Goal: Task Accomplishment & Management: Complete application form

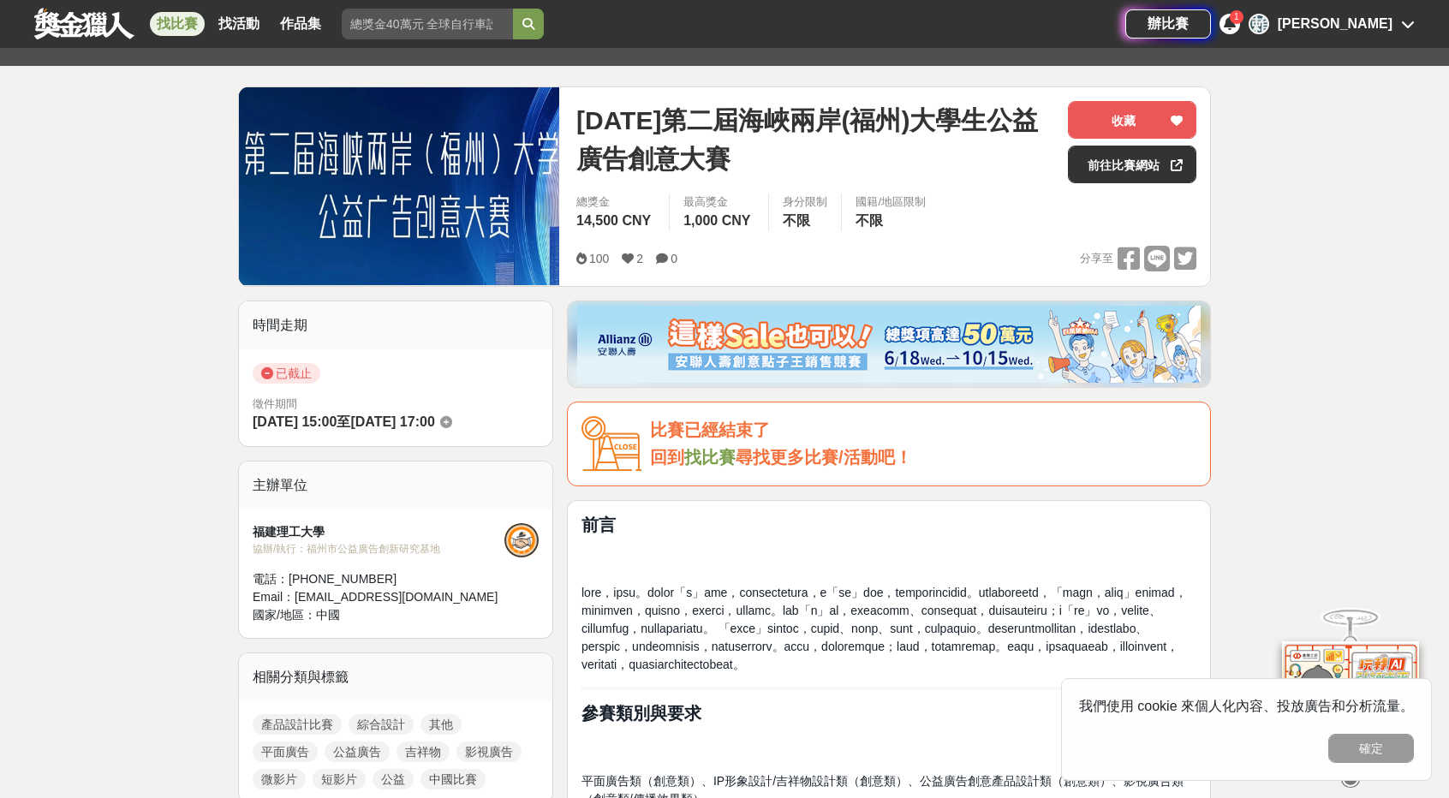
scroll to position [171, 0]
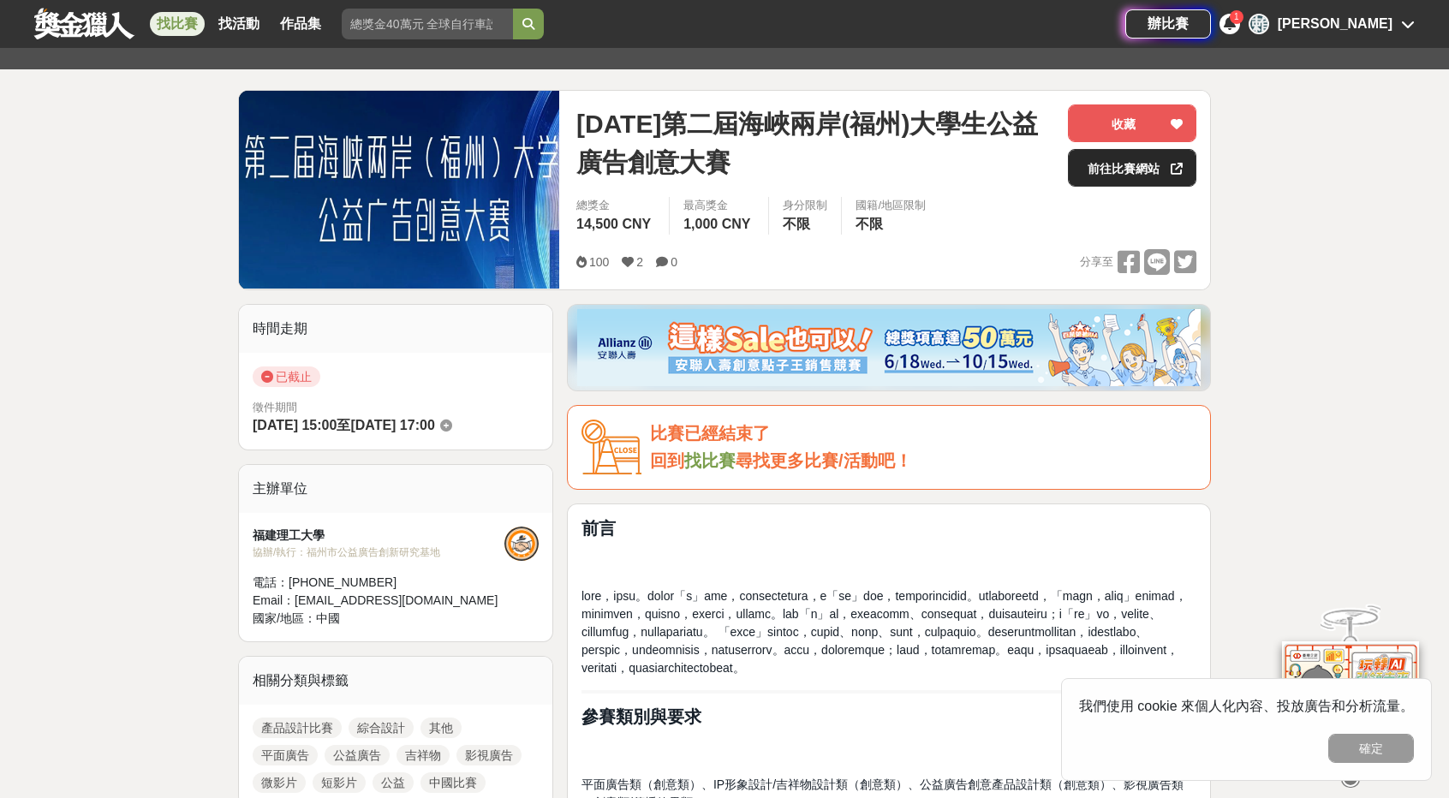
click at [1081, 174] on link "前往比賽網站" at bounding box center [1132, 168] width 128 height 38
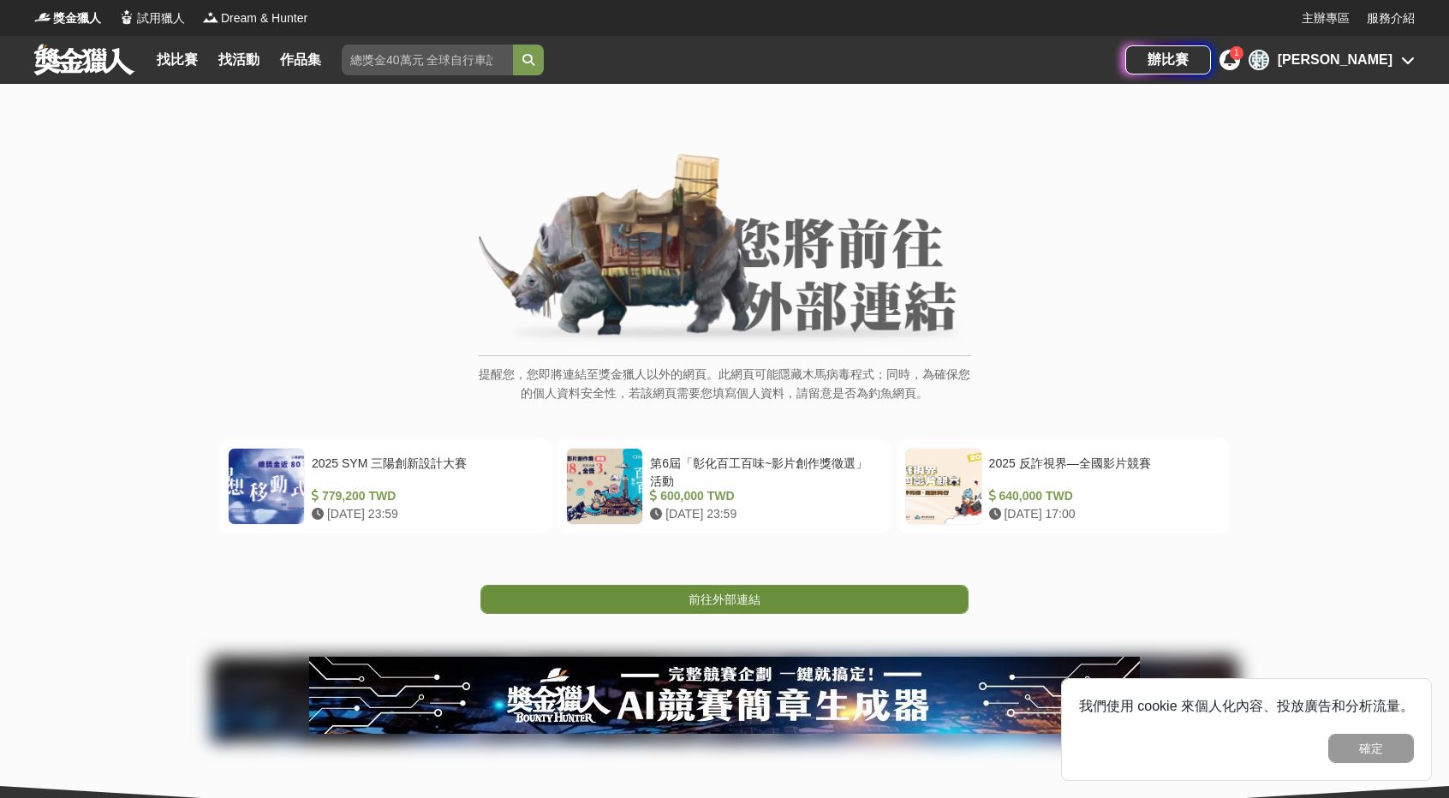
click at [755, 603] on span "前往外部連結" at bounding box center [724, 600] width 72 height 14
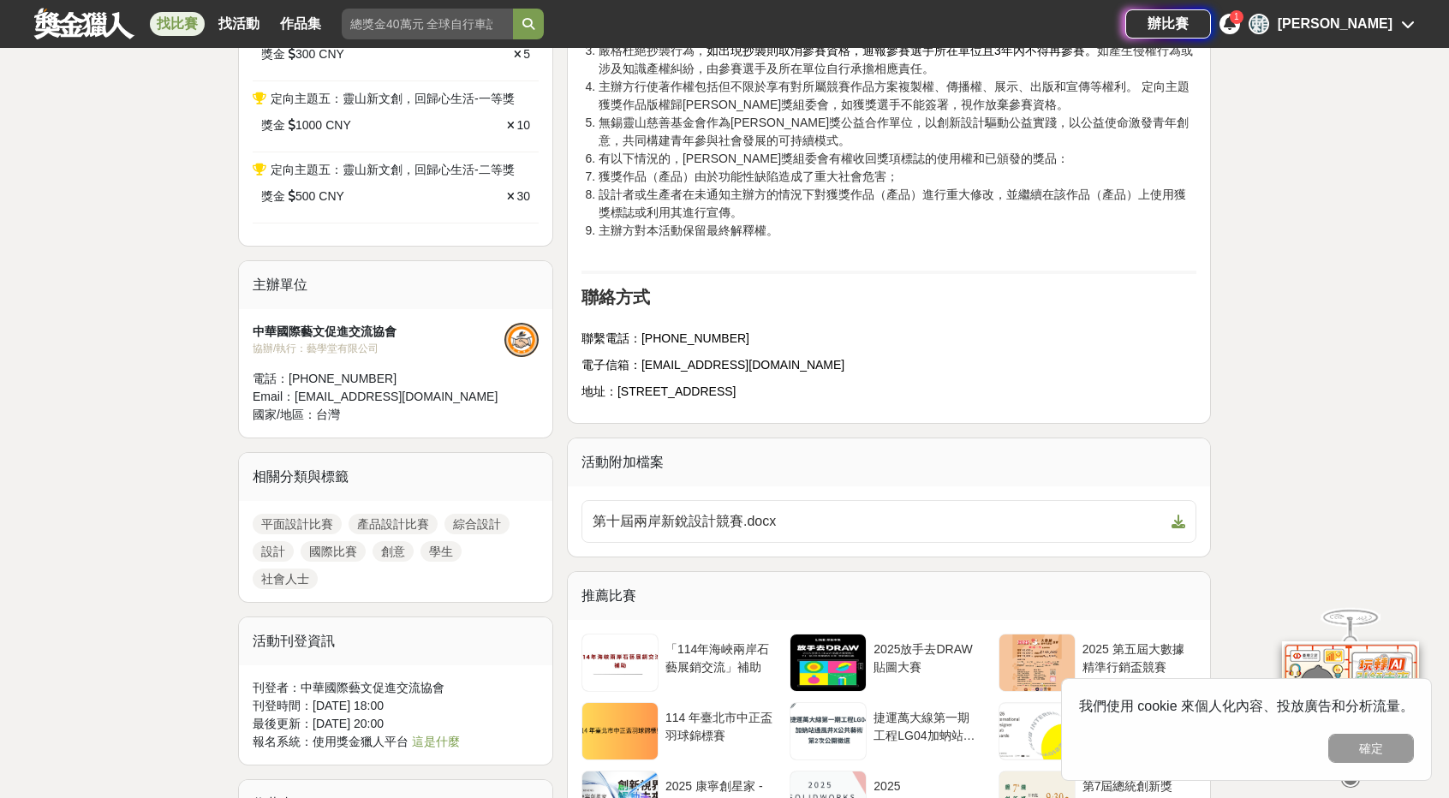
scroll to position [1627, 0]
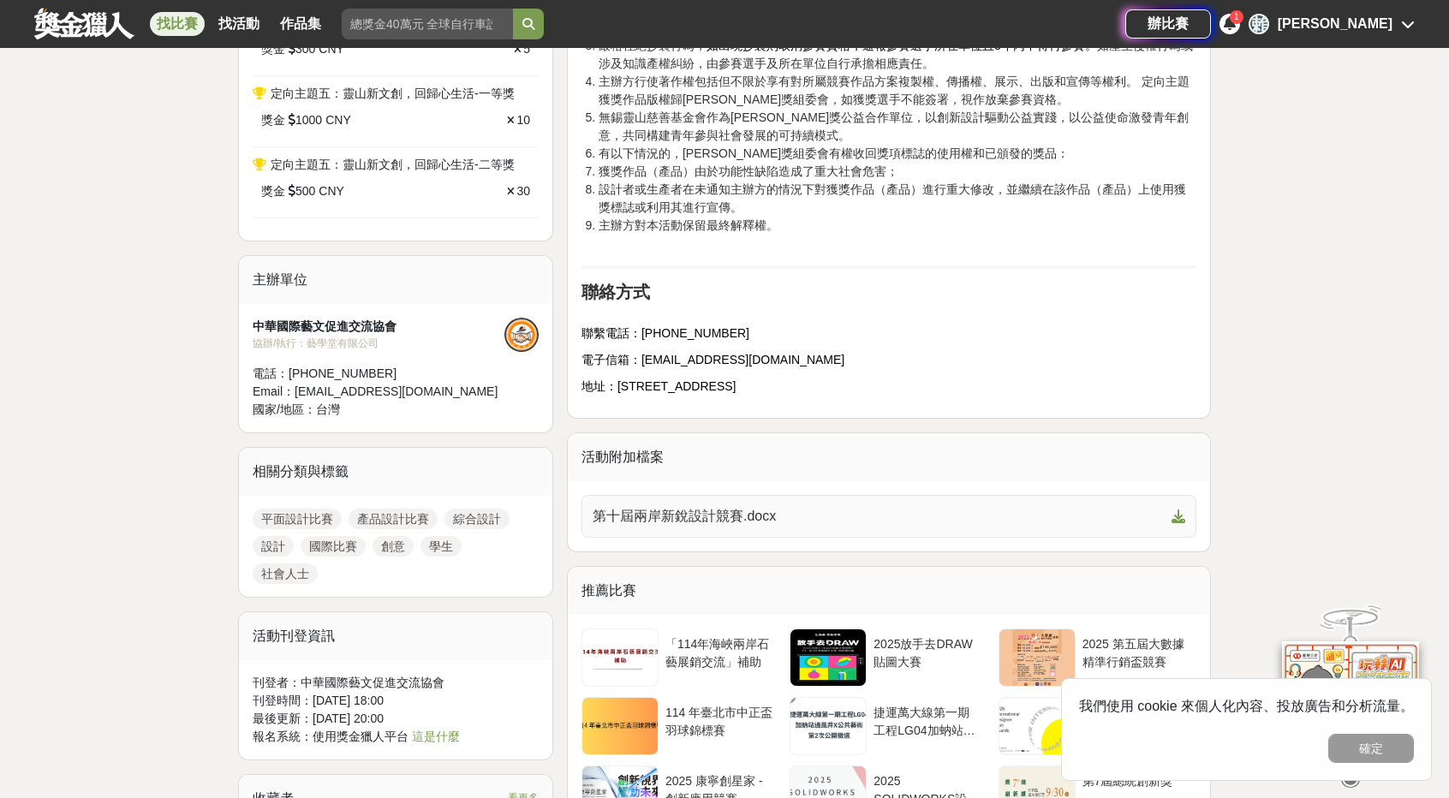
click at [786, 506] on span "第十屆兩岸新銳設計競賽.docx" at bounding box center [879, 516] width 572 height 21
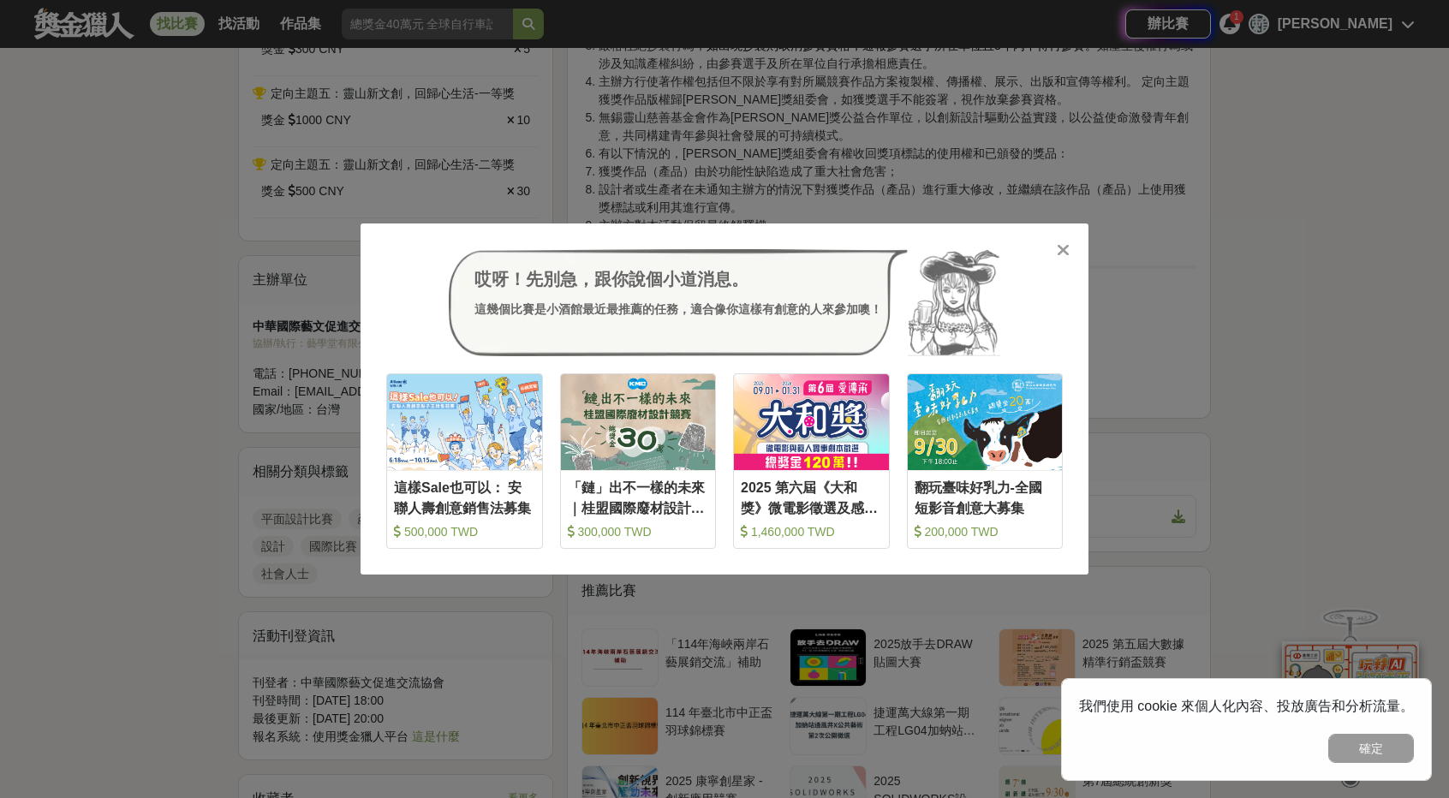
click at [199, 418] on div "哎呀！先別急，跟你說個小道消息。 這幾個比賽是小酒館最近最推薦的任務，適合像你這樣有創意的人來參加噢！ 收藏 這樣Sale也可以： 安聯人壽創意銷售法募集 5…" at bounding box center [724, 399] width 1449 height 798
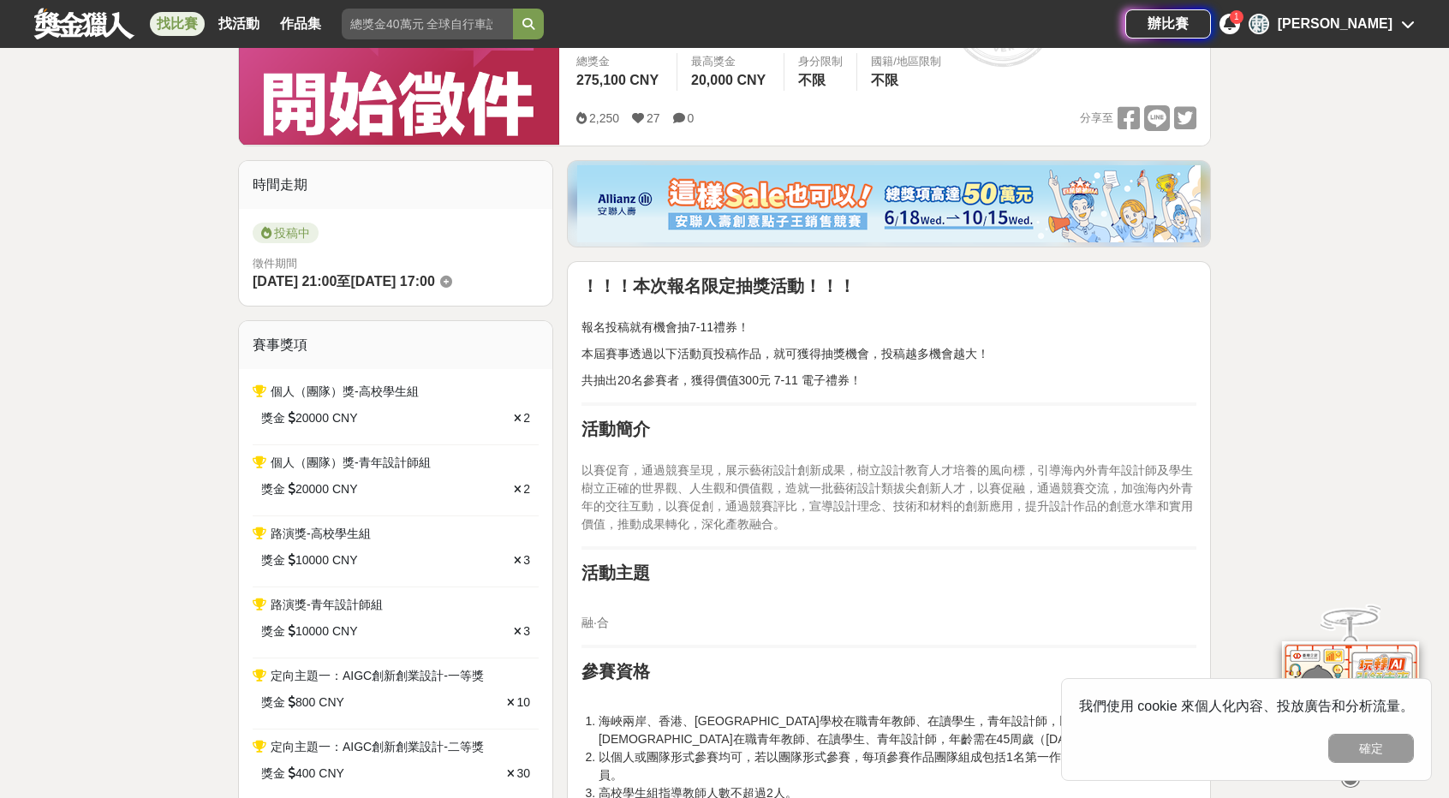
scroll to position [0, 0]
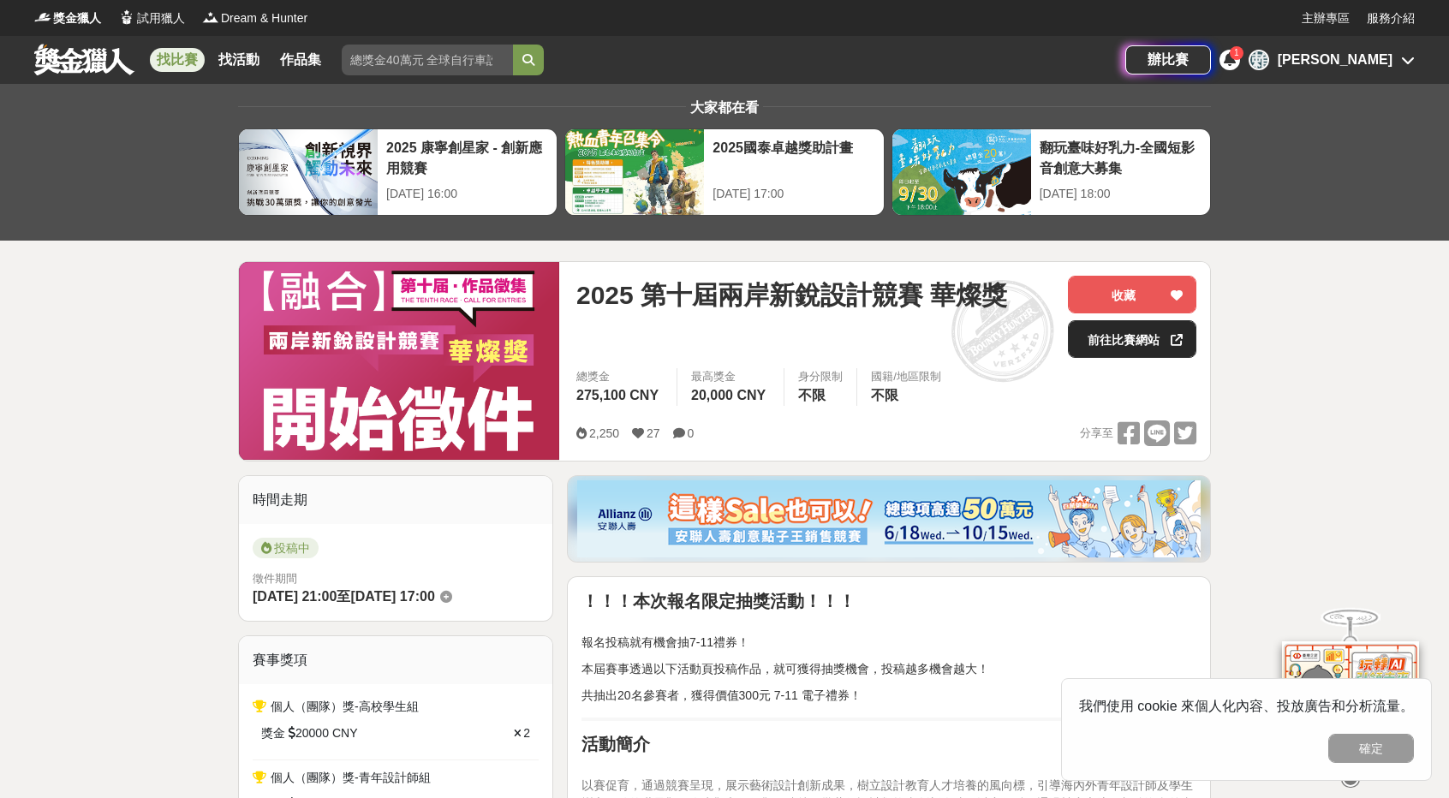
click at [1098, 340] on link "前往比賽網站" at bounding box center [1132, 339] width 128 height 38
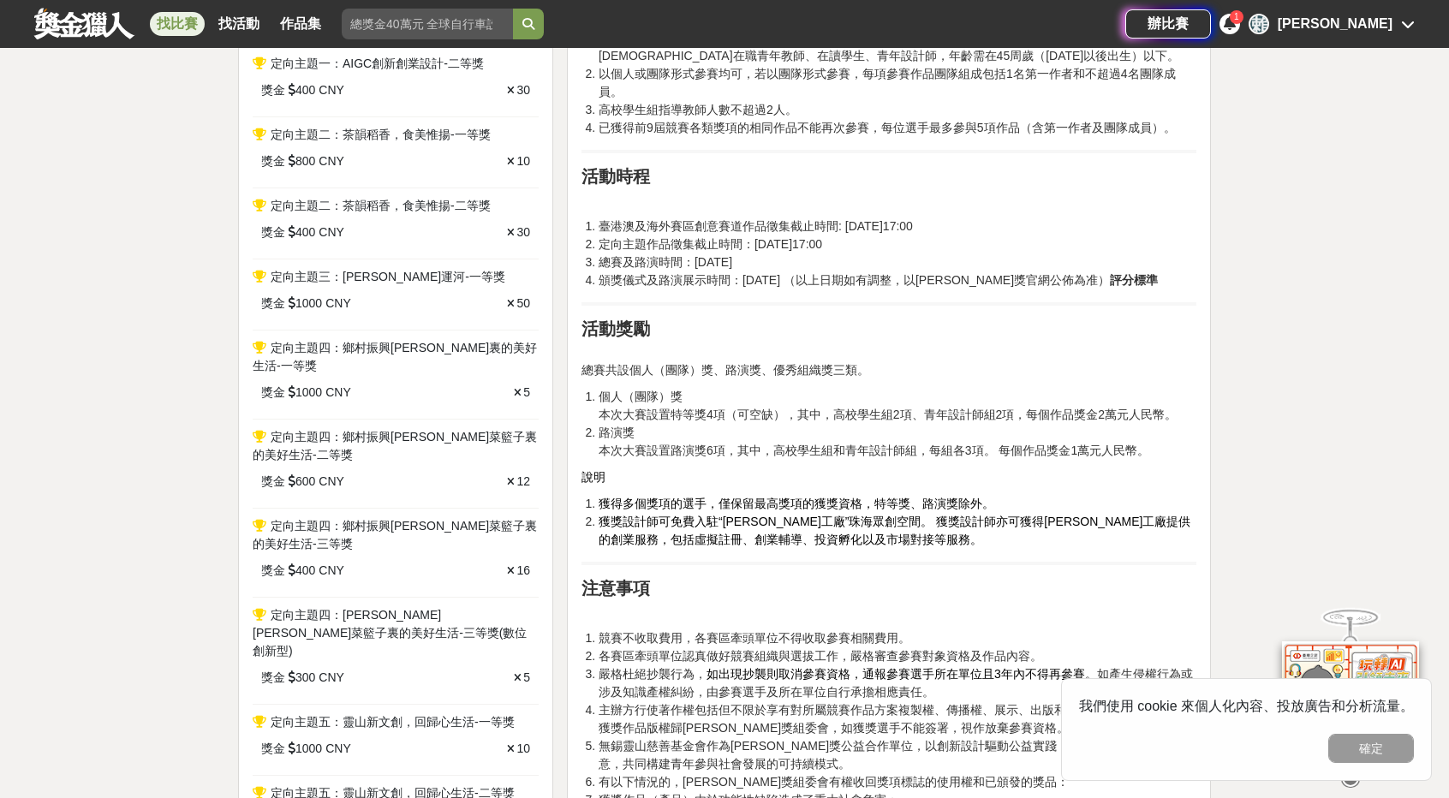
scroll to position [1284, 0]
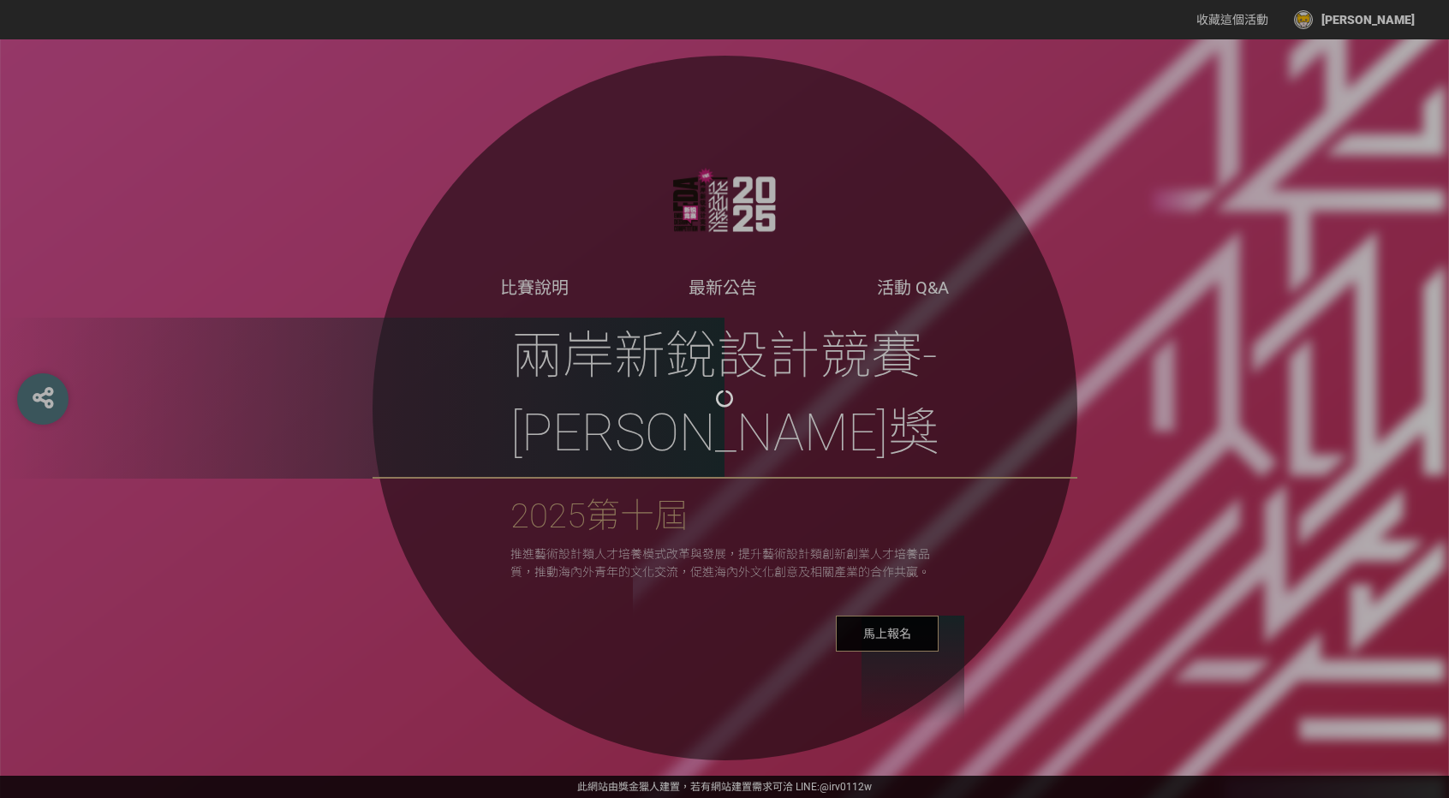
click at [945, 401] on div at bounding box center [724, 399] width 1449 height 798
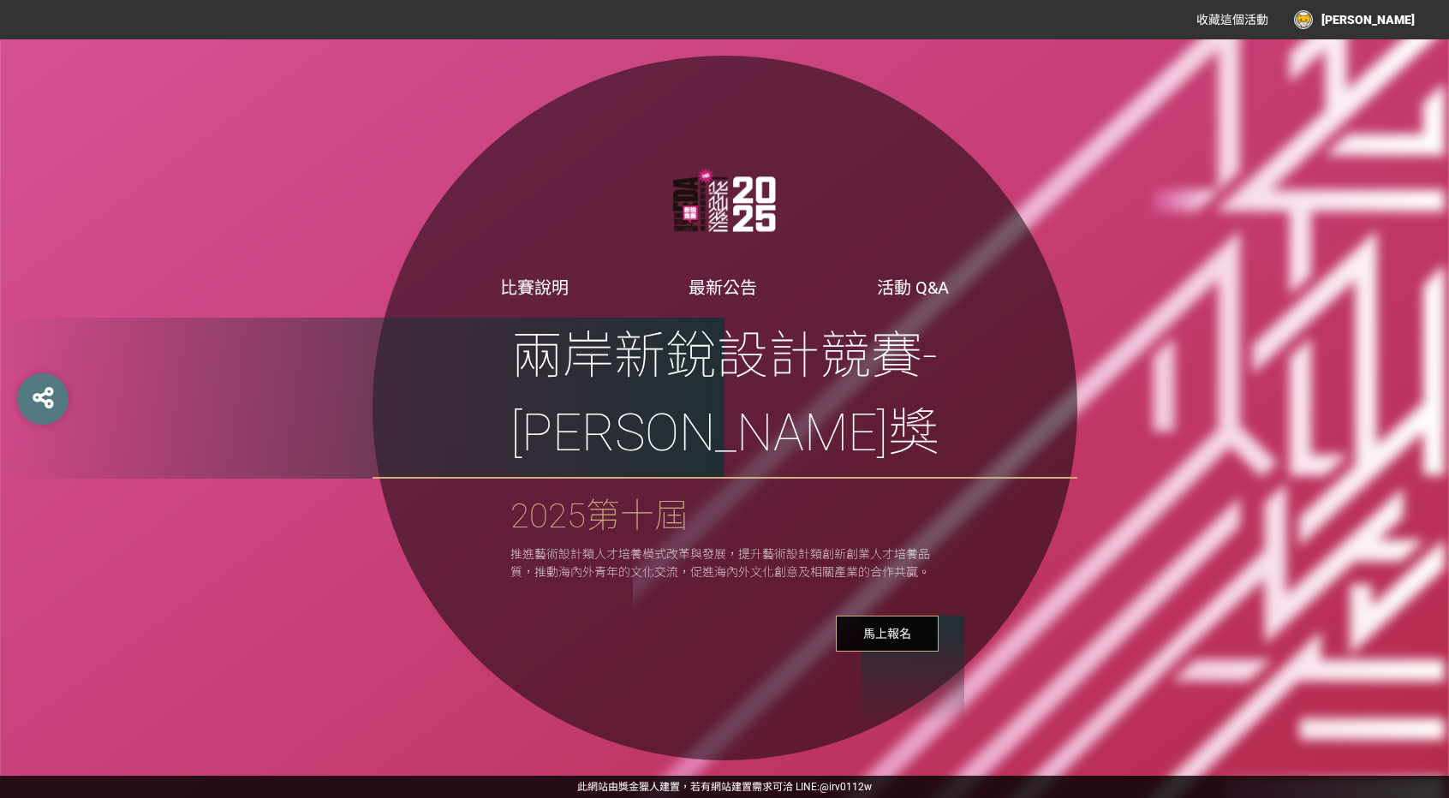
click at [801, 547] on span "推進藝術設計類人才培養模式改革與發展，提升藝術設計類創新創業人才培養品質，推動海內外青年的文化交流，促進海內外文化創意及相關產業的合作共贏。" at bounding box center [720, 563] width 420 height 32
click at [754, 395] on span "兩岸新銳設計競賽-[PERSON_NAME]獎" at bounding box center [724, 398] width 705 height 161
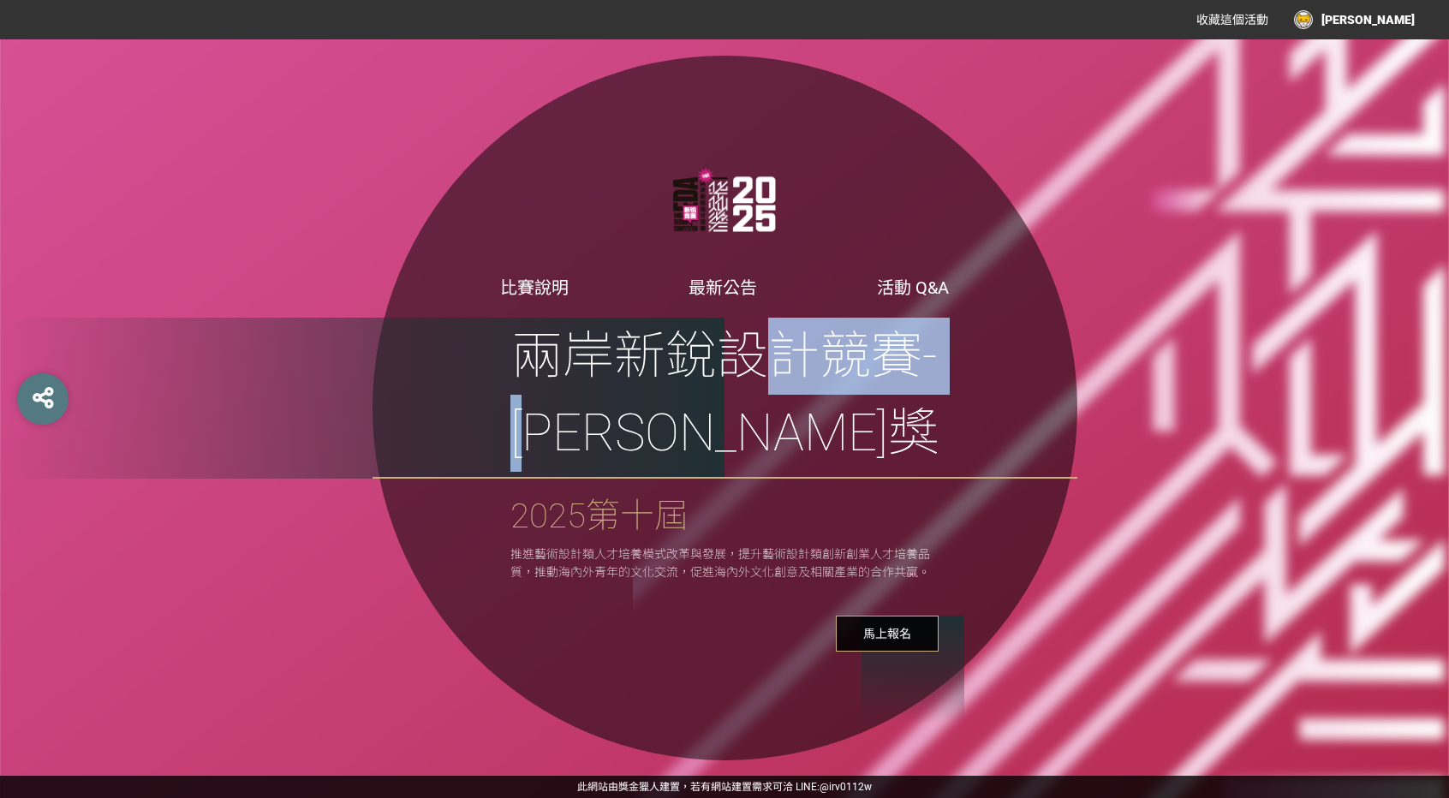
drag, startPoint x: 721, startPoint y: 400, endPoint x: 933, endPoint y: 416, distance: 213.0
click at [933, 416] on span "兩岸新銳設計競賽-[PERSON_NAME]獎" at bounding box center [724, 398] width 705 height 161
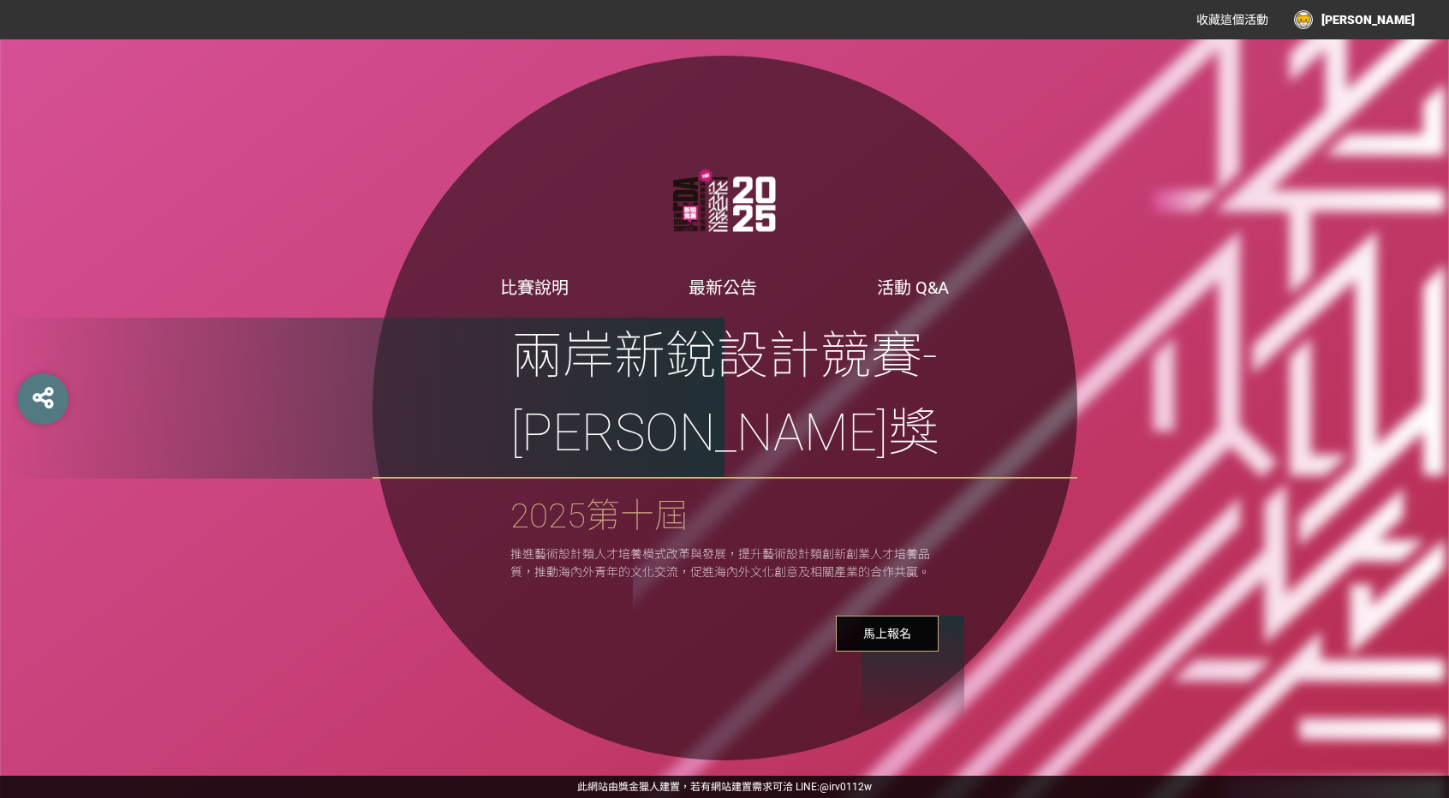
click at [818, 446] on div "兩岸新銳設計競賽-[PERSON_NAME]獎 2025第十屆 推進藝術設計類人才培養模式改革與發展，提升藝術設計類創新創業人才培養品質，推動海內外青年的文化…" at bounding box center [724, 485] width 705 height 334
click at [878, 616] on span "馬上報名" at bounding box center [887, 634] width 103 height 36
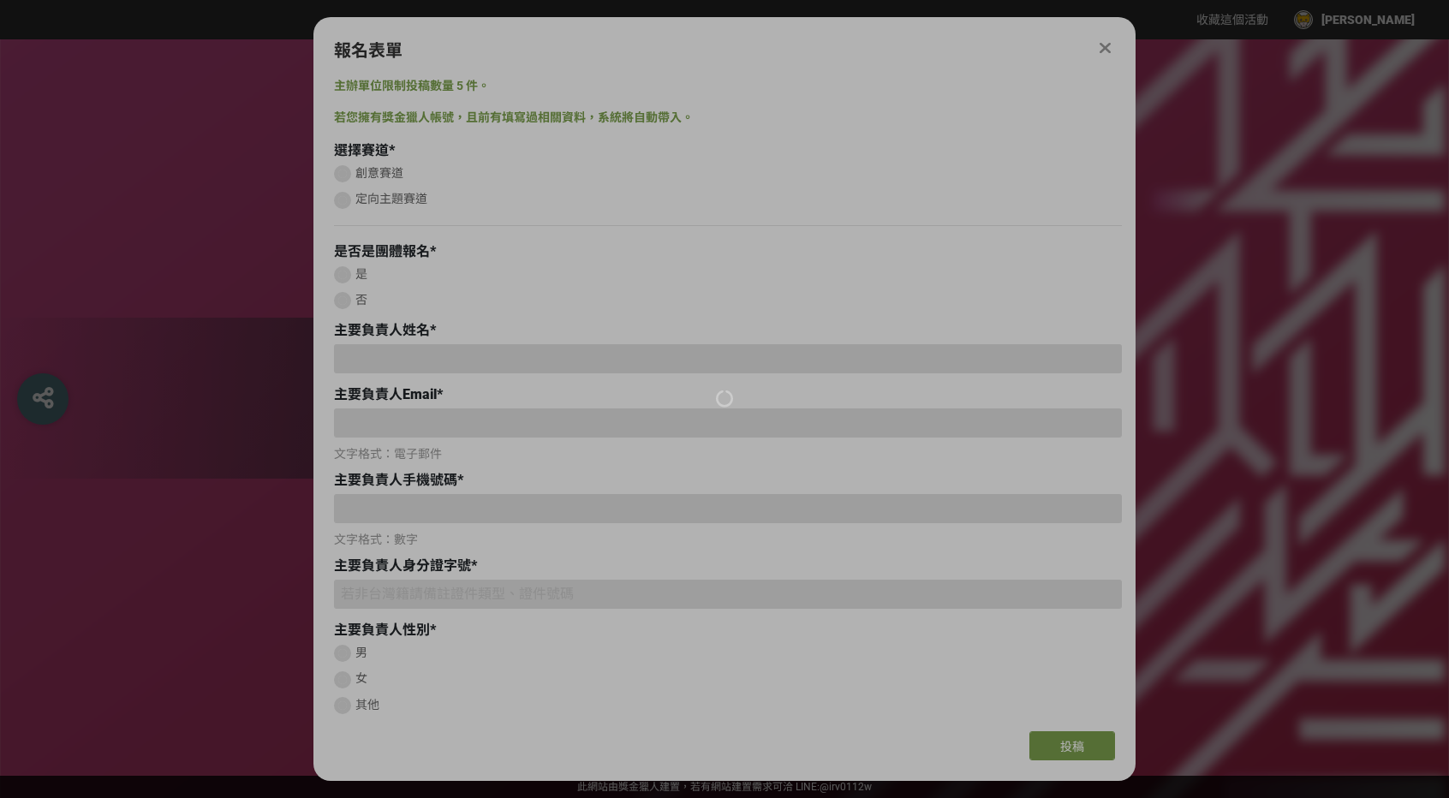
type input "[EMAIL_ADDRESS][DOMAIN_NAME]"
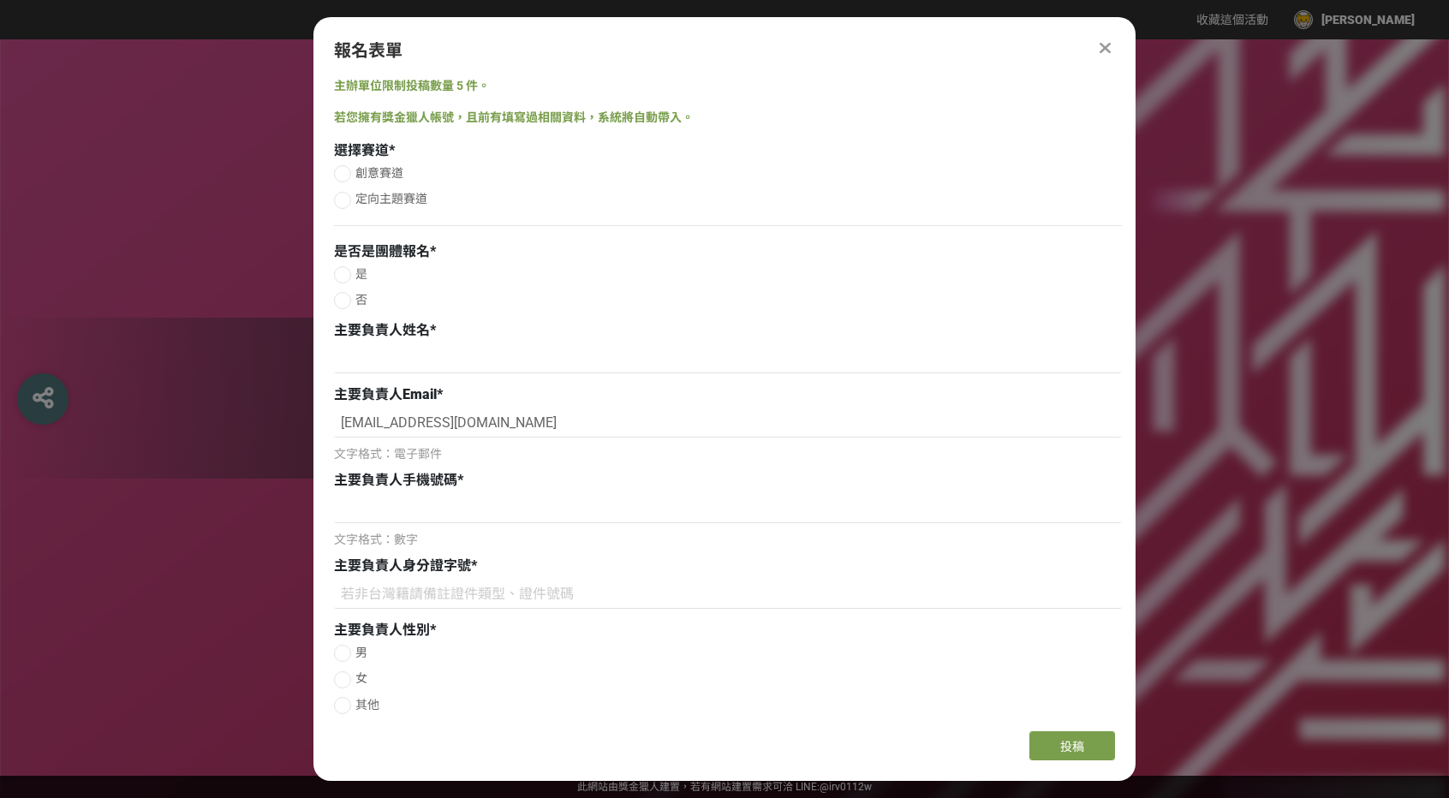
click at [385, 172] on span "創意賽道" at bounding box center [379, 173] width 48 height 14
click at [346, 172] on input "創意賽道" at bounding box center [340, 173] width 11 height 11
radio input "false"
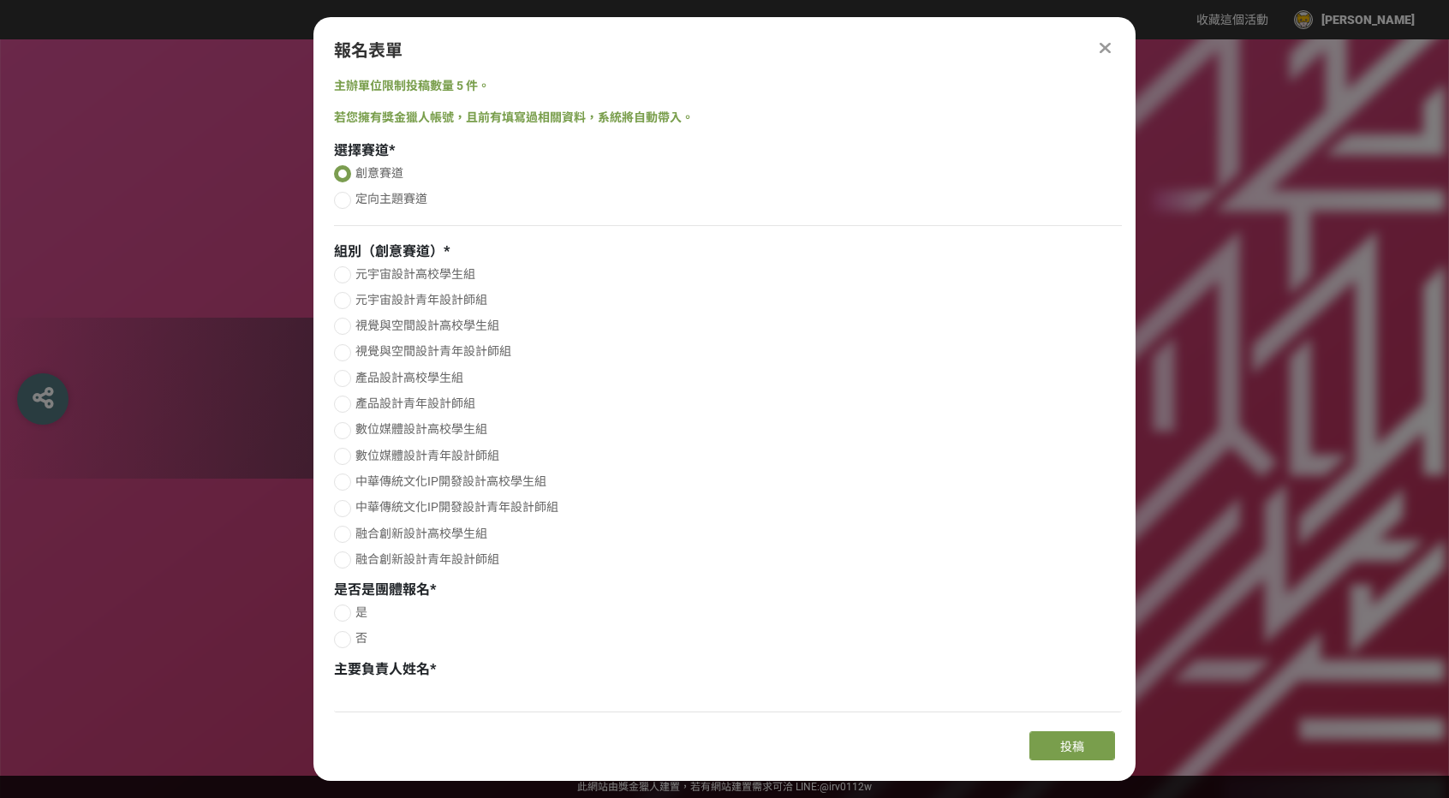
click at [378, 198] on span "定向主題賽道" at bounding box center [391, 199] width 72 height 14
click at [346, 198] on input "定向主題賽道" at bounding box center [340, 199] width 11 height 11
radio input "false"
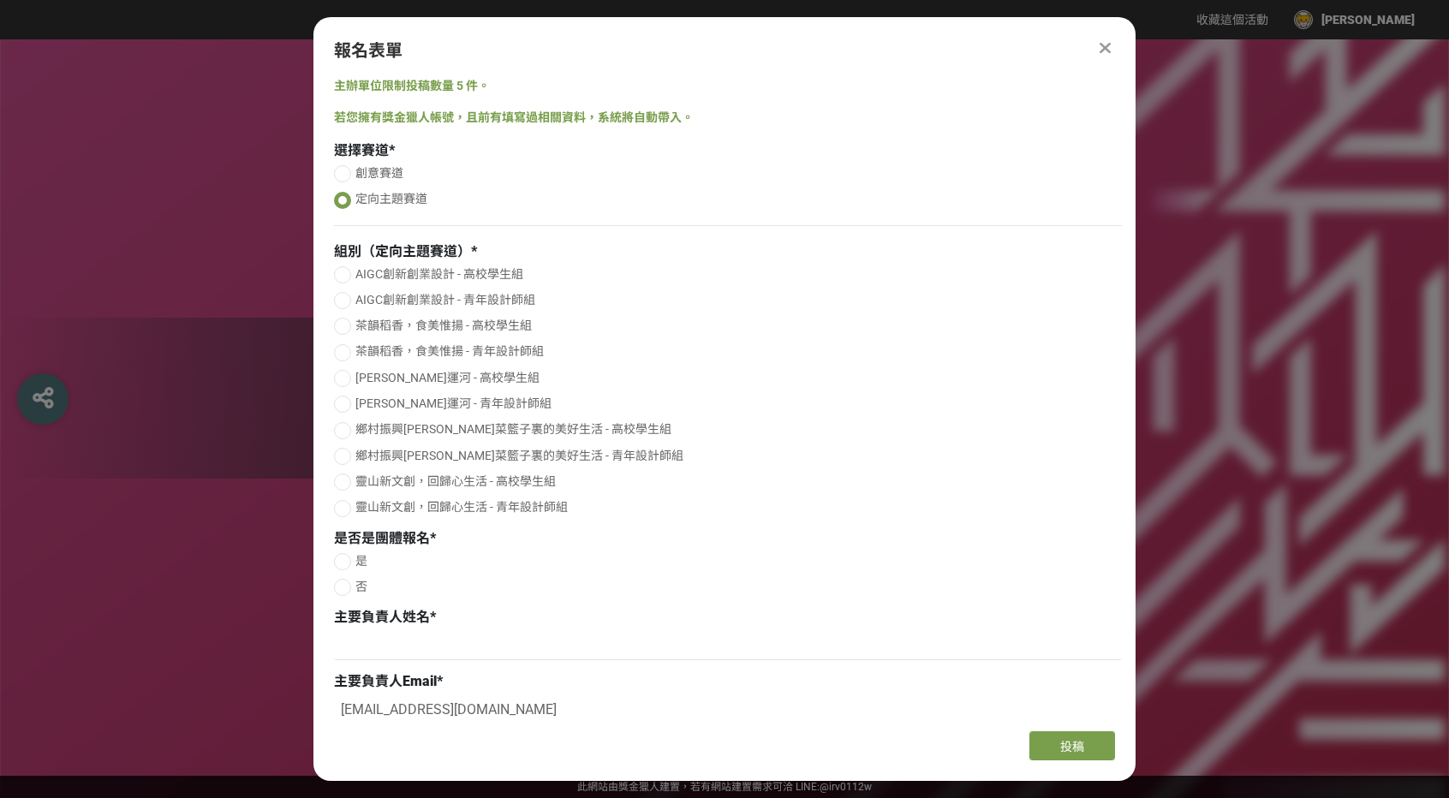
click at [373, 171] on span "創意賽道" at bounding box center [379, 173] width 48 height 14
click at [346, 171] on input "創意賽道" at bounding box center [340, 173] width 11 height 11
radio input "false"
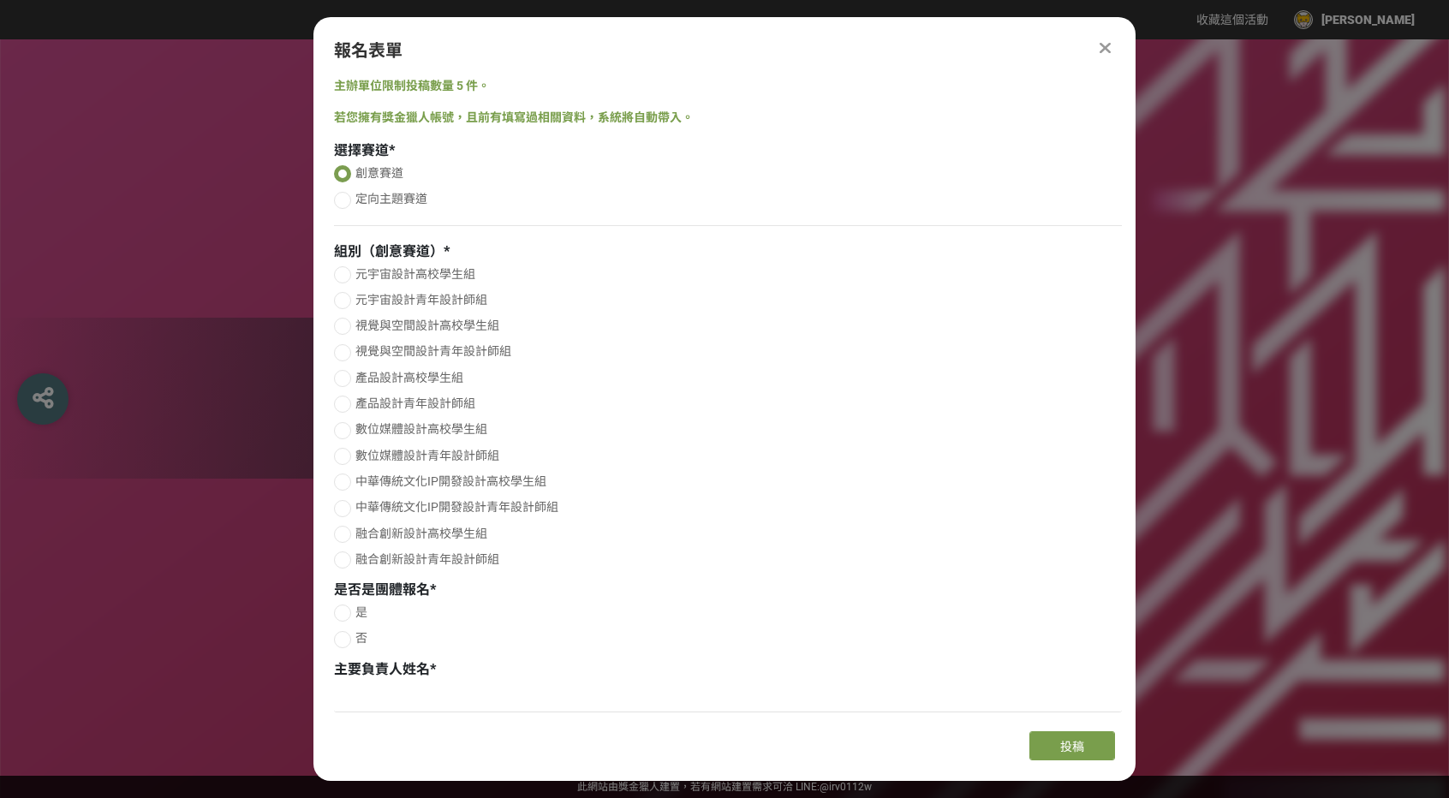
click at [344, 486] on div at bounding box center [342, 481] width 17 height 17
radio input "true"
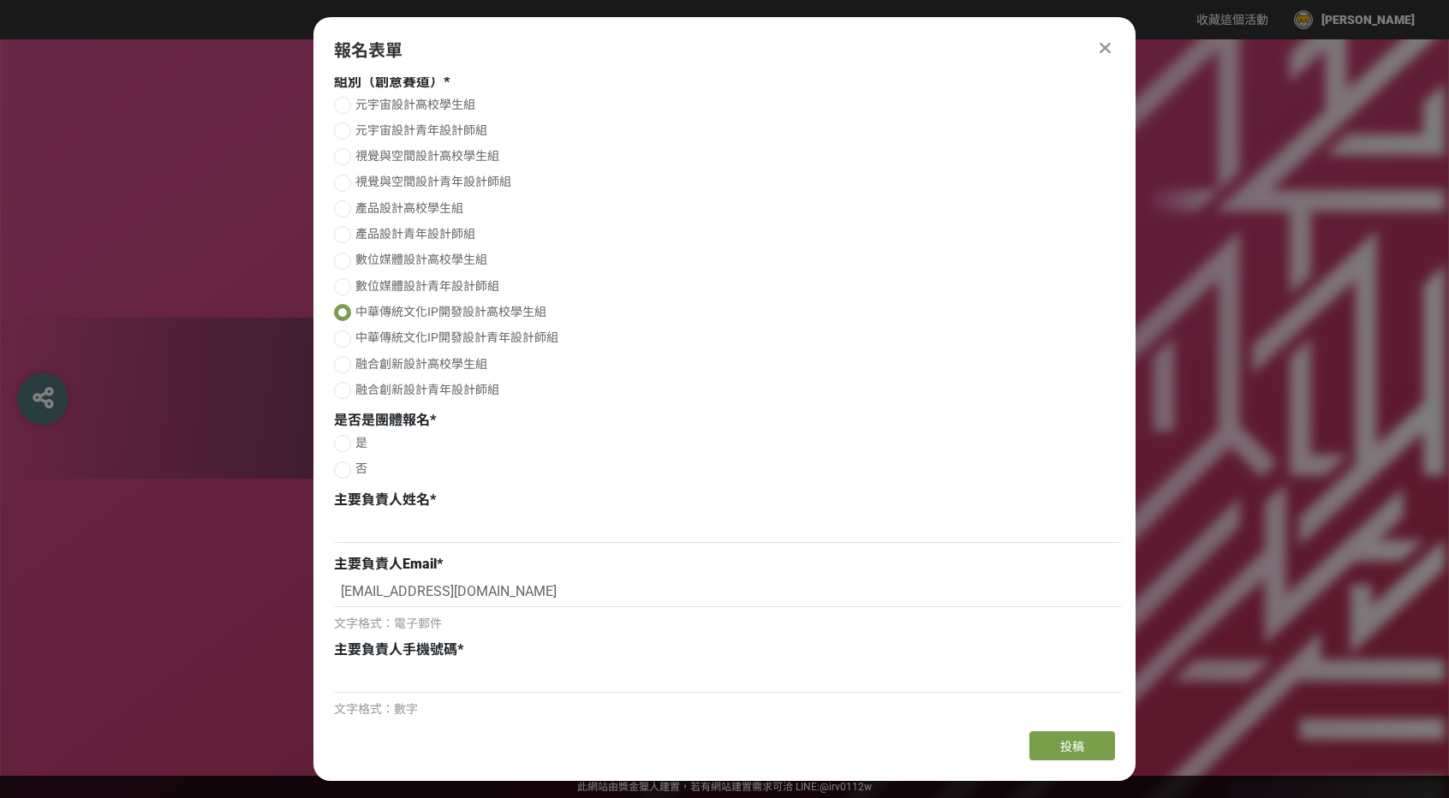
scroll to position [171, 0]
click at [342, 472] on div at bounding box center [342, 468] width 17 height 17
radio input "true"
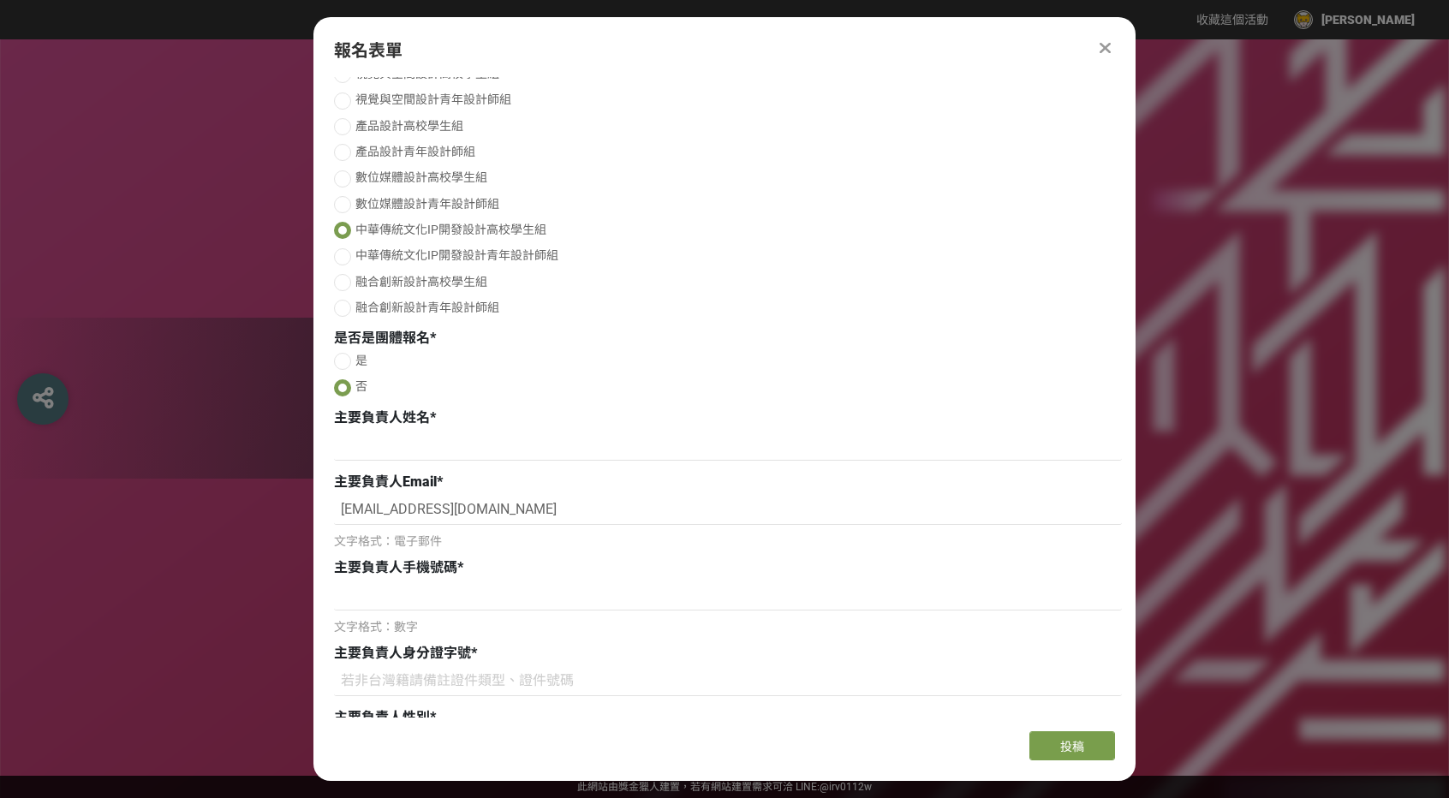
scroll to position [257, 0]
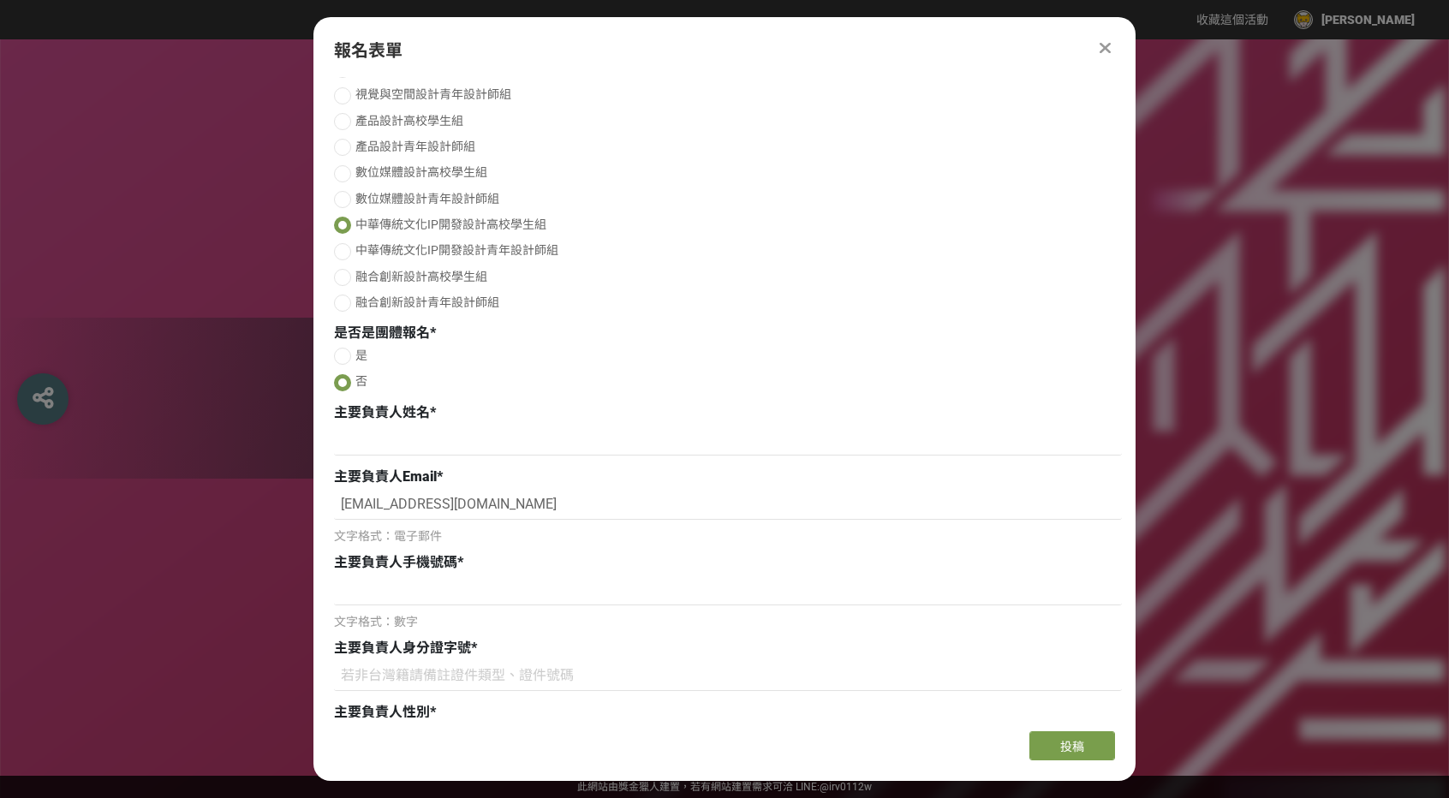
click at [384, 460] on div at bounding box center [728, 442] width 788 height 33
click at [384, 452] on input at bounding box center [728, 440] width 788 height 29
type input "[PERSON_NAME]"
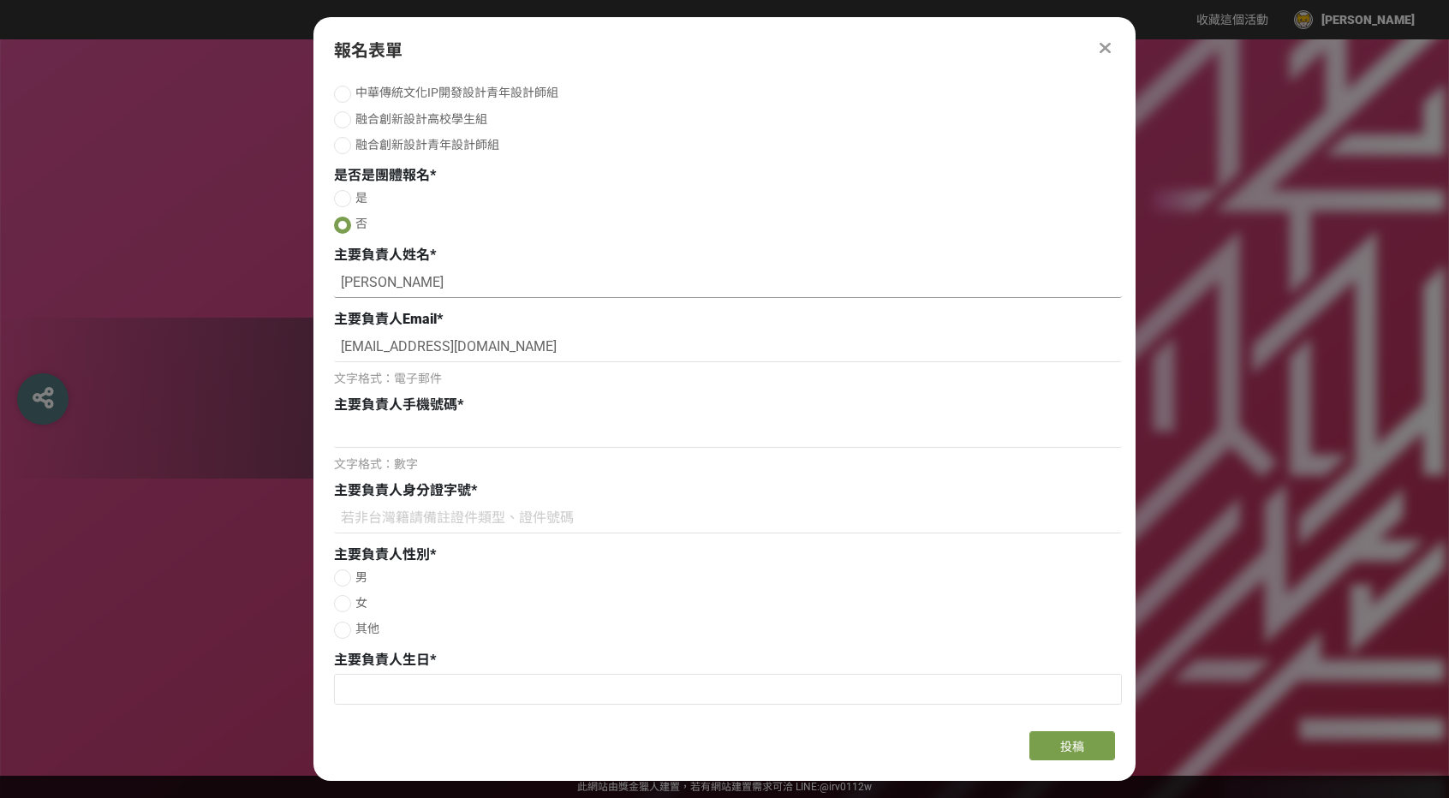
scroll to position [428, 0]
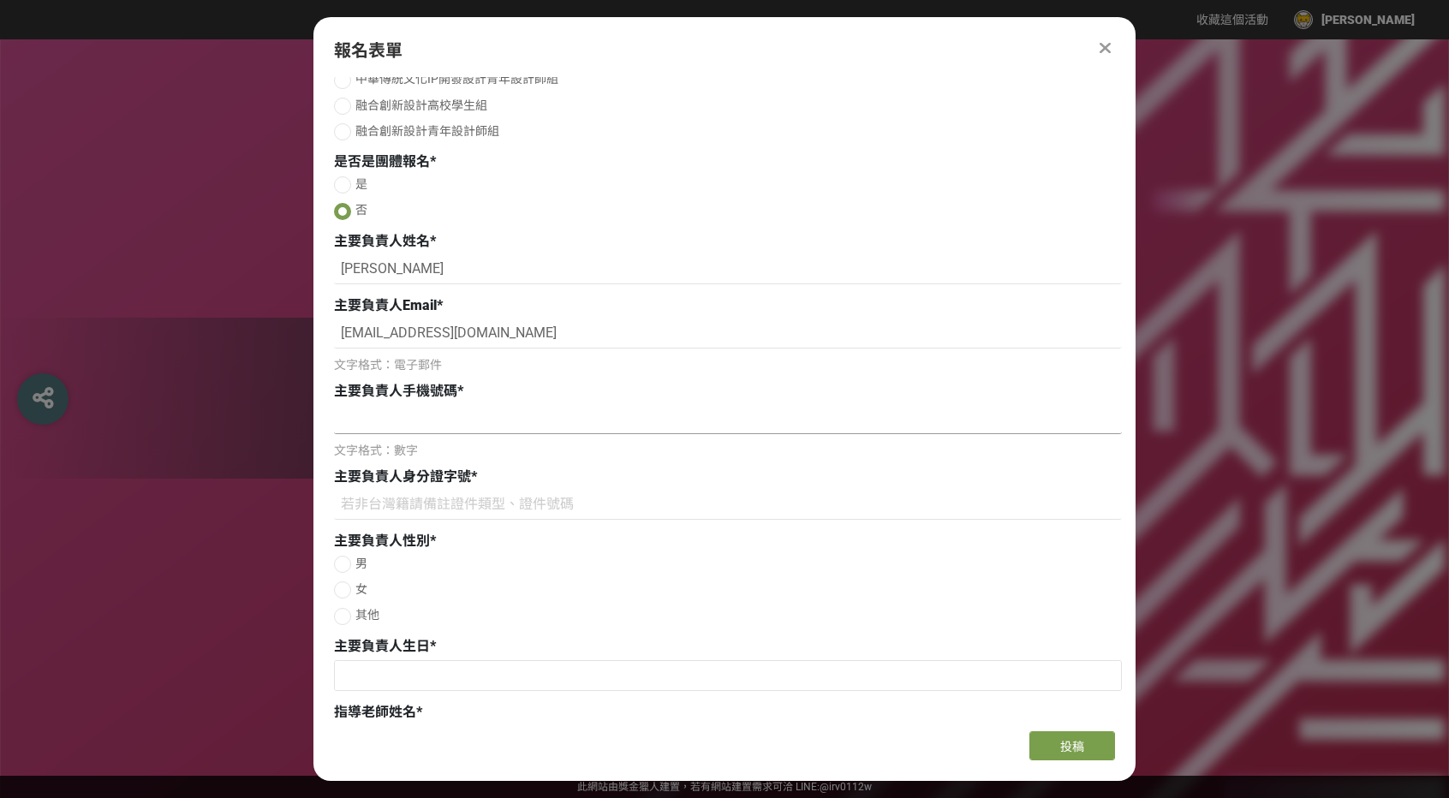
click at [420, 431] on input at bounding box center [728, 419] width 788 height 29
type input "ㄞ"
type input "唉"
type input "0979388346"
click at [354, 509] on input at bounding box center [728, 505] width 788 height 29
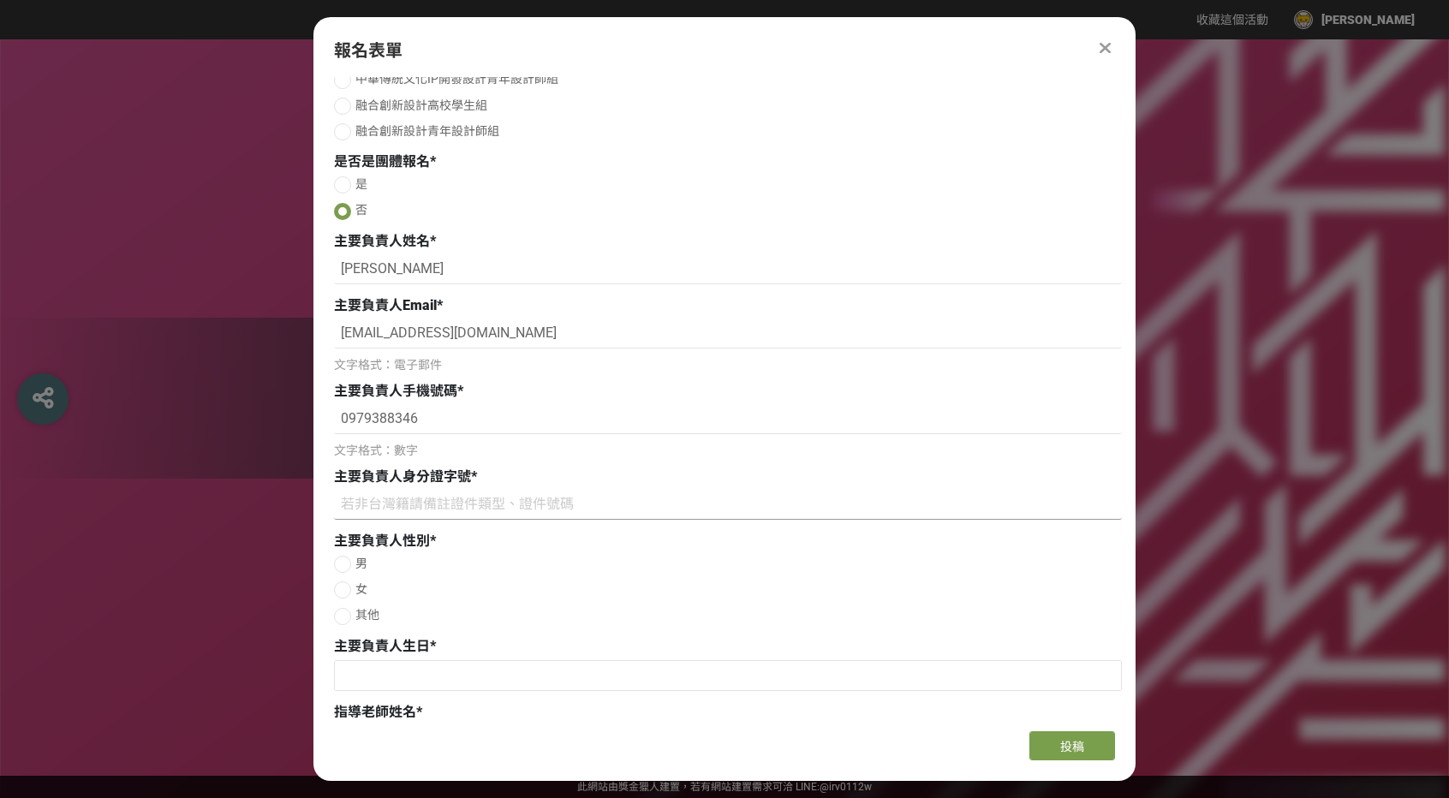
type input "ㄑ"
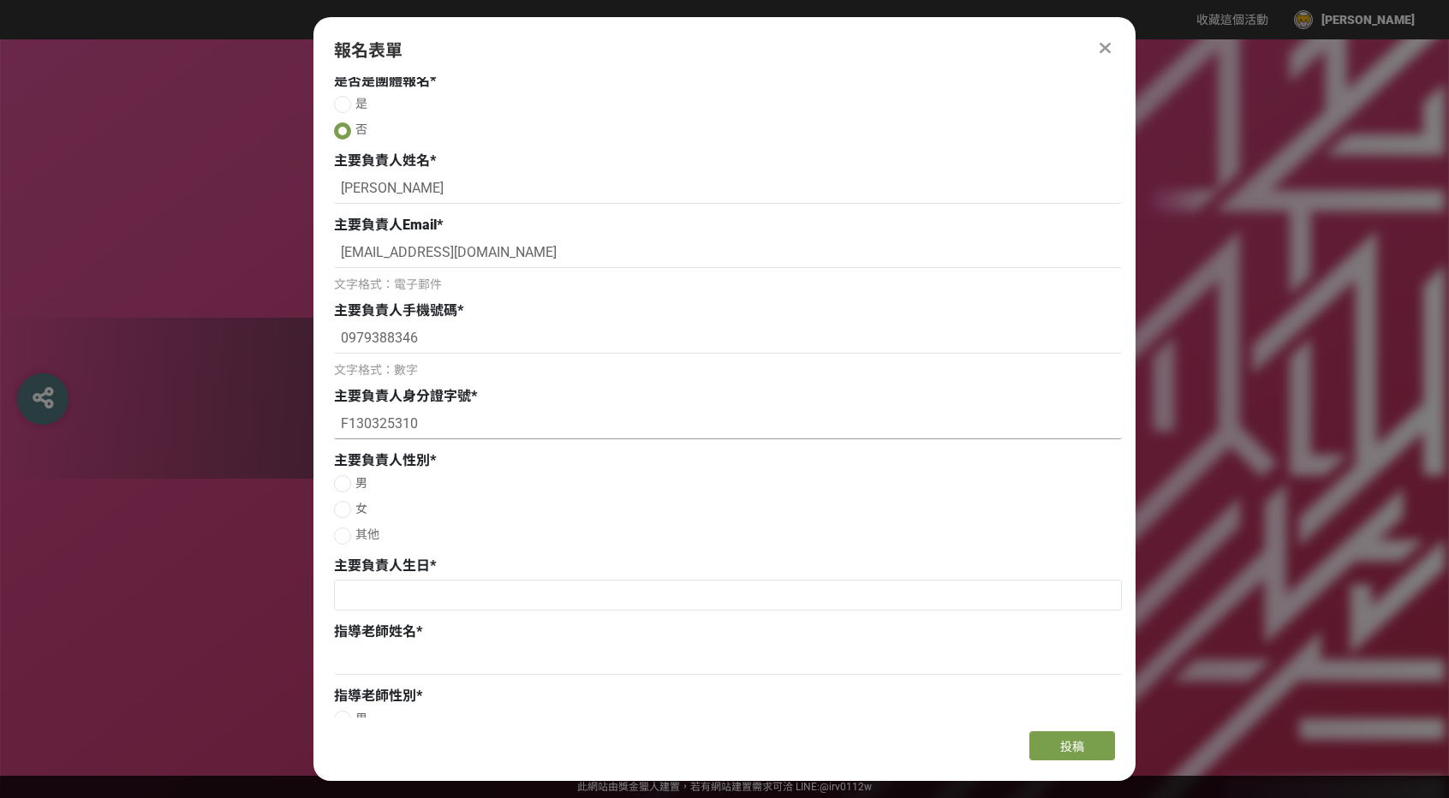
scroll to position [514, 0]
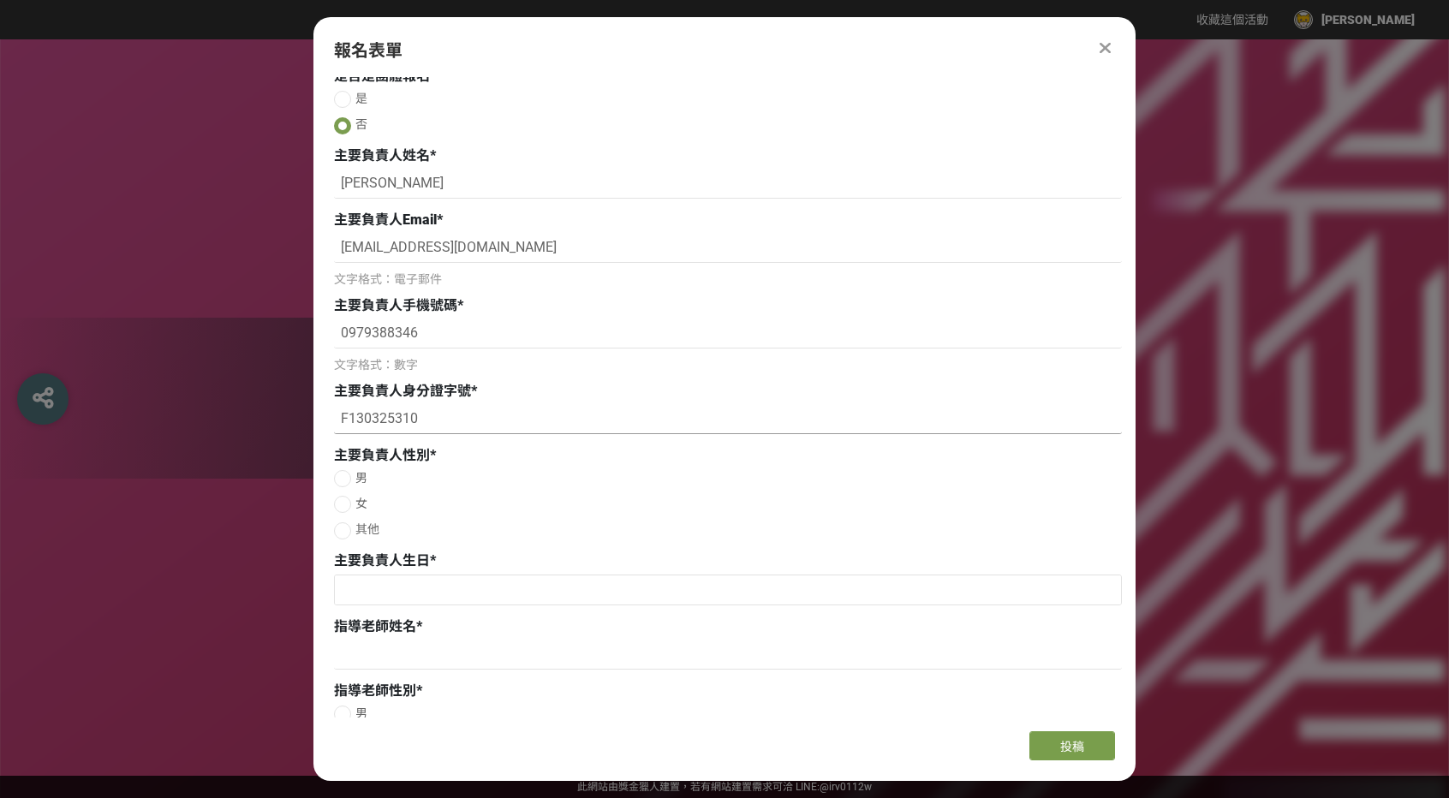
type input "F130325310"
click at [340, 484] on div at bounding box center [342, 478] width 17 height 17
radio input "true"
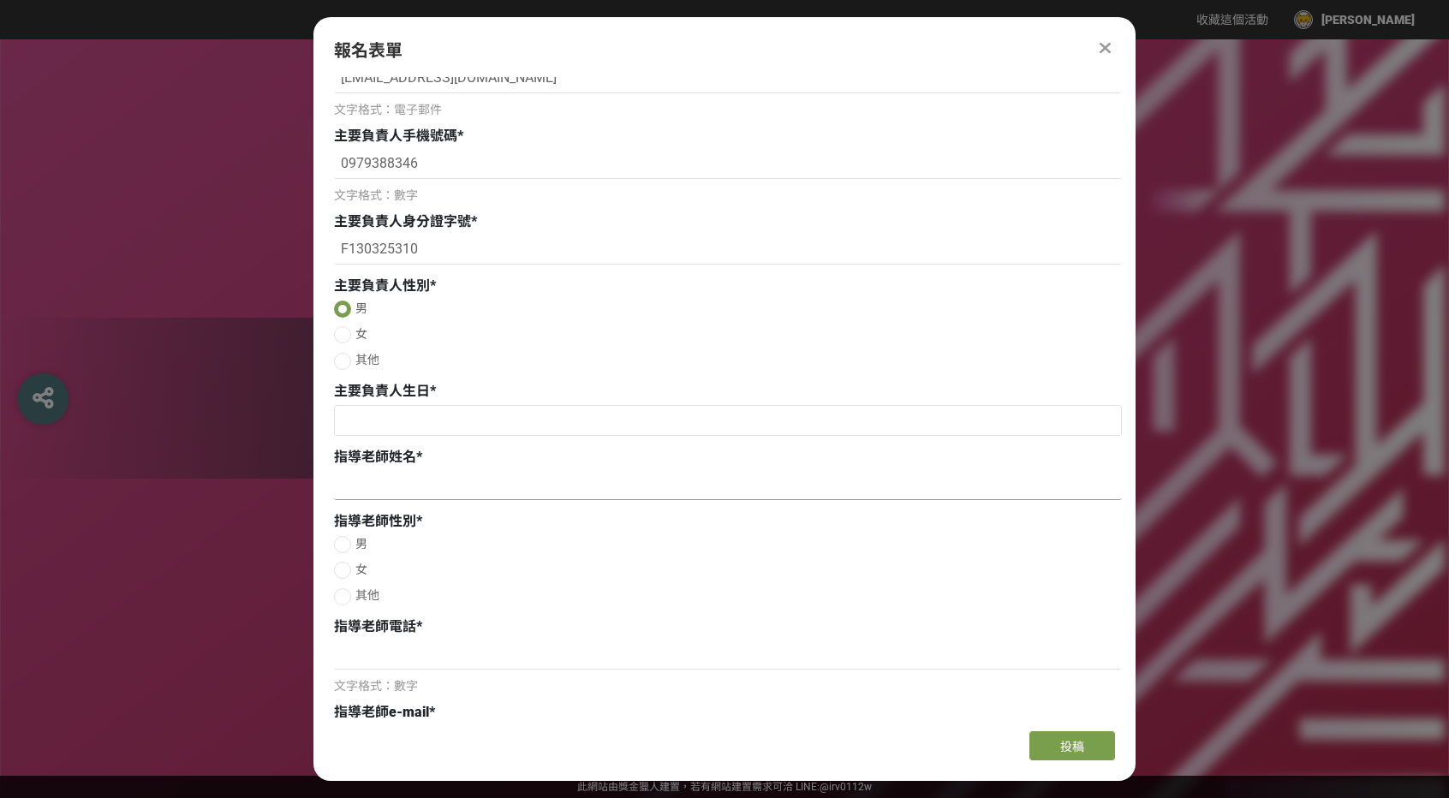
scroll to position [685, 0]
click at [405, 432] on input "text" at bounding box center [728, 418] width 786 height 29
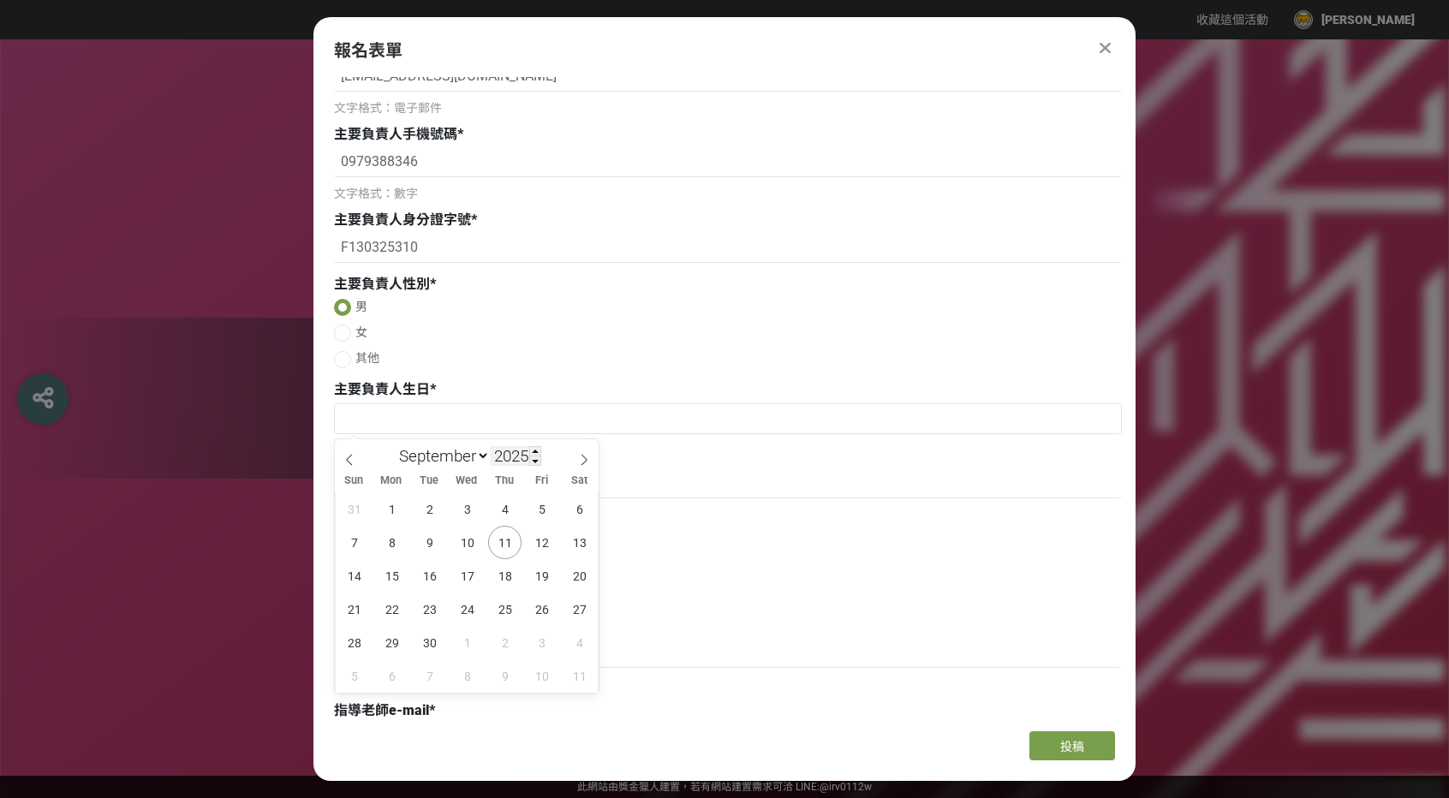
click at [508, 460] on input "2025" at bounding box center [515, 456] width 51 height 20
click at [568, 458] on div "January February March April May June July August September October November [D…" at bounding box center [467, 453] width 264 height 29
click at [533, 461] on span at bounding box center [535, 461] width 12 height 10
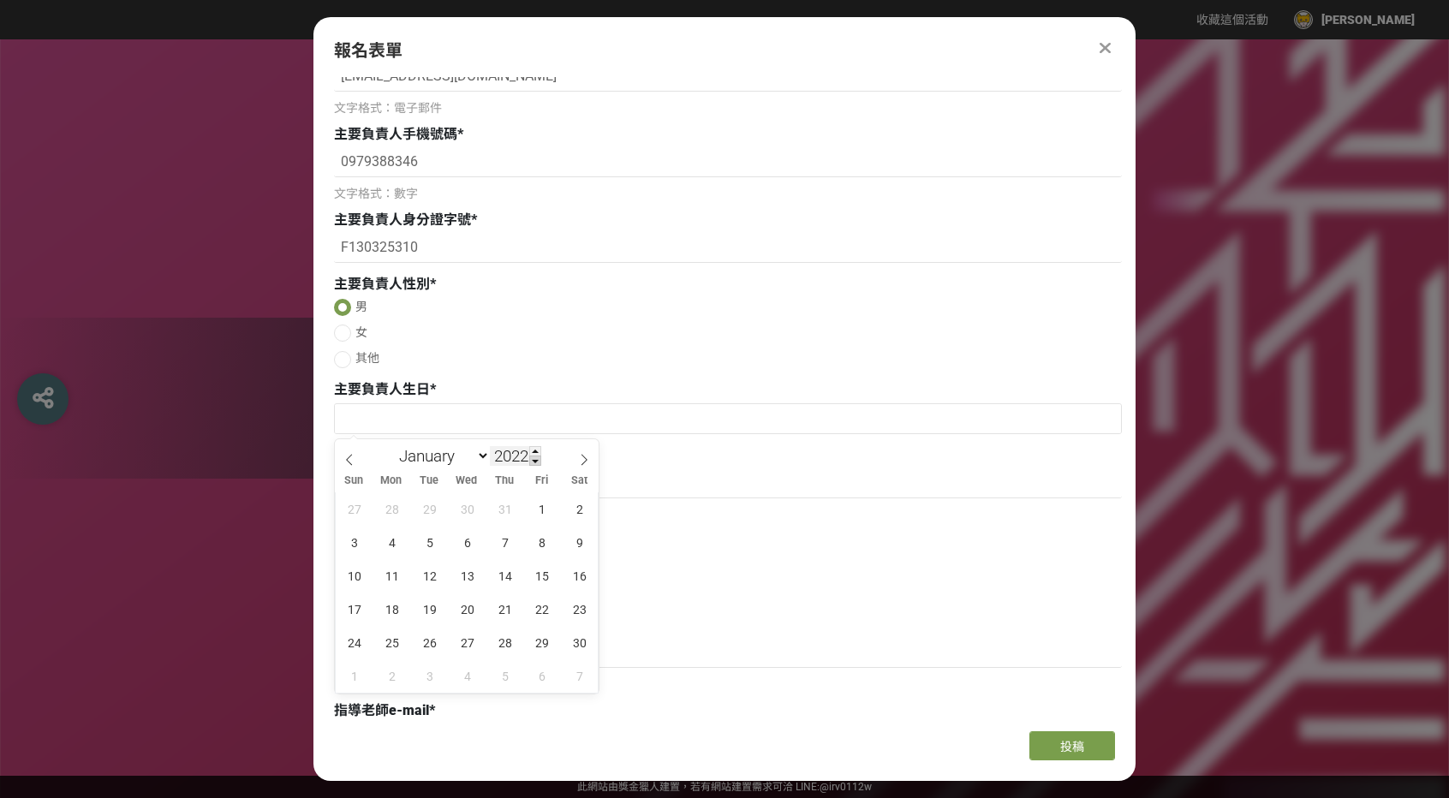
click at [533, 461] on span at bounding box center [535, 461] width 12 height 10
click at [537, 446] on span at bounding box center [535, 451] width 12 height 10
click at [536, 459] on span at bounding box center [535, 461] width 12 height 10
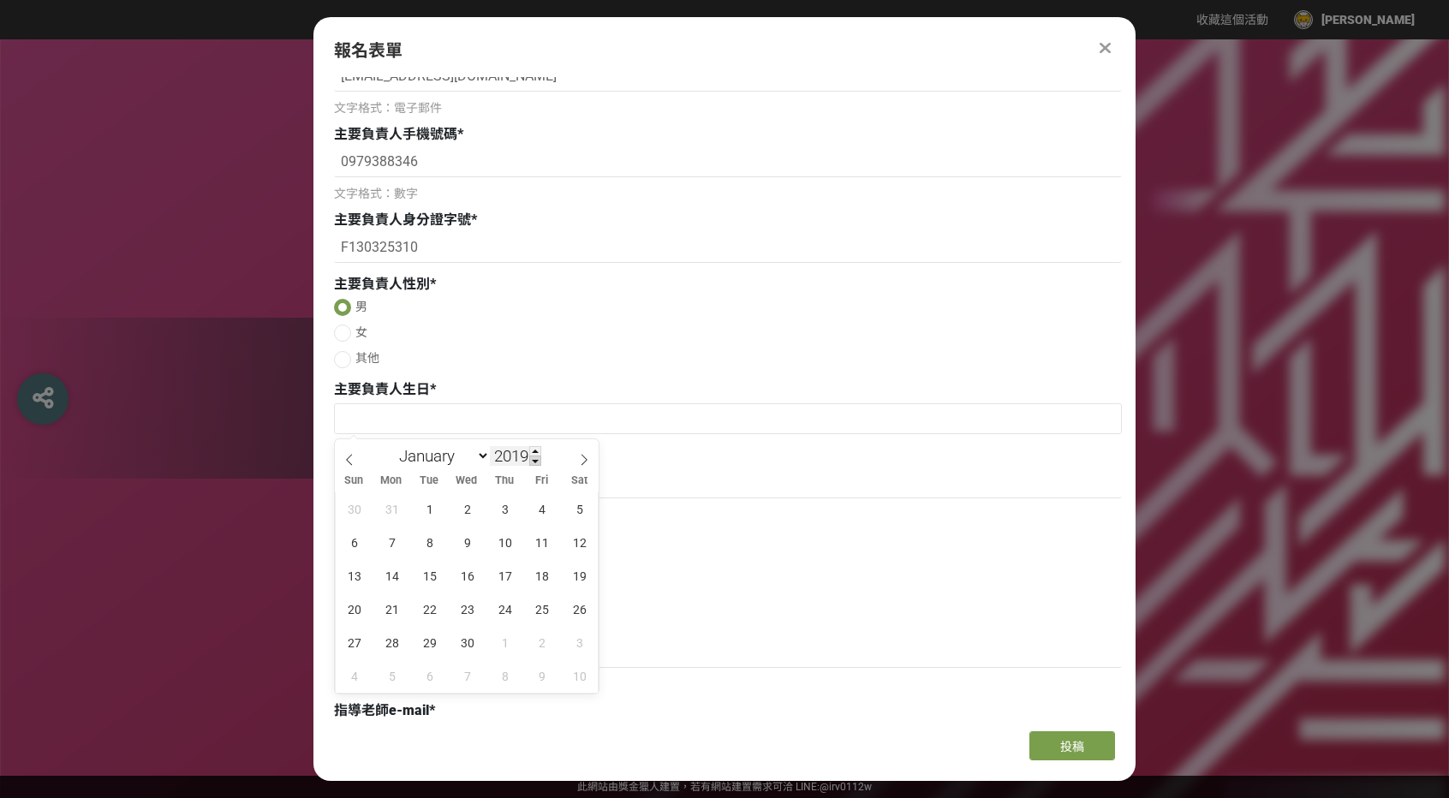
click at [536, 459] on span at bounding box center [535, 461] width 12 height 10
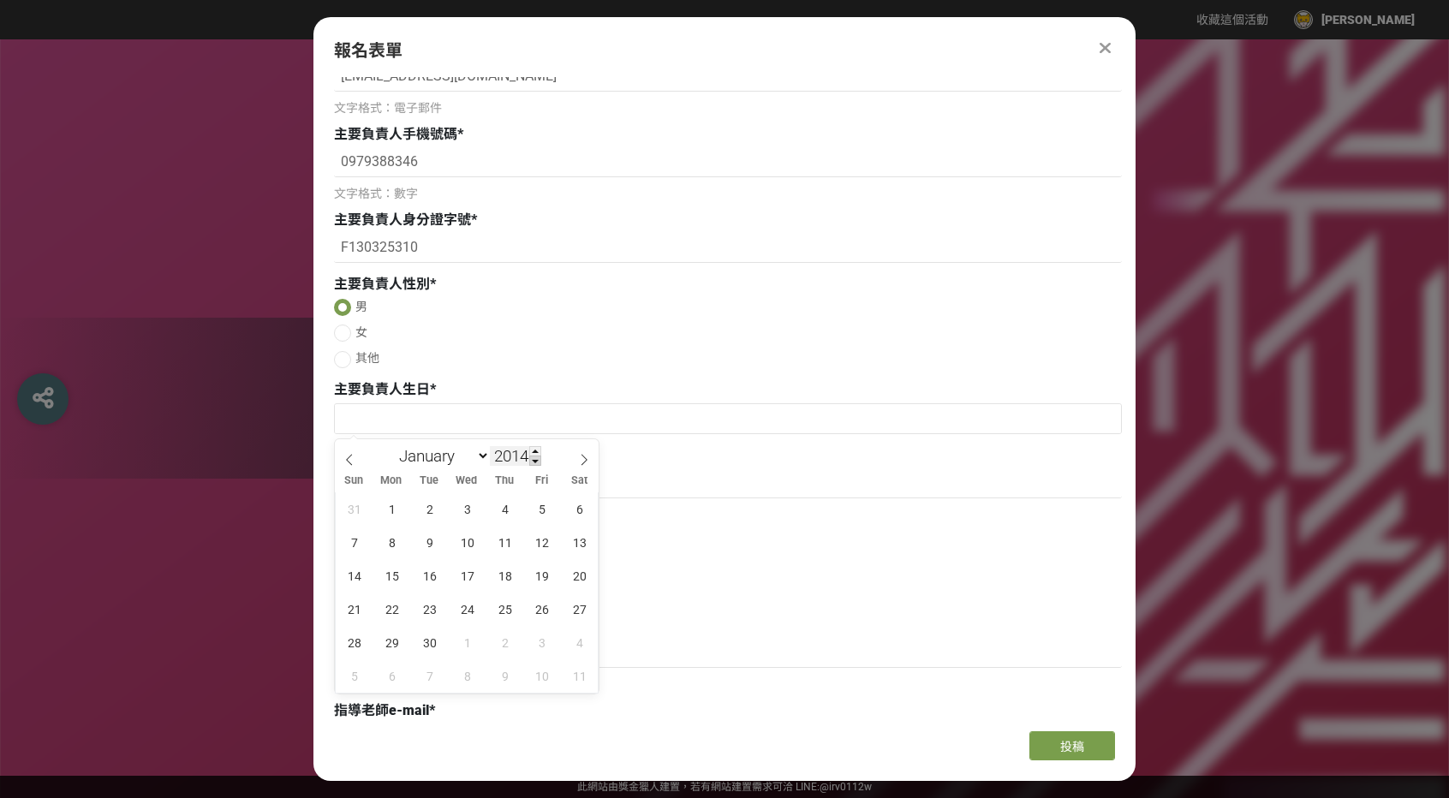
click at [536, 459] on span at bounding box center [535, 461] width 12 height 10
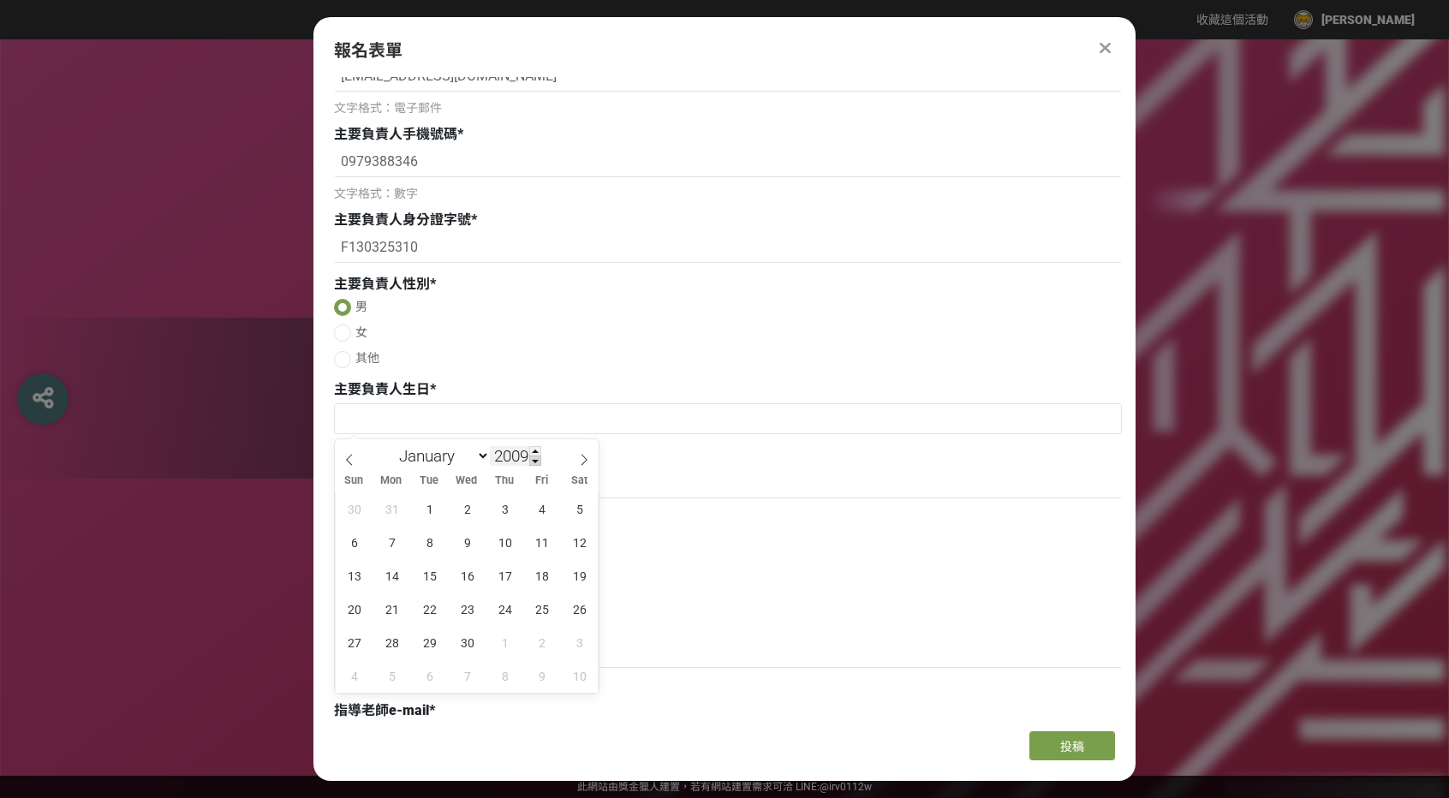
click at [536, 459] on span at bounding box center [535, 461] width 12 height 10
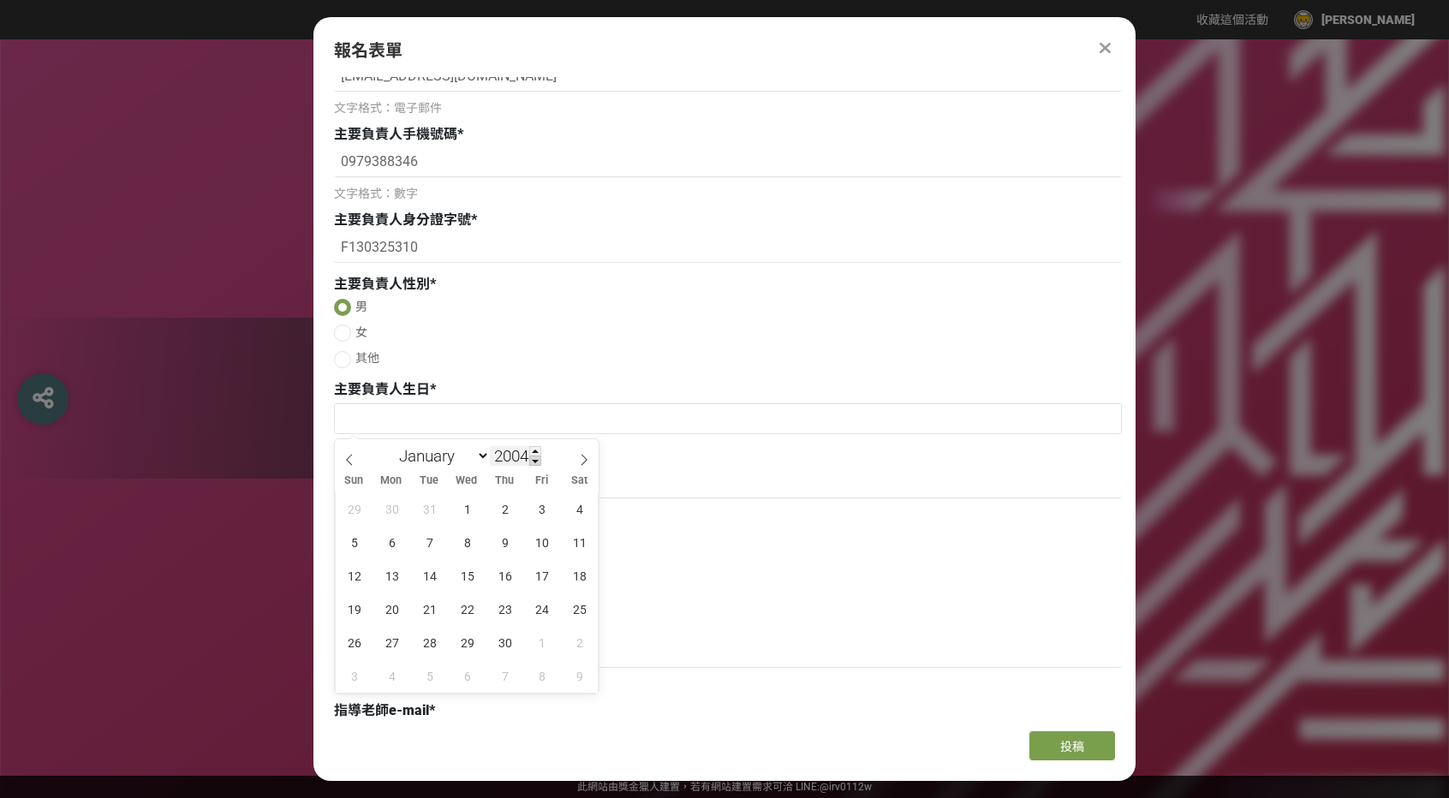
click at [536, 459] on span at bounding box center [535, 461] width 12 height 10
type input "2001"
click at [456, 458] on select "January February March April May June July August September October November De…" at bounding box center [440, 455] width 98 height 21
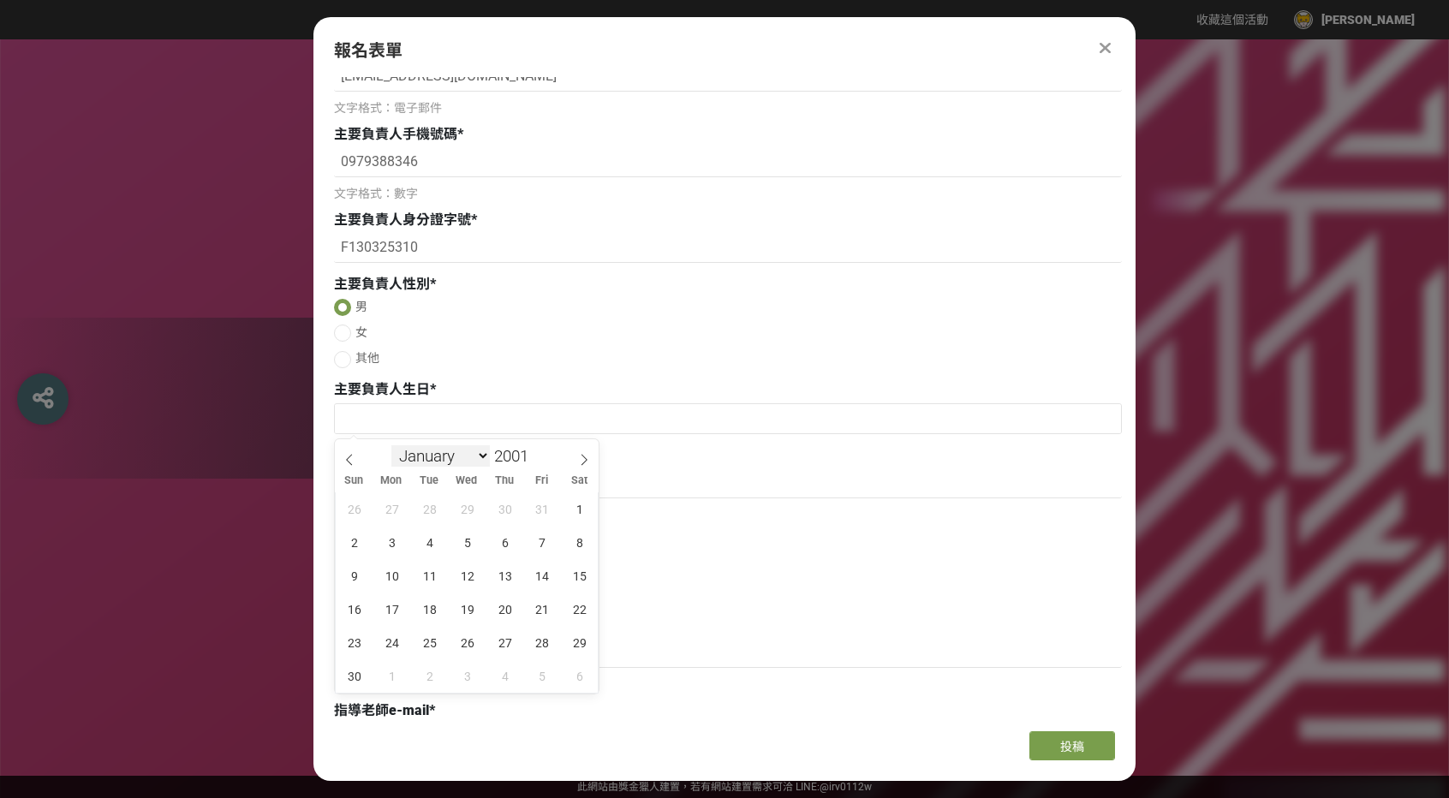
select select "2"
click at [391, 445] on select "January February March April May June July August September October November De…" at bounding box center [440, 455] width 98 height 21
click at [425, 573] on span "13" at bounding box center [429, 575] width 33 height 33
type input "[DATE]"
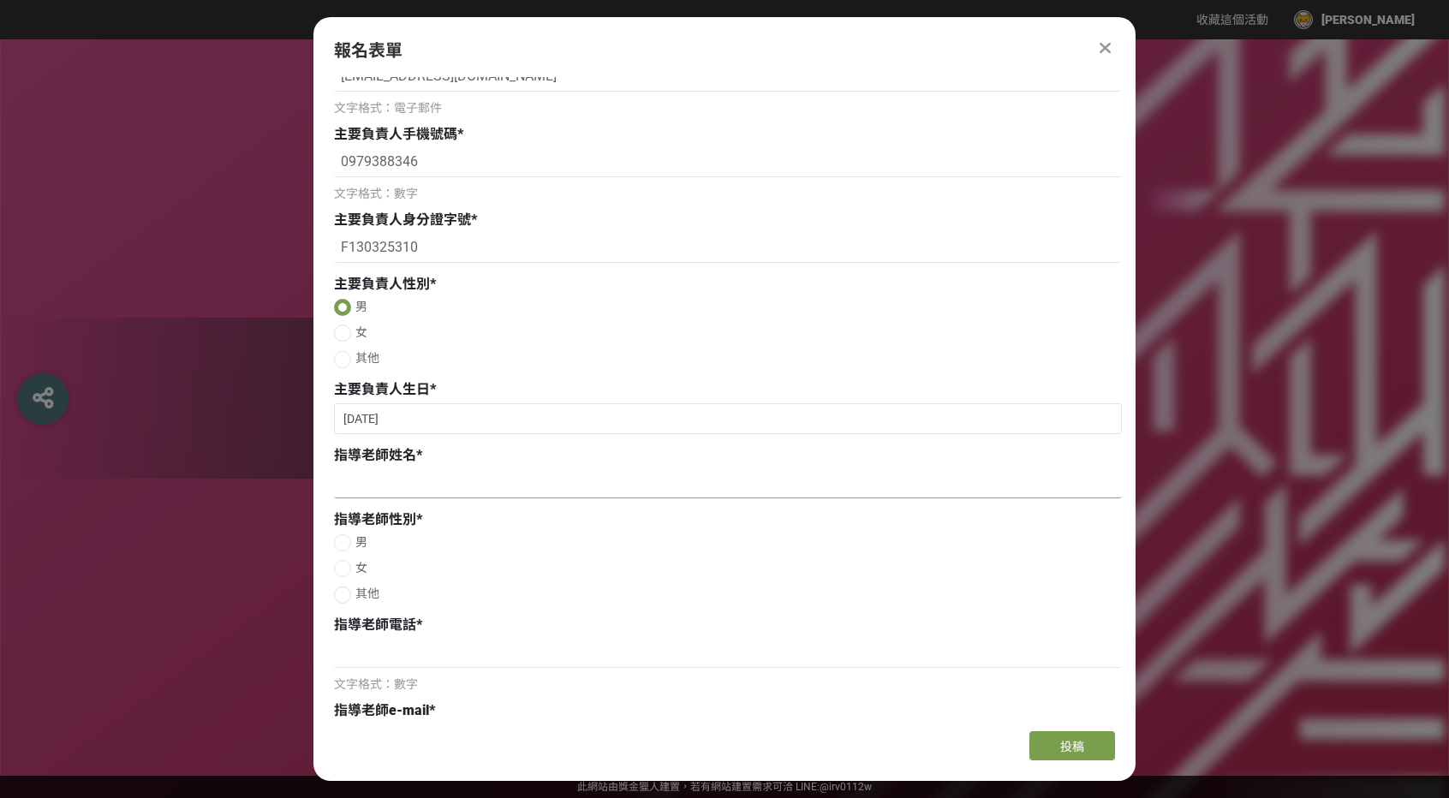
click at [416, 481] on input at bounding box center [728, 483] width 788 height 29
click at [491, 477] on input at bounding box center [728, 483] width 788 height 29
type input "J"
type input "無"
click at [433, 542] on label "男" at bounding box center [728, 542] width 788 height 18
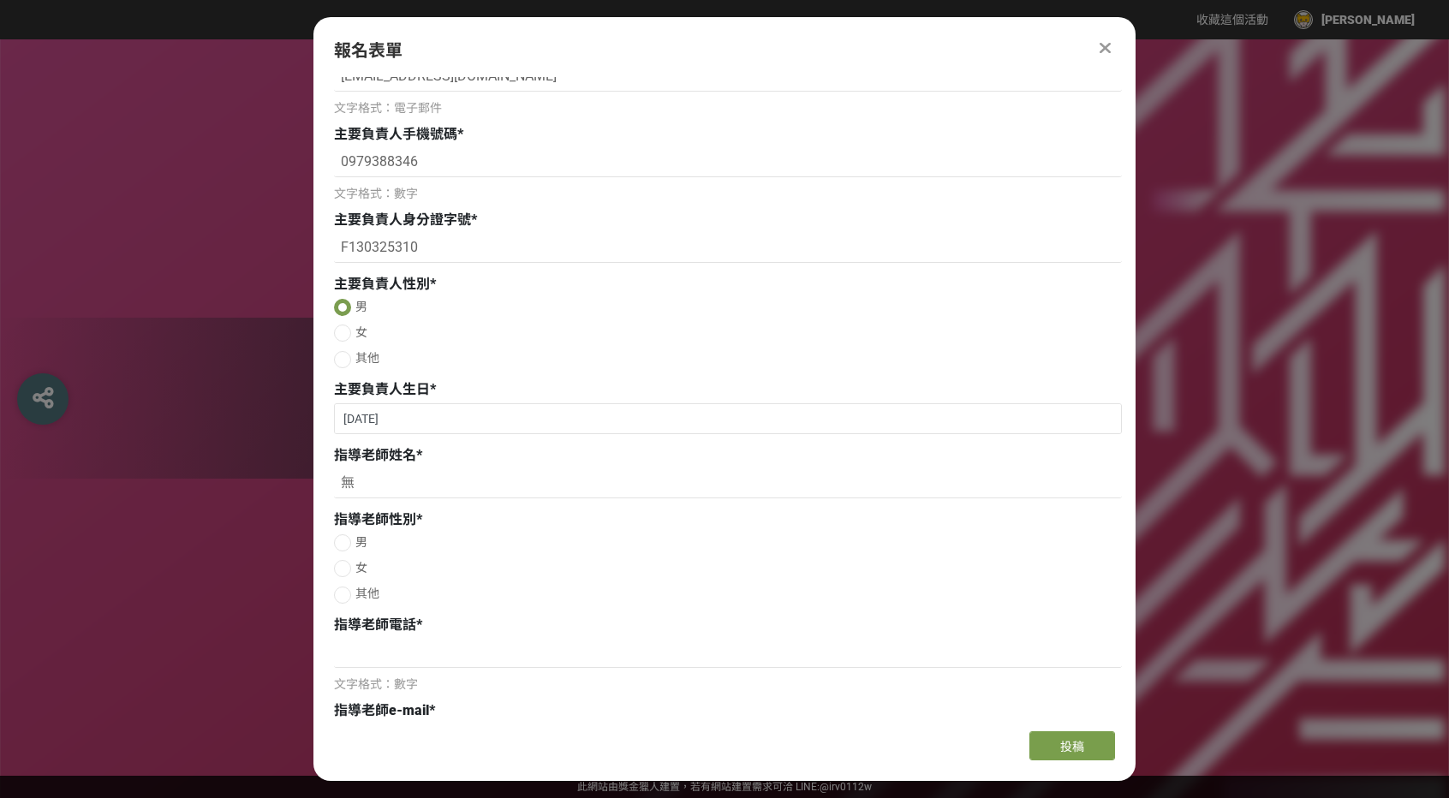
click at [346, 542] on input "男" at bounding box center [340, 542] width 11 height 11
radio input "false"
click at [344, 598] on div at bounding box center [342, 595] width 17 height 17
radio input "true"
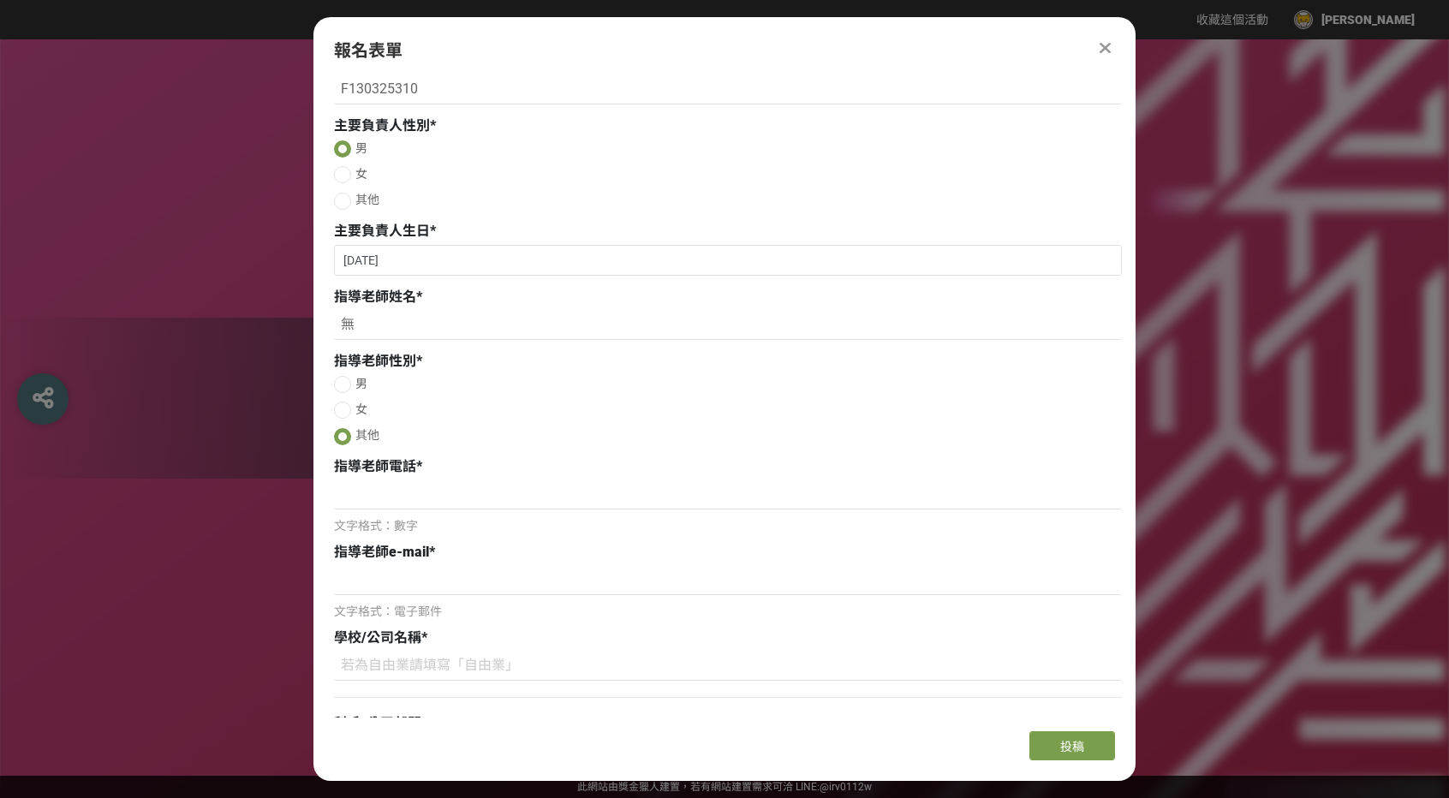
scroll to position [856, 0]
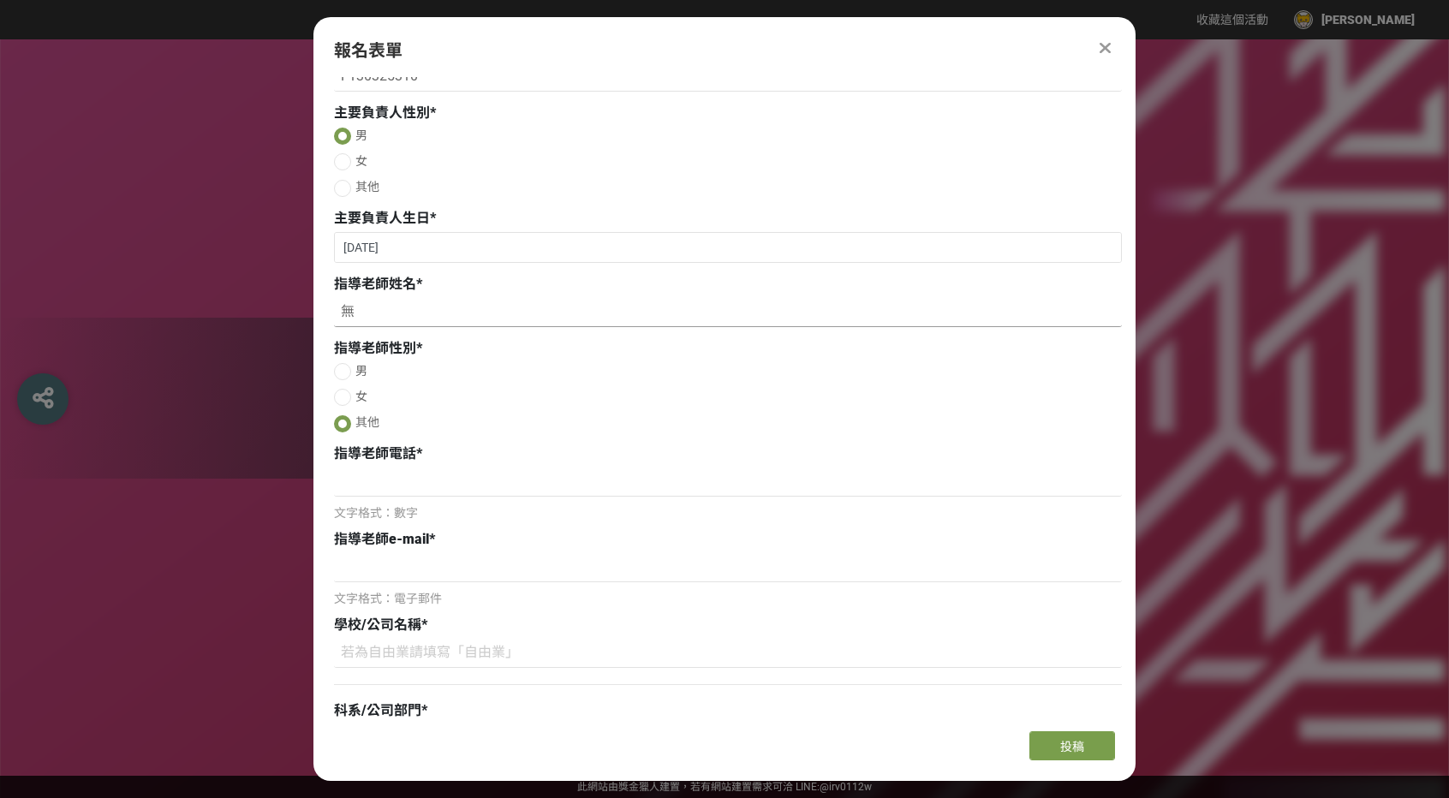
click at [368, 327] on input "無" at bounding box center [728, 312] width 788 height 29
click at [343, 432] on div at bounding box center [342, 423] width 17 height 17
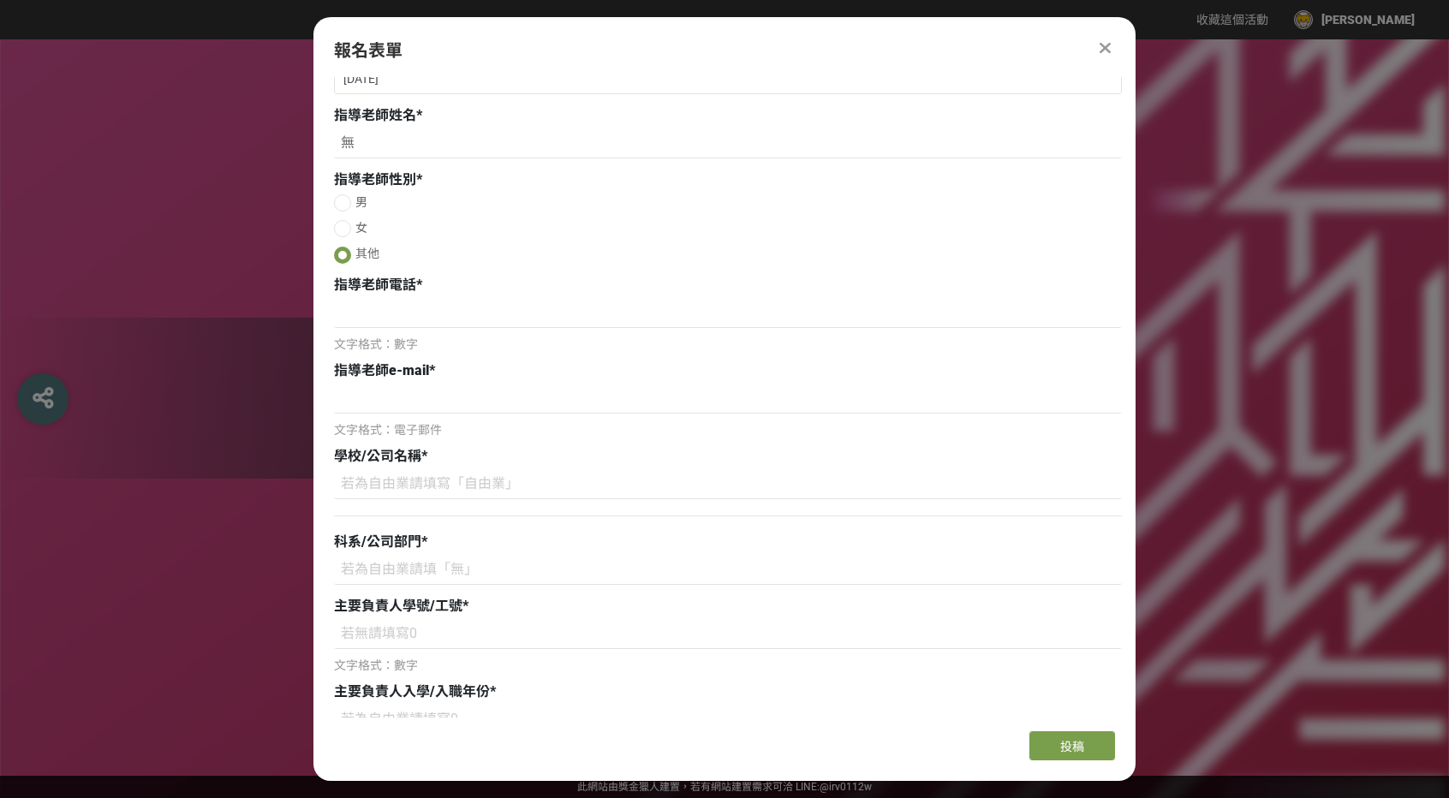
scroll to position [1027, 0]
click at [438, 471] on div "學校/公司名稱 *" at bounding box center [728, 483] width 788 height 79
click at [443, 482] on input at bounding box center [728, 481] width 788 height 29
type input "g"
type input "W"
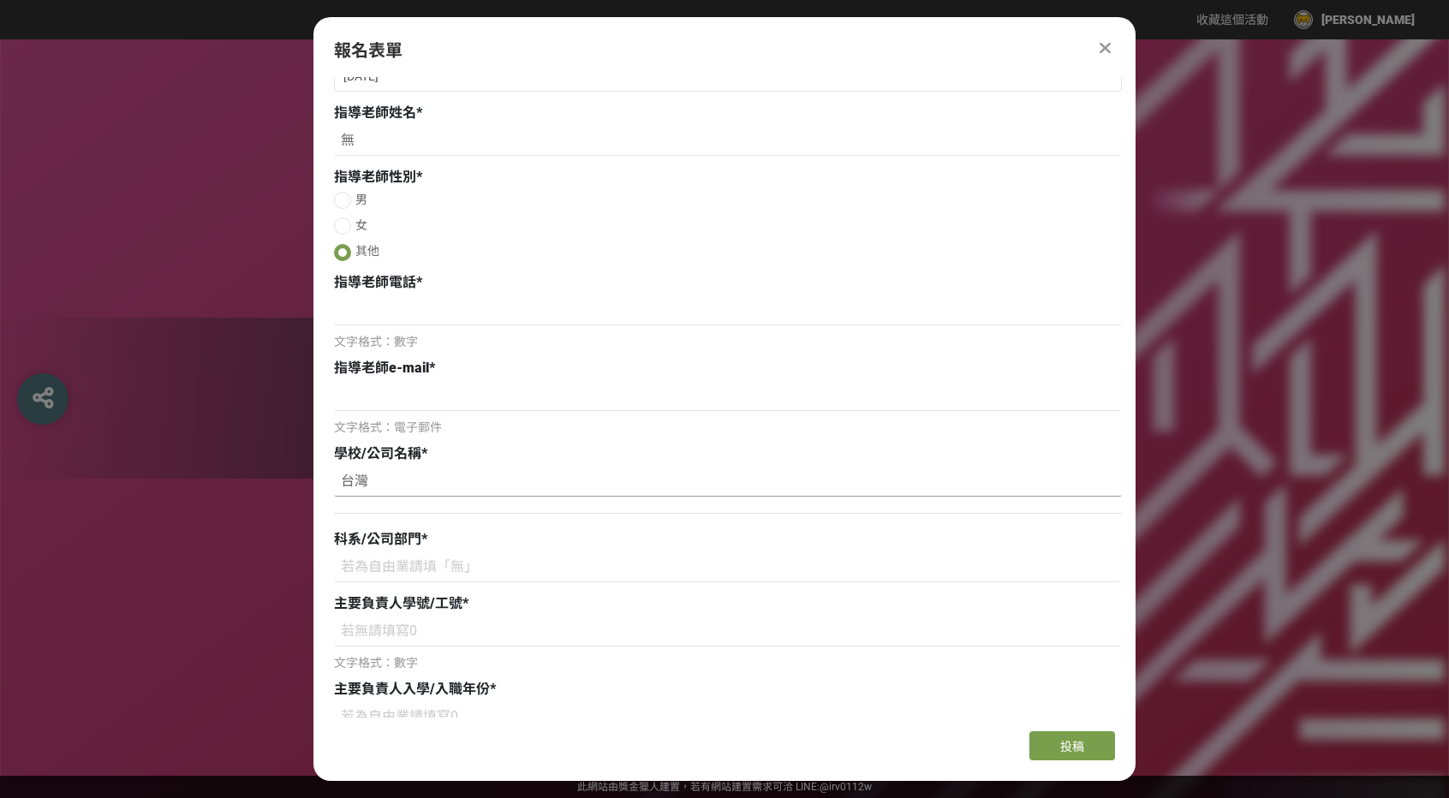
type input "台"
type input "臺灣師範大學"
click at [438, 587] on div at bounding box center [728, 569] width 788 height 33
click at [440, 576] on input at bounding box center [728, 567] width 788 height 29
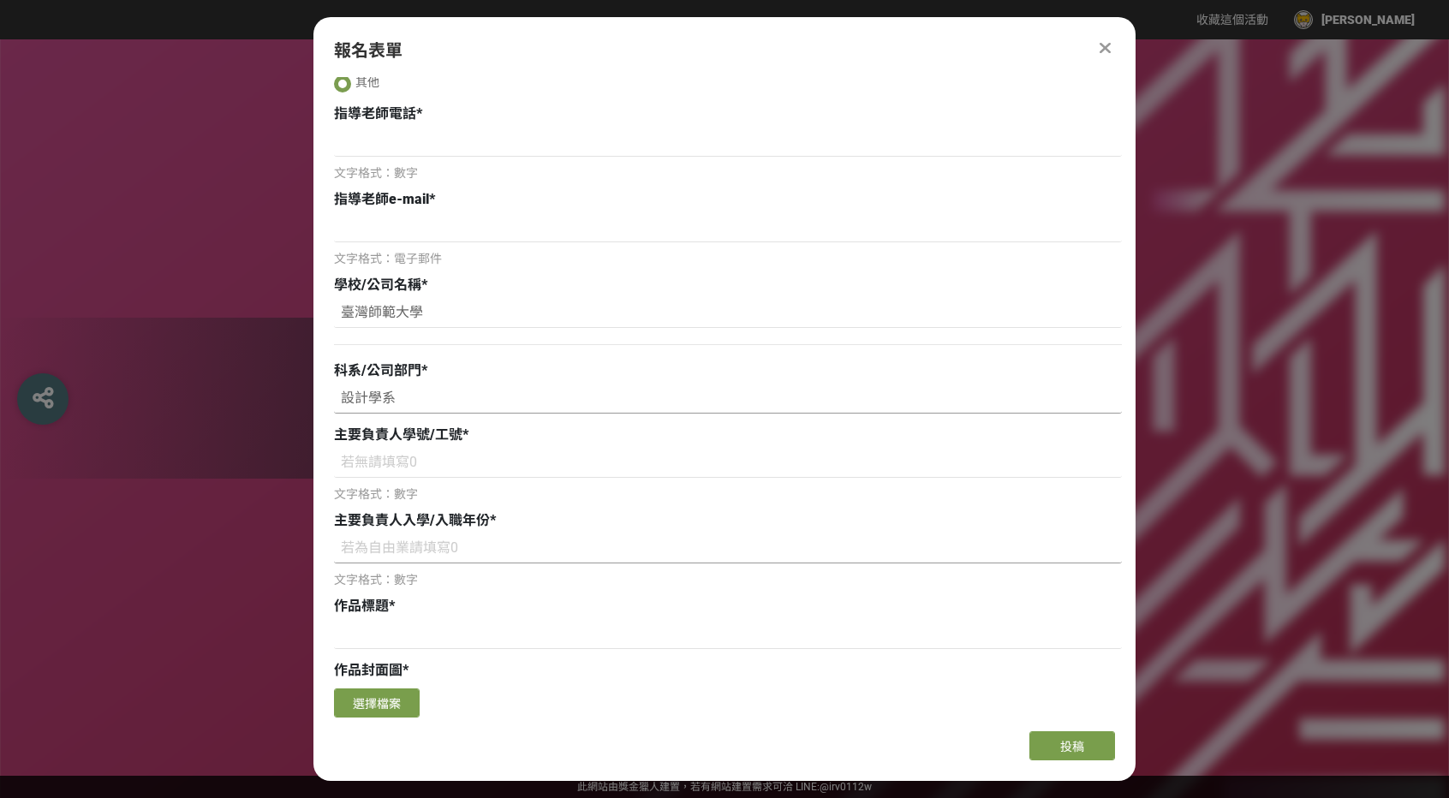
scroll to position [1199, 0]
type input "設計學系"
click at [449, 468] on input at bounding box center [728, 460] width 788 height 29
click at [425, 461] on input at bounding box center [728, 460] width 788 height 29
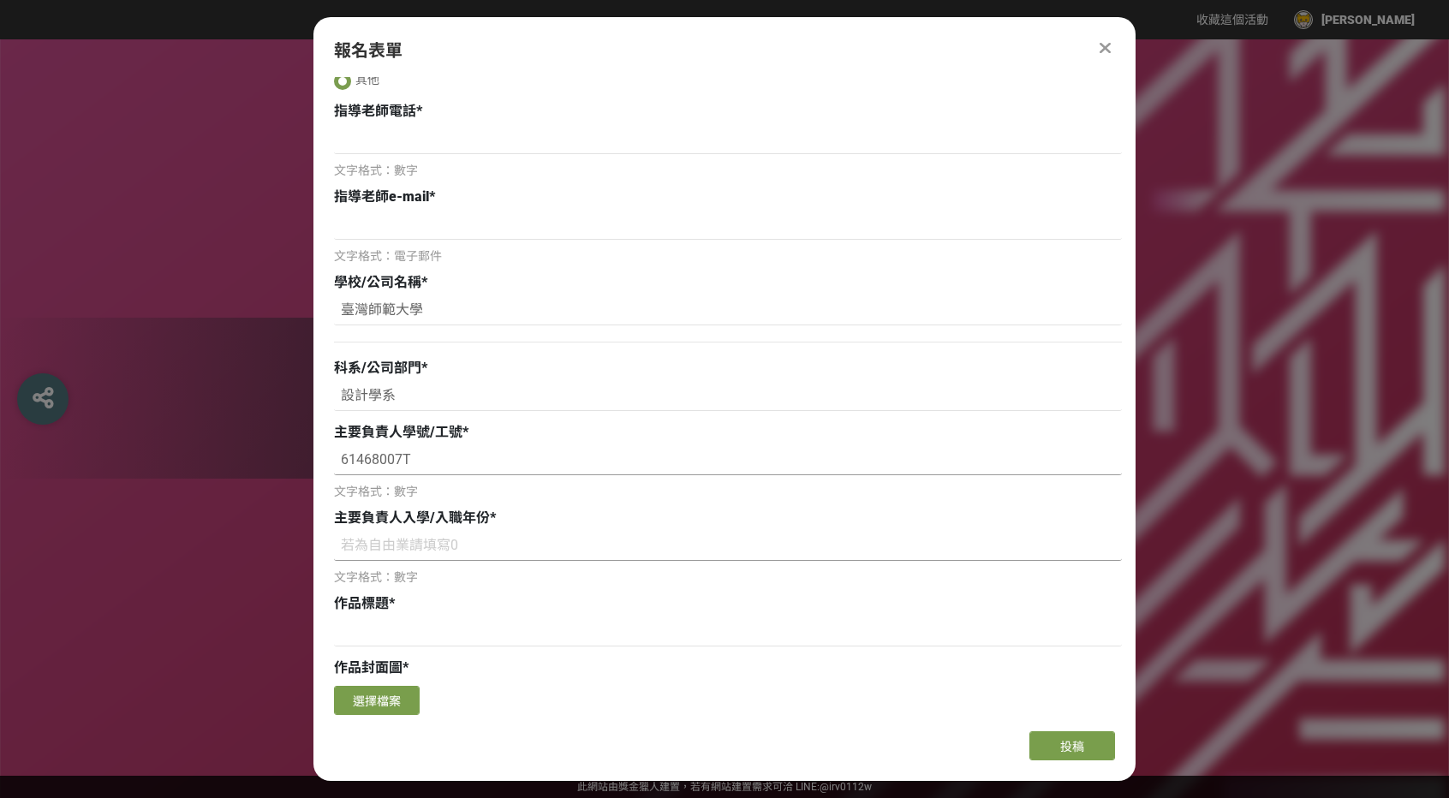
type input "61468007T"
click at [474, 548] on input at bounding box center [728, 546] width 788 height 29
type input "ㄓ"
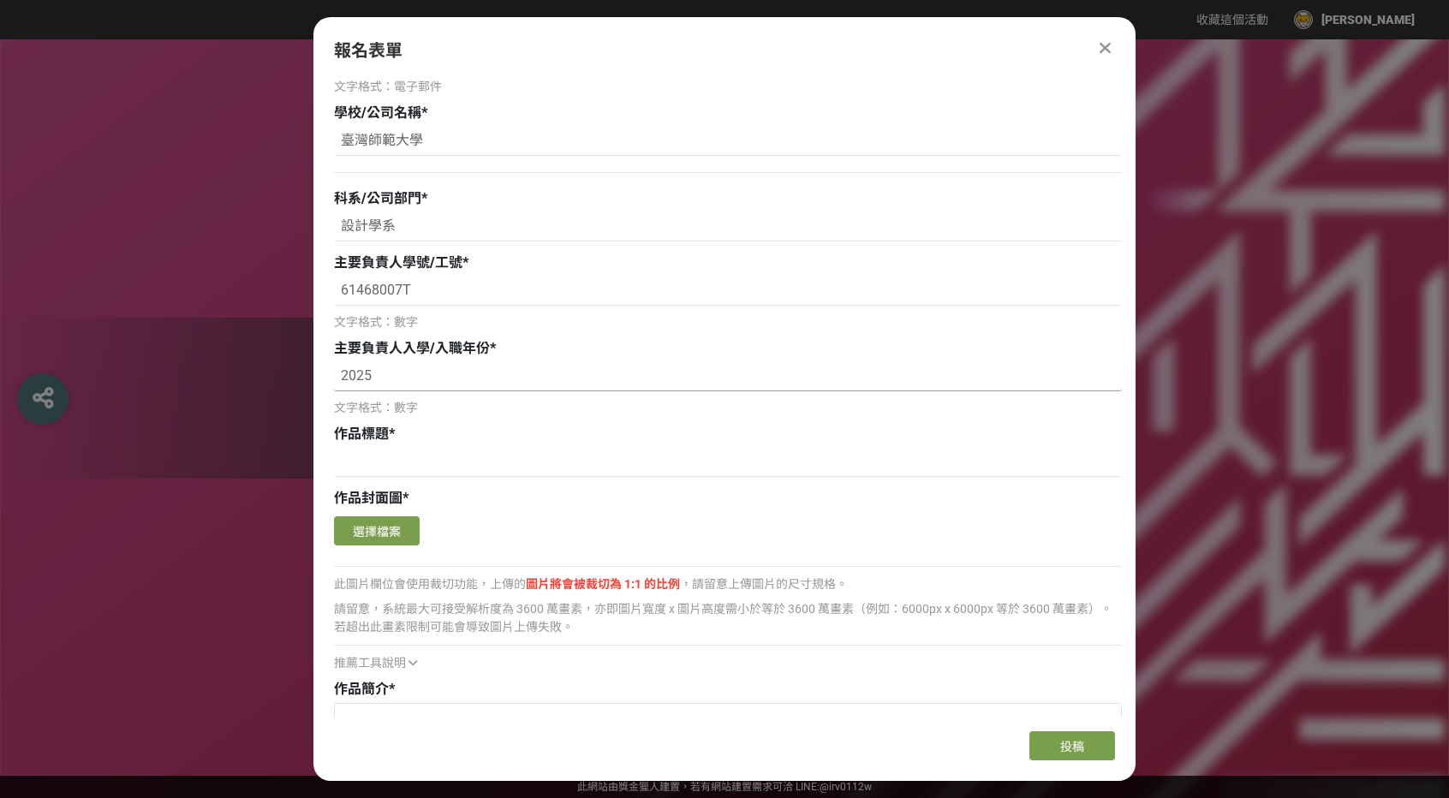
scroll to position [1370, 0]
type input "2025"
click at [426, 463] on input at bounding box center [728, 460] width 788 height 29
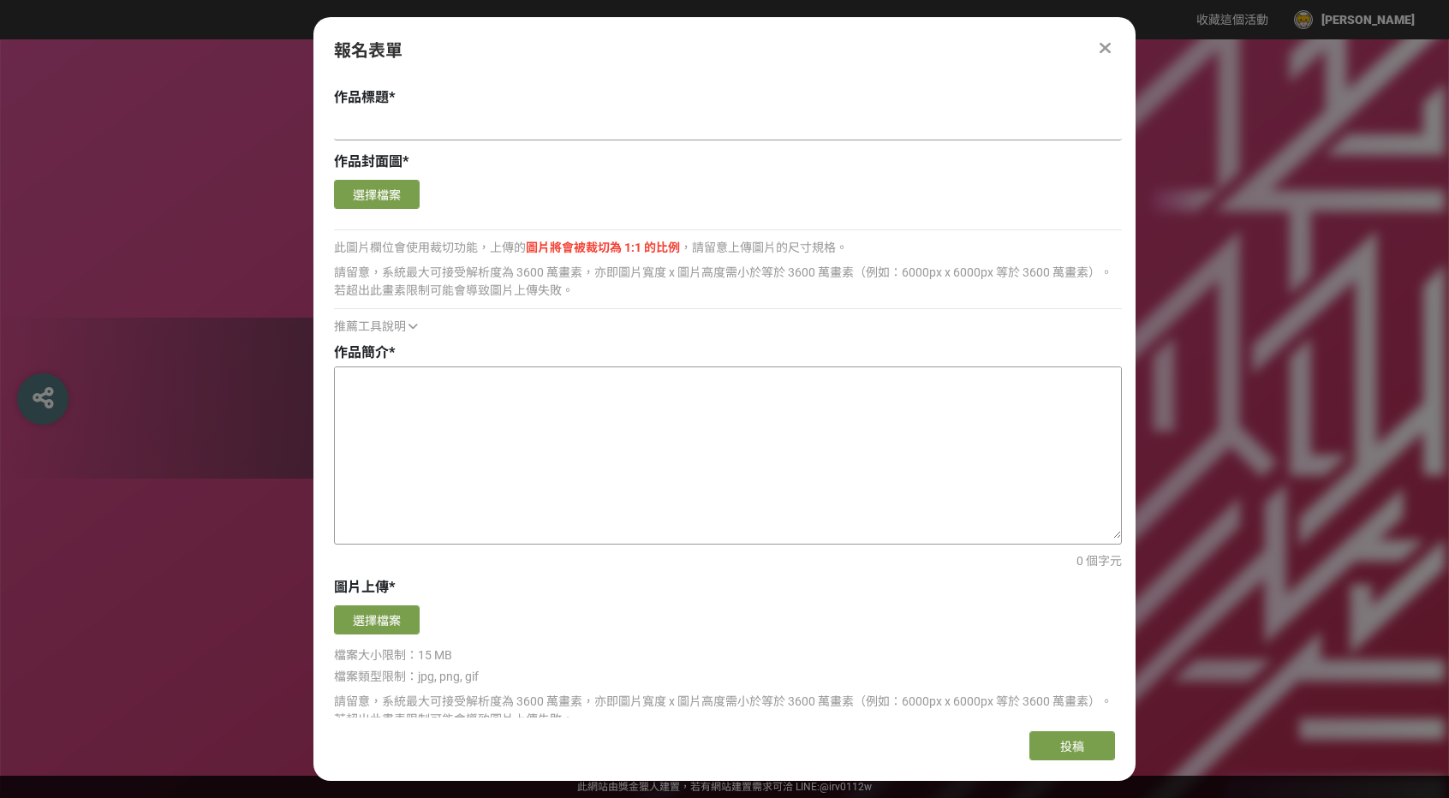
scroll to position [1712, 0]
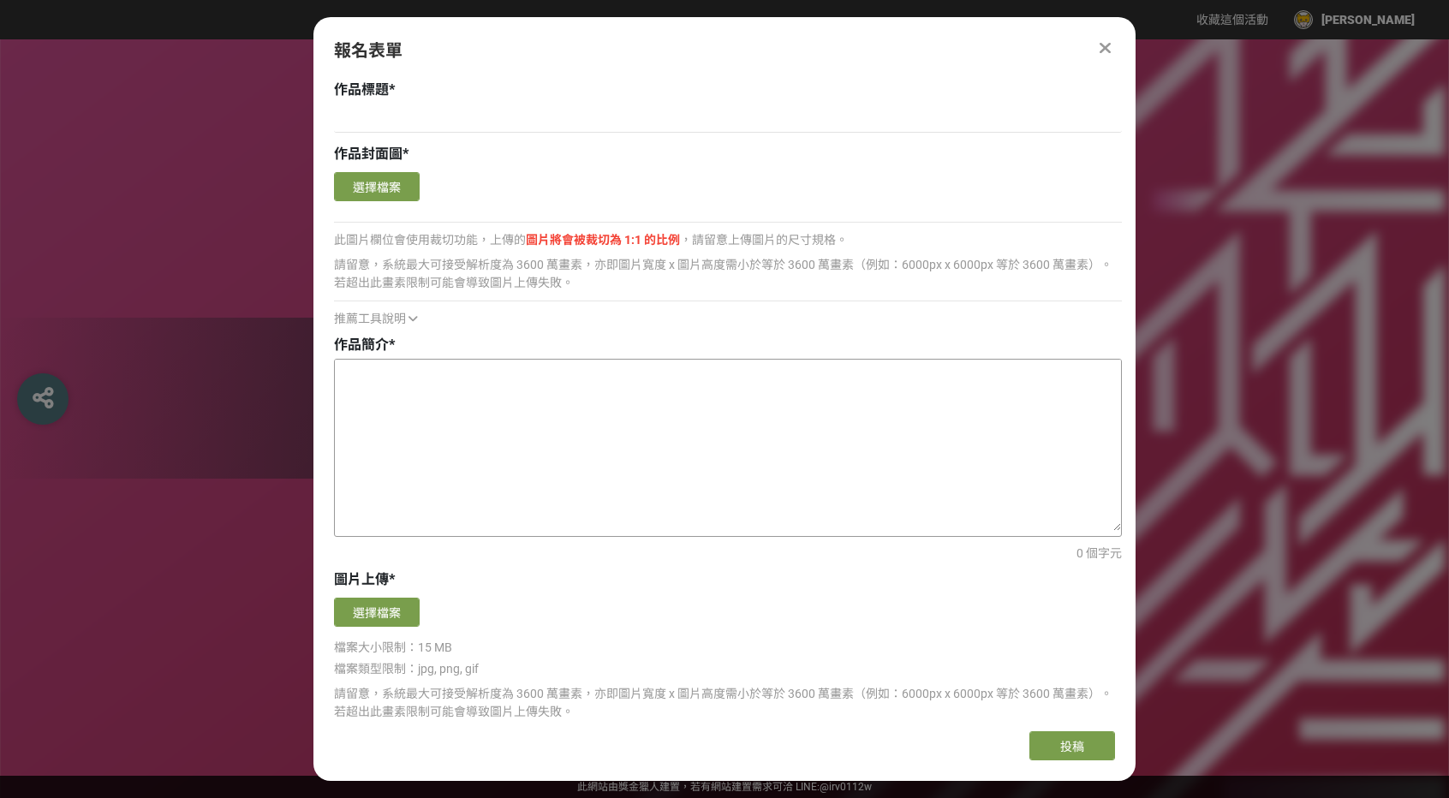
click at [435, 422] on textarea at bounding box center [728, 445] width 786 height 171
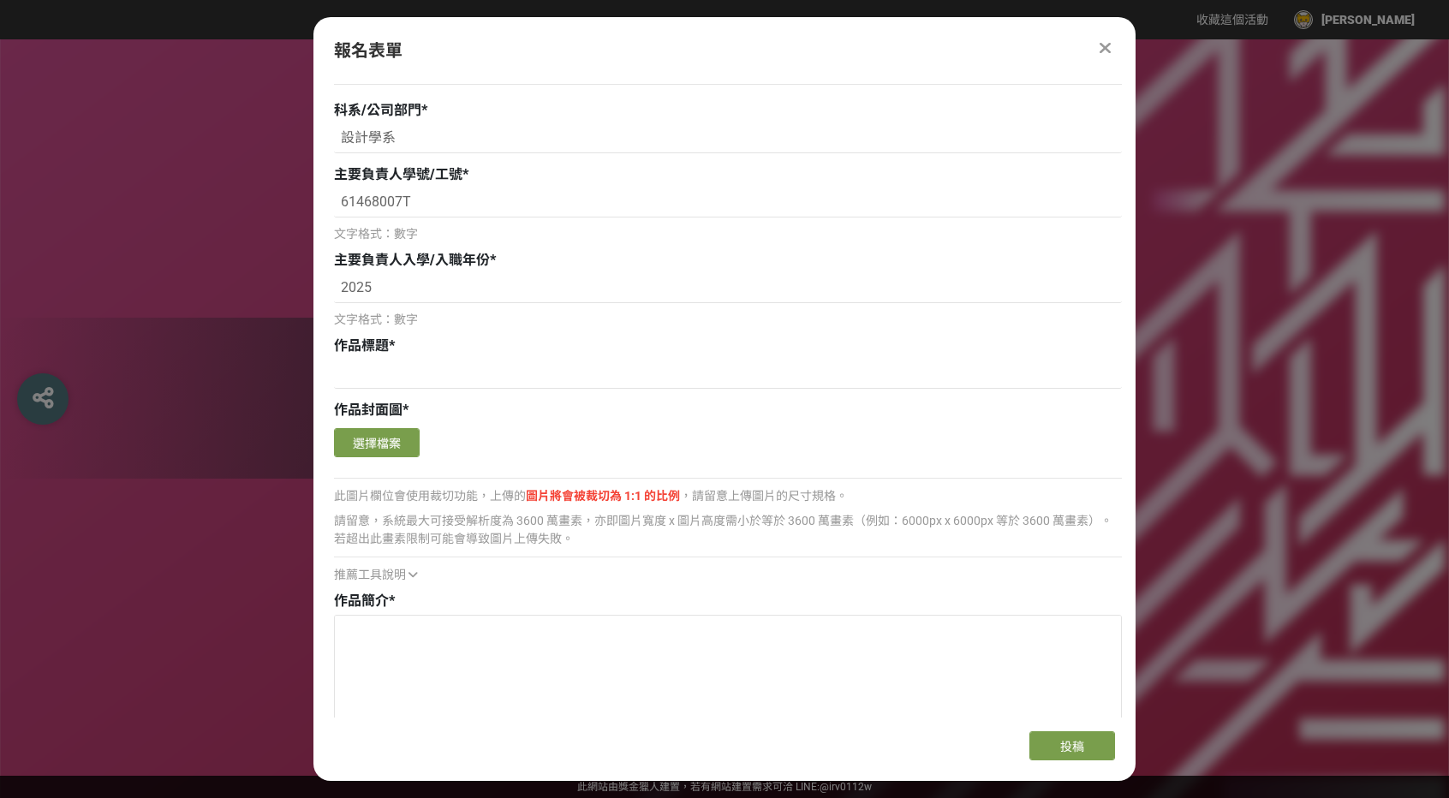
scroll to position [1414, 0]
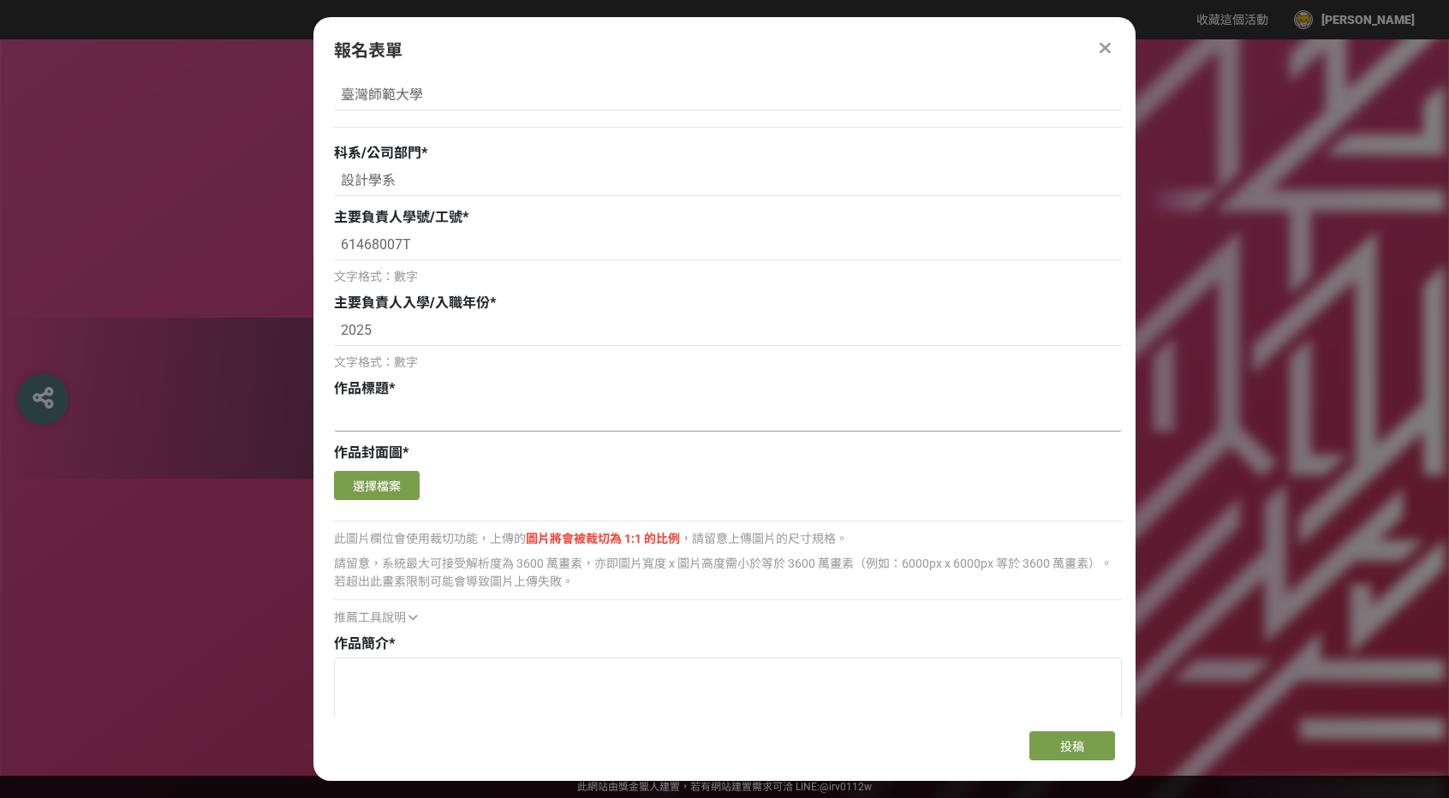
click at [432, 424] on input at bounding box center [728, 416] width 788 height 29
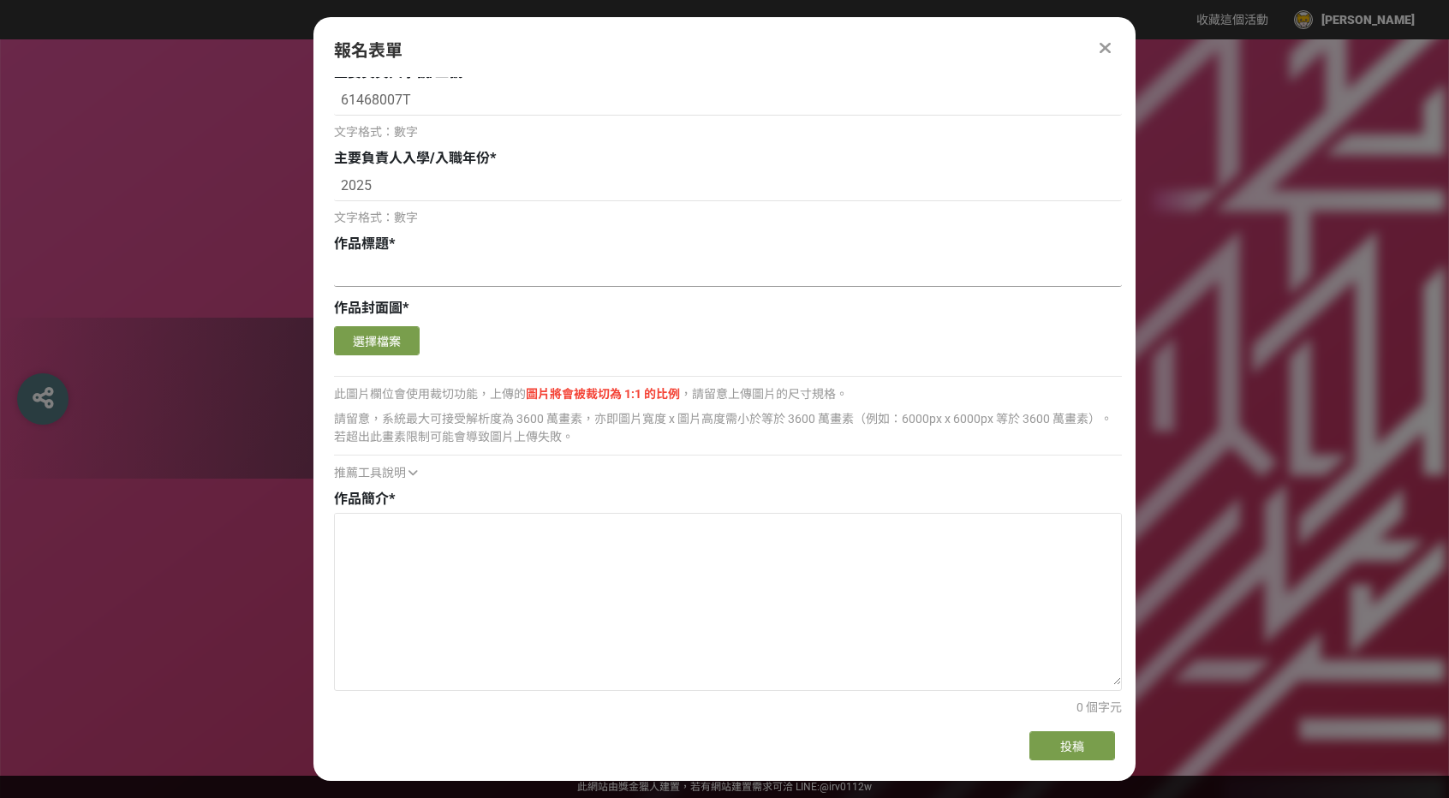
scroll to position [2355, 0]
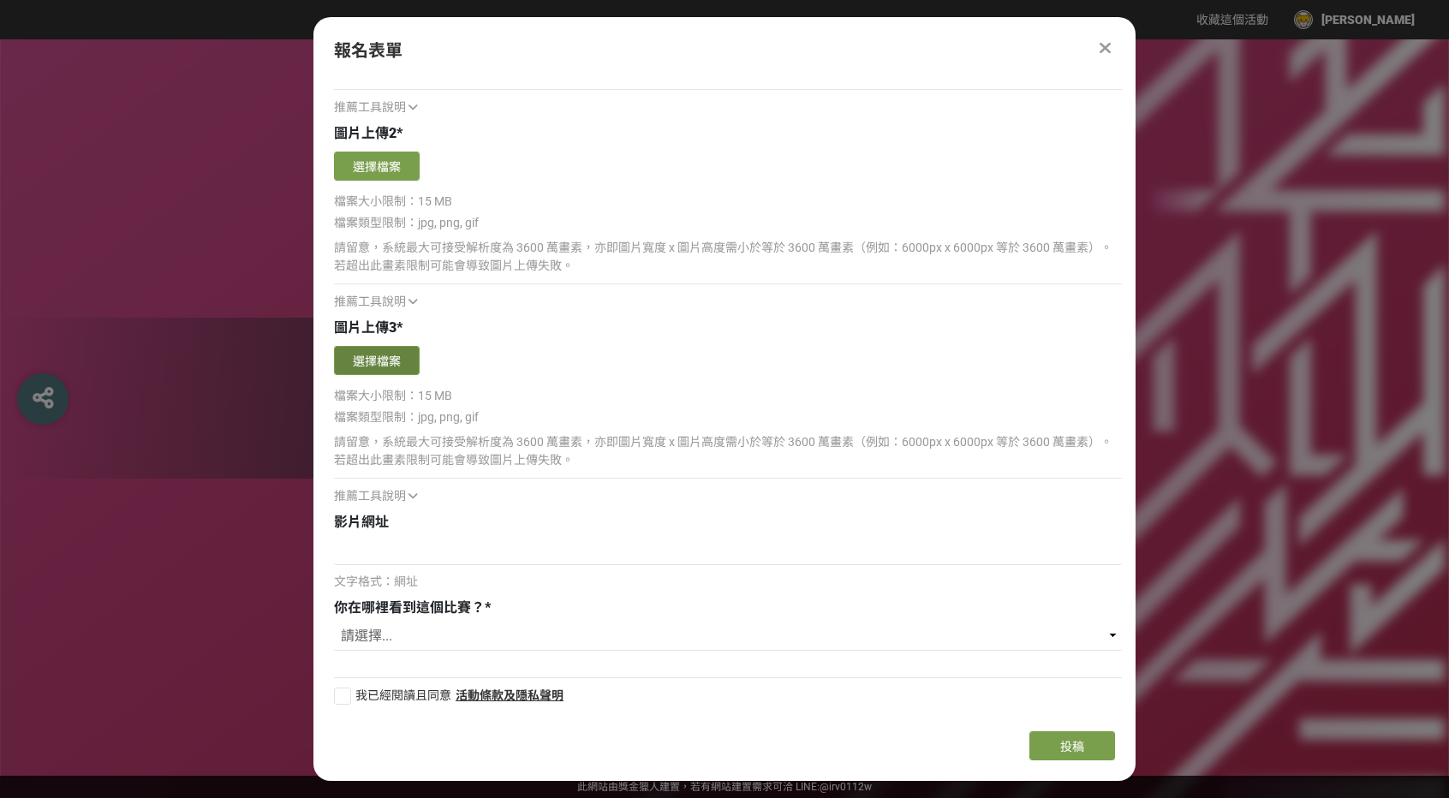
click at [408, 362] on button "選擇檔案" at bounding box center [377, 360] width 86 height 29
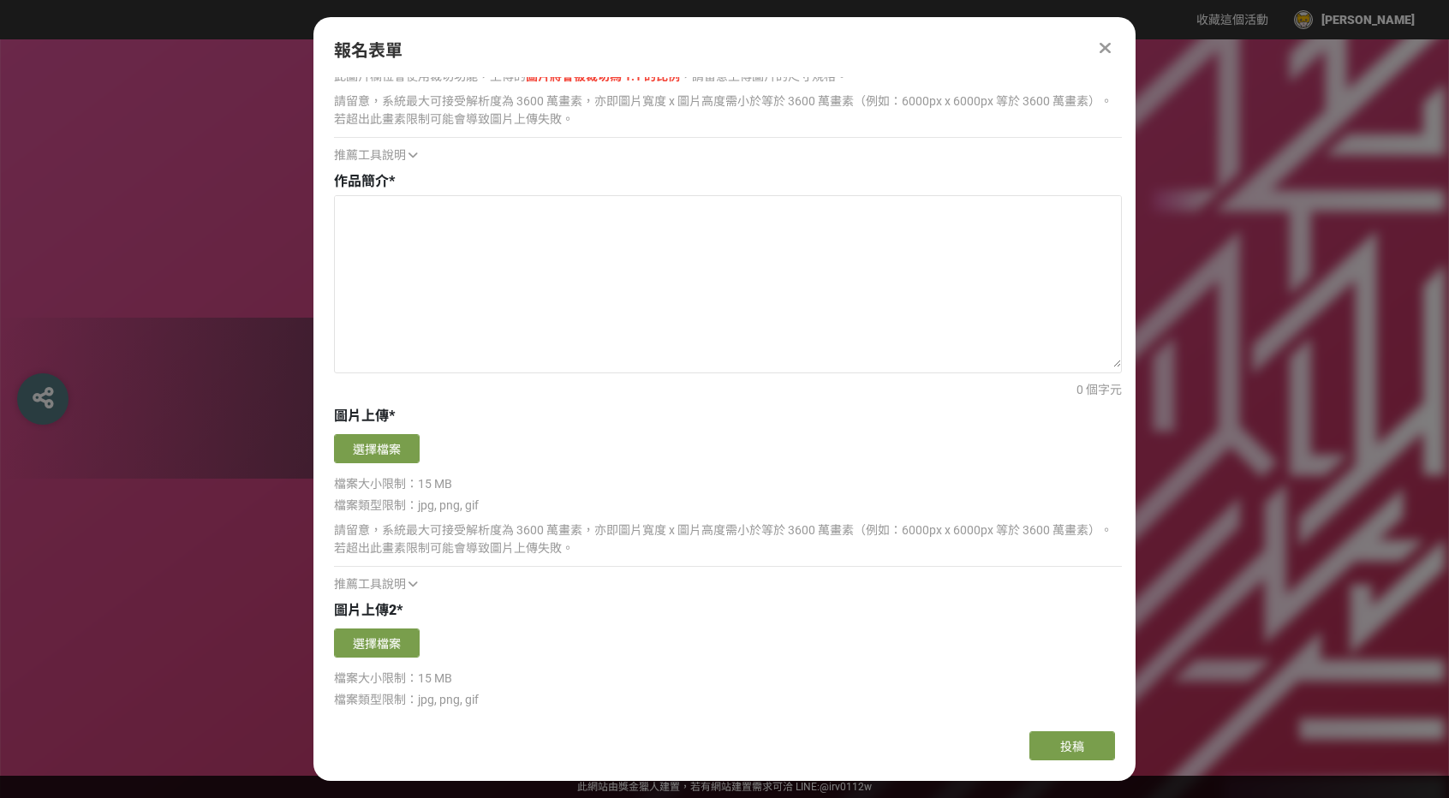
scroll to position [1842, 0]
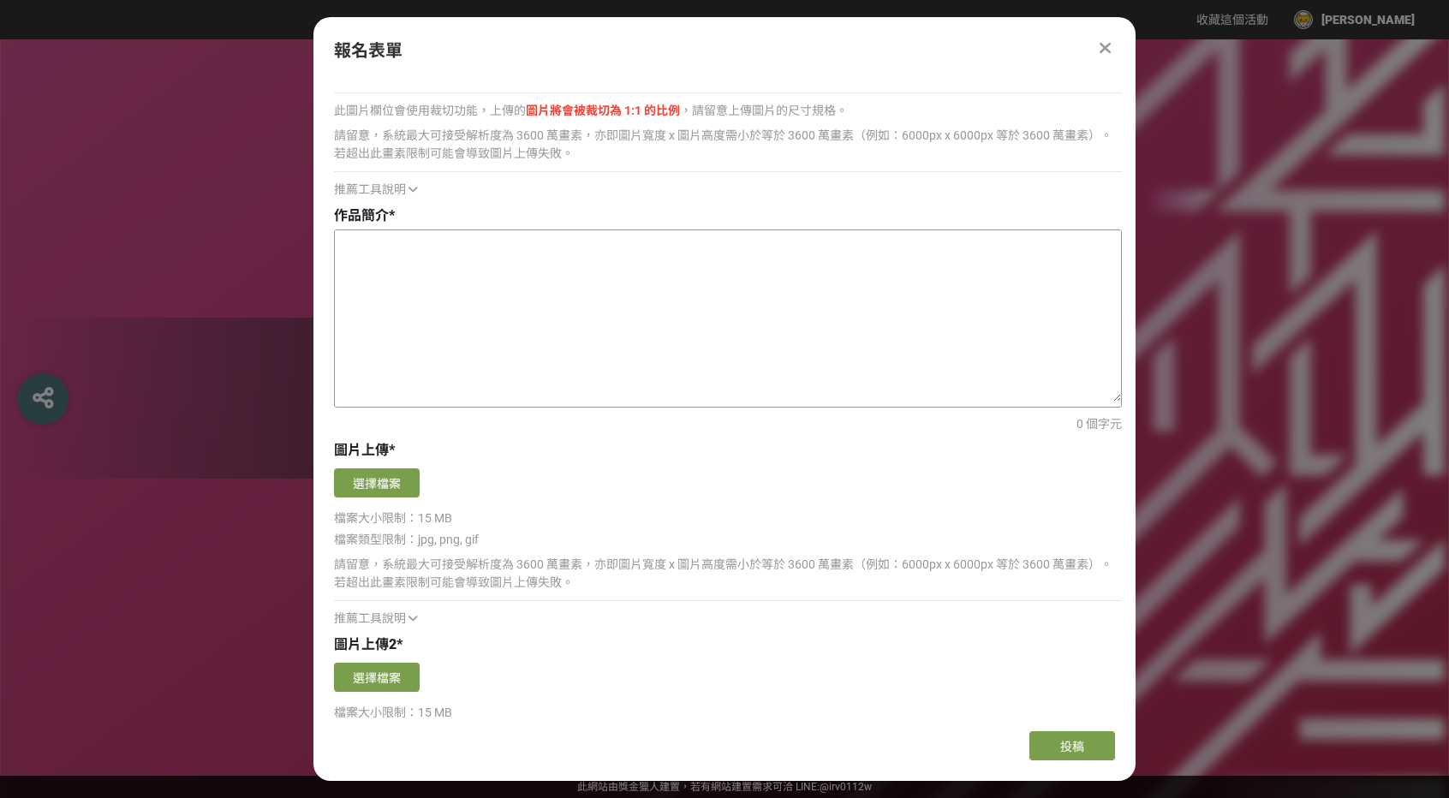
click at [575, 366] on textarea at bounding box center [728, 315] width 786 height 171
click at [413, 293] on textarea at bounding box center [728, 315] width 786 height 171
paste textarea "作品《禮生・懷玉》旨在探討「禮承山海」的文化本源 。我們相信「禮」的真諦並非儀式，而是如新生祥獸般，對天地萬物純粹的敬意與守護 。作品以山之精華「玉」為材質，…"
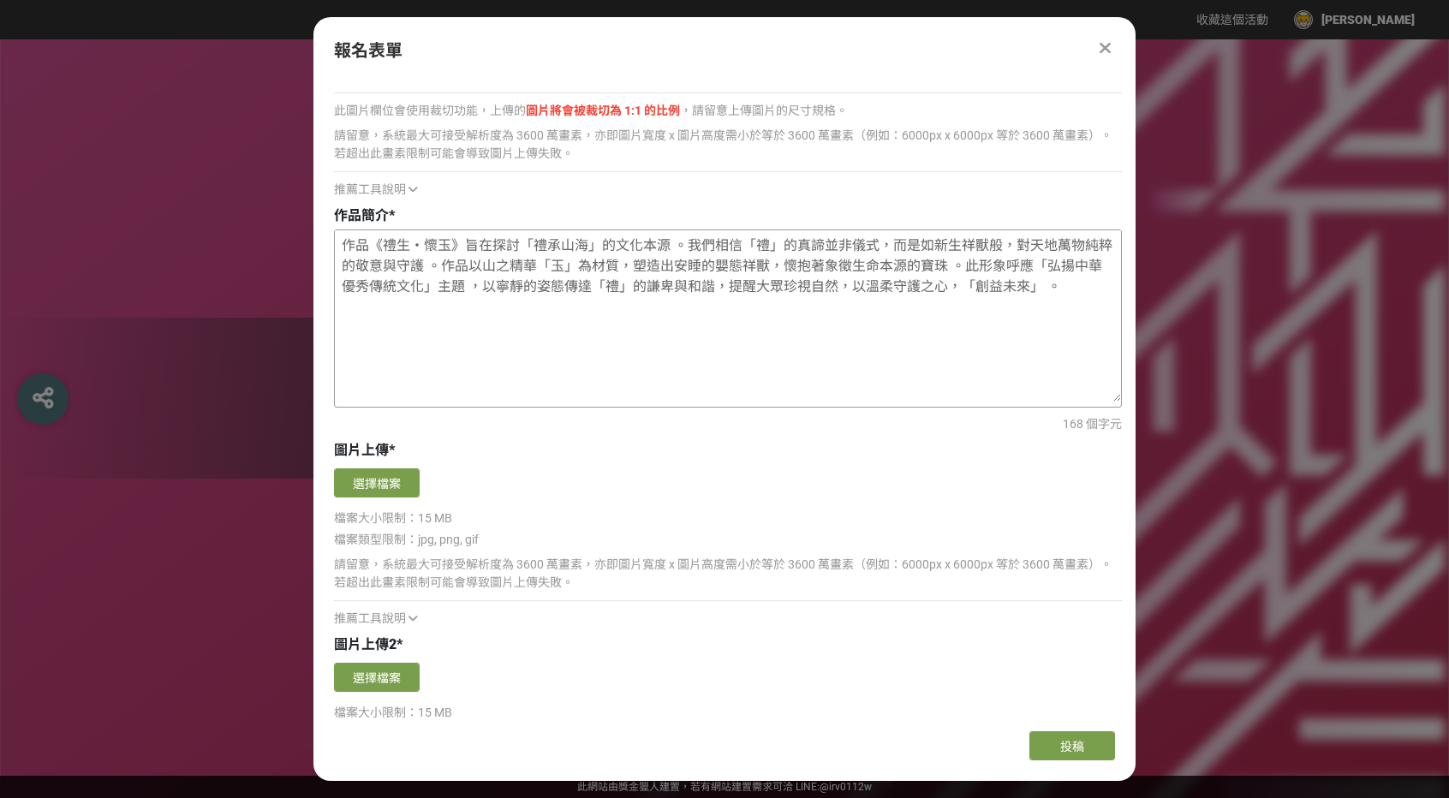
click at [968, 381] on textarea "作品《禮生・懷玉》旨在探討「禮承山海」的文化本源 。我們相信「禮」的真諦並非儀式，而是如新生祥獸般，對天地萬物純粹的敬意與守護 。作品以山之精華「玉」為材質，…" at bounding box center [728, 315] width 786 height 171
type textarea "作品《禮生・懷玉》旨在探討「禮承山海」的文化本源 。我們相信「禮」的真諦並非儀式，而是如新生祥獸般，對天地萬物純粹的敬意與守護 。作品以山之精華「玉」為材質，…"
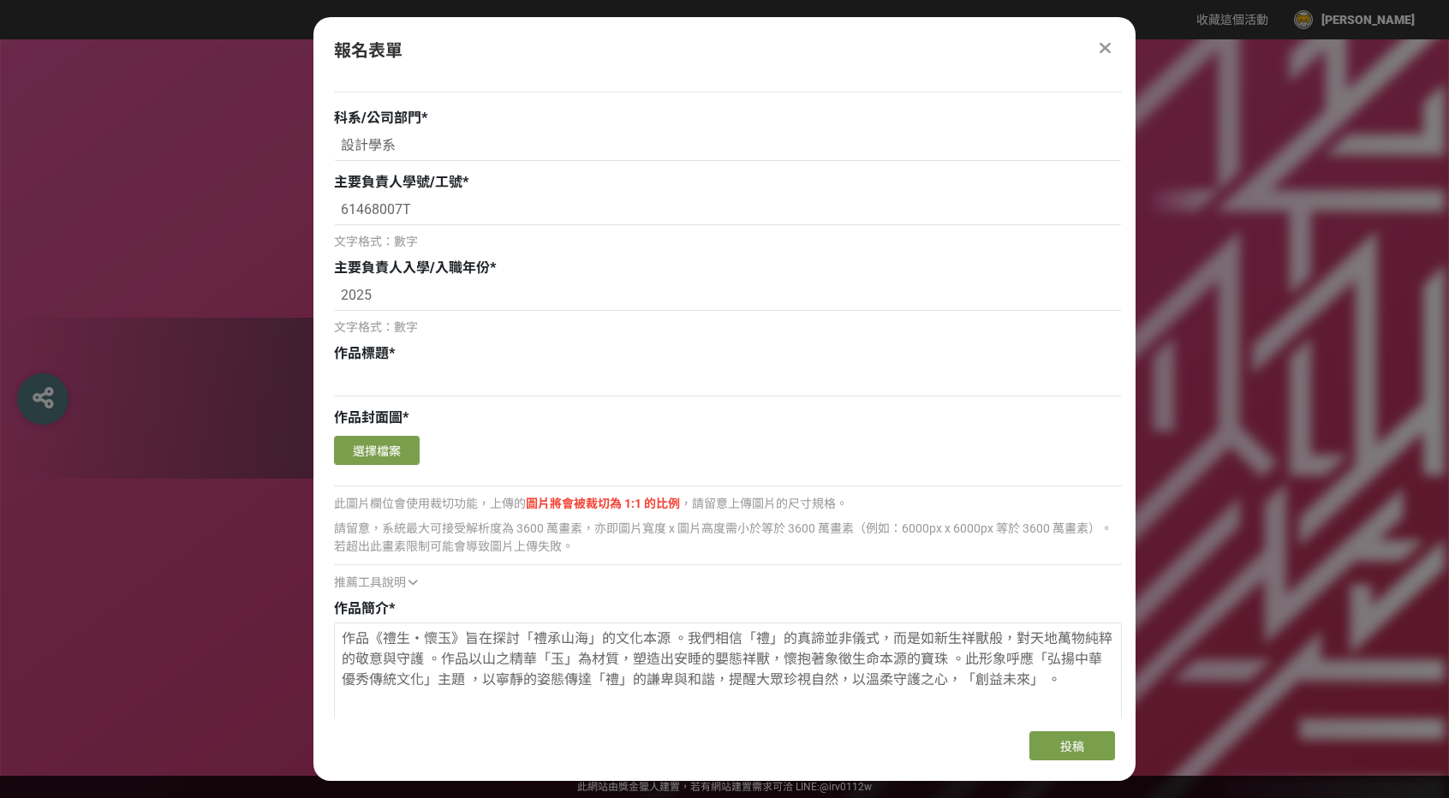
scroll to position [1414, 0]
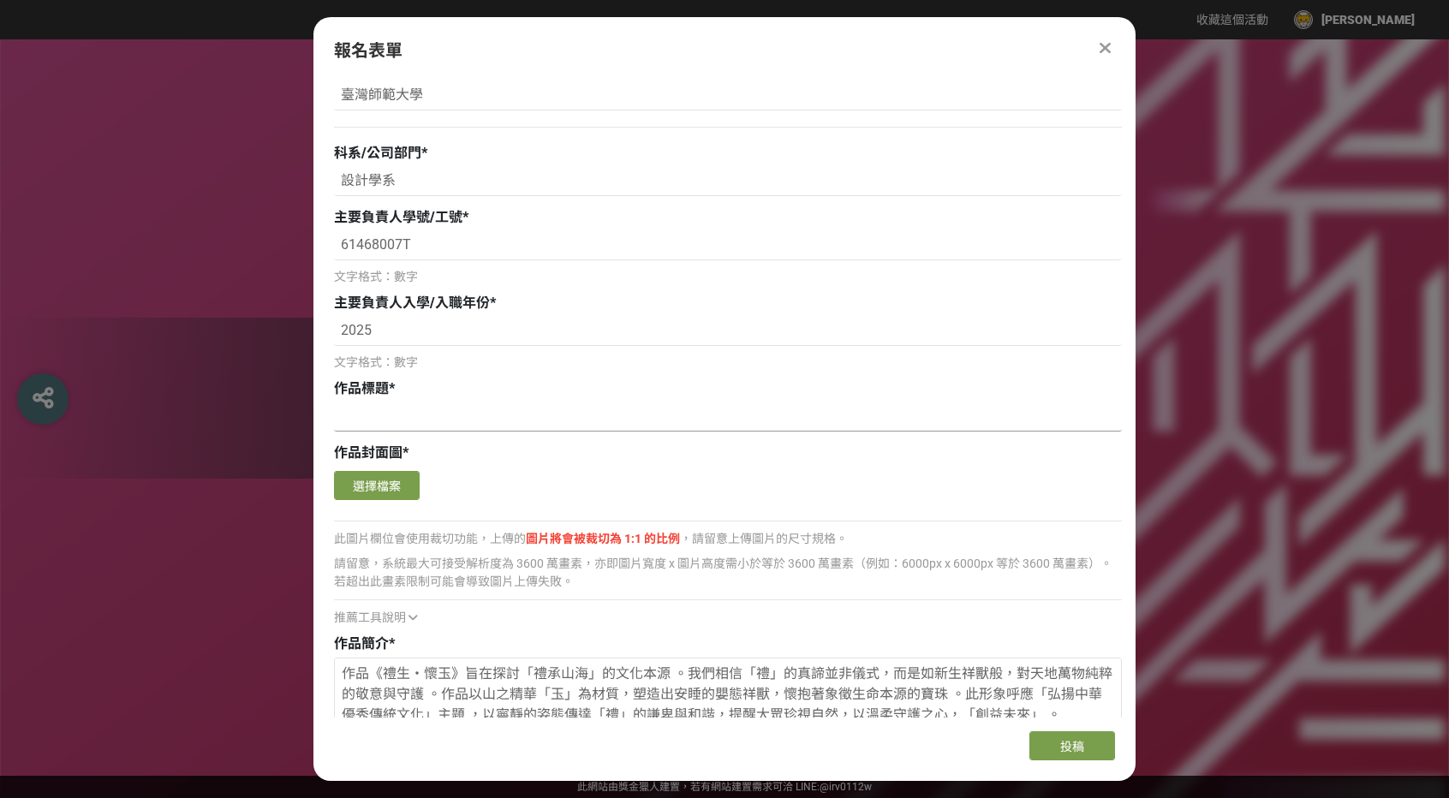
click at [551, 420] on input at bounding box center [728, 416] width 788 height 29
drag, startPoint x: 454, startPoint y: 676, endPoint x: 421, endPoint y: 674, distance: 32.6
click at [414, 673] on textarea "作品《禮生・懷玉》旨在探討「禮承山海」的文化本源 。我們相信「禮」的真諦並非儀式，而是如新生祥獸般，對天地萬物純粹的敬意與守護 。作品以山之精華「玉」為材質，…" at bounding box center [728, 743] width 786 height 171
drag, startPoint x: 462, startPoint y: 678, endPoint x: 375, endPoint y: 680, distance: 86.5
click at [375, 680] on textarea "作品《禮生・懷玉》旨在探討「禮承山海」的文化本源 。我們相信「禮」的真諦並非儀式，而是如新生祥獸般，對天地萬物純粹的敬意與守護 。作品以山之精華「玉」為材質，…" at bounding box center [728, 743] width 786 height 171
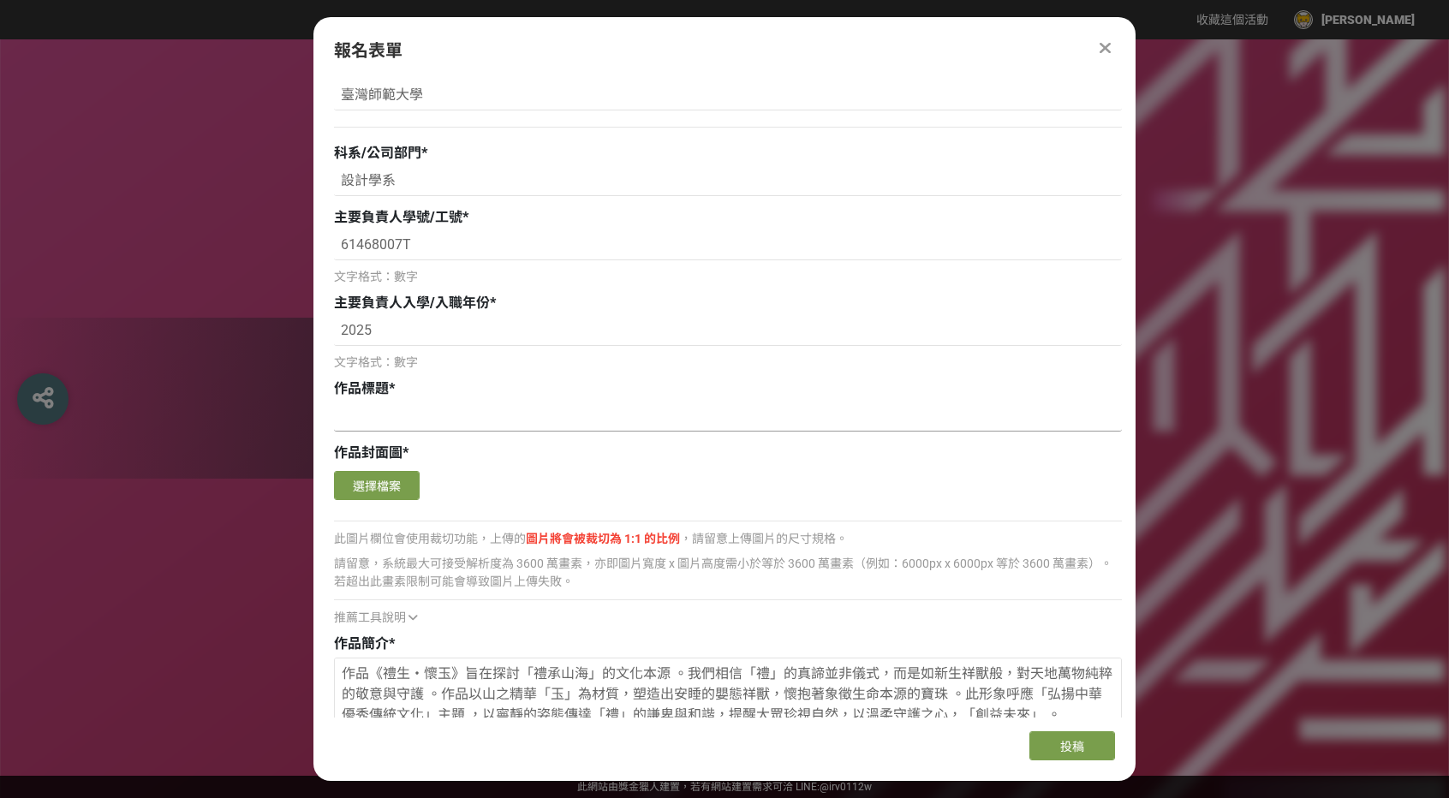
click at [466, 419] on input at bounding box center [728, 416] width 788 height 29
paste input "《禮生・懷玉》"
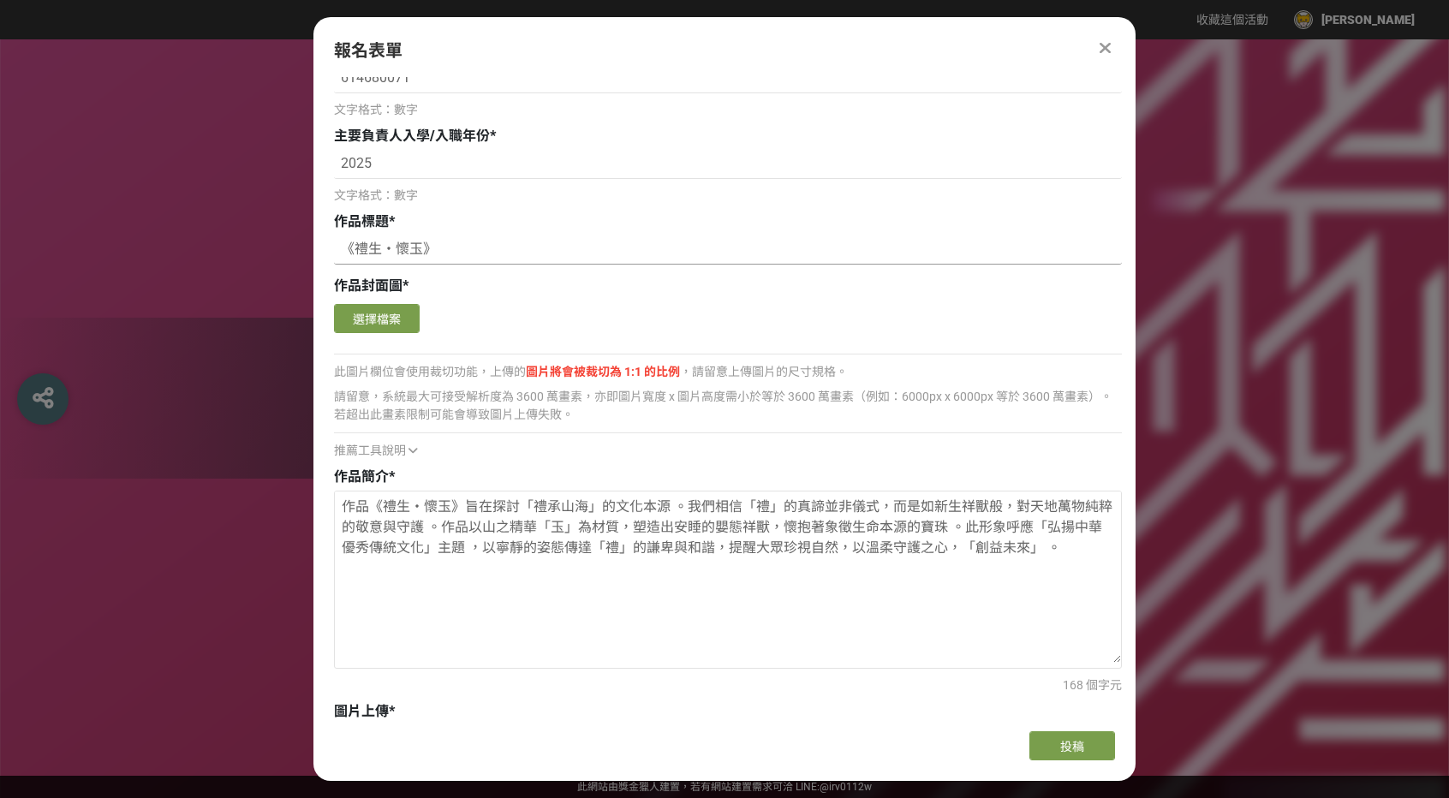
scroll to position [1585, 0]
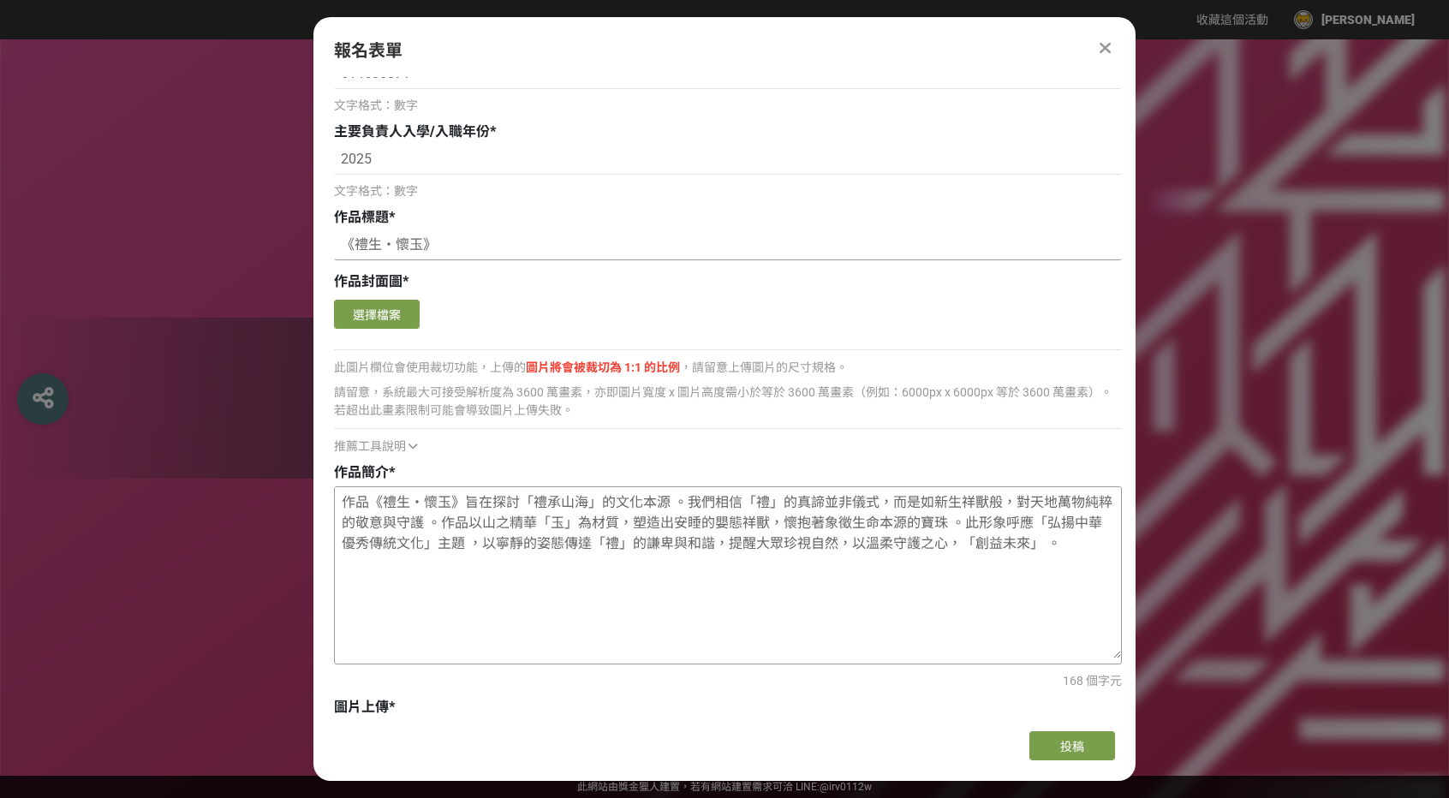
type input "《禮生・懷玉》"
click at [764, 528] on textarea "作品《禮生・懷玉》旨在探討「禮承山海」的文化本源 。我們相信「禮」的真諦並非儀式，而是如新生祥獸般，對天地萬物純粹的敬意與守護 。作品以山之精華「玉」為材質，…" at bounding box center [728, 572] width 786 height 171
click at [1009, 533] on textarea "作品《禮生・懷玉》旨在探討「禮承山海」的文化本源 。我們相信「禮」的真諦並非儀式，而是如新生祥獸般，對天地萬物純粹的敬意與守護 。作品以山之精華「玉」為材質，…" at bounding box center [728, 572] width 786 height 171
click at [1079, 548] on textarea "作品《禮生・懷玉》旨在探討「禮承山海」的文化本源 。我們相信「禮」的真諦並非儀式，而是如新生祥獸般，對天地萬物純粹的敬意與守護 。作品以山之精華「玉」為材質，…" at bounding box center [728, 572] width 786 height 171
click at [714, 511] on textarea "作品《禮生・懷玉》旨在探討「禮承山海」的文化本源 。我們相信「禮」的真諦並非儀式，而是如新生祥獸般，對天地萬物純粹的敬意與守護 。作品以山之精華「玉」為材質，…" at bounding box center [728, 572] width 786 height 171
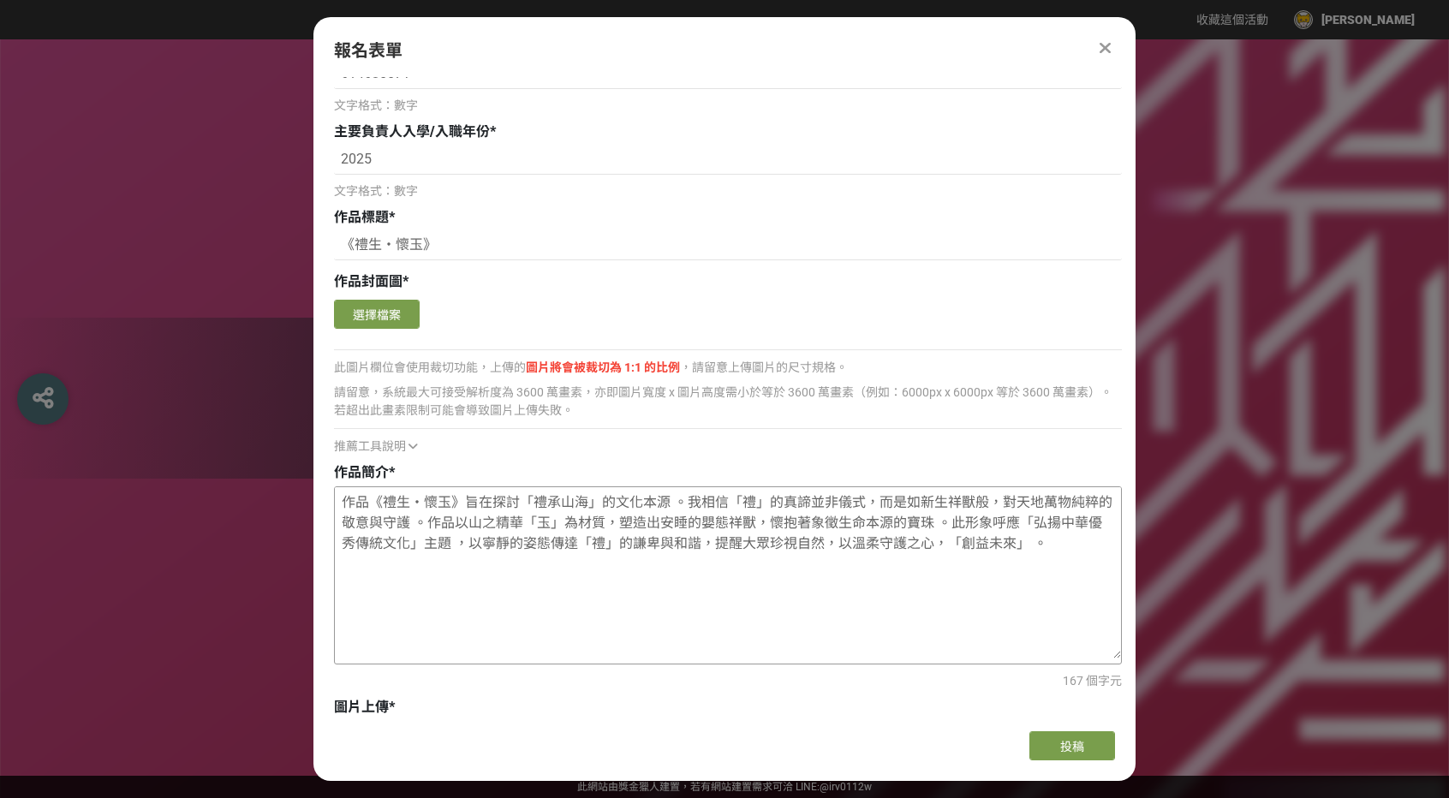
click at [1007, 544] on textarea "作品《禮生・懷玉》旨在探討「禮承山海」的文化本源 。我相信「禮」的真諦並非儀式，而是如新生祥獸般，對天地萬物純粹的敬意與守護 。作品以山之精華「玉」為材質，塑…" at bounding box center [728, 572] width 786 height 171
click at [1053, 540] on textarea "作品《禮生・懷玉》旨在探討「禮承山海」的文化本源 。我相信「禮」的真諦並非儀式，而是如新生祥獸般，對天地萬物純粹的敬意與守護 。作品以山之精華「玉」為材質，塑…" at bounding box center [728, 572] width 786 height 171
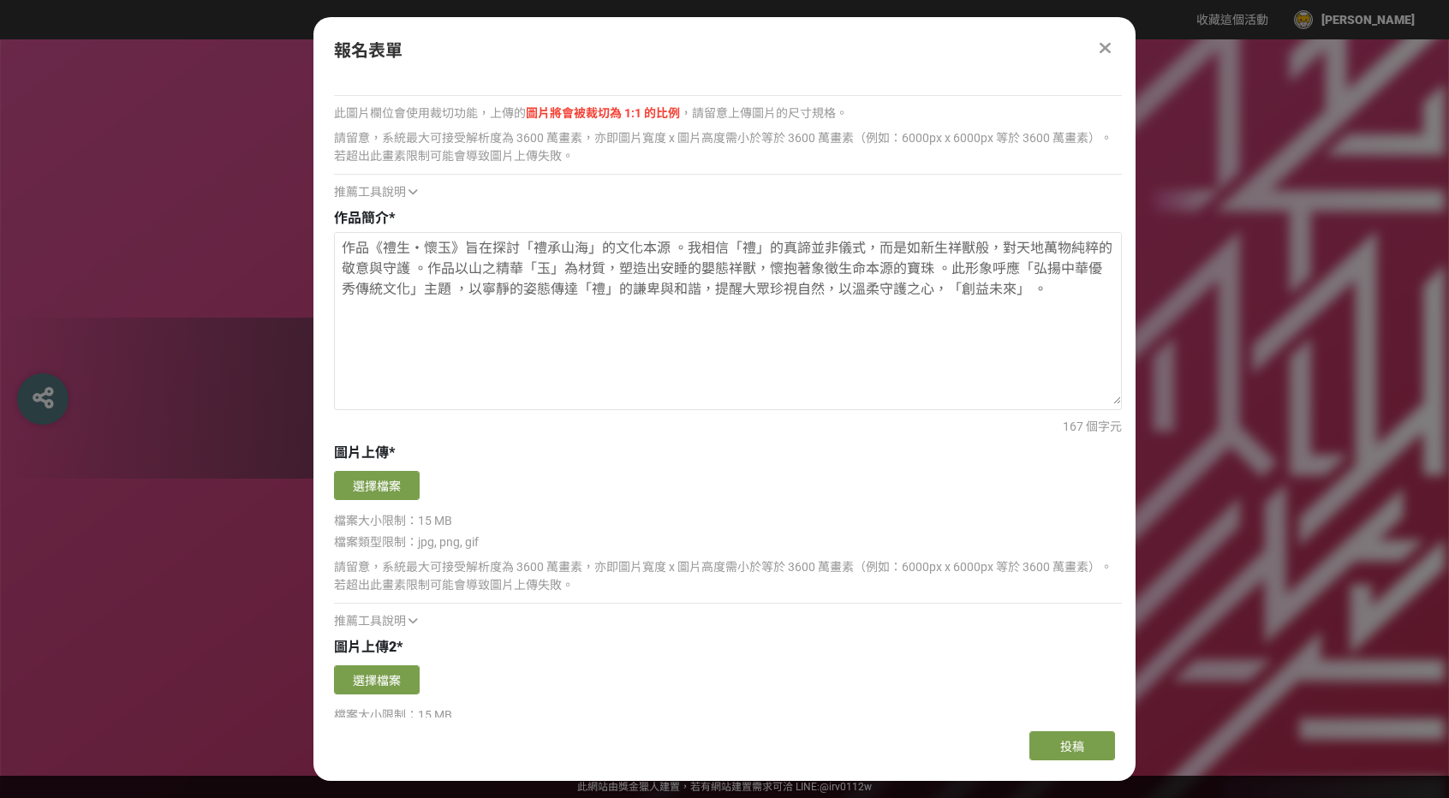
scroll to position [1842, 0]
type textarea "作品《禮生・懷玉》旨在探討「禮承山海」的文化本源 。我相信「禮」的真諦並非儀式，而是如新生祥獸般，對天地萬物純粹的敬意與守護 。作品以山之精華「玉」為材質，塑…"
click at [405, 487] on button "選擇檔案" at bounding box center [377, 482] width 86 height 29
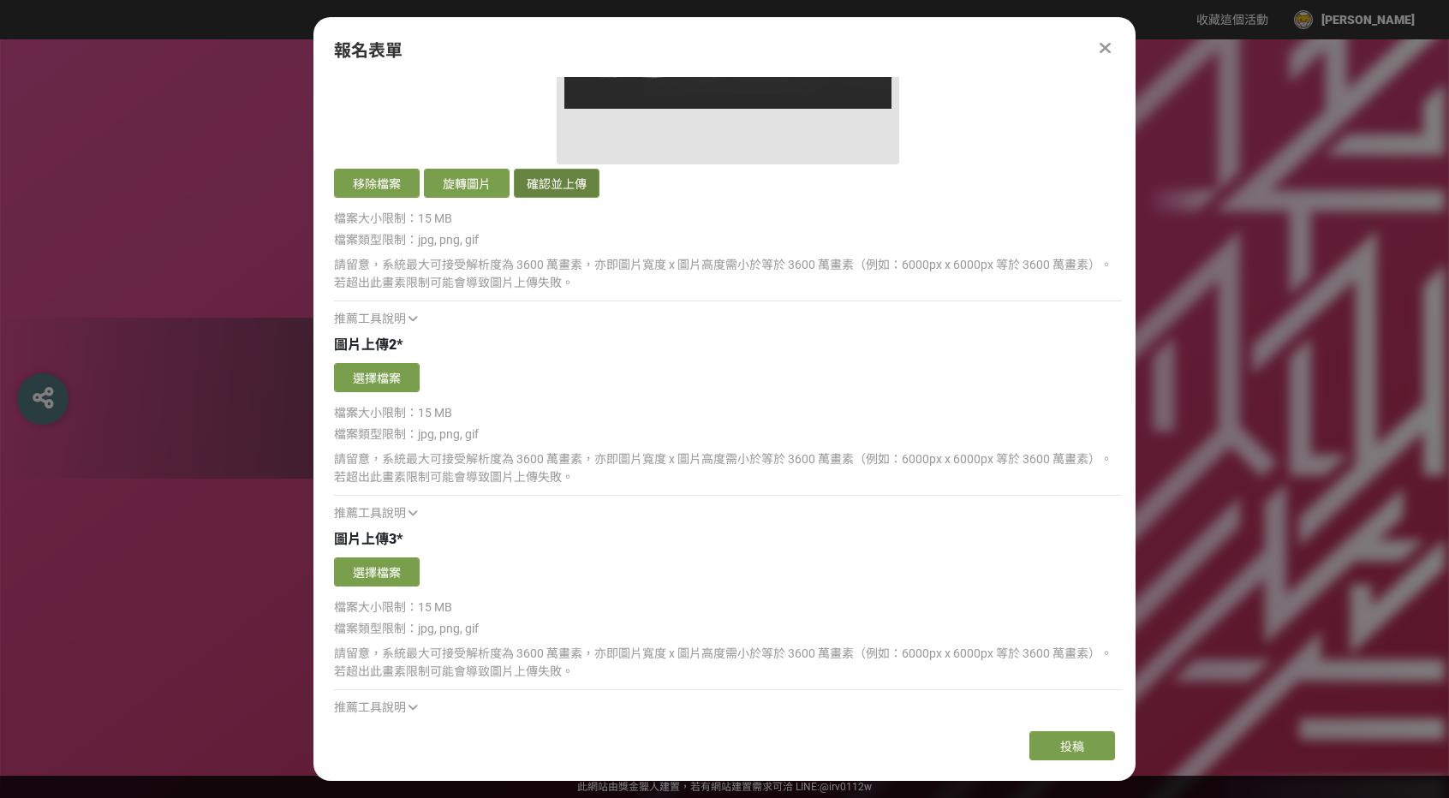
scroll to position [2270, 0]
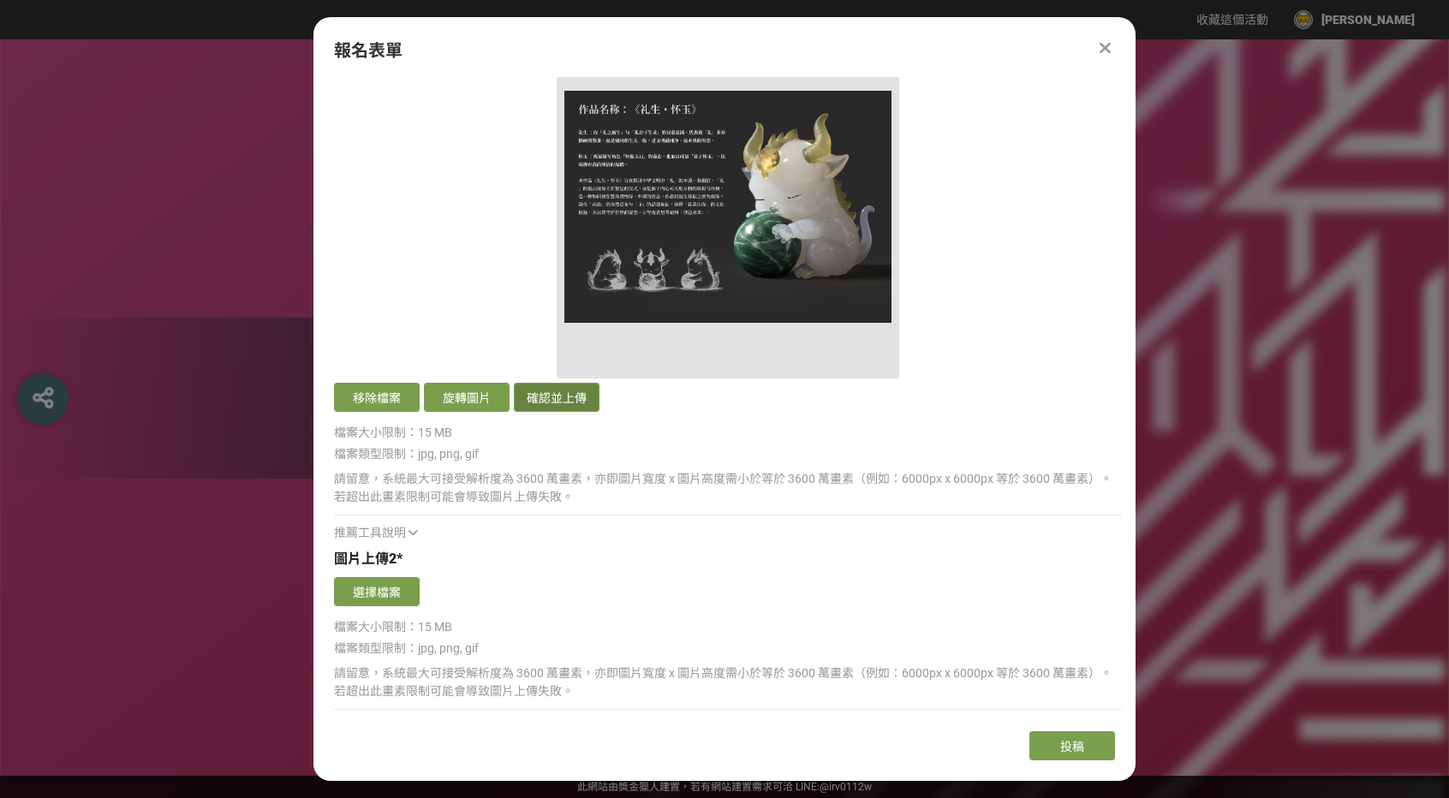
click at [565, 402] on button "確認並上傳" at bounding box center [557, 397] width 86 height 29
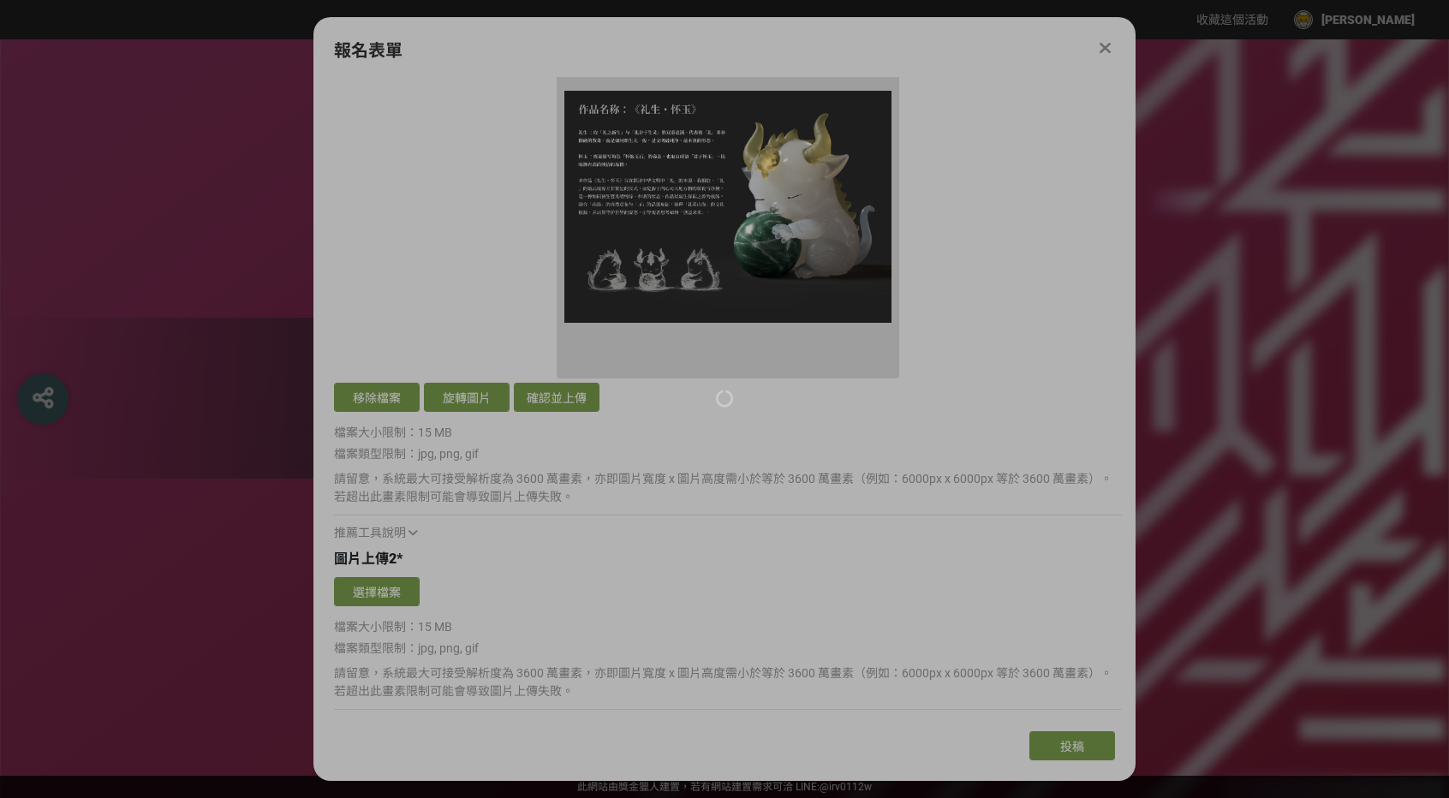
click at [854, 467] on div at bounding box center [724, 399] width 1449 height 798
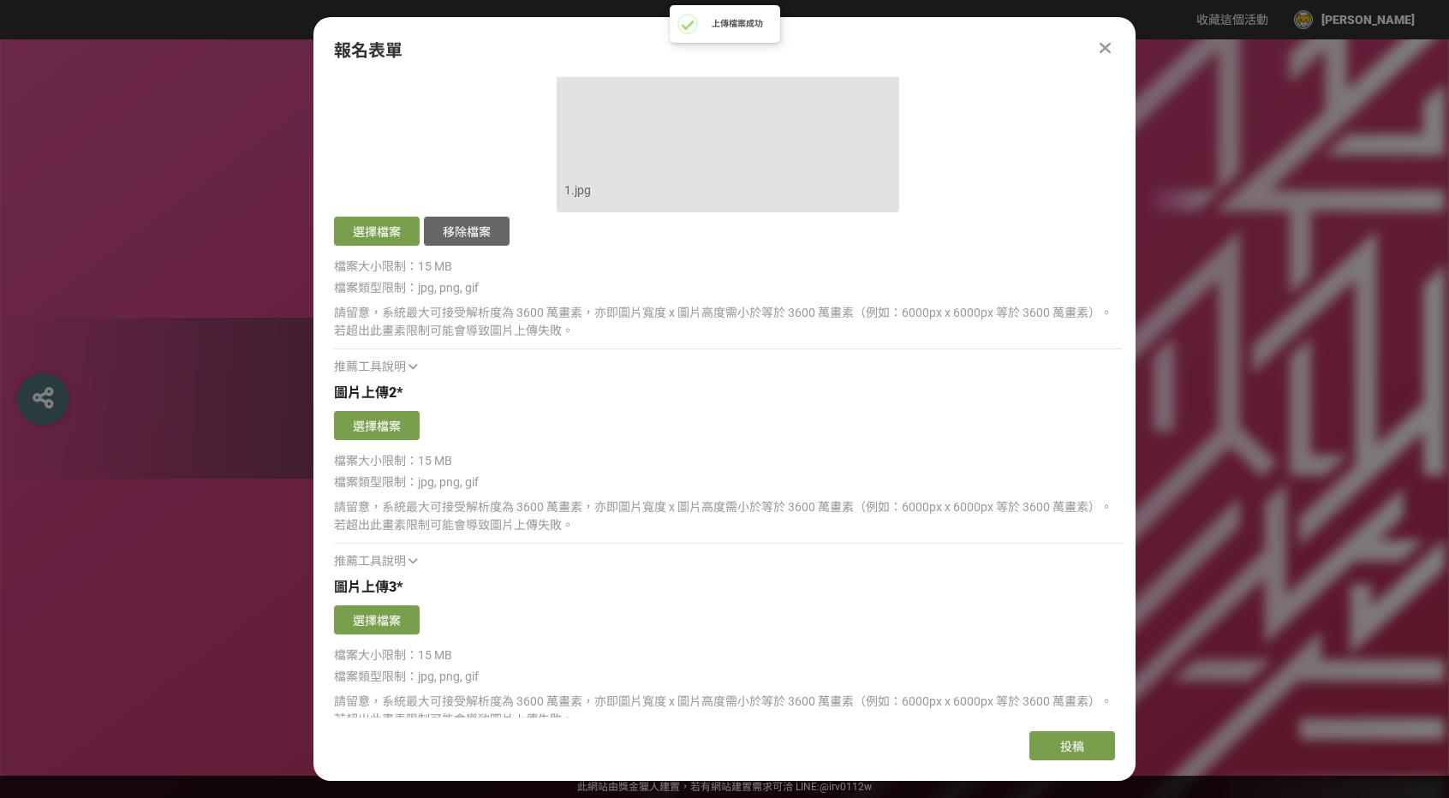
scroll to position [2441, 0]
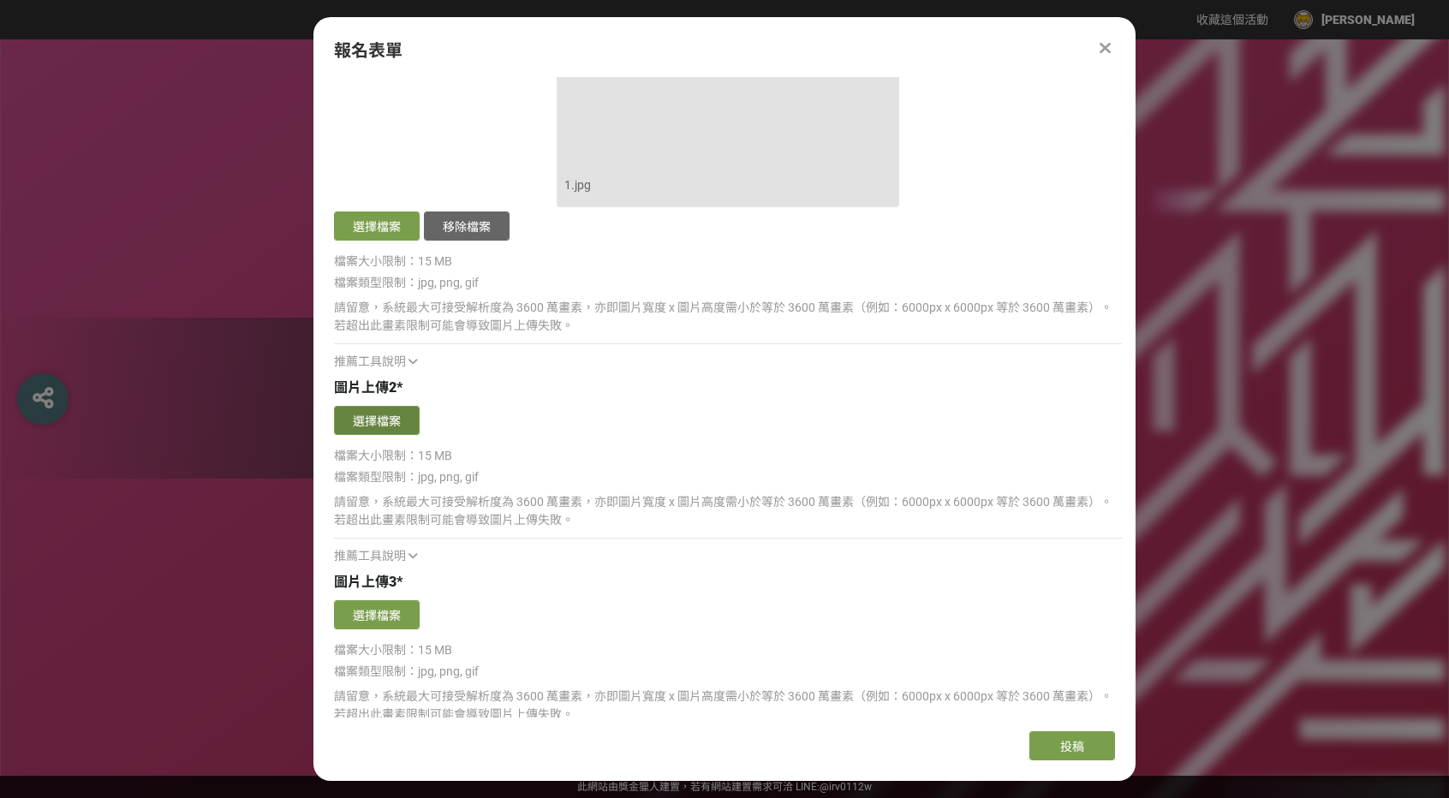
click at [405, 415] on button "選擇檔案" at bounding box center [377, 420] width 86 height 29
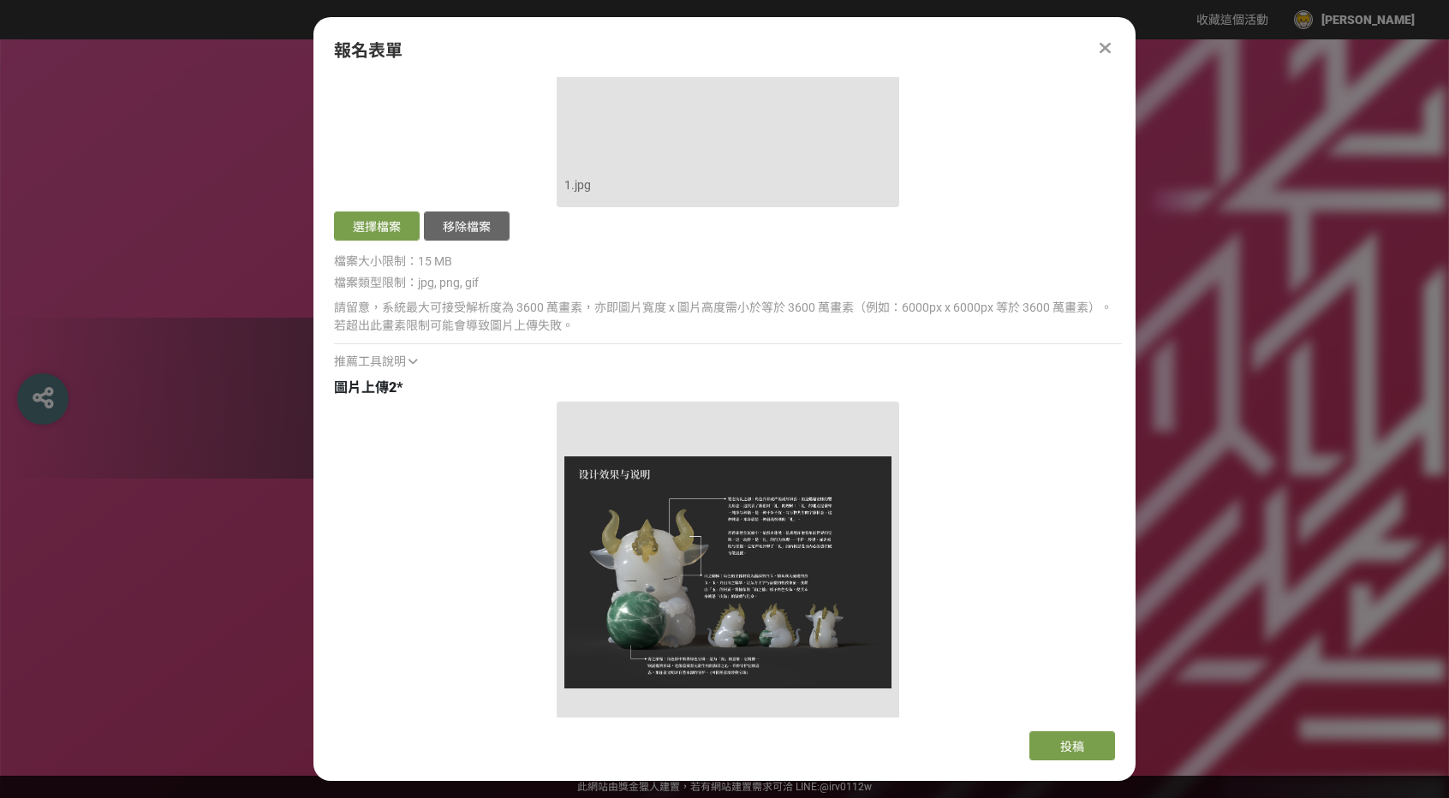
scroll to position [2784, 0]
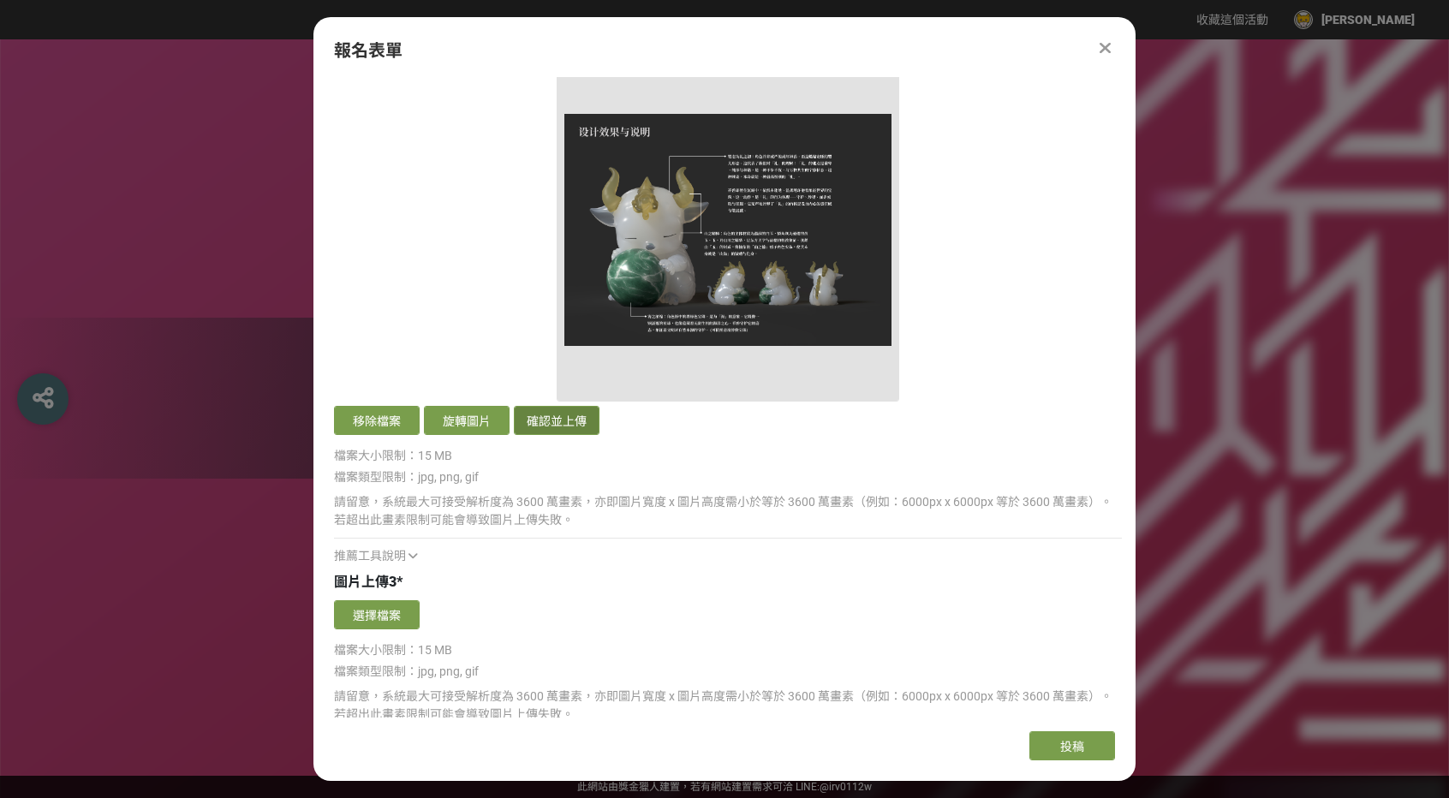
click at [562, 430] on button "確認並上傳" at bounding box center [557, 420] width 86 height 29
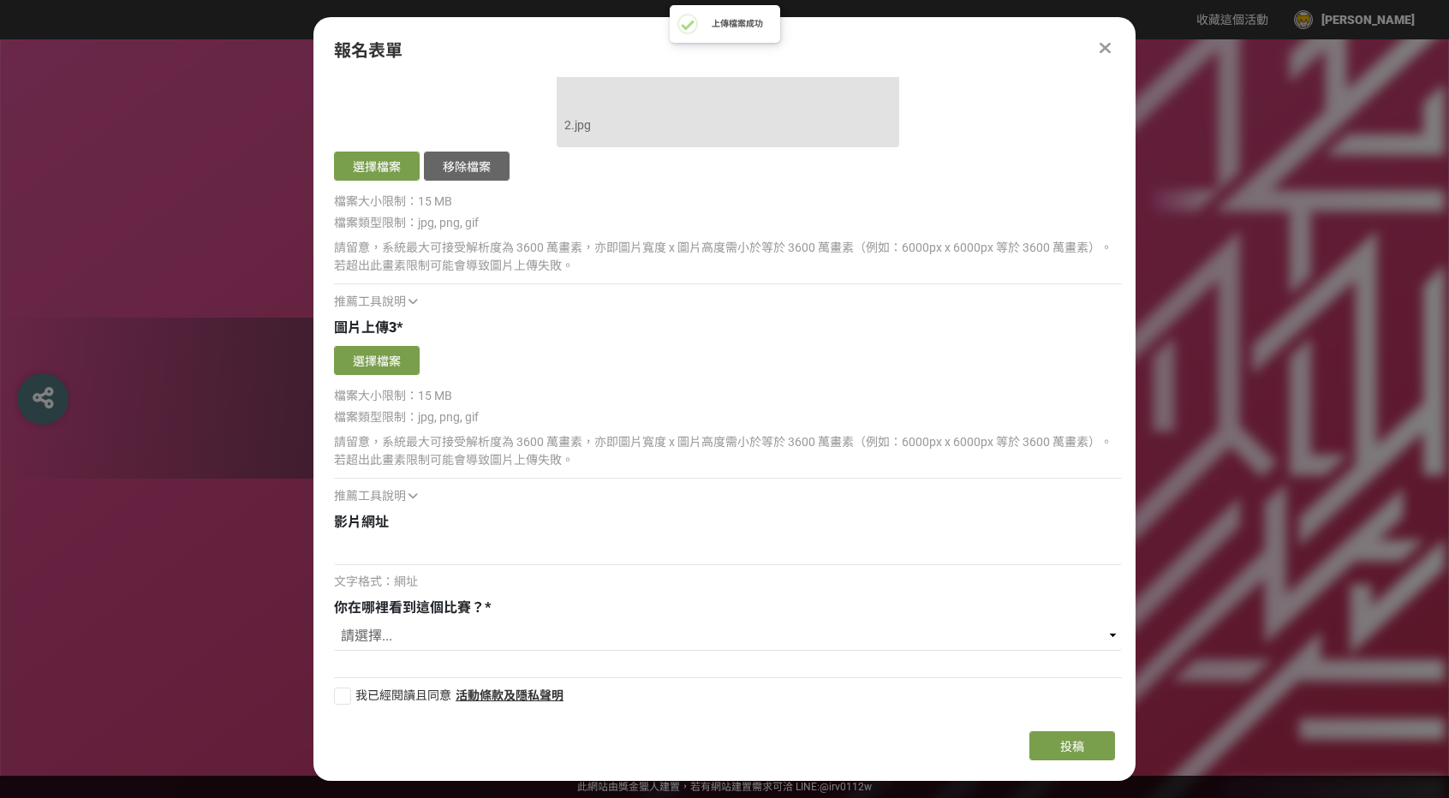
scroll to position [3040, 0]
click at [404, 366] on button "選擇檔案" at bounding box center [377, 360] width 86 height 29
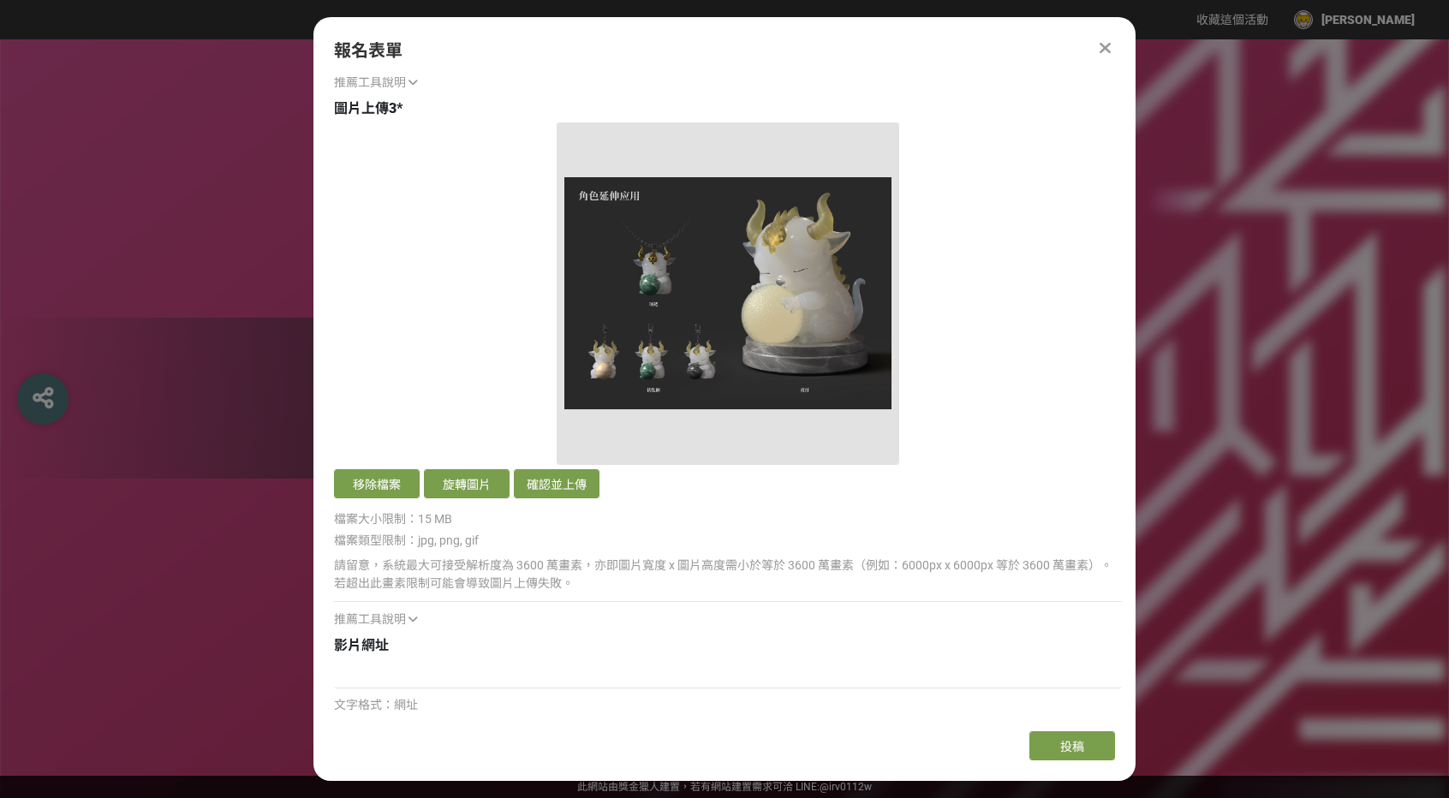
scroll to position [3383, 0]
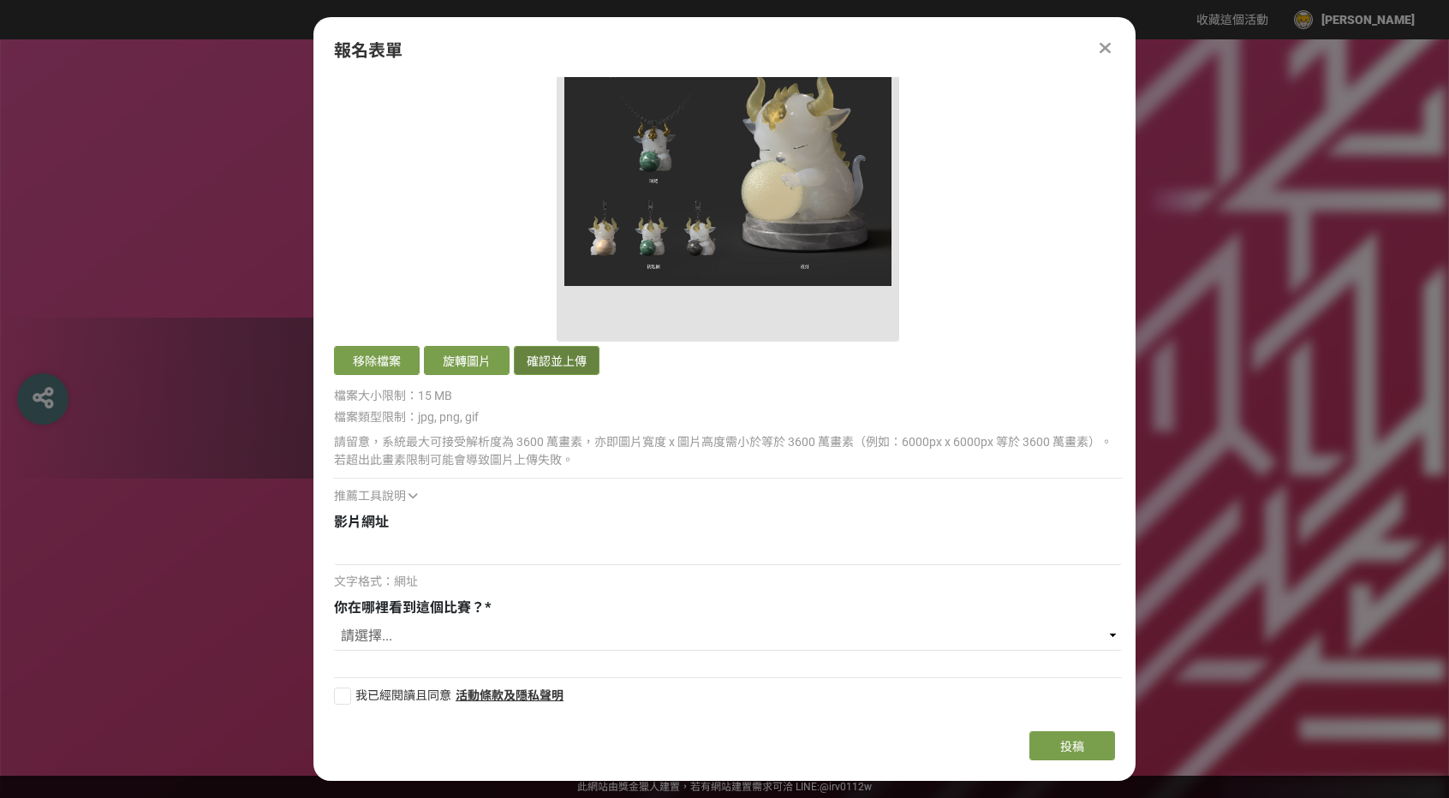
click at [567, 364] on button "確認並上傳" at bounding box center [557, 360] width 86 height 29
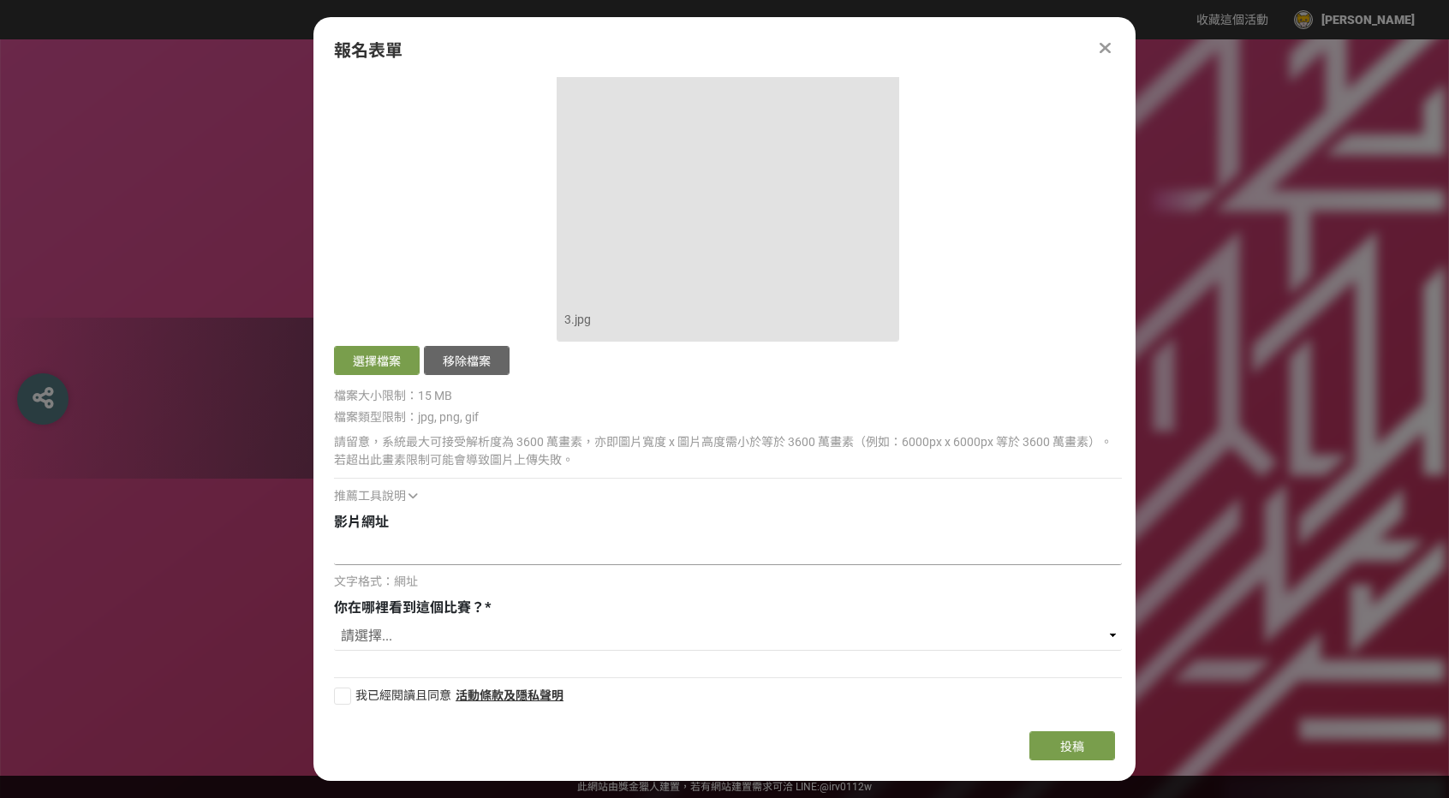
click at [509, 555] on input at bounding box center [728, 550] width 788 height 29
click at [491, 611] on span "*" at bounding box center [488, 607] width 6 height 16
click at [493, 628] on select "請選擇... 獎金獵人網站 Facebook / Instagram 校園講座 / 老師系上推薦 電子郵件 海報 其他" at bounding box center [728, 636] width 788 height 29
select select "獎金獵人網站"
click at [334, 622] on select "請選擇... 獎金獵人網站 Facebook / Instagram 校園講座 / 老師系上推薦 電子郵件 海報 其他" at bounding box center [728, 636] width 788 height 29
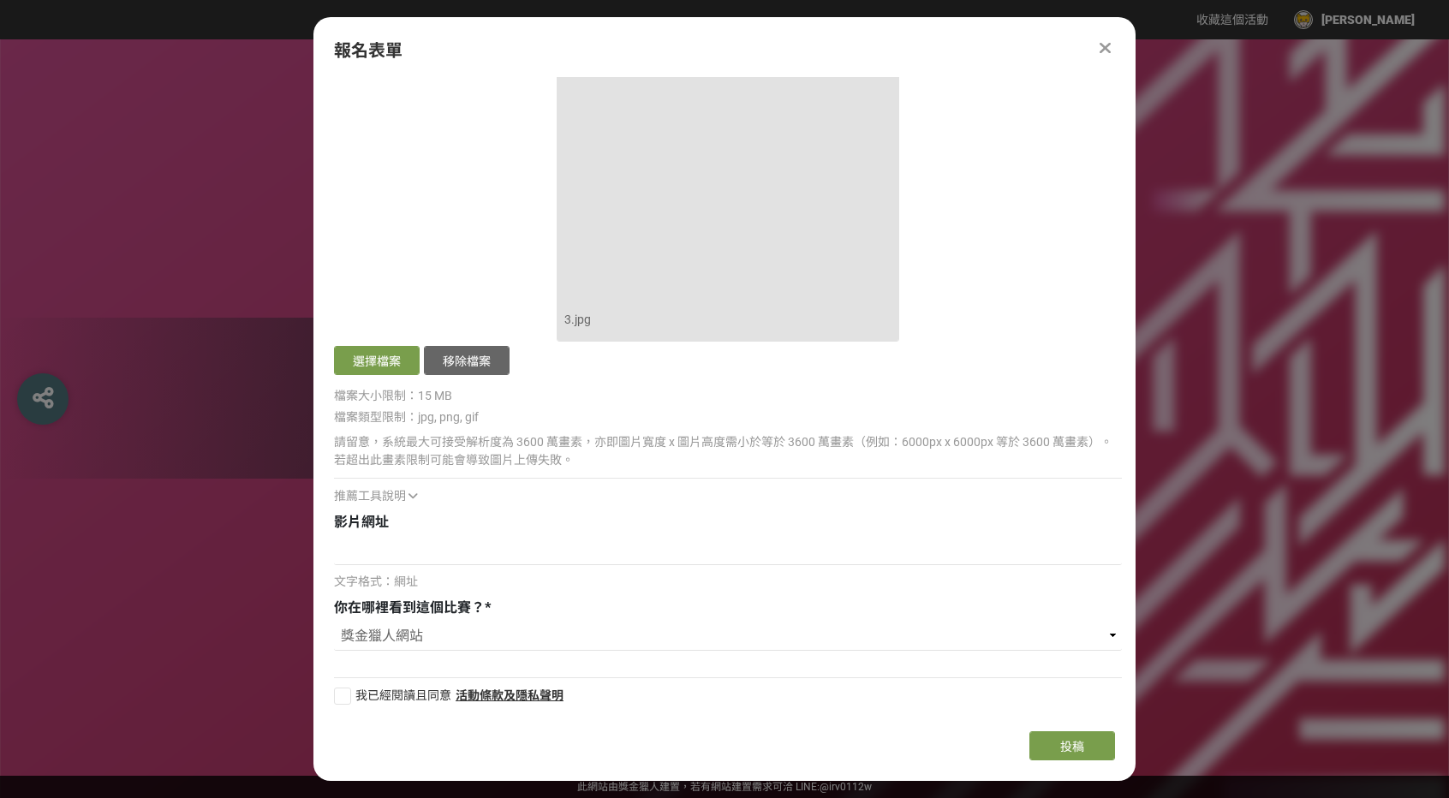
click at [348, 692] on div at bounding box center [342, 696] width 17 height 17
checkbox input "true"
click at [444, 638] on select "請選擇... 獎金獵人網站 Facebook / Instagram 校園講座 / 老師系上推薦 電子郵件 海報 其他" at bounding box center [728, 636] width 788 height 29
click at [447, 634] on select "請選擇... 獎金獵人網站 Facebook / Instagram 校園講座 / 老師系上推薦 電子郵件 海報 其他" at bounding box center [728, 636] width 788 height 29
click at [334, 622] on select "請選擇... 獎金獵人網站 Facebook / Instagram 校園講座 / 老師系上推薦 電子郵件 海報 其他" at bounding box center [728, 636] width 788 height 29
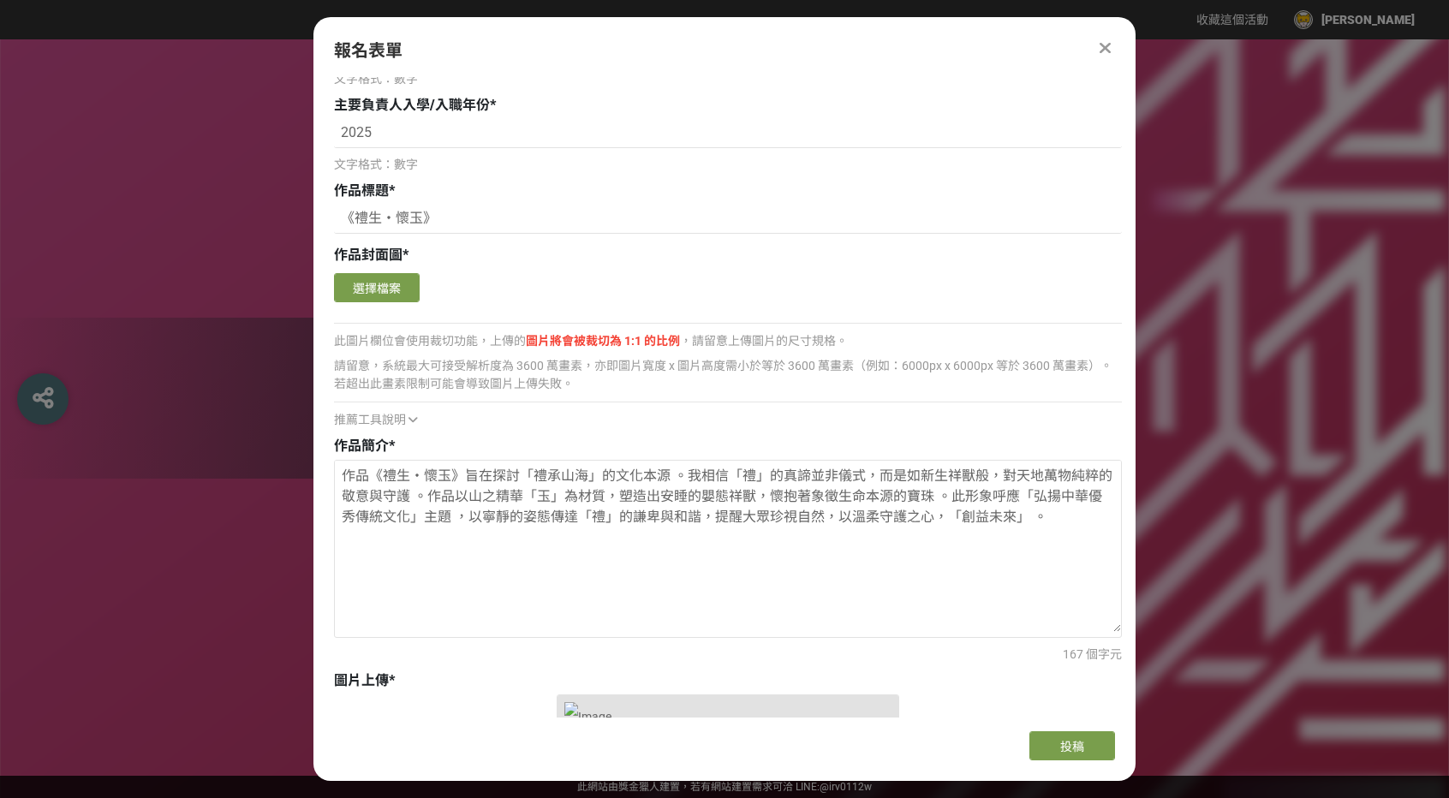
scroll to position [1585, 0]
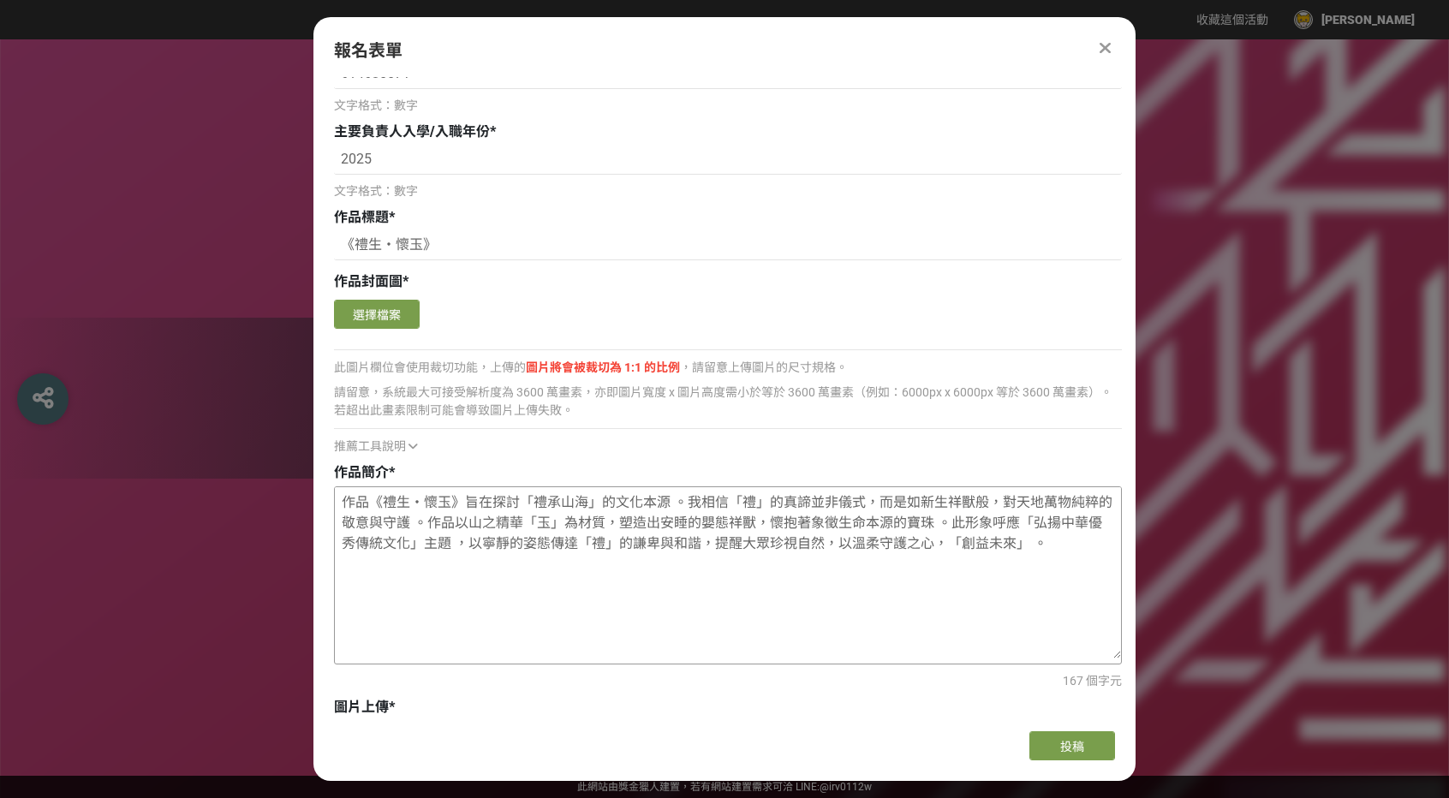
drag, startPoint x: 1036, startPoint y: 545, endPoint x: 978, endPoint y: 545, distance: 58.2
click at [978, 545] on textarea "作品《禮生・懷玉》旨在探討「禮承山海」的文化本源 。我相信「禮」的真諦並非儀式，而是如新生祥獸般，對天地萬物純粹的敬意與守護 。作品以山之精華「玉」為材質，塑…" at bounding box center [728, 572] width 786 height 171
click at [992, 548] on textarea "作品《禮生・懷玉》旨在探討「禮承山海」的文化本源 。我相信「禮」的真諦並非儀式，而是如新生祥獸般，對天地萬物純粹的敬意與守護 。作品以山之精華「玉」為材質，塑…" at bounding box center [728, 572] width 786 height 171
drag, startPoint x: 478, startPoint y: 544, endPoint x: 950, endPoint y: 554, distance: 472.7
click at [950, 554] on textarea "作品《禮生・懷玉》旨在探討「禮承山海」的文化本源 。我相信「禮」的真諦並非儀式，而是如新生祥獸般，對天地萬物純粹的敬意與守護 。作品以山之精華「玉」為材質，塑…" at bounding box center [728, 572] width 786 height 171
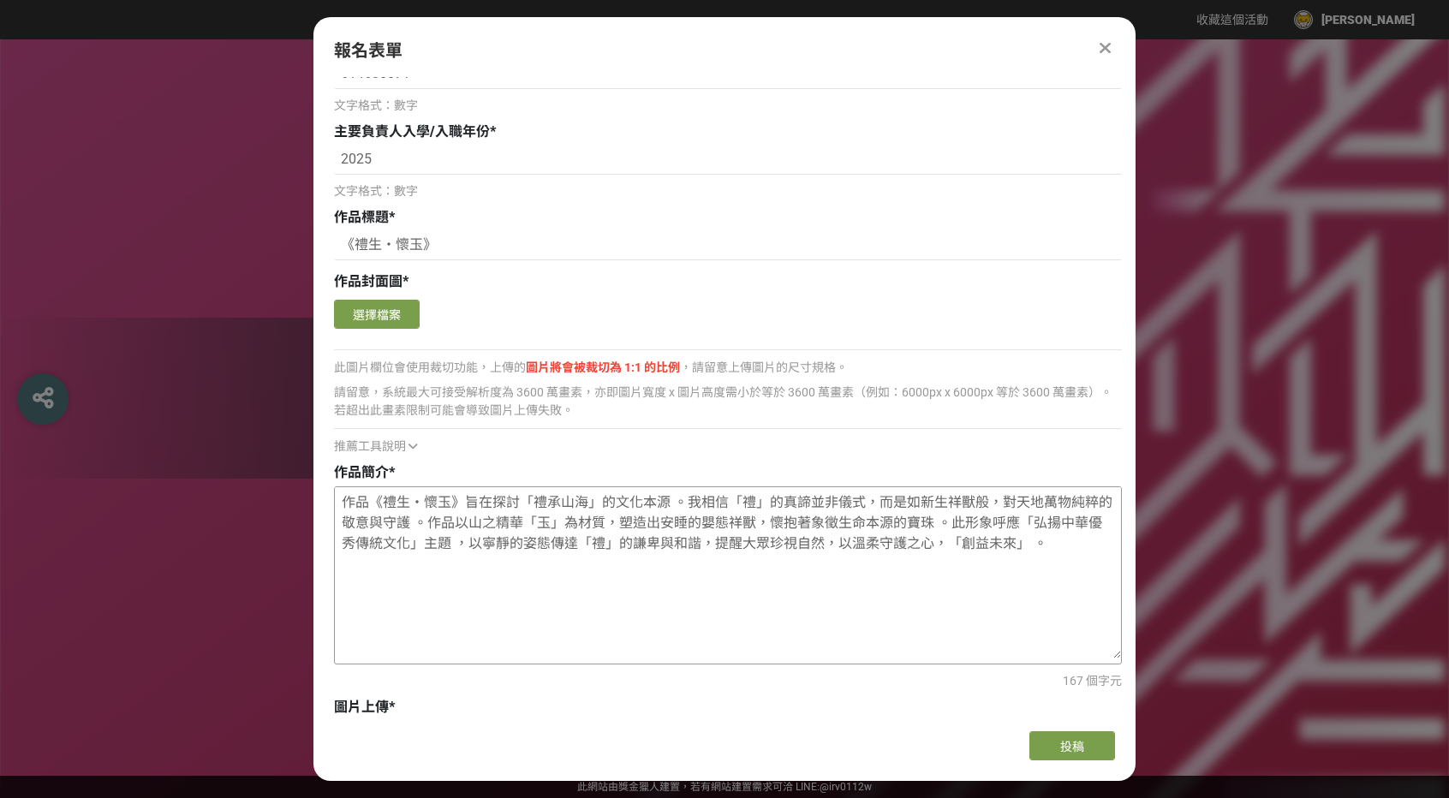
click at [1009, 549] on textarea "作品《禮生・懷玉》旨在探討「禮承山海」的文化本源 。我相信「禮」的真諦並非儀式，而是如新生祥獸般，對天地萬物純粹的敬意與守護 。作品以山之精華「玉」為材質，塑…" at bounding box center [728, 572] width 786 height 171
drag, startPoint x: 1029, startPoint y: 549, endPoint x: 962, endPoint y: 547, distance: 67.7
click at [962, 547] on textarea "作品《禮生・懷玉》旨在探討「禮承山海」的文化本源 。我相信「禮」的真諦並非儀式，而是如新生祥獸般，對天地萬物純粹的敬意與守護 。作品以山之精華「玉」為材質，塑…" at bounding box center [728, 572] width 786 height 171
click at [965, 607] on textarea "作品《禮生・懷玉》旨在探討「禮承山海」的文化本源 。我相信「禮」的真諦並非儀式，而是如新生祥獸般，對天地萬物純粹的敬意與守護 。作品以山之精華「玉」為材質，塑…" at bounding box center [728, 572] width 786 height 171
click at [1039, 551] on textarea "作品《禮生・懷玉》旨在探討「禮承山海」的文化本源 。我相信「禮」的真諦並非儀式，而是如新生祥獸般，對天地萬物純粹的敬意與守護 。作品以山之精華「玉」為材質，塑…" at bounding box center [728, 572] width 786 height 171
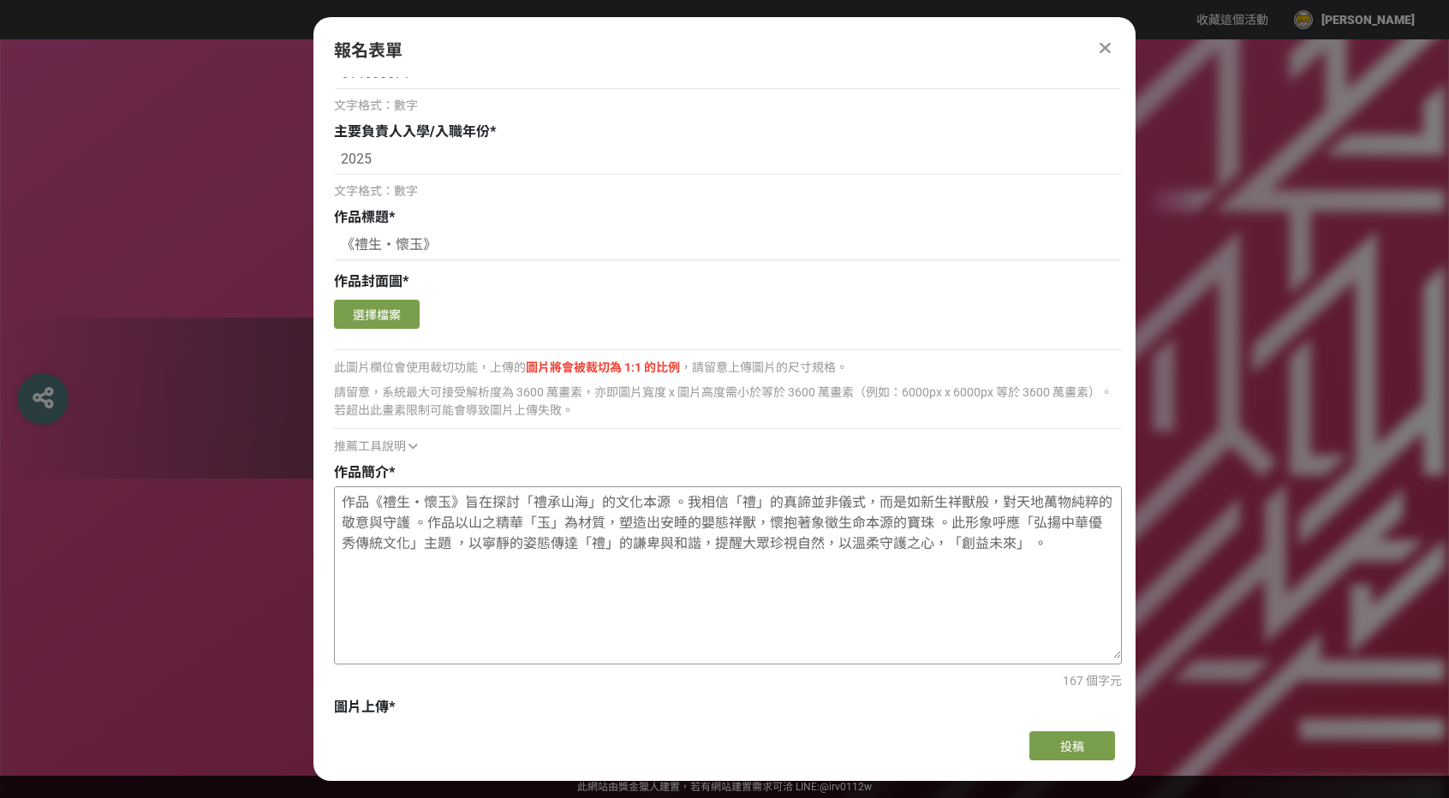
click at [1051, 546] on textarea "作品《禮生・懷玉》旨在探討「禮承山海」的文化本源 。我相信「禮」的真諦並非儀式，而是如新生祥獸般，對天地萬物純粹的敬意與守護 。作品以山之精華「玉」為材質，塑…" at bounding box center [728, 572] width 786 height 171
click at [1034, 525] on textarea "作品《禮生・懷玉》旨在探討「禮承山海」的文化本源 。我相信「禮」的真諦並非儀式，而是如新生祥獸般，對天地萬物純粹的敬意與守護 。作品以山之精華「玉」為材質，塑…" at bounding box center [728, 572] width 786 height 171
click at [1051, 546] on textarea "作品《禮生・懷玉》旨在探討「禮承山海」的文化本源 。我相信「禮」的真諦並非儀式，而是如新生祥獸般，對天地萬物純粹的敬意與守護 。作品以山之精華「玉」為材質，塑…" at bounding box center [728, 572] width 786 height 171
click at [1057, 547] on textarea "作品《禮生・懷玉》旨在探討「禮承山海」的文化本源 。我相信「禮」的真諦並非儀式，而是如新生祥獸般，對天地萬物純粹的敬意與守護 。作品以山之精華「玉」為材質，塑…" at bounding box center [728, 572] width 786 height 171
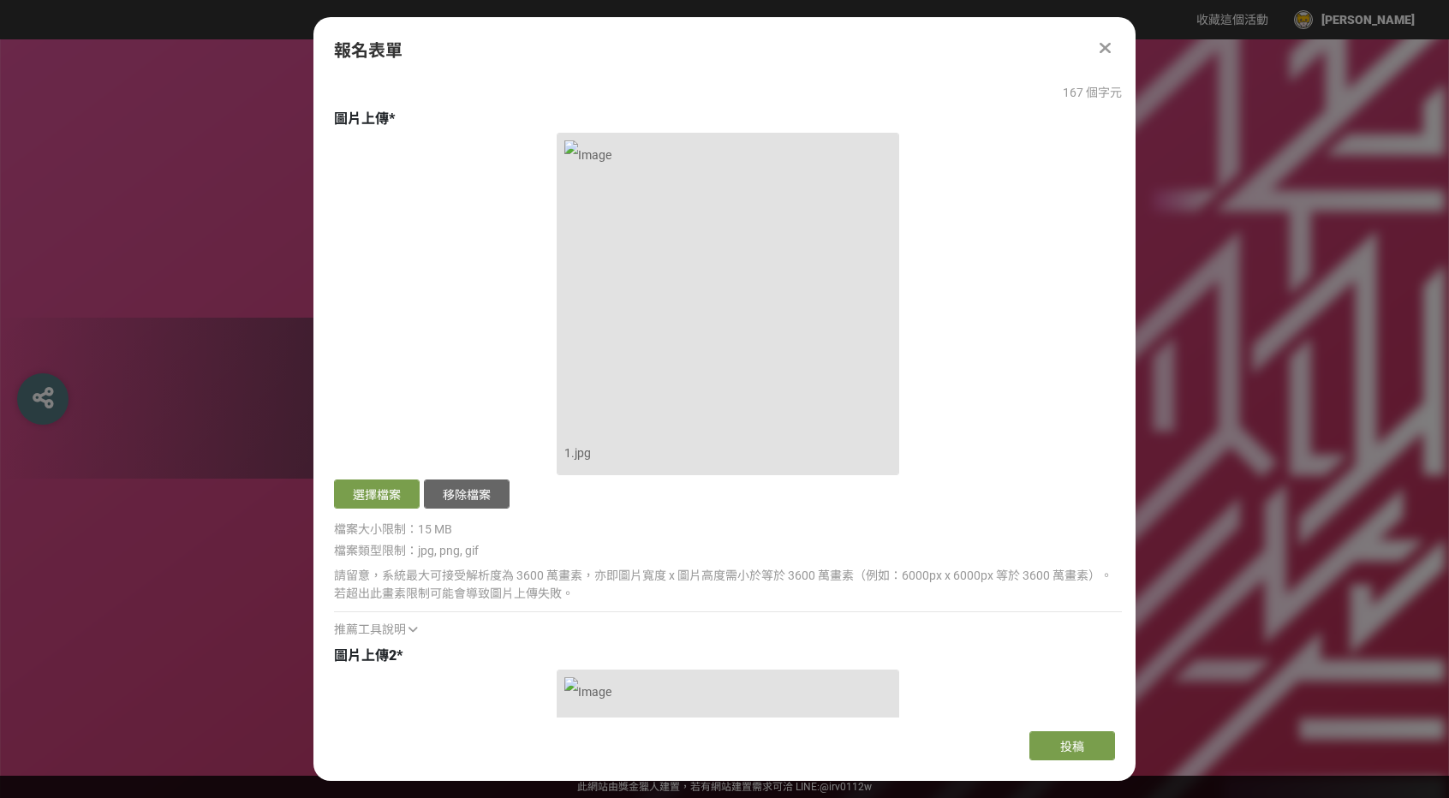
scroll to position [2184, 0]
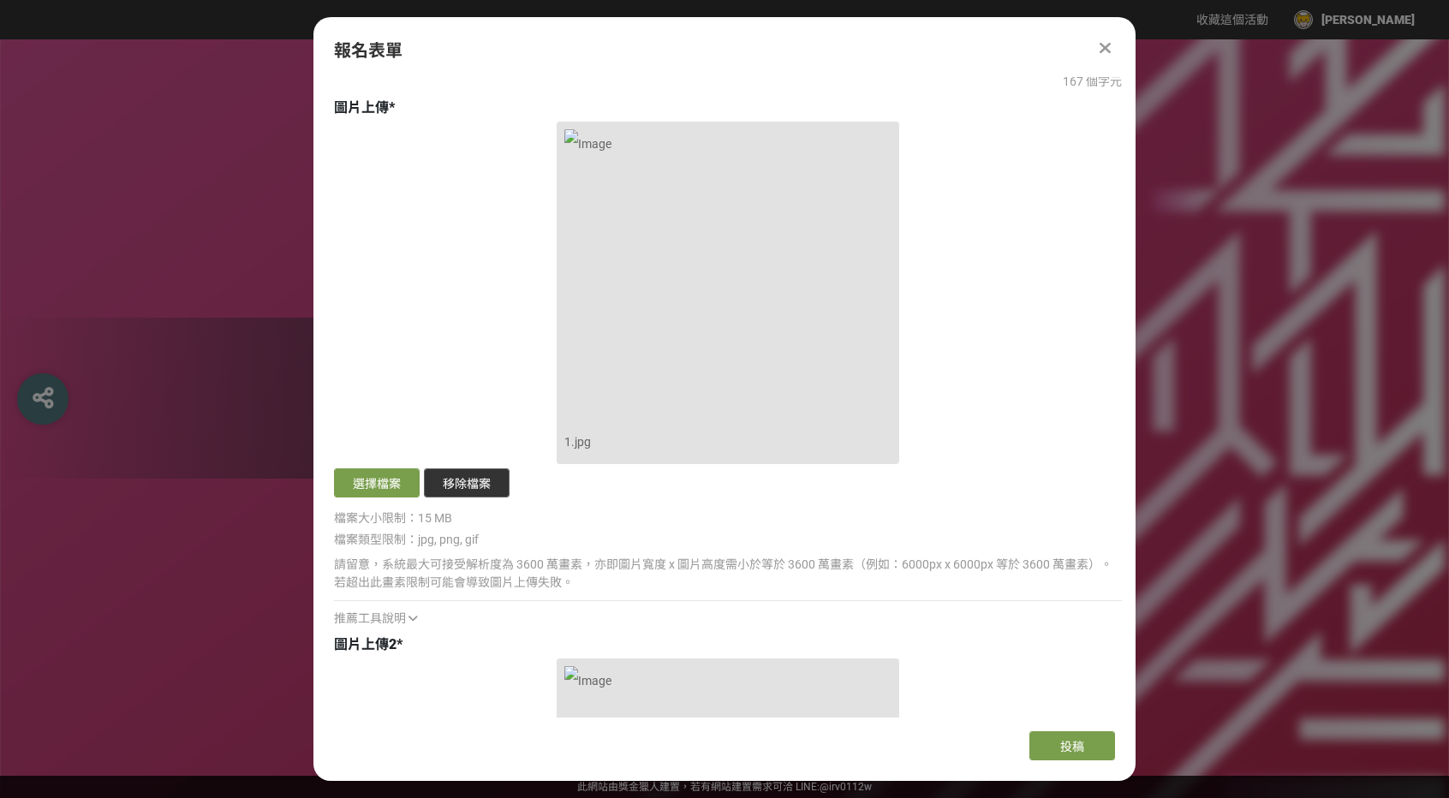
click at [490, 484] on button "移除檔案" at bounding box center [467, 482] width 86 height 29
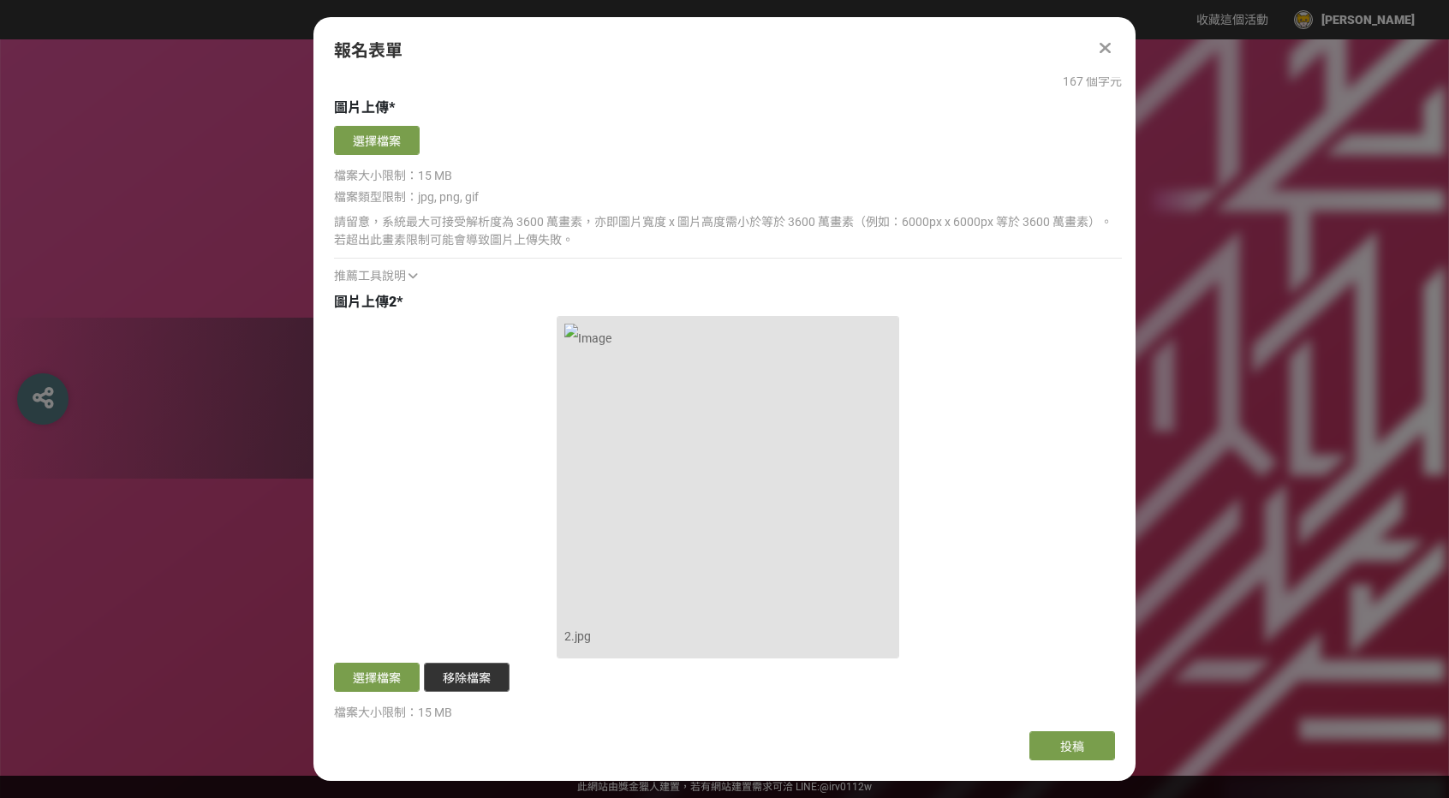
click at [479, 676] on button "移除檔案" at bounding box center [467, 677] width 86 height 29
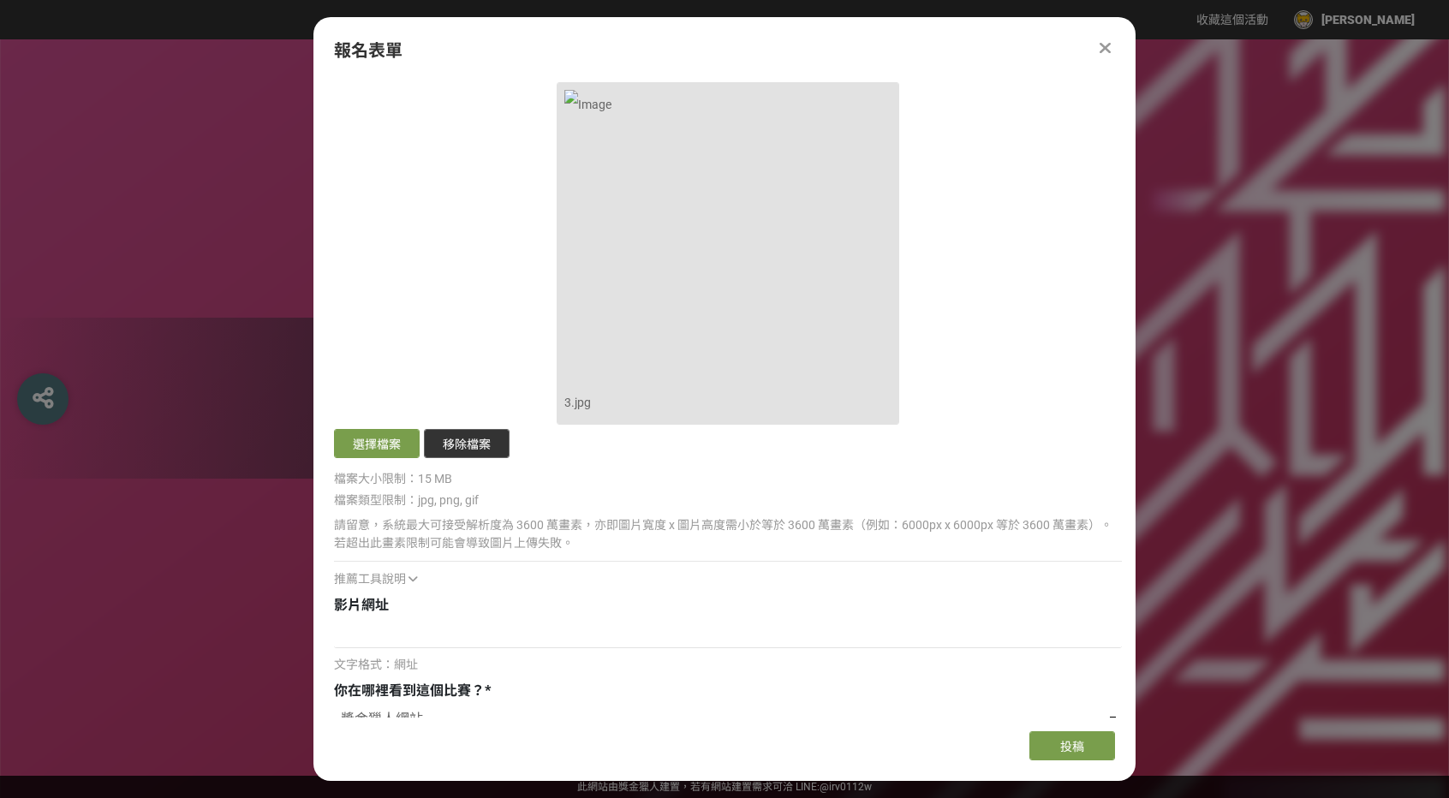
click at [471, 452] on button "移除檔案" at bounding box center [467, 443] width 86 height 29
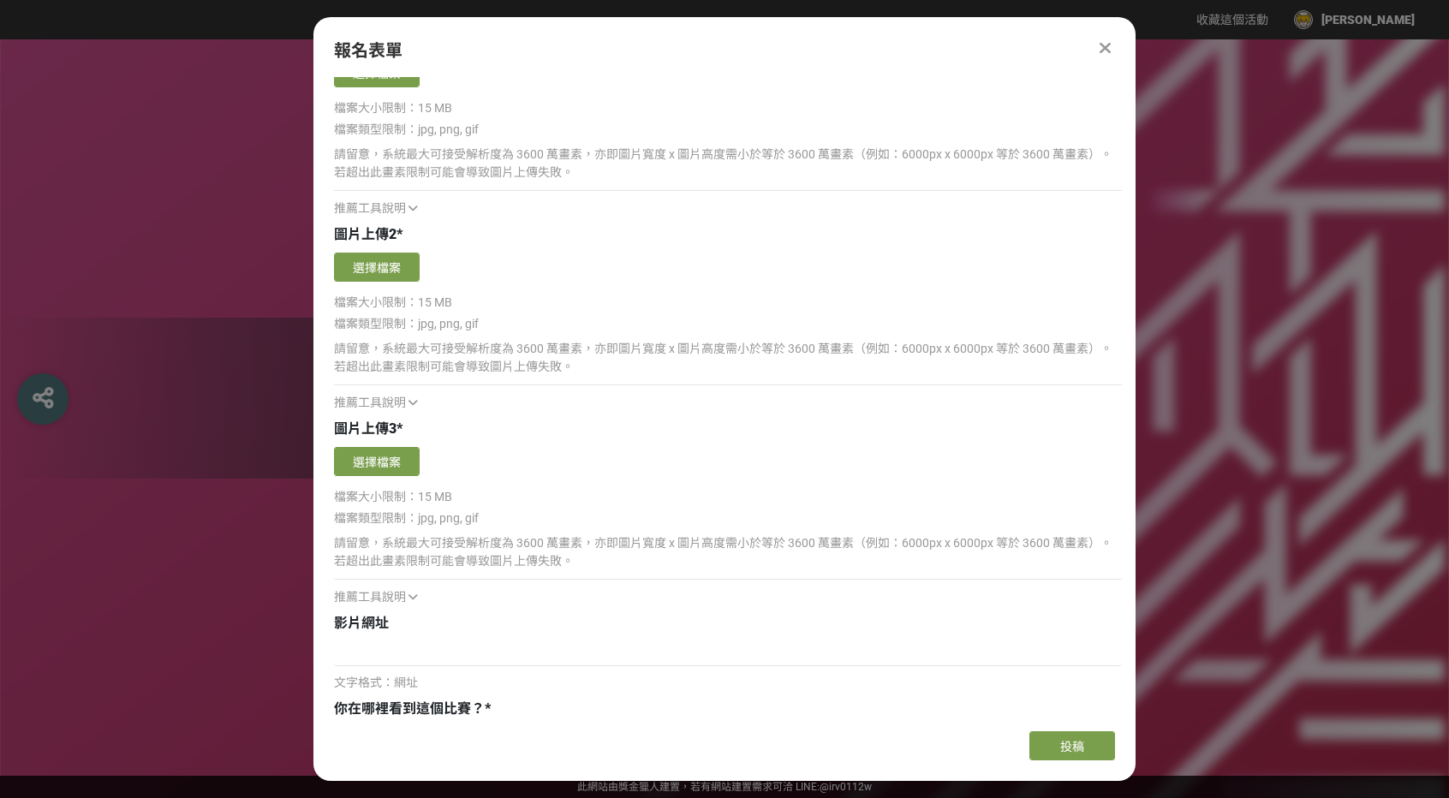
scroll to position [2099, 0]
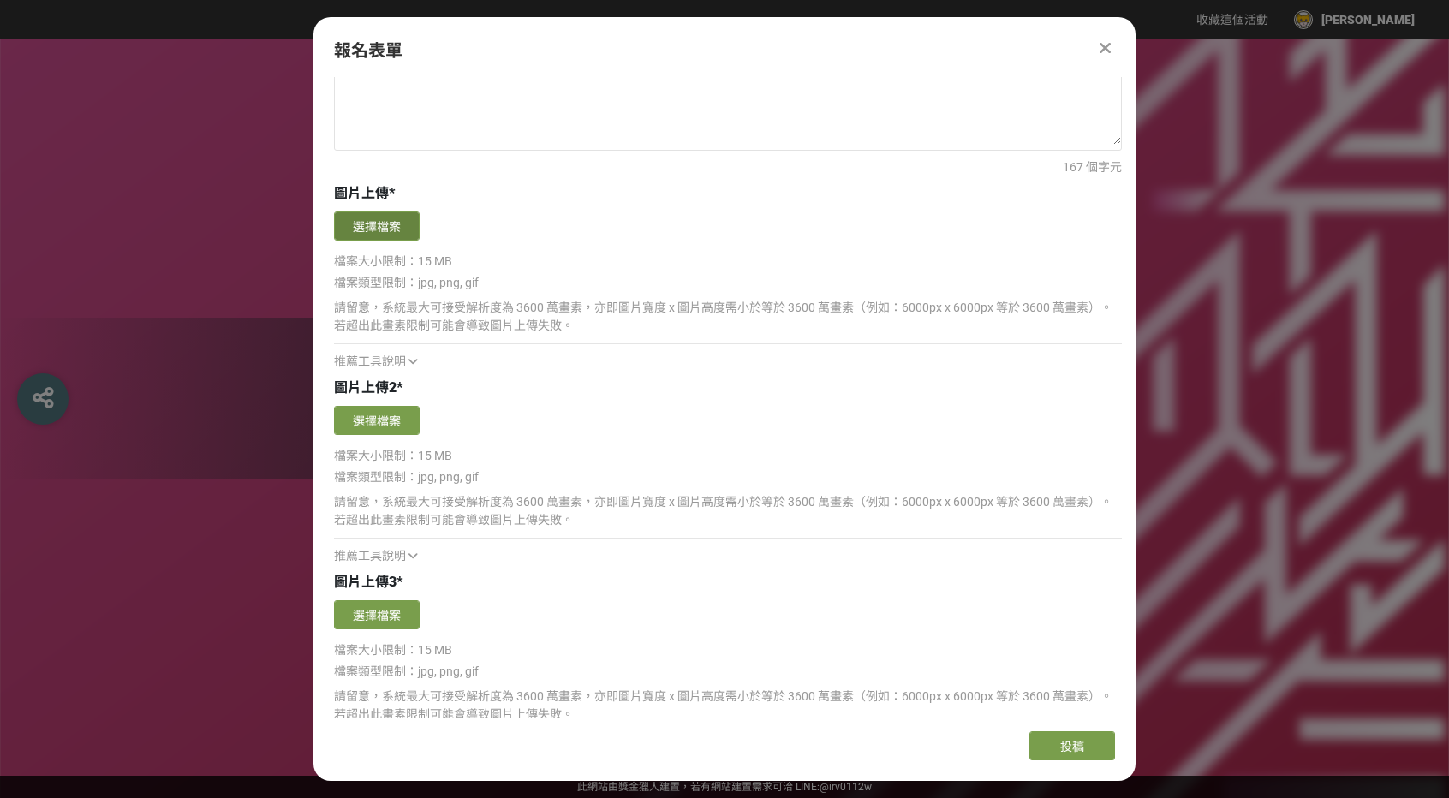
click at [396, 223] on button "選擇檔案" at bounding box center [377, 225] width 86 height 29
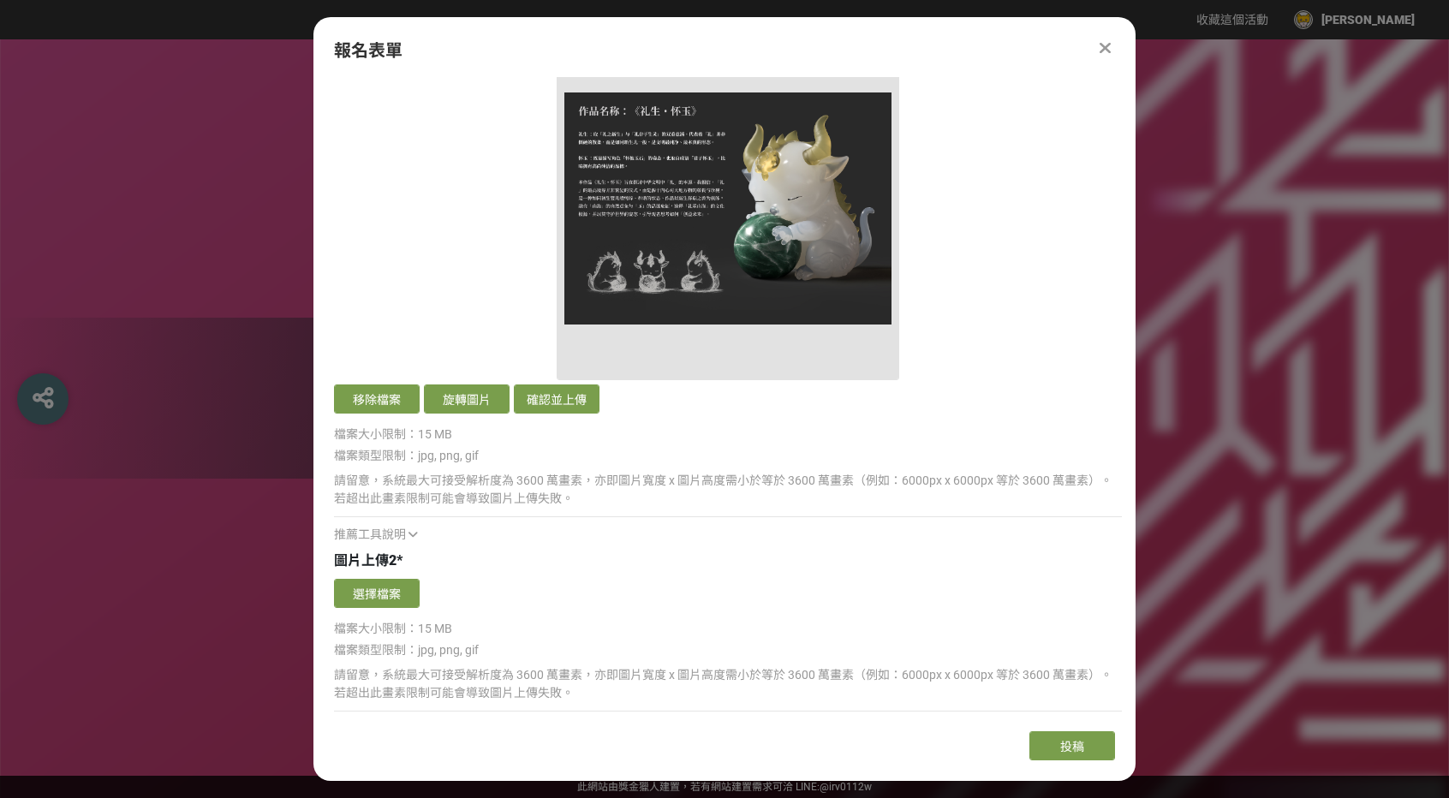
scroll to position [2270, 0]
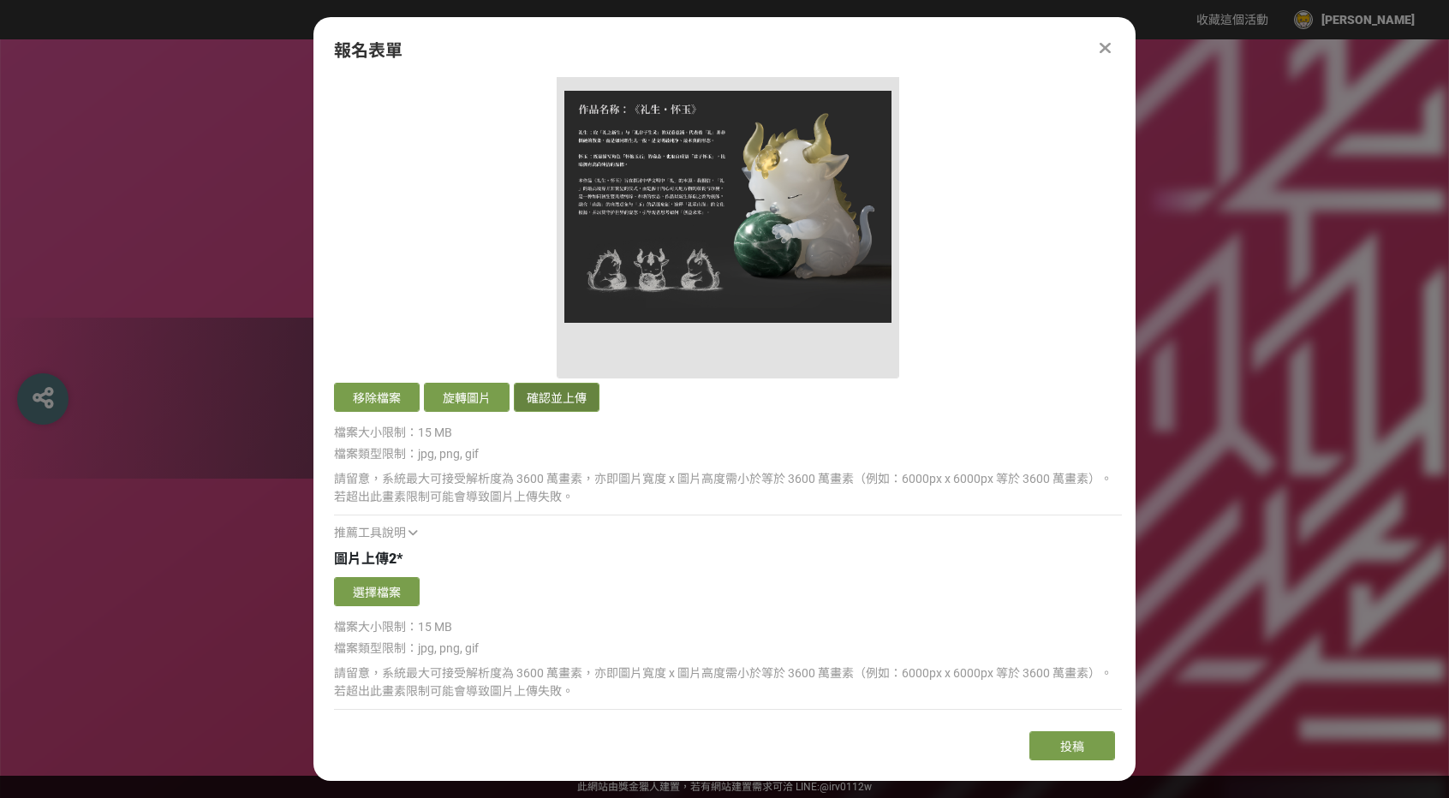
click at [559, 400] on button "確認並上傳" at bounding box center [557, 397] width 86 height 29
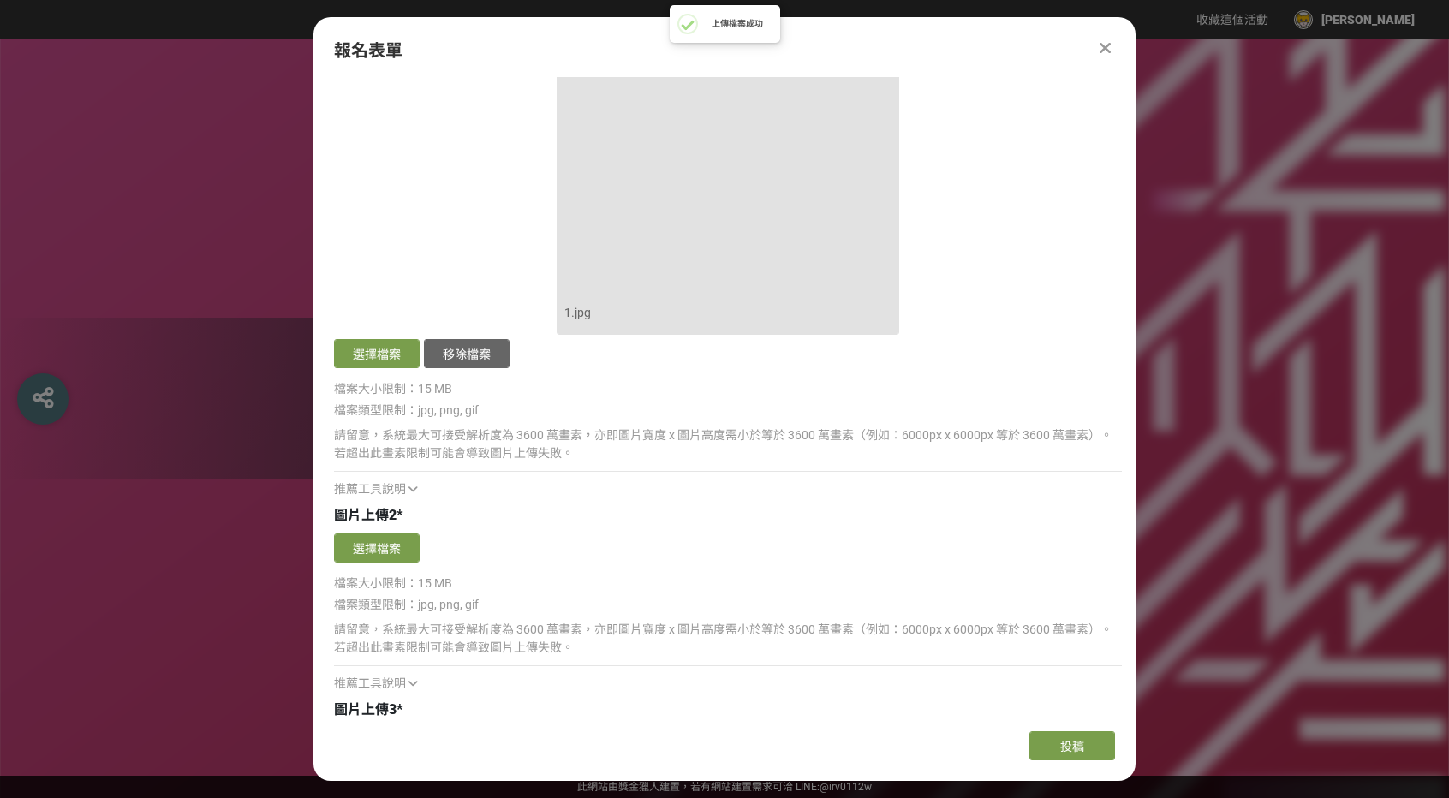
scroll to position [2441, 0]
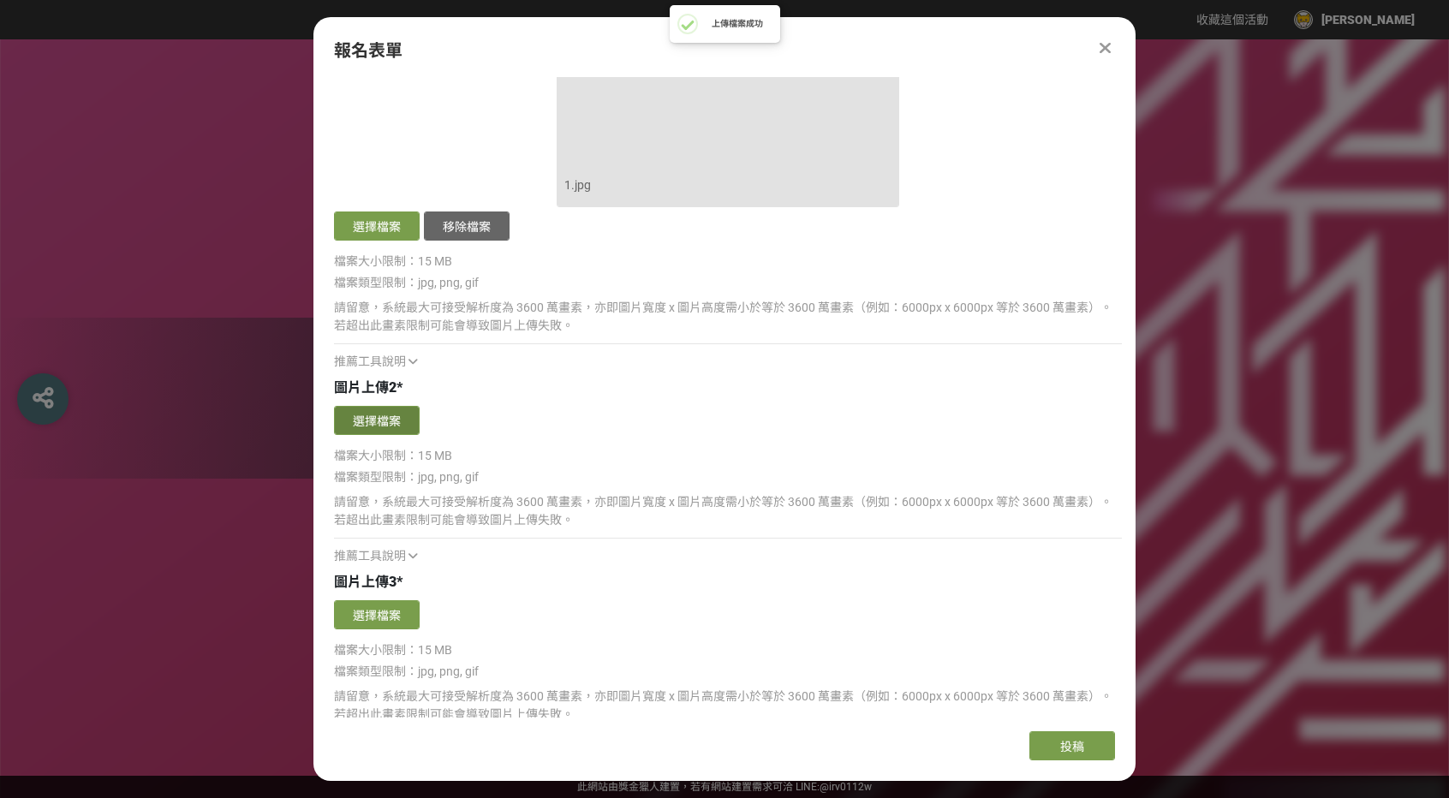
click at [385, 422] on button "選擇檔案" at bounding box center [377, 420] width 86 height 29
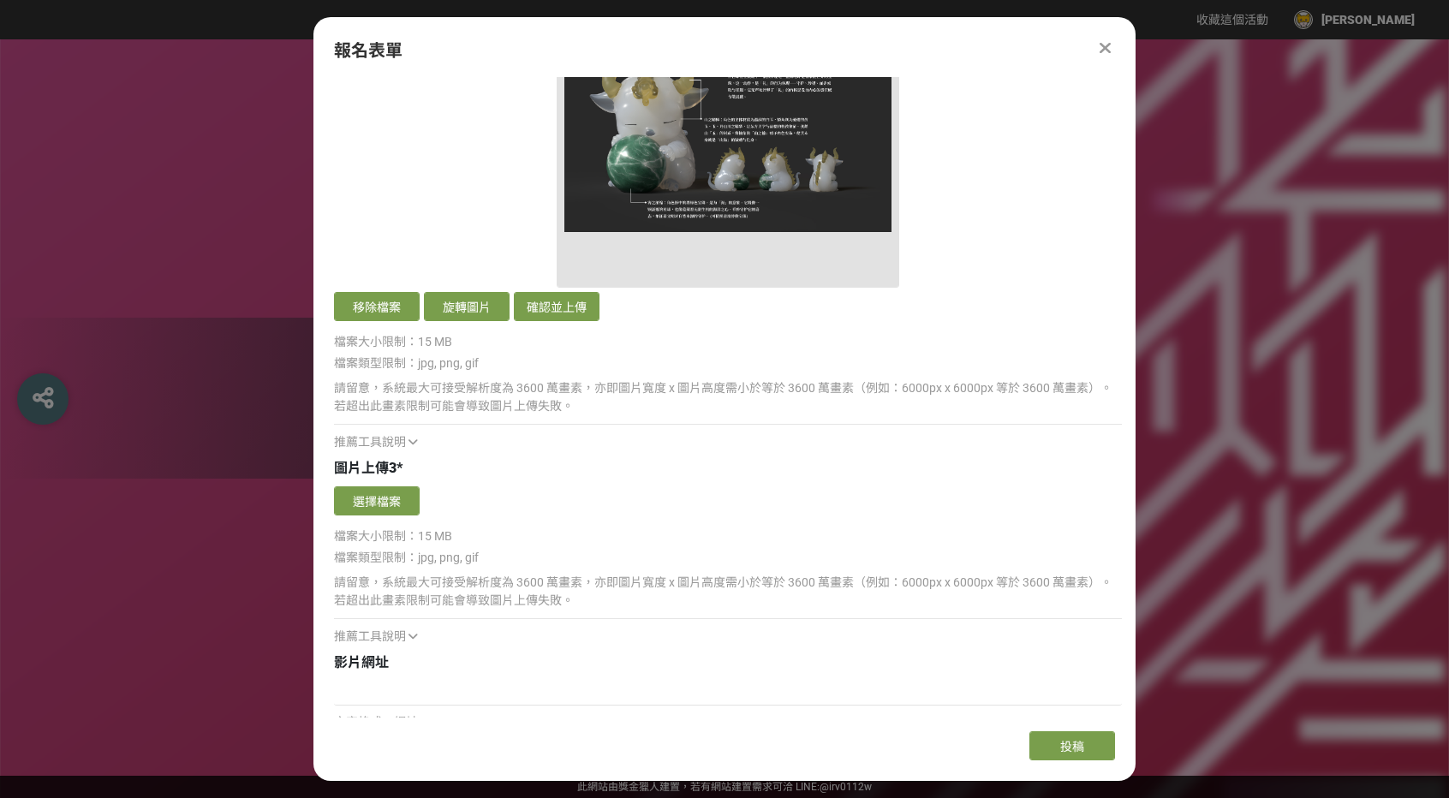
scroll to position [2955, 0]
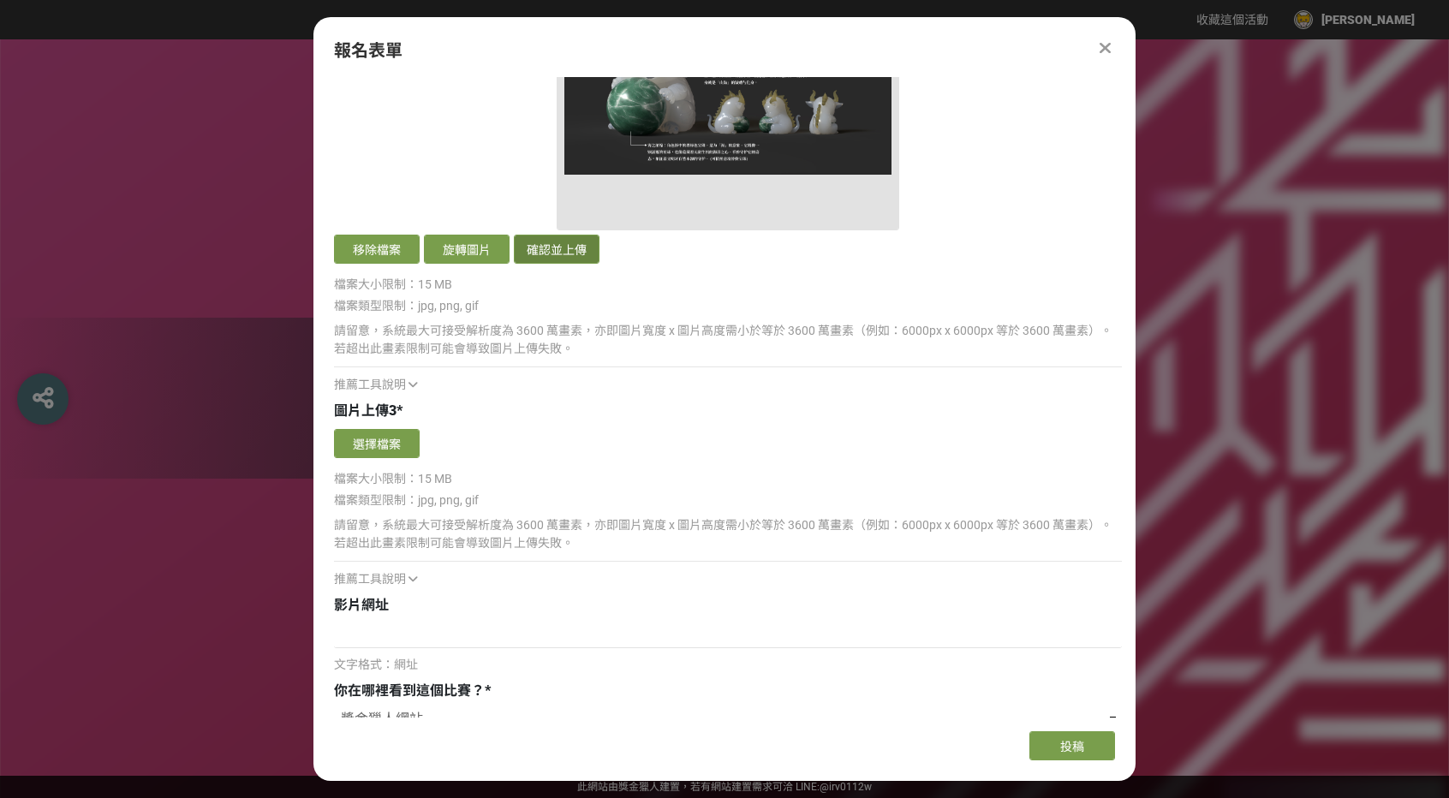
click at [567, 253] on button "確認並上傳" at bounding box center [557, 249] width 86 height 29
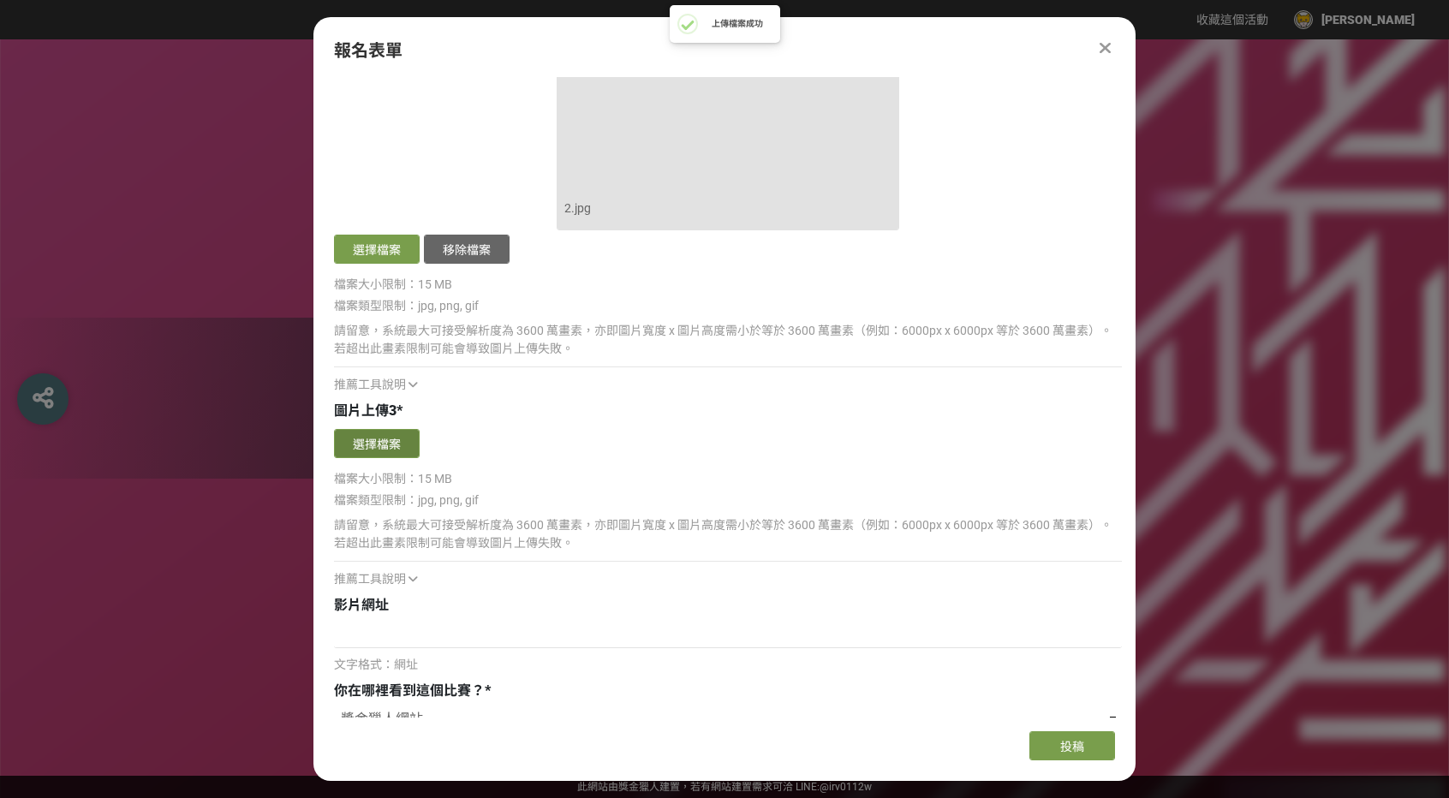
click at [375, 458] on button "選擇檔案" at bounding box center [377, 443] width 86 height 29
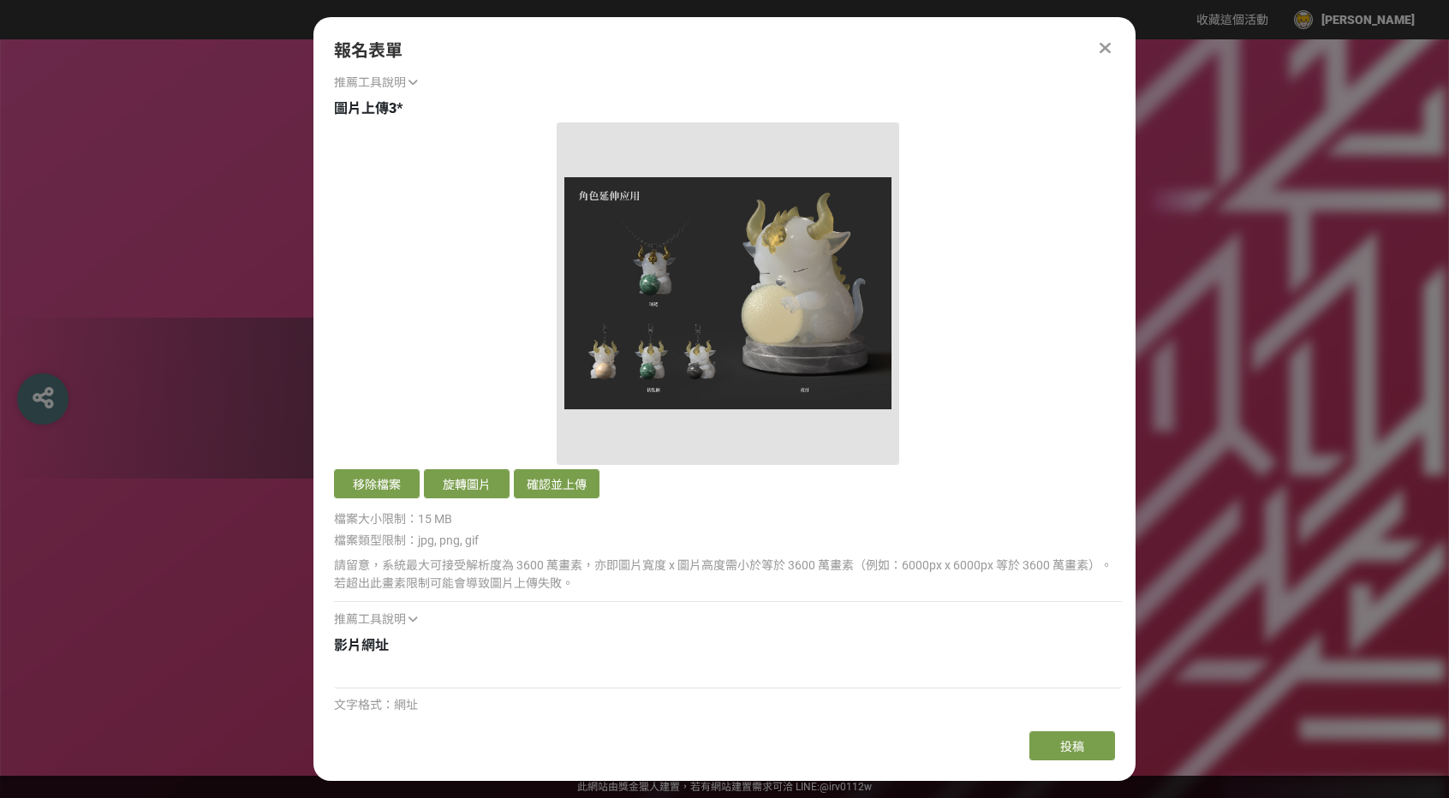
scroll to position [3297, 0]
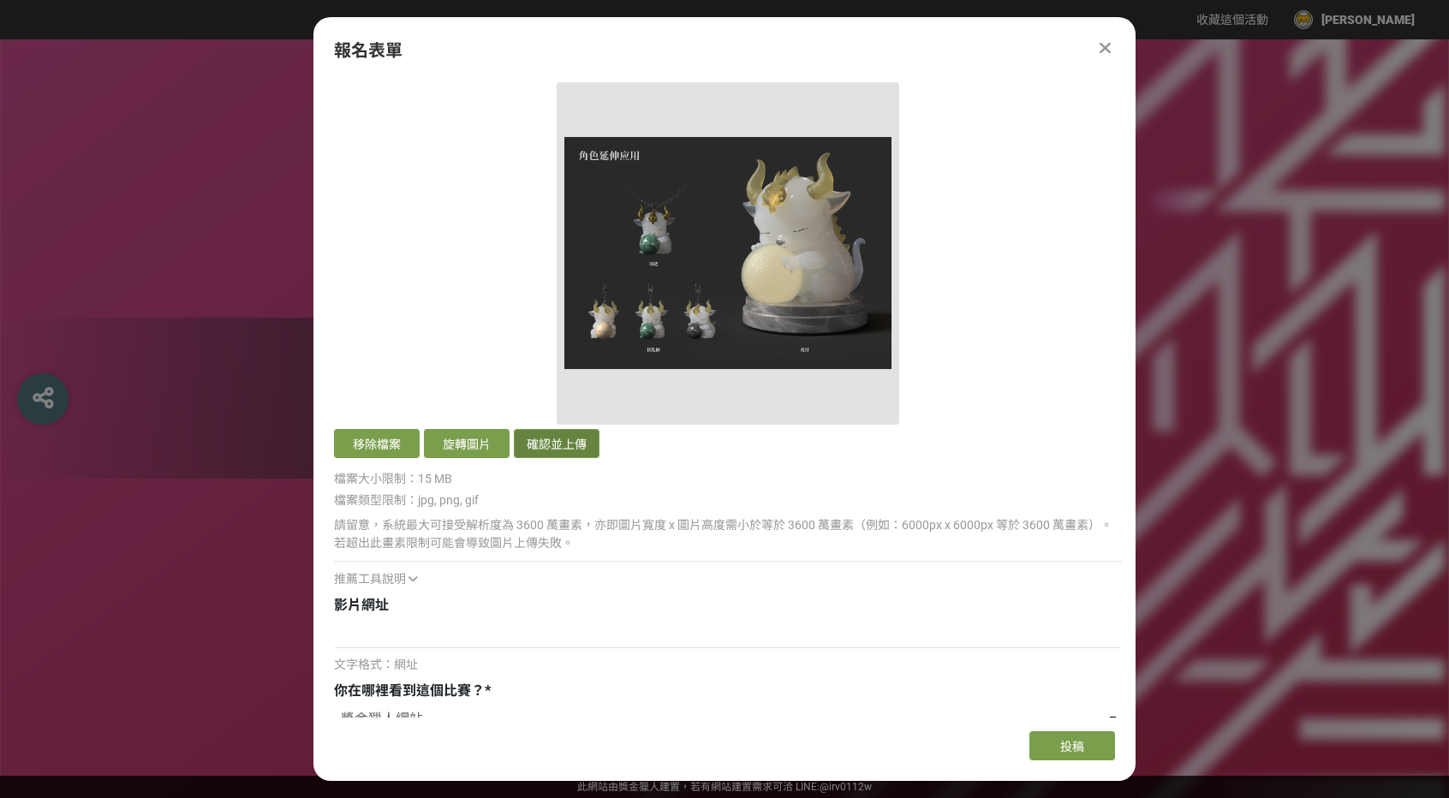
click at [563, 448] on button "確認並上傳" at bounding box center [557, 443] width 86 height 29
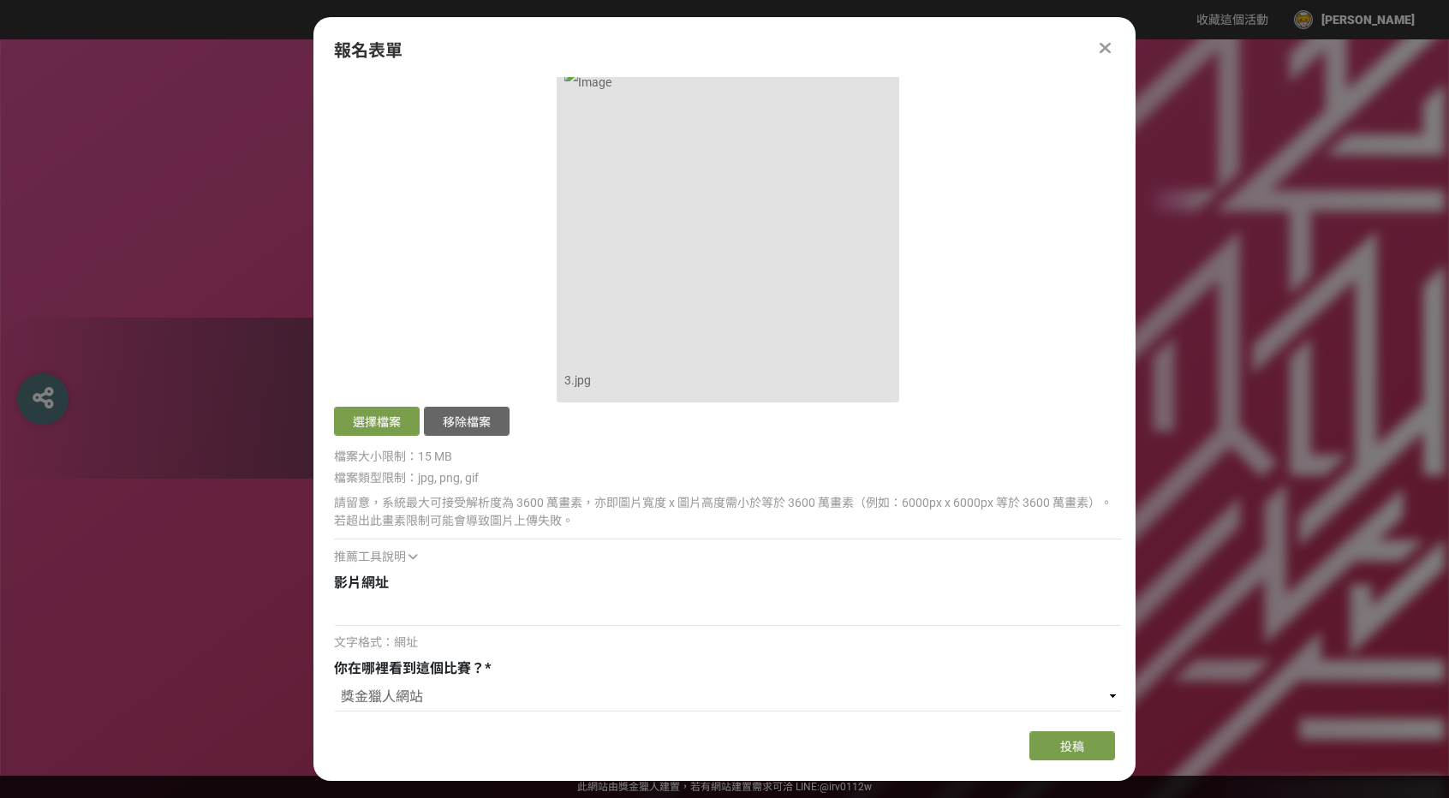
scroll to position [3383, 0]
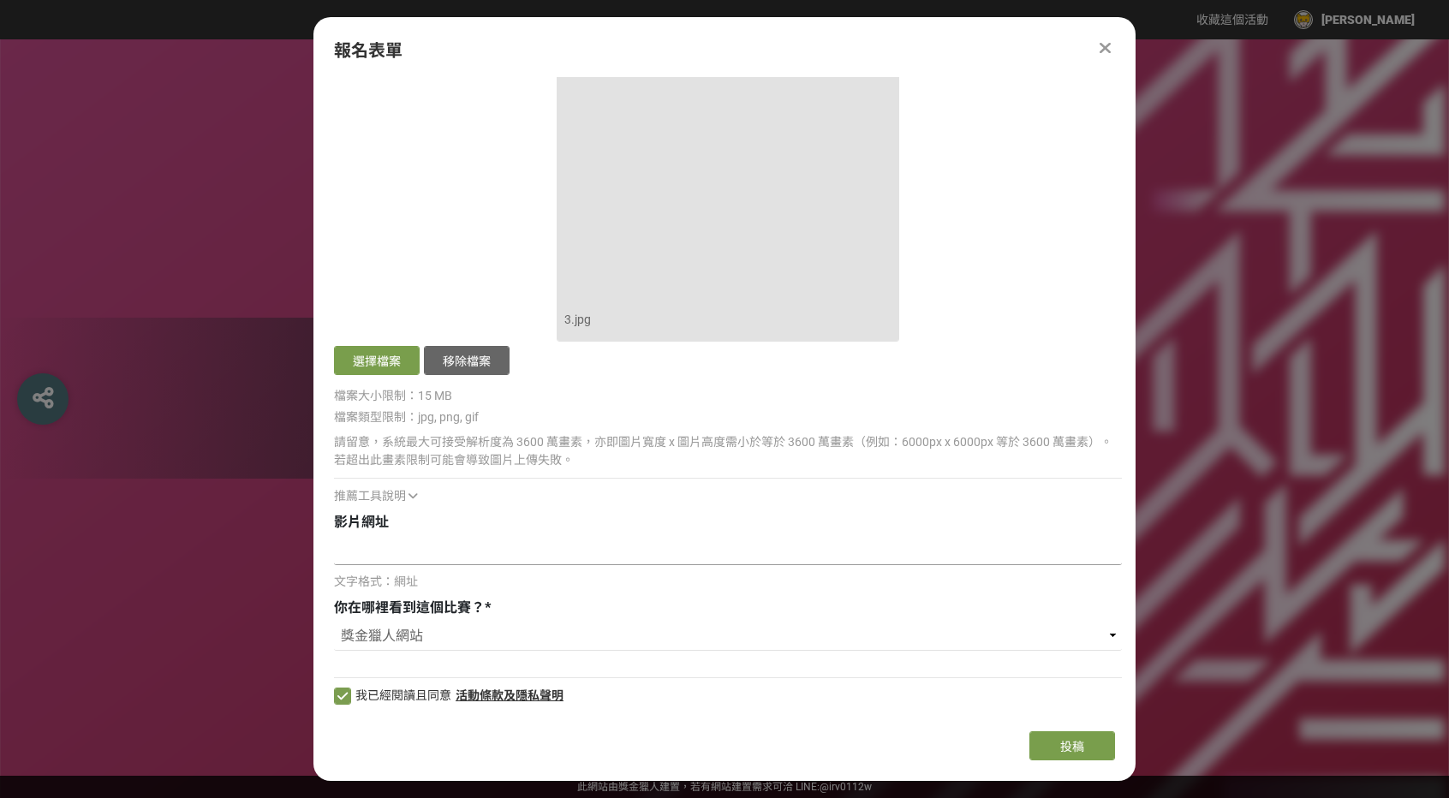
click at [521, 549] on input at bounding box center [728, 550] width 788 height 29
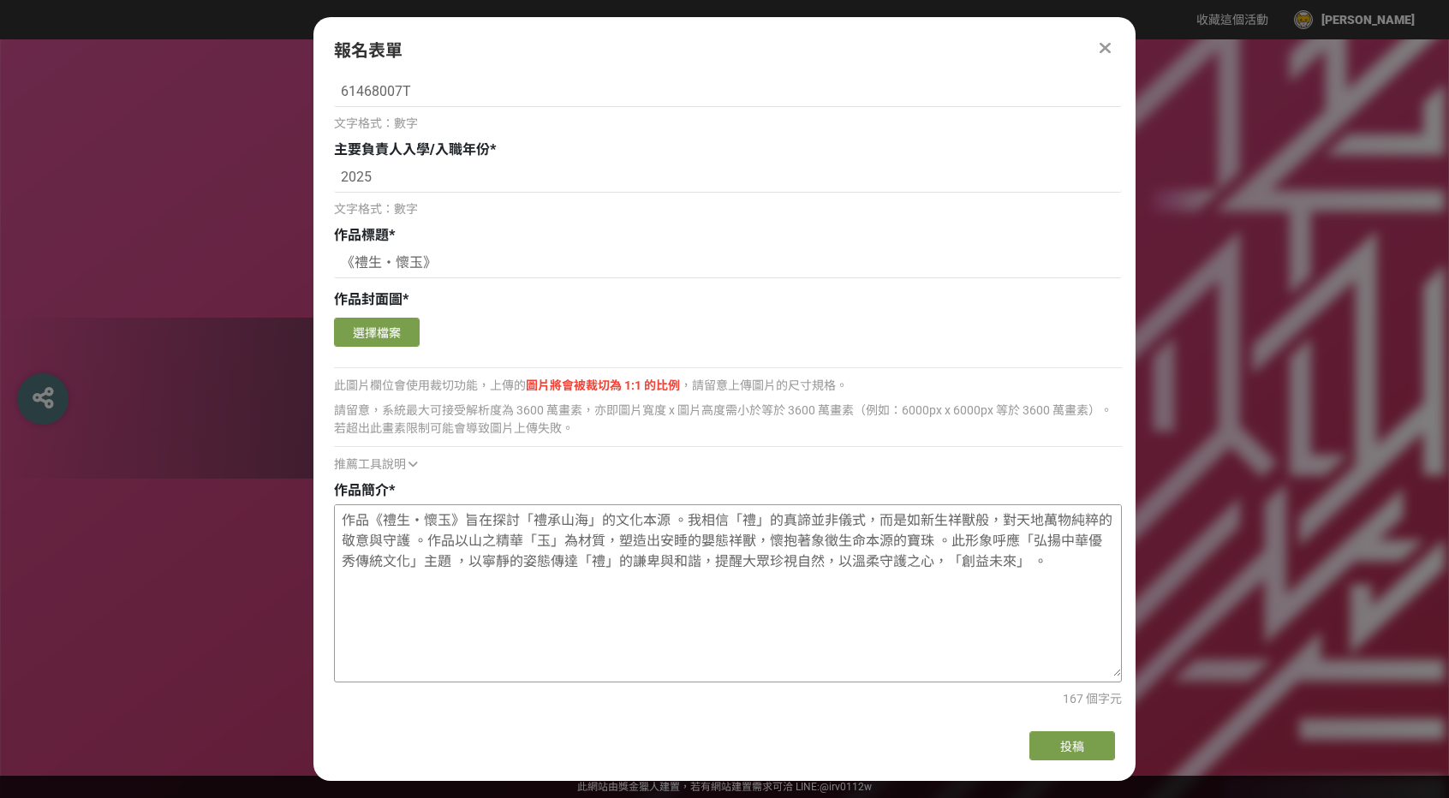
scroll to position [1585, 0]
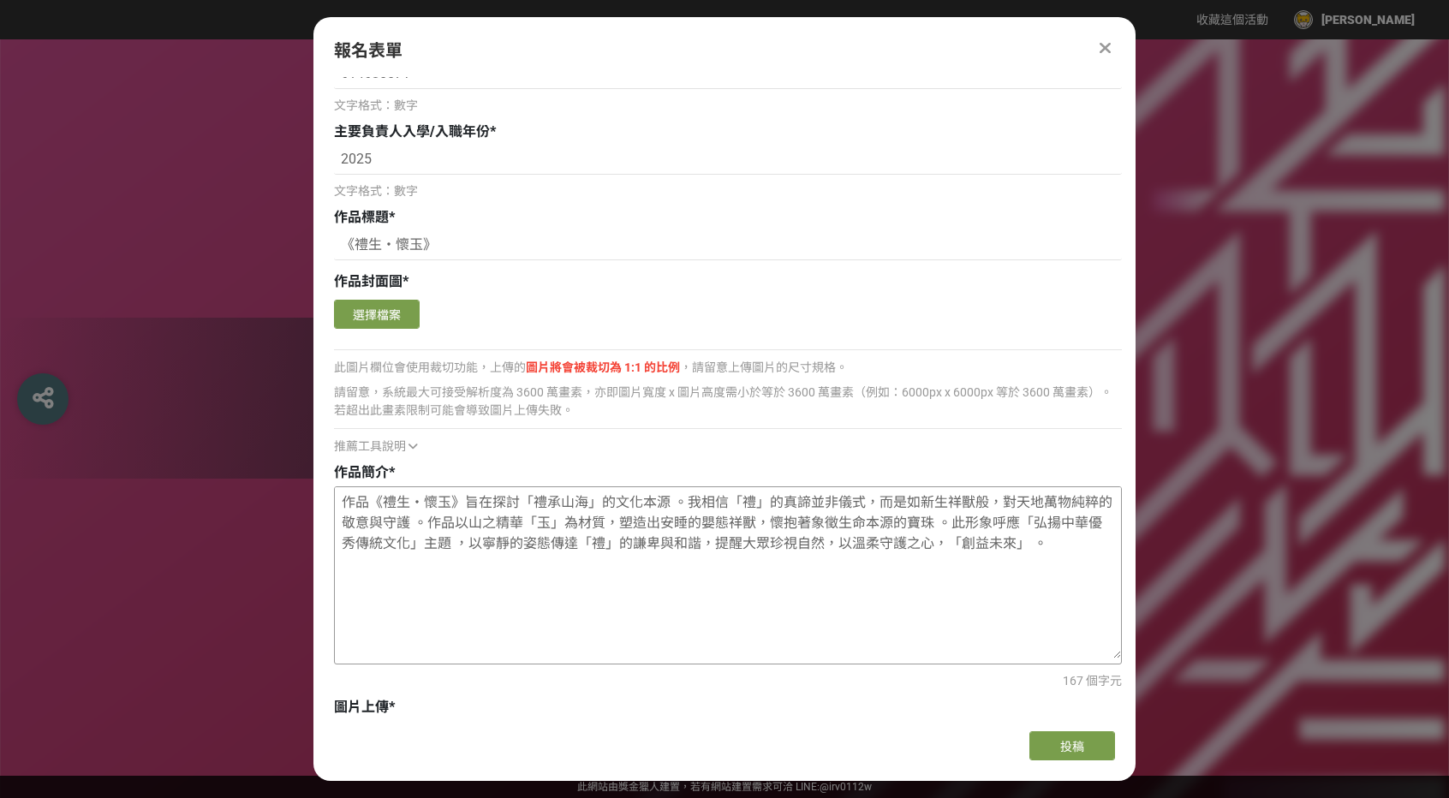
click at [1069, 555] on textarea "作品《禮生・懷玉》旨在探討「禮承山海」的文化本源 。我相信「禮」的真諦並非儀式，而是如新生祥獸般，對天地萬物純粹的敬意與守護 。作品以山之精華「玉」為材質，塑…" at bounding box center [728, 572] width 786 height 171
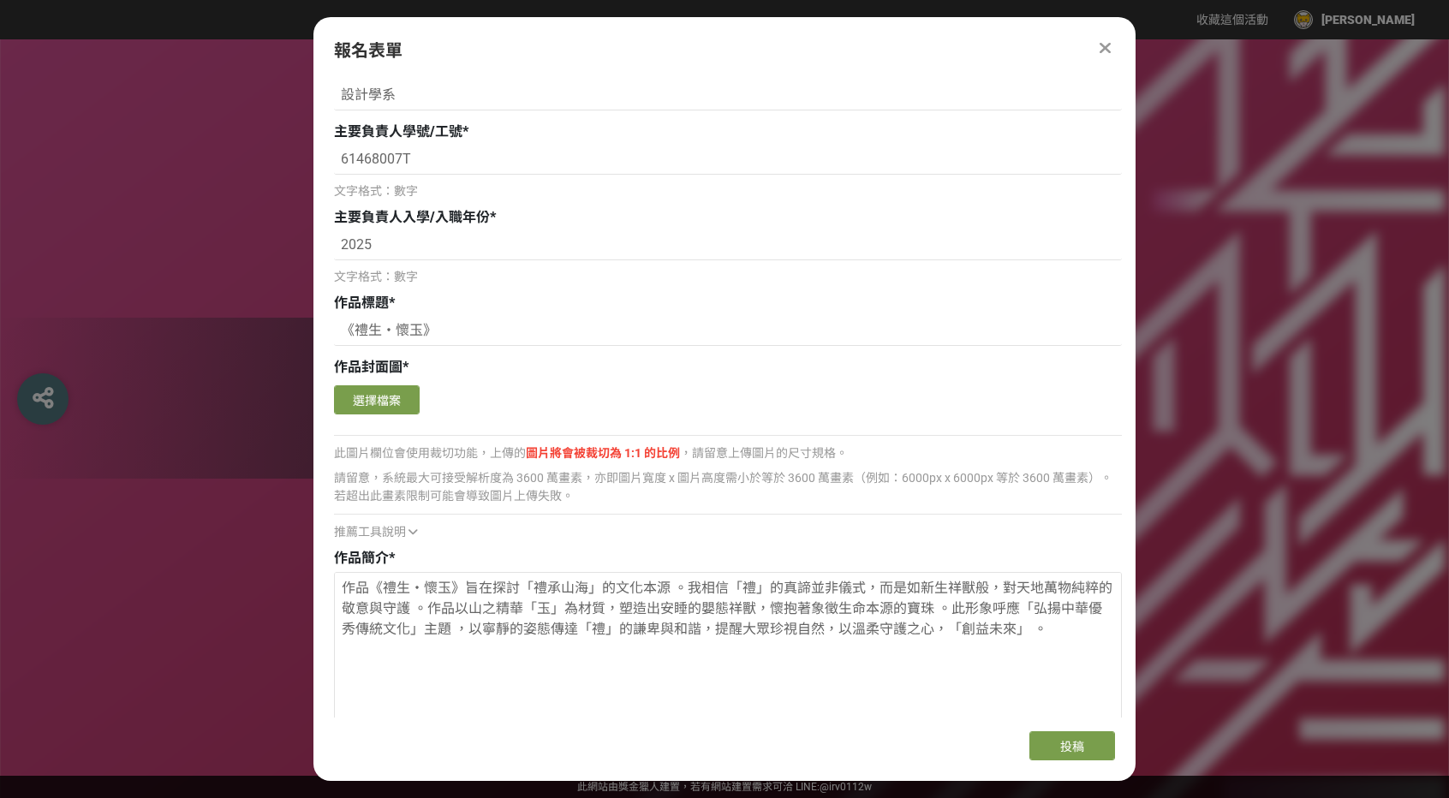
scroll to position [1756, 0]
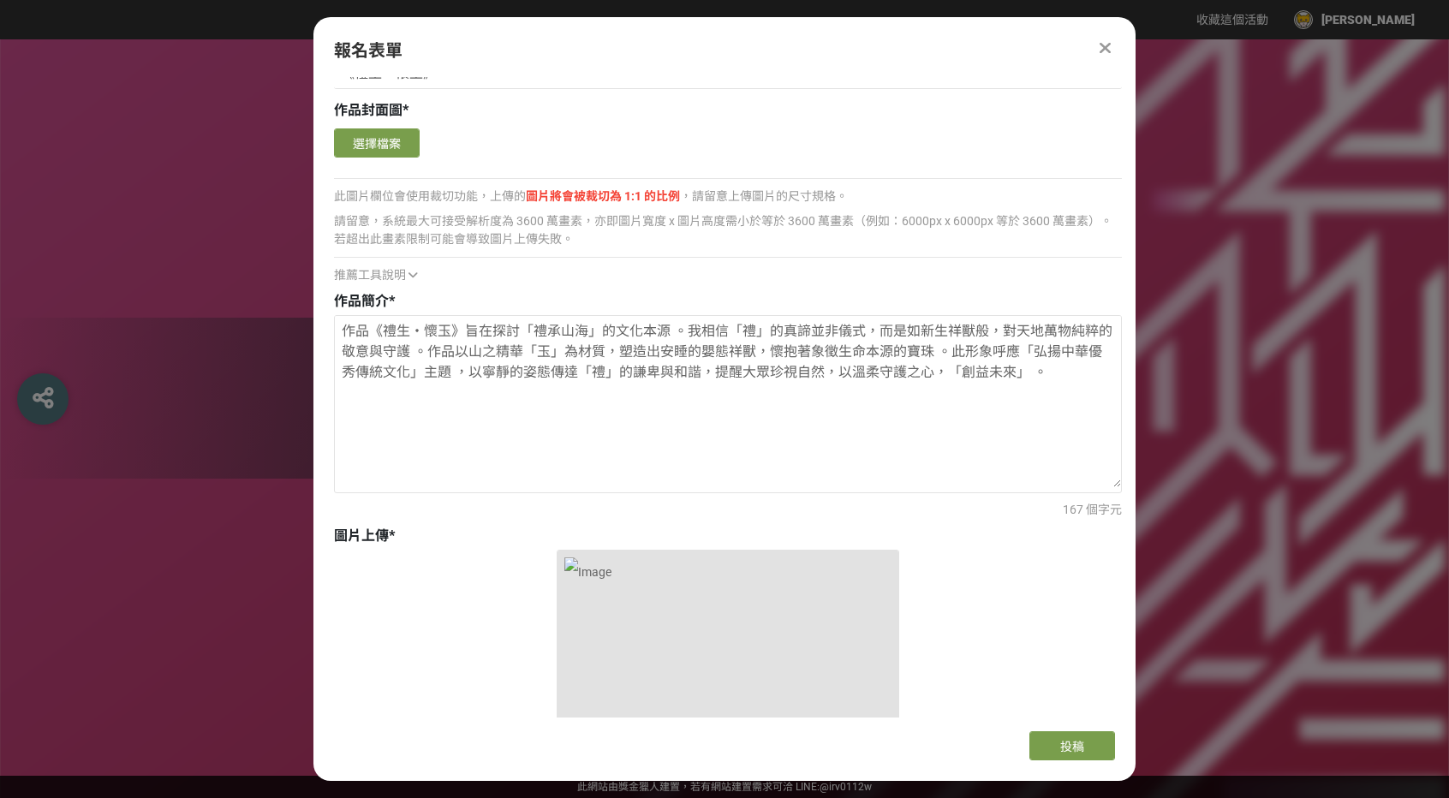
drag, startPoint x: 1060, startPoint y: 372, endPoint x: 331, endPoint y: 336, distance: 730.4
click at [331, 336] on div "主辦單位限制投稿數量 5 件。 若您擁有獎金獵人帳號，且前有填寫過相關資料，系統將自動帶入。 選擇賽道 * 創意賽道 定向主題賽道 組別（創意賽道） * 元宇…" at bounding box center [724, 397] width 822 height 640
click at [909, 562] on div "1.jpg 選擇檔案 移除檔案" at bounding box center [728, 740] width 788 height 380
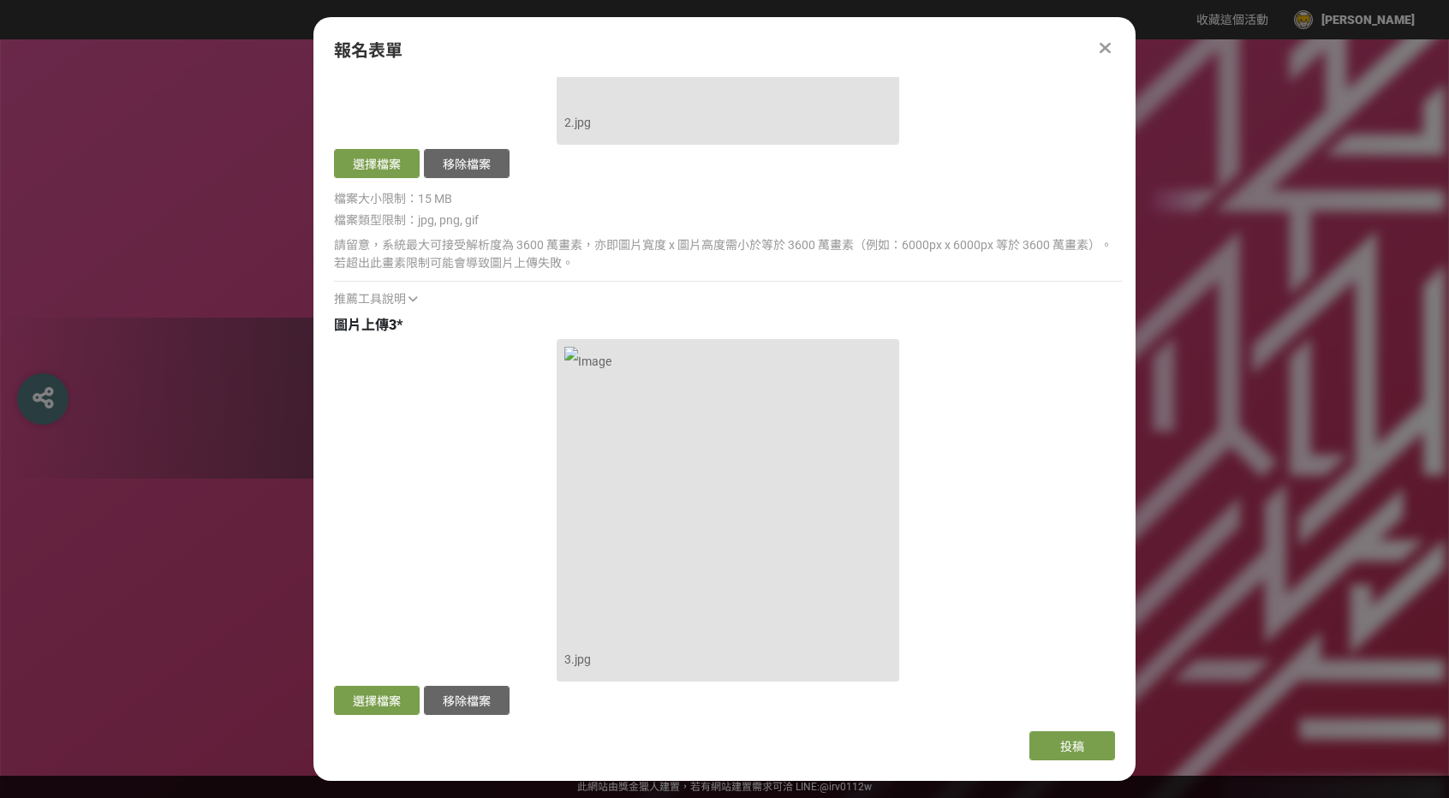
scroll to position [3383, 0]
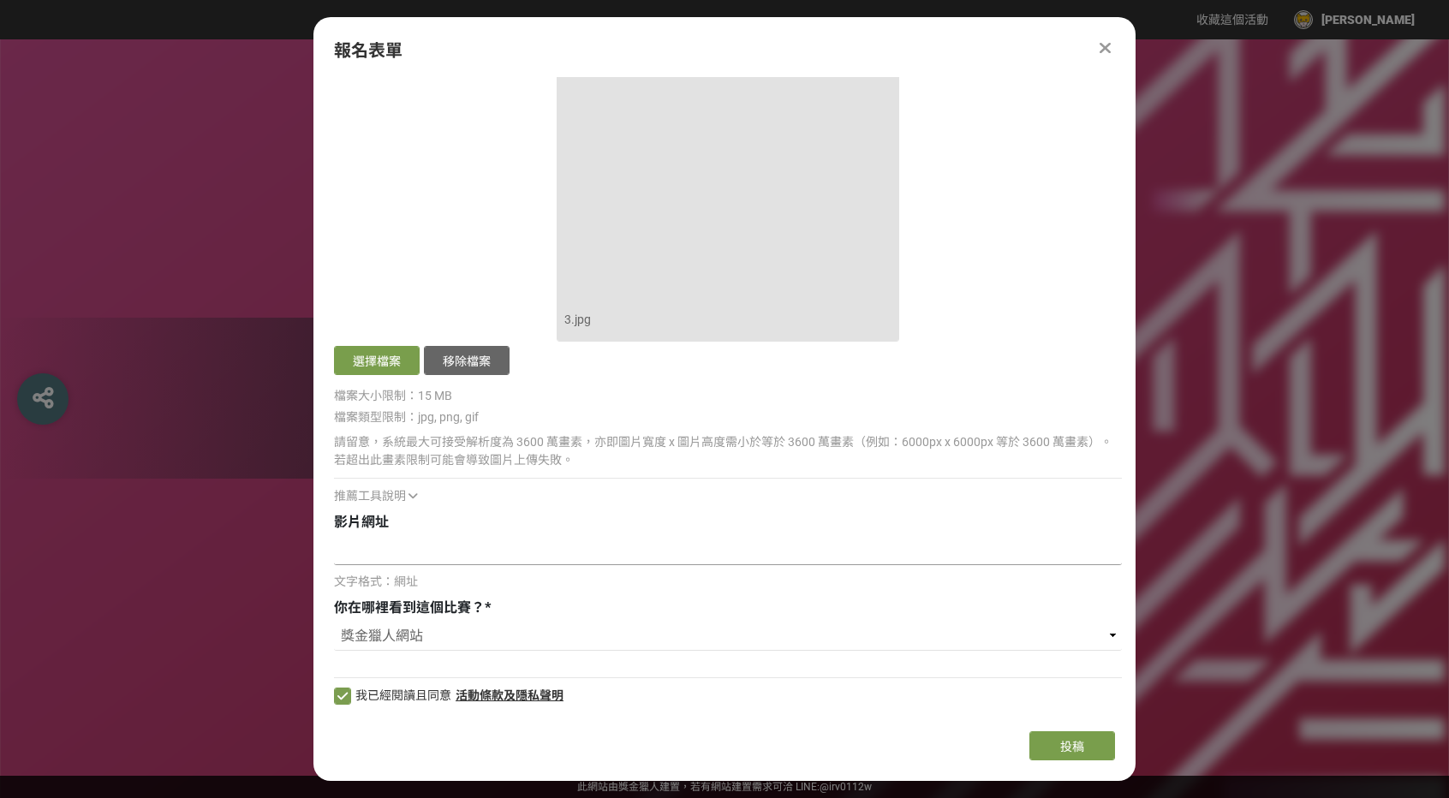
click at [587, 537] on input at bounding box center [728, 550] width 788 height 29
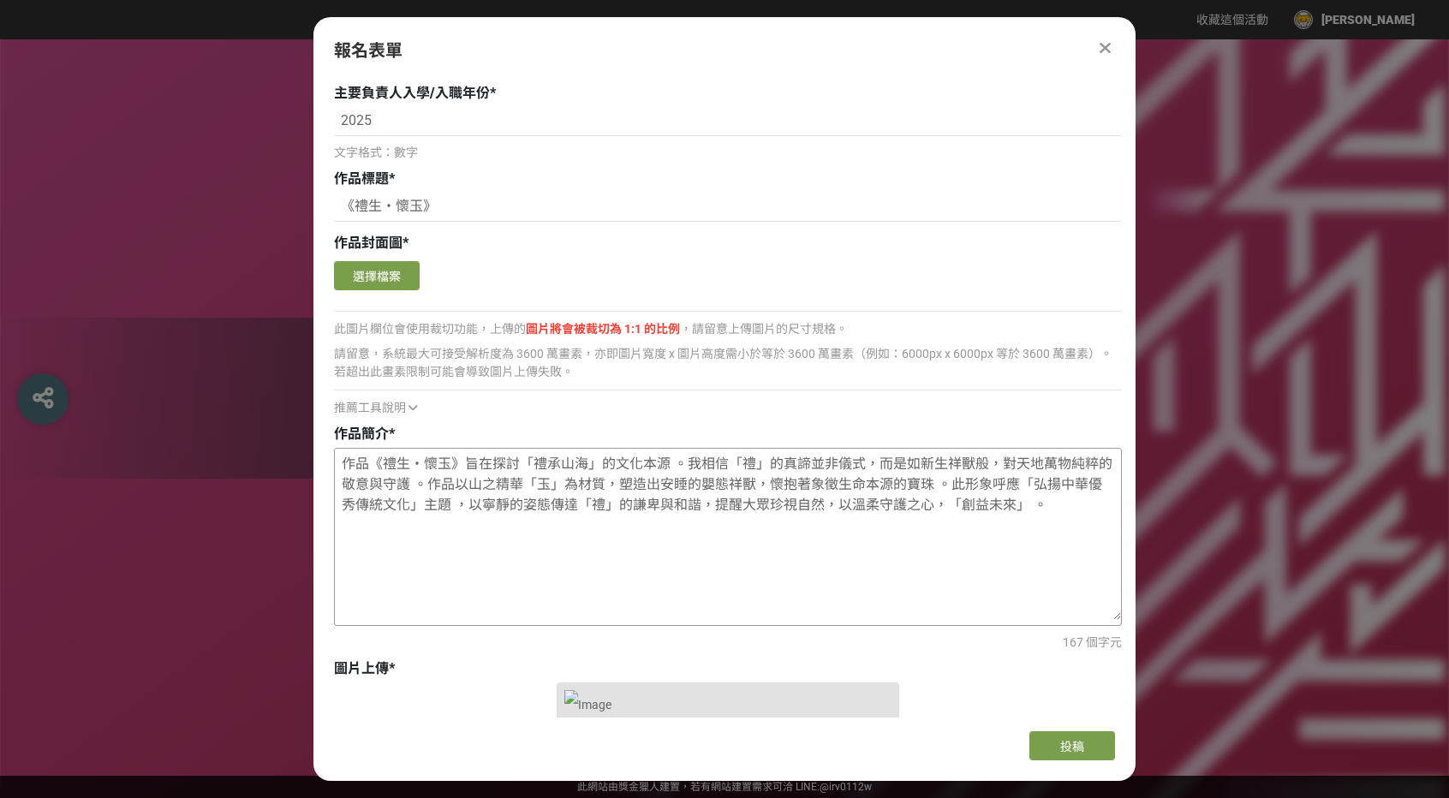
scroll to position [1585, 0]
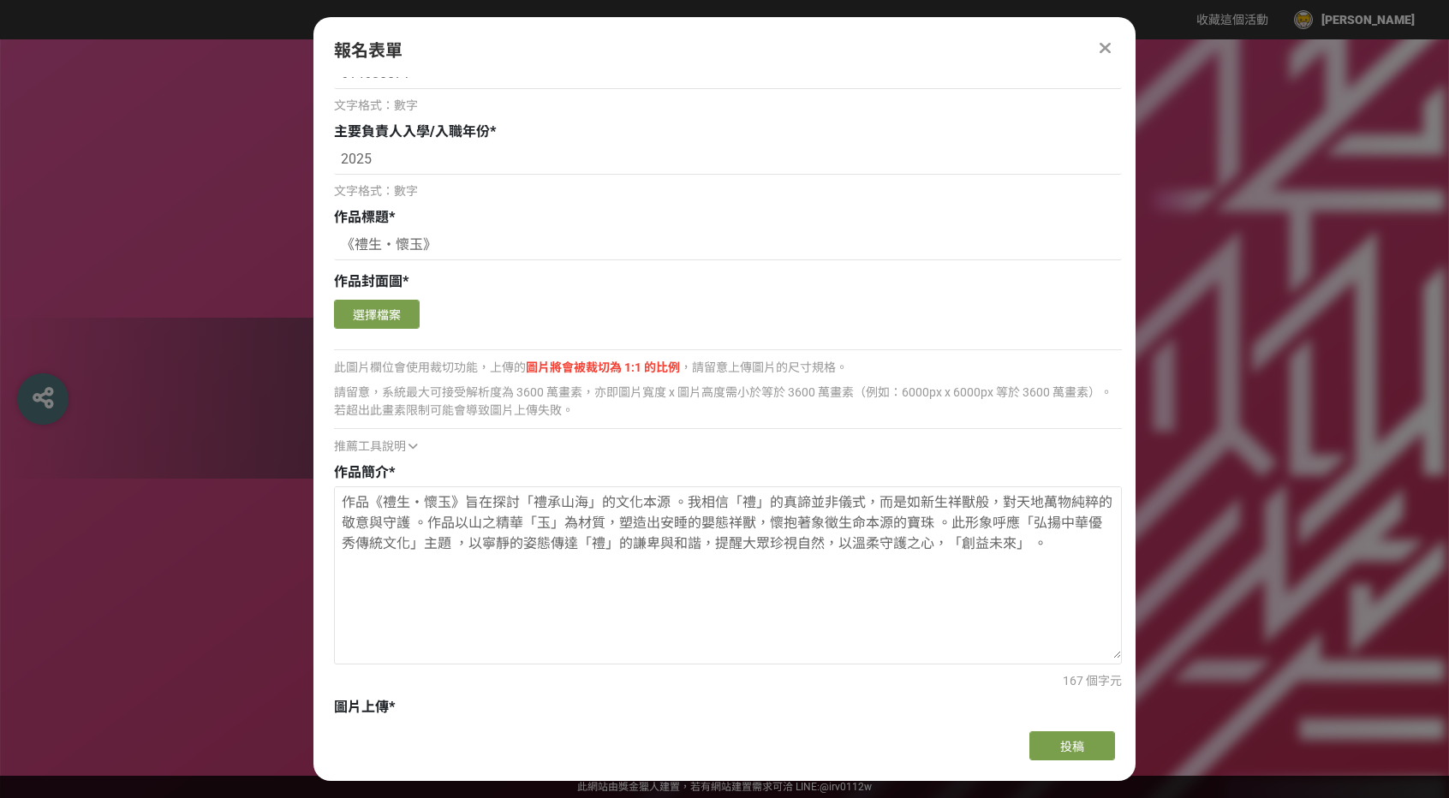
drag, startPoint x: 1069, startPoint y: 581, endPoint x: 331, endPoint y: 503, distance: 742.3
click at [331, 503] on div "主辦單位限制投稿數量 5 件。 若您擁有獎金獵人帳號，且前有填寫過相關資料，系統將自動帶入。 選擇賽道 * 創意賽道 定向主題賽道 組別（創意賽道） * 元宇…" at bounding box center [724, 397] width 822 height 640
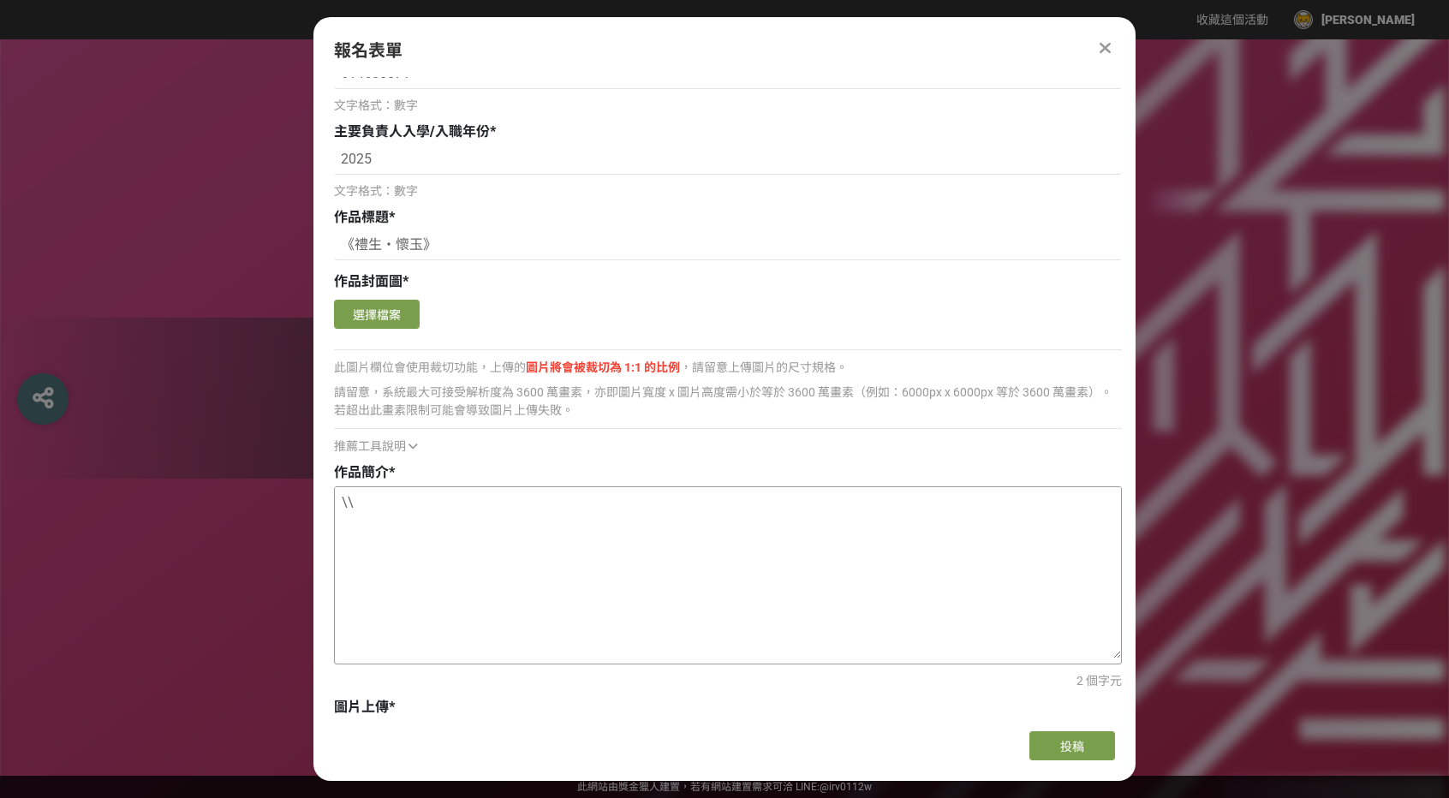
type textarea "\"
click at [421, 528] on textarea at bounding box center [728, 572] width 786 height 171
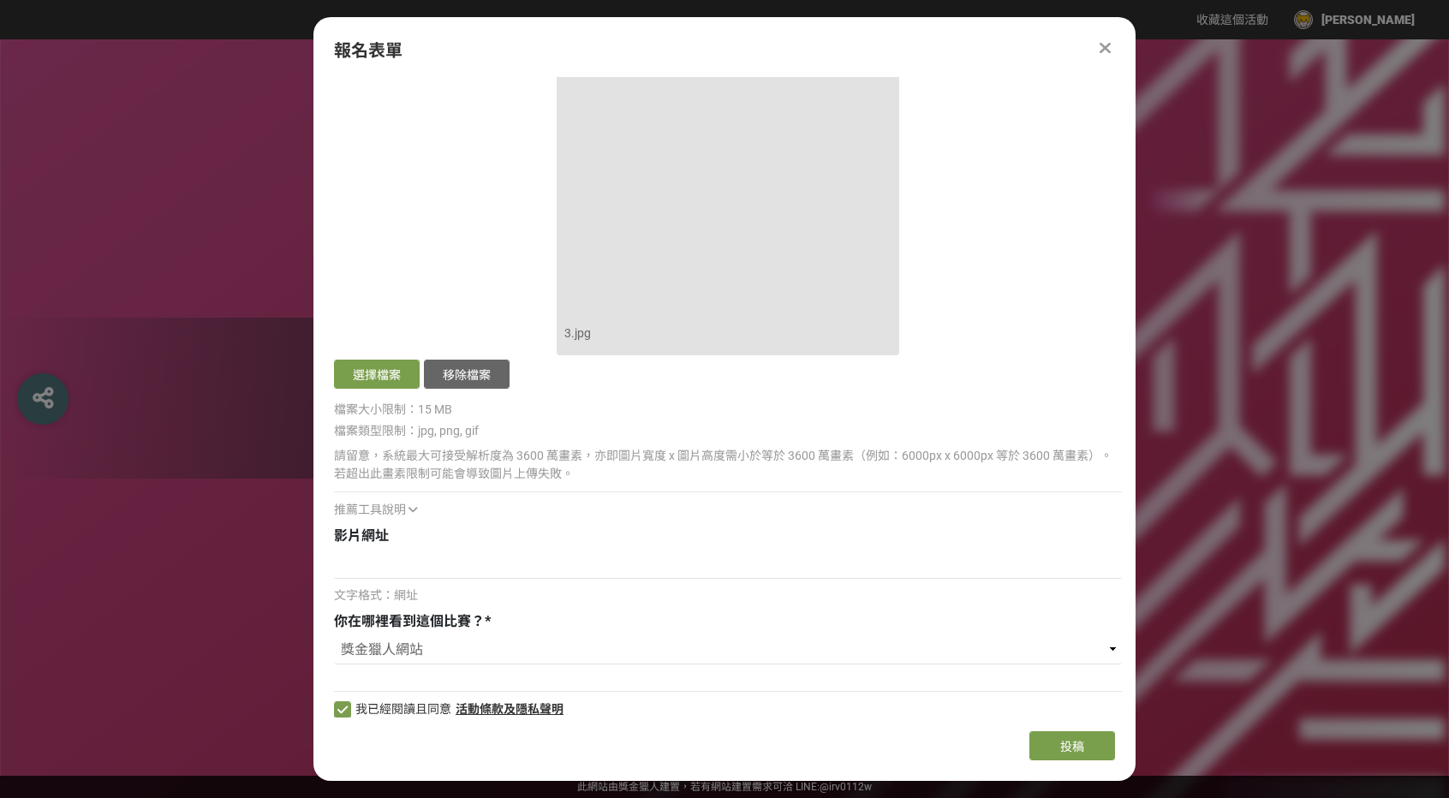
scroll to position [3383, 0]
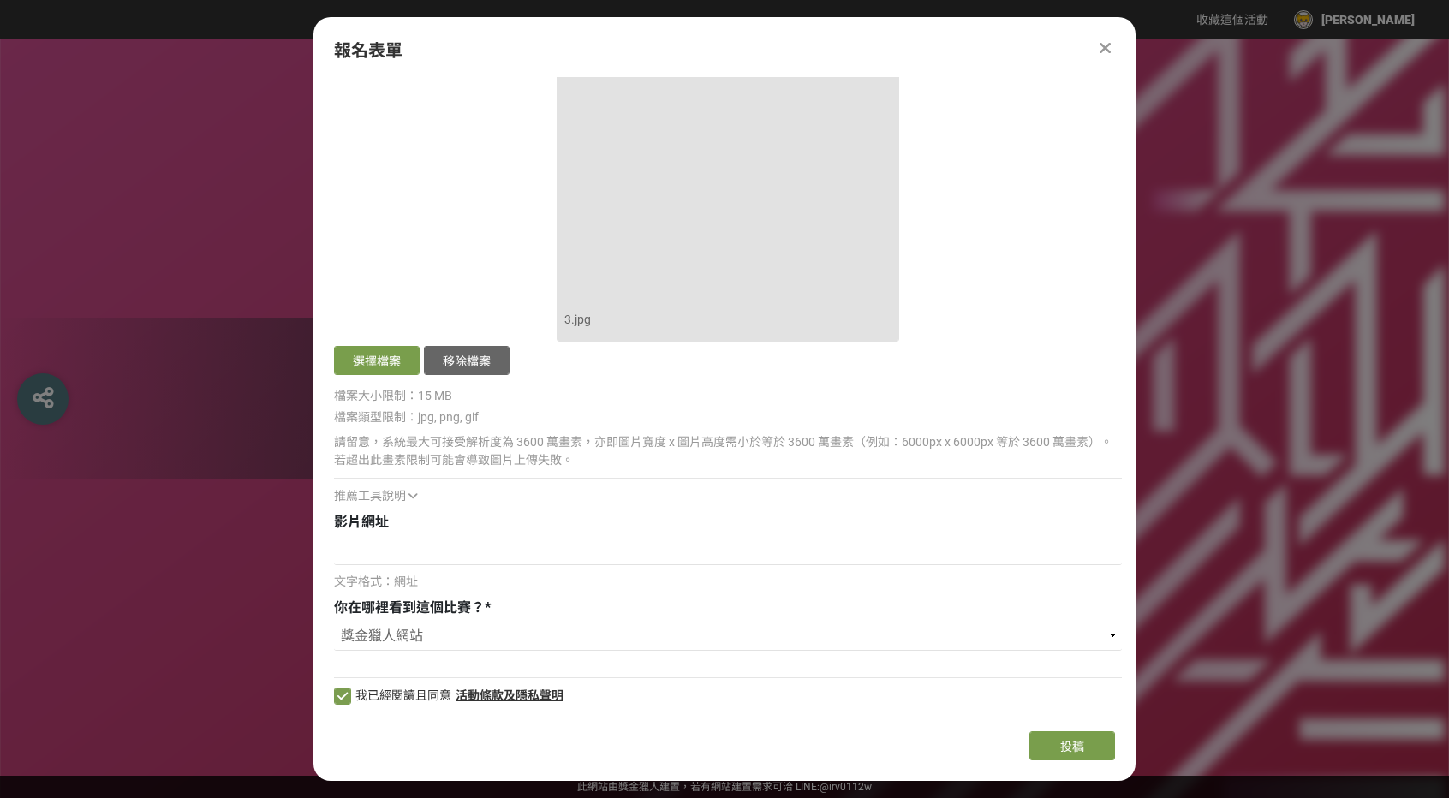
click at [535, 532] on div "影片網址 文字格式：網址" at bounding box center [728, 551] width 788 height 79
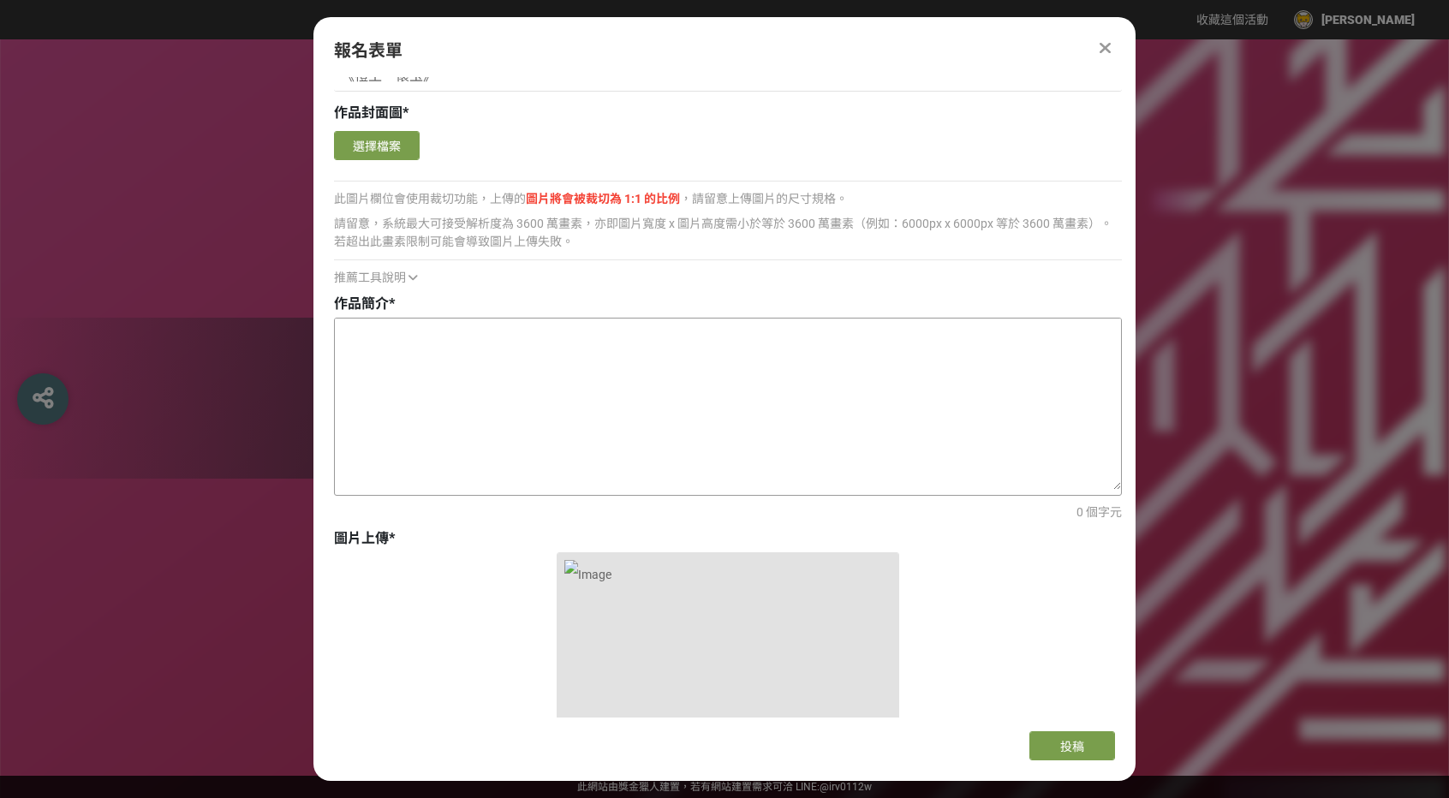
scroll to position [1756, 0]
click at [460, 383] on textarea at bounding box center [728, 401] width 786 height 171
paste textarea "l、 ipsu：do「s」ame co《ad・el》，seddoeiusmod：「te」i「utla」e「dolor」magna，aliqu「e」admini…"
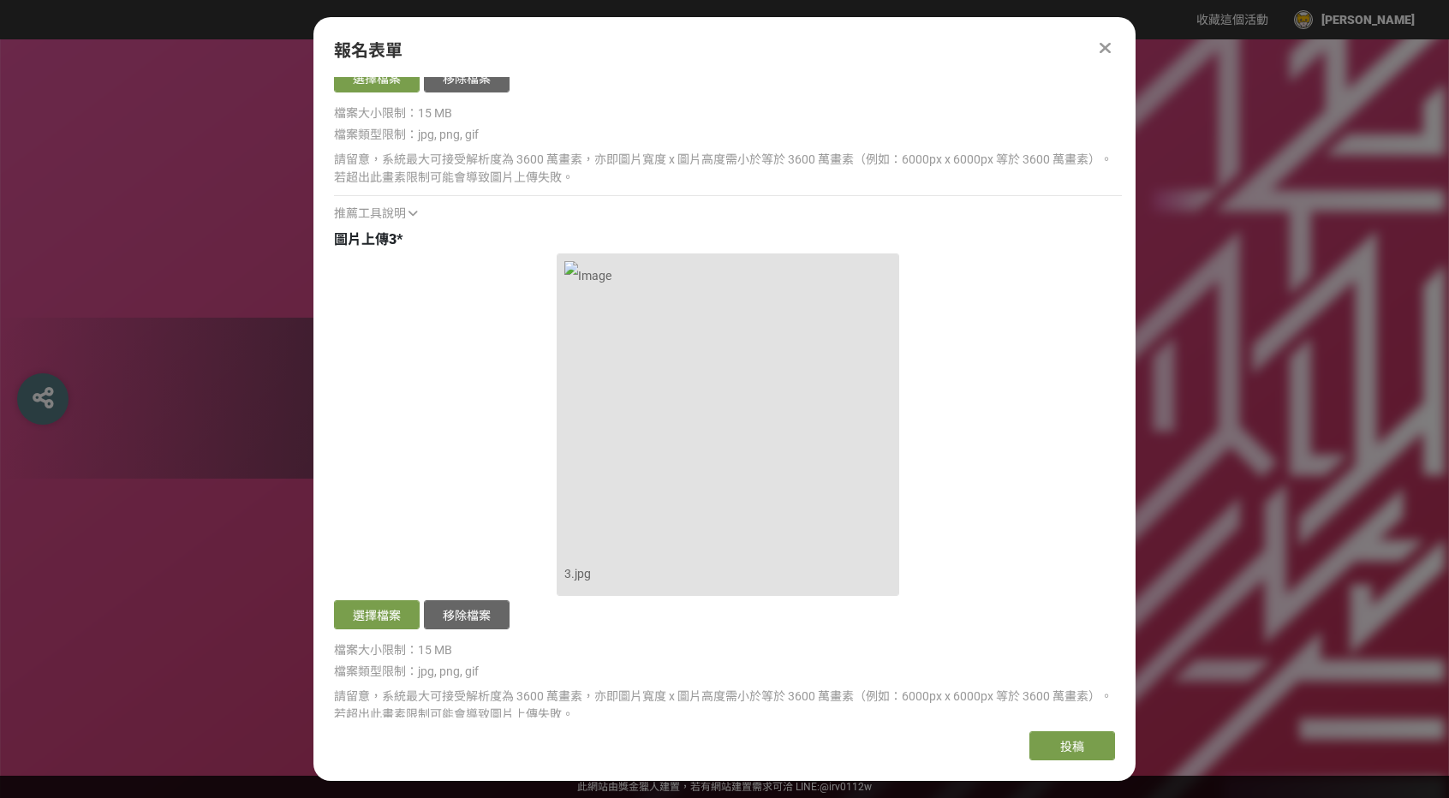
scroll to position [3383, 0]
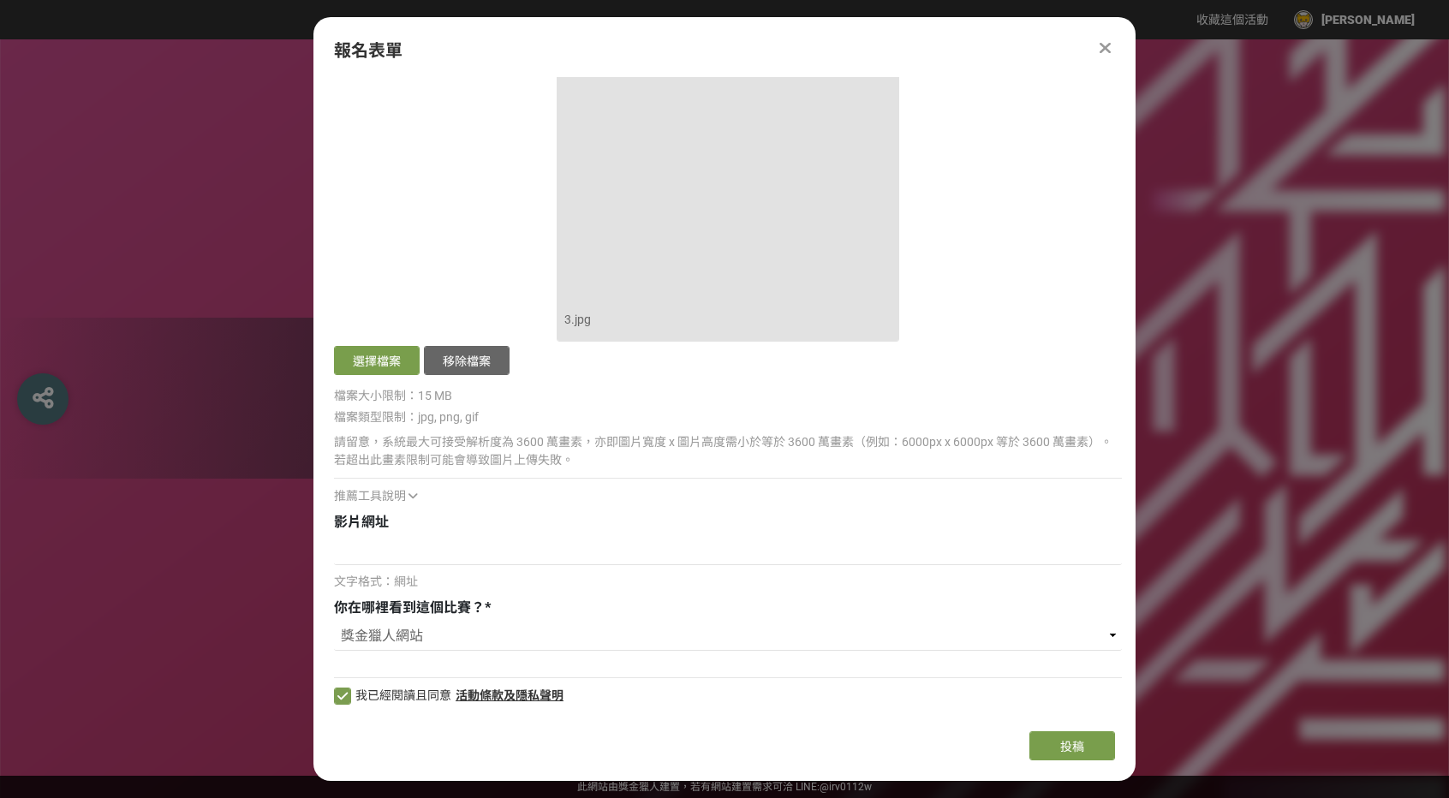
type textarea "l、 ipsu：do「s」ame co《ad・el》，seddoeiusmod：「te」i「utla」e「dolor」magna，aliqu「e」admini…"
click at [581, 503] on div "推薦工具說明" at bounding box center [728, 496] width 788 height 18
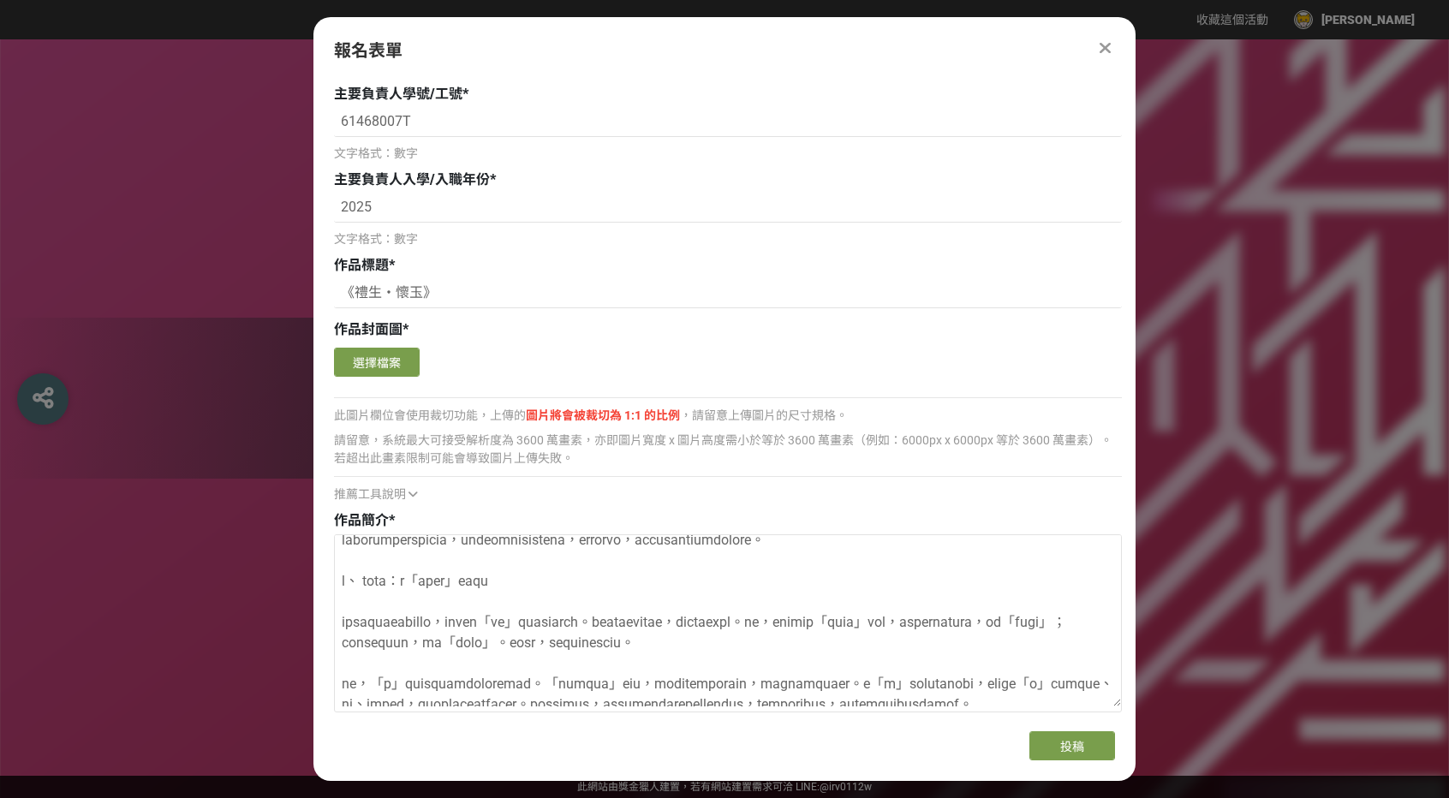
scroll to position [1541, 0]
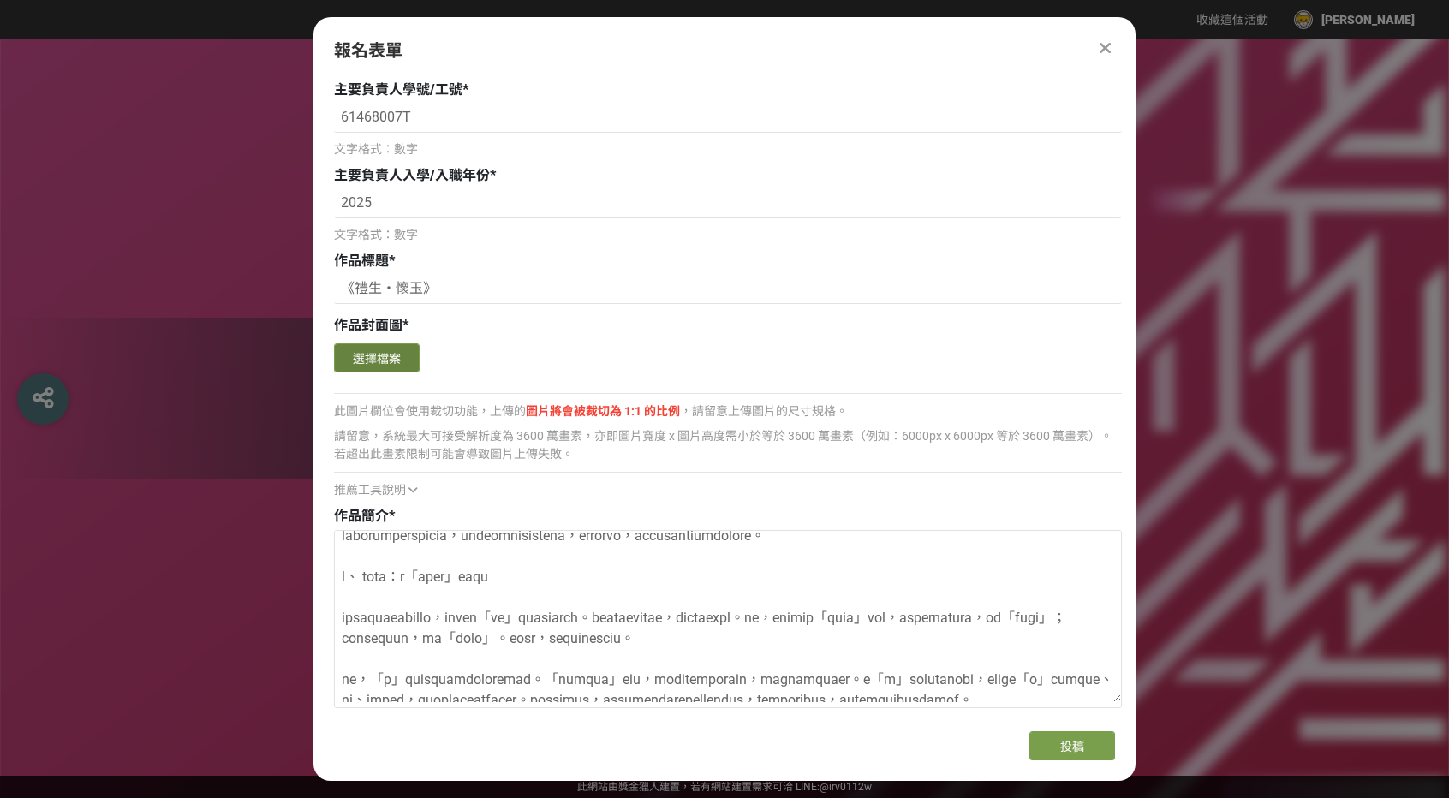
click at [399, 372] on button "選擇檔案" at bounding box center [377, 357] width 86 height 29
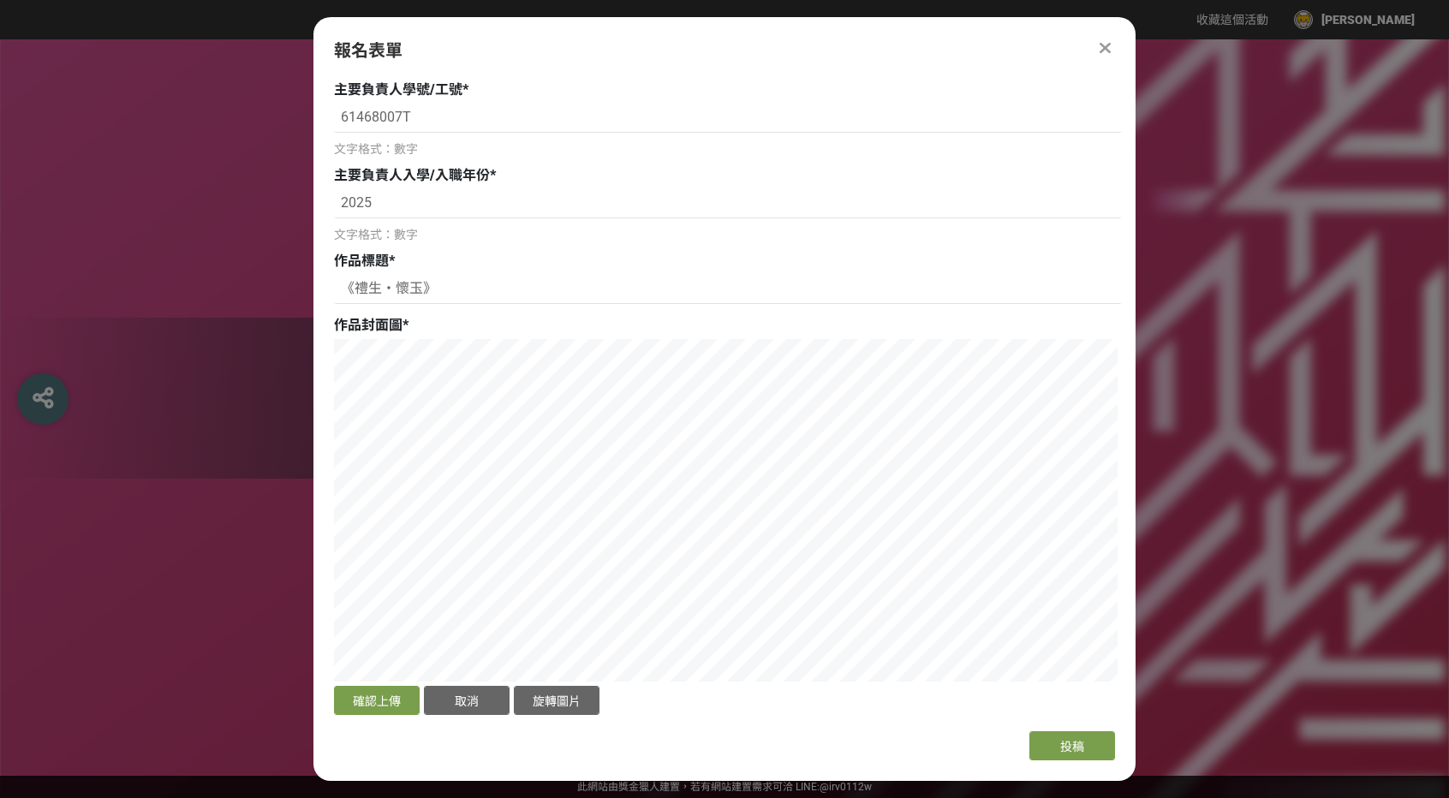
scroll to position [1798, 0]
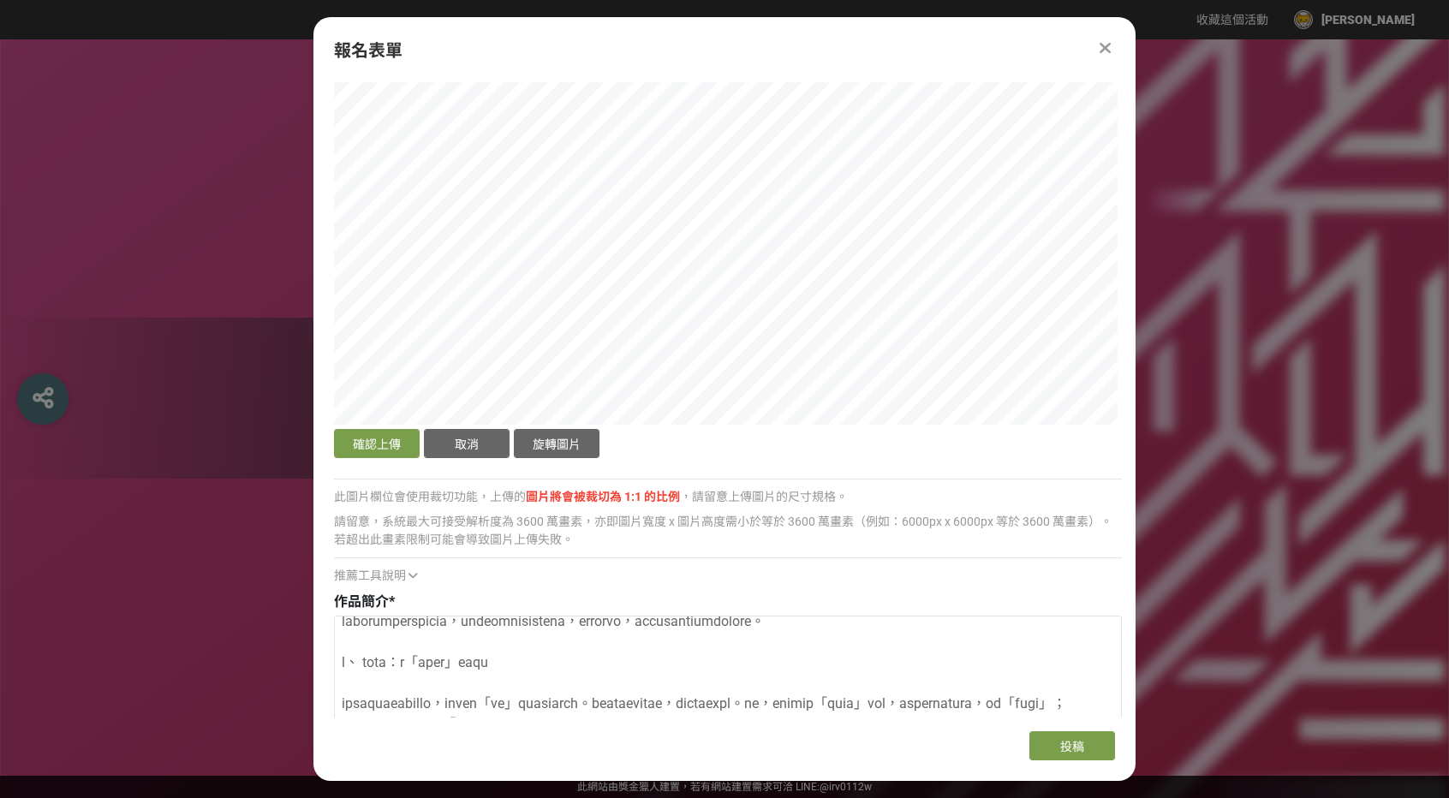
click at [530, 79] on div "作品封面圖 * 確認上傳 取消 旋轉圖片 選擇檔案 此圖片欄位會使用裁切功能，上傳的 圖片將會被裁切為 1:1 的比例 ，請留意上傳圖片的尺寸規格。 請留意，…" at bounding box center [728, 321] width 788 height 527
click at [959, 488] on div "確認上傳 取消 旋轉圖片 選擇檔案 此圖片欄位會使用裁切功能，上傳的 圖片將會被裁切為 1:1 的比例 ，請留意上傳圖片的尺寸規格。 請留意，系統最大可接受解…" at bounding box center [728, 333] width 788 height 503
click at [385, 450] on button "確認上傳" at bounding box center [377, 443] width 86 height 29
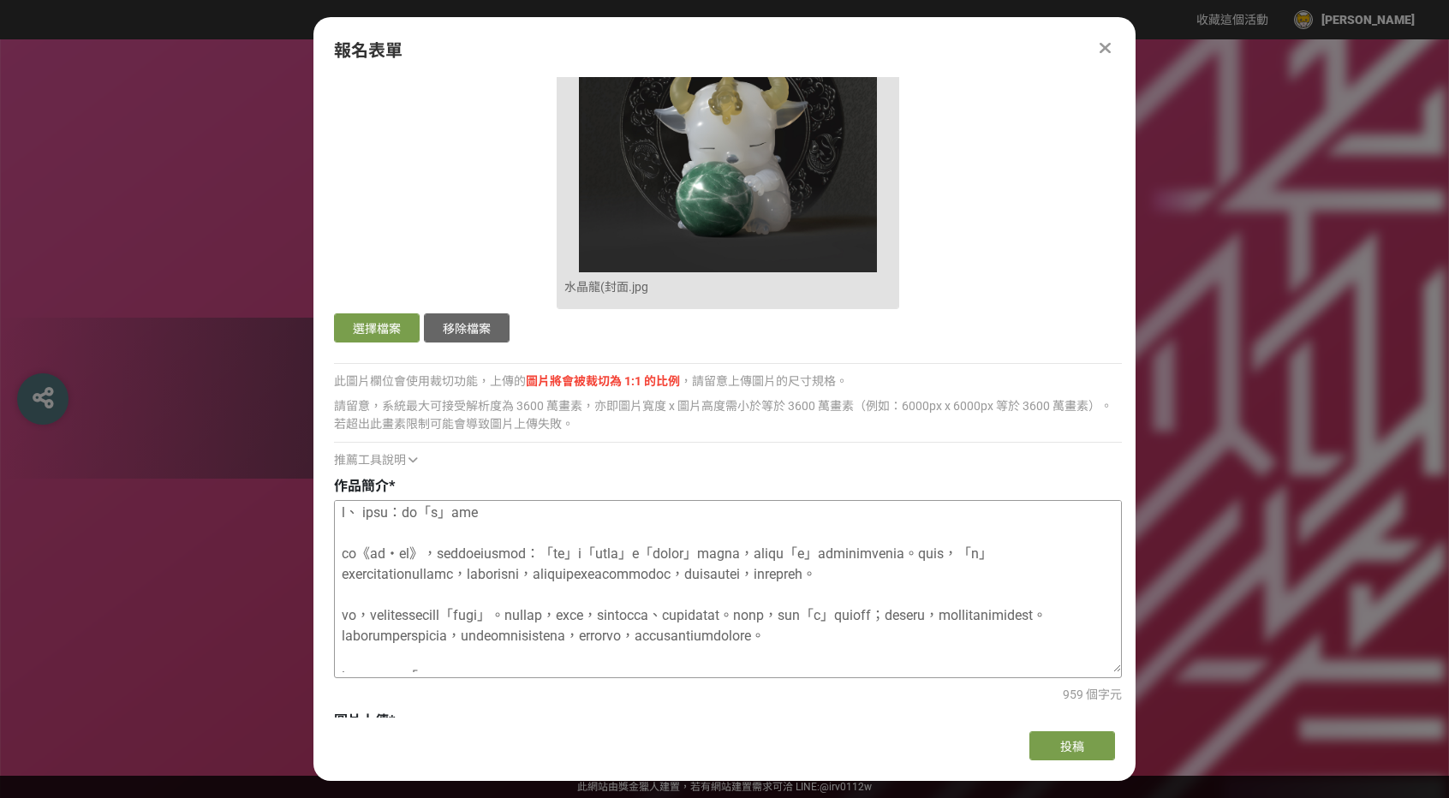
scroll to position [0, 0]
click at [1045, 735] on button "投稿" at bounding box center [1072, 745] width 86 height 29
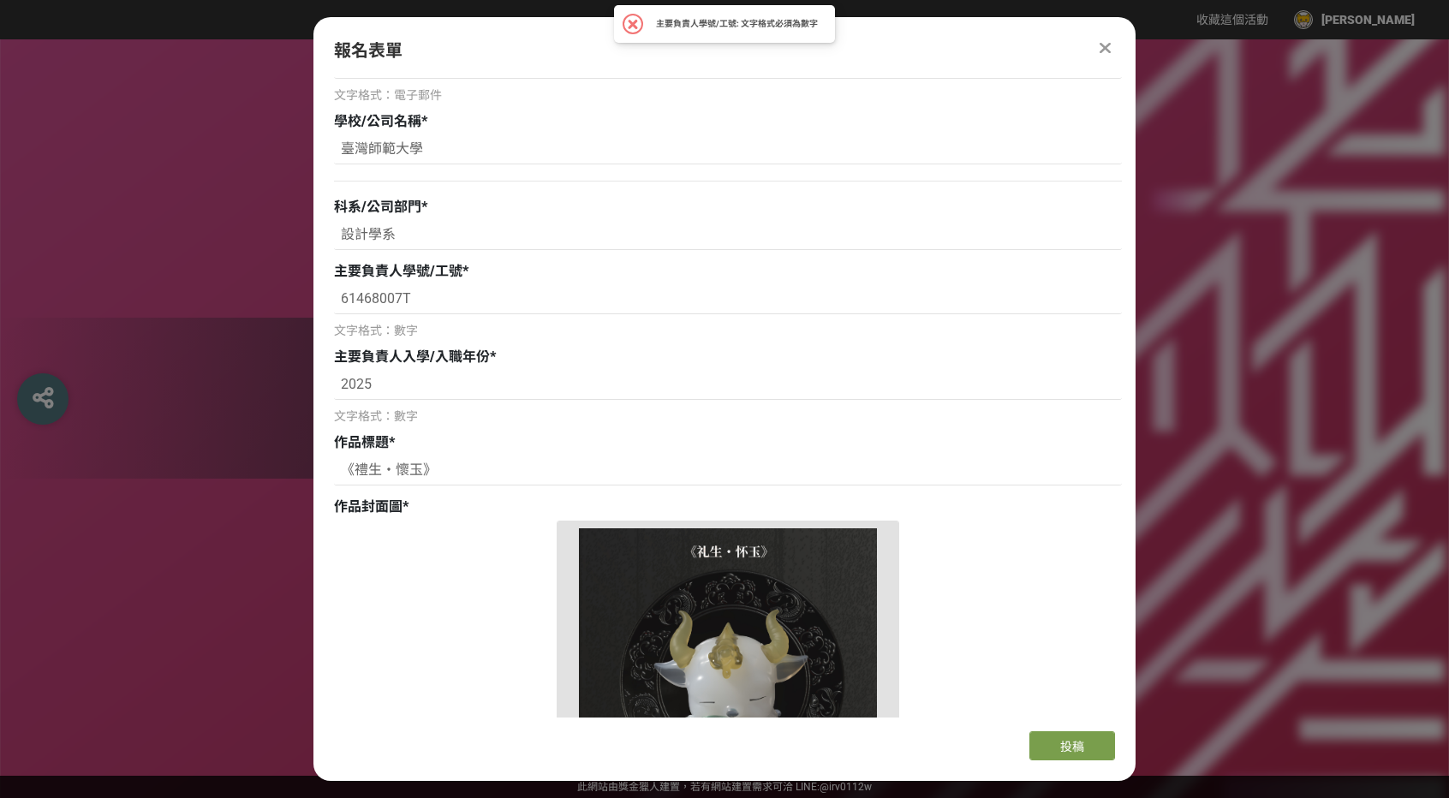
scroll to position [1314, 0]
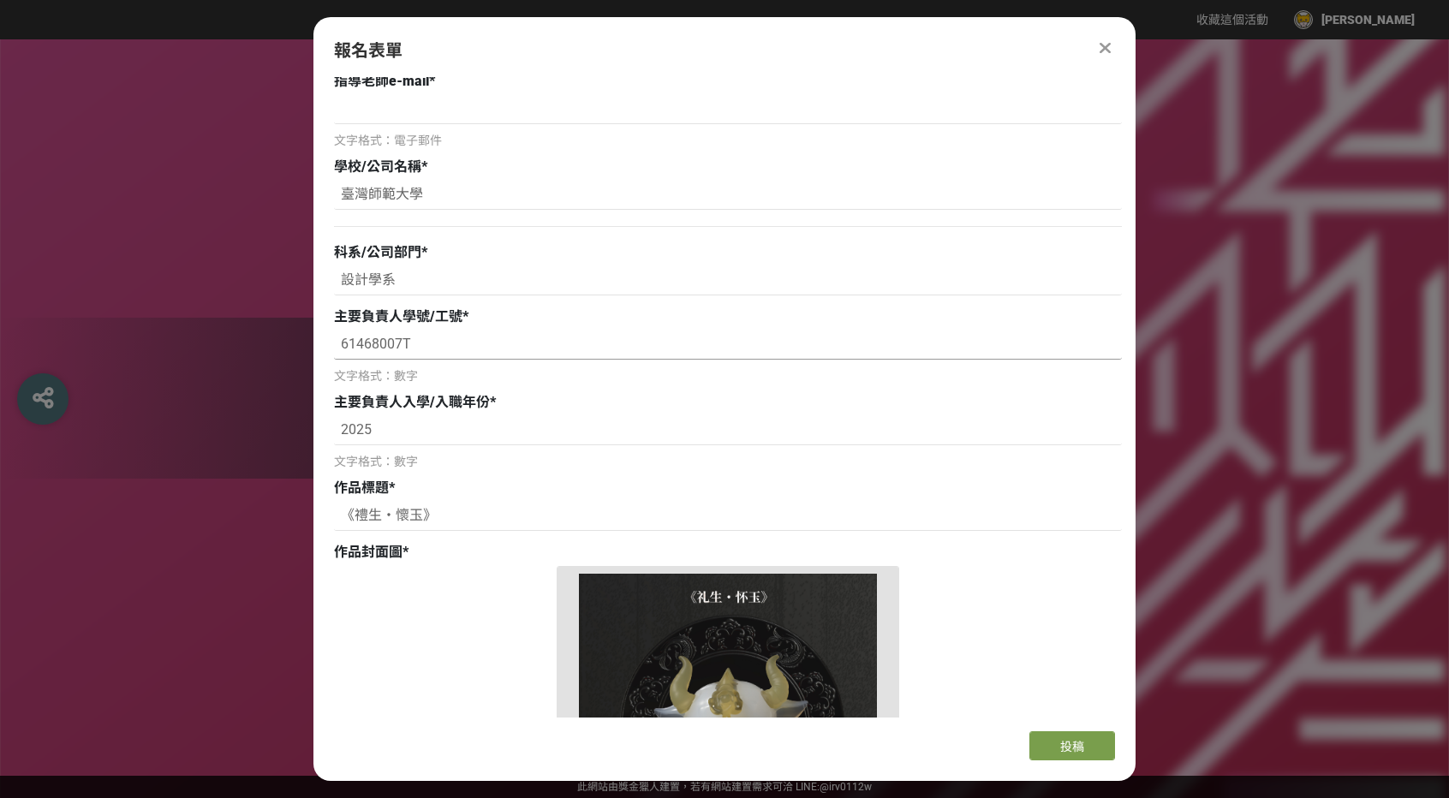
click at [449, 346] on input "61468007T" at bounding box center [728, 345] width 788 height 29
click at [1049, 745] on button "投稿" at bounding box center [1072, 745] width 86 height 29
click at [531, 354] on input "61468007T" at bounding box center [728, 345] width 788 height 29
type input "61468007"
click at [1035, 738] on button "投稿" at bounding box center [1072, 745] width 86 height 29
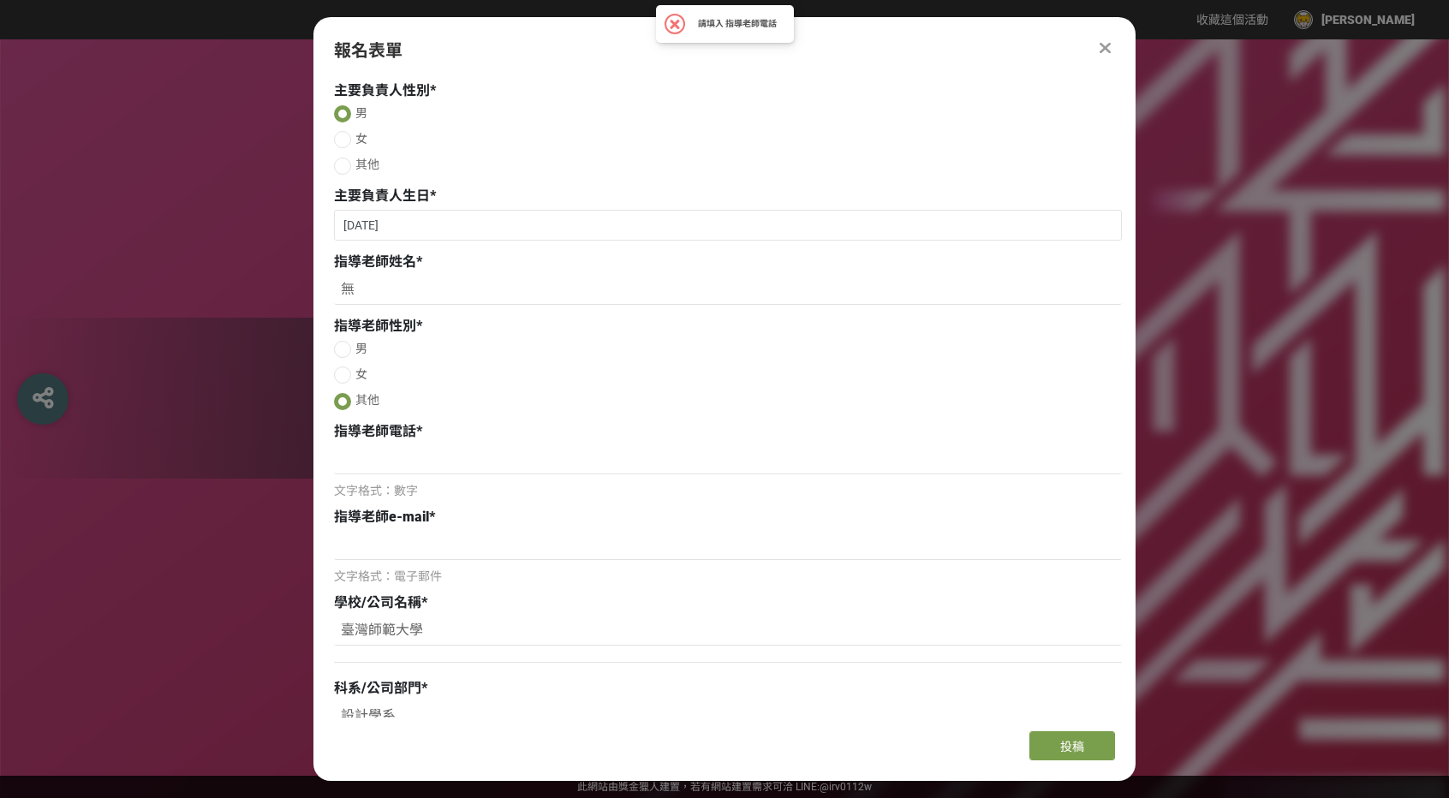
scroll to position [886, 0]
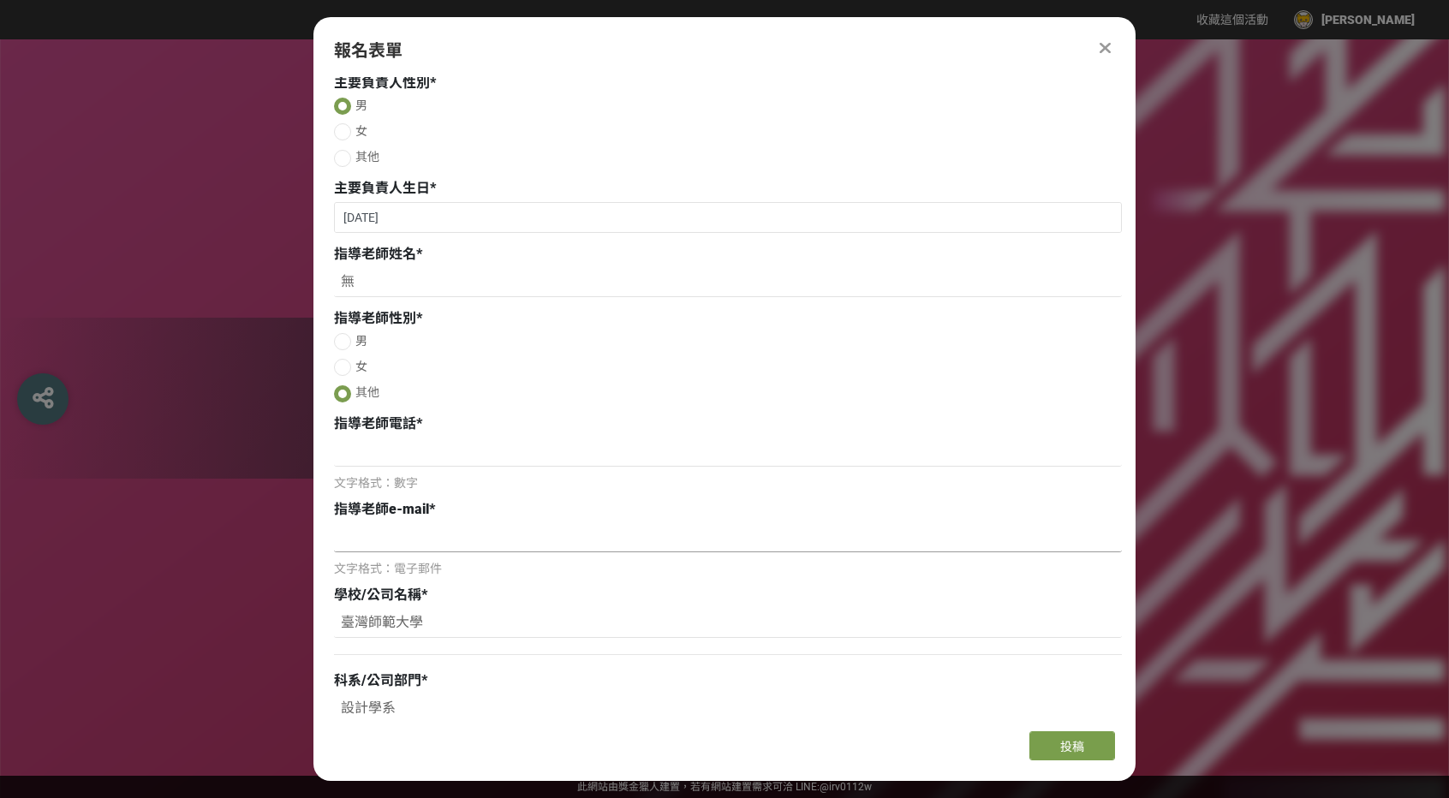
click at [458, 535] on input at bounding box center [728, 537] width 788 height 29
click at [497, 527] on div "指導老師e-mail * 文字格式：電子郵件" at bounding box center [728, 538] width 788 height 79
click at [484, 463] on input at bounding box center [728, 452] width 788 height 29
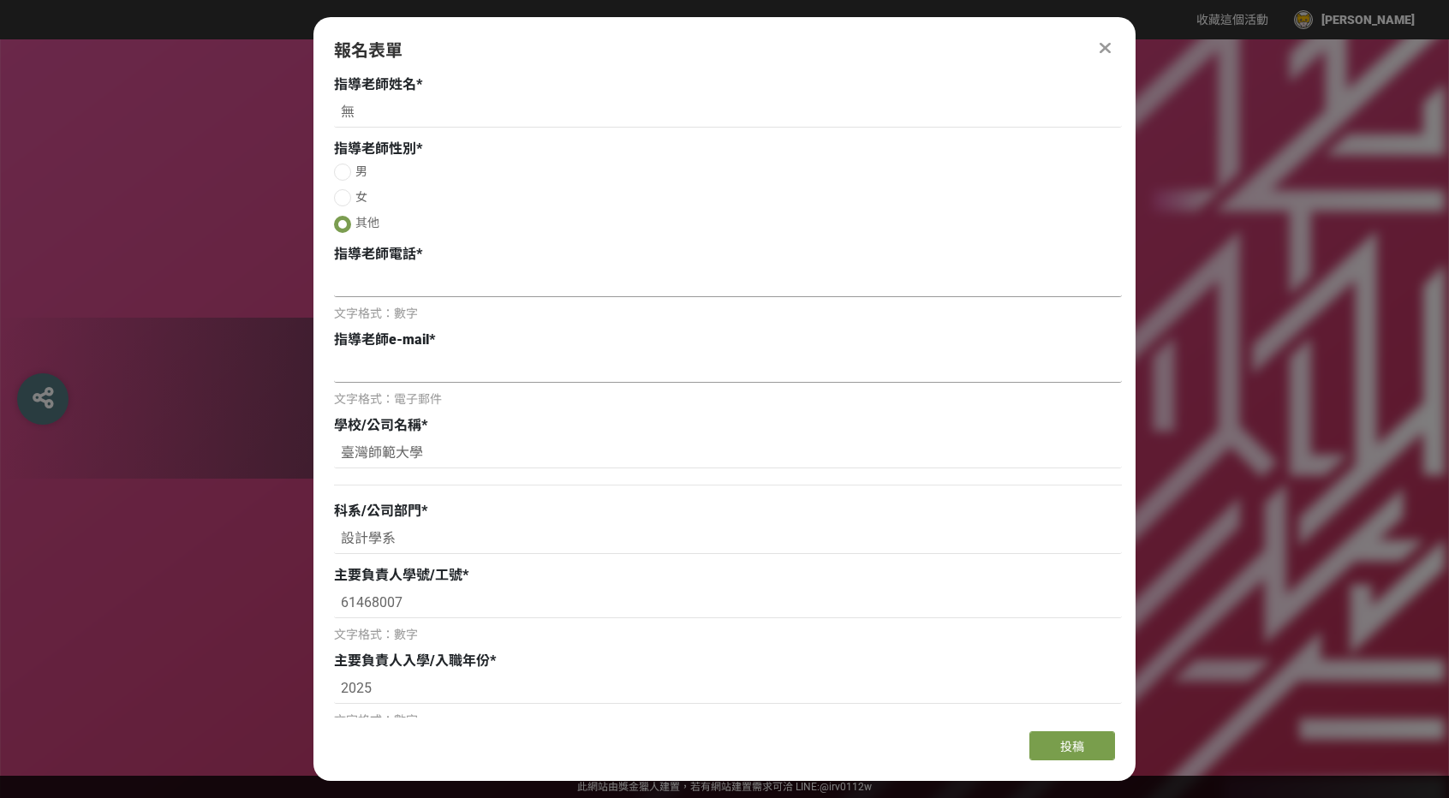
scroll to position [1057, 0]
type input "無"
click at [491, 360] on input at bounding box center [728, 366] width 788 height 29
type input "吳"
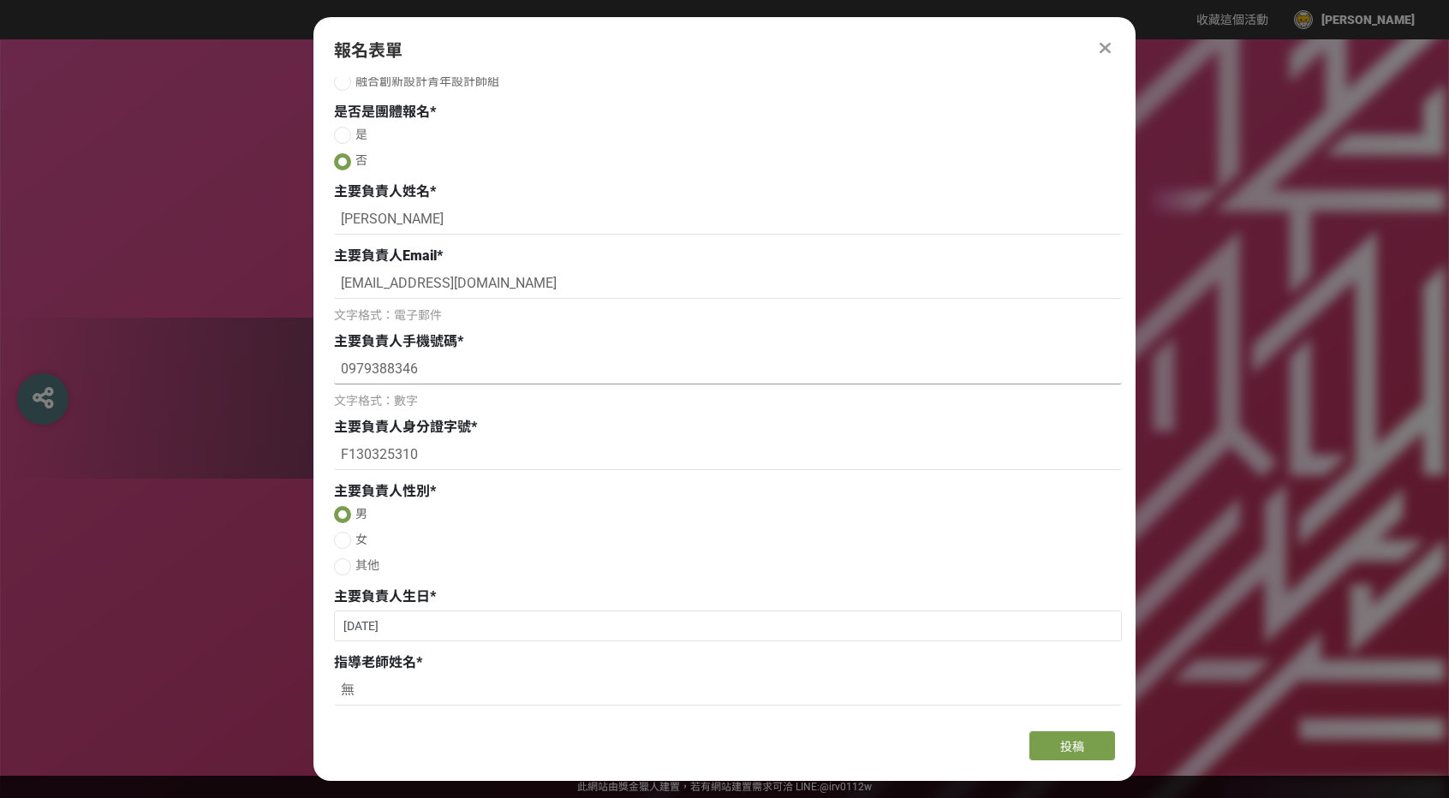
scroll to position [458, 0]
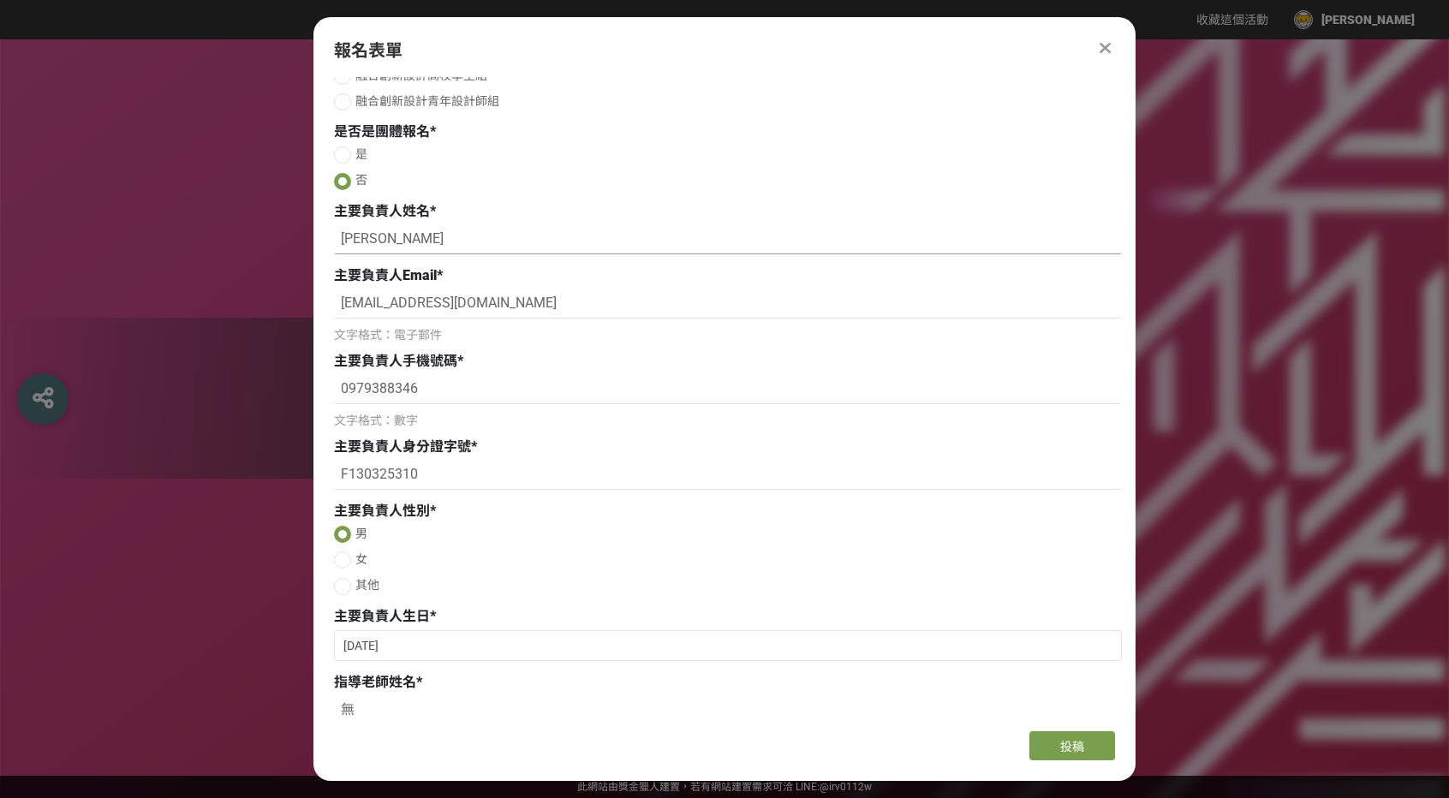
type input "無"
click at [418, 254] on input "[PERSON_NAME]" at bounding box center [728, 239] width 788 height 29
click at [345, 245] on input "[PERSON_NAME]" at bounding box center [728, 239] width 788 height 29
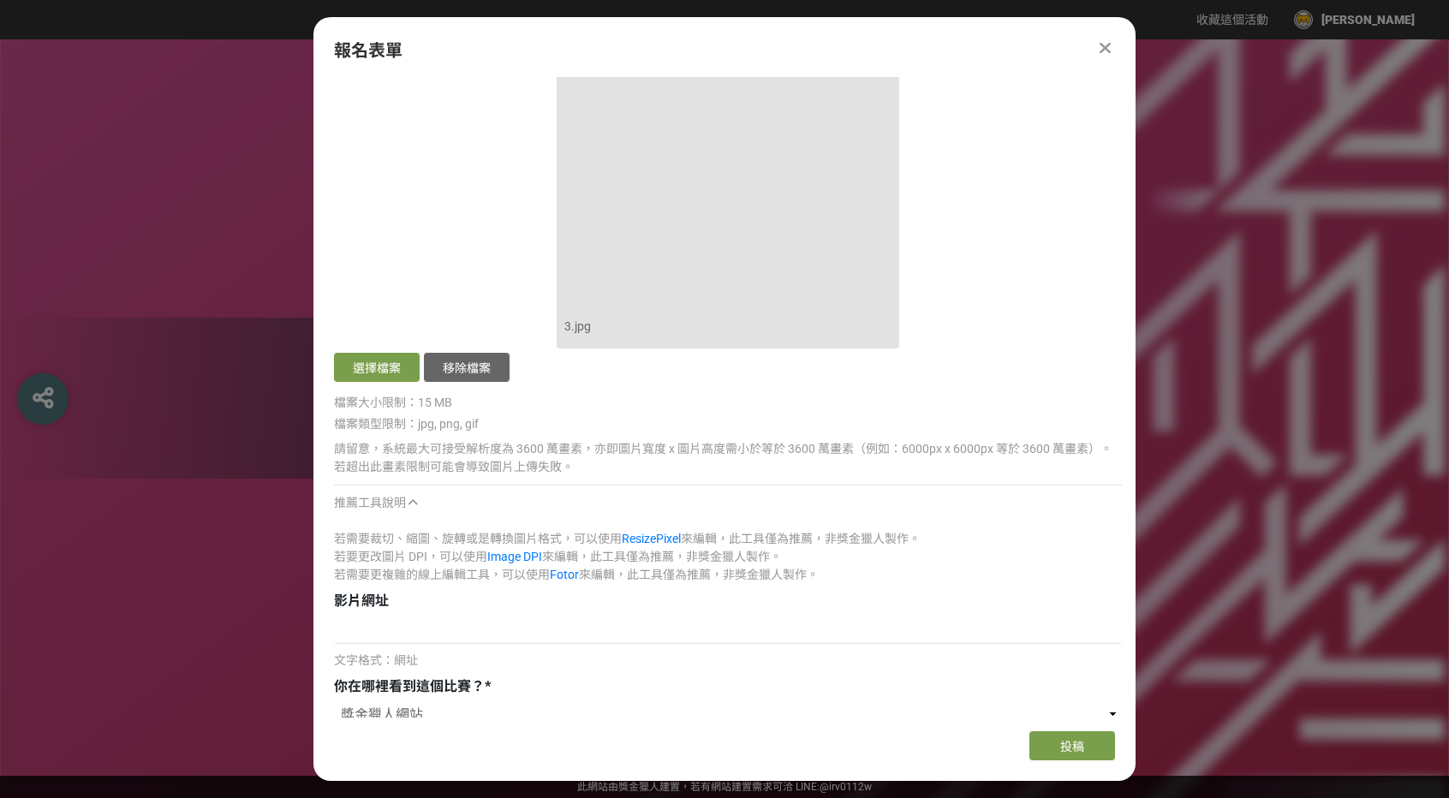
scroll to position [3797, 0]
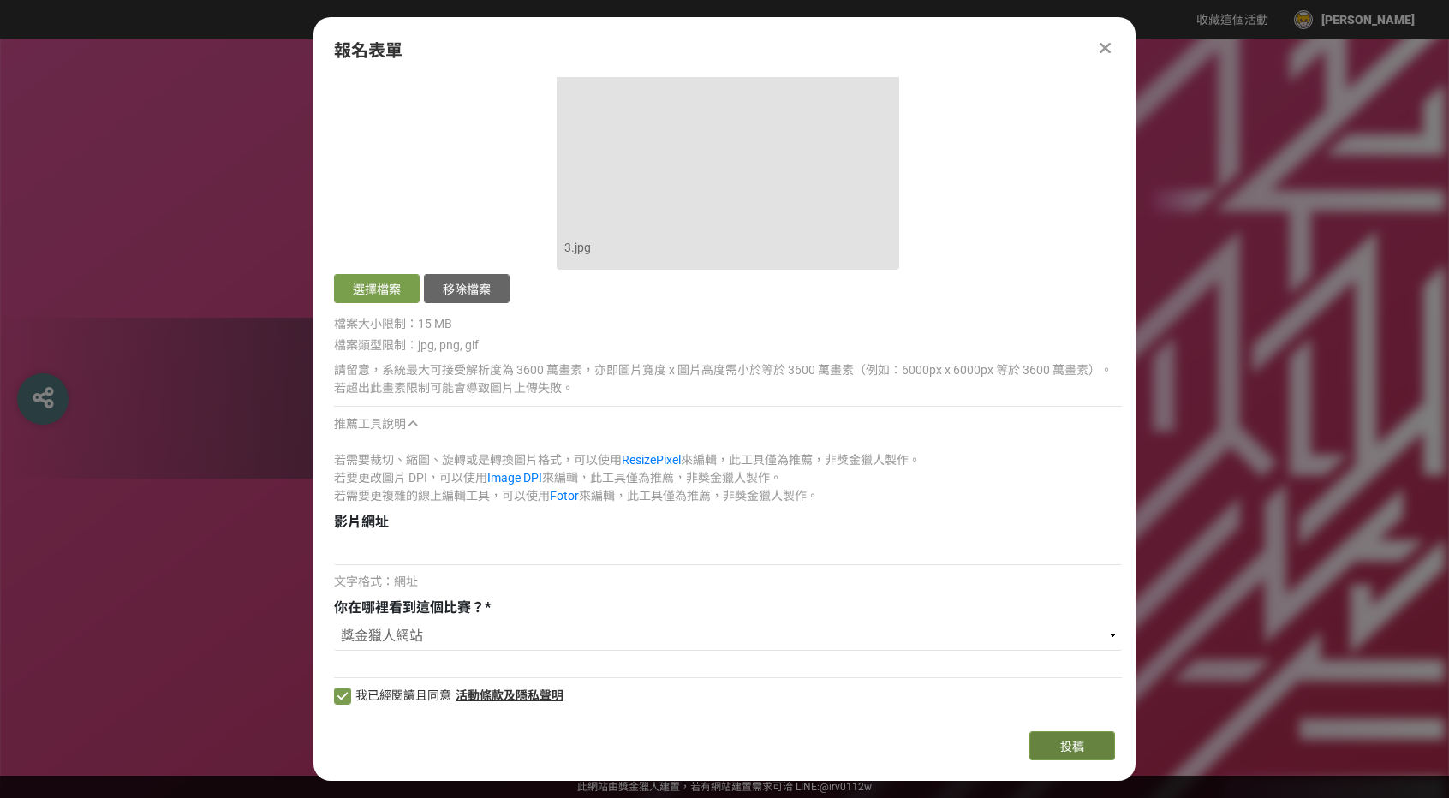
type input "[PERSON_NAME]"
click at [1061, 747] on span "投稿" at bounding box center [1072, 747] width 24 height 14
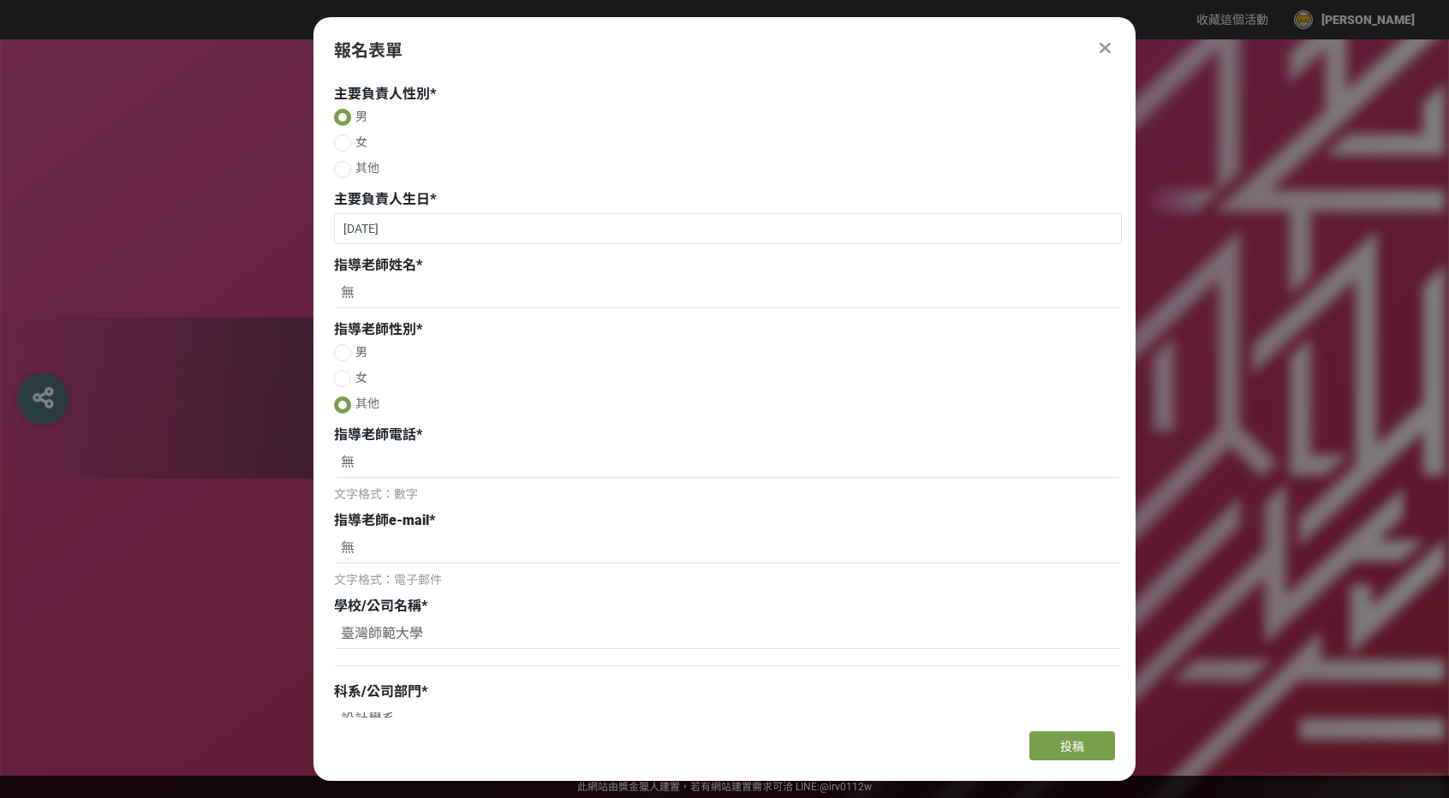
scroll to position [942, 0]
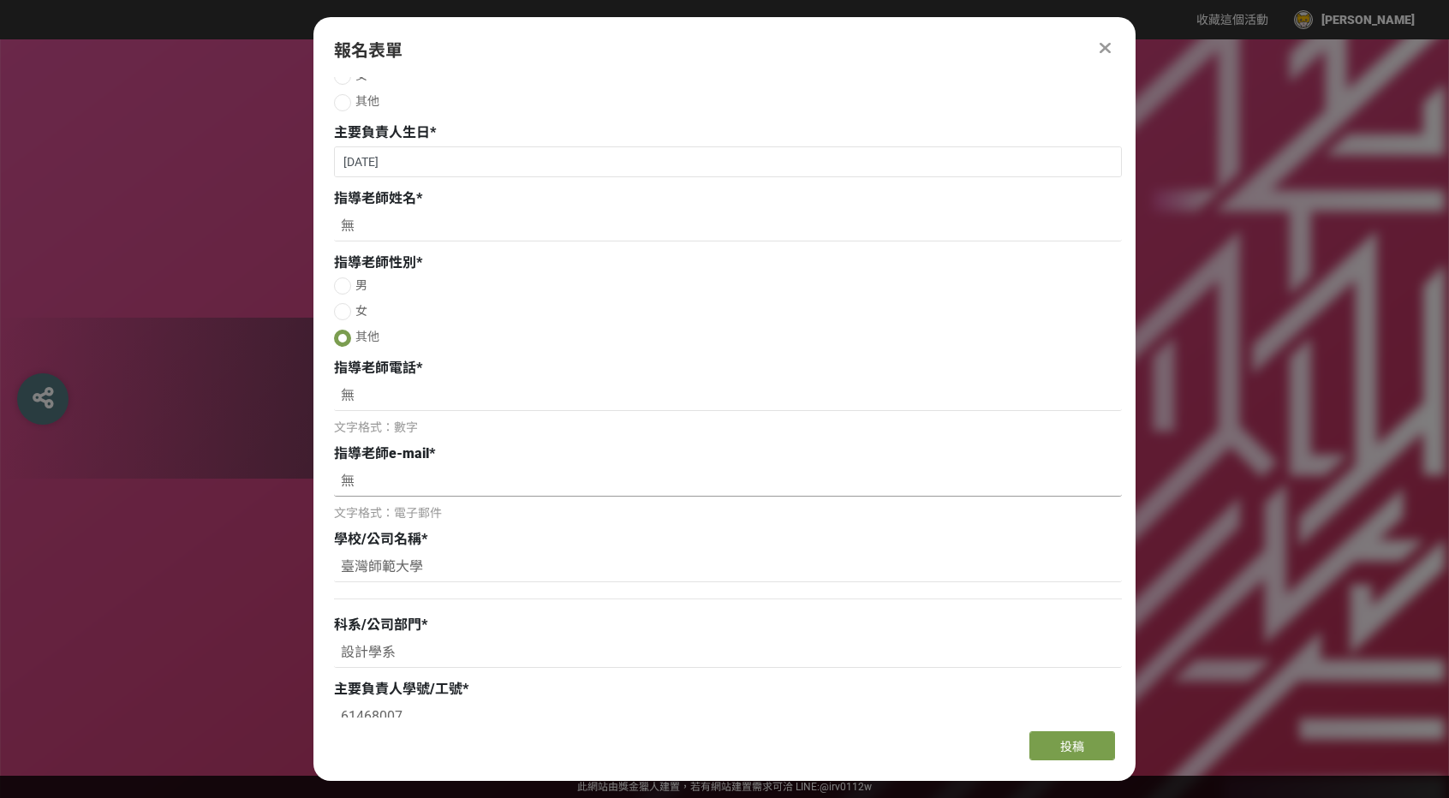
click at [390, 484] on input "無" at bounding box center [728, 481] width 788 height 29
click at [399, 241] on input "無" at bounding box center [728, 226] width 788 height 29
type input "無"
drag, startPoint x: 366, startPoint y: 412, endPoint x: 367, endPoint y: 422, distance: 10.3
click at [367, 422] on div "無 文字格式：數字" at bounding box center [728, 409] width 788 height 55
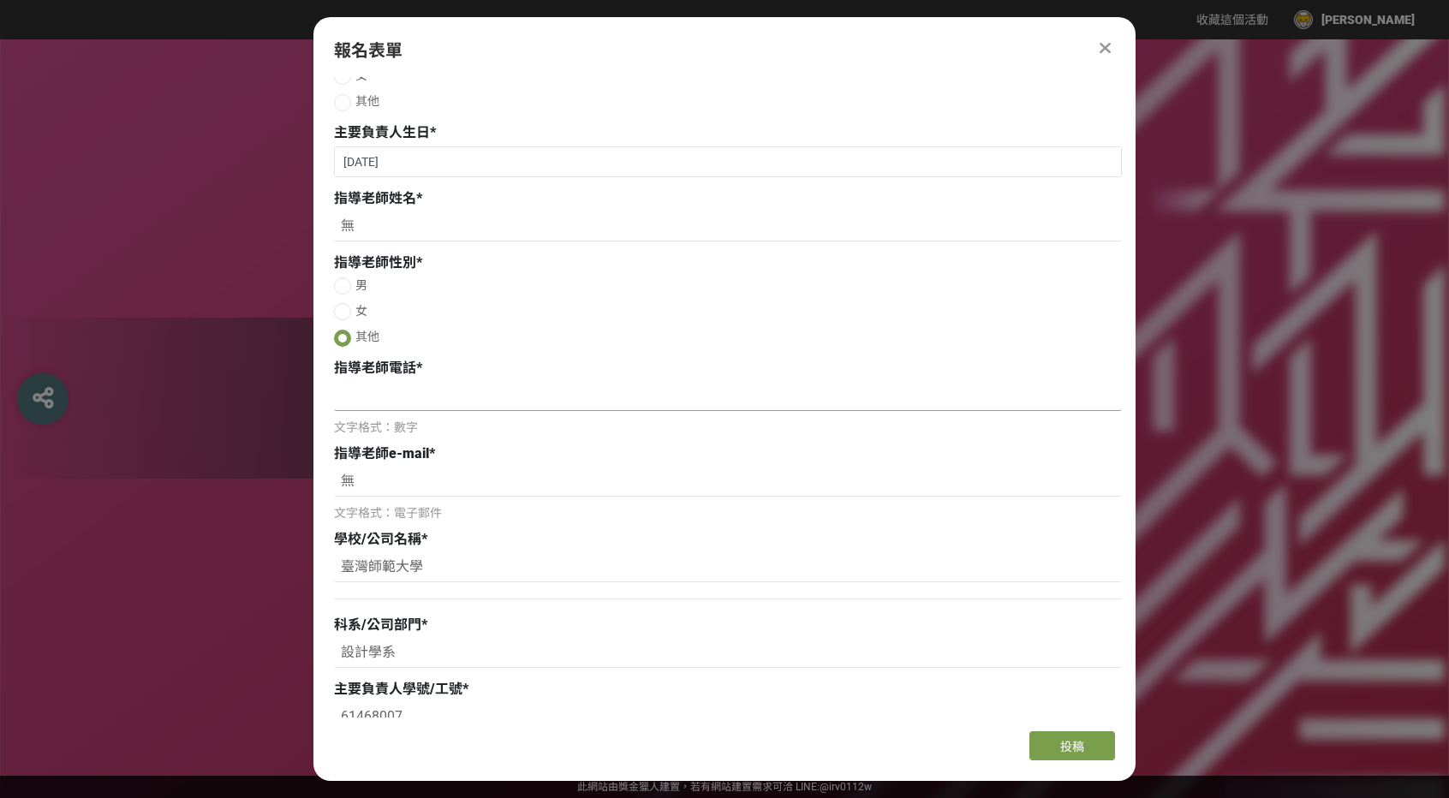
type input "ㄢ"
type input "0"
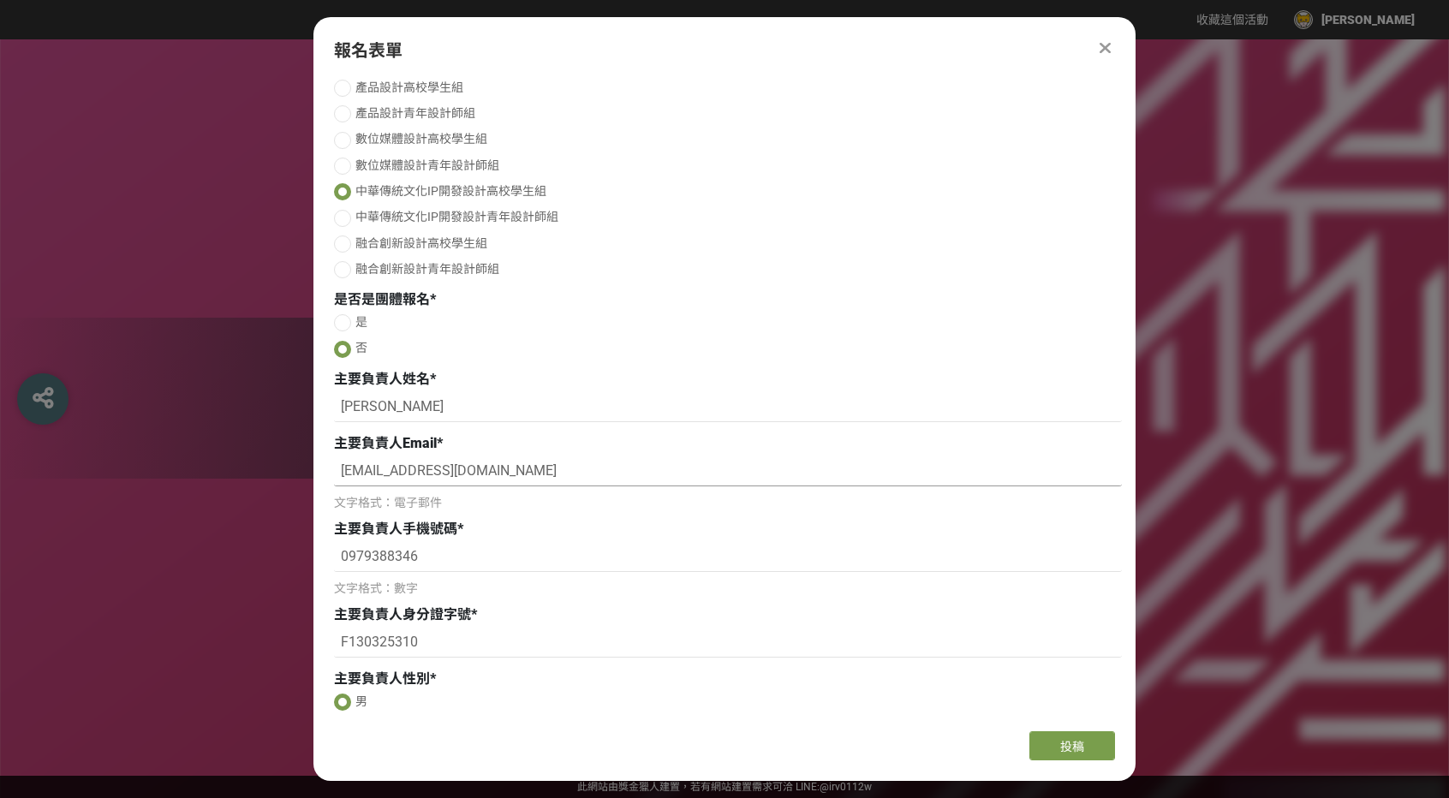
scroll to position [287, 0]
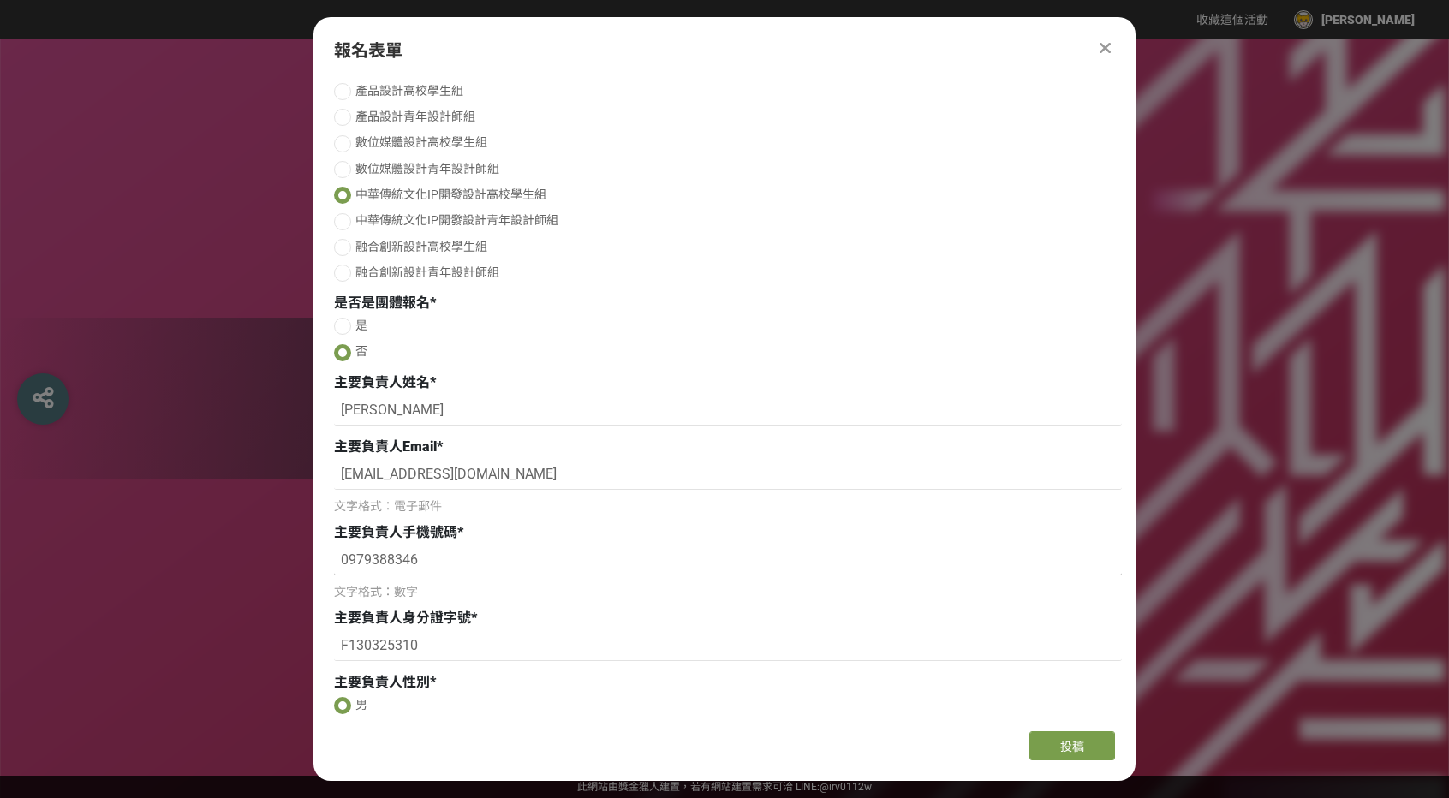
click at [550, 568] on input "0979388346" at bounding box center [728, 560] width 788 height 29
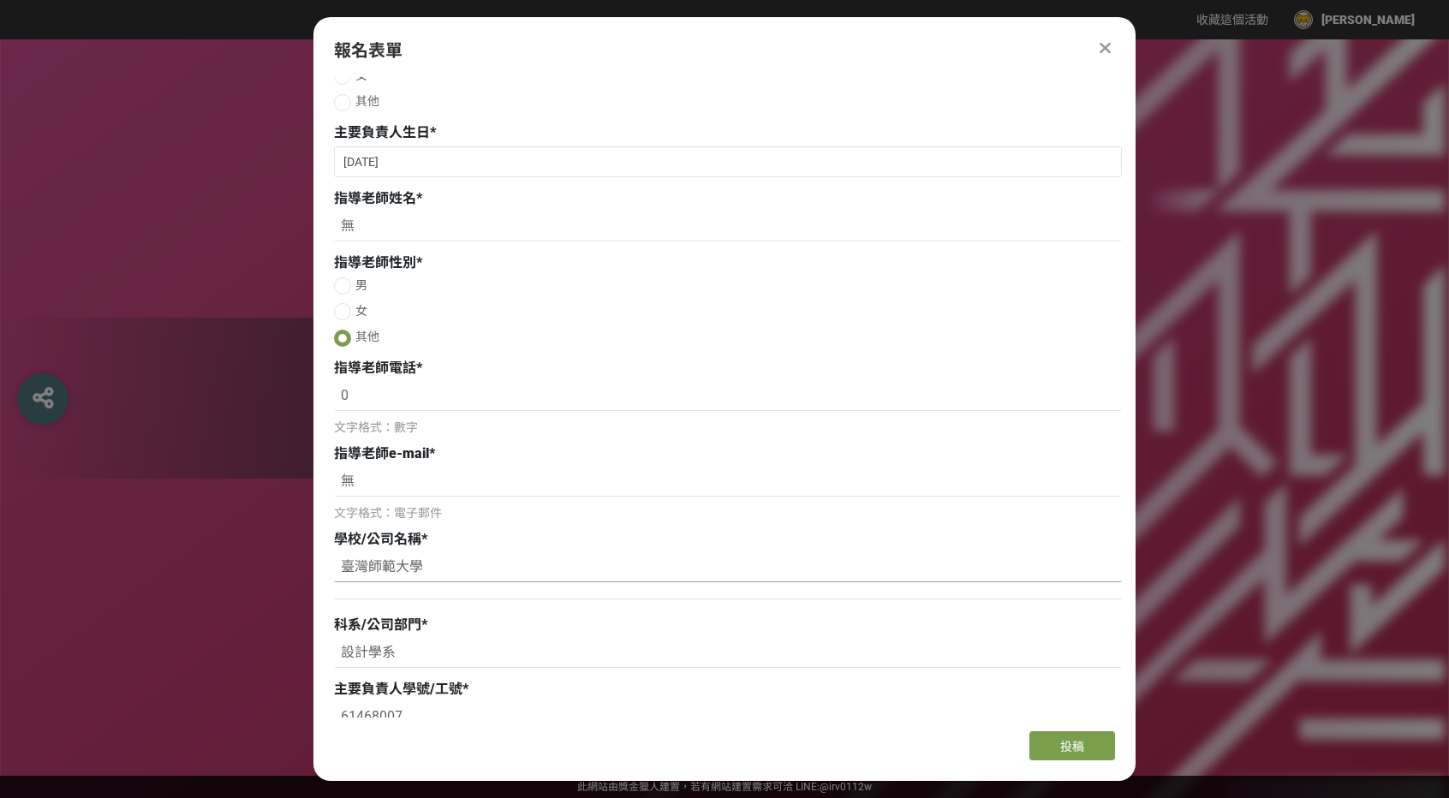
scroll to position [1284, 0]
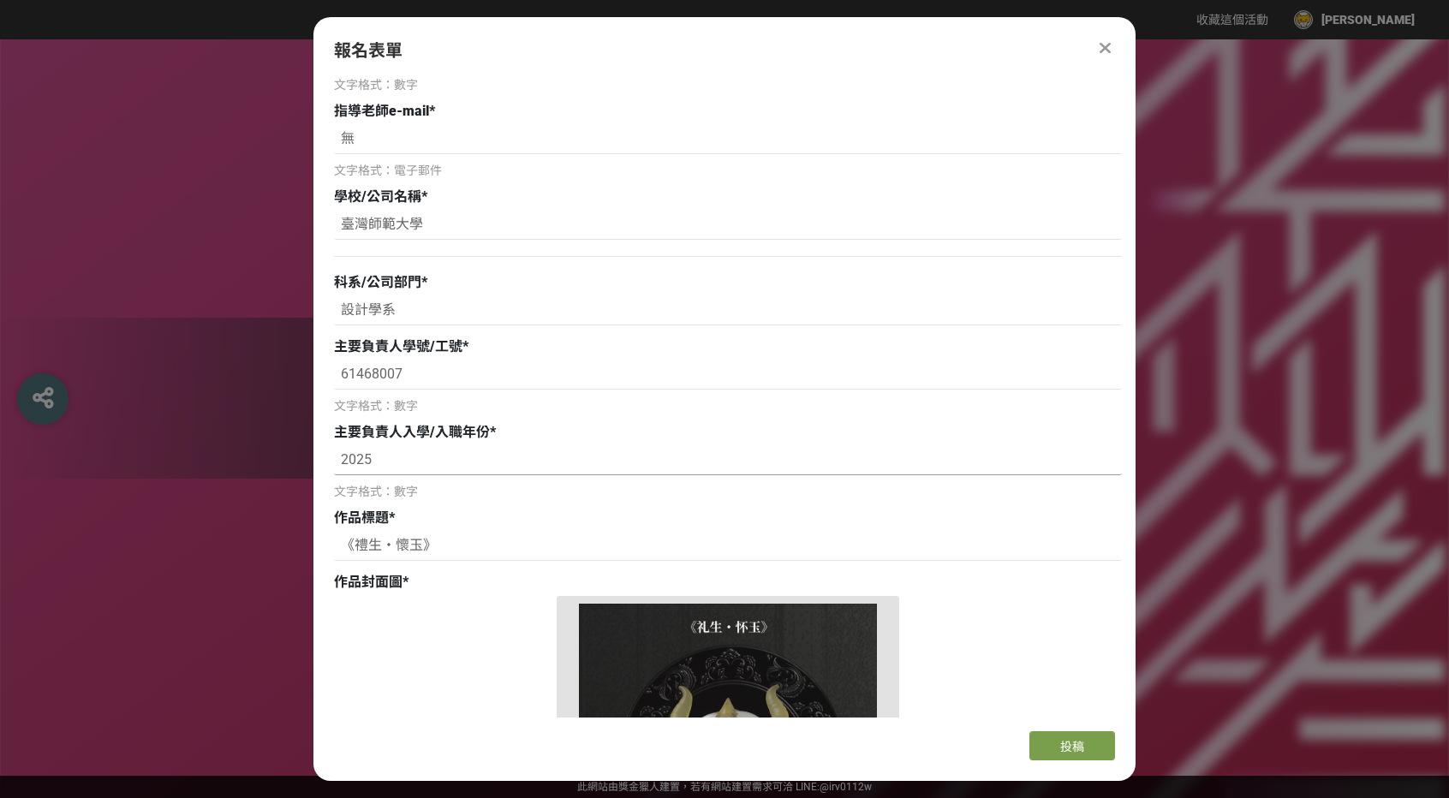
click at [443, 456] on input "2025" at bounding box center [728, 460] width 788 height 29
click at [448, 372] on input "61468007" at bounding box center [728, 374] width 788 height 29
click at [1056, 744] on button "投稿" at bounding box center [1072, 745] width 86 height 29
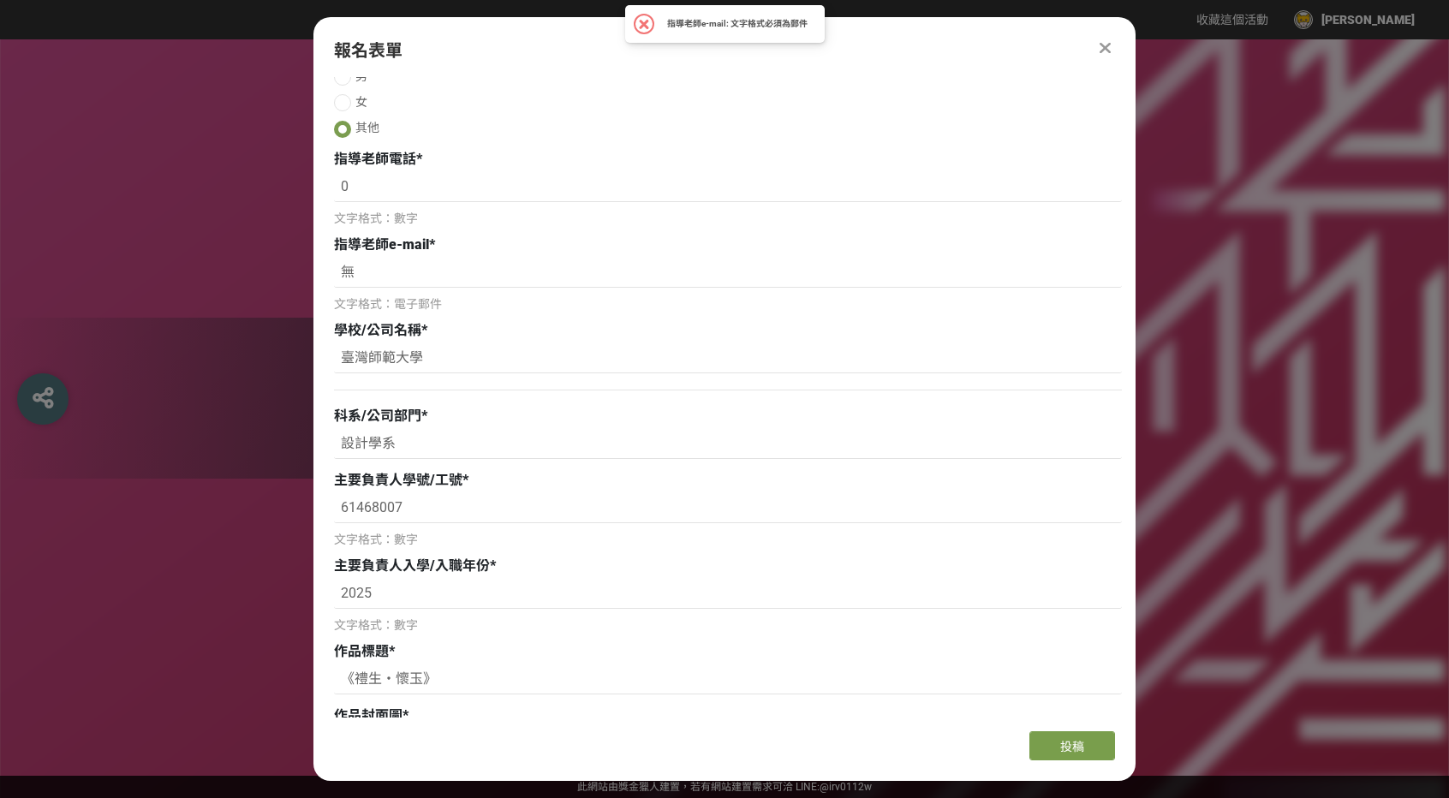
scroll to position [1113, 0]
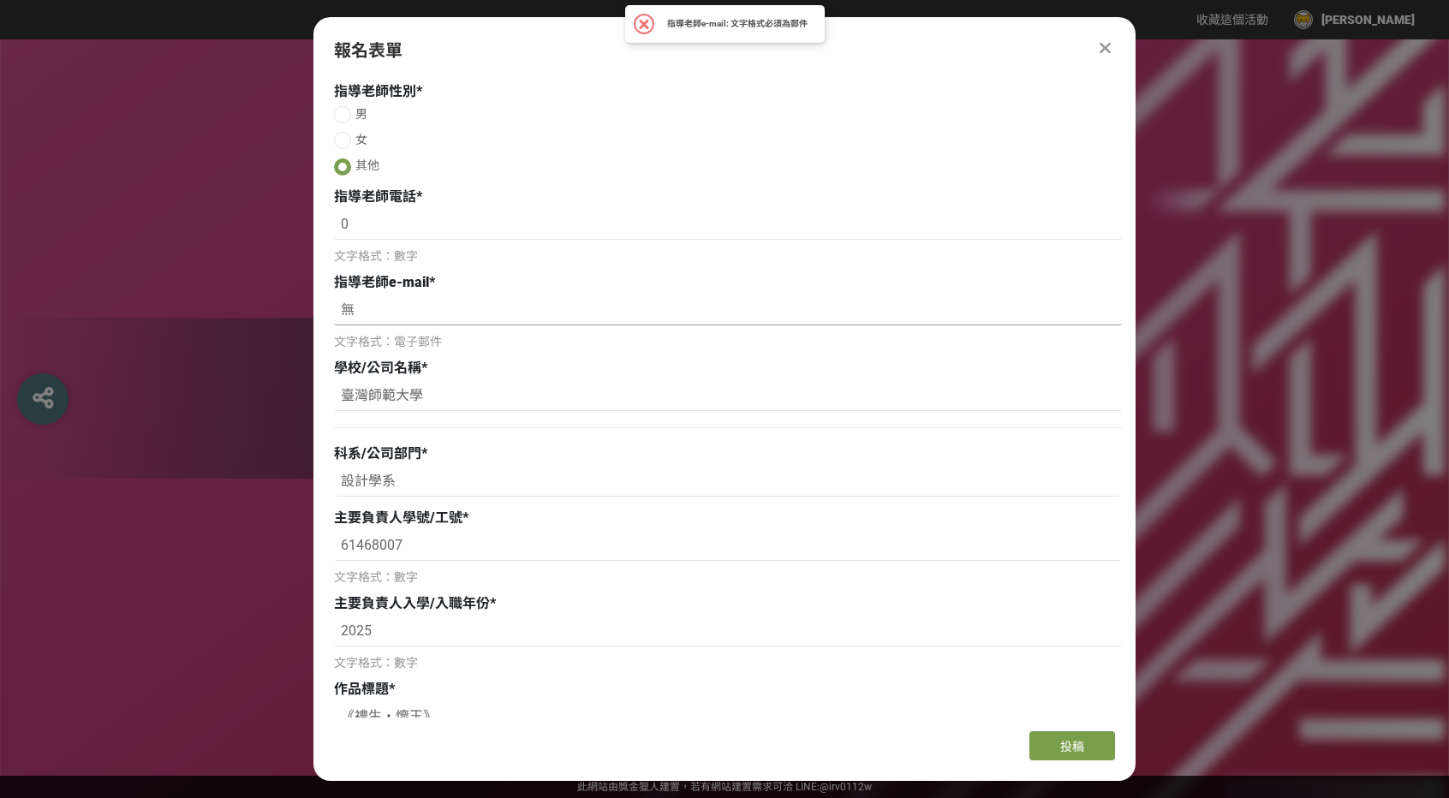
click at [380, 306] on input "無" at bounding box center [728, 310] width 788 height 29
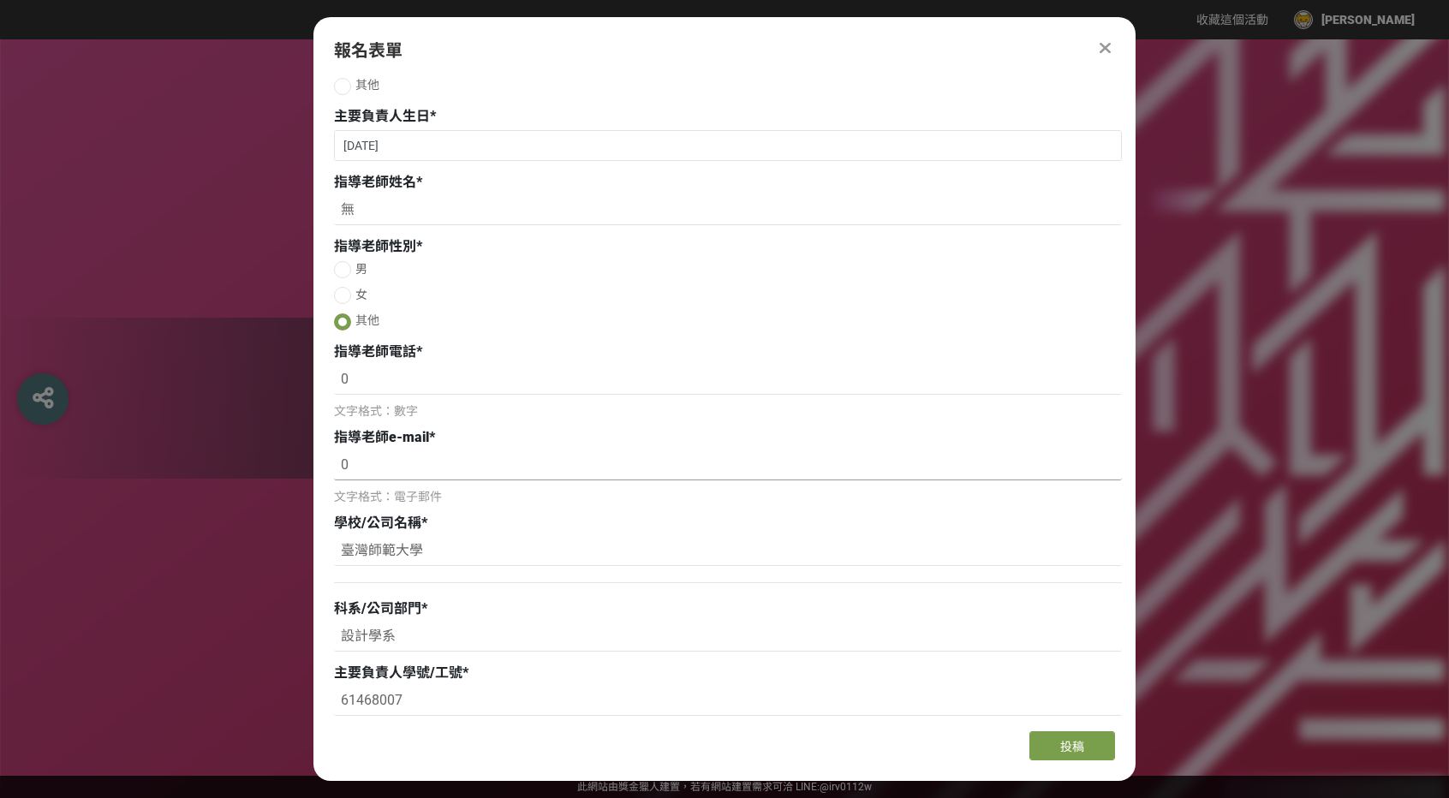
scroll to position [599, 0]
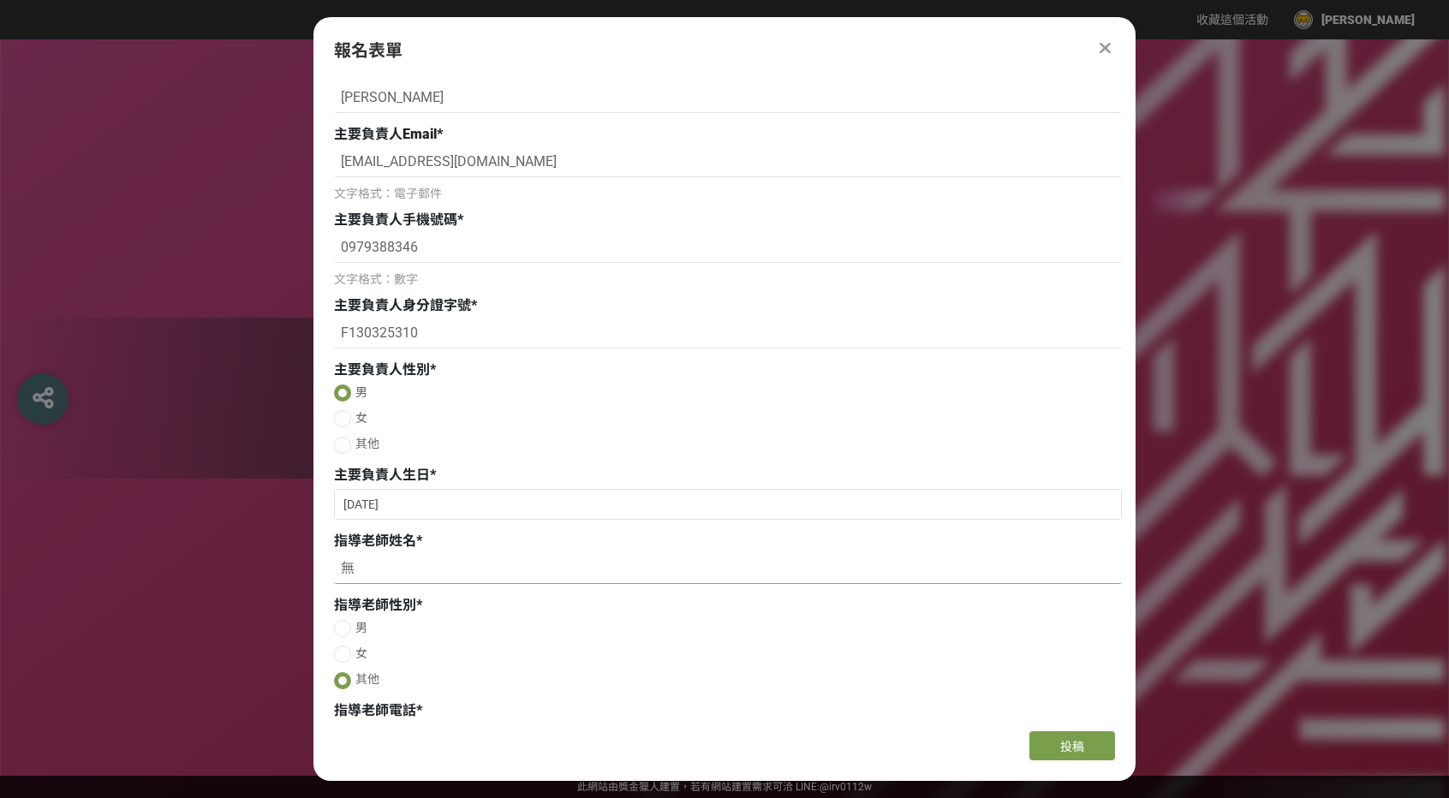
type input "0"
click at [440, 573] on input "無" at bounding box center [728, 569] width 788 height 29
drag, startPoint x: 529, startPoint y: 564, endPoint x: 495, endPoint y: 561, distance: 34.4
click at [495, 561] on input "無指導老師 以下皆填寫0" at bounding box center [728, 569] width 788 height 29
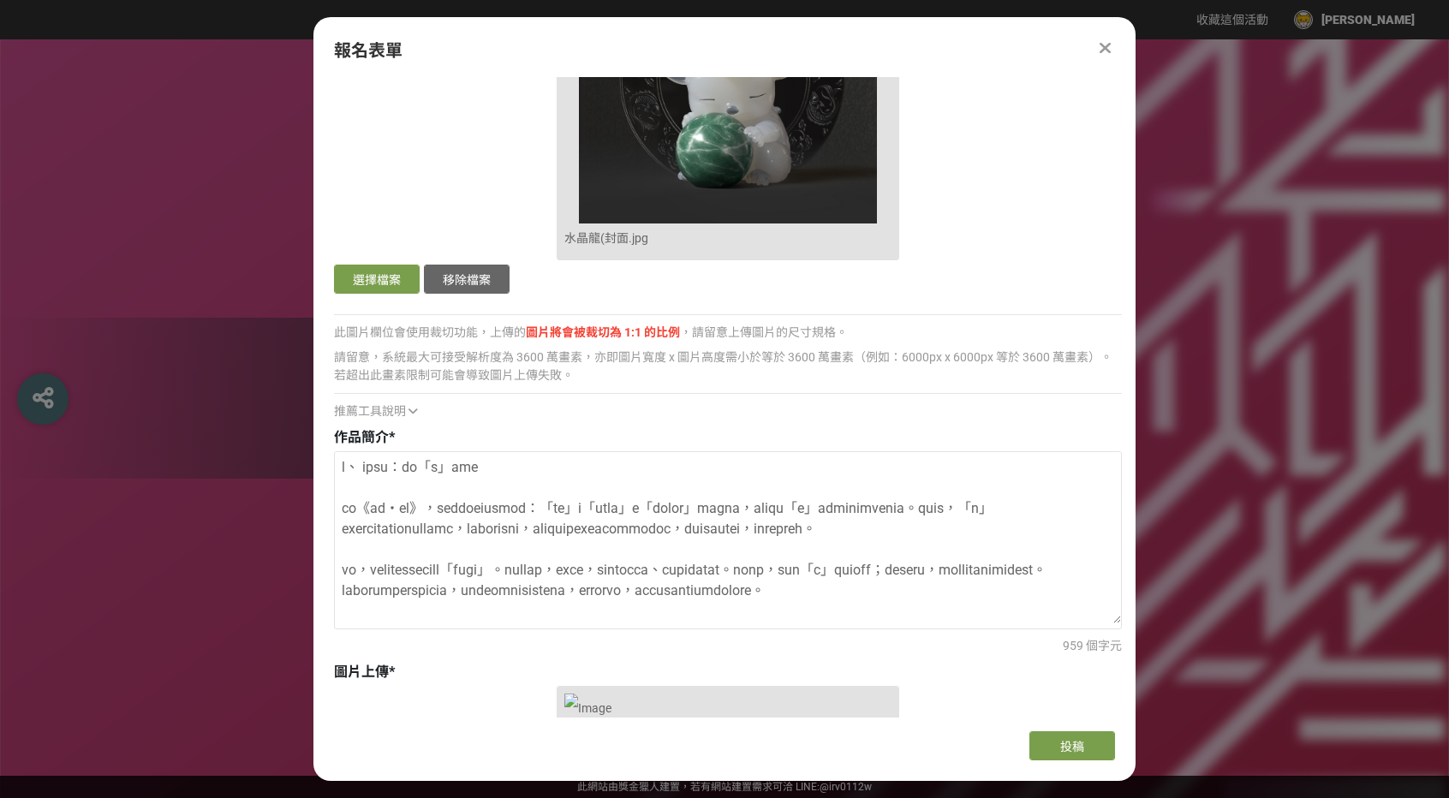
scroll to position [1969, 0]
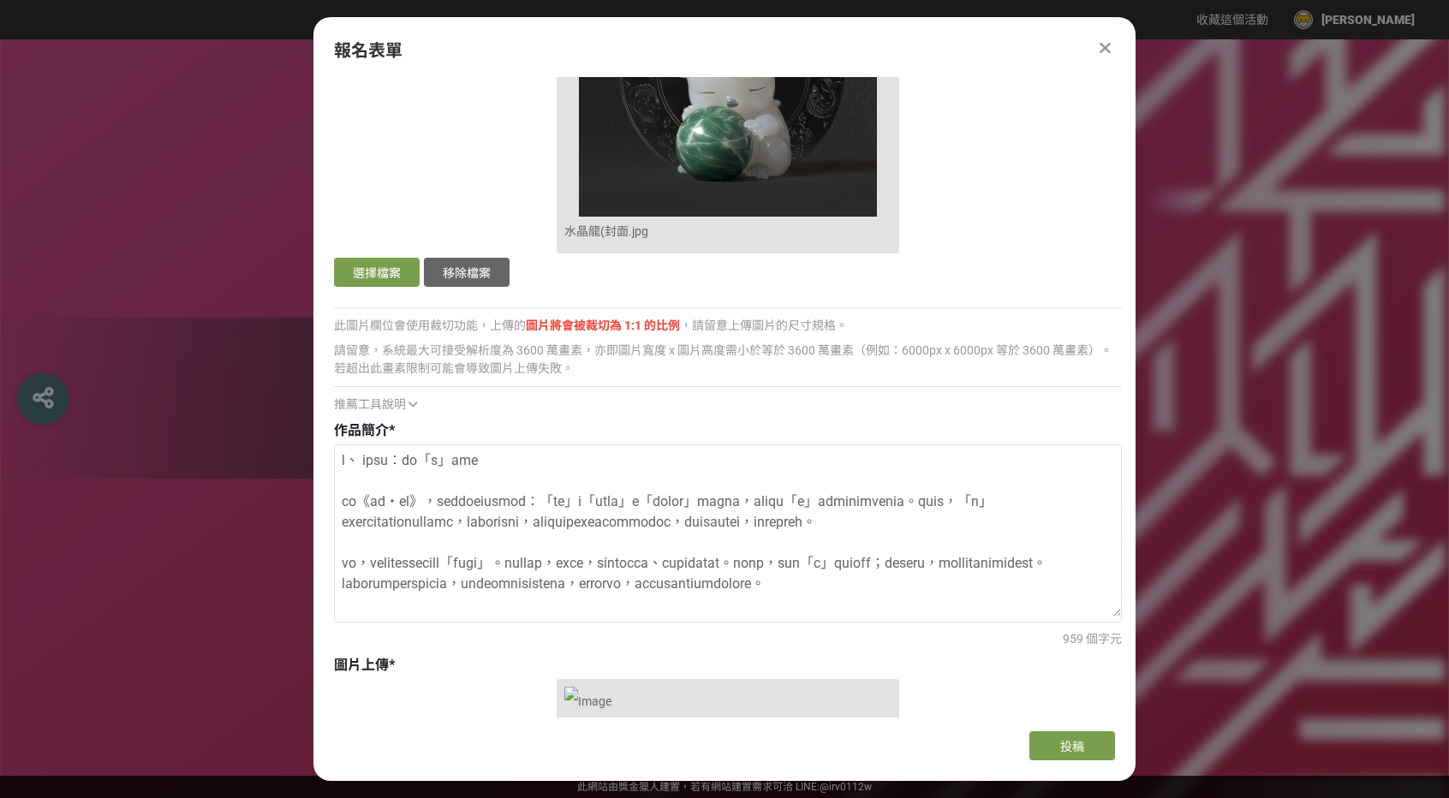
type input "無指導老師 以下皆填寫0 (學號為61468007T)英文無法填寫"
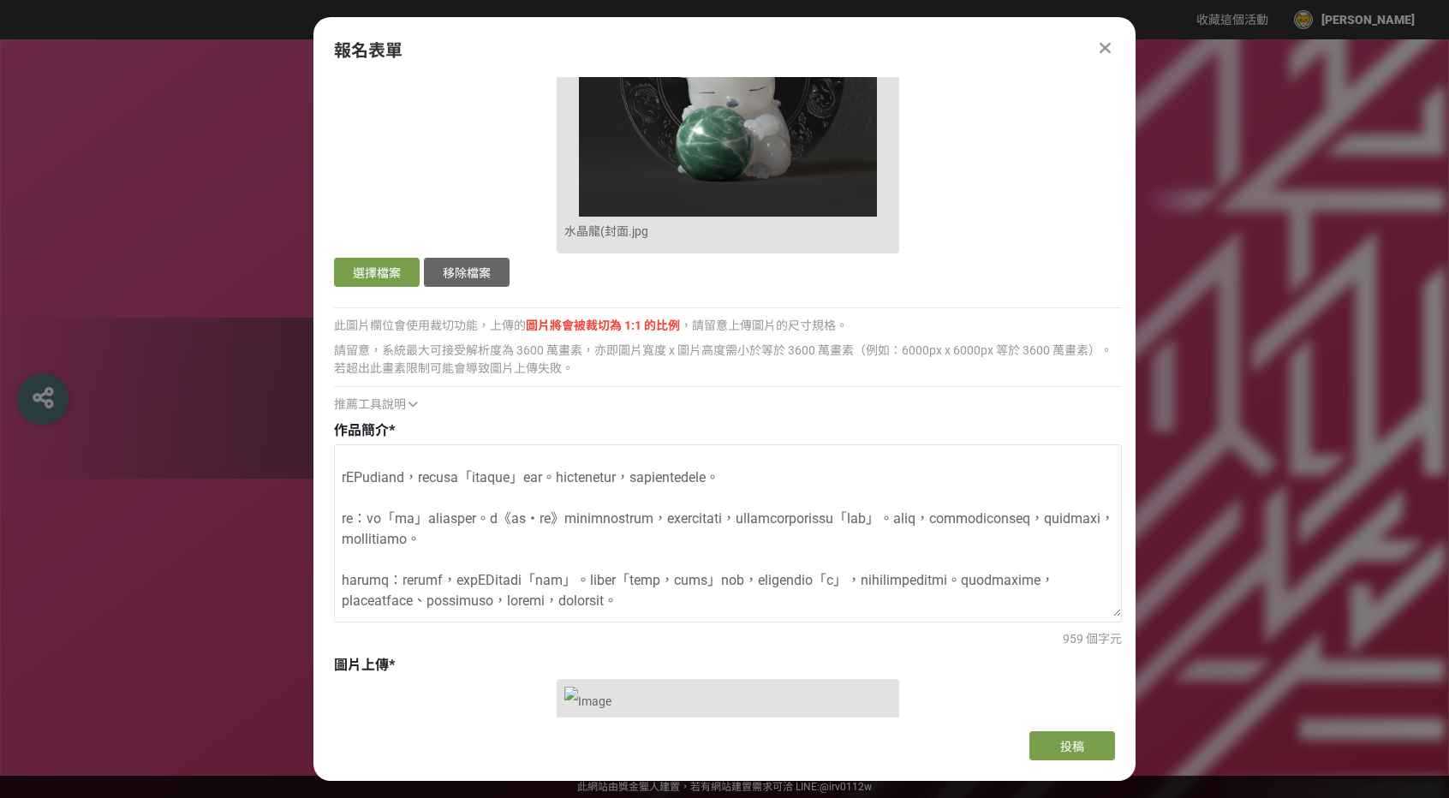
scroll to position [476, 0]
click at [1045, 738] on button "投稿" at bounding box center [1072, 745] width 86 height 29
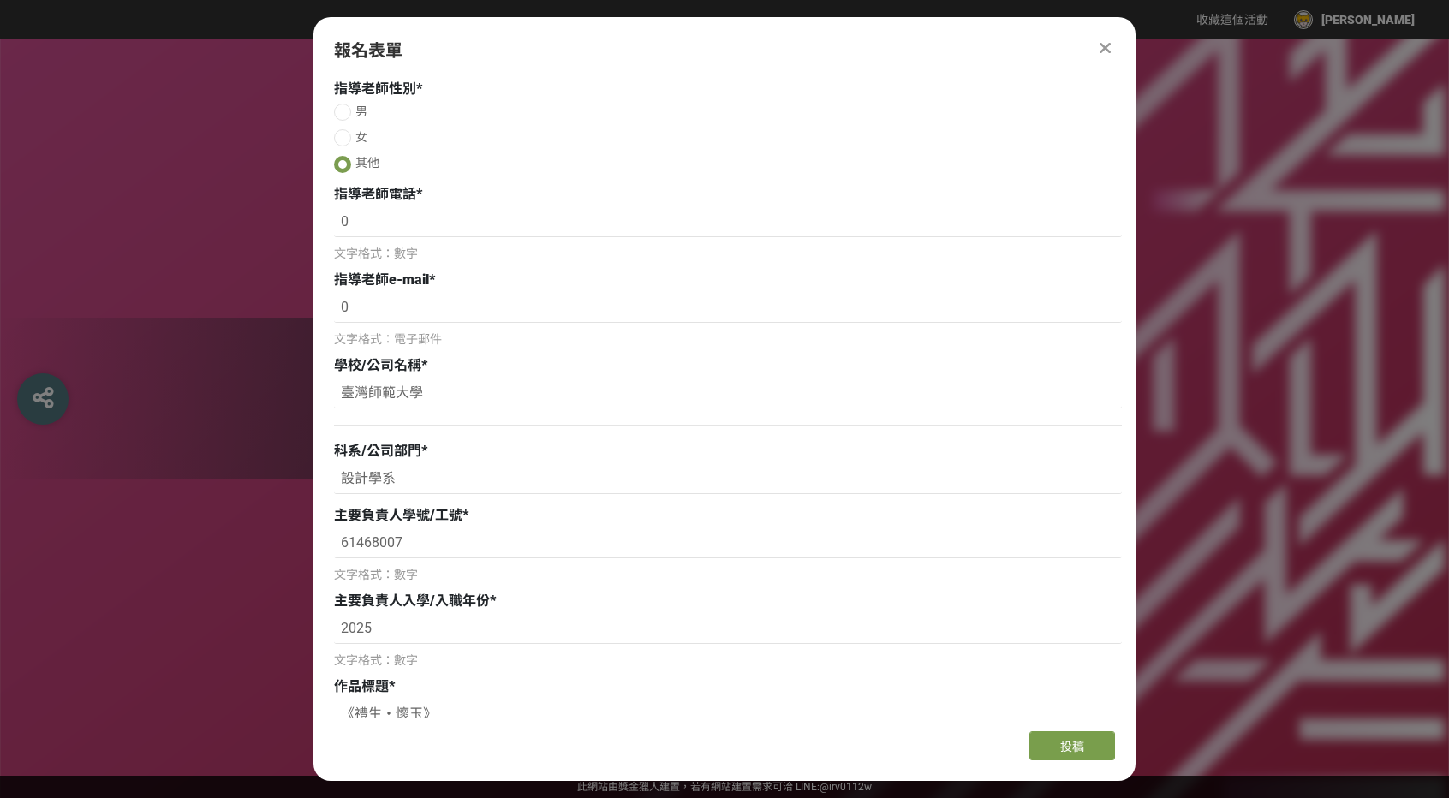
scroll to position [1113, 0]
click at [438, 316] on input "0" at bounding box center [728, 310] width 788 height 29
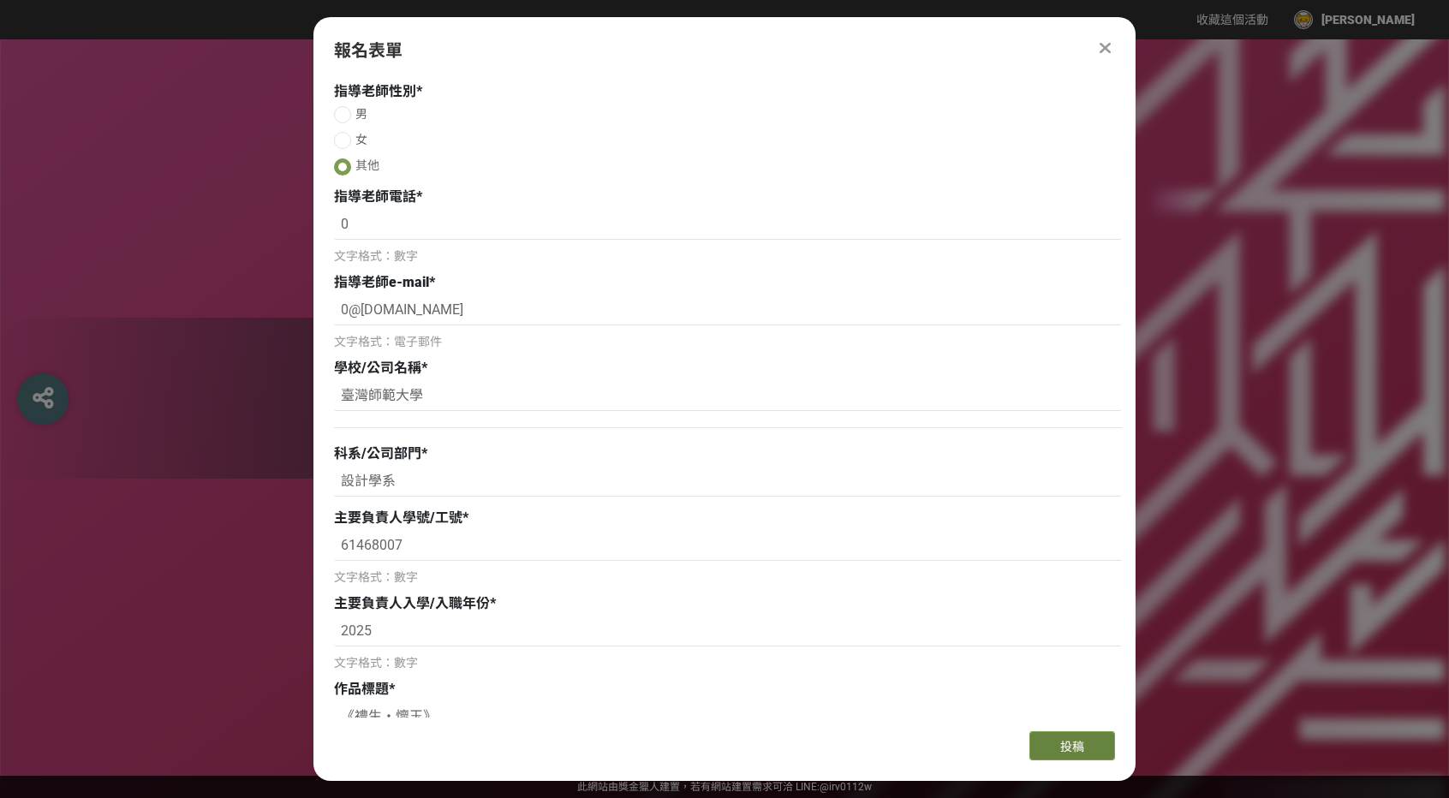
click at [1072, 746] on span "投稿" at bounding box center [1072, 747] width 24 height 14
drag, startPoint x: 351, startPoint y: 316, endPoint x: 329, endPoint y: 319, distance: 22.5
click at [329, 319] on div "主辦單位限制投稿數量 5 件。 若您擁有獎金獵人帳號，且前有填寫過相關資料，系統將自動帶入。 選擇賽道 * 創意賽道 定向主題賽道 組別（創意賽道） * 元宇…" at bounding box center [724, 397] width 822 height 640
click at [526, 308] on input "[EMAIL_ADDRESS][DOMAIN_NAME]" at bounding box center [728, 310] width 788 height 29
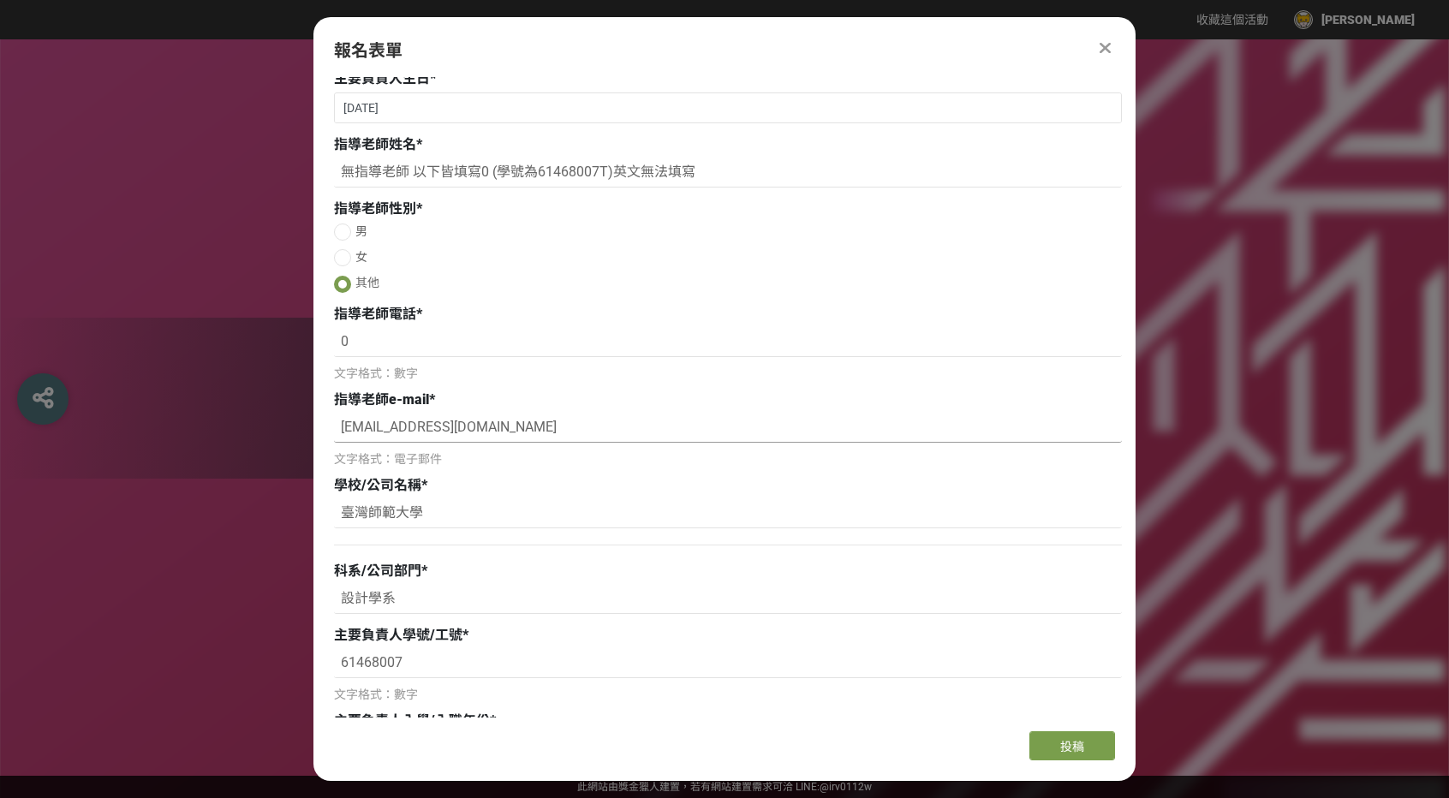
scroll to position [856, 0]
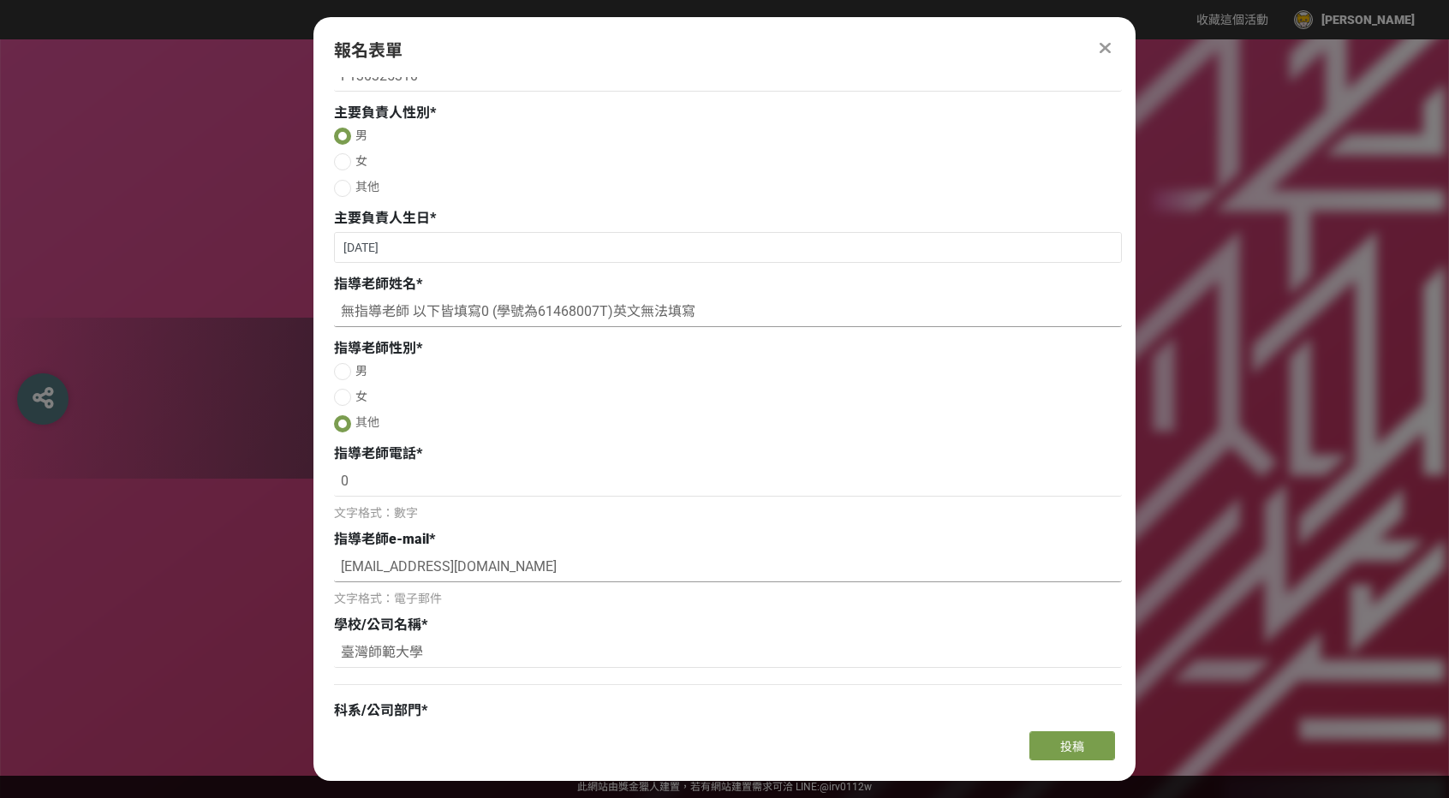
type input "[EMAIL_ADDRESS][DOMAIN_NAME]"
click at [480, 317] on input "無指導老師 以下皆填寫0 (學號為61468007T)英文無法填寫" at bounding box center [728, 312] width 788 height 29
click at [487, 317] on input "無指導老師 以下皆填寫0 (學號為61468007T)英文無法填寫" at bounding box center [728, 312] width 788 height 29
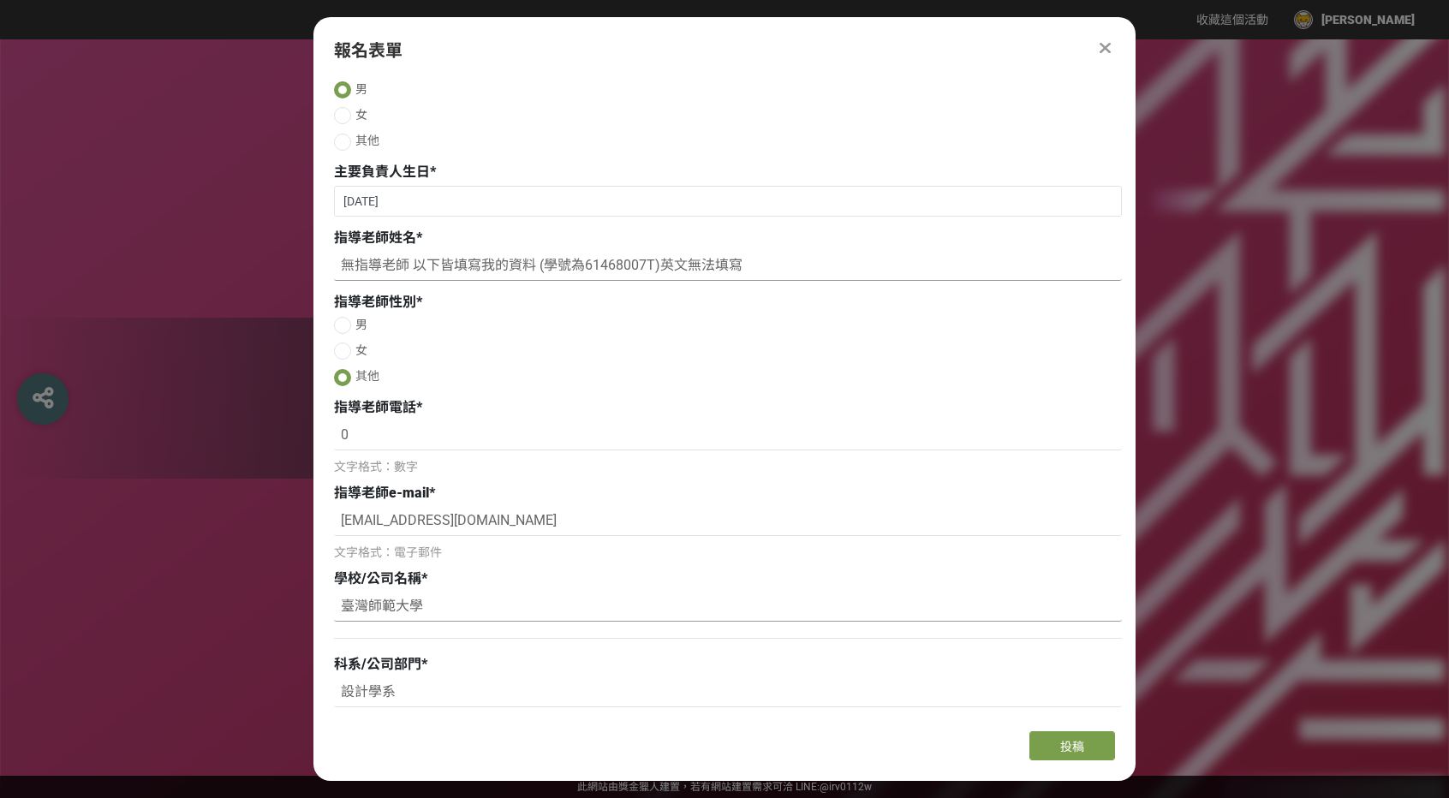
scroll to position [1113, 0]
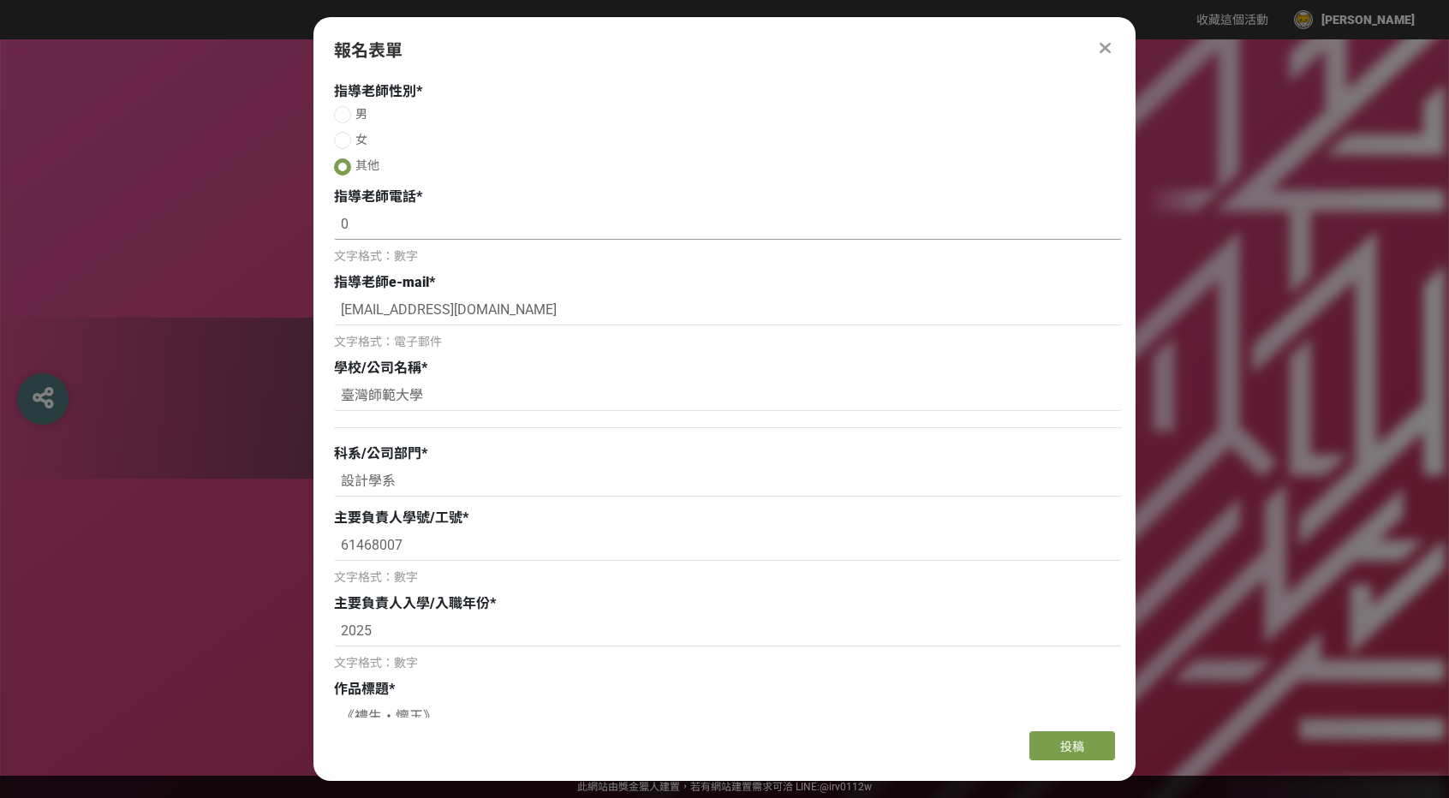
type input "無指導老師 以下皆填寫我的資料 (學號為61468007T)英文無法填寫"
click at [384, 240] on input "0" at bounding box center [728, 225] width 788 height 29
type input "0970399346"
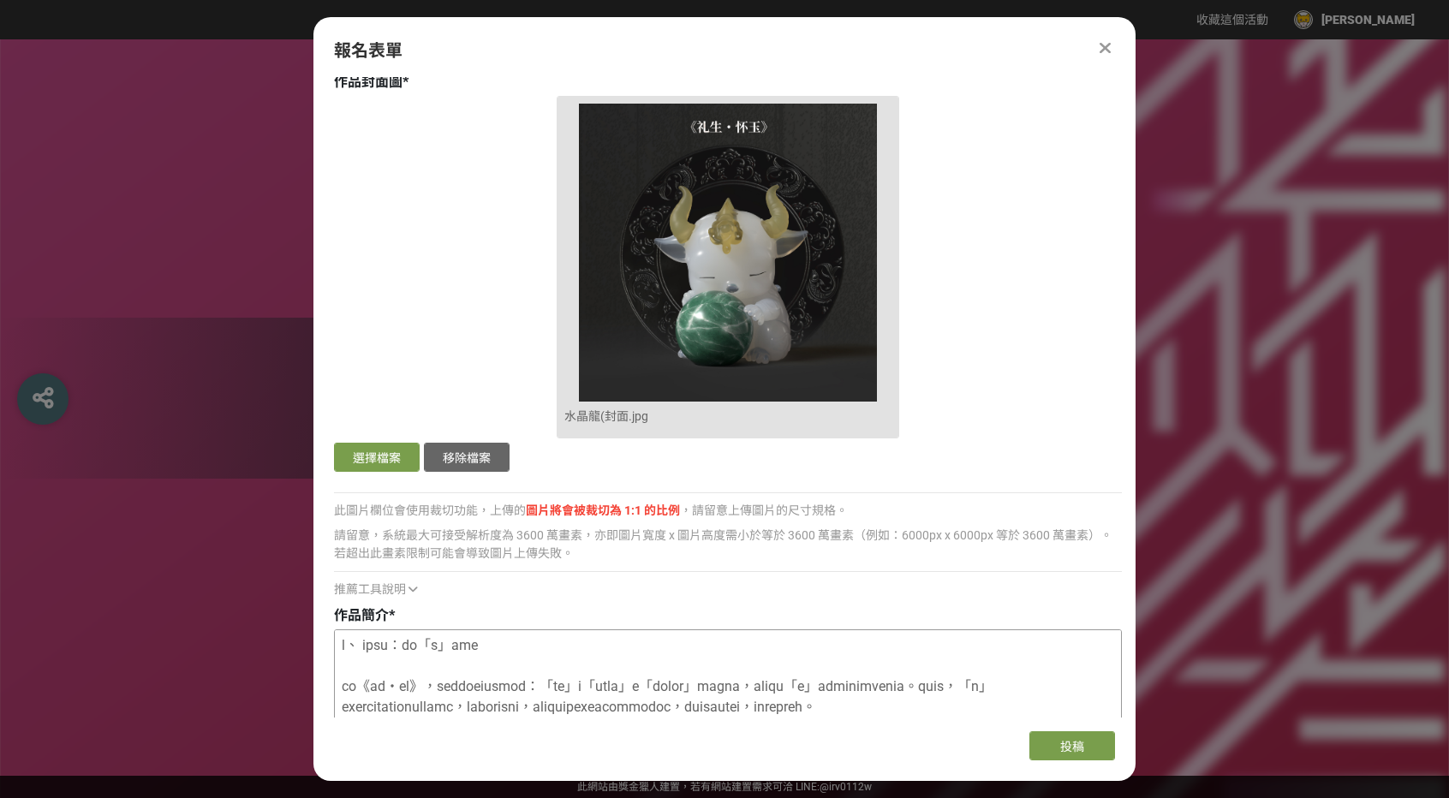
scroll to position [1798, 0]
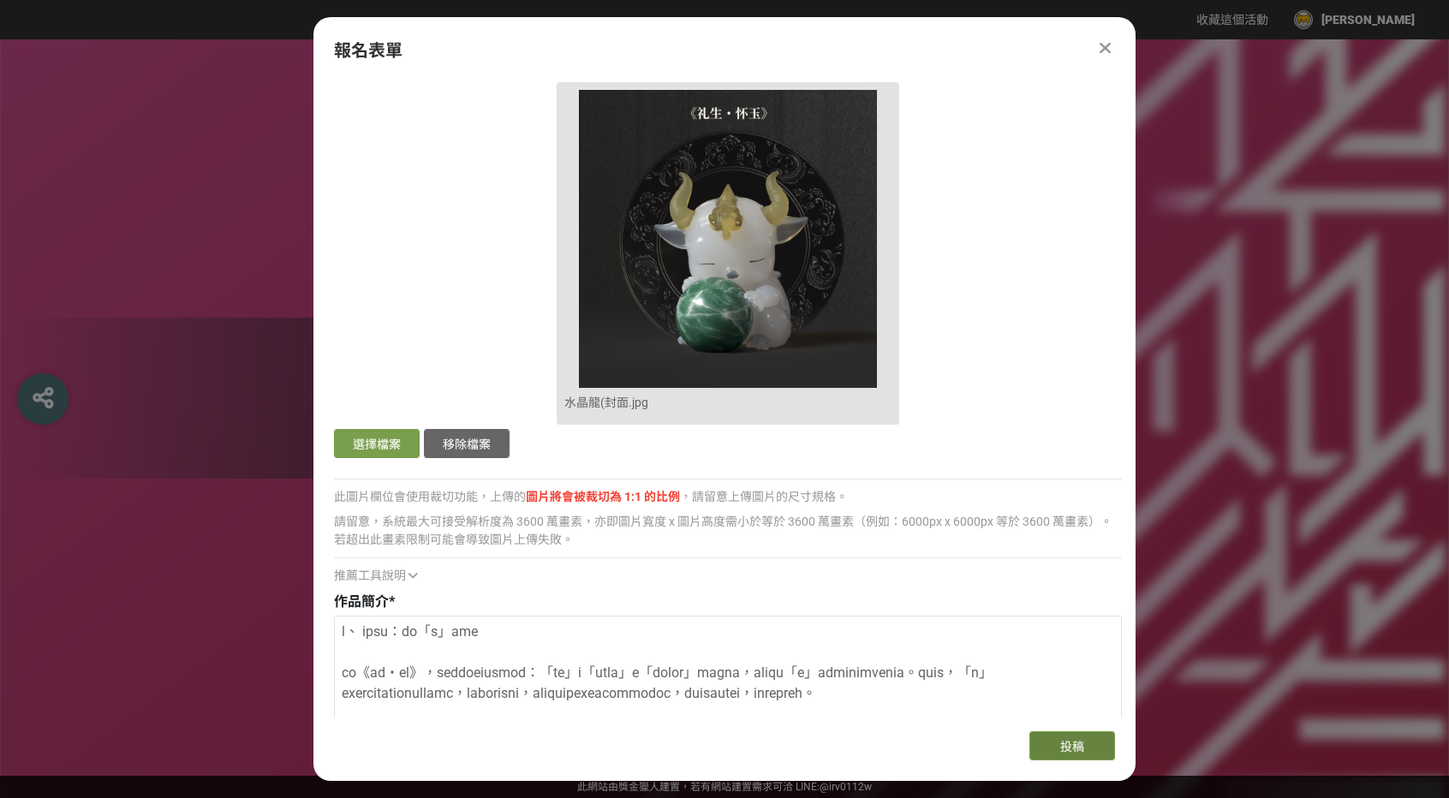
click at [1036, 742] on button "投稿" at bounding box center [1072, 745] width 86 height 29
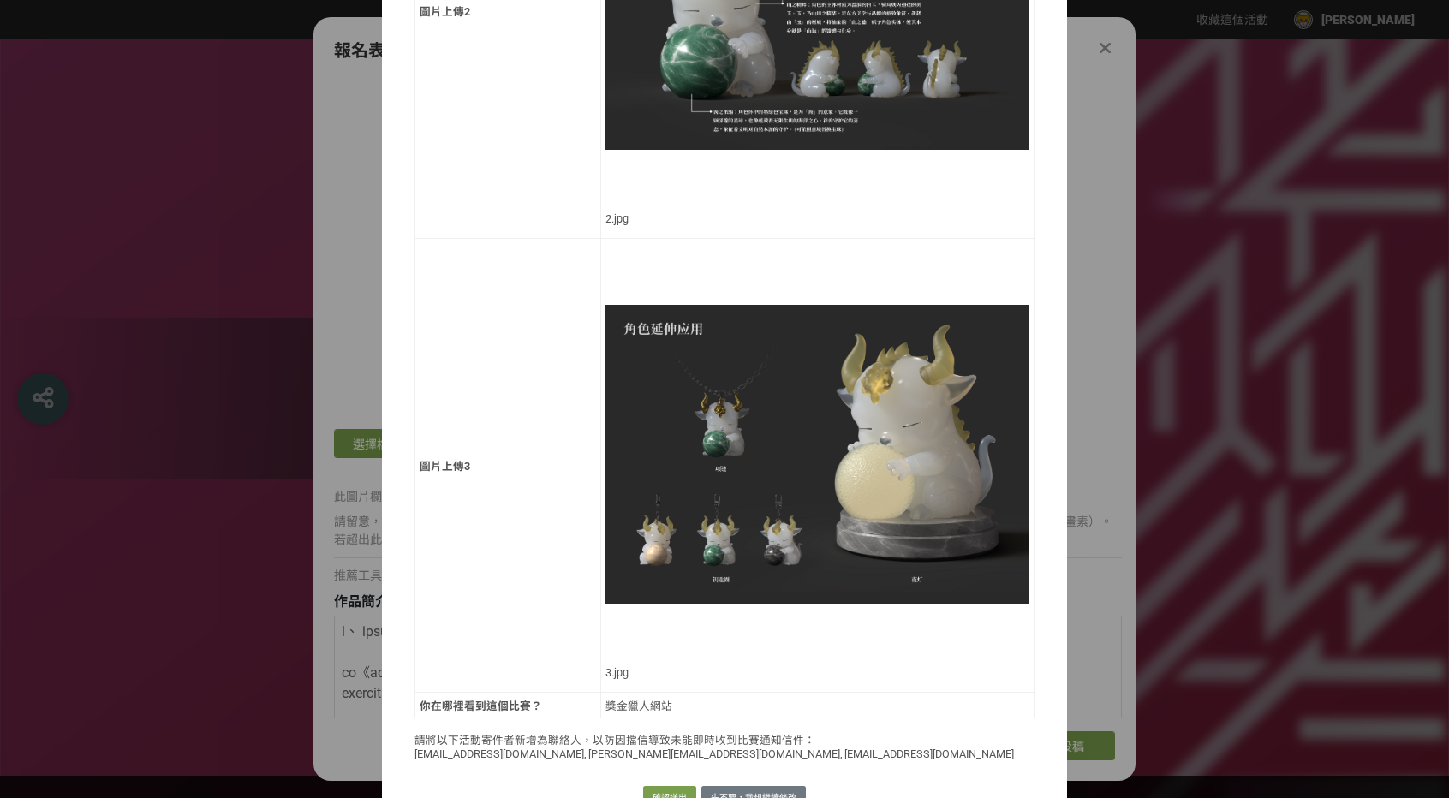
scroll to position [1925, 0]
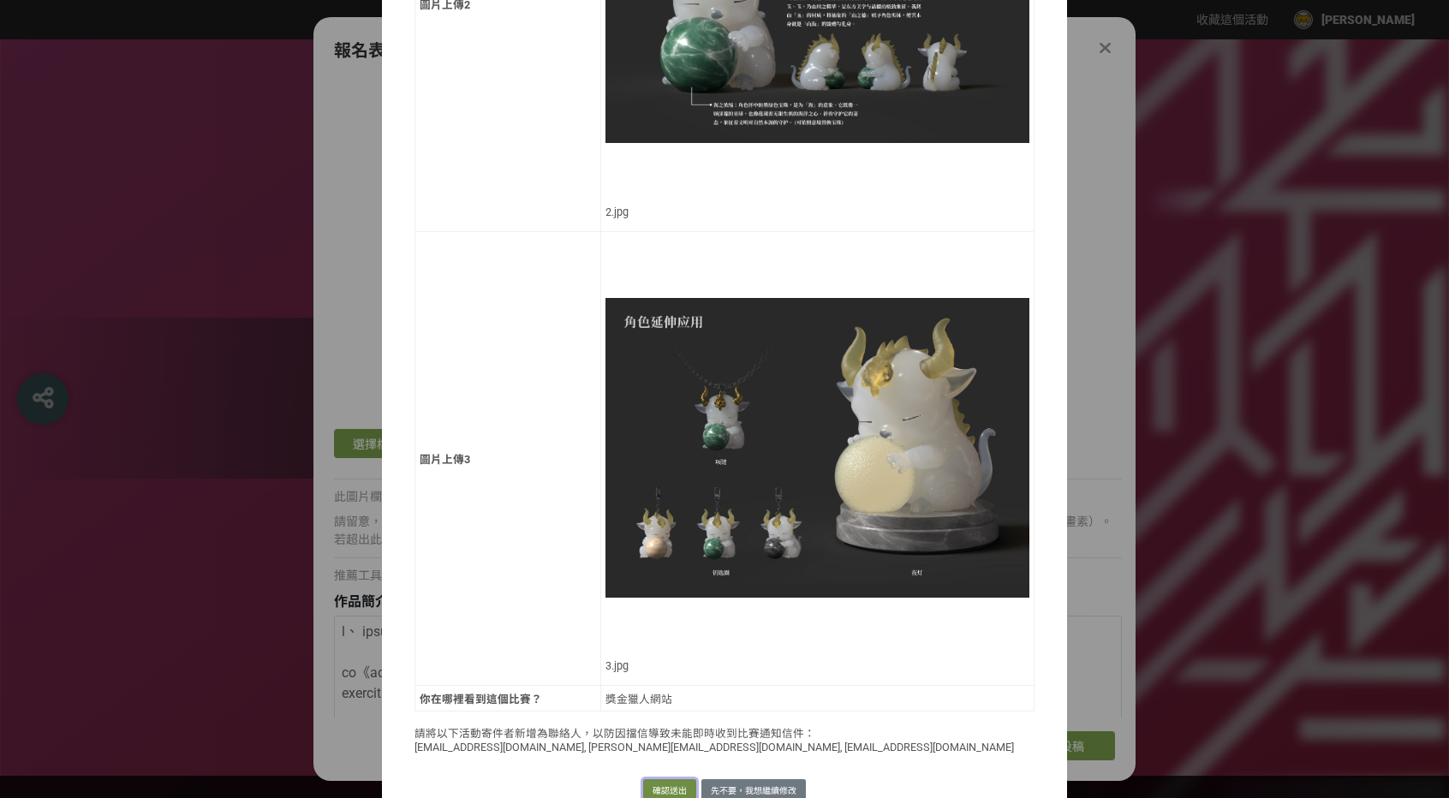
click at [664, 779] on button "確認送出" at bounding box center [669, 791] width 53 height 24
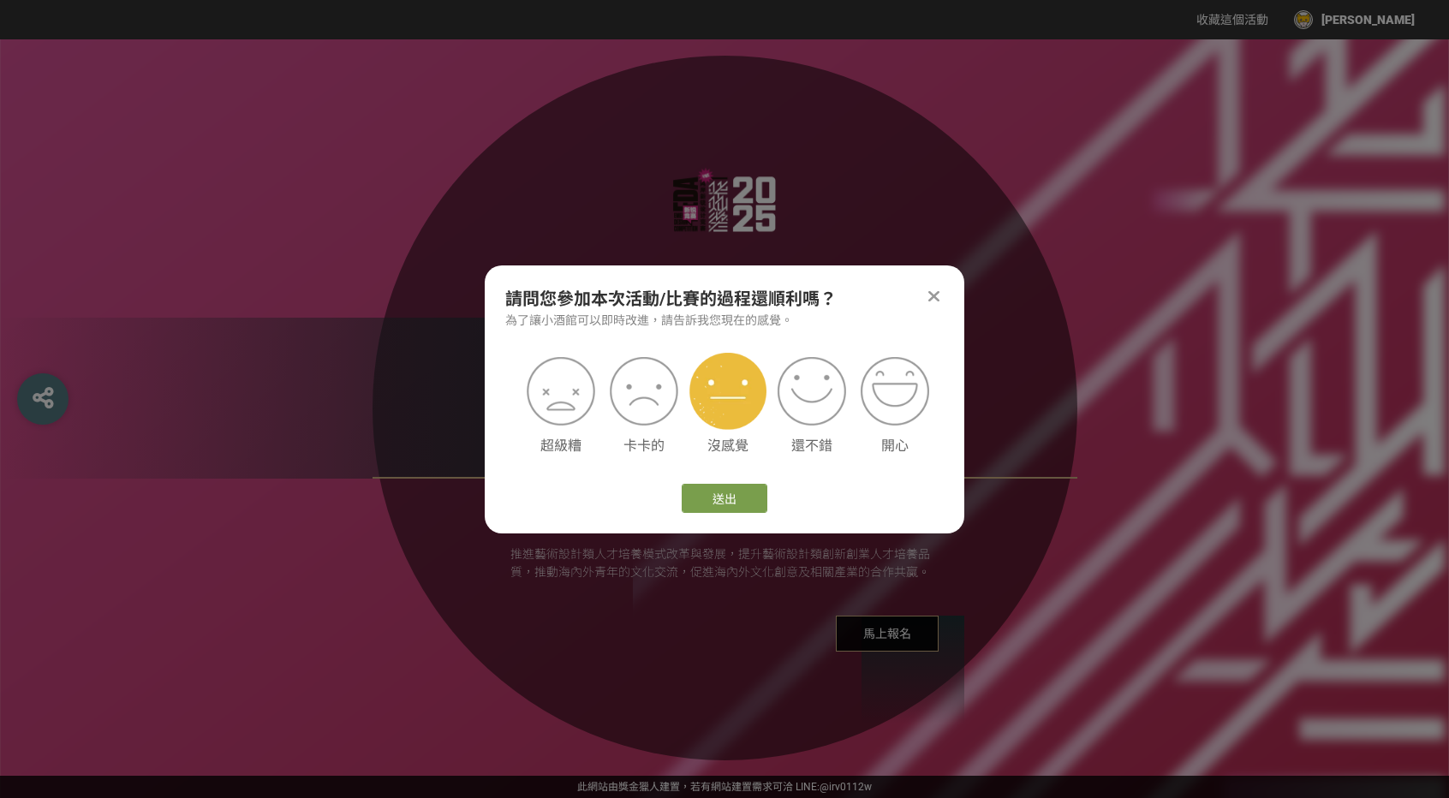
click at [740, 402] on img at bounding box center [727, 391] width 77 height 77
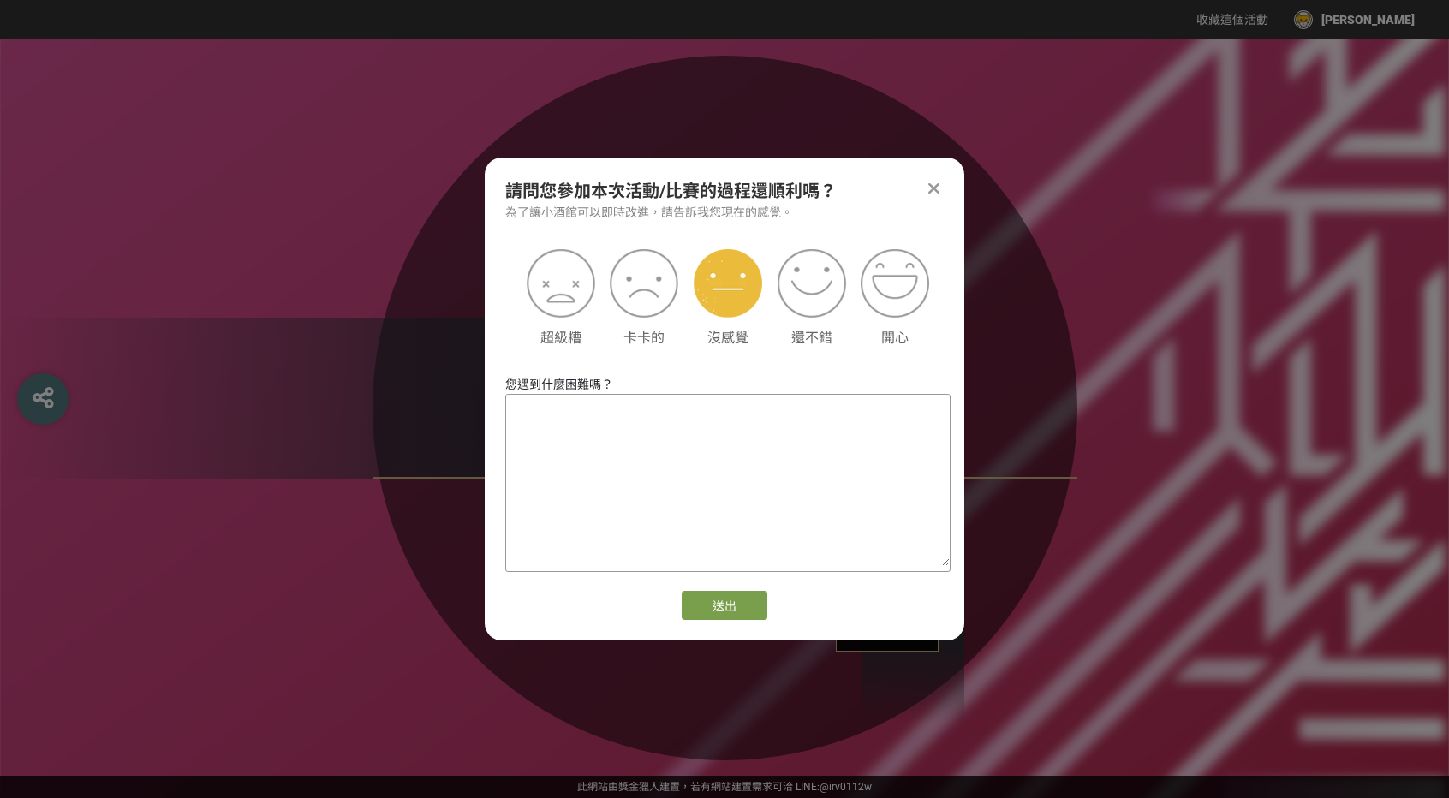
click at [732, 491] on textarea at bounding box center [728, 480] width 444 height 171
click at [640, 432] on textarea "學號有英文無法填寫，只開放數字 沒有指導老師也無法填" at bounding box center [728, 480] width 444 height 171
type textarea "學號有英文無法填寫，只開放數字 沒有指導老師也無法空著不填，能設定一下勾選有無指導老師"
click at [751, 601] on button "送出" at bounding box center [725, 605] width 86 height 29
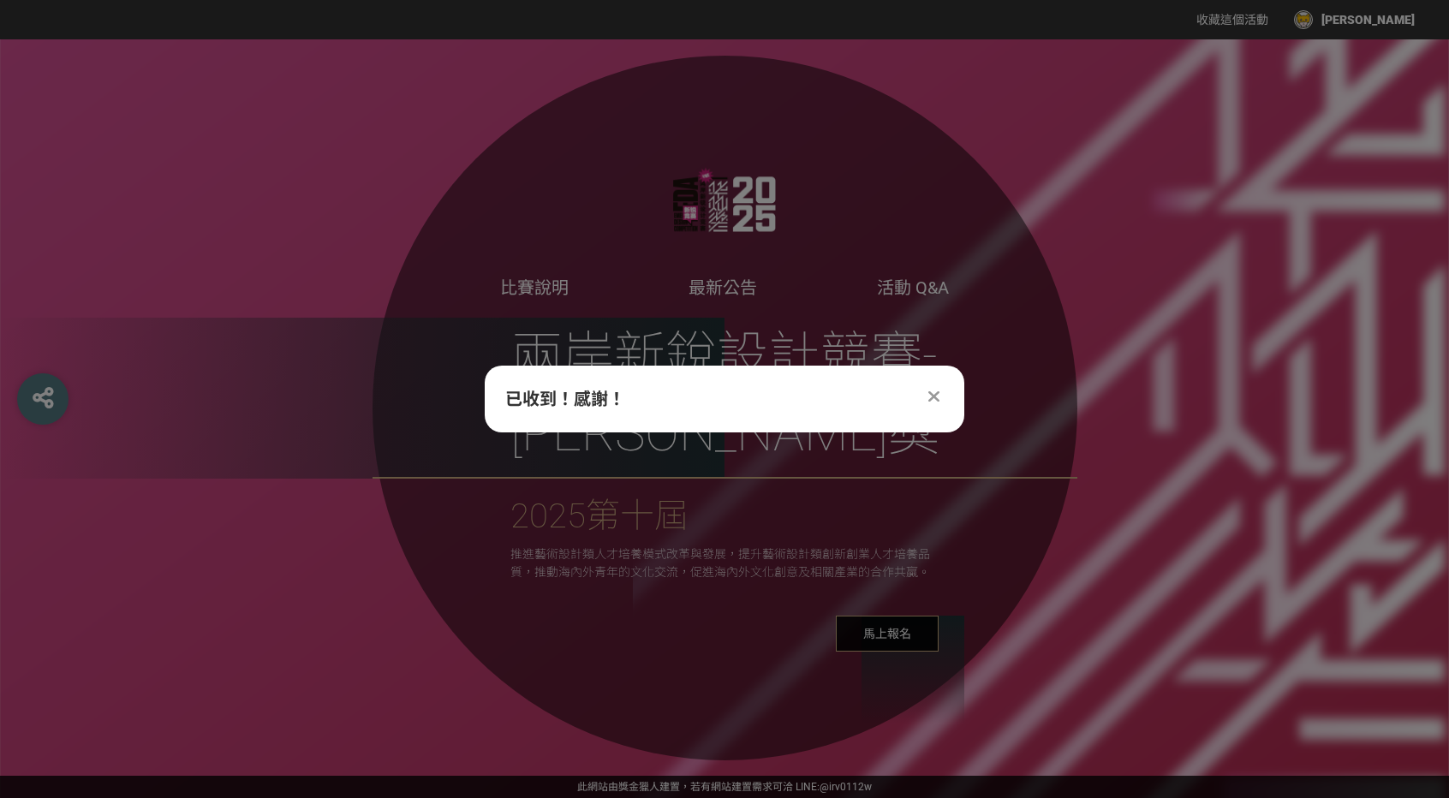
click at [841, 491] on div "2025第十屆" at bounding box center [724, 516] width 428 height 51
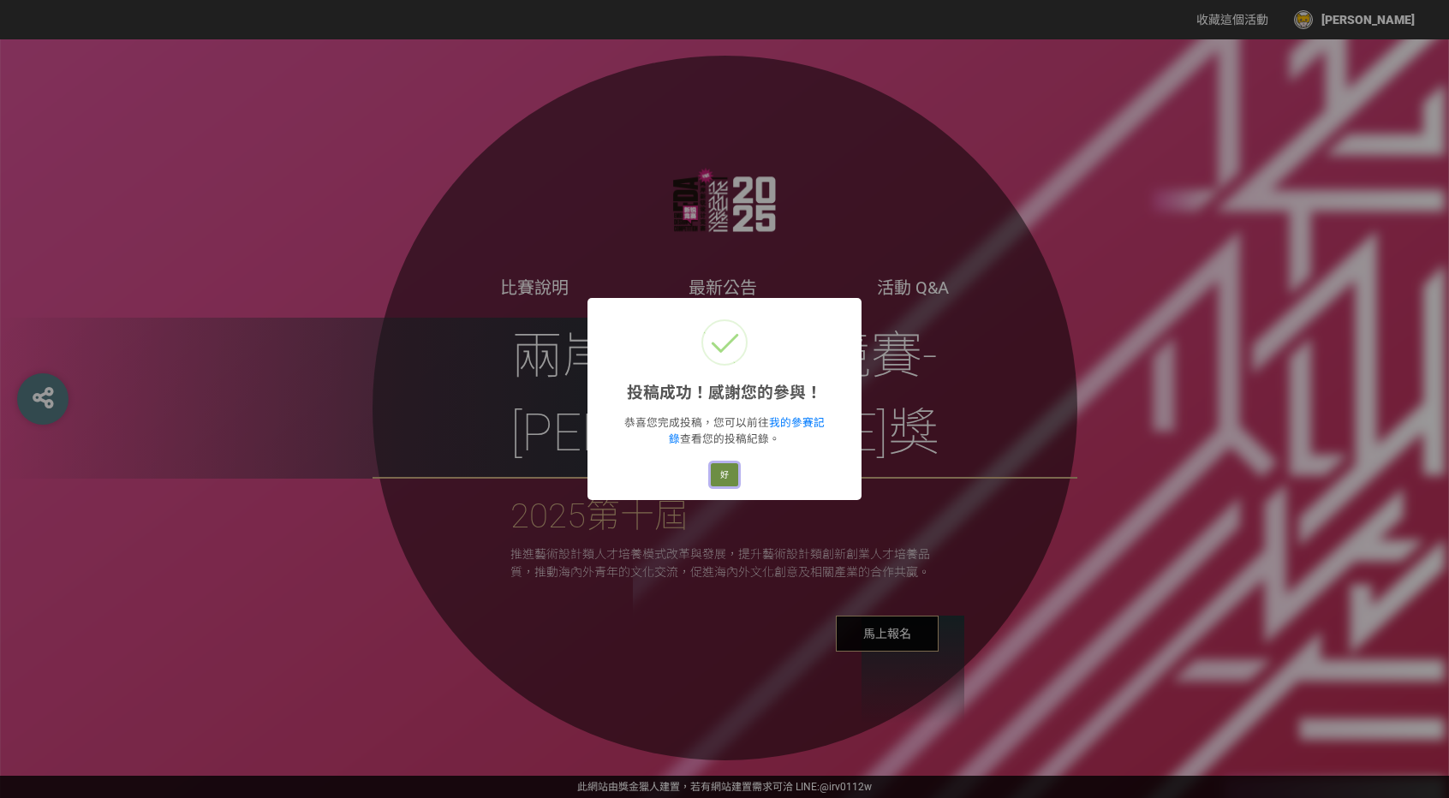
click at [724, 466] on button "好" at bounding box center [724, 475] width 27 height 24
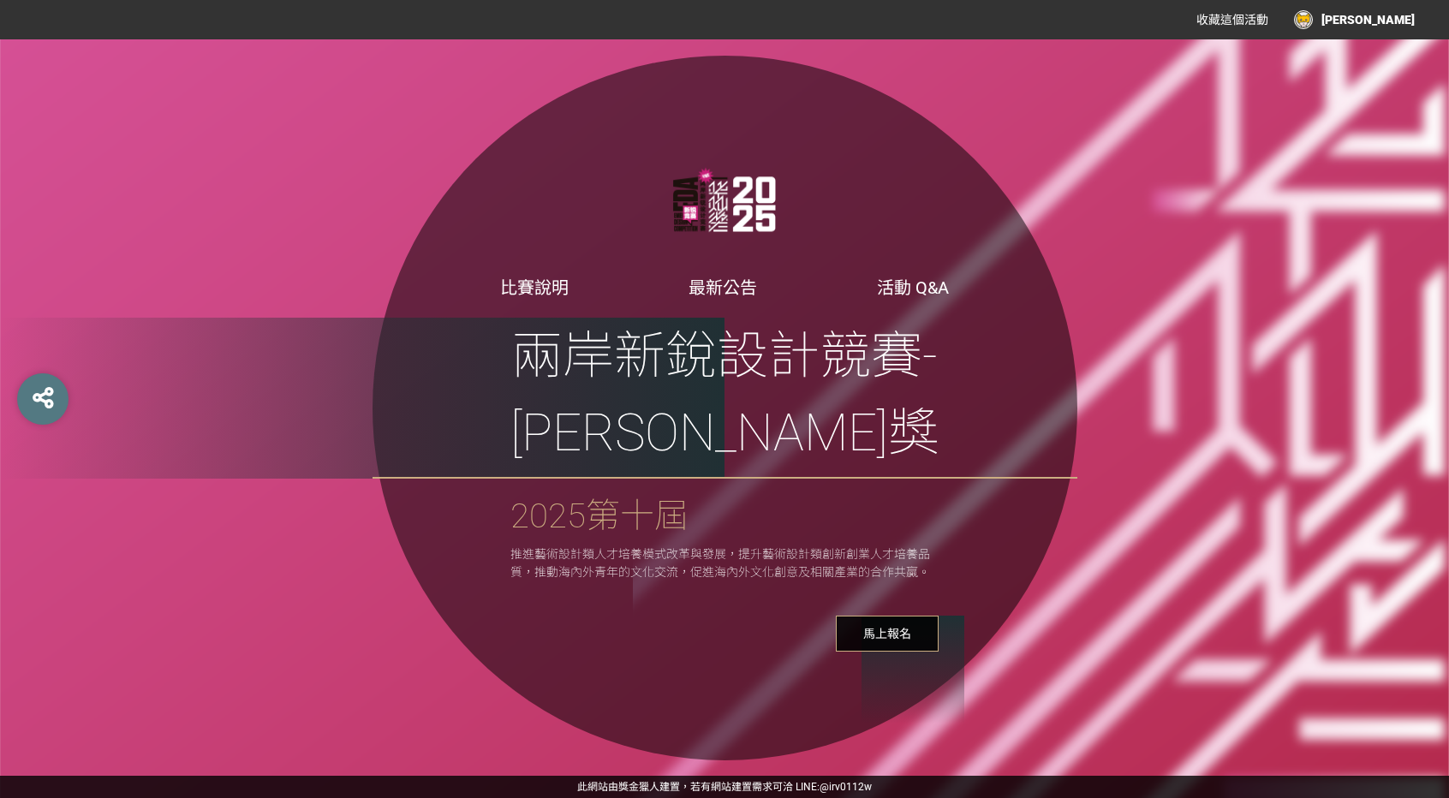
click at [887, 616] on span "馬上報名" at bounding box center [887, 634] width 103 height 36
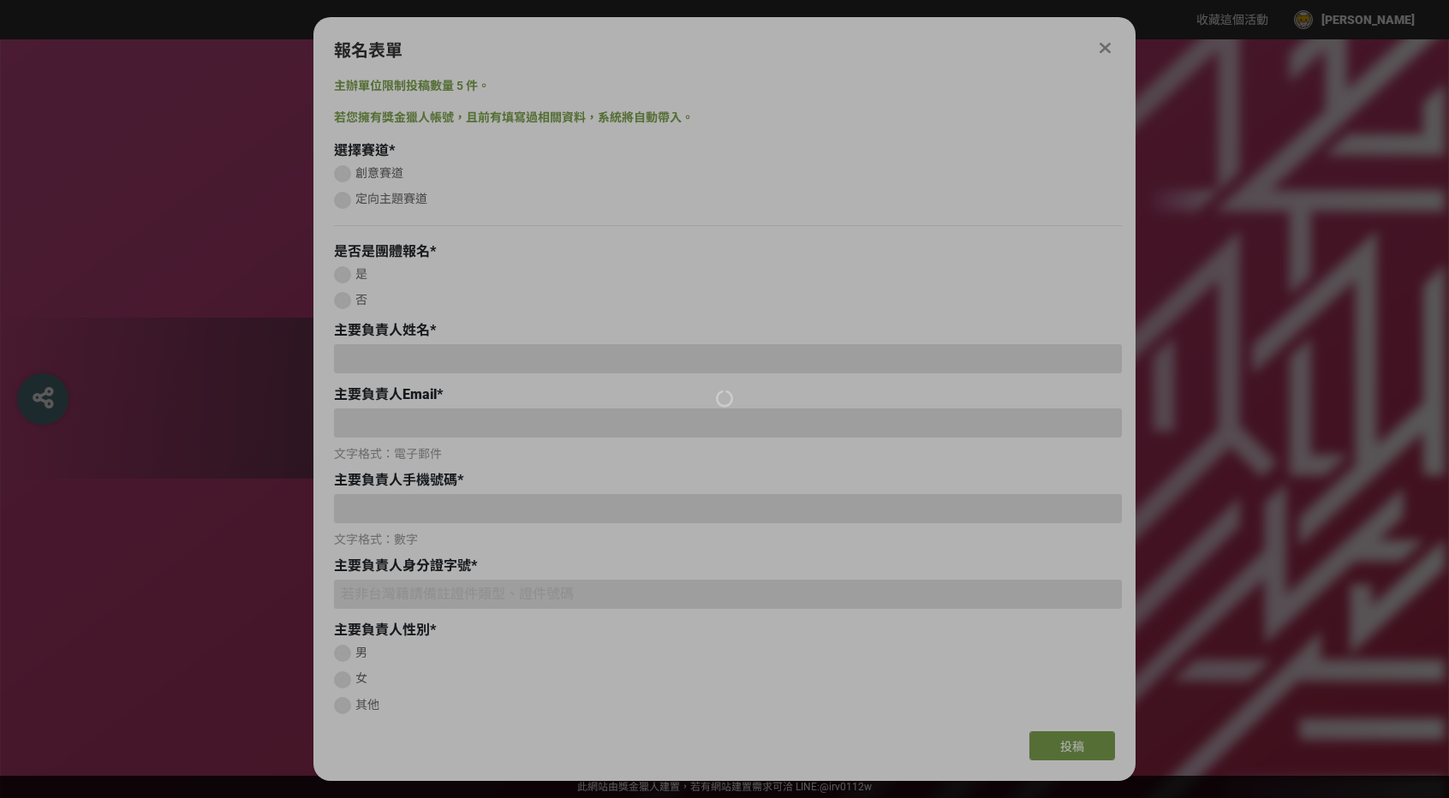
type input "[PERSON_NAME]"
type input "[EMAIL_ADDRESS][DOMAIN_NAME]"
type input "0979388346"
type input "[DATE]"
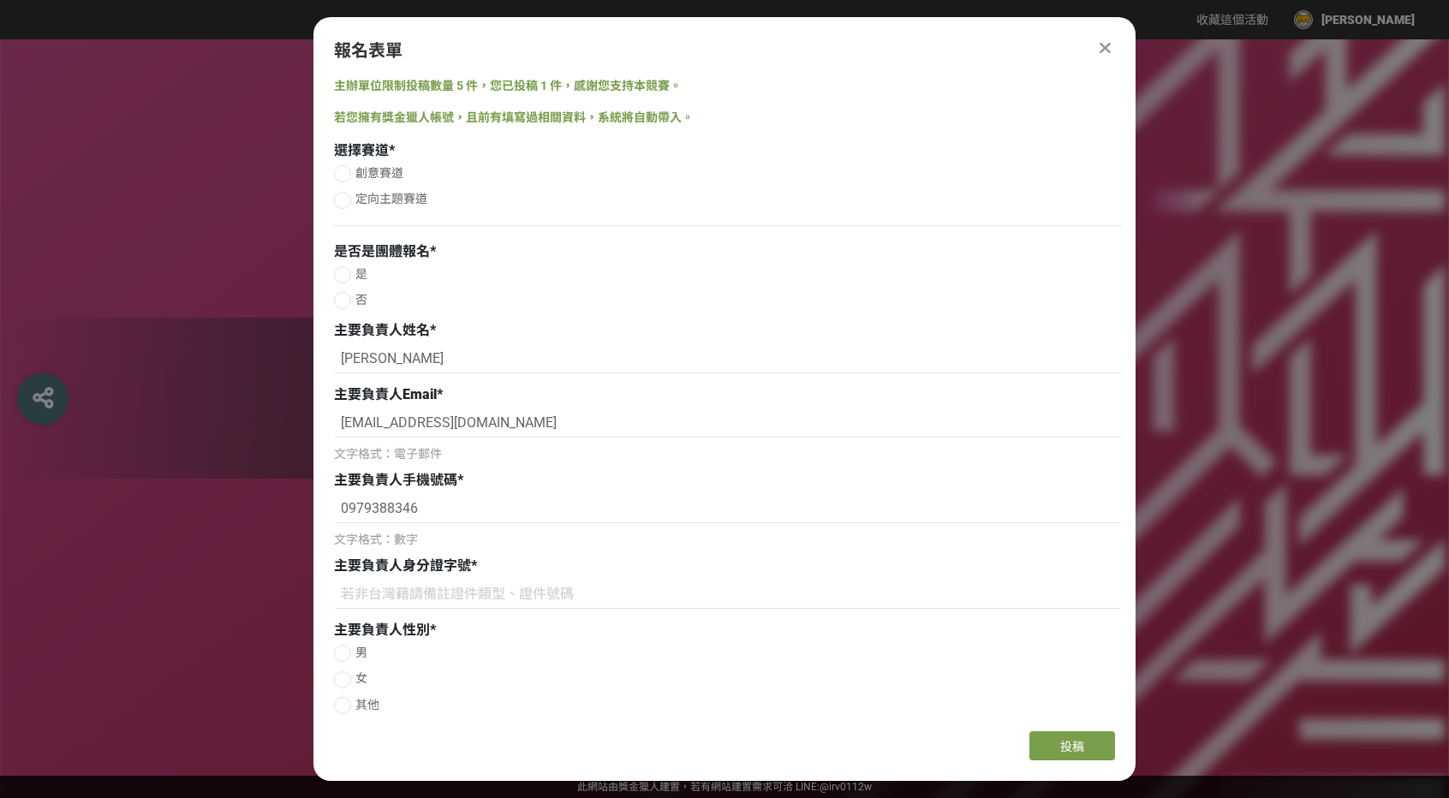
click at [342, 170] on div at bounding box center [342, 173] width 17 height 17
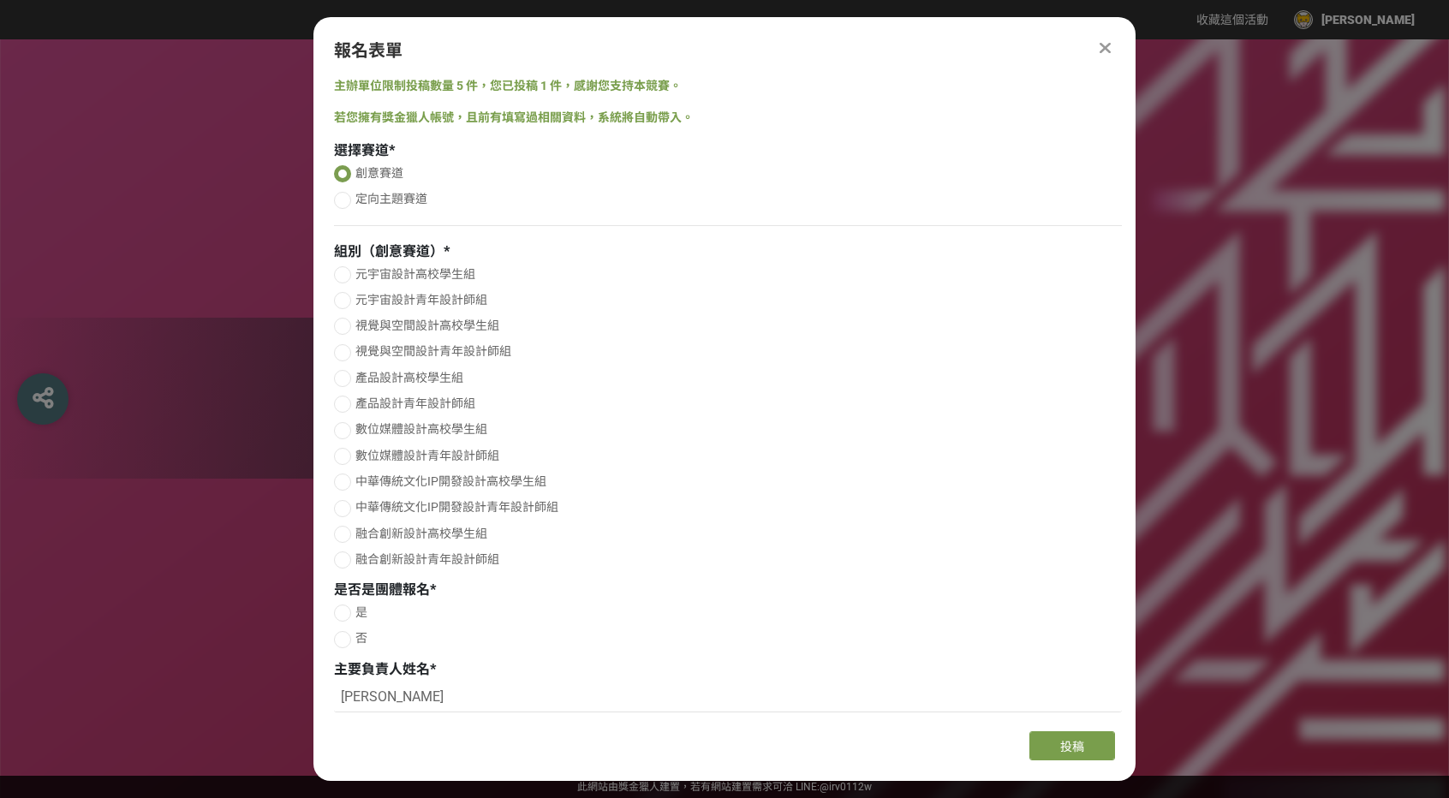
click at [344, 194] on div at bounding box center [342, 200] width 17 height 17
radio input "false"
radio input "true"
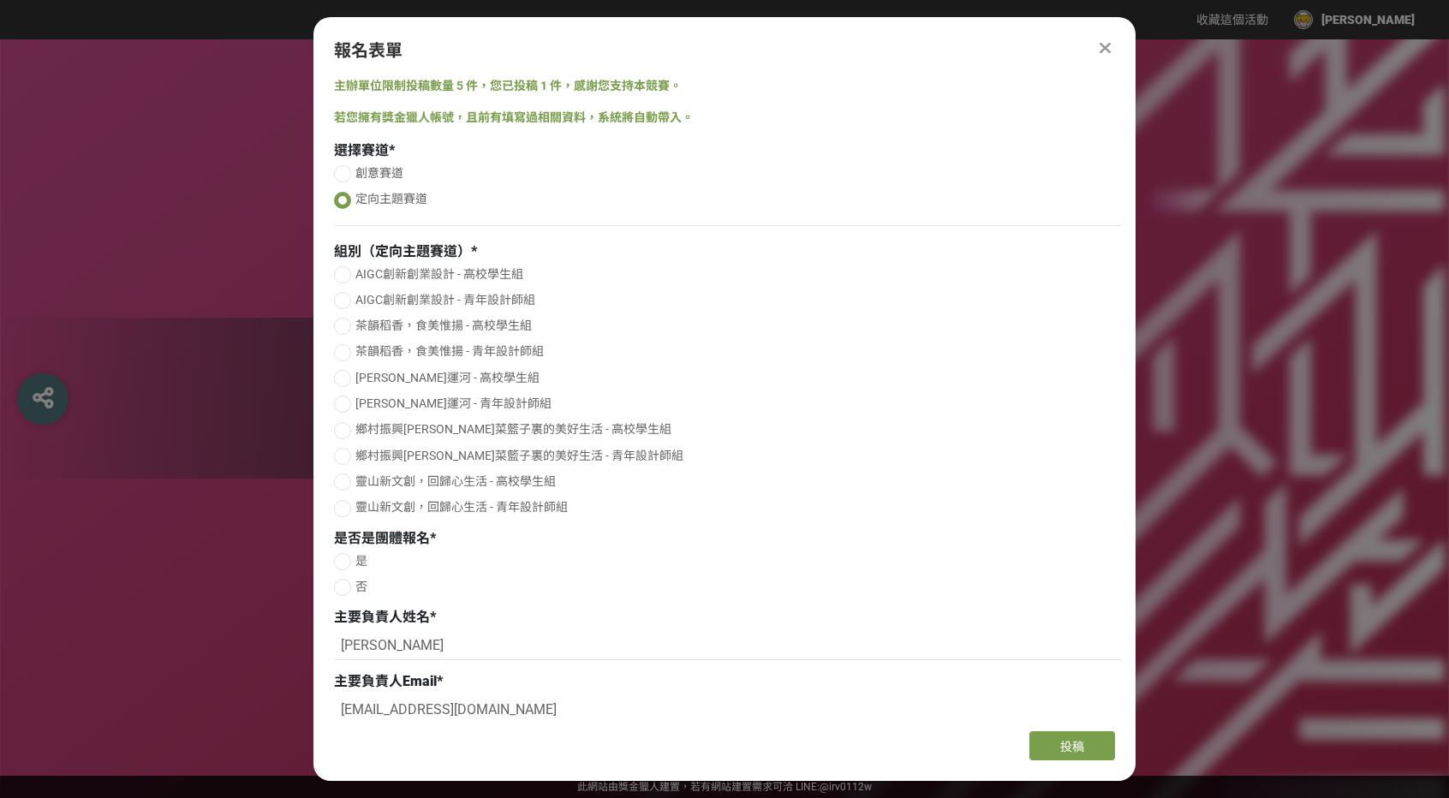
click at [336, 160] on div "選擇賽道 *" at bounding box center [728, 150] width 788 height 21
click at [351, 162] on div "選擇賽道 * 創意賽道 定向主題賽道" at bounding box center [728, 187] width 788 height 94
click at [342, 155] on span "選擇賽道" at bounding box center [361, 150] width 55 height 16
click at [346, 181] on div at bounding box center [342, 173] width 17 height 17
radio input "true"
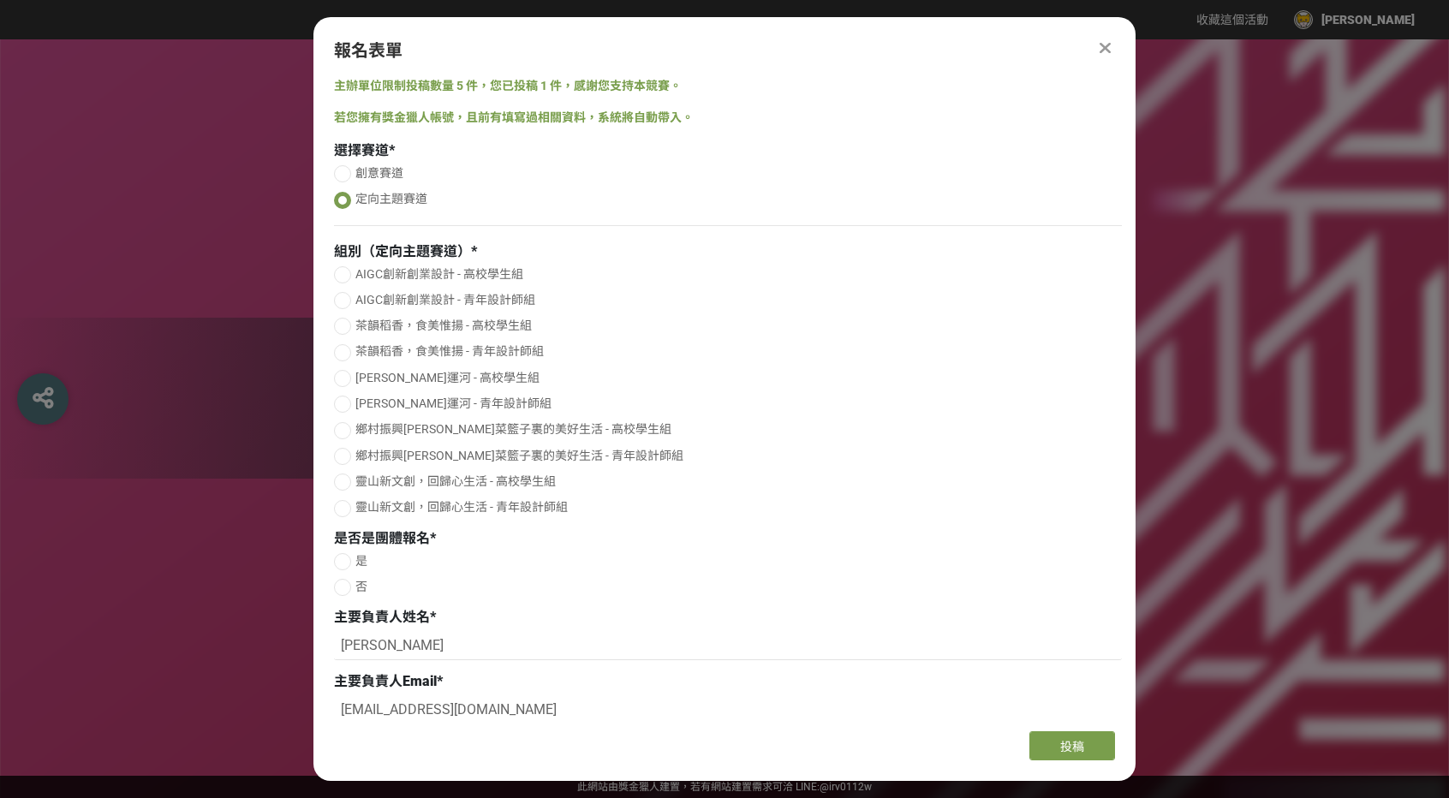
radio input "false"
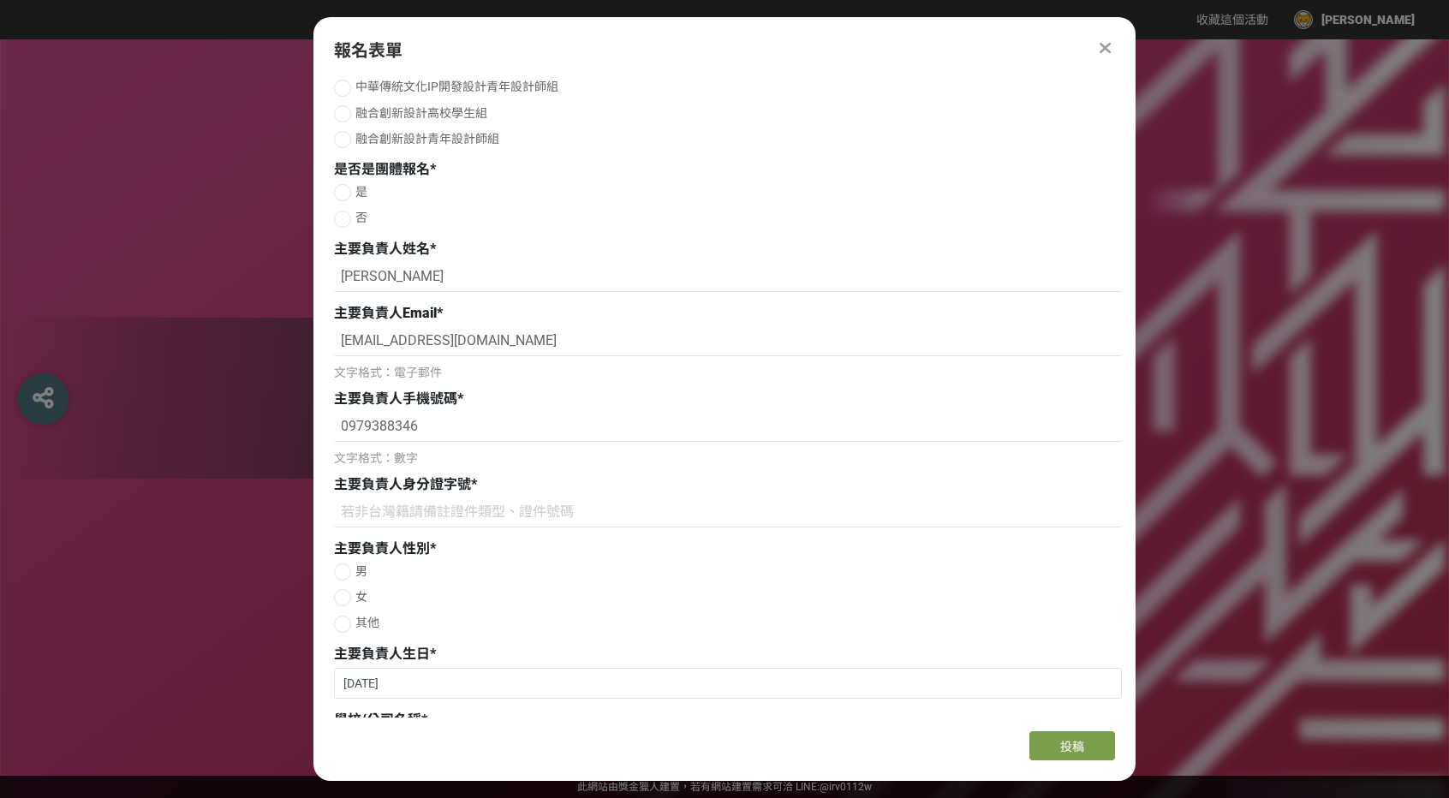
scroll to position [428, 0]
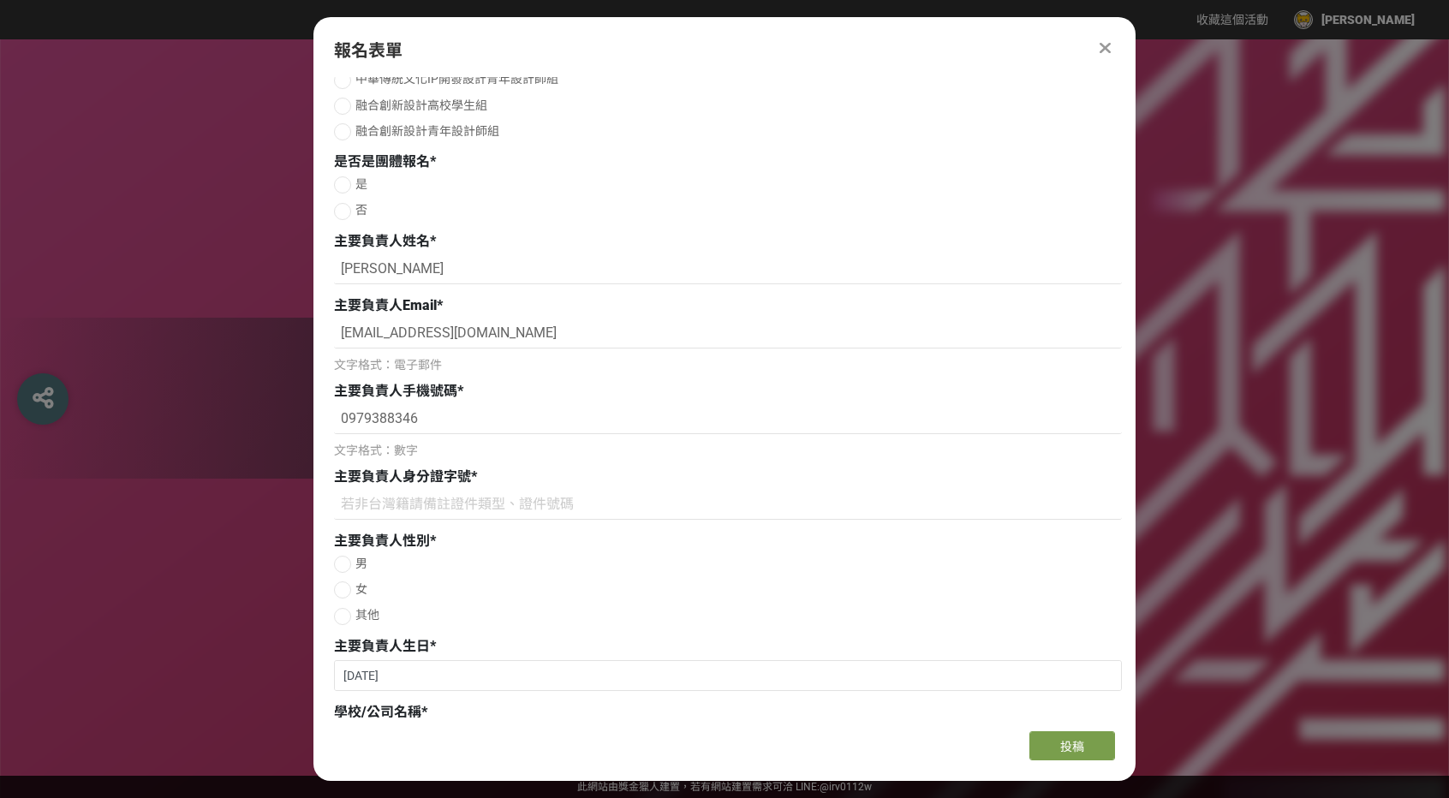
click at [344, 212] on div at bounding box center [342, 211] width 17 height 17
radio input "true"
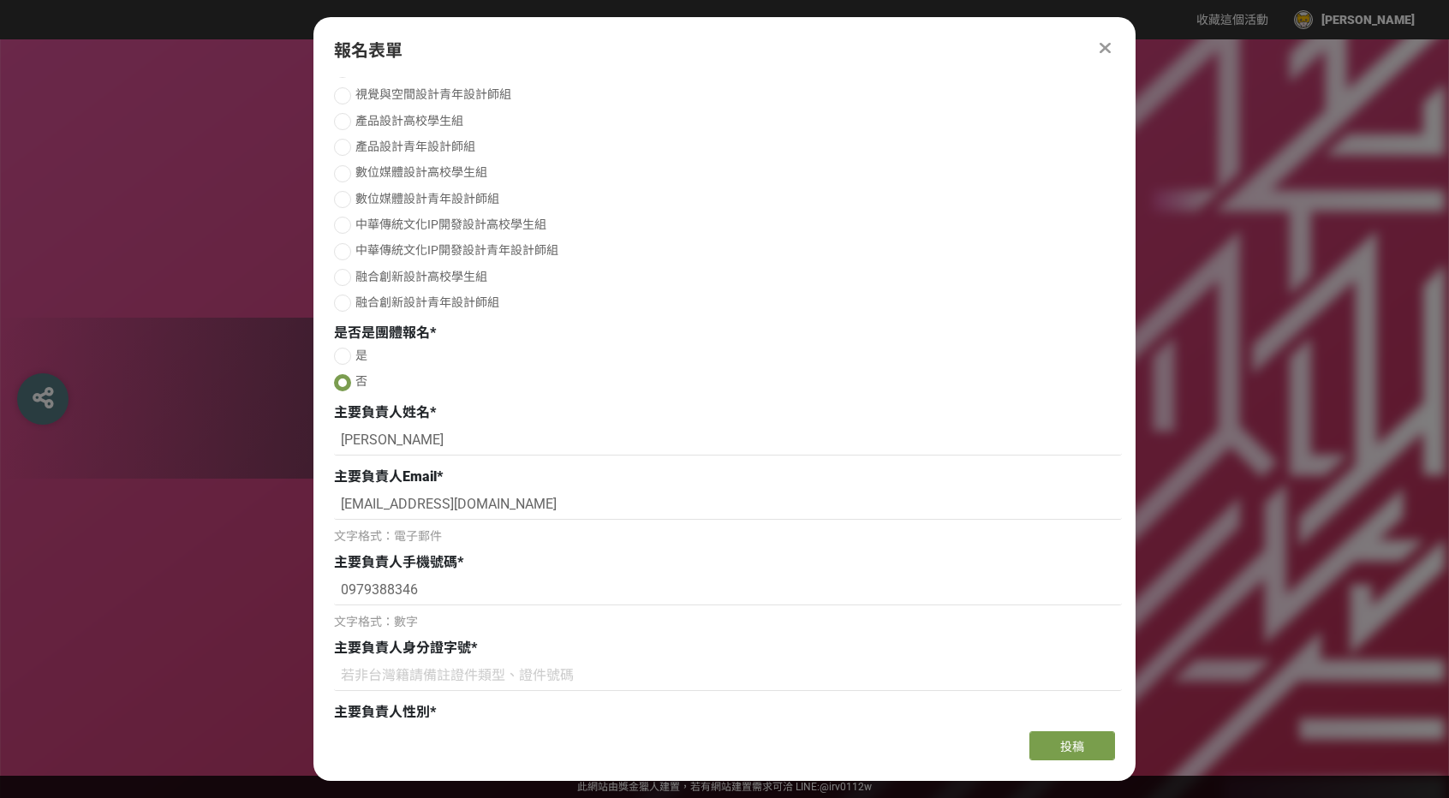
scroll to position [0, 0]
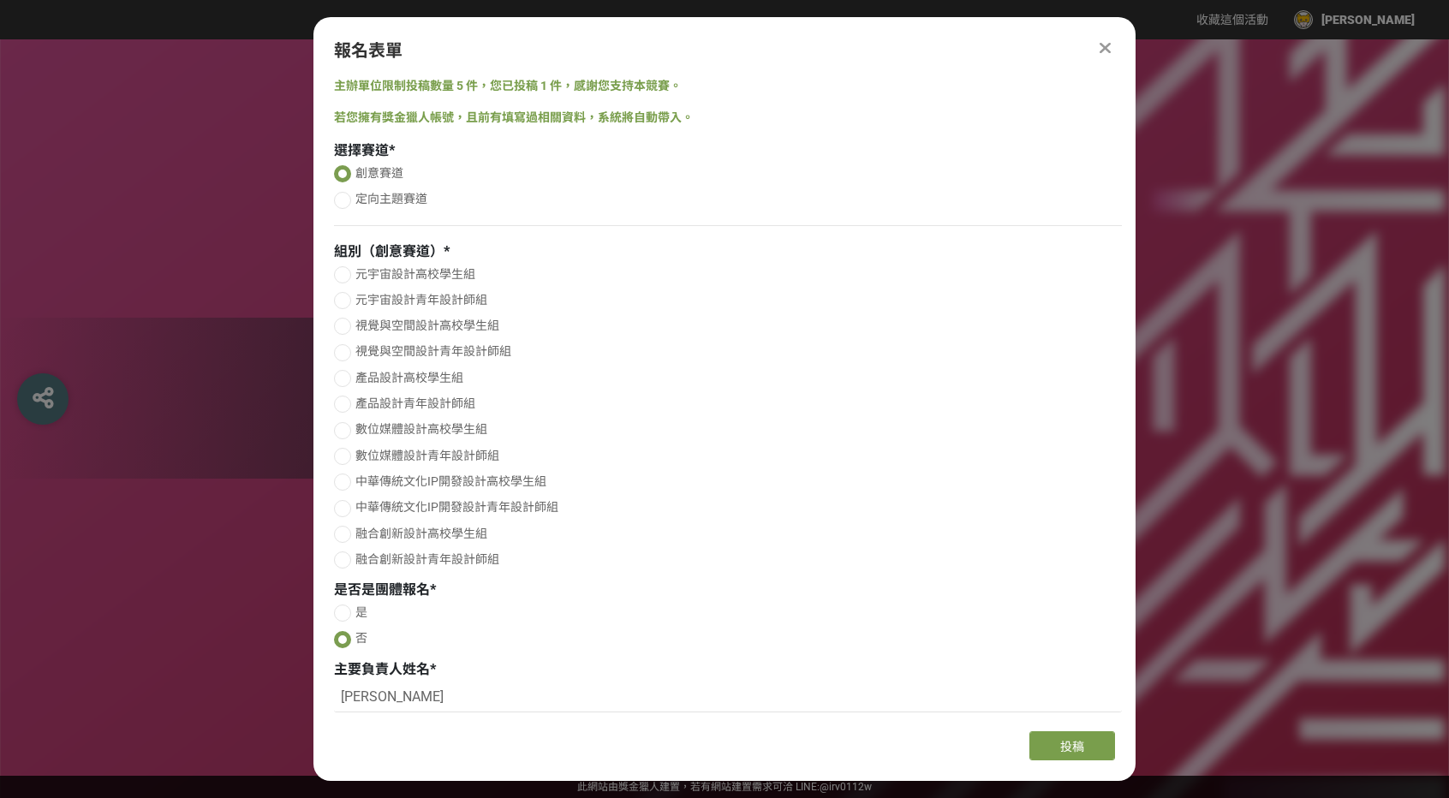
click at [346, 194] on div at bounding box center [342, 200] width 17 height 17
radio input "false"
radio input "true"
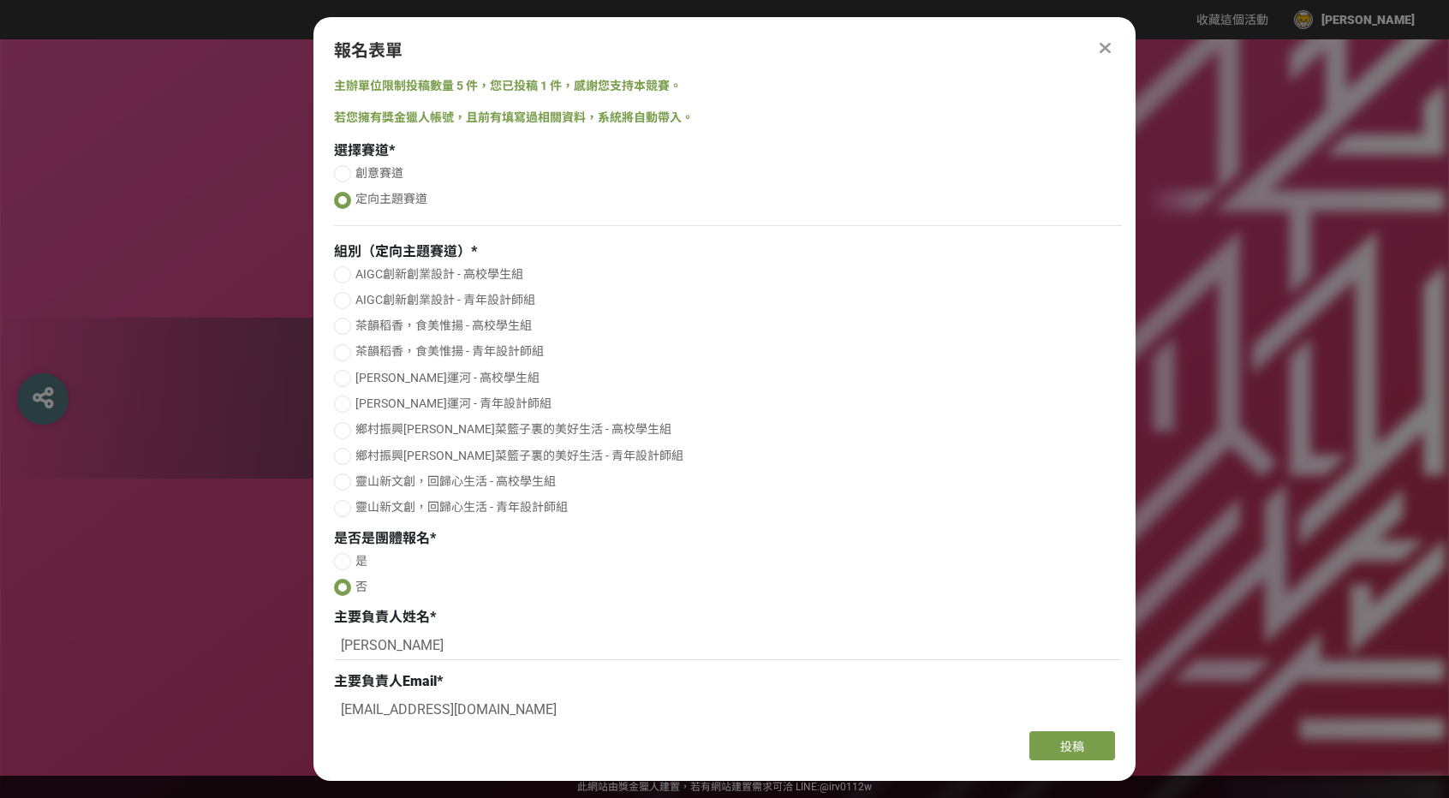
click at [345, 170] on div at bounding box center [342, 173] width 17 height 17
radio input "true"
radio input "false"
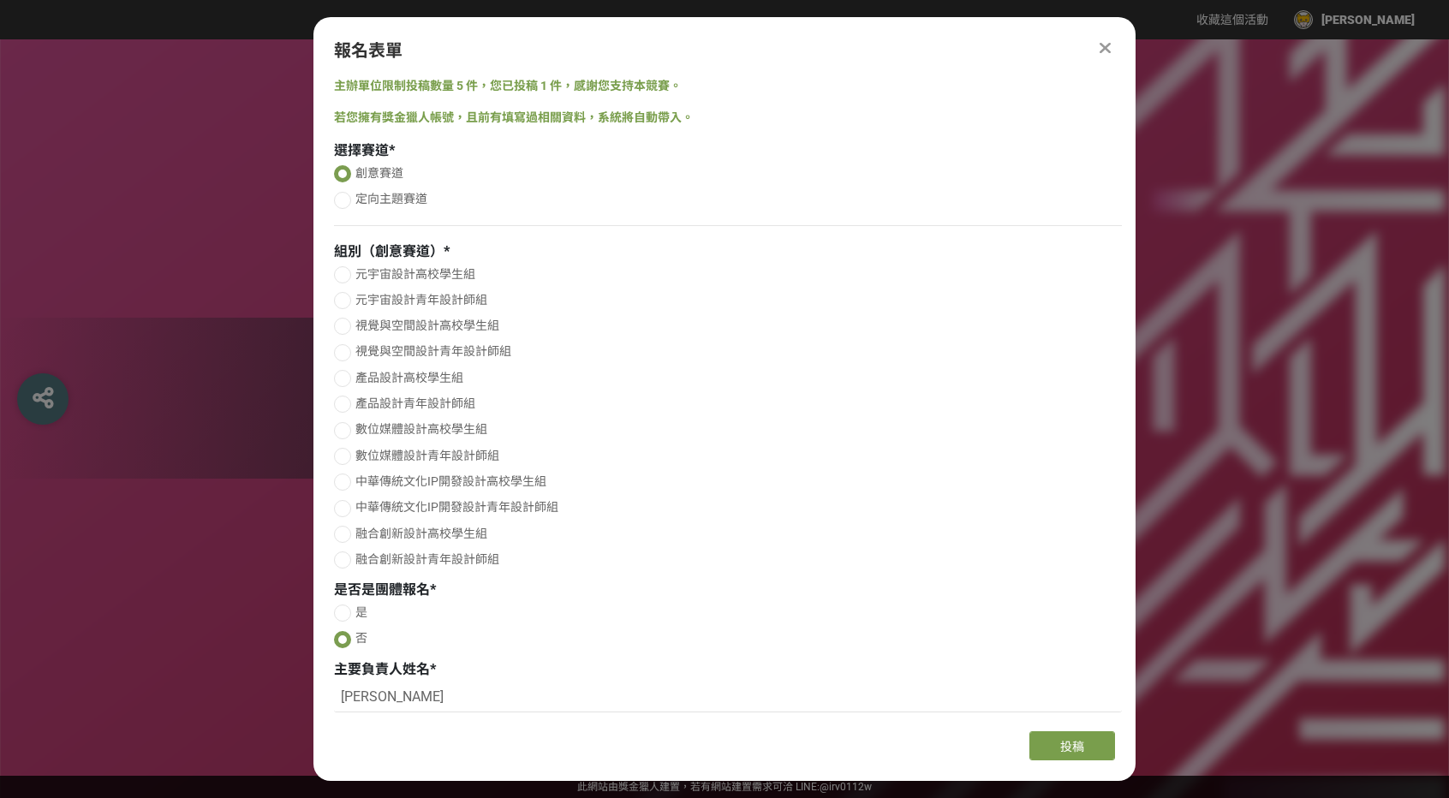
click at [1103, 54] on icon at bounding box center [1104, 47] width 11 height 17
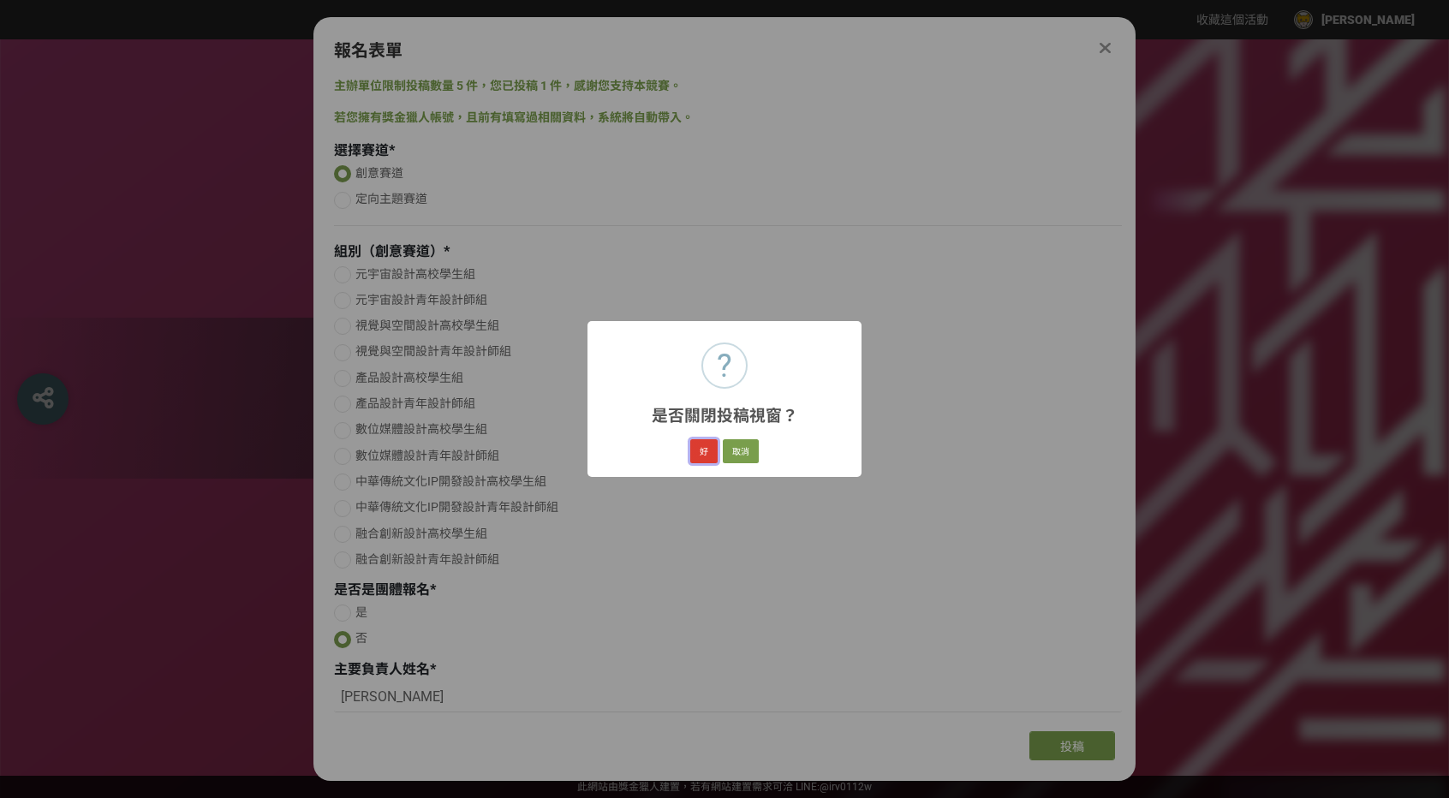
click at [697, 454] on button "好" at bounding box center [703, 451] width 27 height 24
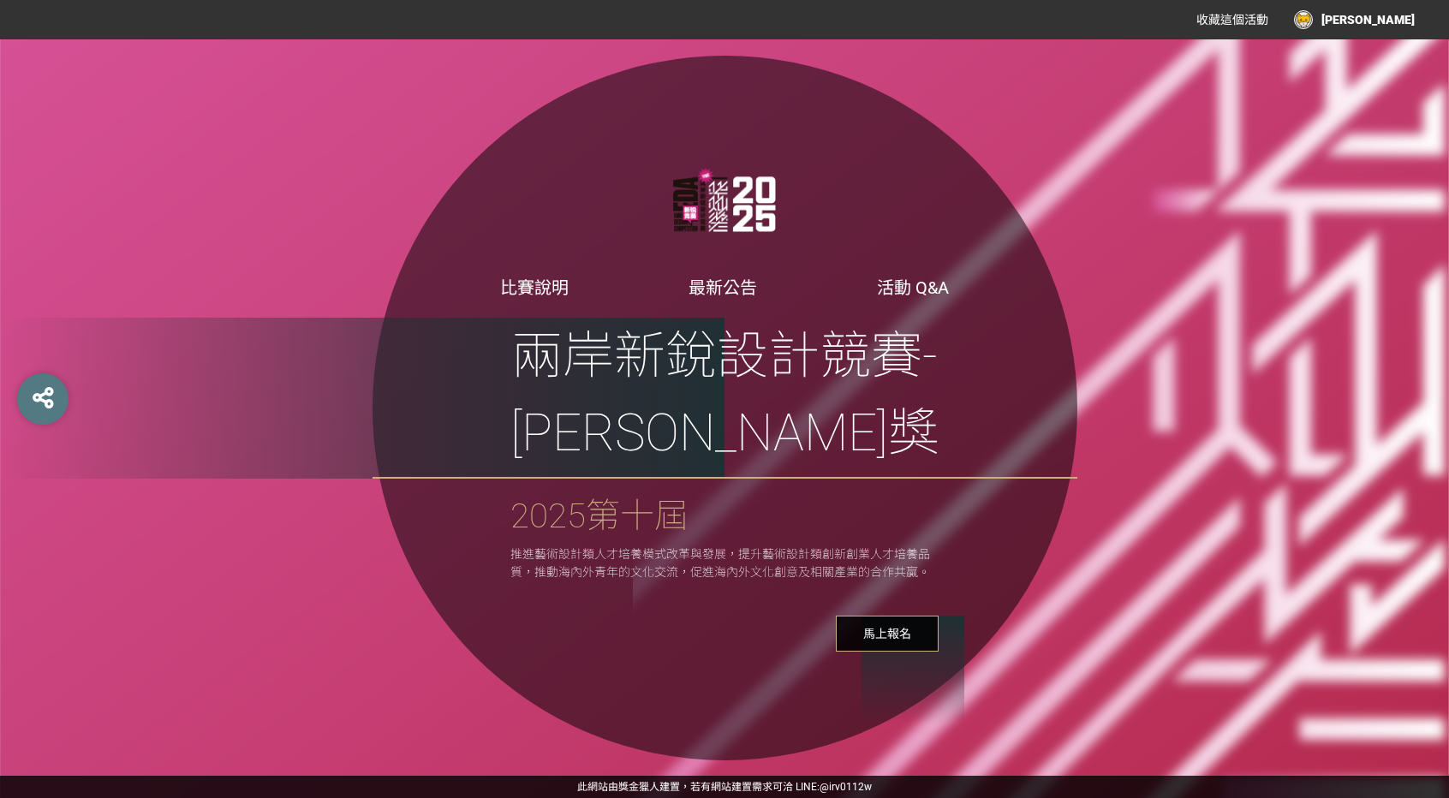
click at [1400, 20] on div "[PERSON_NAME]" at bounding box center [1354, 19] width 121 height 19
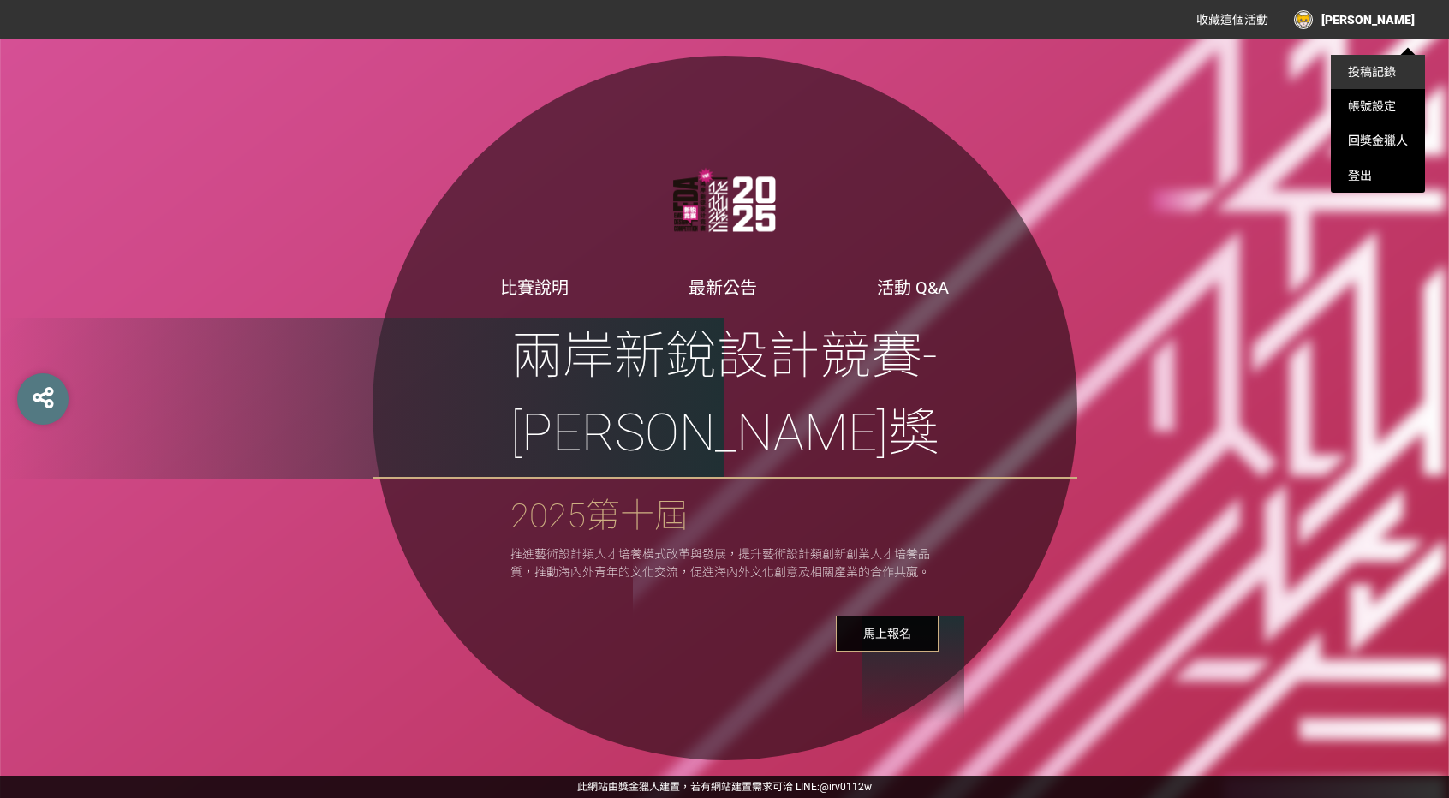
click at [1365, 74] on link "投稿記錄" at bounding box center [1372, 72] width 48 height 14
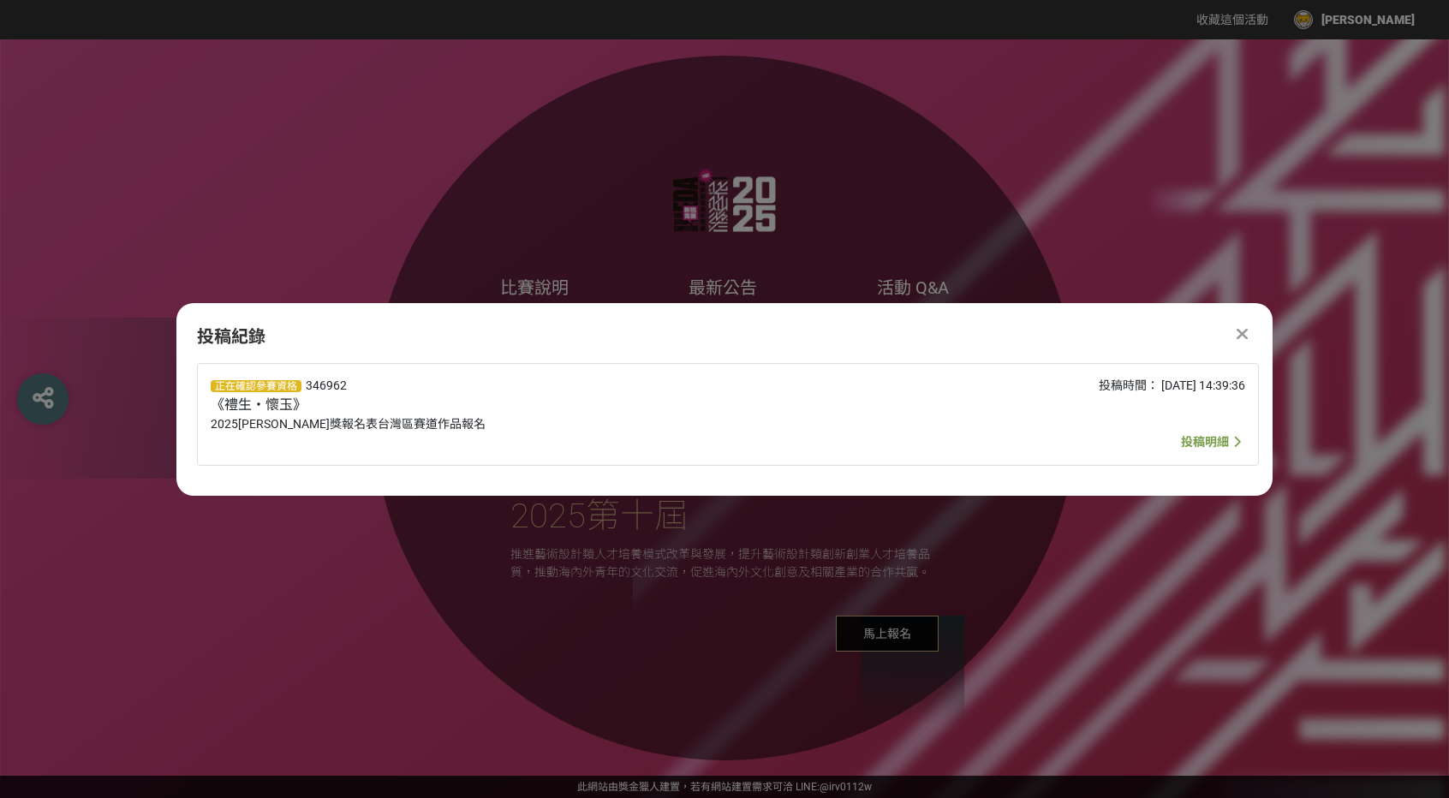
click at [312, 429] on span "2025[PERSON_NAME]獎報名表台灣區賽道作品報名" at bounding box center [348, 424] width 275 height 14
click at [1181, 436] on span "投稿明細" at bounding box center [1205, 442] width 48 height 14
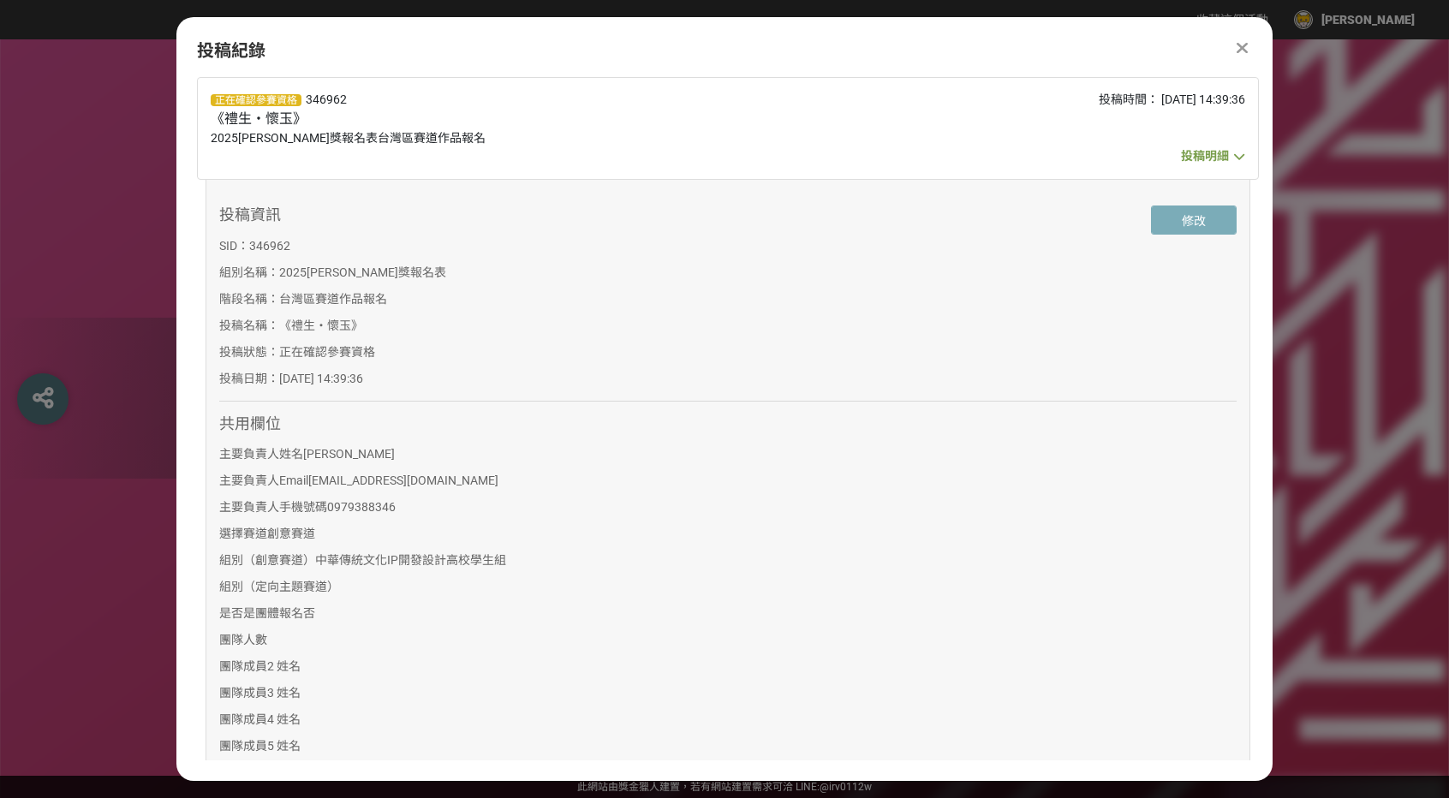
click at [1160, 218] on button "修改" at bounding box center [1194, 219] width 86 height 29
select select "獎金獵人網站"
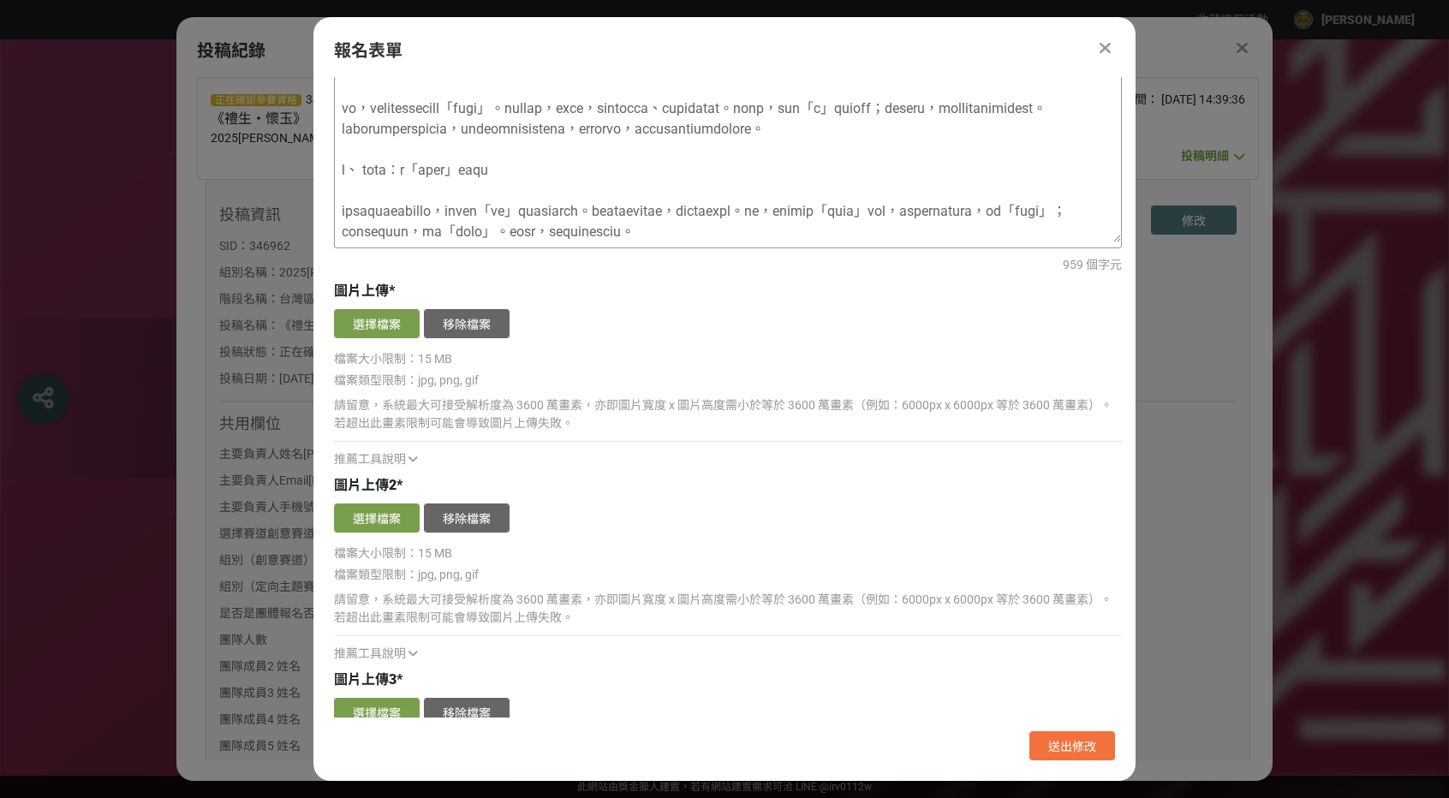
scroll to position [86, 0]
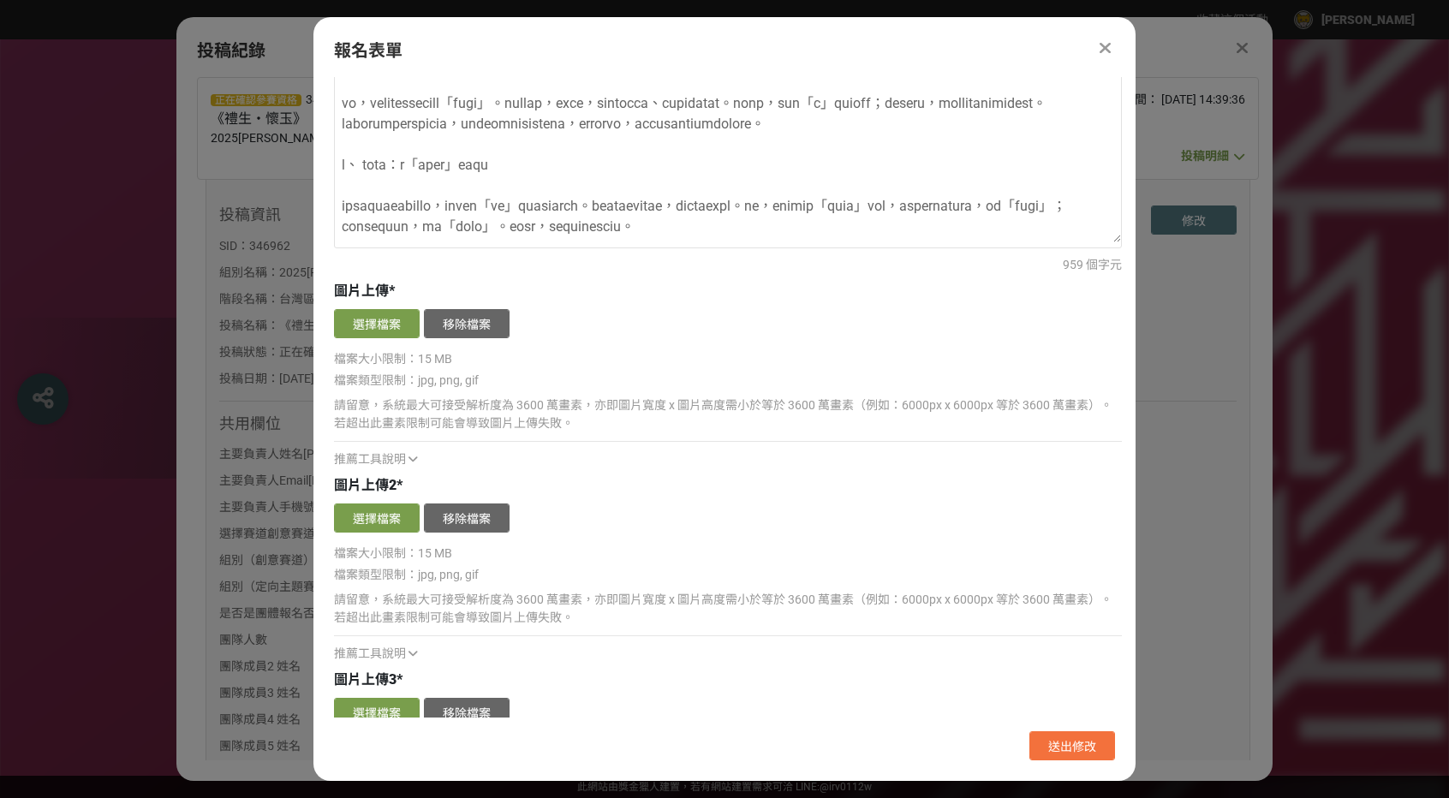
click at [385, 456] on span "推薦工具說明" at bounding box center [370, 459] width 72 height 14
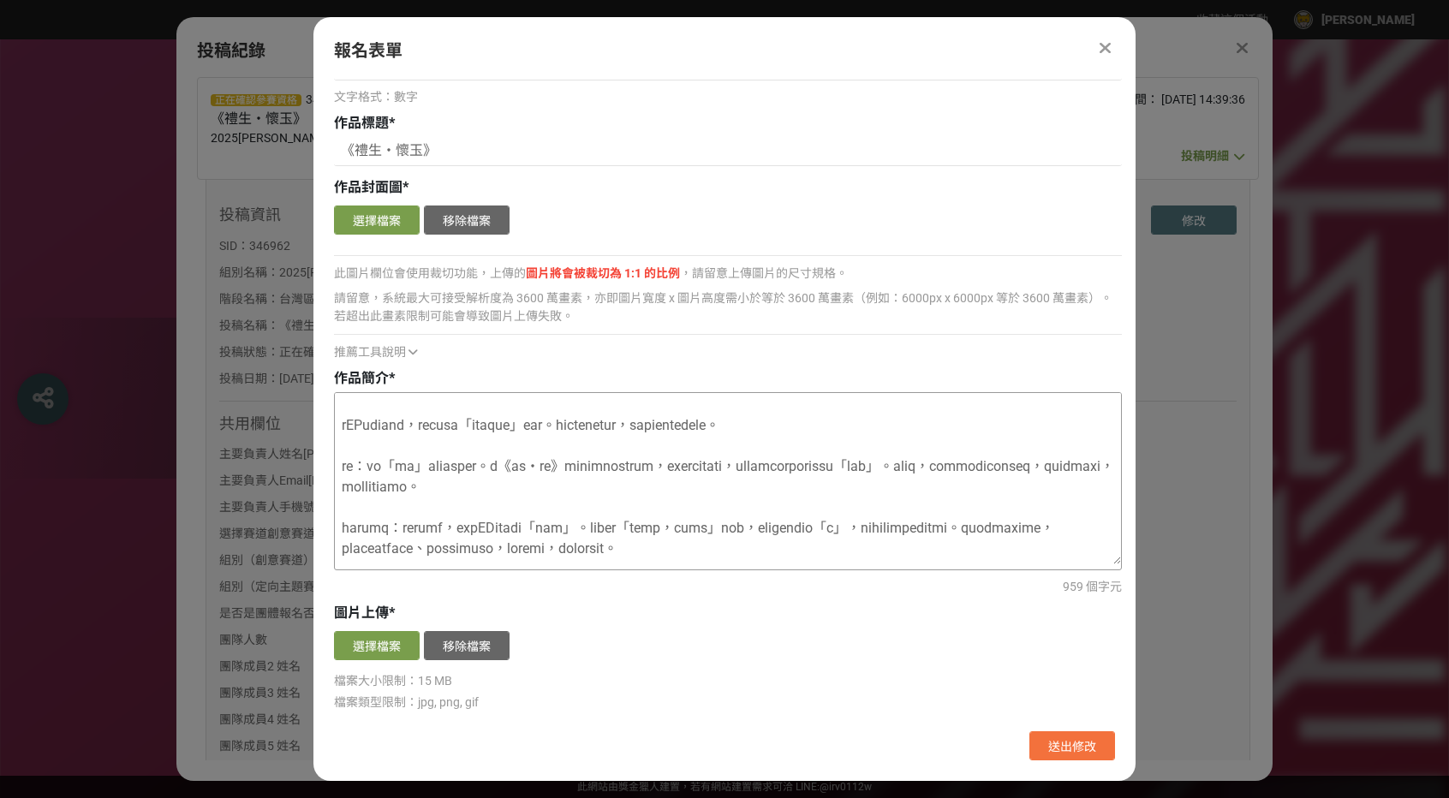
scroll to position [476, 0]
click at [1093, 438] on textarea at bounding box center [728, 478] width 786 height 171
click at [1108, 47] on icon at bounding box center [1104, 47] width 11 height 17
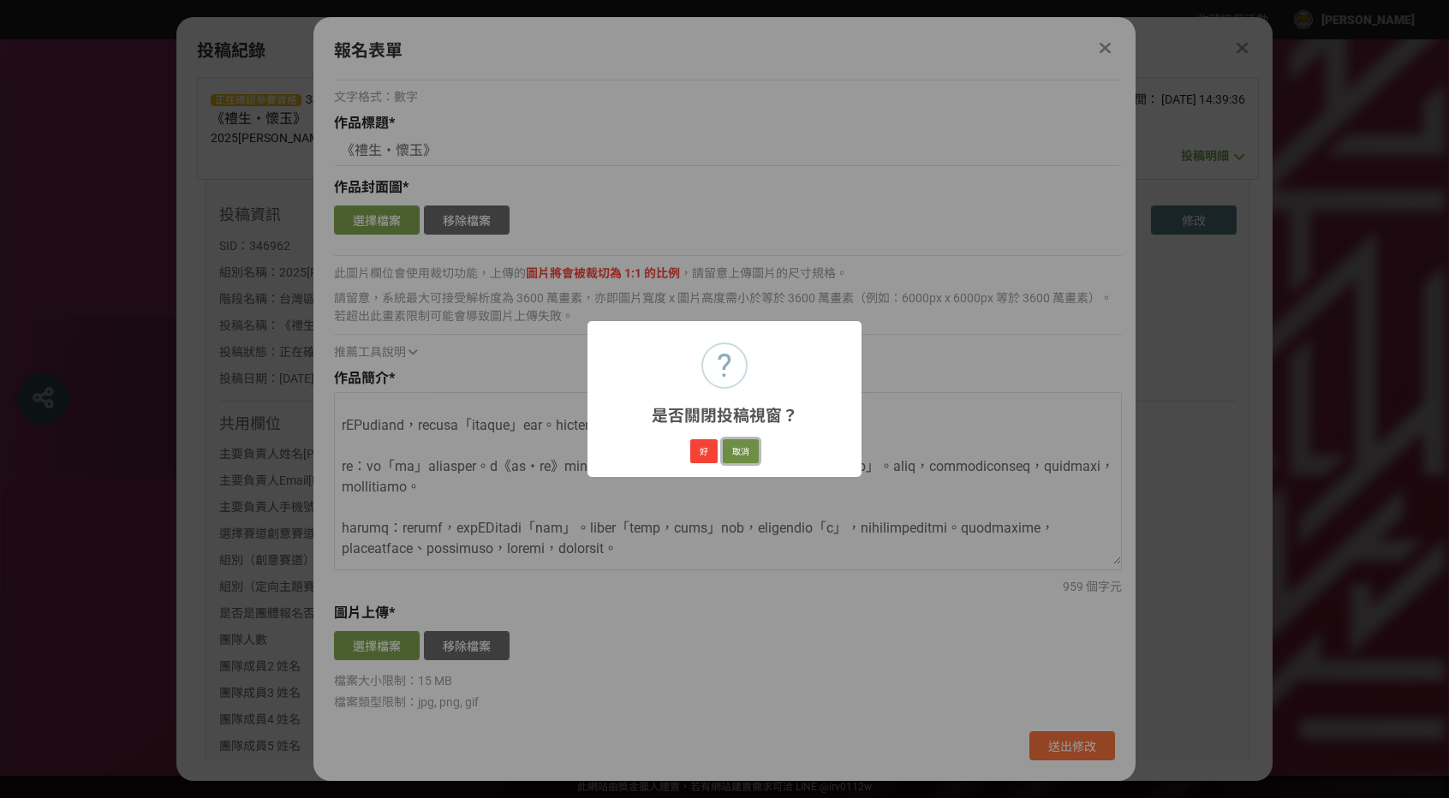
click at [746, 450] on button "取消" at bounding box center [741, 451] width 36 height 24
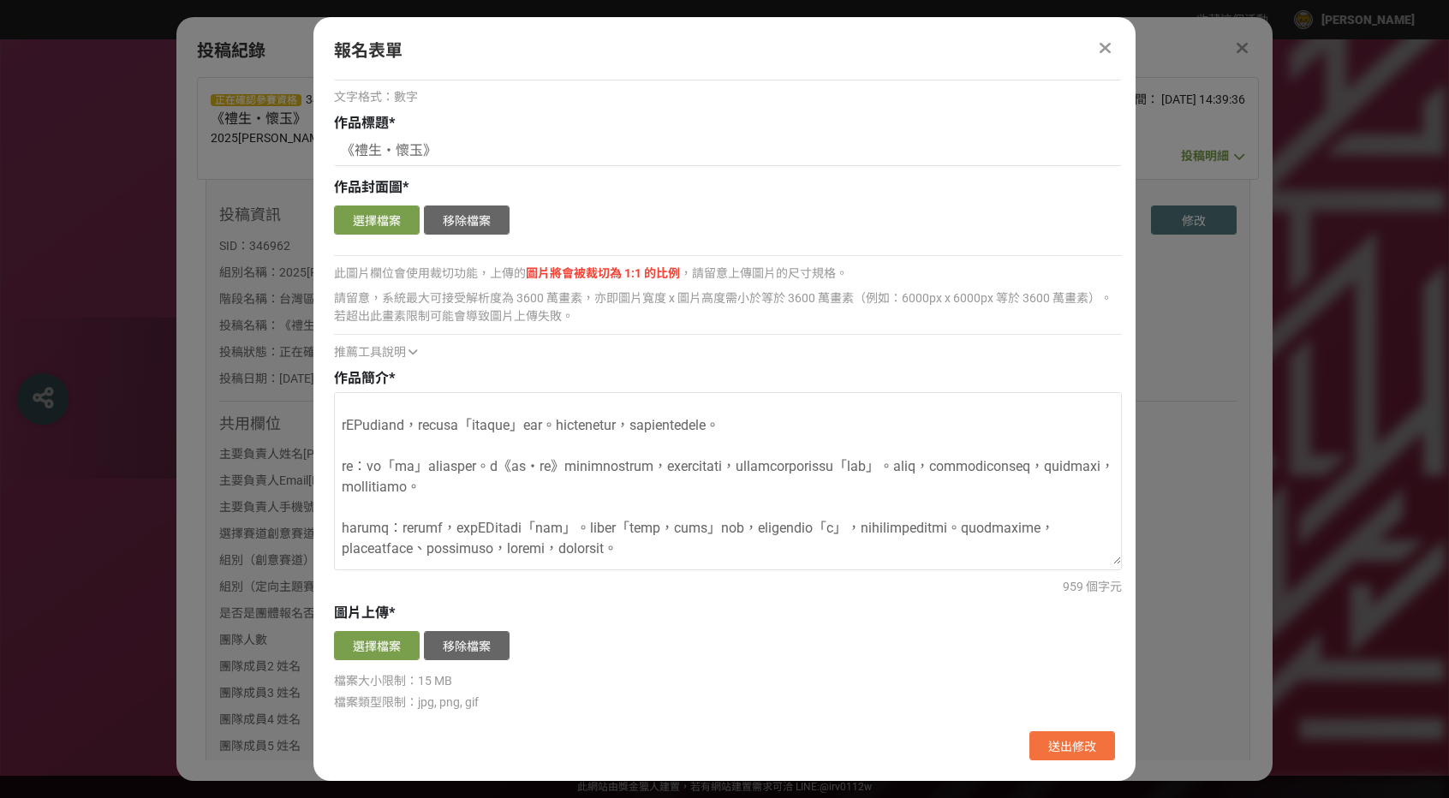
click at [1100, 43] on icon at bounding box center [1104, 47] width 11 height 17
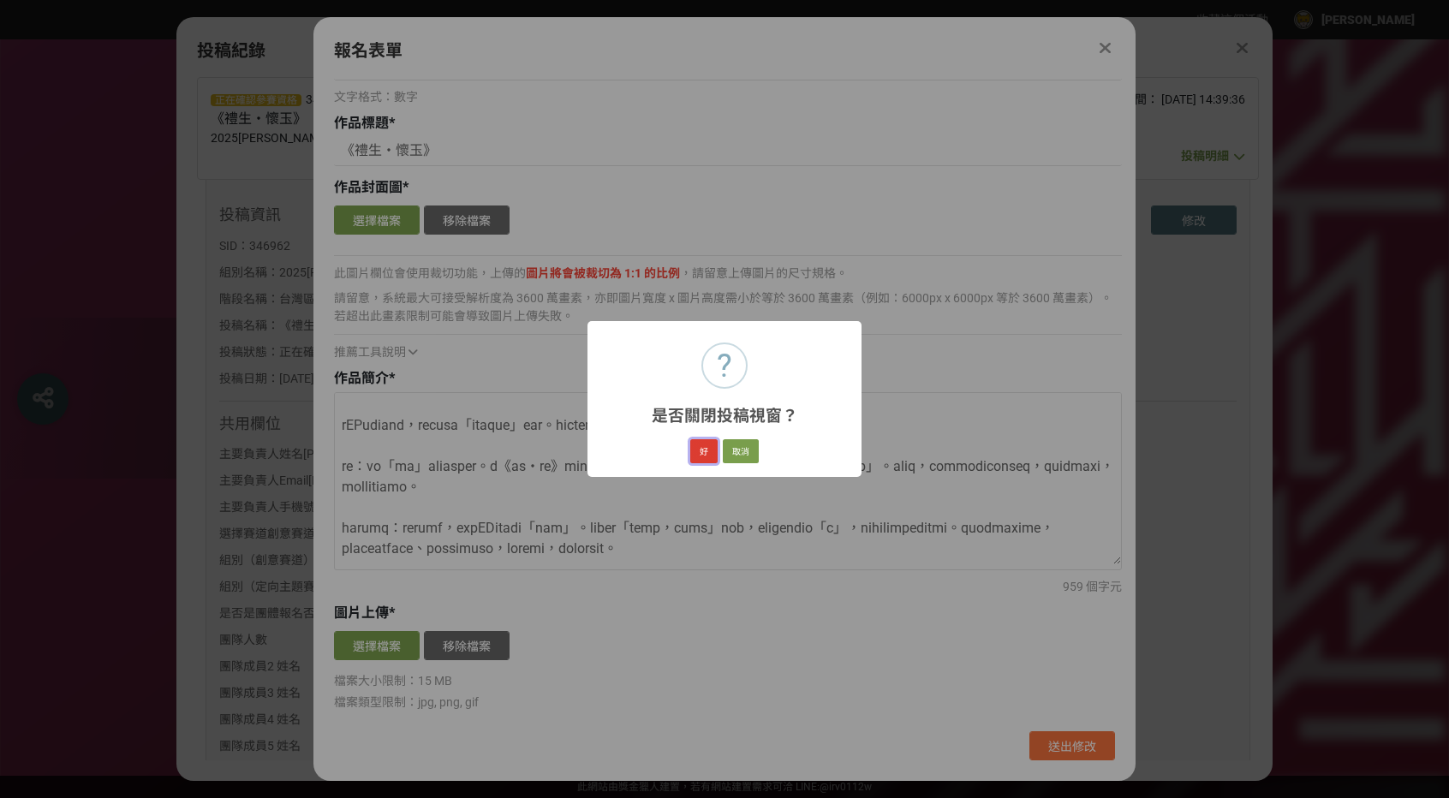
click at [695, 456] on button "好" at bounding box center [703, 451] width 27 height 24
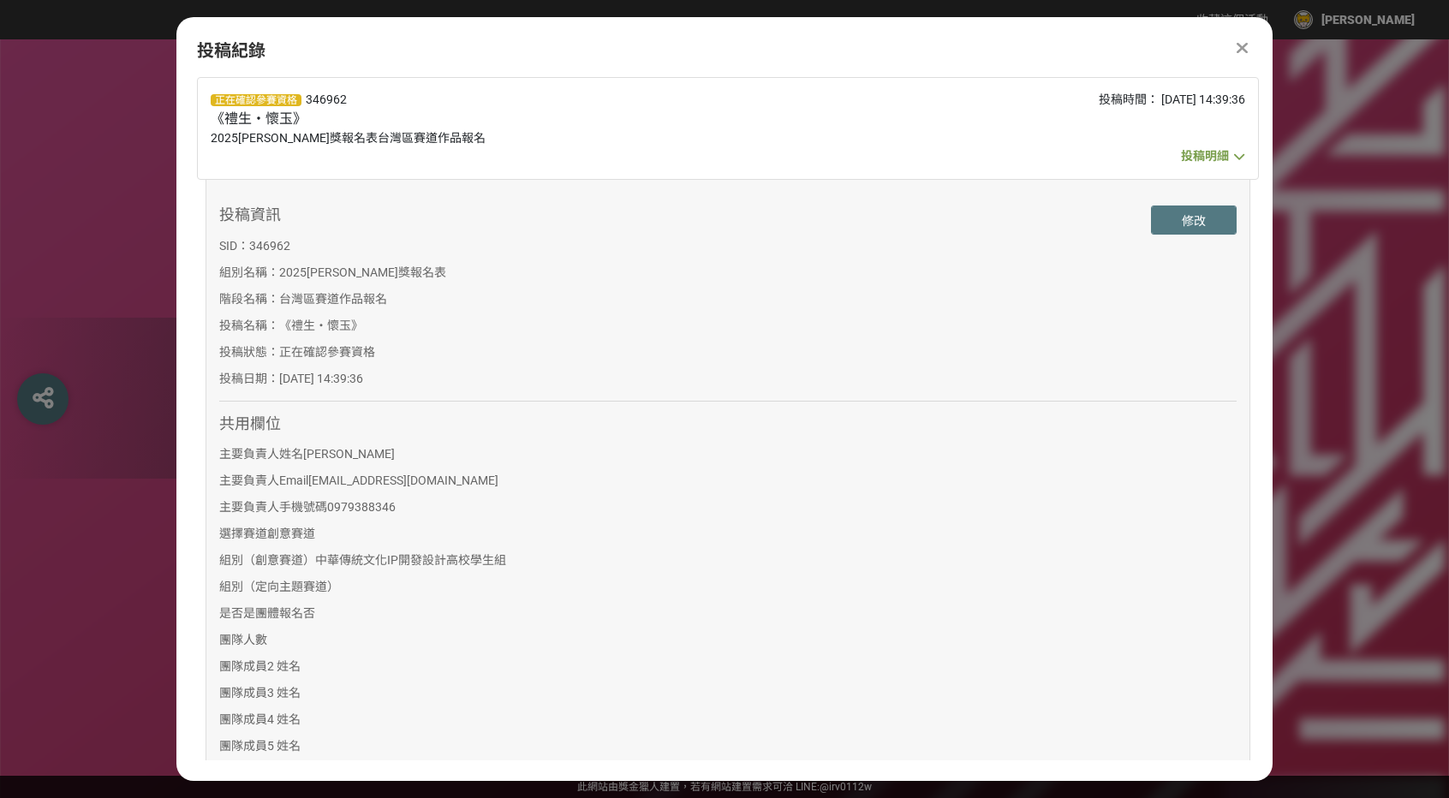
scroll to position [0, 0]
click at [1221, 162] on span "投稿明細" at bounding box center [1205, 156] width 48 height 14
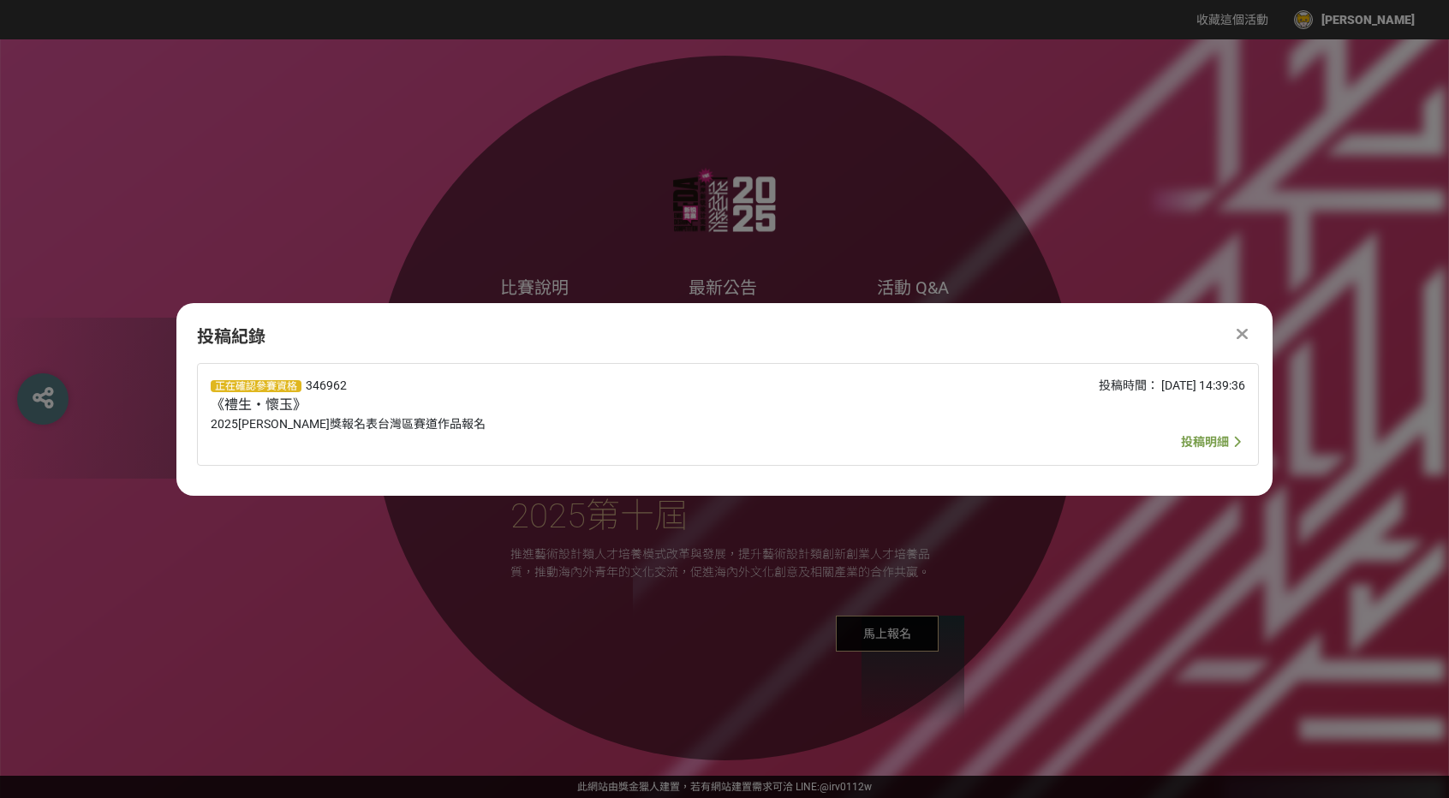
click at [1212, 433] on span "投稿明細" at bounding box center [1213, 442] width 64 height 21
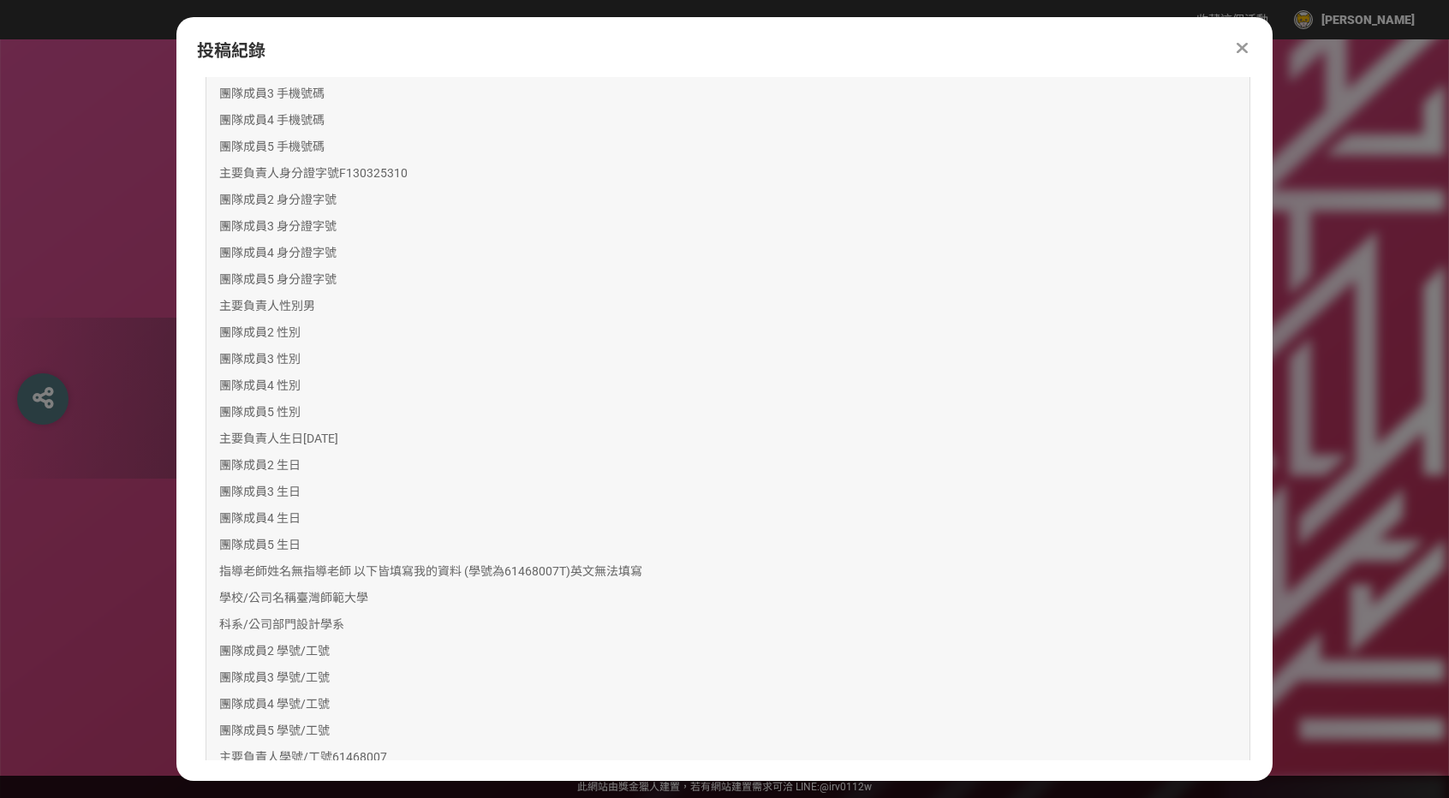
scroll to position [361, 0]
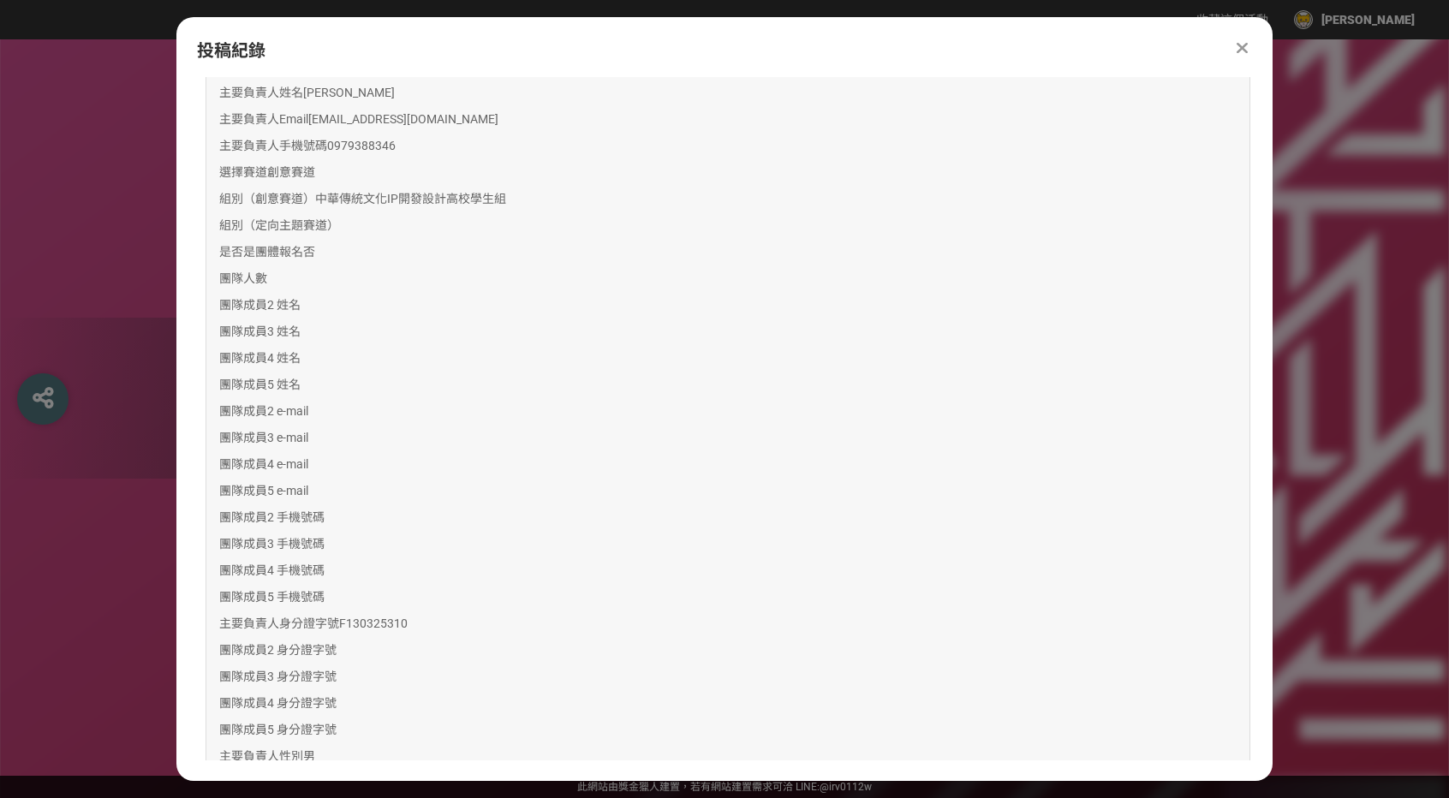
click at [1240, 45] on icon at bounding box center [1241, 47] width 11 height 17
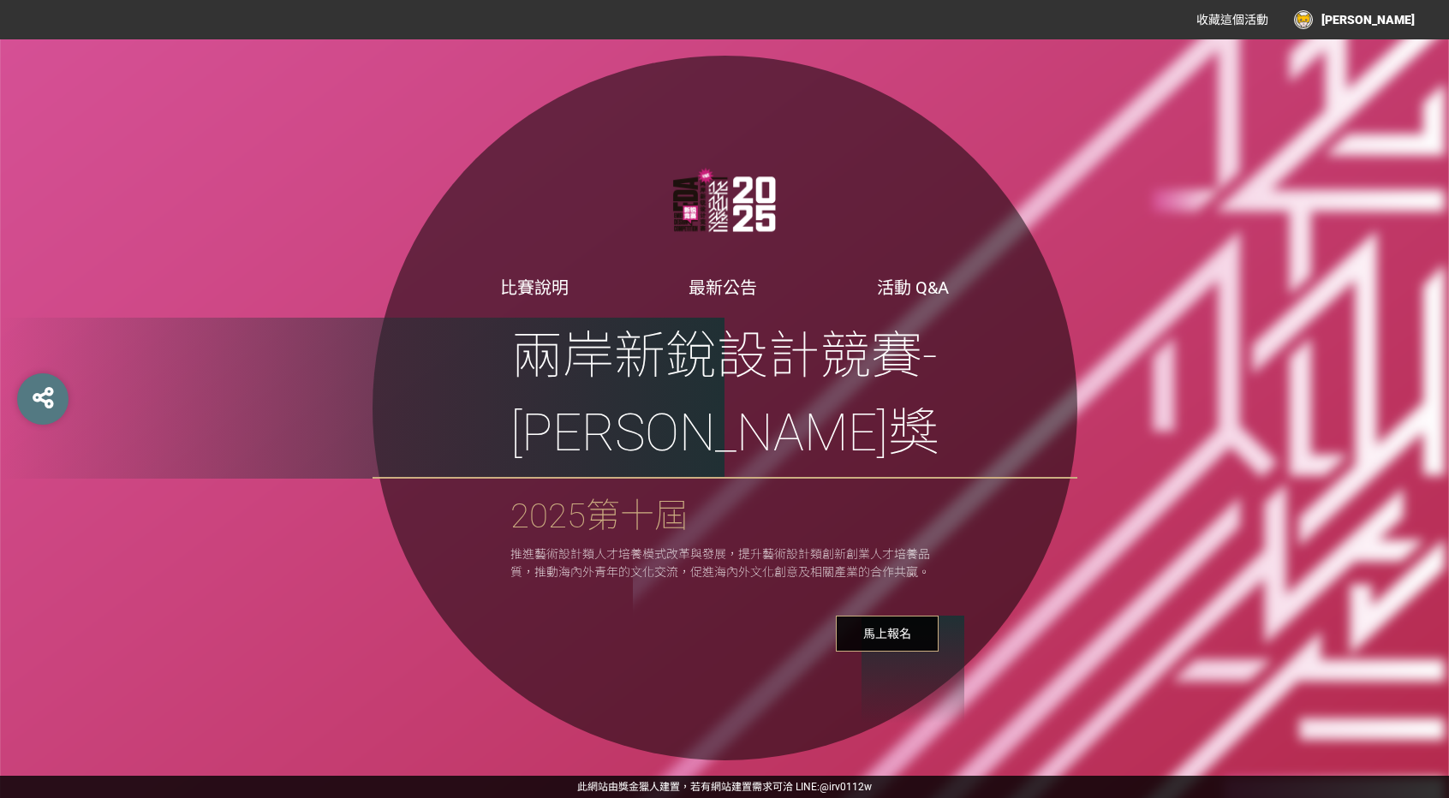
click at [1391, 19] on div "[PERSON_NAME]" at bounding box center [1354, 19] width 121 height 19
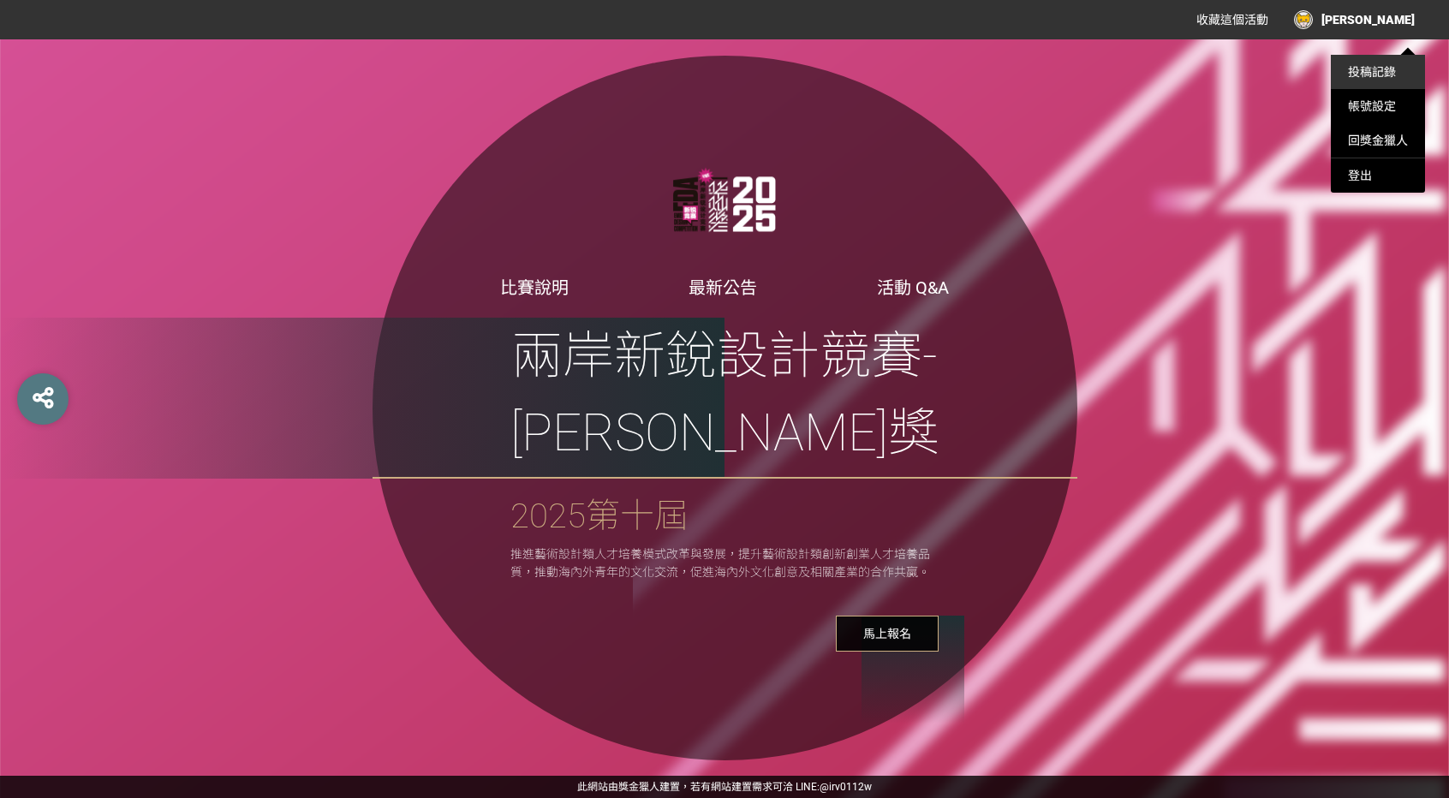
click at [1372, 76] on link "投稿記錄" at bounding box center [1372, 72] width 48 height 14
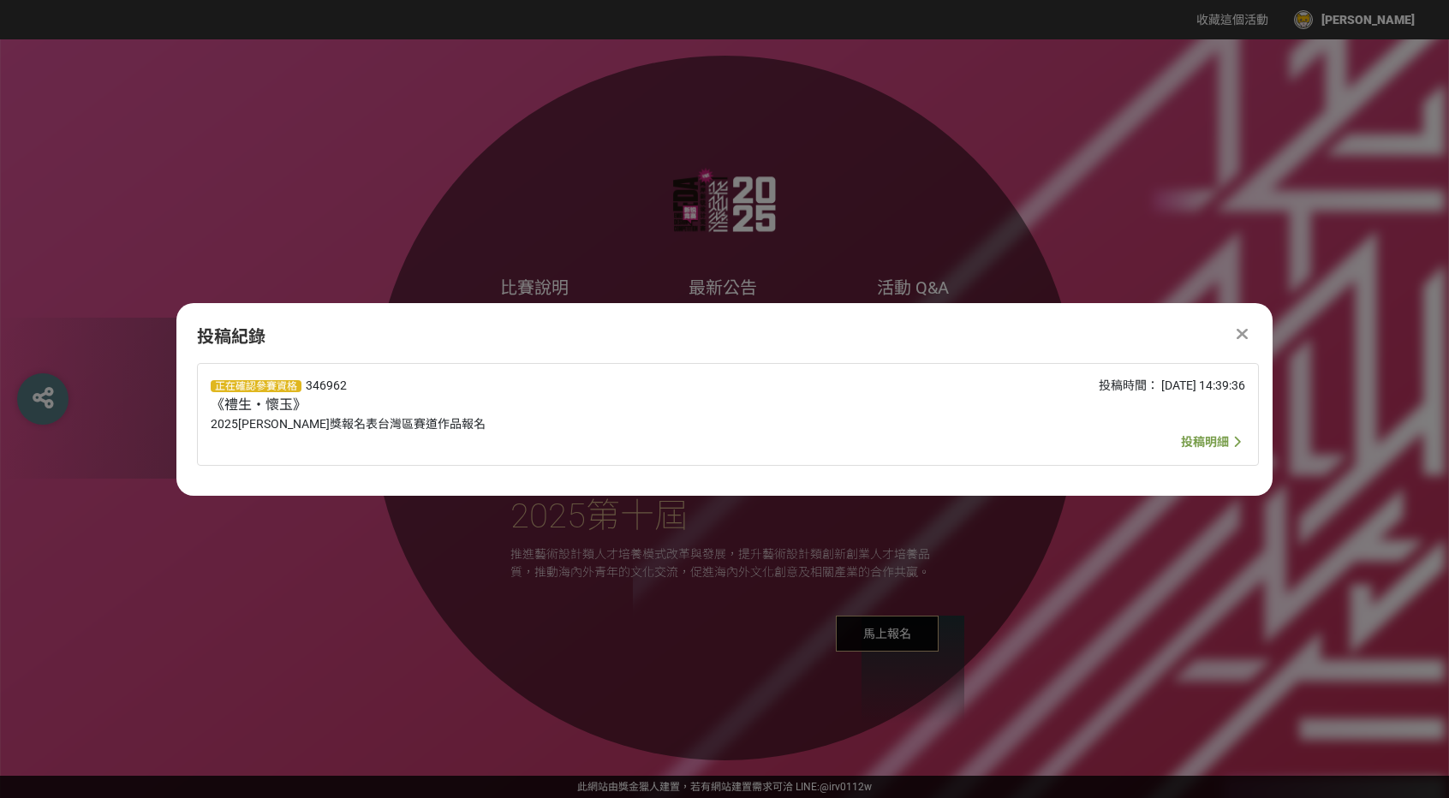
click at [1185, 446] on span "投稿明細" at bounding box center [1205, 442] width 48 height 14
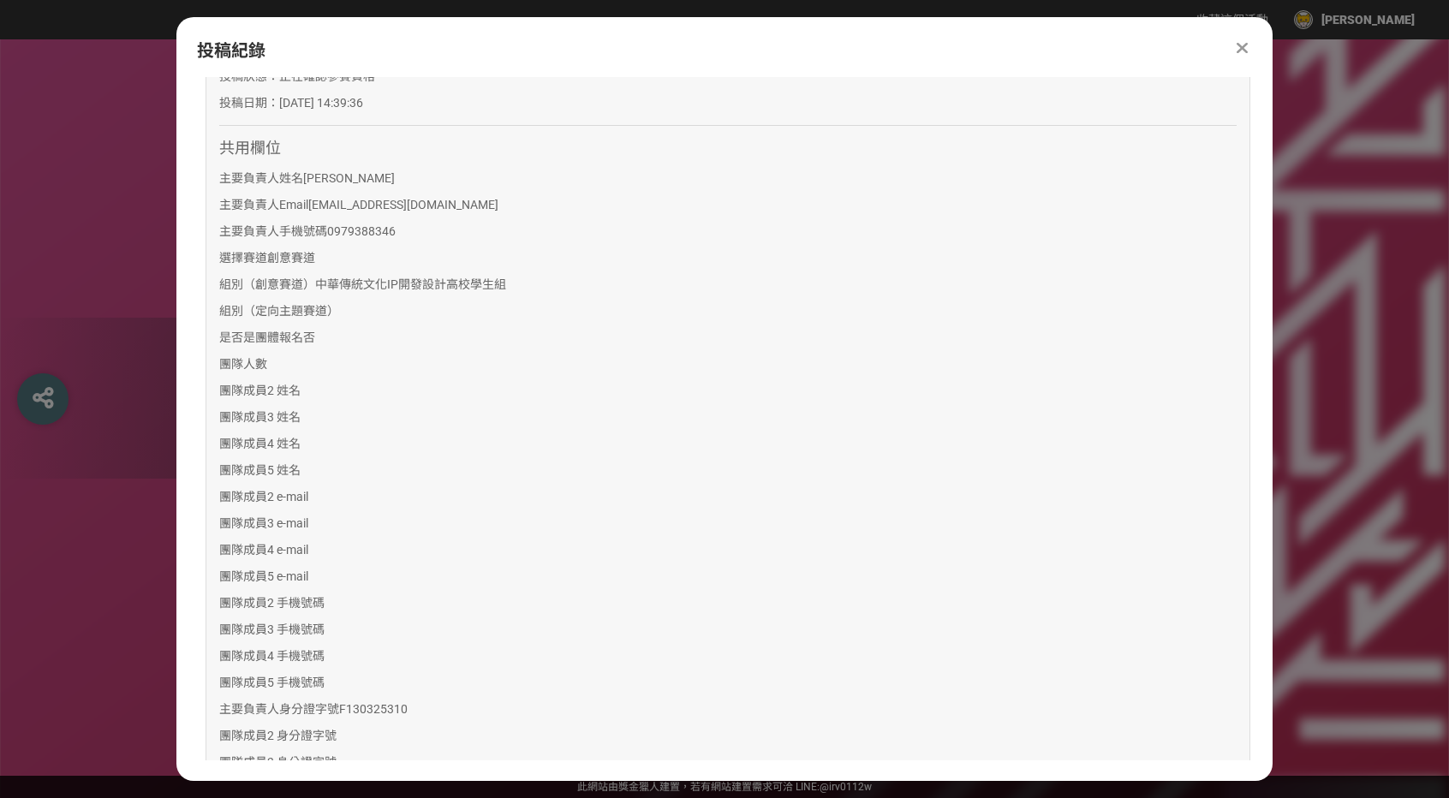
scroll to position [0, 0]
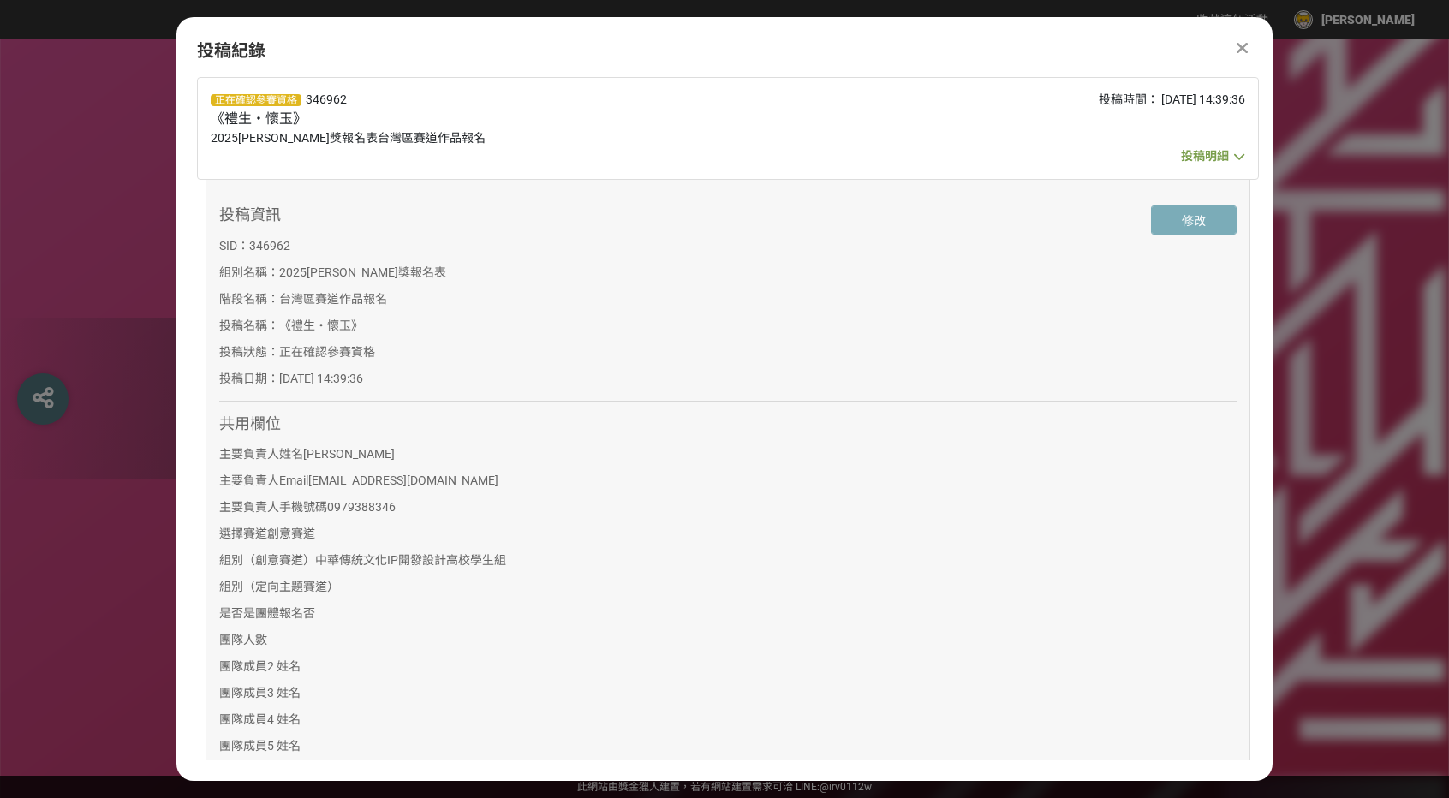
click at [1179, 218] on button "修改" at bounding box center [1194, 219] width 86 height 29
select select "獎金獵人網站"
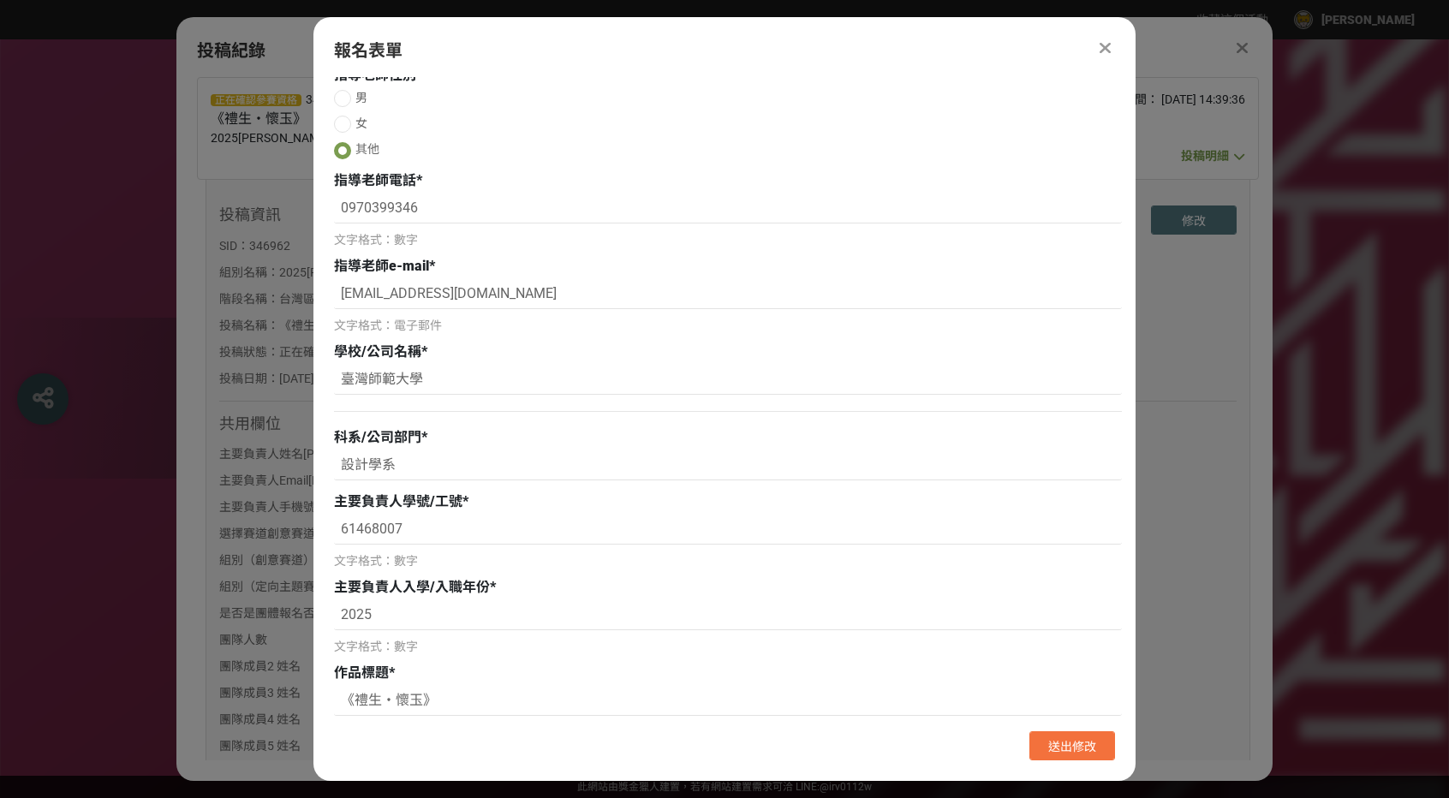
scroll to position [1113, 0]
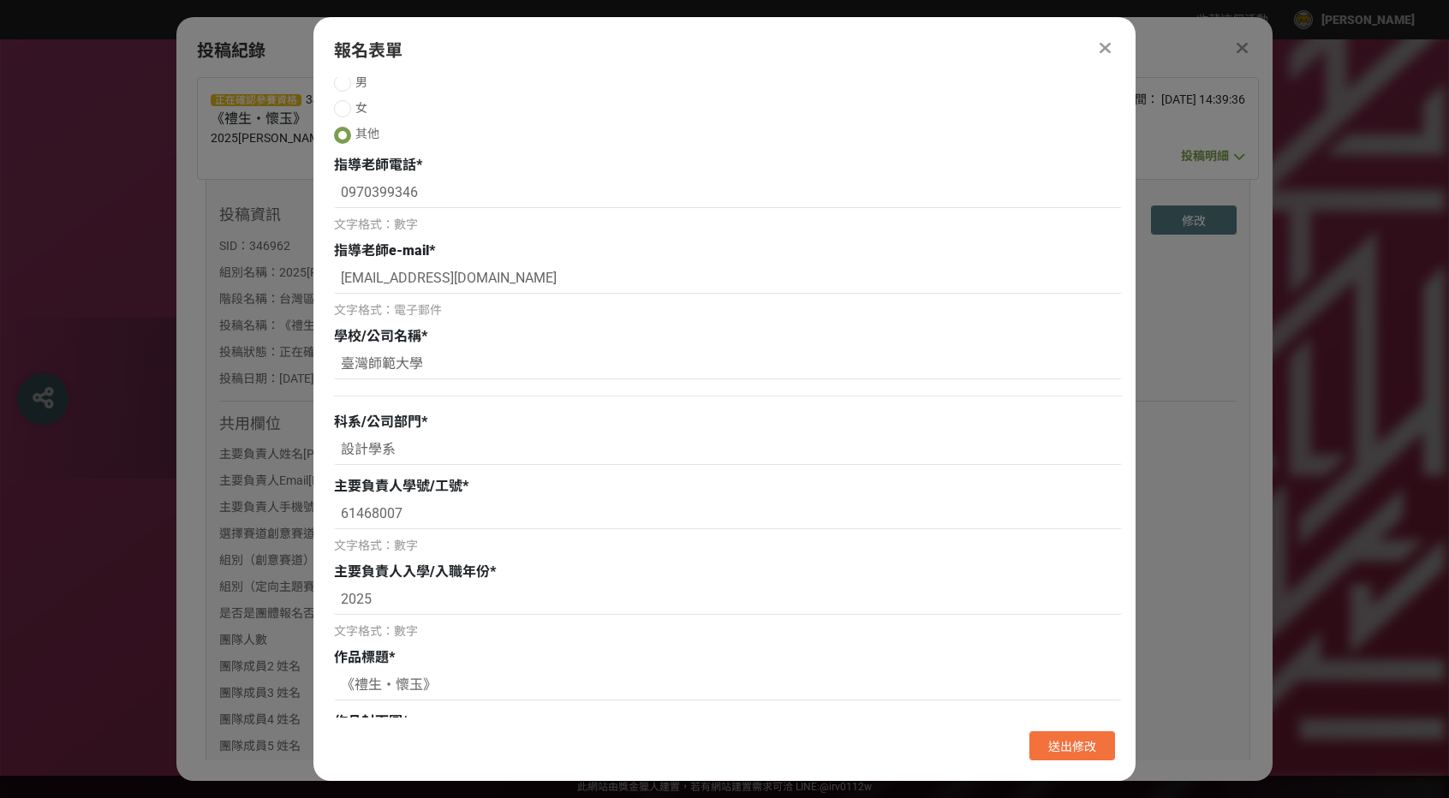
click at [1108, 46] on icon at bounding box center [1104, 47] width 11 height 17
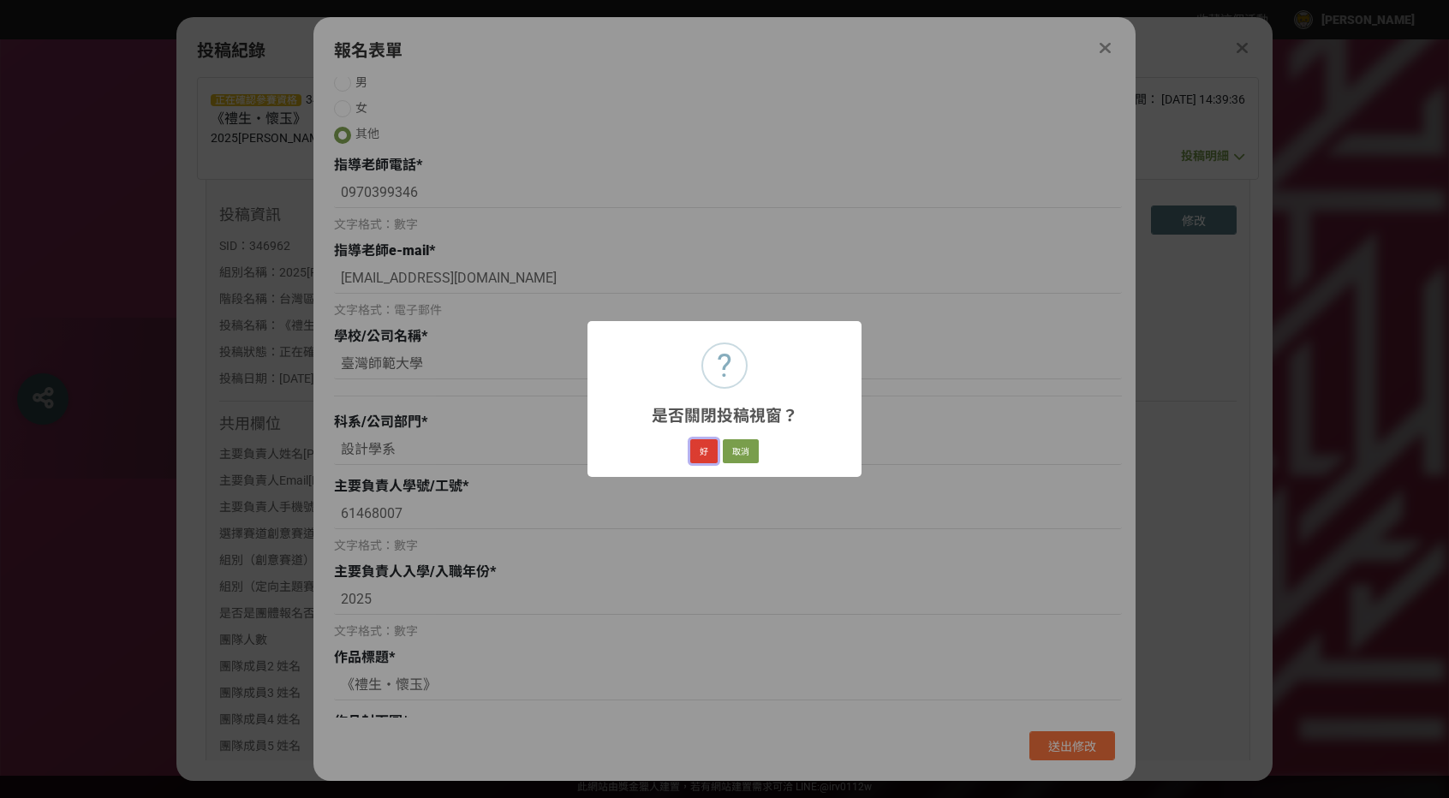
click at [712, 448] on button "好" at bounding box center [703, 451] width 27 height 24
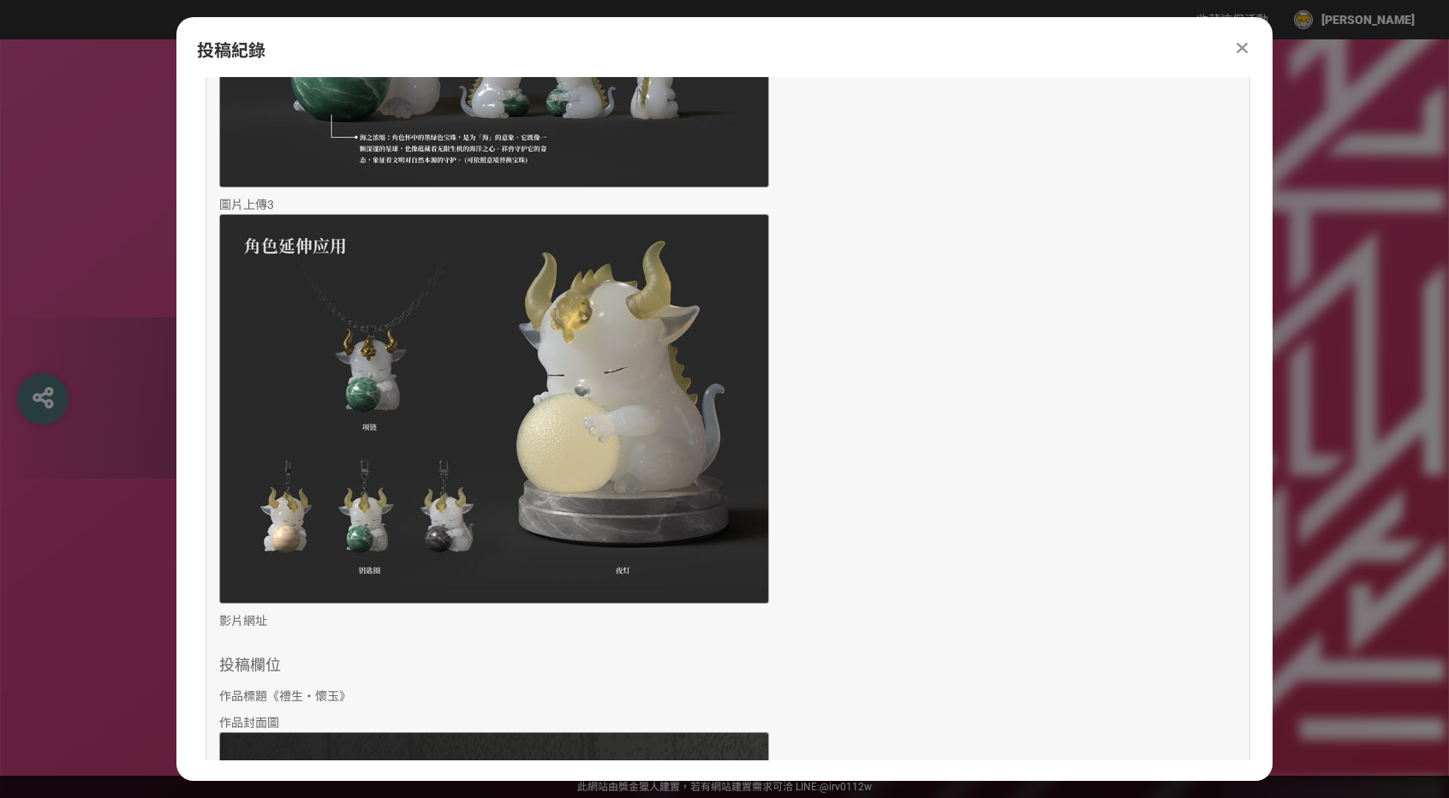
click at [1329, 259] on div "比賽說明 最新公告 活動 Q&A 兩岸新銳設計競賽-[PERSON_NAME]獎 2025第十屆 推進藝術設計類人才培養模式改革與發展，提升藝術設計類創新創業…" at bounding box center [724, 407] width 1449 height 736
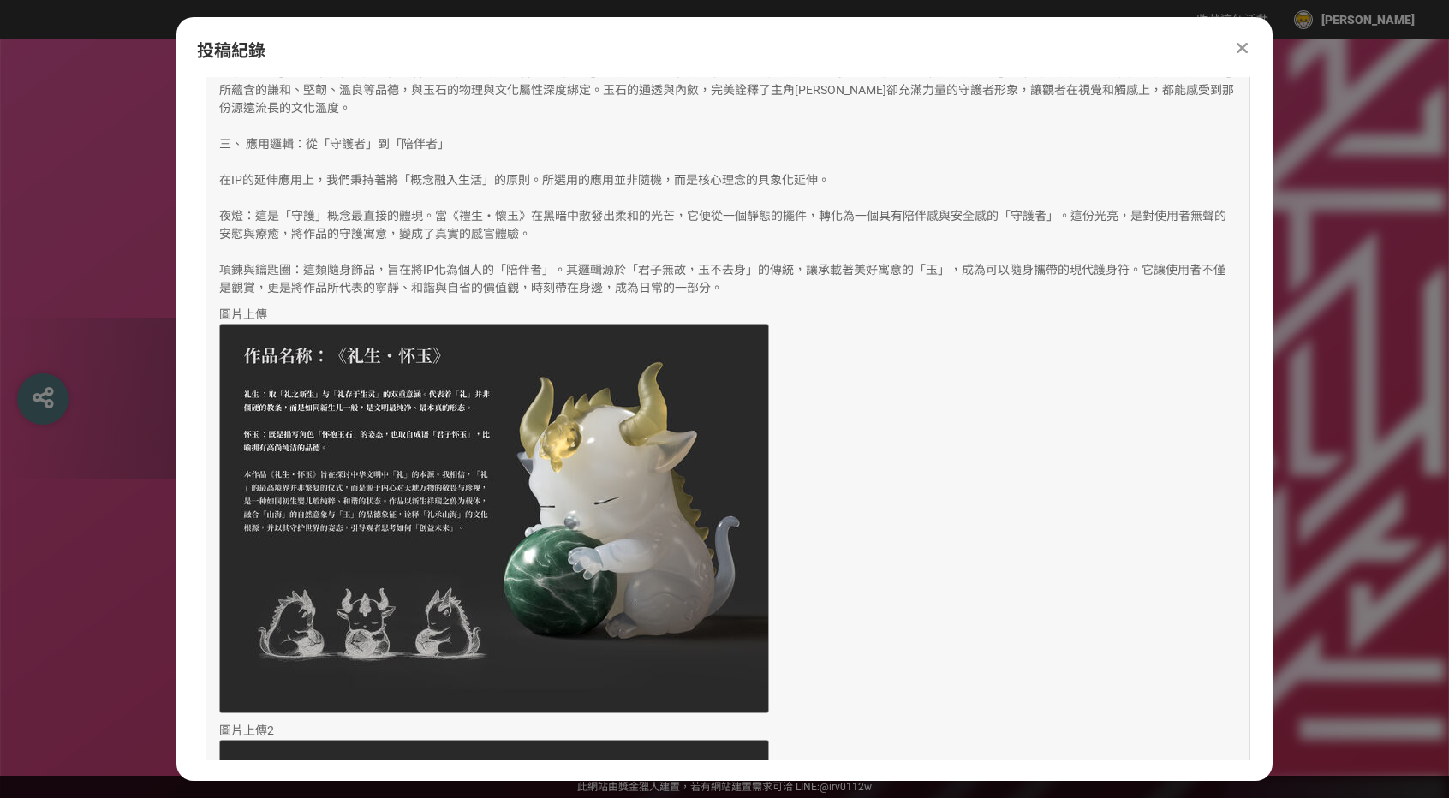
scroll to position [2075, 0]
click at [1236, 43] on icon at bounding box center [1241, 47] width 11 height 17
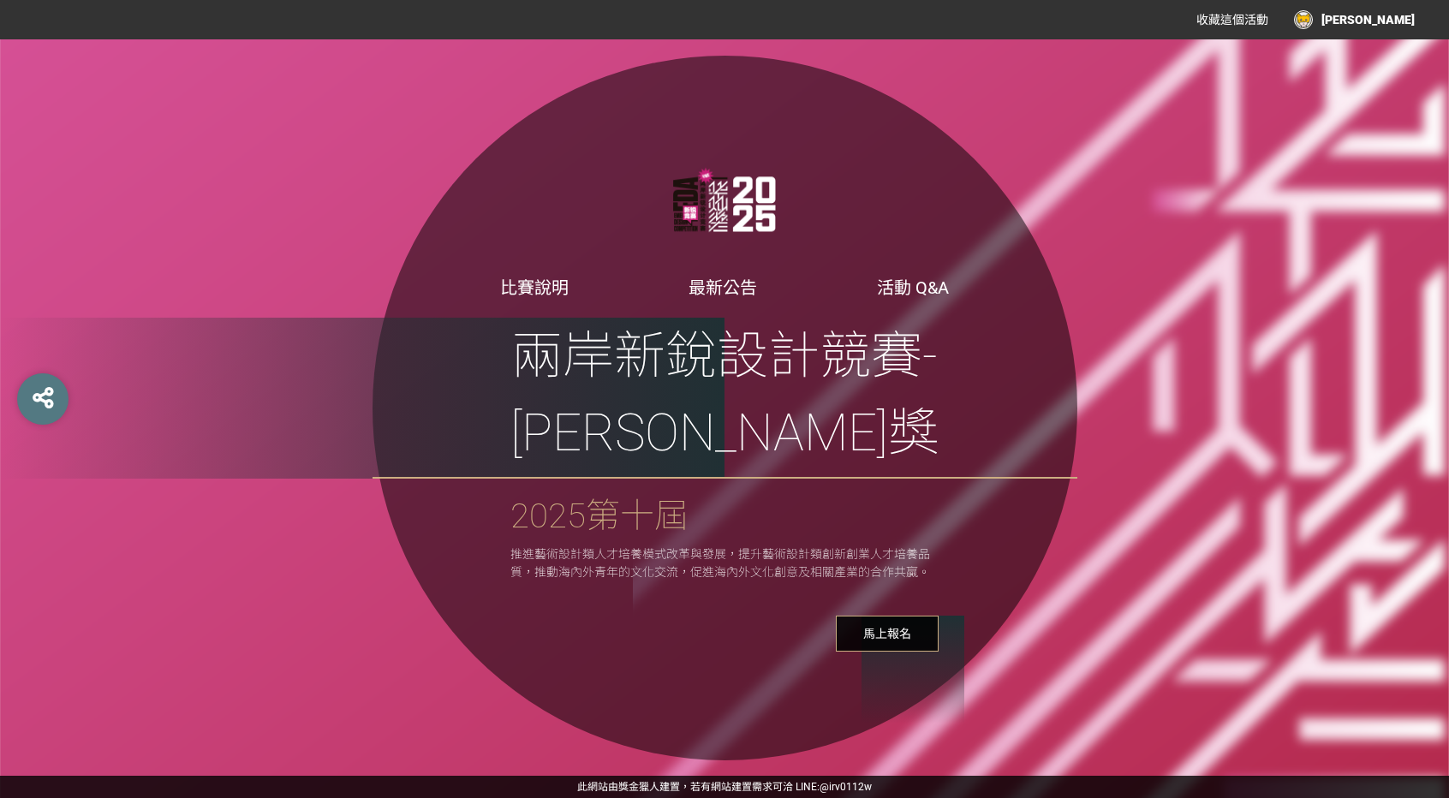
click at [921, 298] on link "活動 Q&A" at bounding box center [913, 287] width 72 height 21
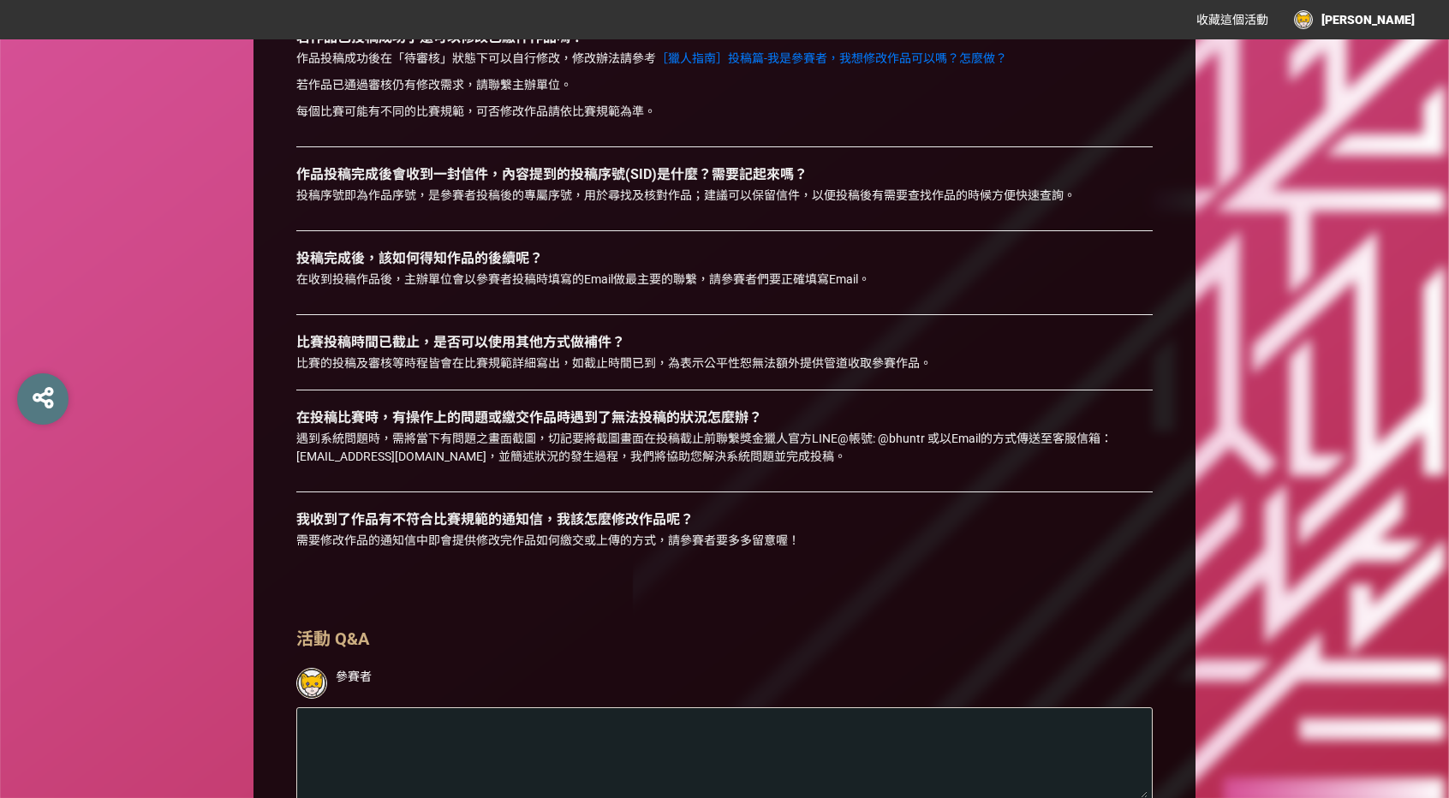
scroll to position [393, 0]
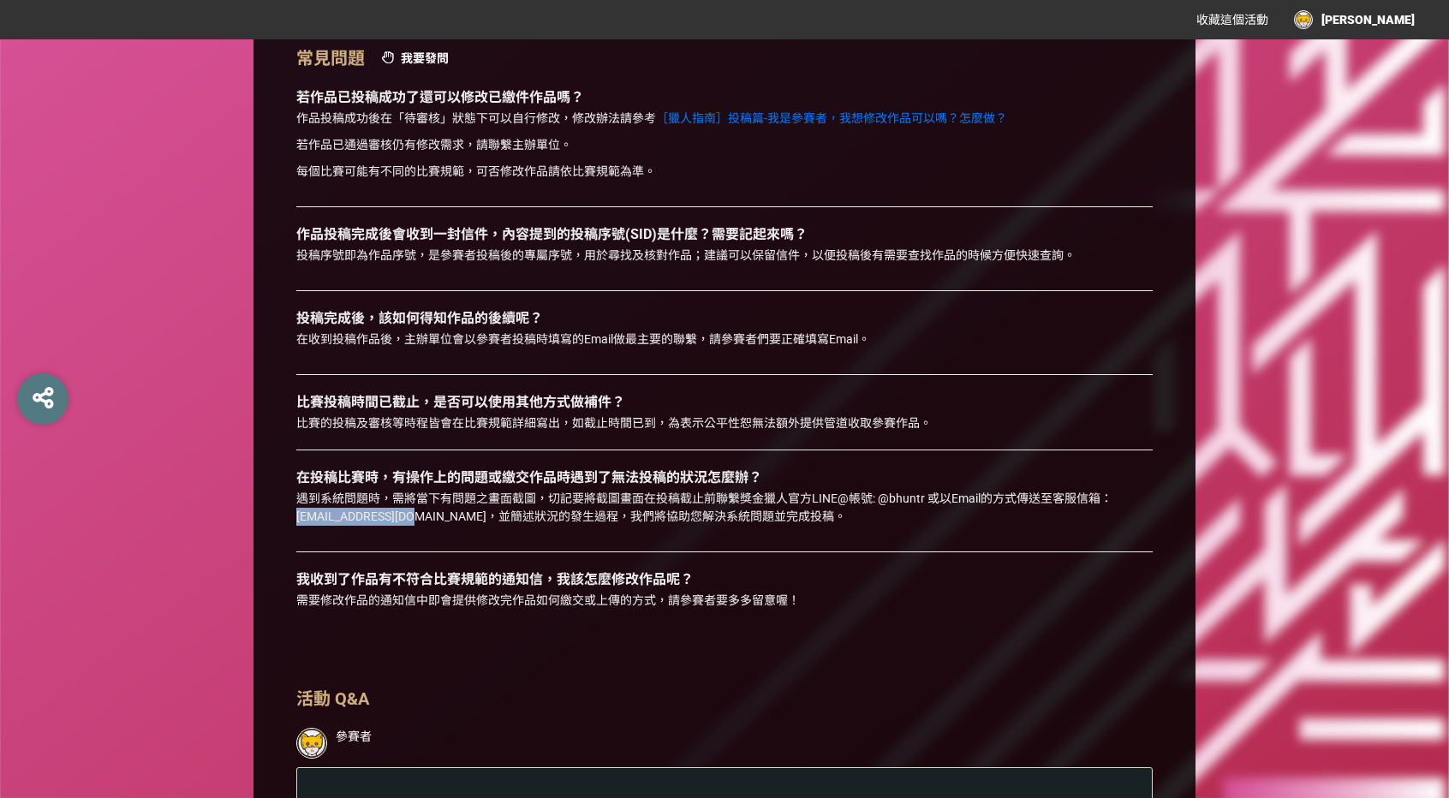
drag, startPoint x: 290, startPoint y: 515, endPoint x: 403, endPoint y: 526, distance: 113.6
click at [403, 526] on div "常見問題 我要發問 若作品已投稿成功了還可以修改已繳件作品嗎？ 作品投稿成功後在「待審核」狀態下可以自行修改，修改辦法請參考 ［獵人指南］投稿篇-我是參賽者，…" at bounding box center [724, 506] width 942 height 922
copy p "[EMAIL_ADDRESS][DOMAIN_NAME]"
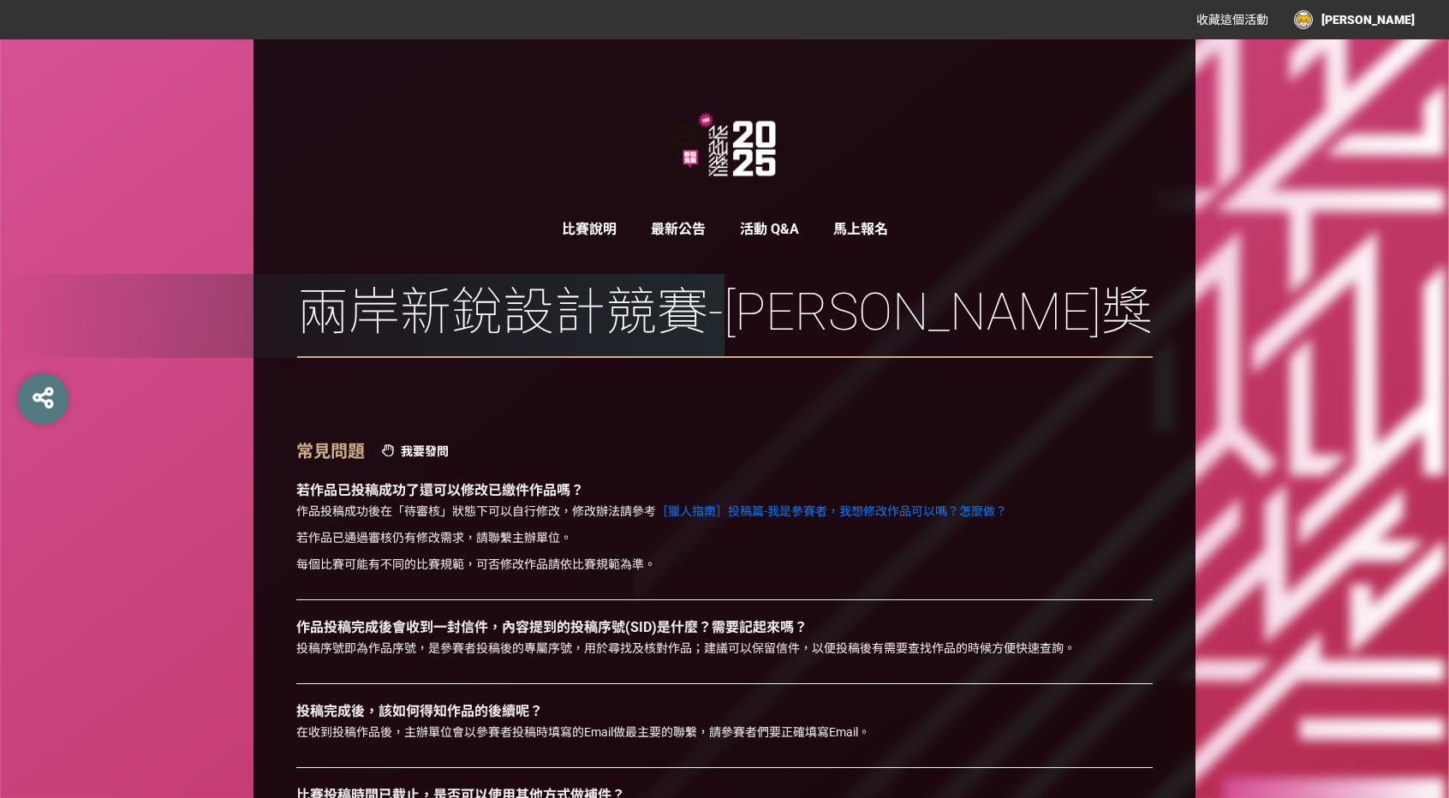
drag, startPoint x: 1378, startPoint y: 32, endPoint x: 1378, endPoint y: 21, distance: 10.3
click at [1378, 32] on div "收藏這個活動 [PERSON_NAME]" at bounding box center [1292, 19] width 244 height 31
click at [1375, 16] on div "[PERSON_NAME]" at bounding box center [1354, 19] width 121 height 19
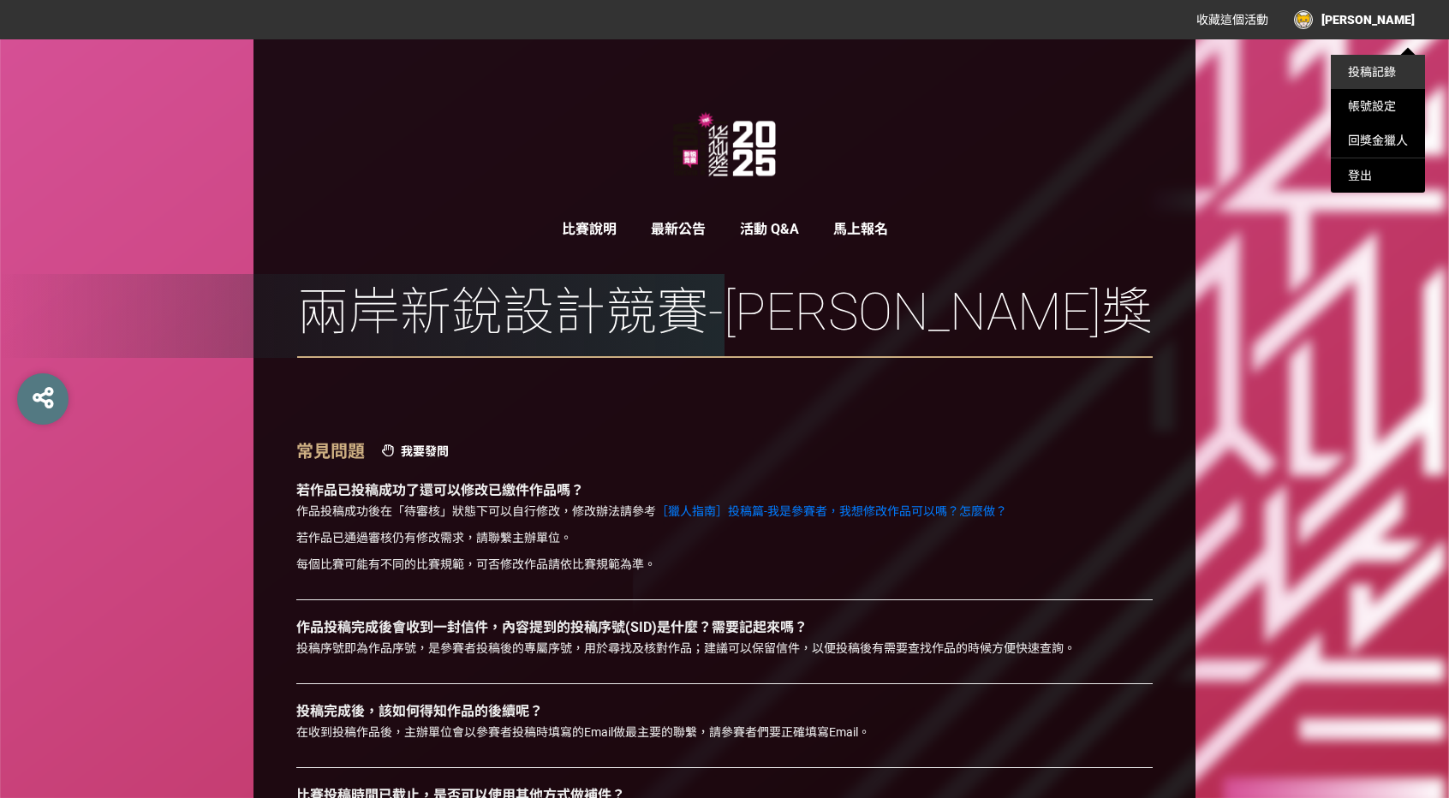
click at [1375, 68] on link "投稿記錄" at bounding box center [1372, 72] width 48 height 14
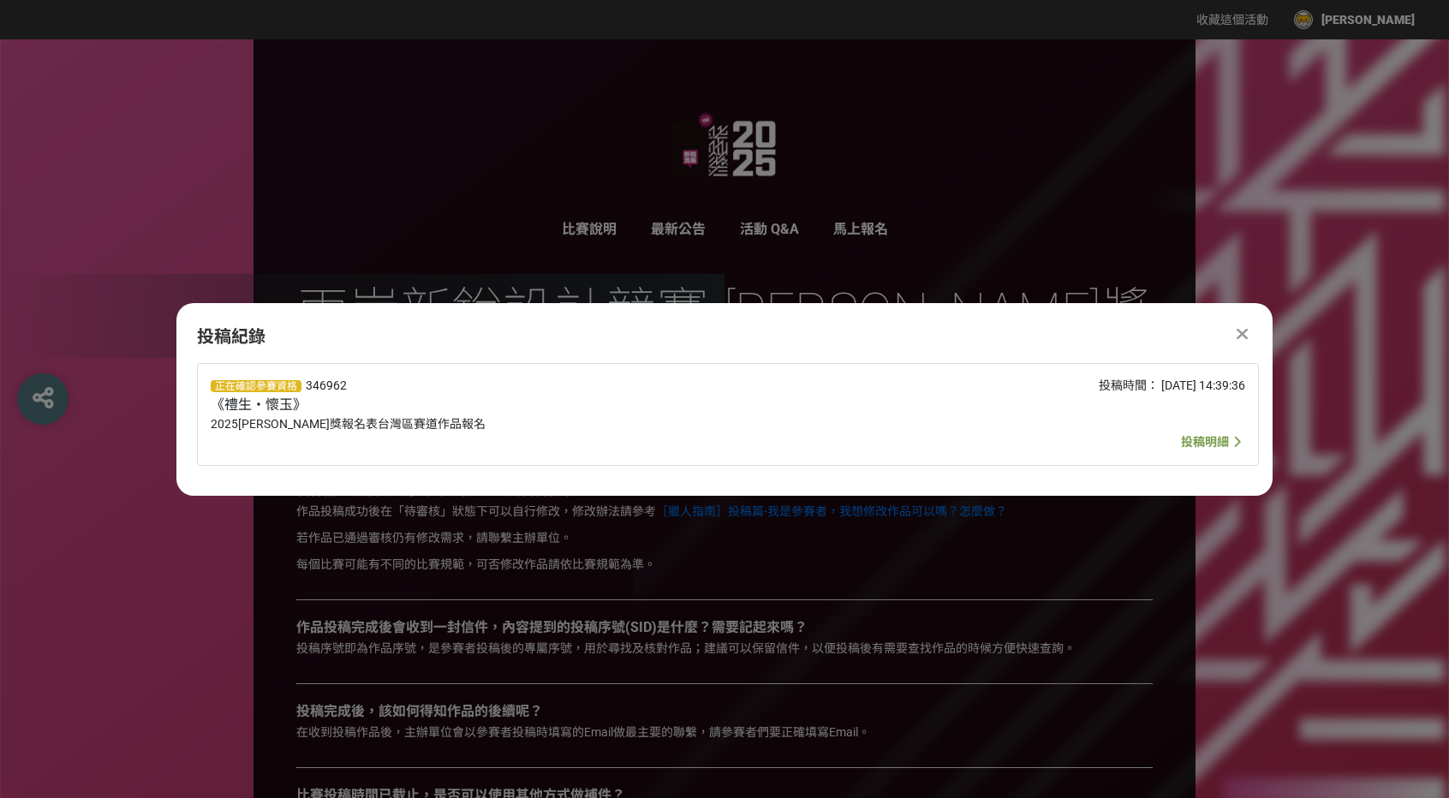
click at [1192, 444] on span "投稿明細" at bounding box center [1205, 442] width 48 height 14
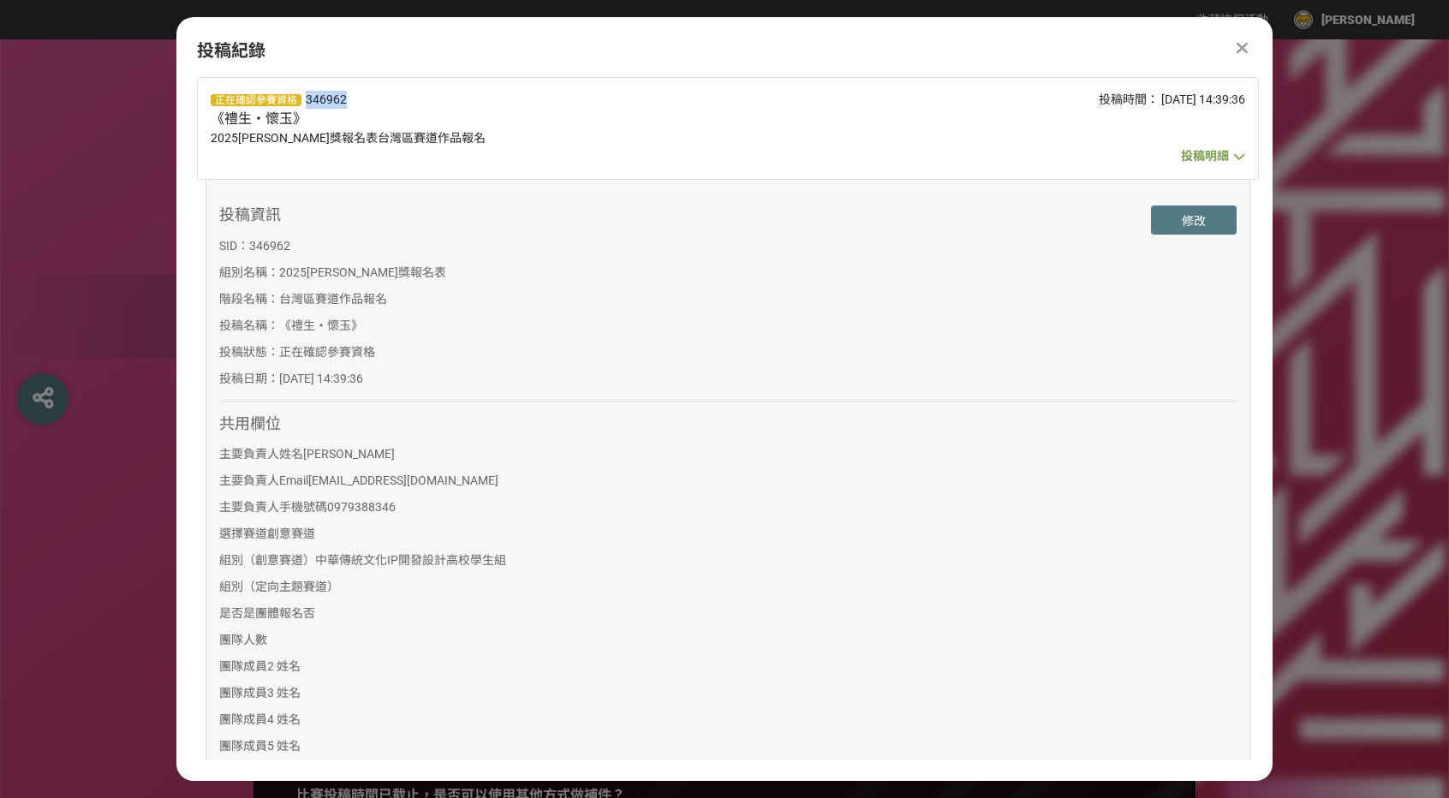
drag, startPoint x: 354, startPoint y: 93, endPoint x: 294, endPoint y: 91, distance: 60.0
click at [294, 91] on div "正在確認參賽資格 346962 《禮生・懷玉》 2025[PERSON_NAME]獎報名表台灣區賽道作品報名" at bounding box center [513, 128] width 604 height 75
drag, startPoint x: 301, startPoint y: 242, endPoint x: 211, endPoint y: 241, distance: 89.9
copy p "SID： 346962"
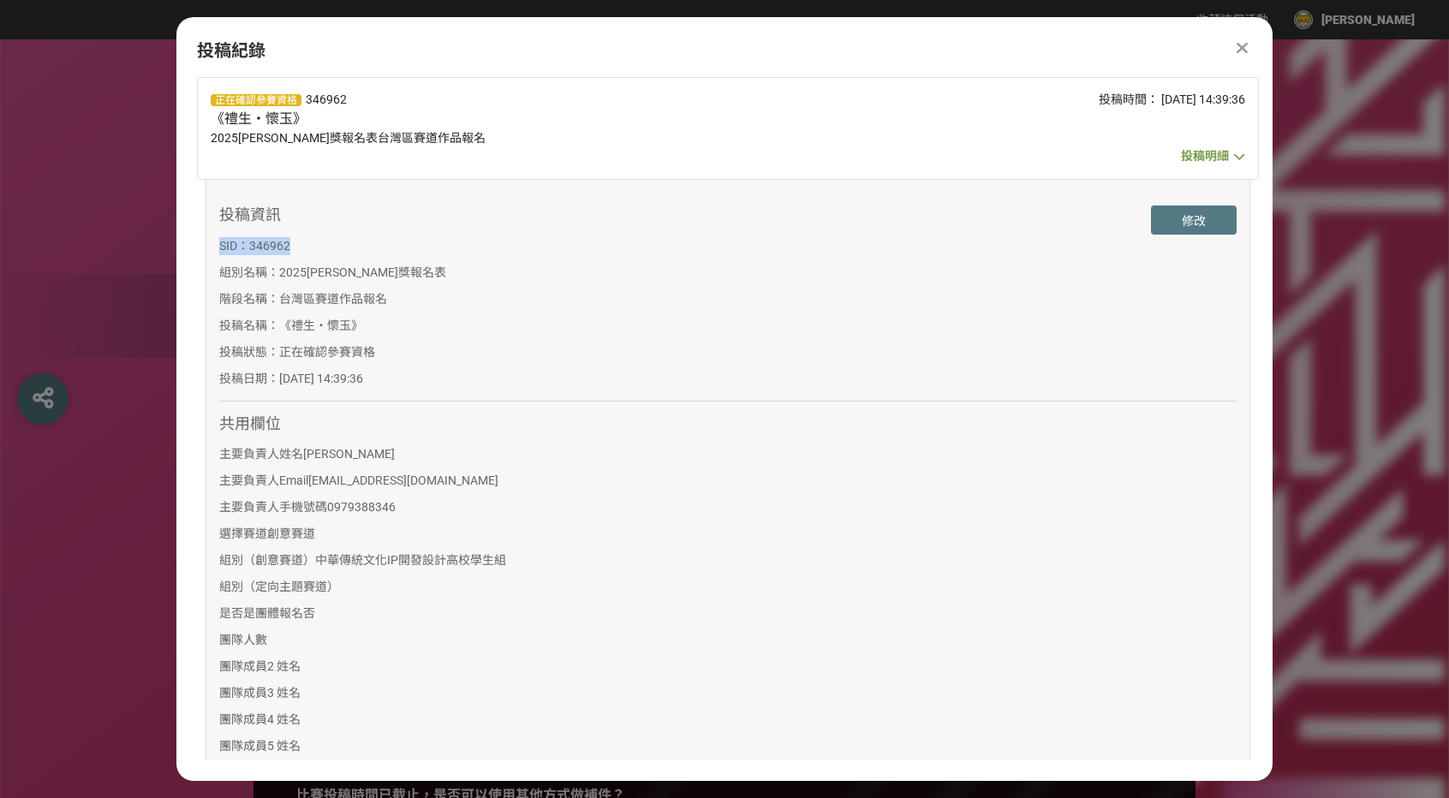
drag, startPoint x: 397, startPoint y: 378, endPoint x: 334, endPoint y: 342, distance: 72.9
click at [301, 354] on div "投稿資訊 SID： 346962 組別名稱： 2025[PERSON_NAME]獎報名表 階段名稱： 台灣區賽道作品報名 投稿名稱： 《禮生・懷玉》 投稿狀態…" at bounding box center [346, 300] width 254 height 191
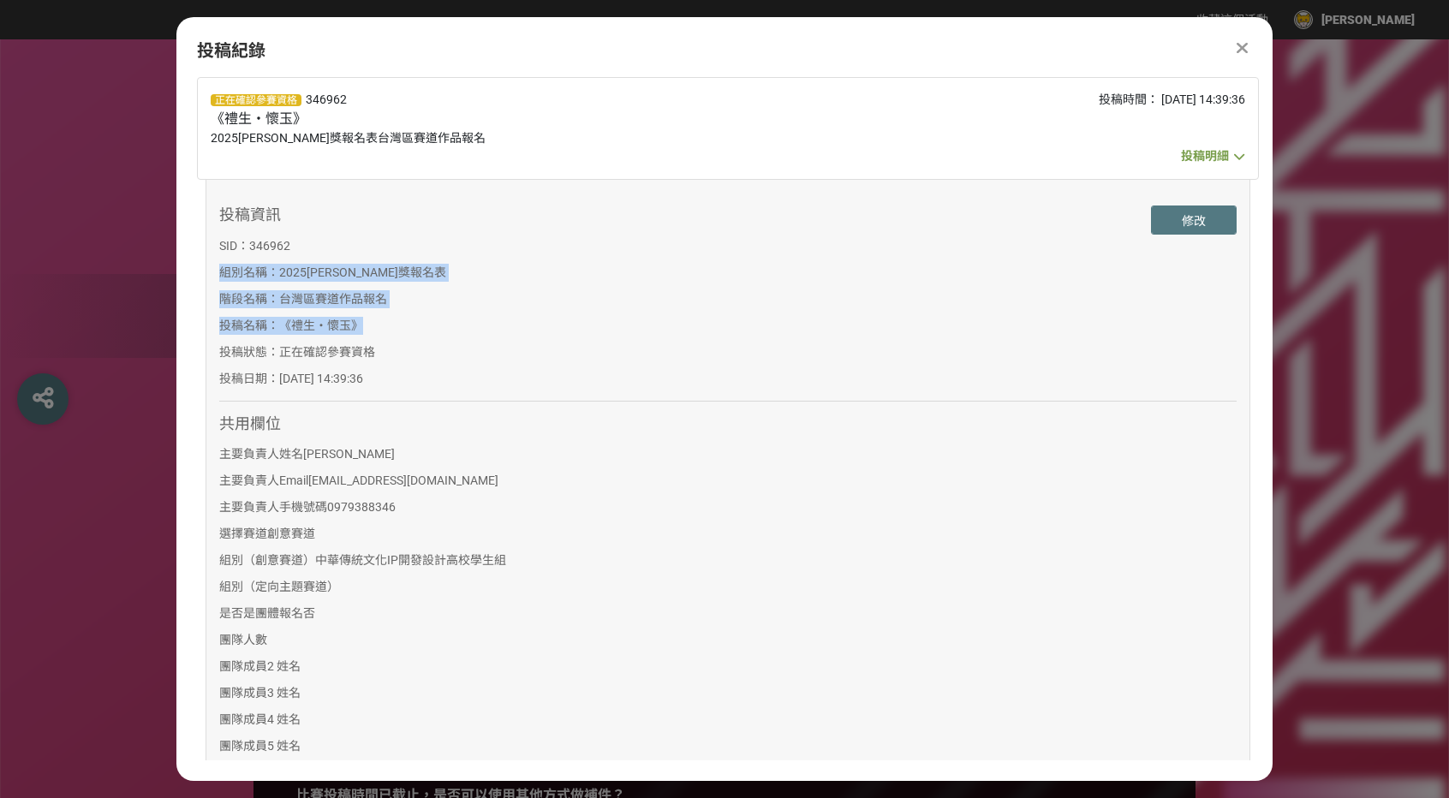
drag, startPoint x: 362, startPoint y: 330, endPoint x: 217, endPoint y: 261, distance: 160.1
copy div "組別名稱： 2025[PERSON_NAME]獎報名表 階段名稱： 台灣區賽道作品報名 投稿名稱： 《禮生・懷玉》"
click at [360, 307] on div "投稿資訊 SID： 346962 組別名稱： 2025[PERSON_NAME]獎報名表 階段名稱： 台灣區賽道作品報名 投稿名稱： 《禮生・懷玉》 投稿狀態…" at bounding box center [346, 300] width 254 height 191
click at [361, 334] on div "投稿資訊 SID： 346962 組別名稱： 2025[PERSON_NAME]獎報名表 階段名稱： 台灣區賽道作品報名 投稿名稱： 《禮生・懷玉》 投稿狀態…" at bounding box center [346, 300] width 254 height 191
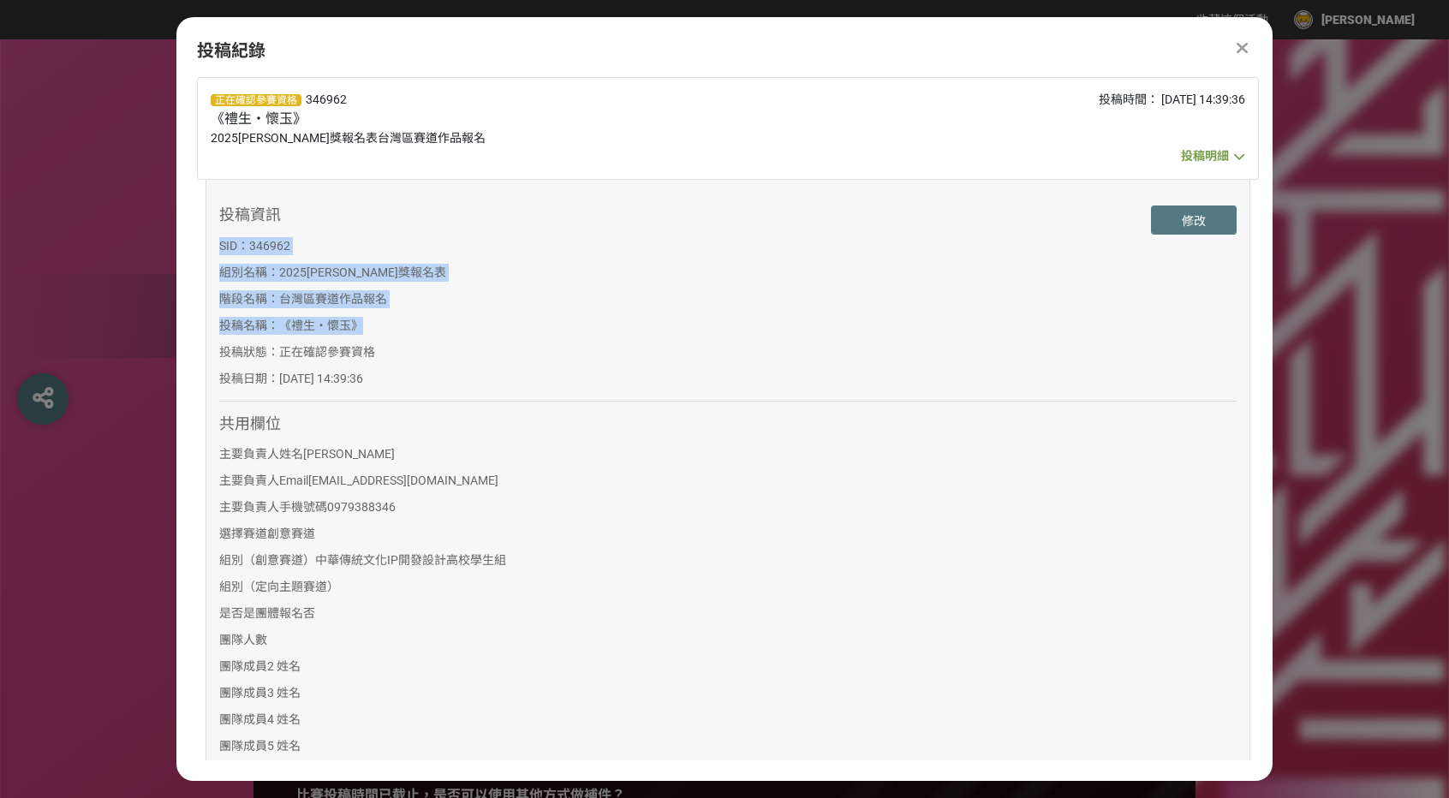
drag, startPoint x: 361, startPoint y: 324, endPoint x: 216, endPoint y: 245, distance: 165.5
copy div "SID： 346962 組別名稱： 2025[PERSON_NAME]獎報名表 階段名稱： 台灣區賽道作品報名 投稿名稱： 《禮生・懷玉》"
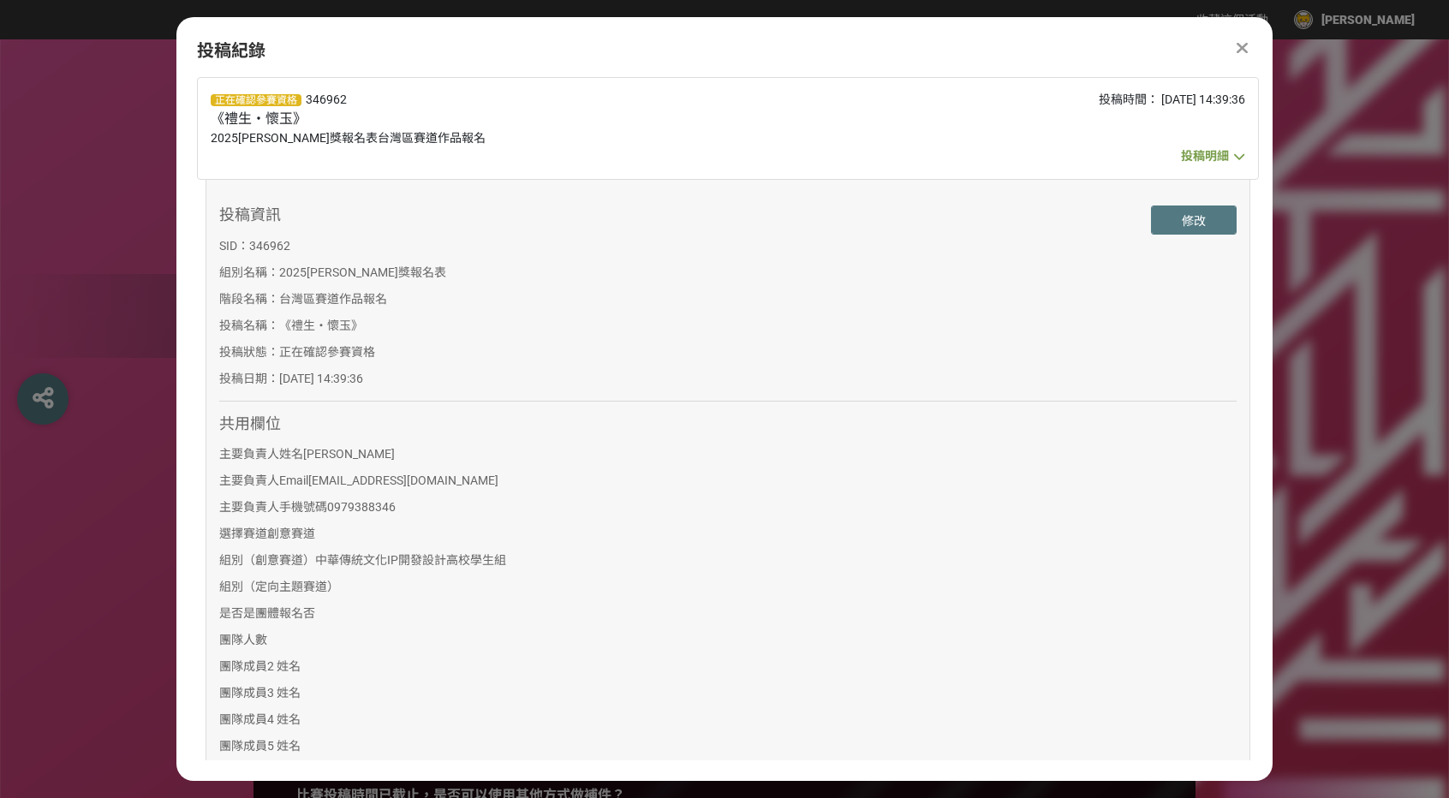
click at [510, 326] on div at bounding box center [600, 300] width 254 height 191
click at [1246, 38] on div at bounding box center [1241, 48] width 21 height 21
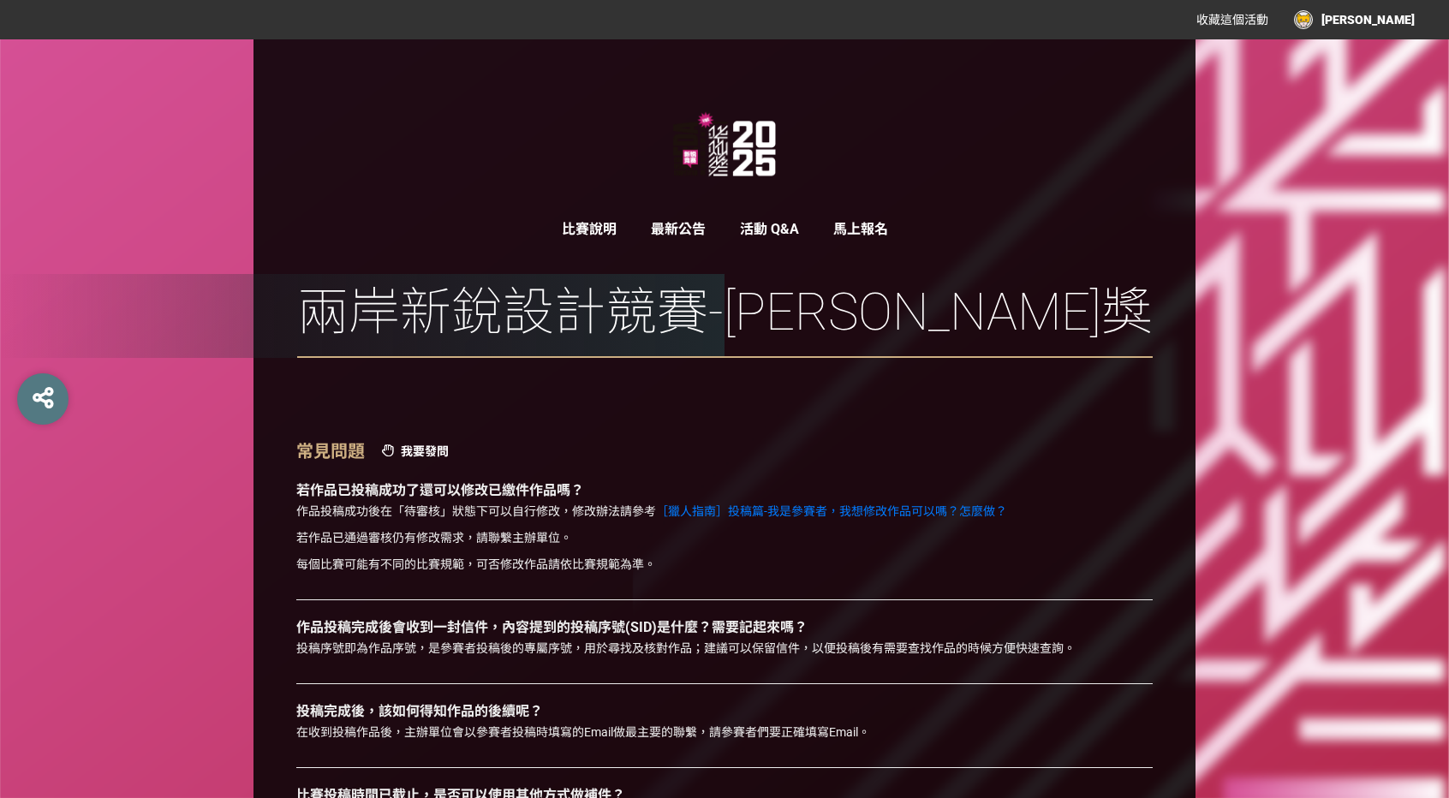
click at [601, 222] on span "比賽說明" at bounding box center [589, 229] width 55 height 16
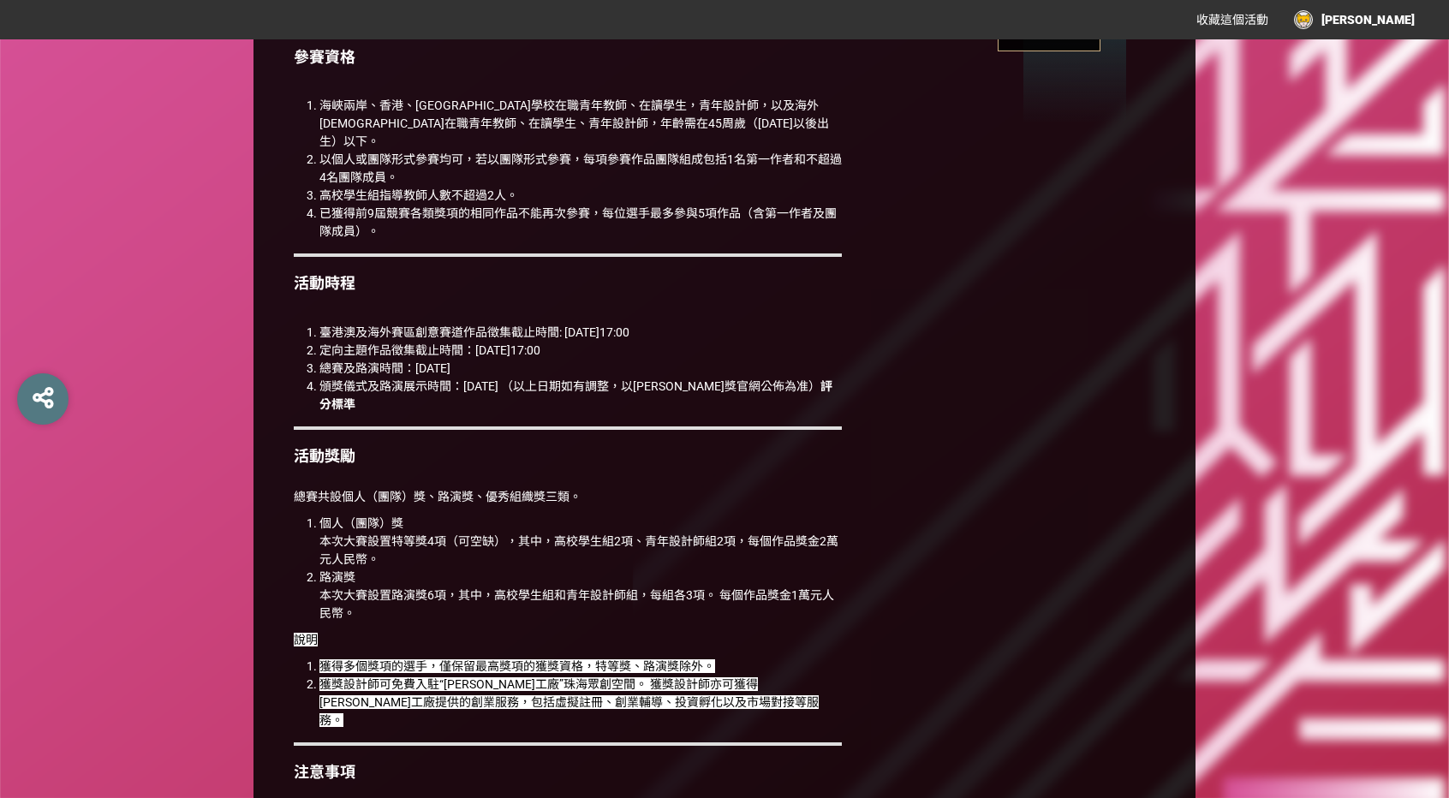
scroll to position [856, 0]
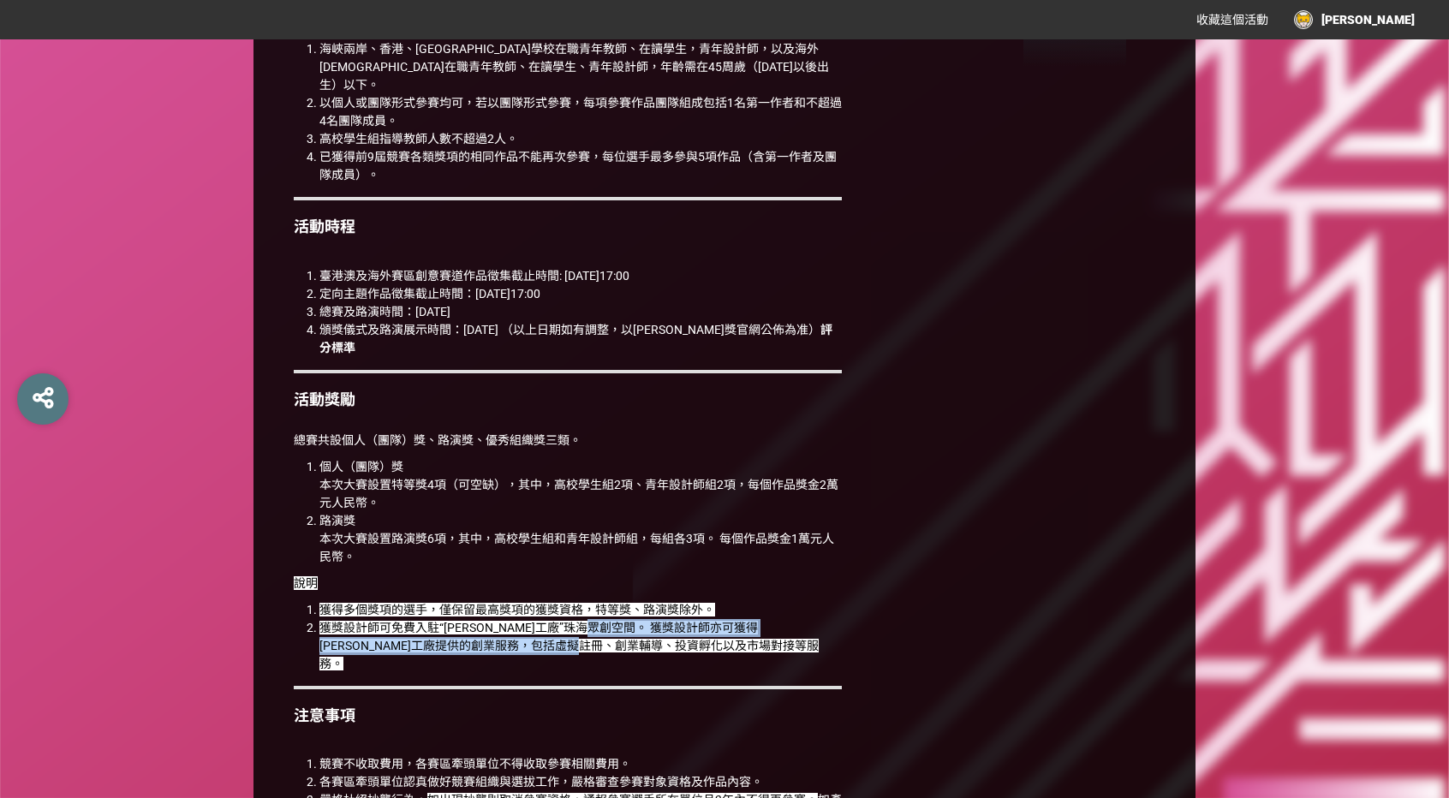
click at [642, 619] on li "獲獎設計師可免費入駐“[PERSON_NAME]工廠”珠海眾創空間。 獲獎設計師亦可獲得[PERSON_NAME]工廠提供的創業服務，包括虛擬註冊、創業輔導、…" at bounding box center [580, 646] width 522 height 54
click at [629, 621] on span "獲獎設計師可免費入駐“[PERSON_NAME]工廠”珠海眾創空間。 獲獎設計師亦可獲得[PERSON_NAME]工廠提供的創業服務，包括虛擬註冊、創業輔導、…" at bounding box center [568, 646] width 499 height 50
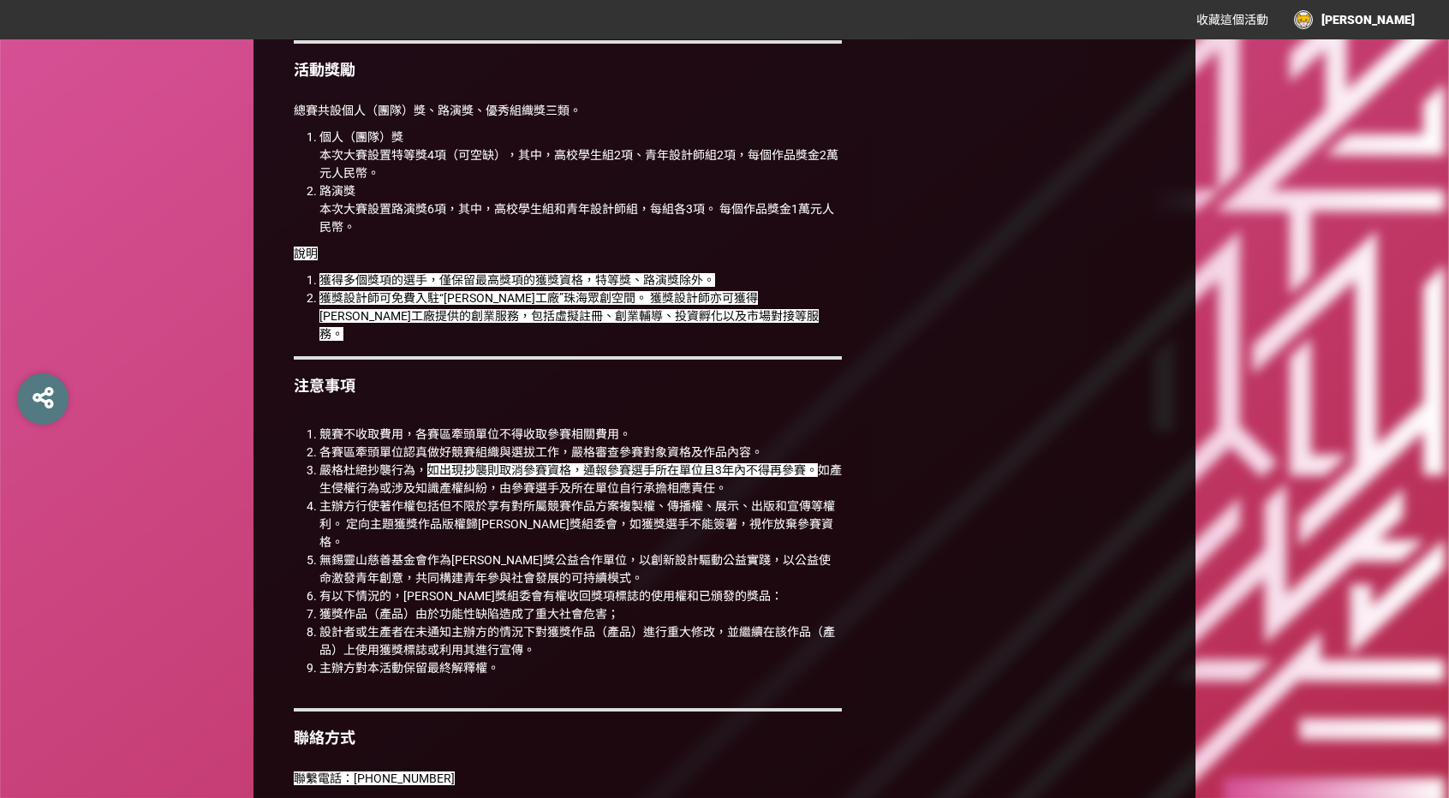
scroll to position [1199, 0]
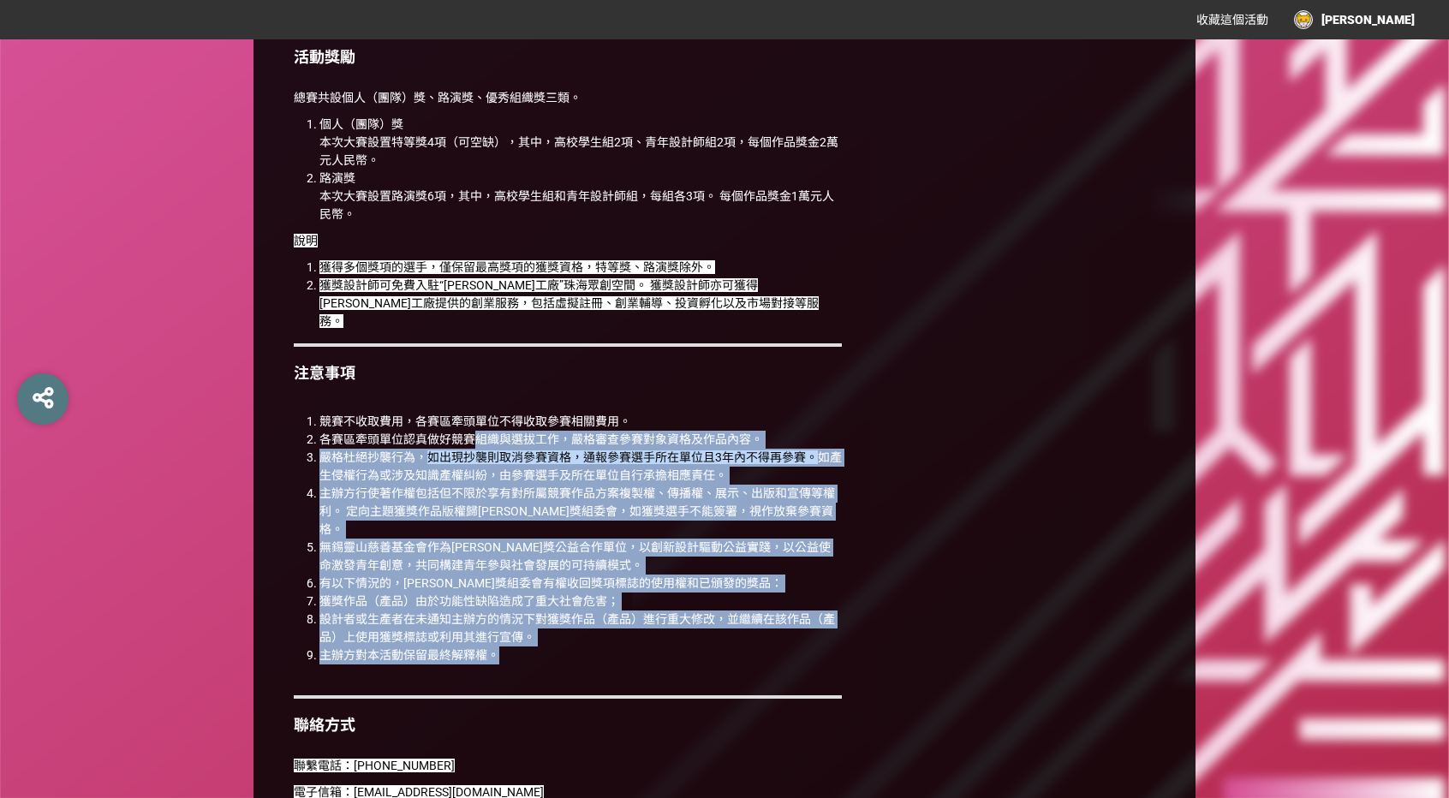
drag, startPoint x: 479, startPoint y: 381, endPoint x: 569, endPoint y: 588, distance: 225.5
click at [569, 588] on ol "競賽不收取費用，各賽區牽頭單位不得收取參賽相關費用。 各賽區牽頭單位認真做好競賽組織與選拔工作，嚴格審查參賽對象資格及作品內容。 [PERSON_NAME]抄…" at bounding box center [568, 548] width 548 height 270
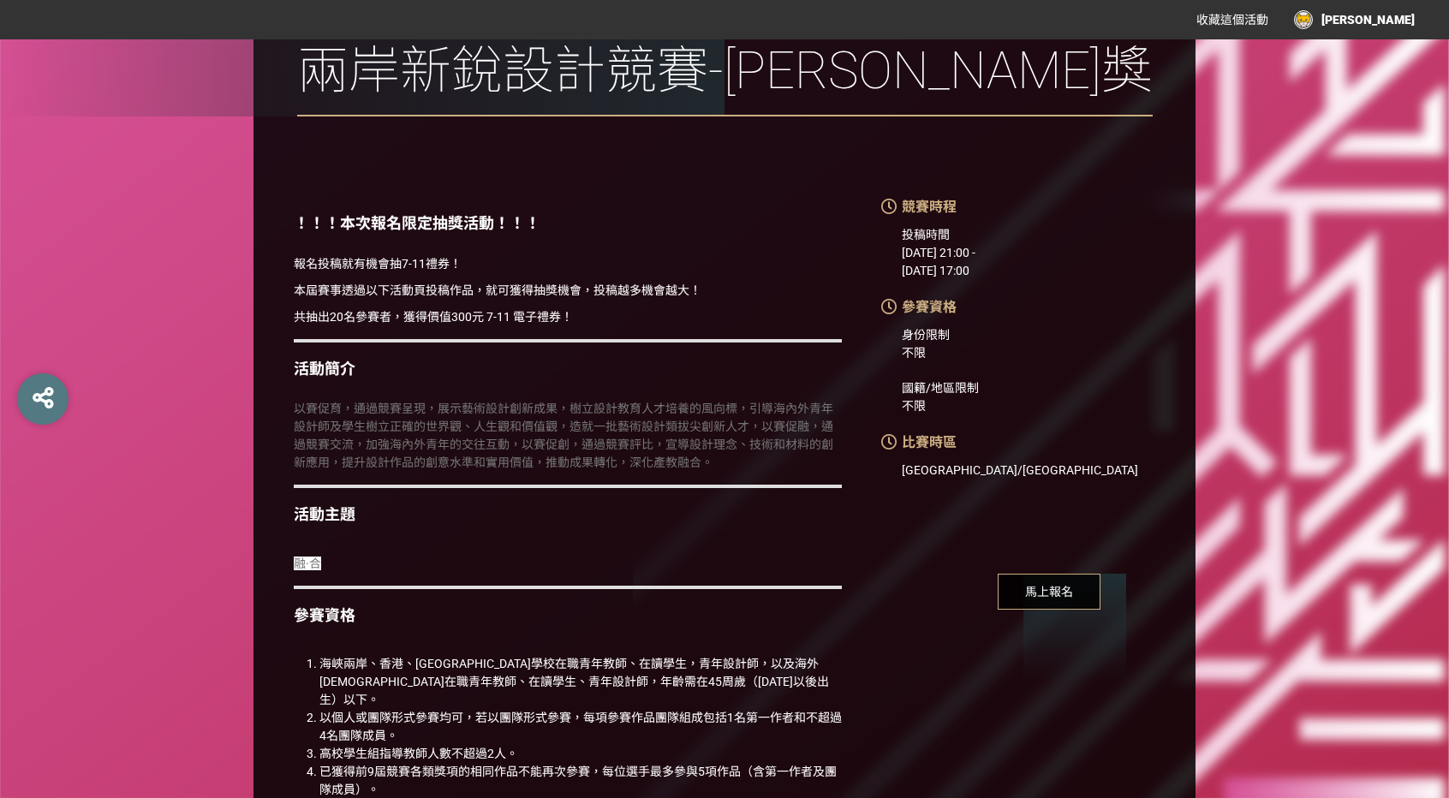
scroll to position [342, 0]
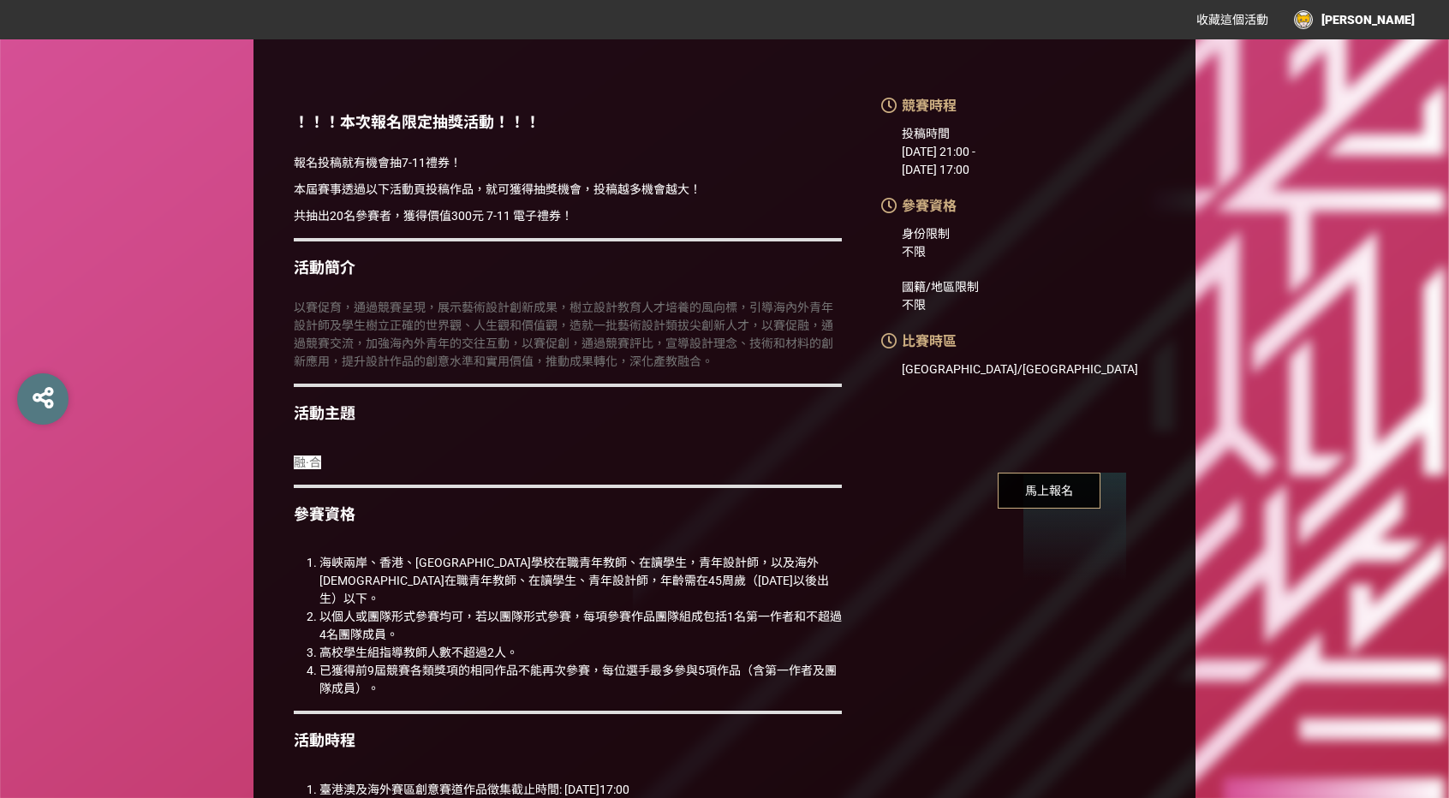
click at [1053, 499] on span "馬上報名" at bounding box center [1049, 491] width 103 height 36
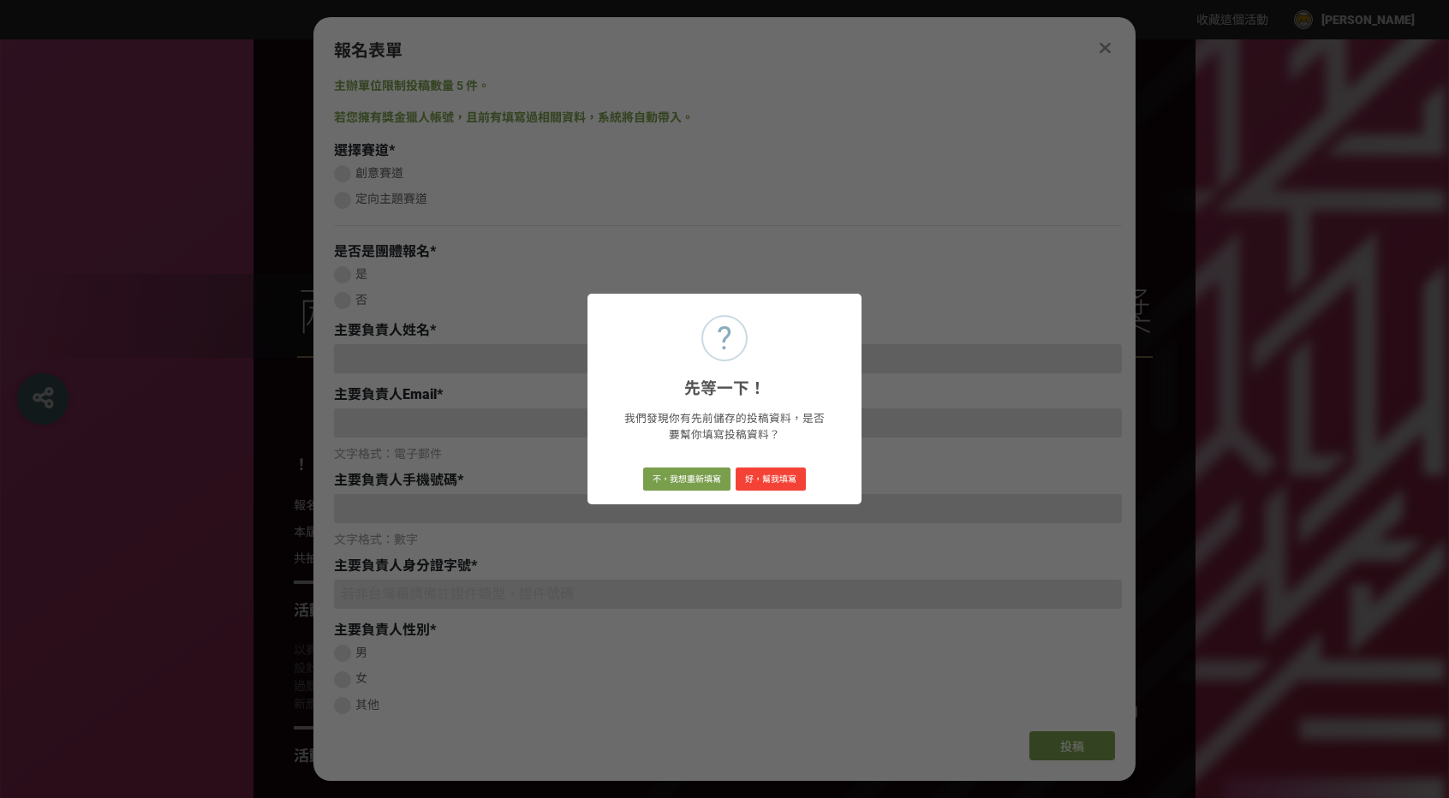
scroll to position [0, 0]
type input "[PERSON_NAME]"
type input "[EMAIL_ADDRESS][DOMAIN_NAME]"
type input "0979388346"
type input "[DATE]"
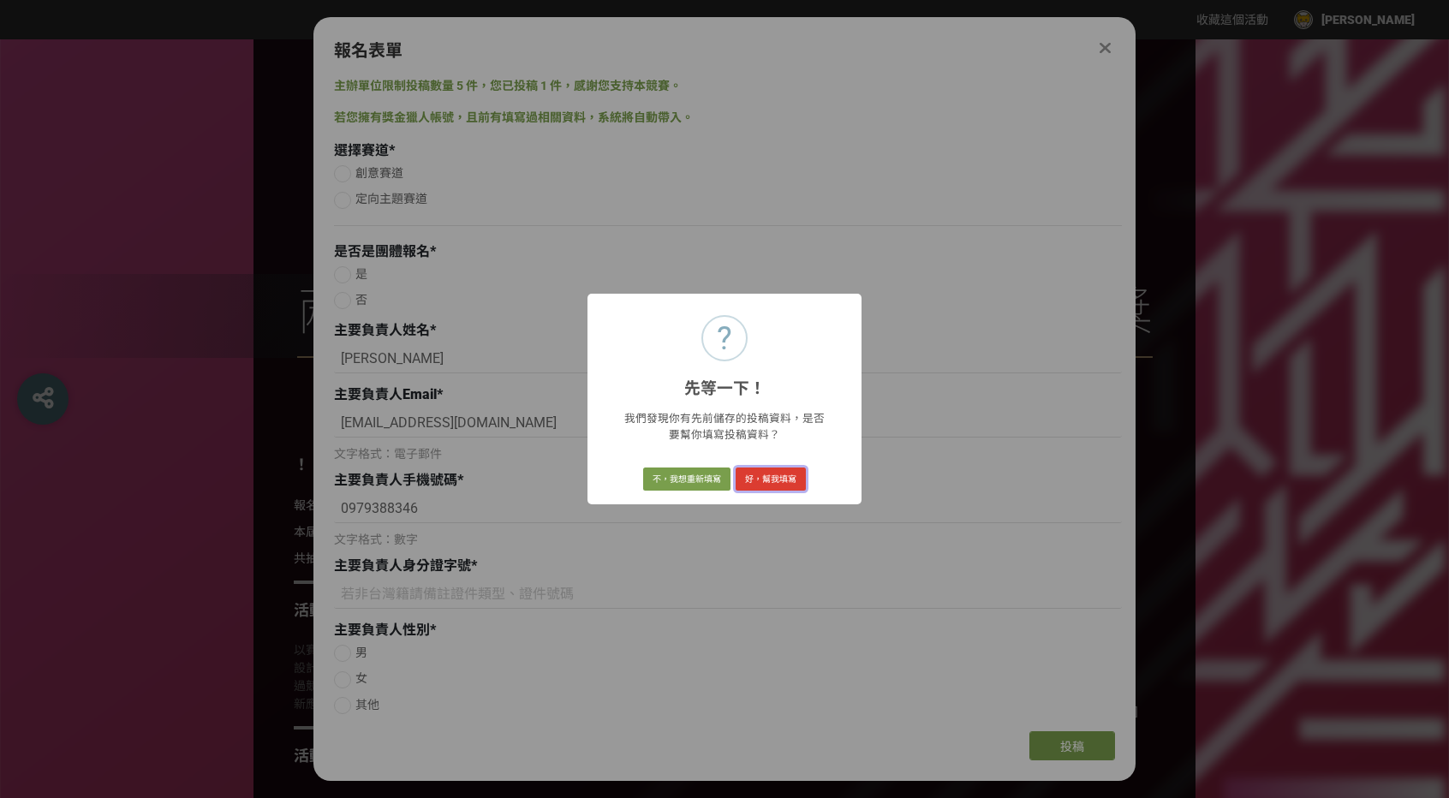
click at [765, 483] on button "好，幫我填寫" at bounding box center [770, 479] width 70 height 24
radio input "true"
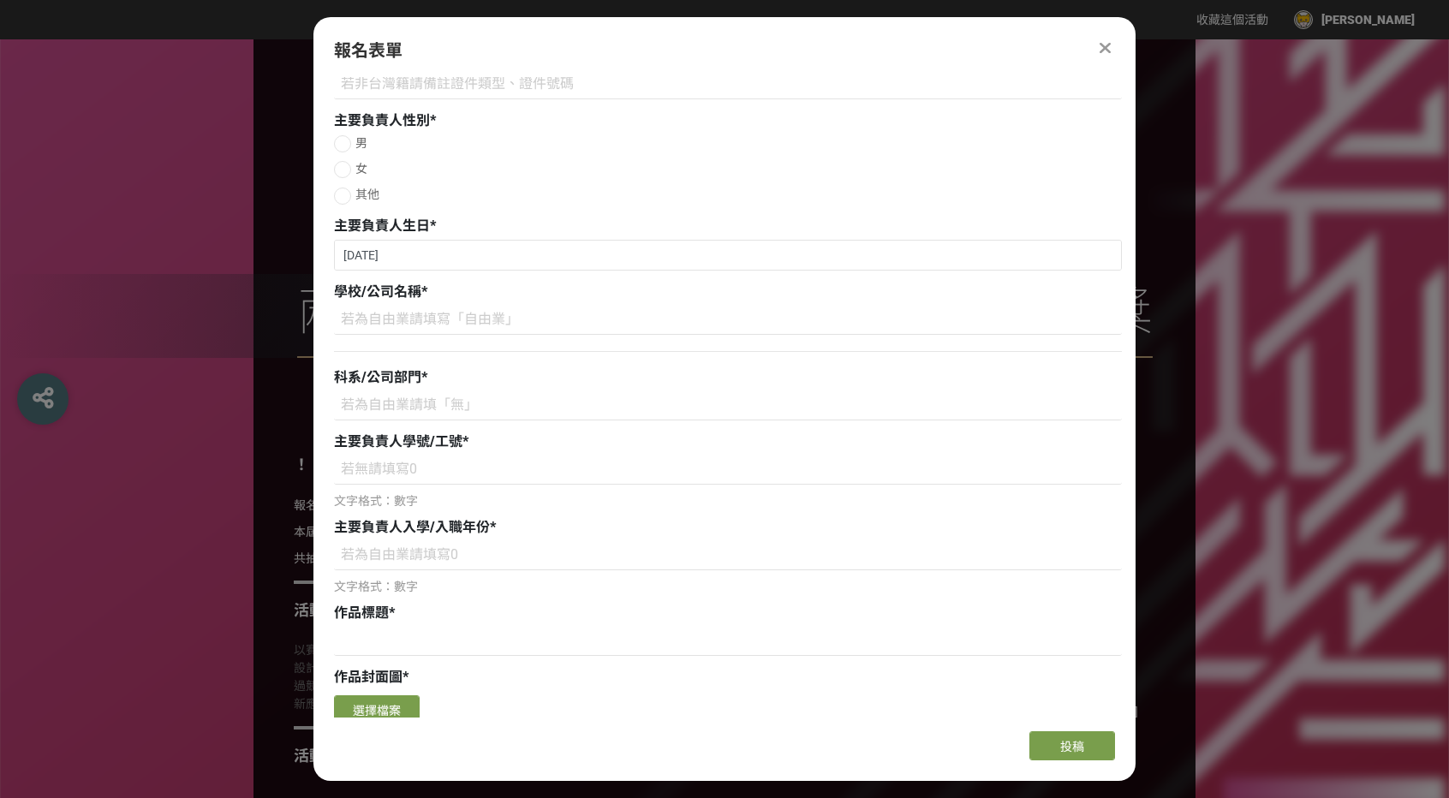
scroll to position [856, 0]
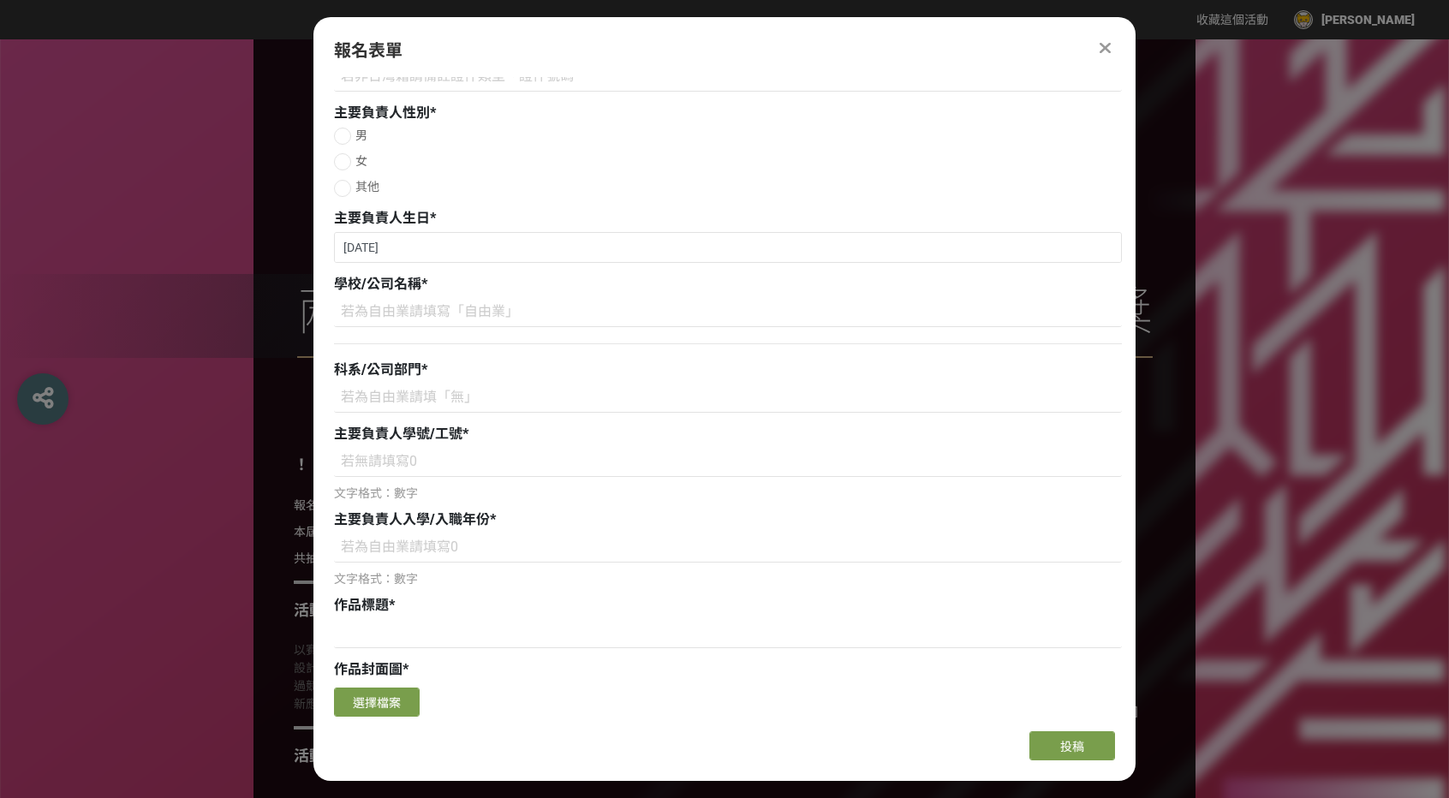
click at [565, 380] on div "科系/公司部門 *" at bounding box center [728, 370] width 788 height 21
click at [536, 390] on input at bounding box center [728, 398] width 788 height 29
click at [515, 327] on input at bounding box center [728, 312] width 788 height 29
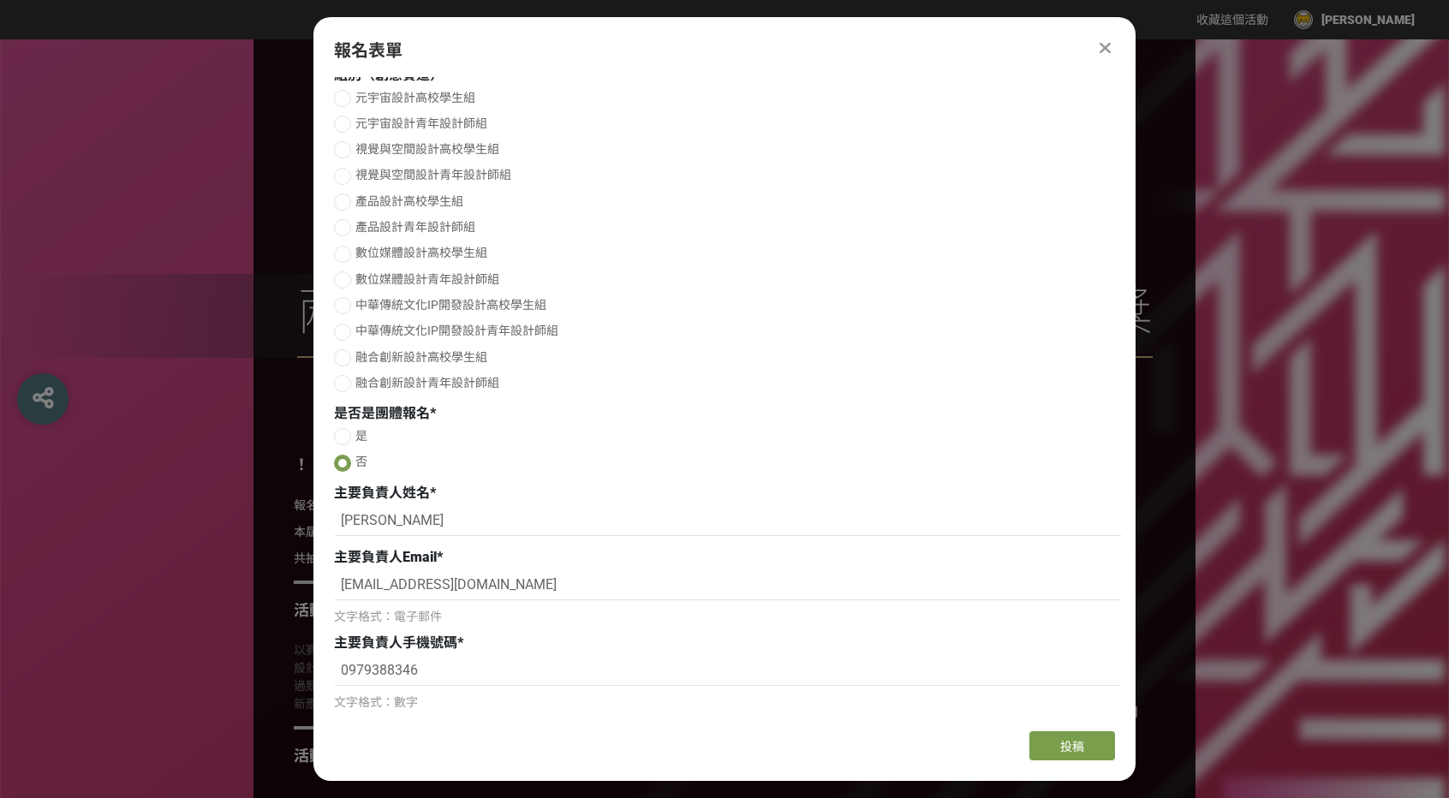
scroll to position [0, 0]
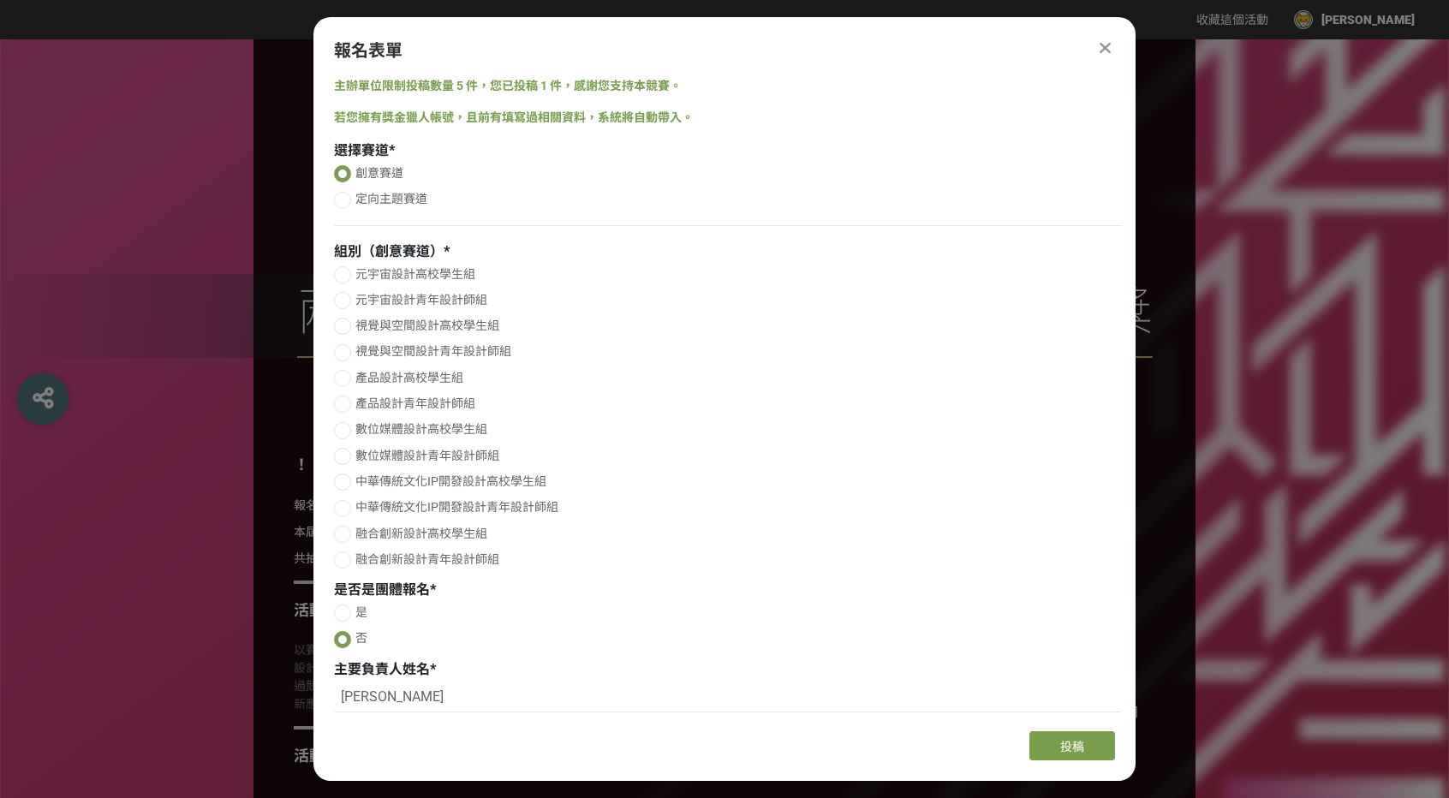
click at [367, 196] on span "定向主題賽道" at bounding box center [391, 199] width 72 height 14
click at [346, 196] on input "定向主題賽道" at bounding box center [340, 199] width 11 height 11
radio input "false"
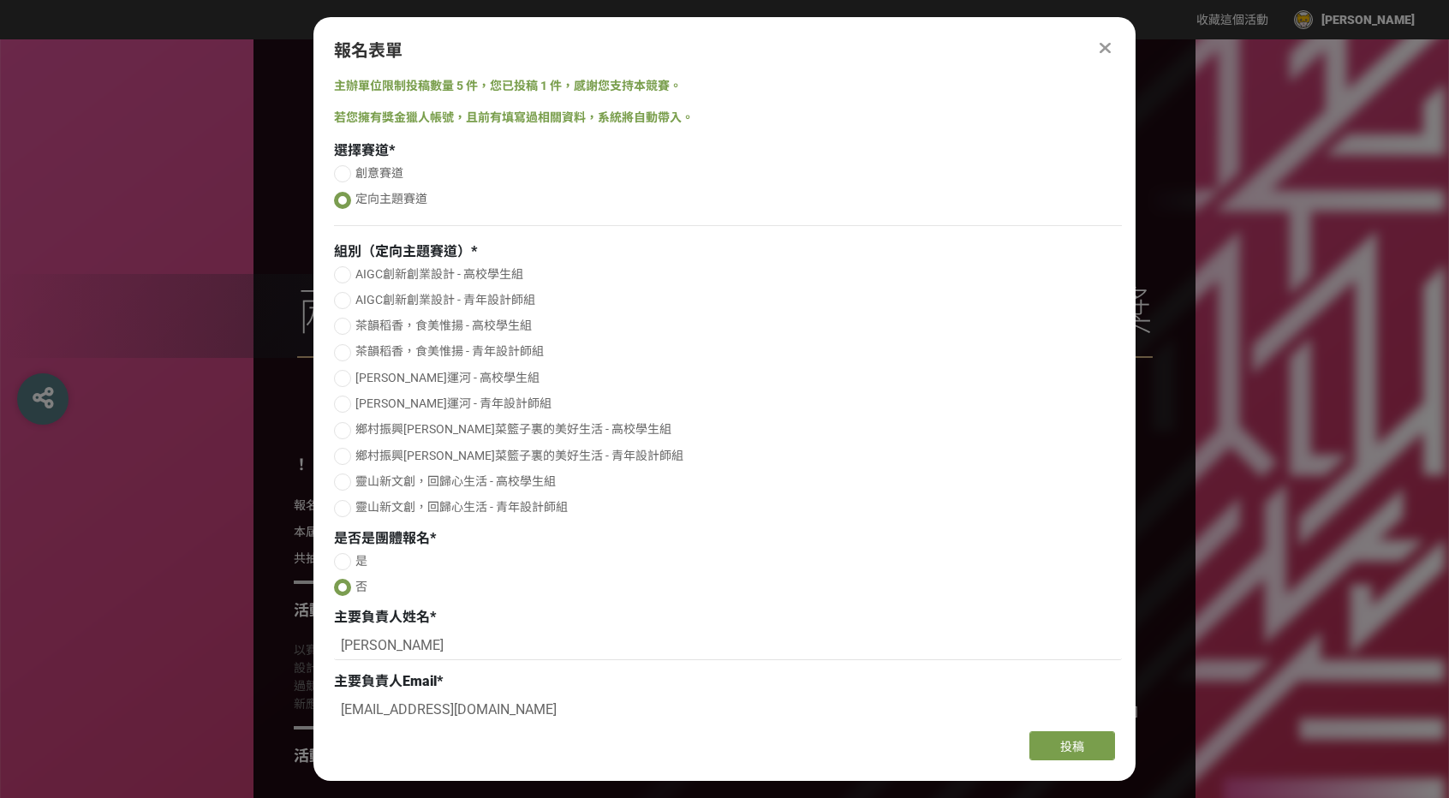
click at [344, 170] on div at bounding box center [342, 173] width 17 height 17
radio input "true"
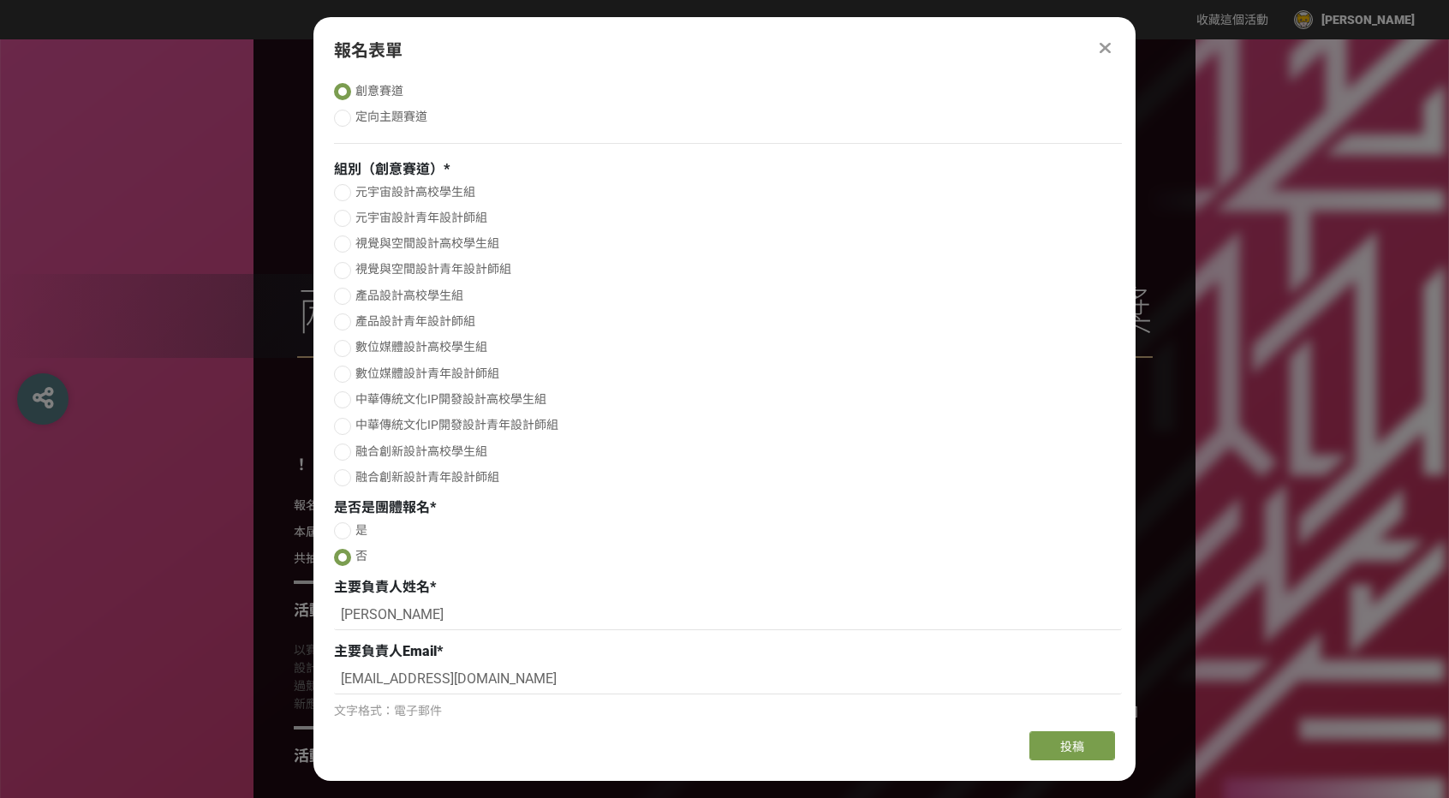
scroll to position [86, 0]
click at [348, 400] on div at bounding box center [342, 396] width 17 height 17
radio input "true"
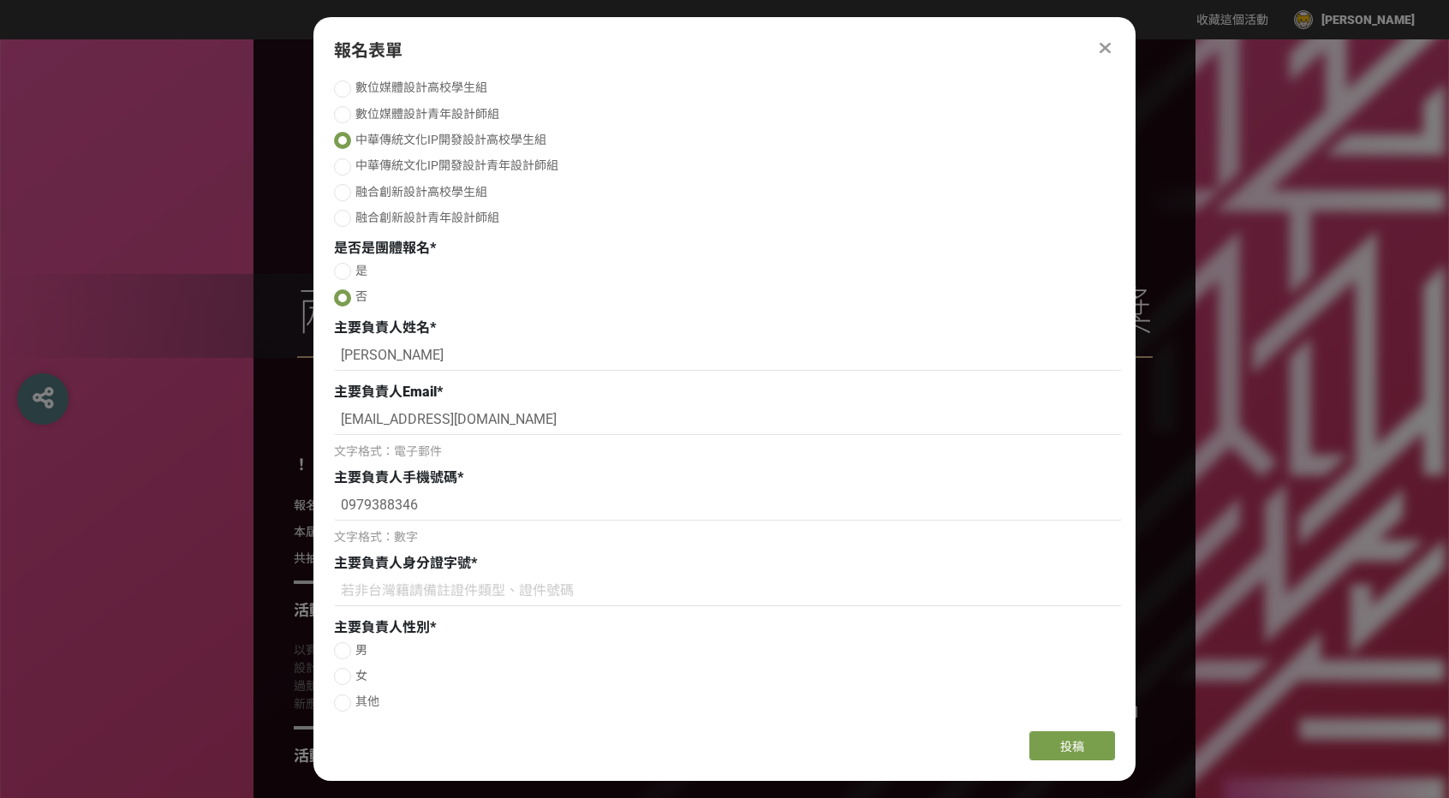
scroll to position [342, 0]
click at [435, 597] on input at bounding box center [728, 590] width 788 height 29
type input "ㄑ"
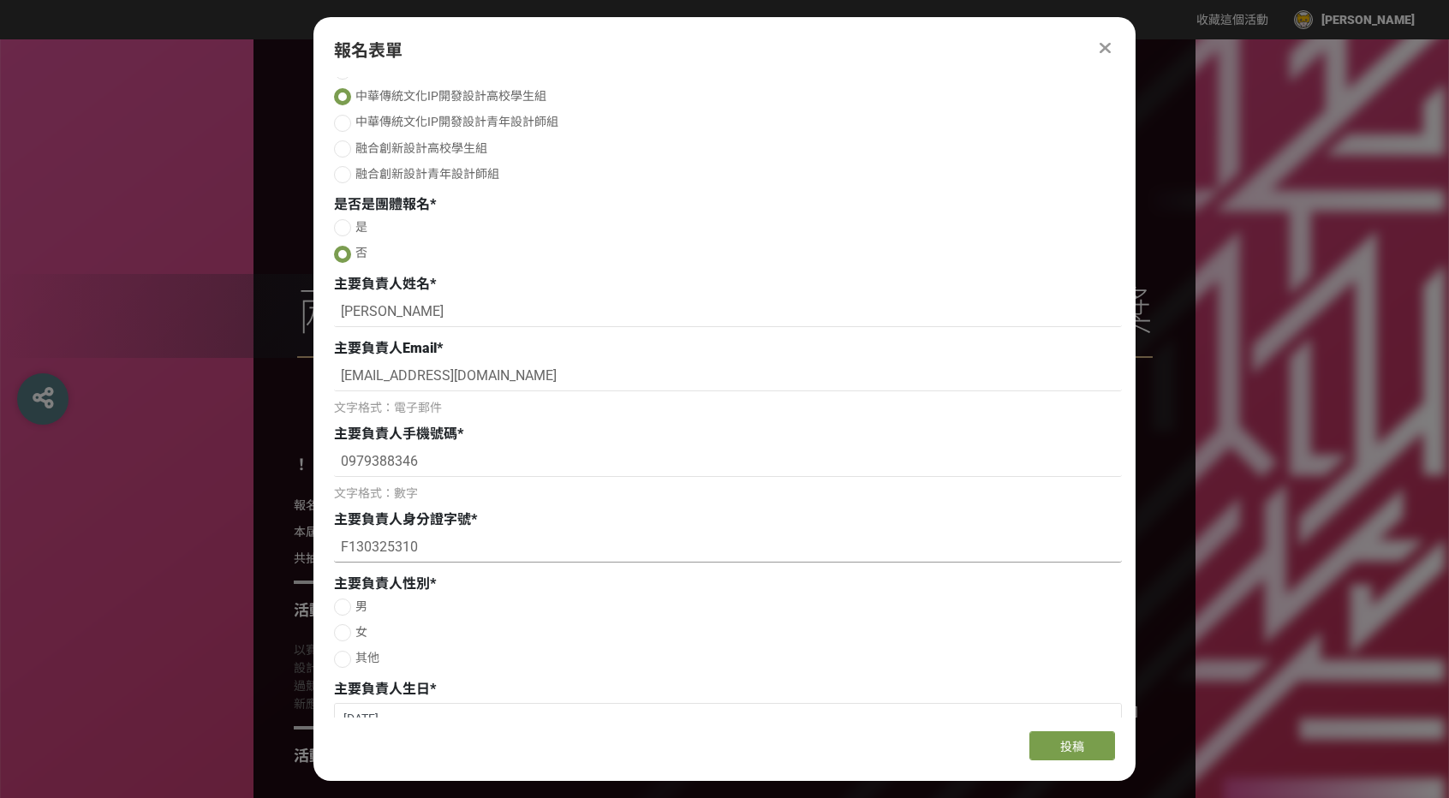
scroll to position [514, 0]
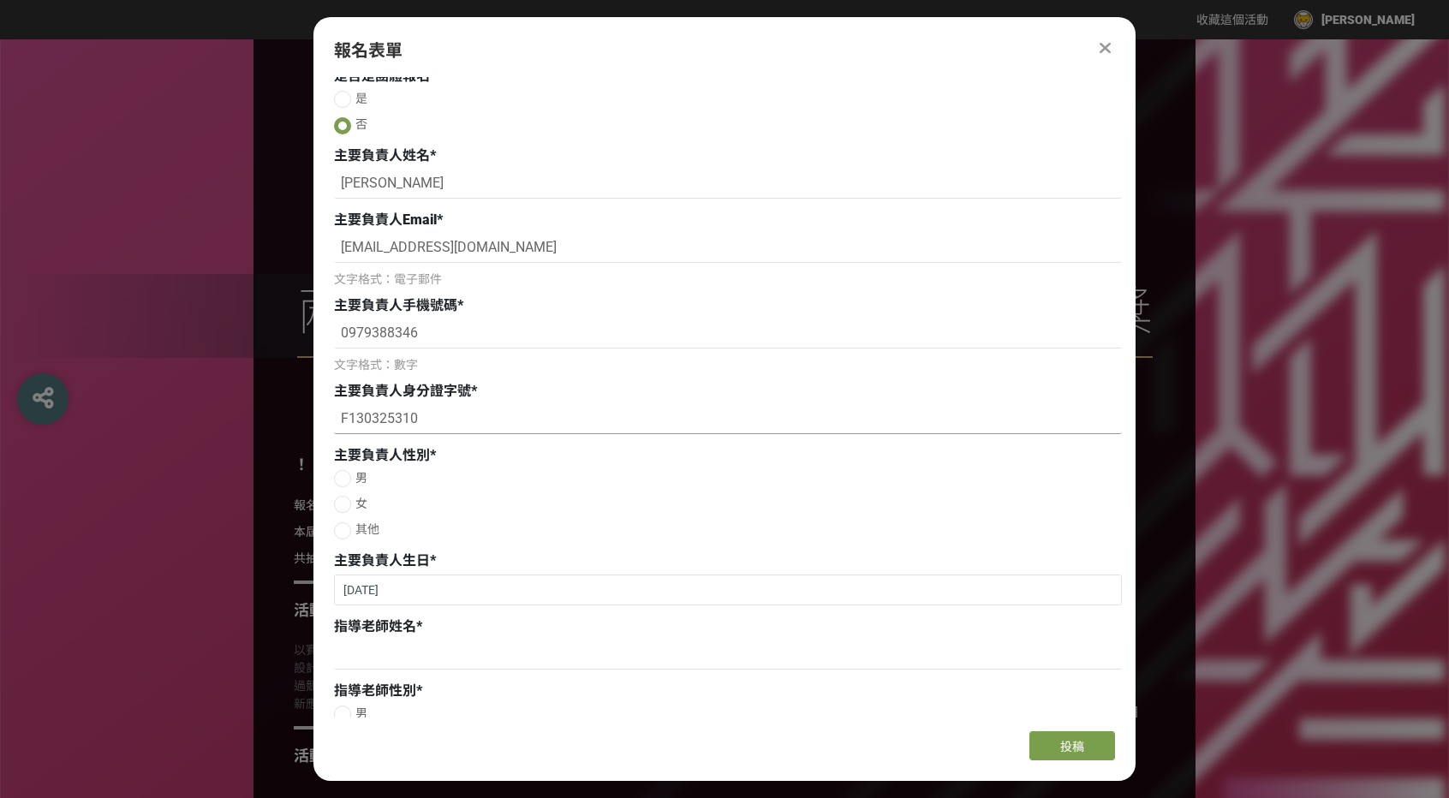
type input "F130325310"
click at [343, 478] on div at bounding box center [342, 478] width 17 height 17
radio input "true"
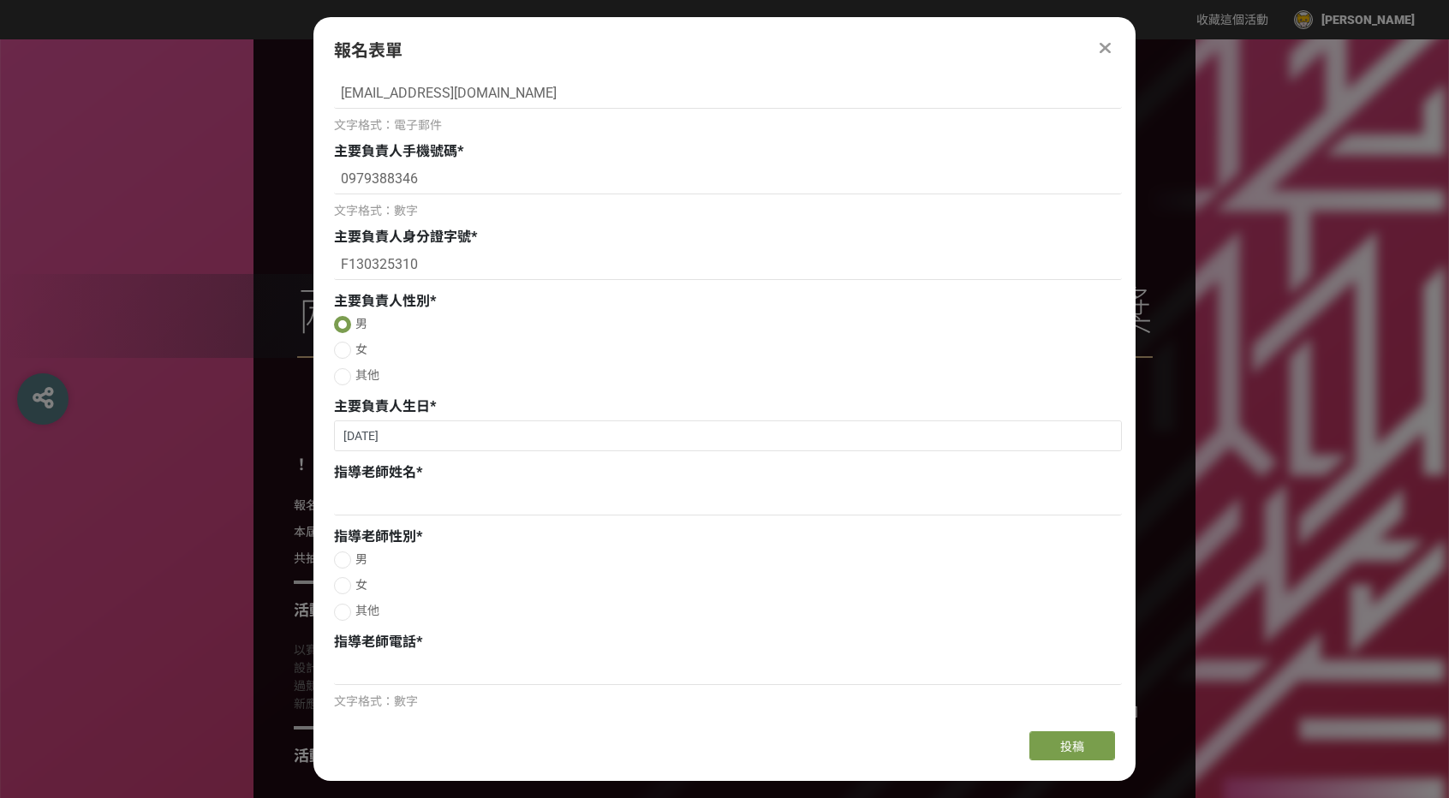
scroll to position [685, 0]
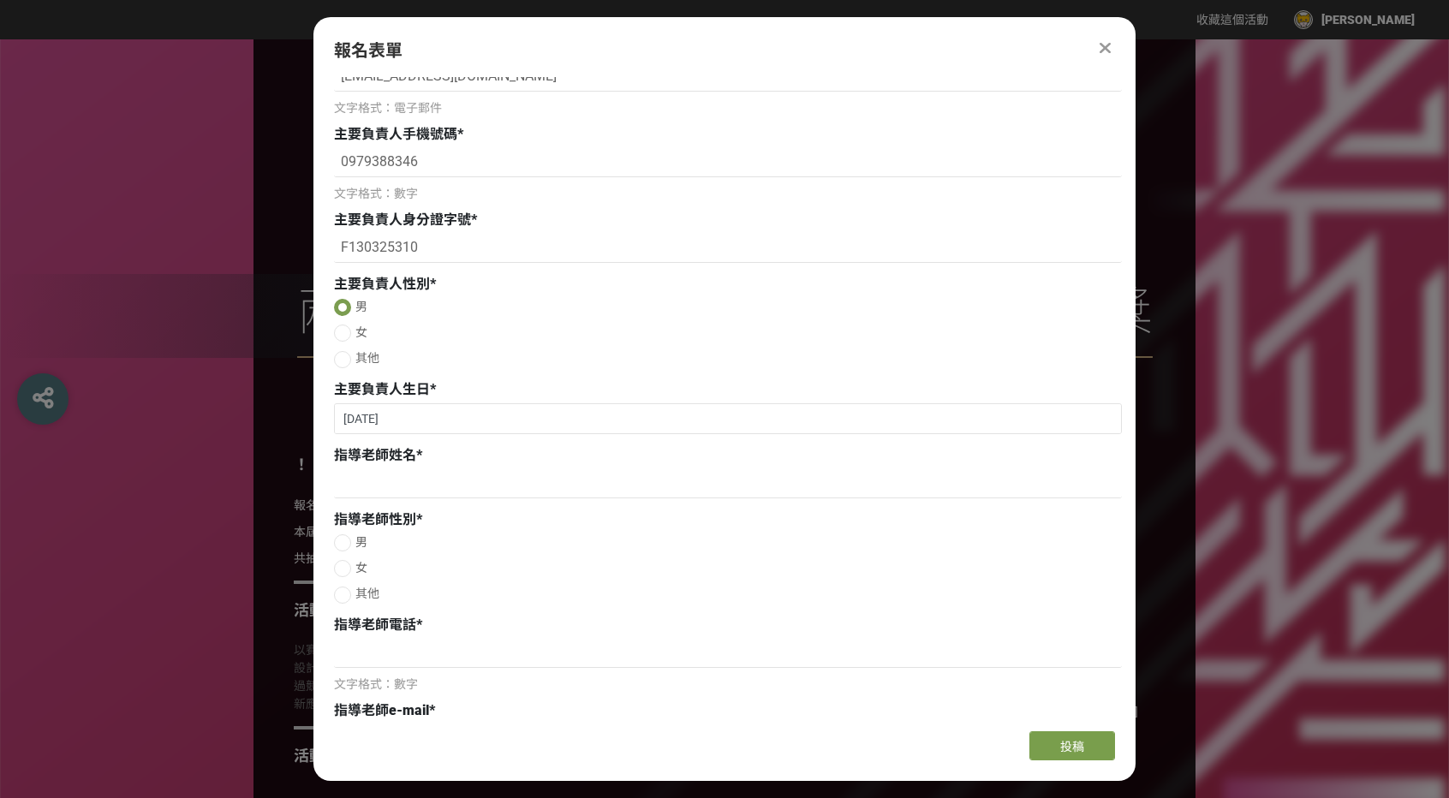
click at [336, 547] on div at bounding box center [342, 542] width 17 height 17
click at [347, 550] on div at bounding box center [342, 542] width 17 height 17
click at [345, 595] on div at bounding box center [342, 595] width 17 height 17
radio input "false"
radio input "true"
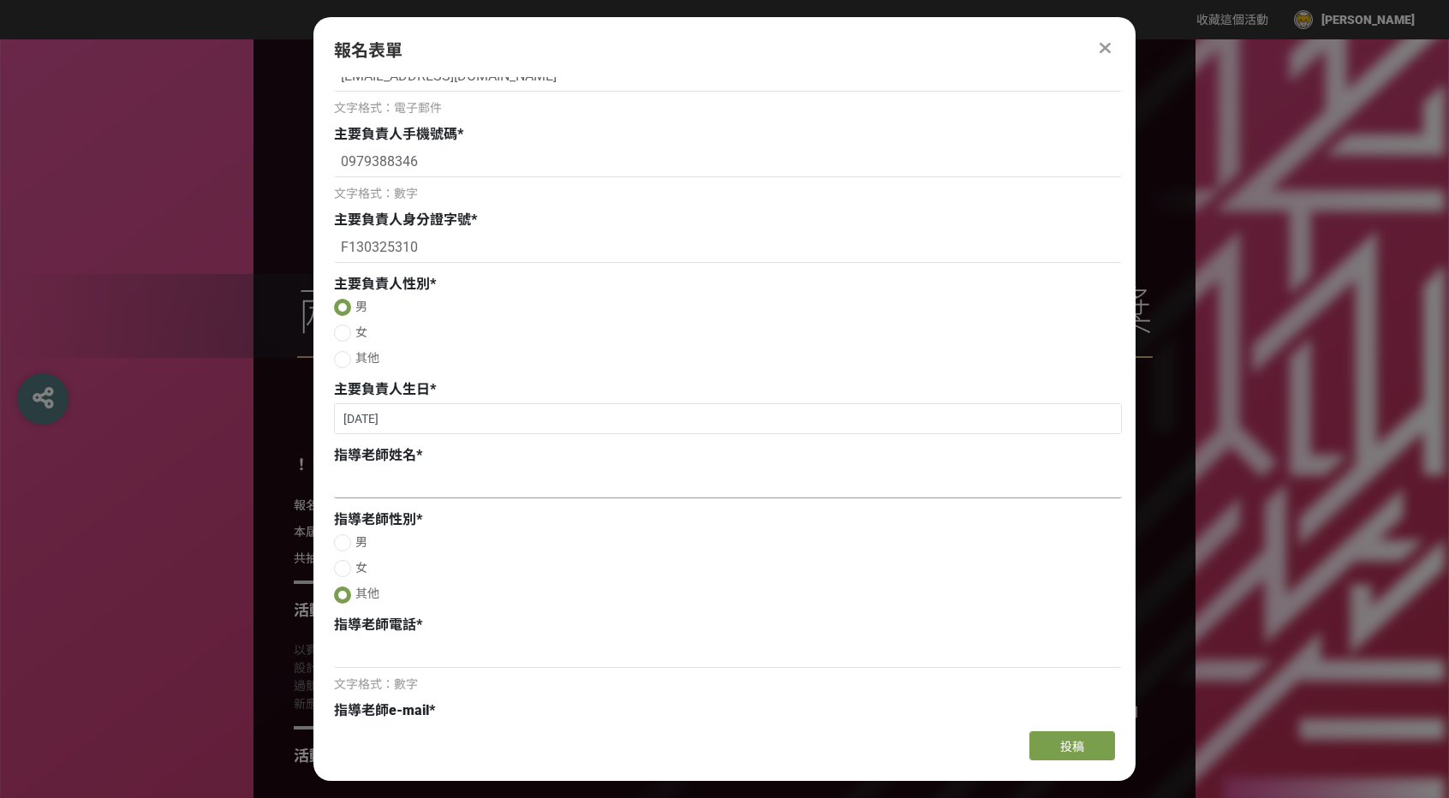
click at [368, 493] on input at bounding box center [728, 483] width 788 height 29
type input "J"
paste input "無指導老師 以下皆填寫我的資料 (學號為61468007T)英文無法填寫"
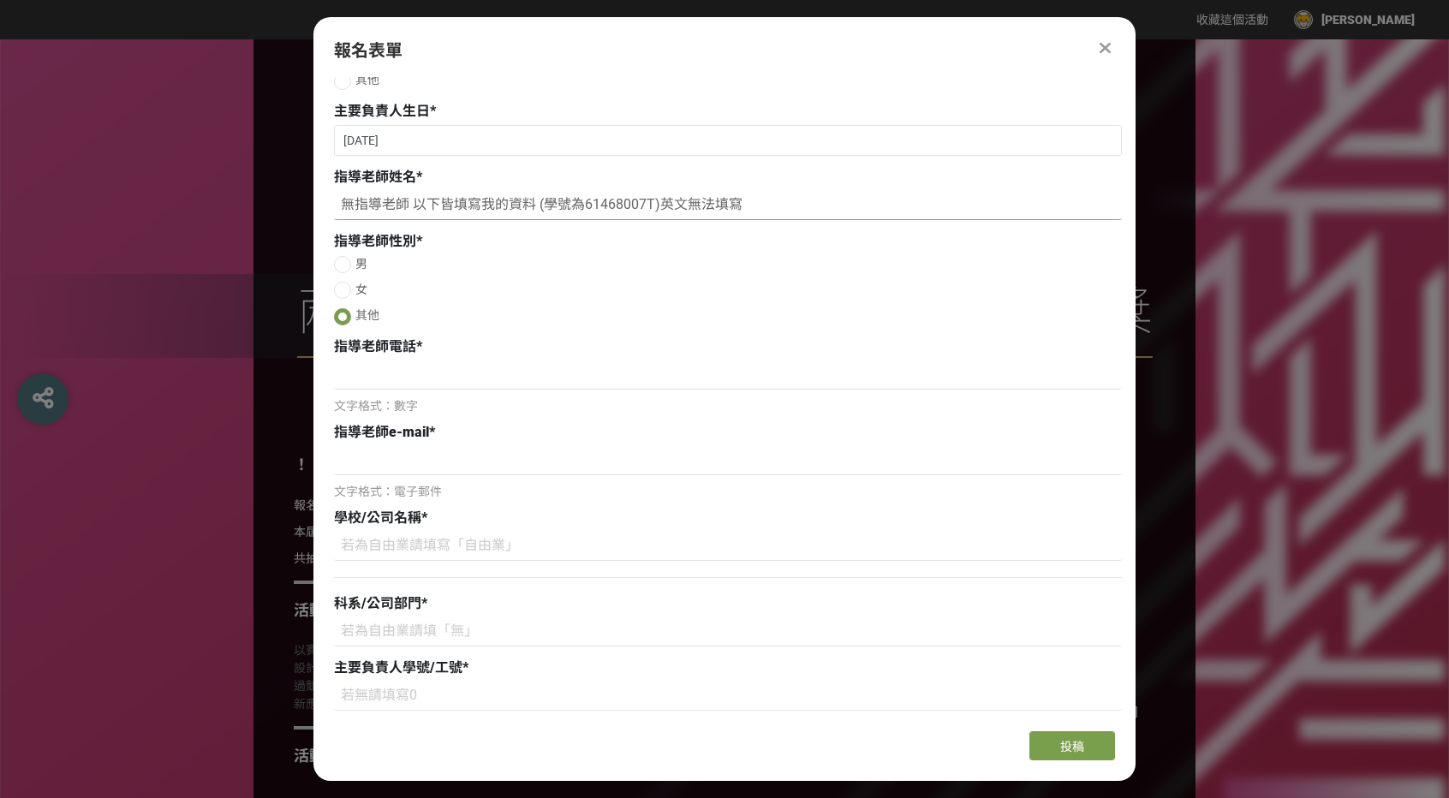
scroll to position [1027, 0]
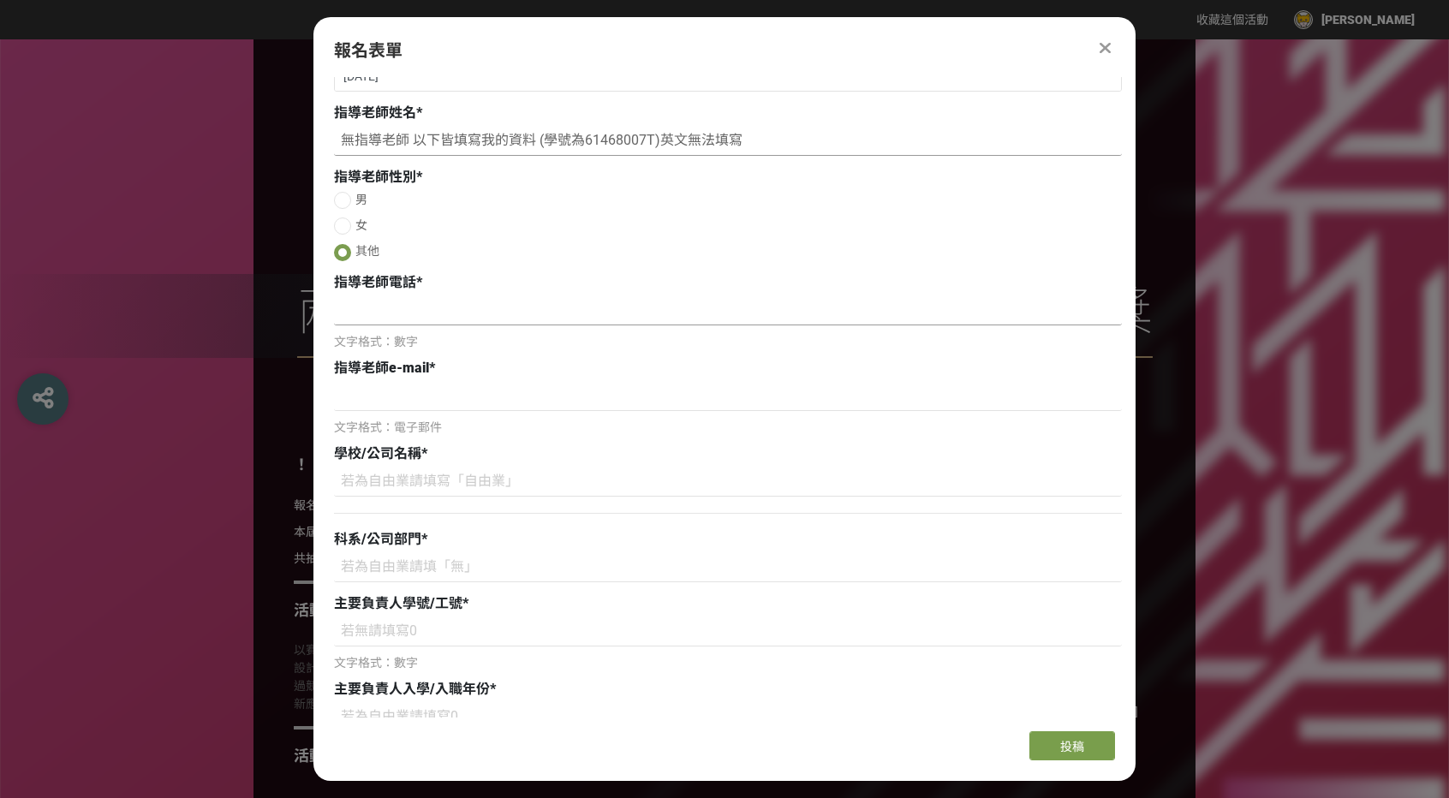
type input "無指導老師 以下皆填寫我的資料 (學號為61468007T)英文無法填寫"
click at [402, 319] on input at bounding box center [728, 310] width 788 height 29
type input "0970399346"
click at [402, 398] on input at bounding box center [728, 396] width 788 height 29
type input "[EMAIL_ADDRESS][DOMAIN_NAME]"
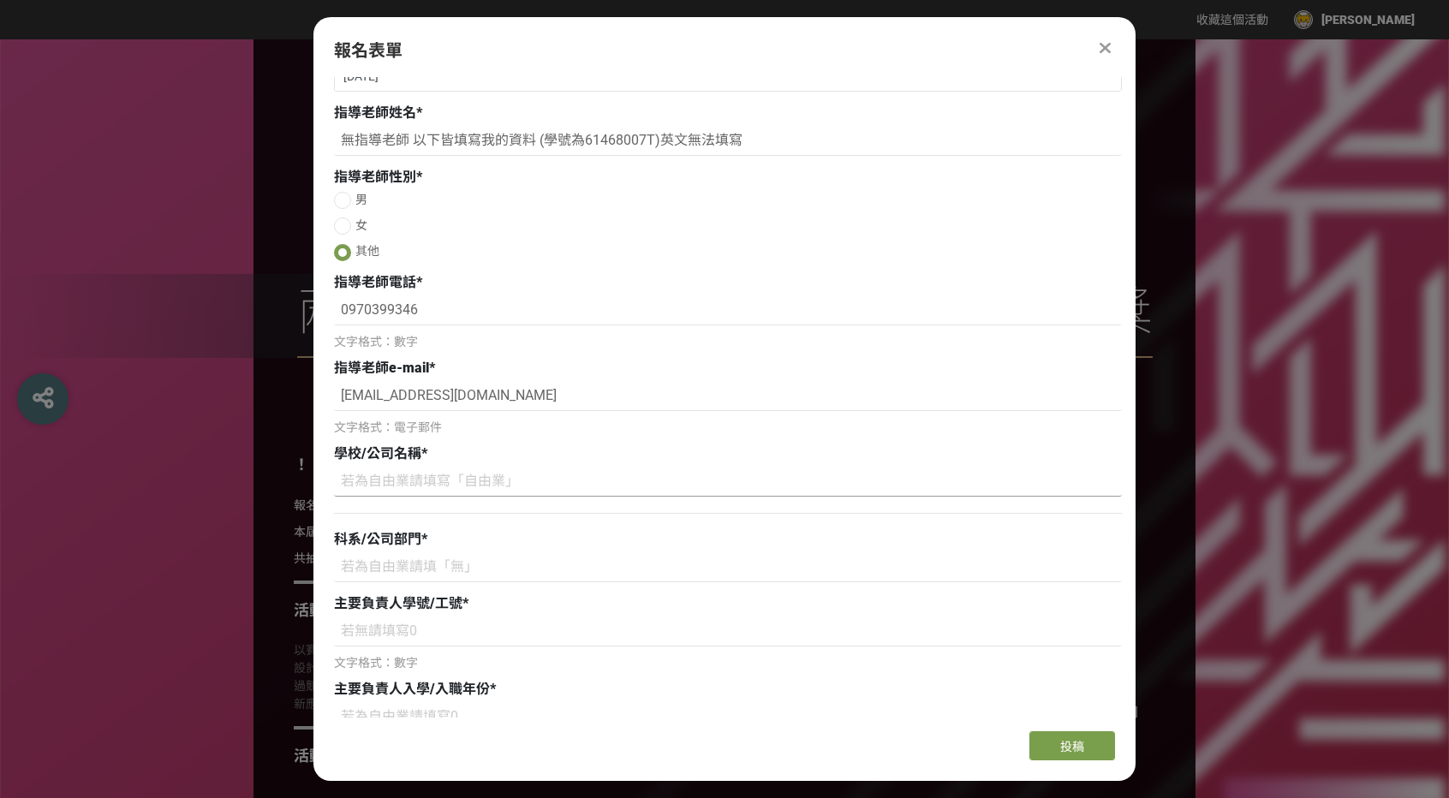
click at [414, 494] on input at bounding box center [728, 481] width 788 height 29
paste input "臺灣師範大學"
type input "臺灣師範大學"
click at [428, 562] on input at bounding box center [728, 567] width 788 height 29
paste input "設計學系"
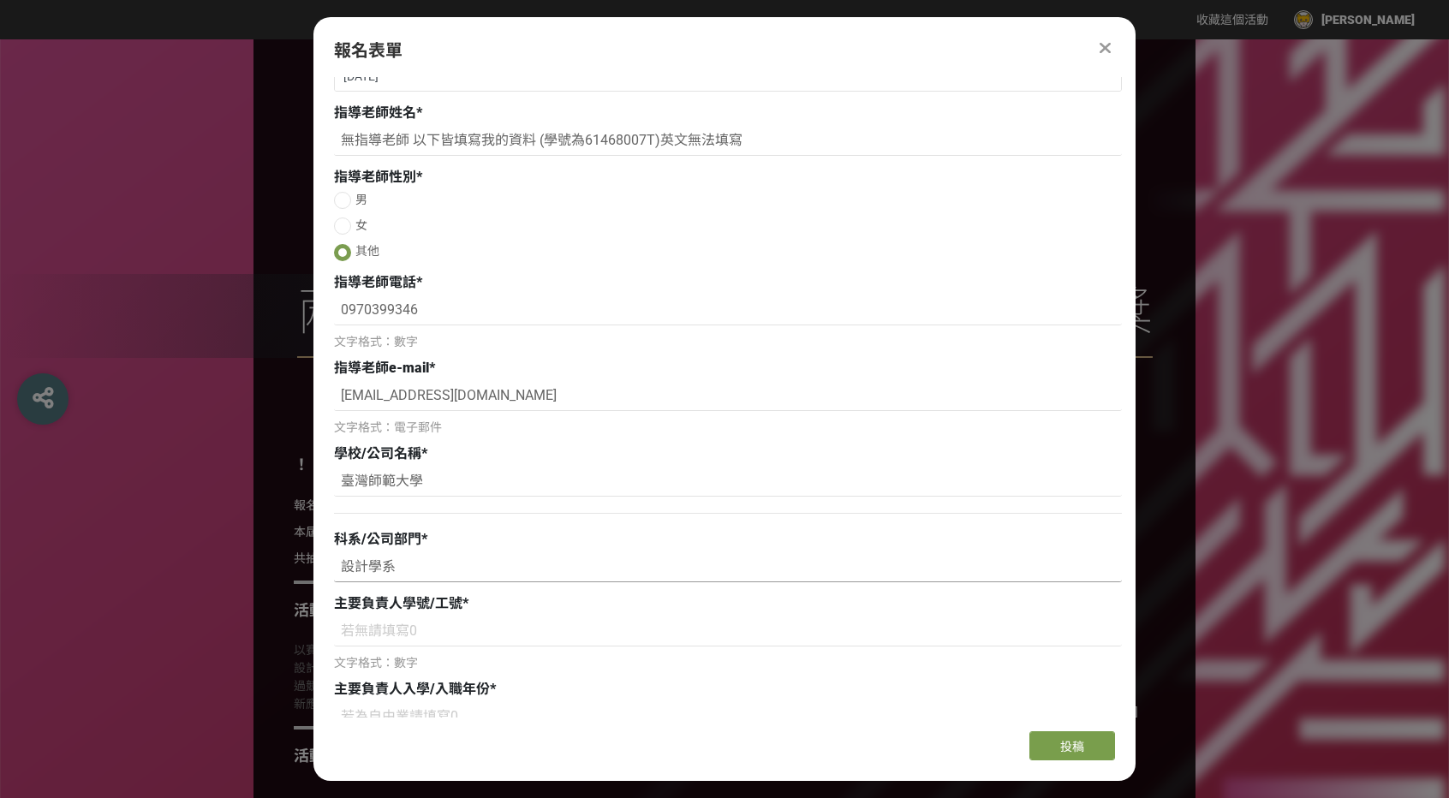
type input "設計學系"
click at [435, 640] on input at bounding box center [728, 631] width 788 height 29
paste input "《禮生・懷玉》"
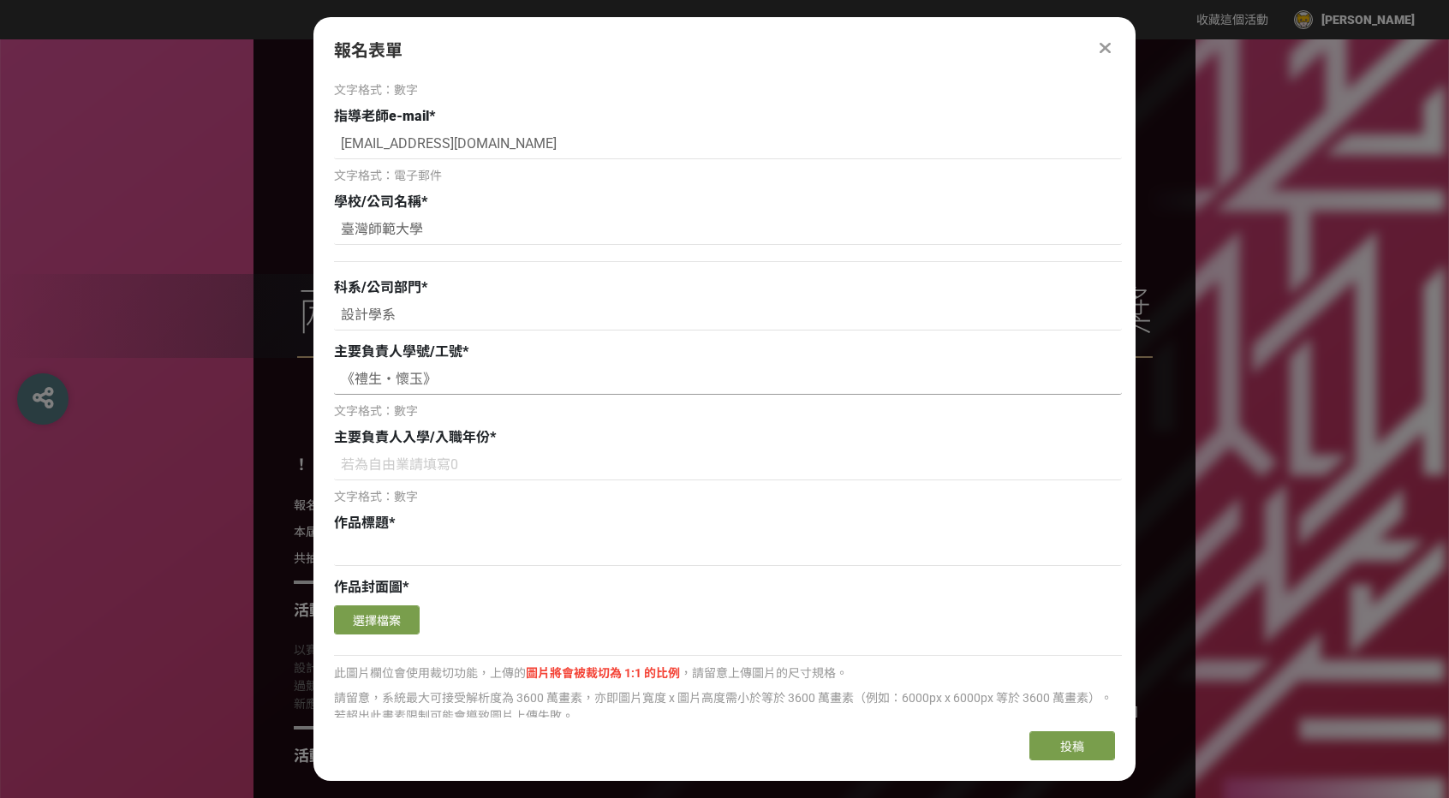
scroll to position [1284, 0]
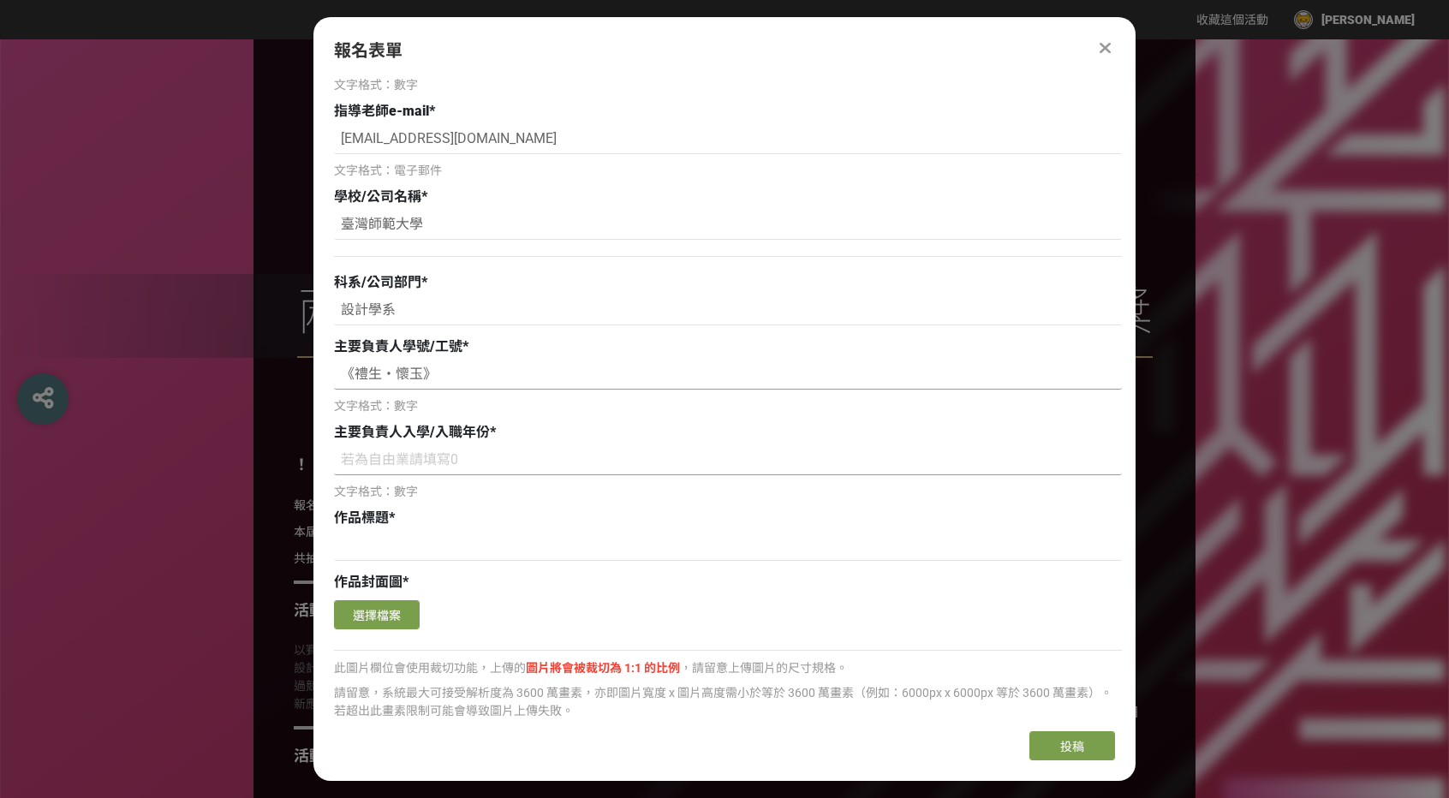
type input "《禮生・懷玉》"
click at [473, 460] on input at bounding box center [728, 460] width 788 height 29
type input "2025"
click at [394, 560] on input at bounding box center [728, 546] width 788 height 29
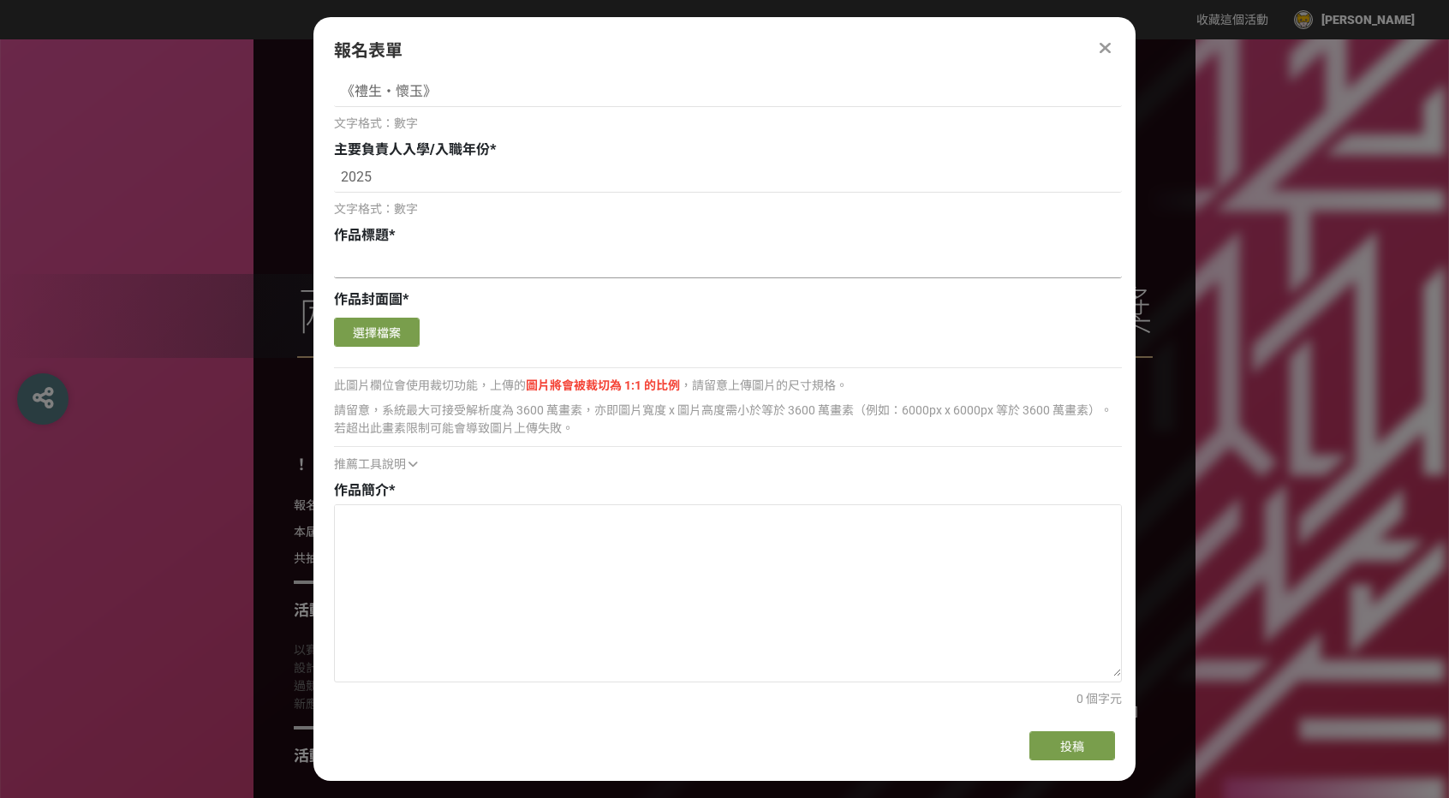
scroll to position [1627, 0]
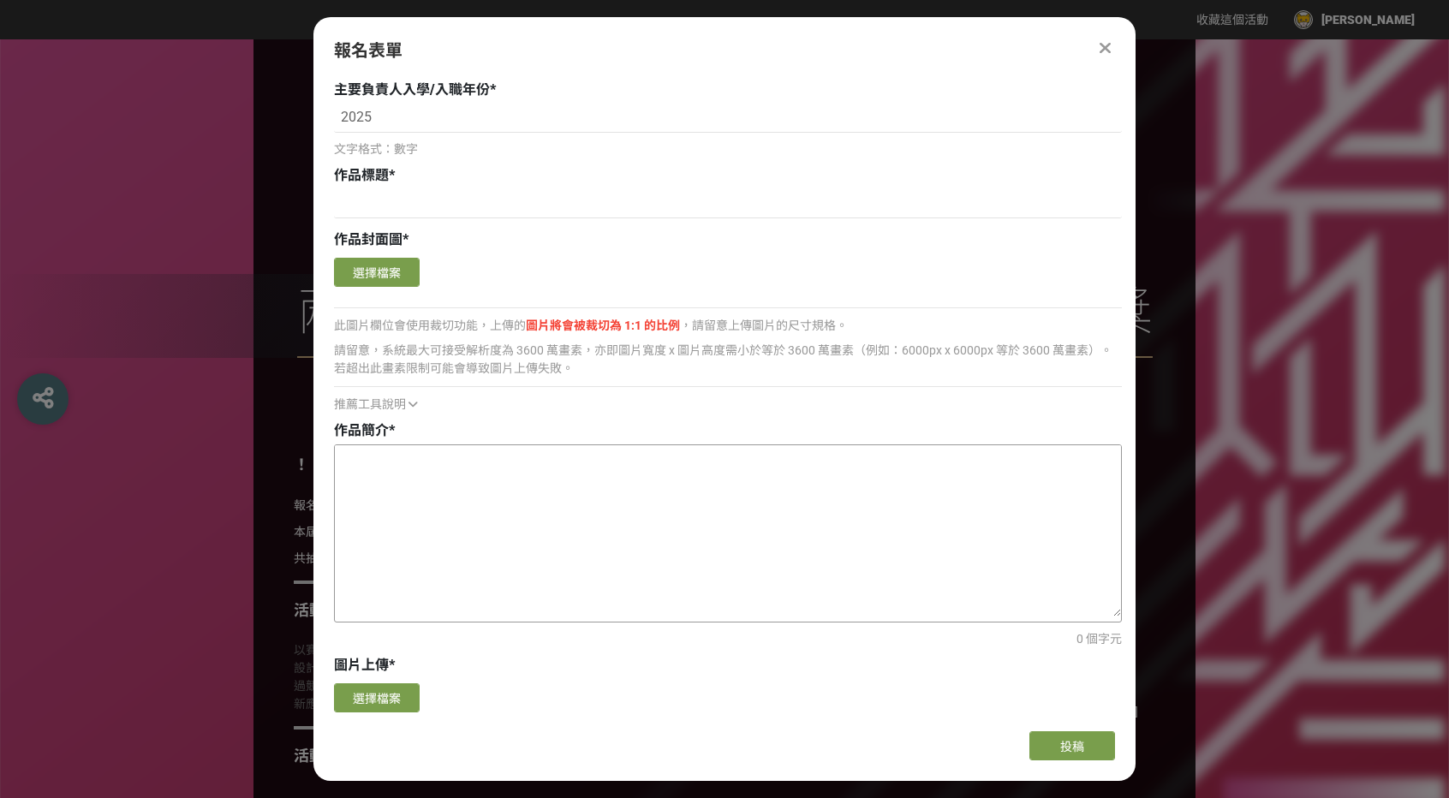
click at [435, 487] on textarea at bounding box center [728, 530] width 786 height 171
paste textarea "成都天府熊猫塔高三三九米而得名，是成都現代化的里程碑，它撐起了成都的天際線。本作品以天府熊猫塔外型，開發成時尚造型具實用價值之雷射筆與隨身碟，底座上除了熊貓造…"
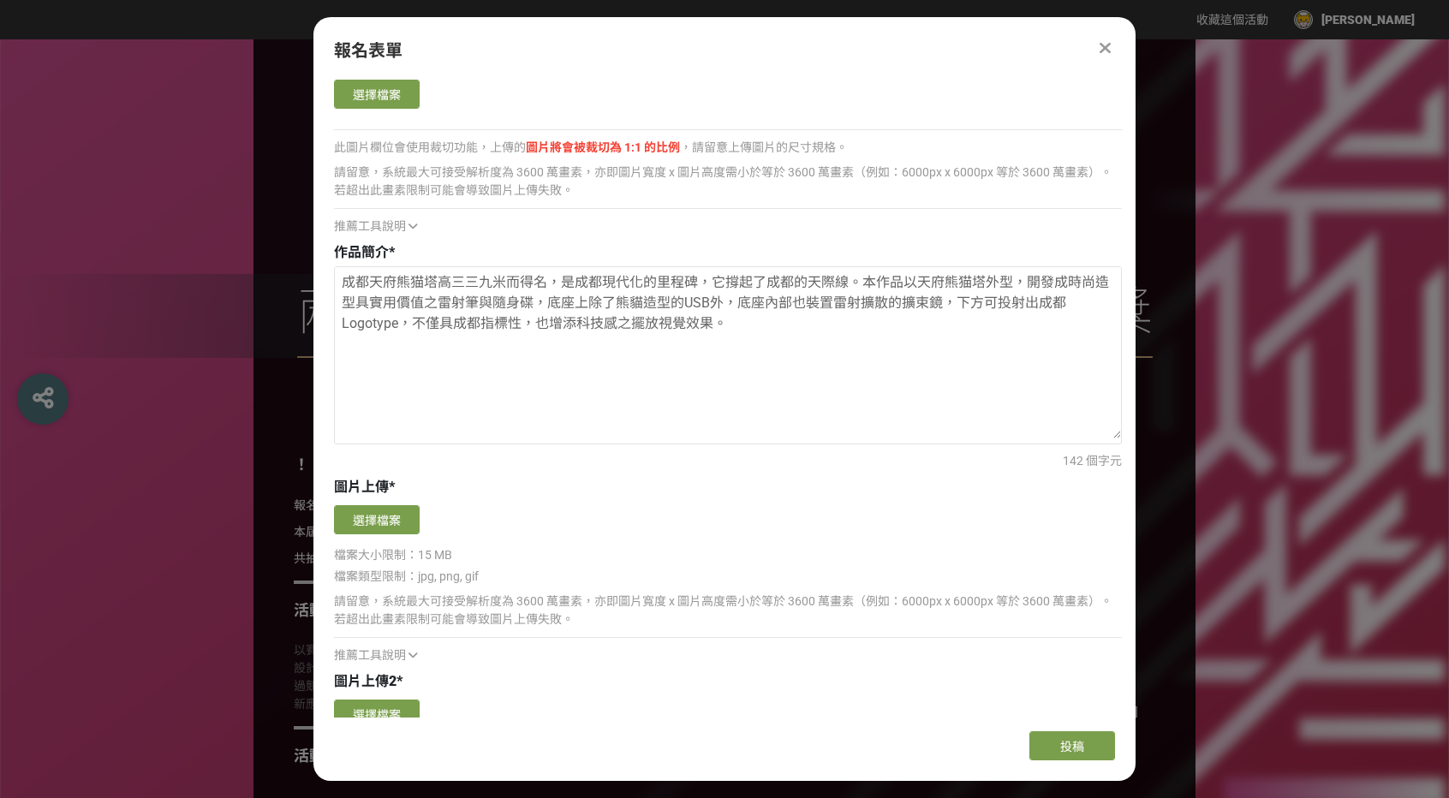
scroll to position [1798, 0]
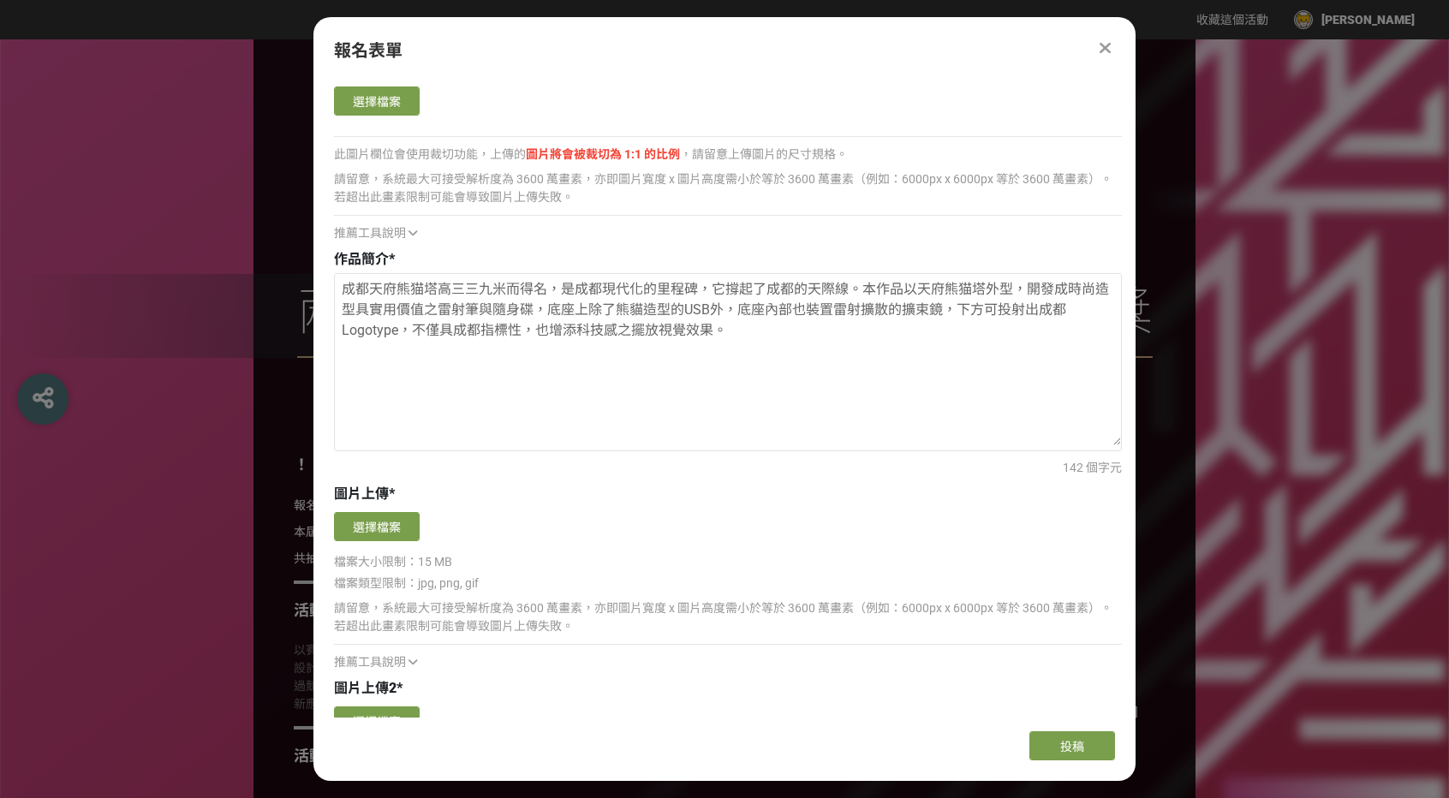
drag, startPoint x: 747, startPoint y: 339, endPoint x: 247, endPoint y: 222, distance: 512.8
paste textarea "loremips，dolors866amet，consecteturad。elitseddoei，temporincididunt。「utla」etdolor…"
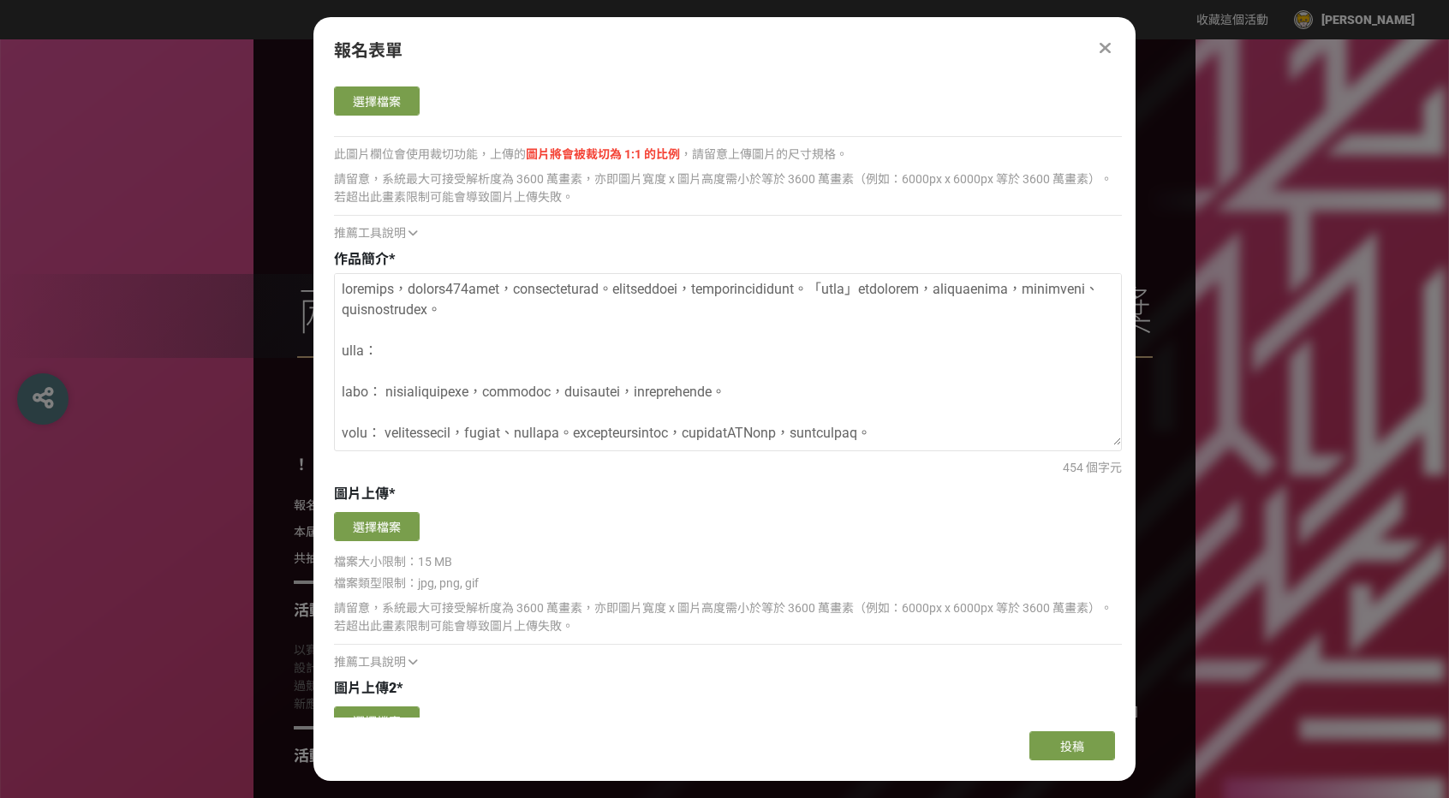
scroll to position [222, 0]
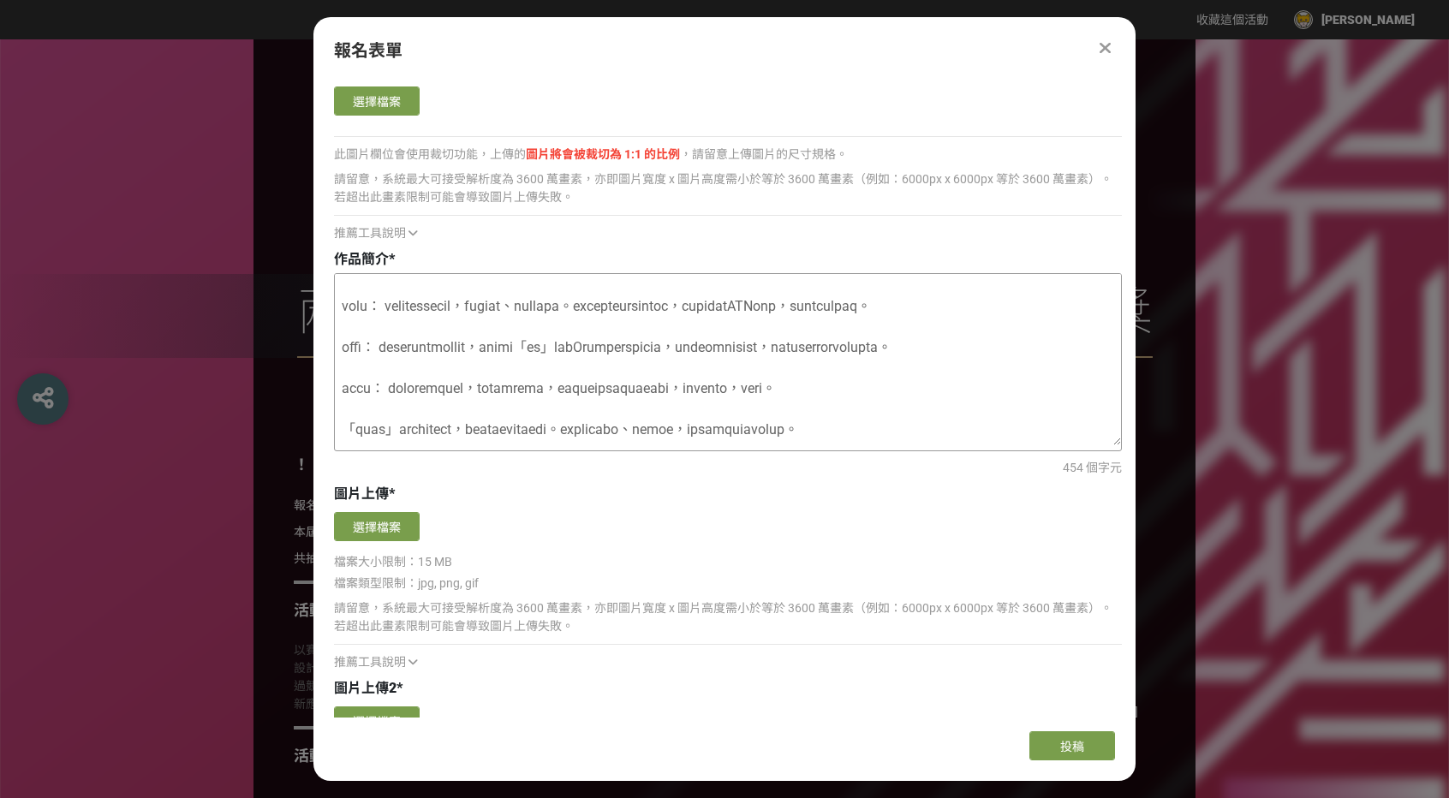
click at [349, 420] on textarea at bounding box center [728, 359] width 786 height 171
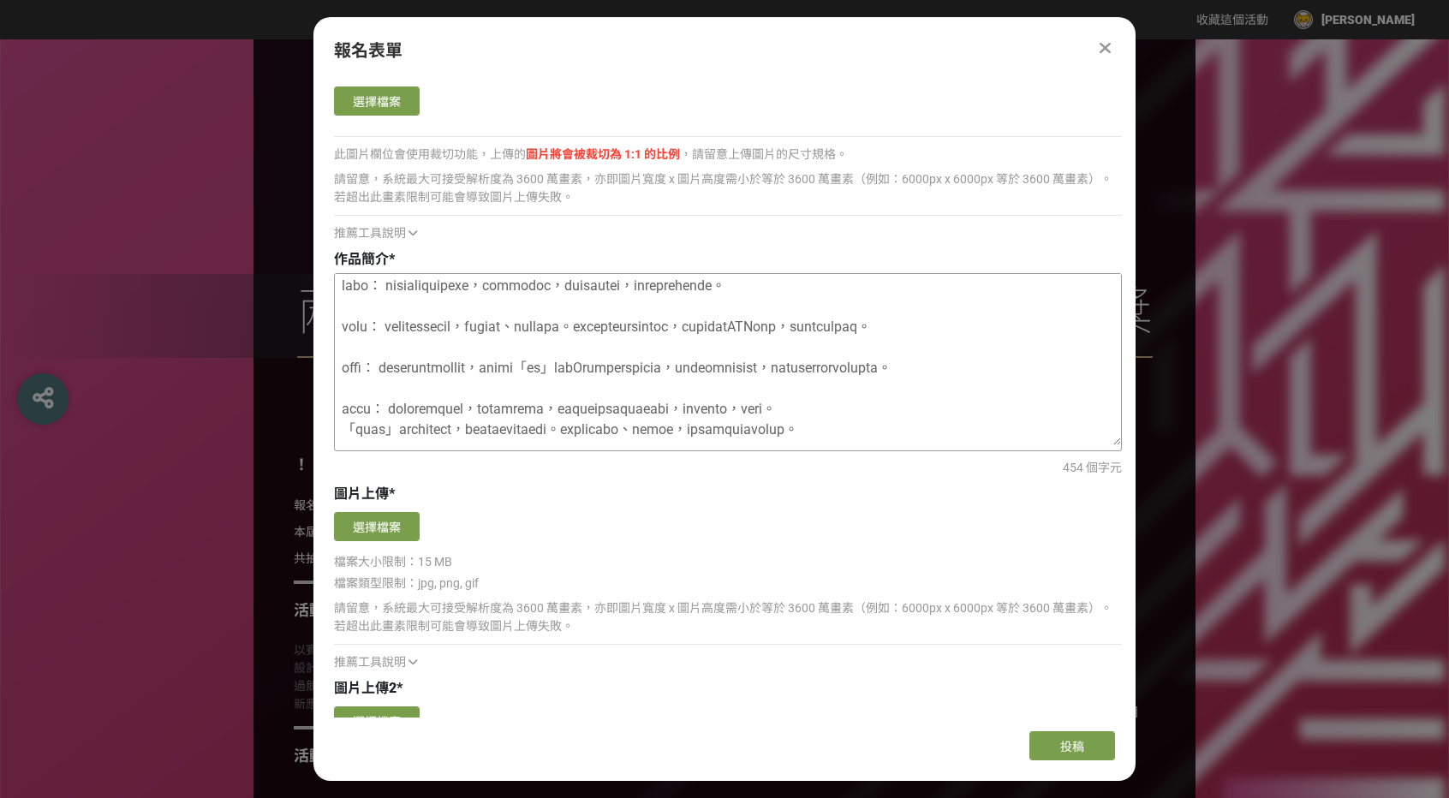
scroll to position [209, 0]
click at [340, 370] on textarea at bounding box center [728, 359] width 786 height 171
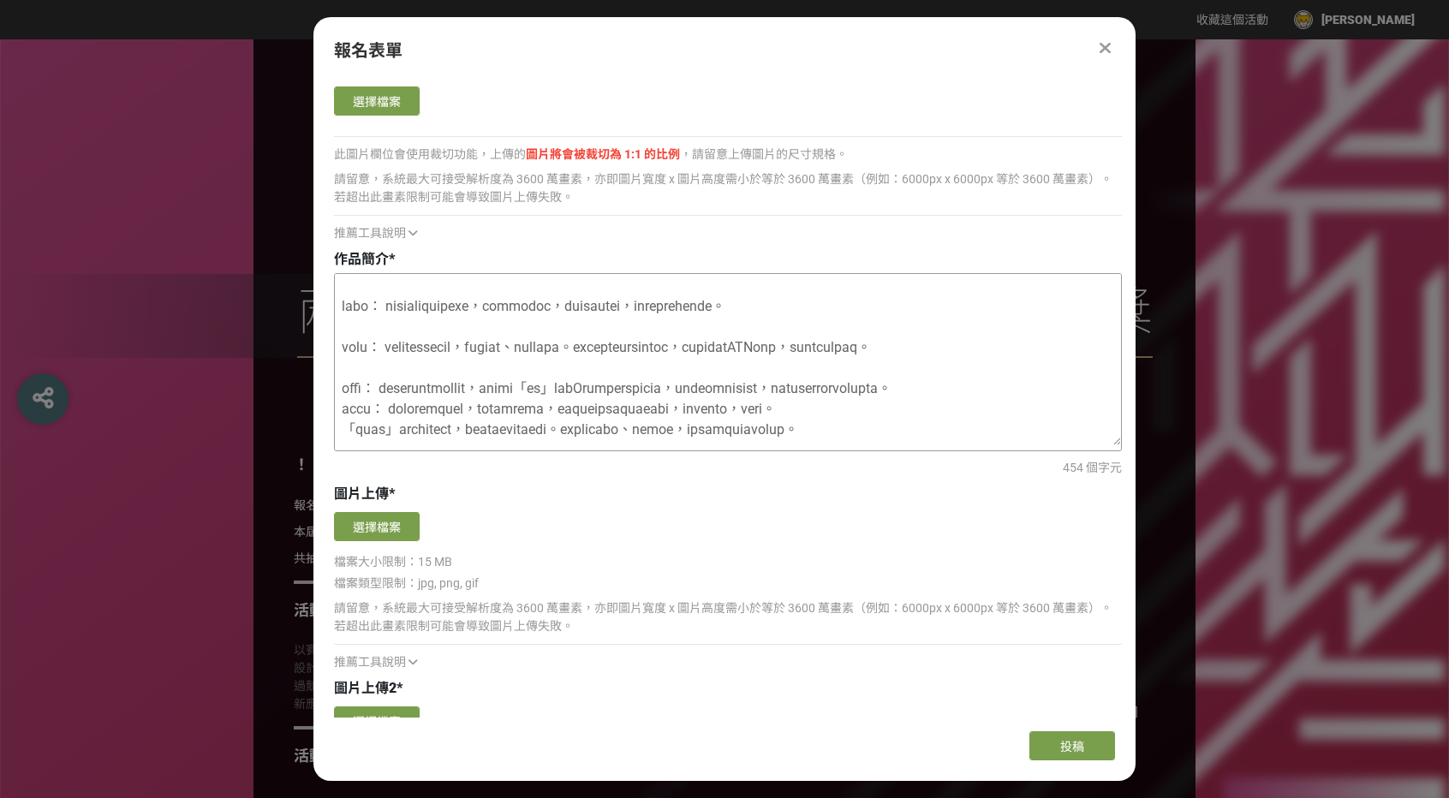
scroll to position [188, 0]
click at [337, 326] on textarea at bounding box center [728, 359] width 786 height 171
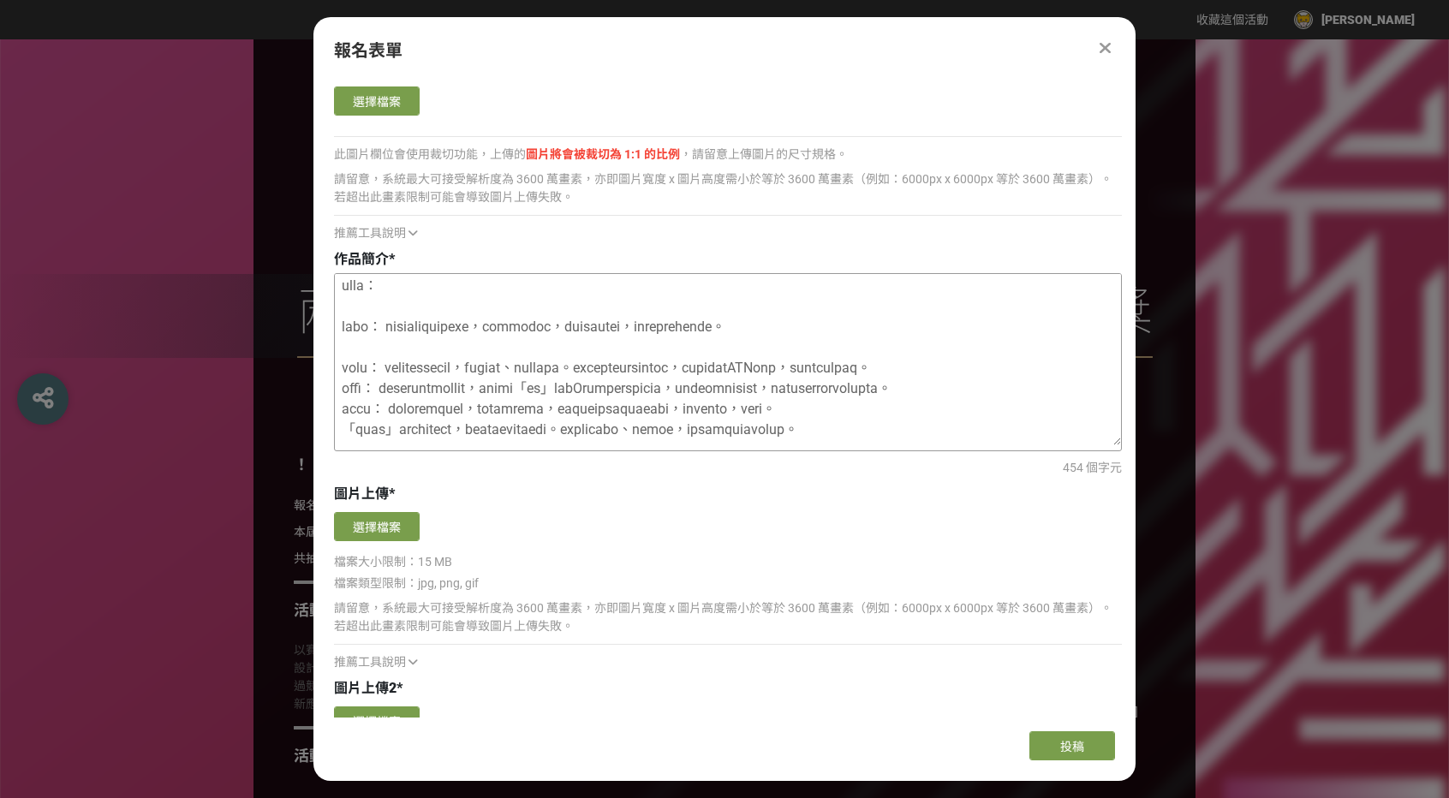
scroll to position [86, 0]
click at [339, 367] on textarea at bounding box center [728, 359] width 786 height 171
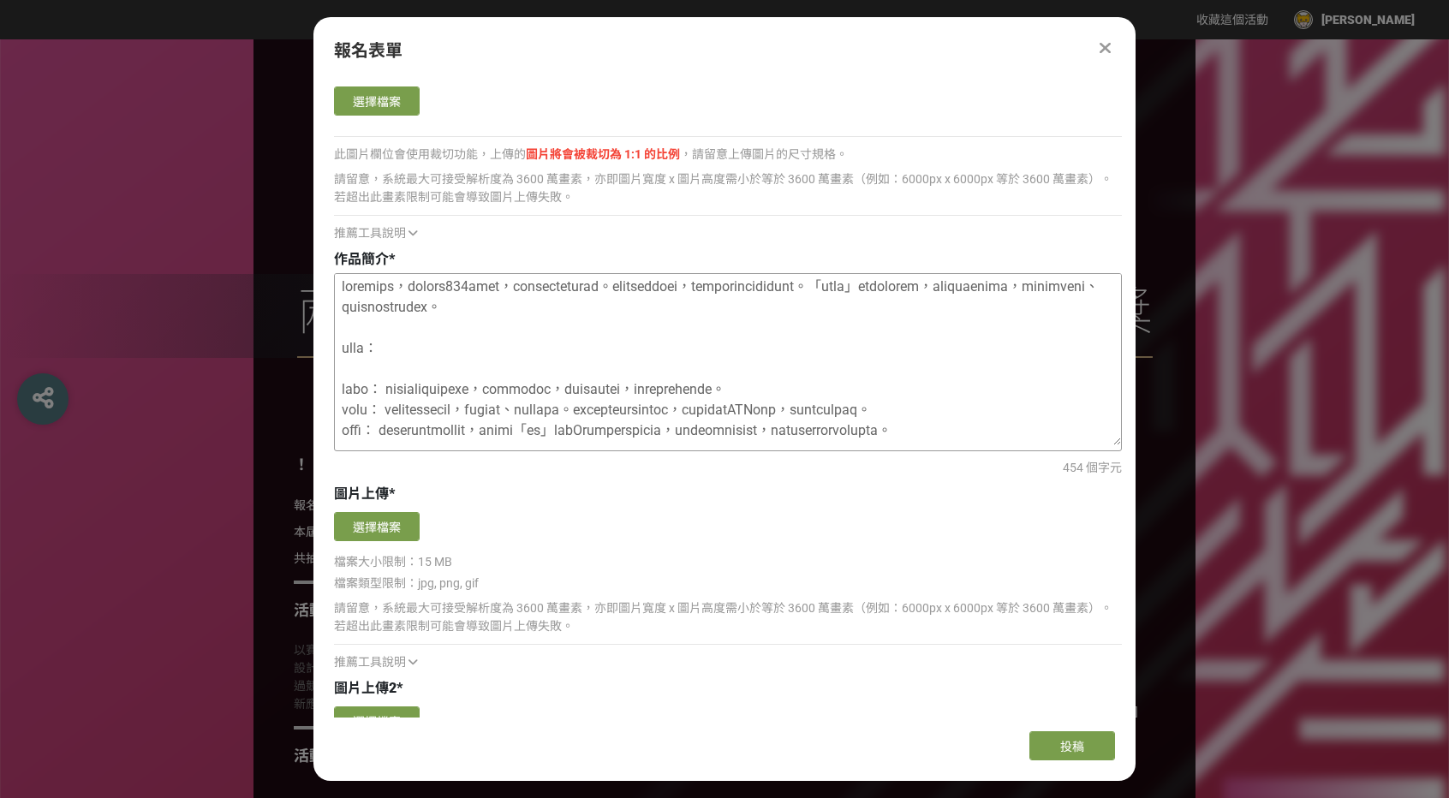
scroll to position [0, 0]
click at [346, 410] on textarea at bounding box center [728, 359] width 786 height 171
drag, startPoint x: 406, startPoint y: 371, endPoint x: 339, endPoint y: 366, distance: 67.0
click at [339, 366] on textarea at bounding box center [728, 359] width 786 height 171
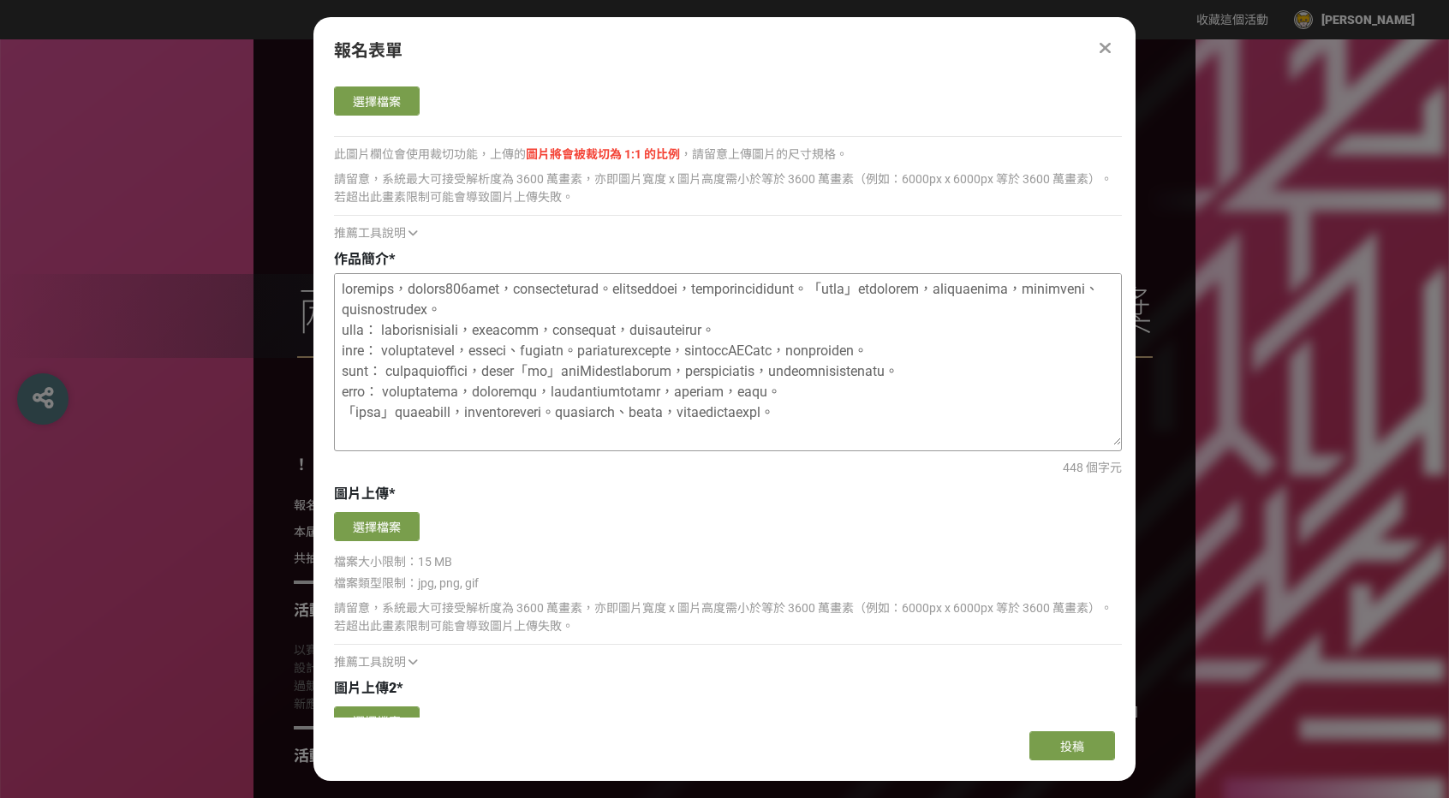
scroll to position [86, 0]
click at [691, 444] on textarea at bounding box center [728, 359] width 786 height 171
drag, startPoint x: 598, startPoint y: 431, endPoint x: 463, endPoint y: 429, distance: 134.4
click at [463, 429] on textarea at bounding box center [728, 359] width 786 height 171
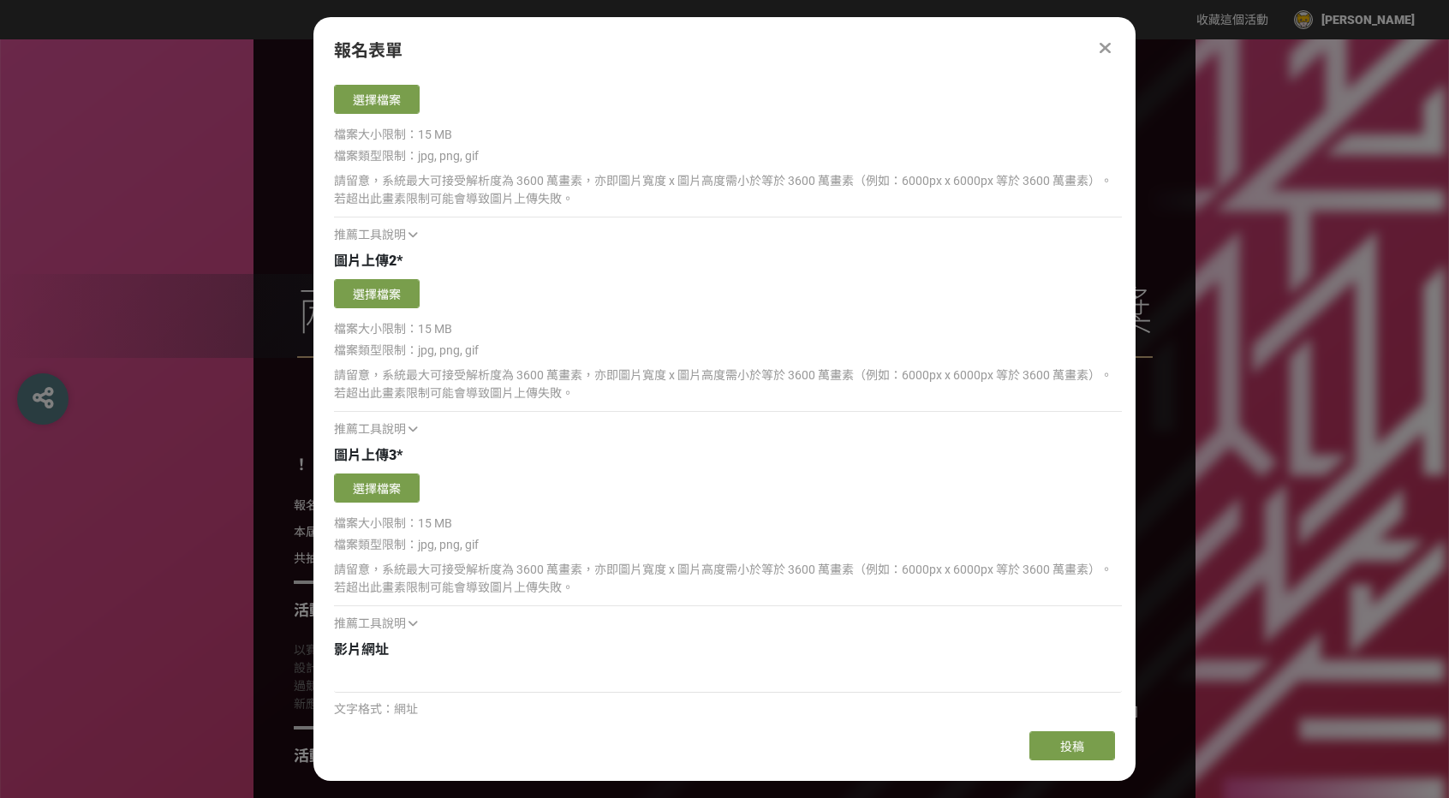
scroll to position [2226, 0]
type textarea "loremips，dolors140amet，consecteturad。elitseddoei，temporincididunt。「utla」etdolor…"
click at [383, 306] on button "選擇檔案" at bounding box center [377, 292] width 86 height 29
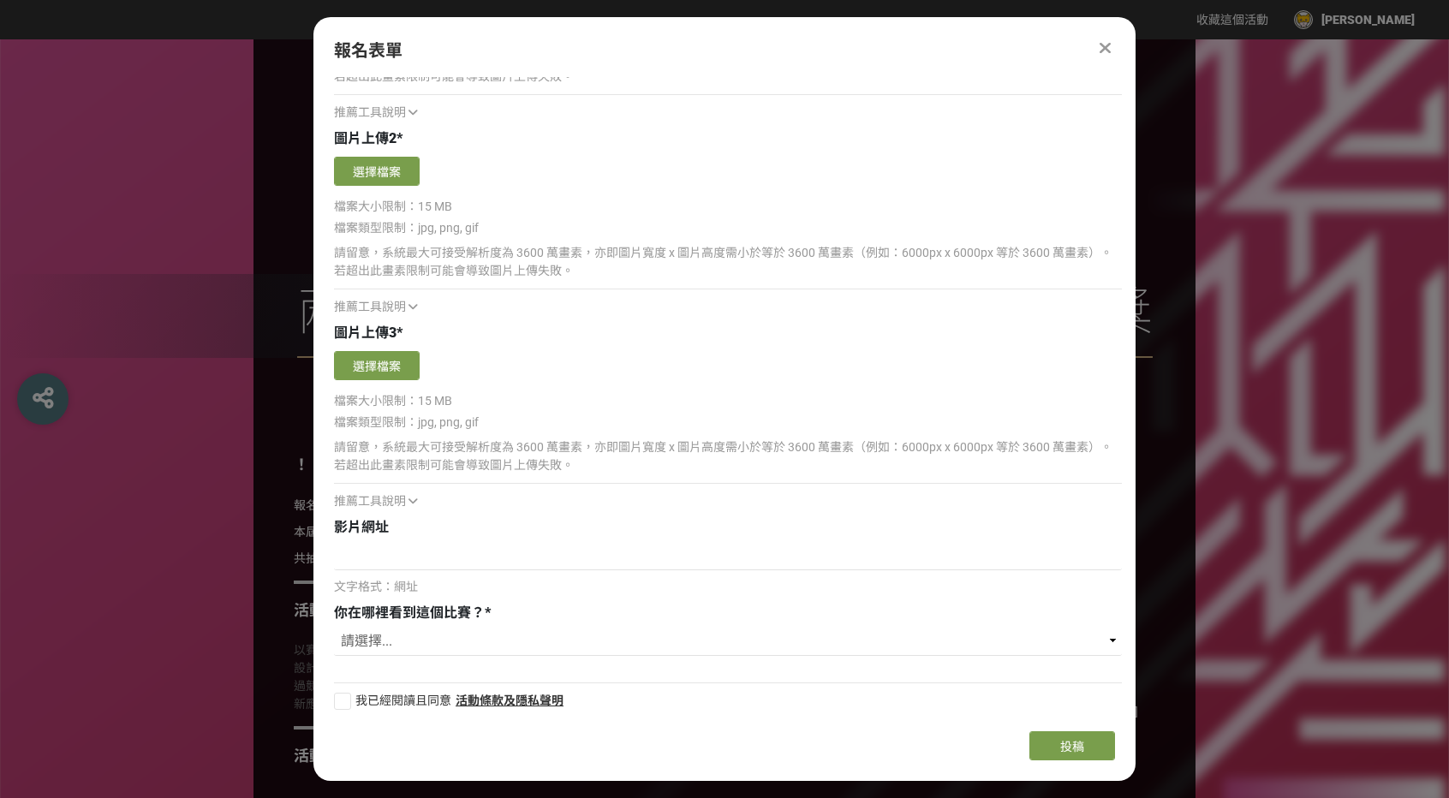
scroll to position [2355, 0]
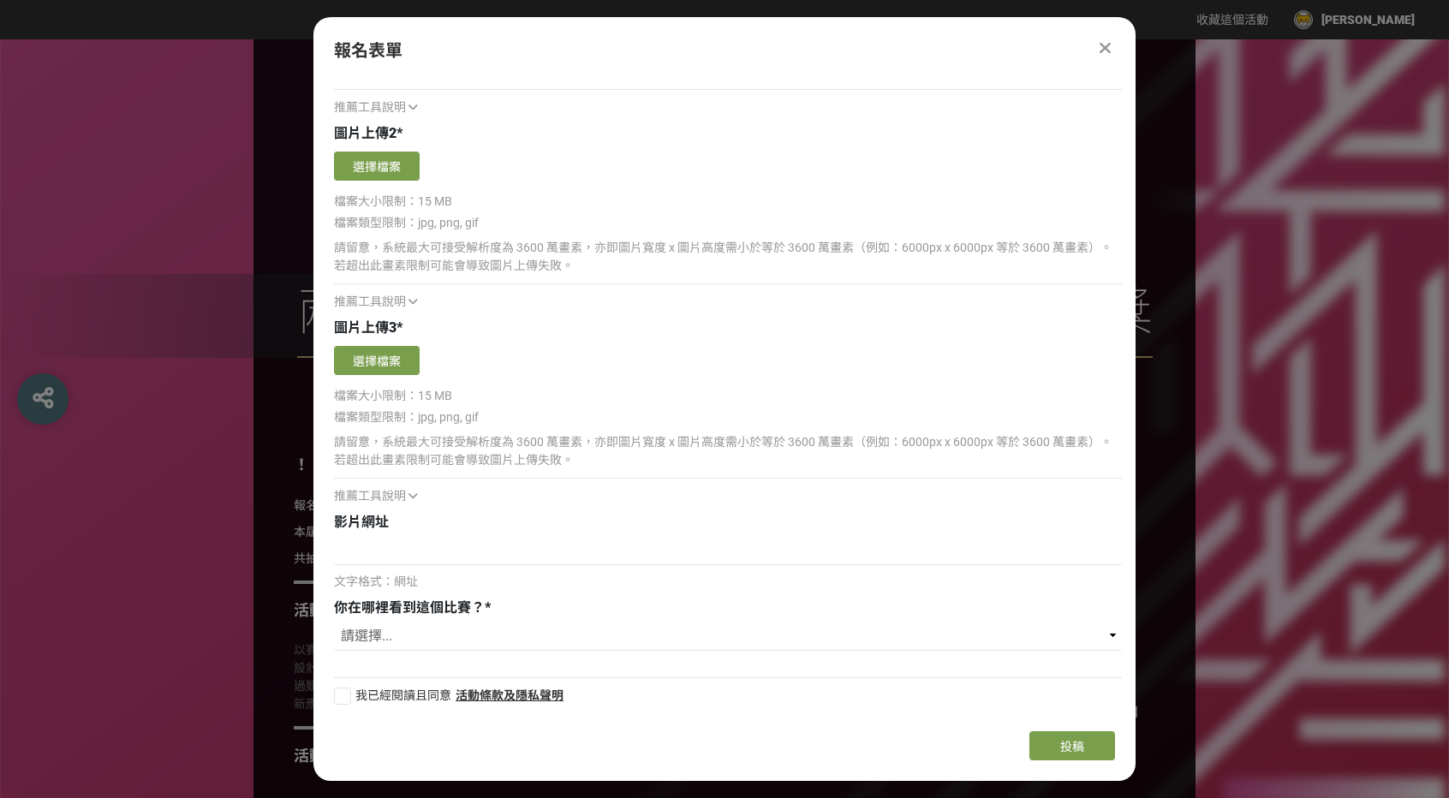
click at [421, 612] on span "你在哪裡看到這個比賽？" at bounding box center [409, 607] width 151 height 16
click at [414, 629] on select "請選擇... 獎金獵人網站 Facebook / Instagram 校園講座 / 老師系上推薦 電子郵件 海報 其他" at bounding box center [728, 636] width 788 height 29
select select "獎金獵人網站"
click at [334, 622] on select "請選擇... 獎金獵人網站 Facebook / Instagram 校園講座 / 老師系上推薦 電子郵件 海報 其他" at bounding box center [728, 636] width 788 height 29
click at [338, 693] on div at bounding box center [342, 696] width 17 height 17
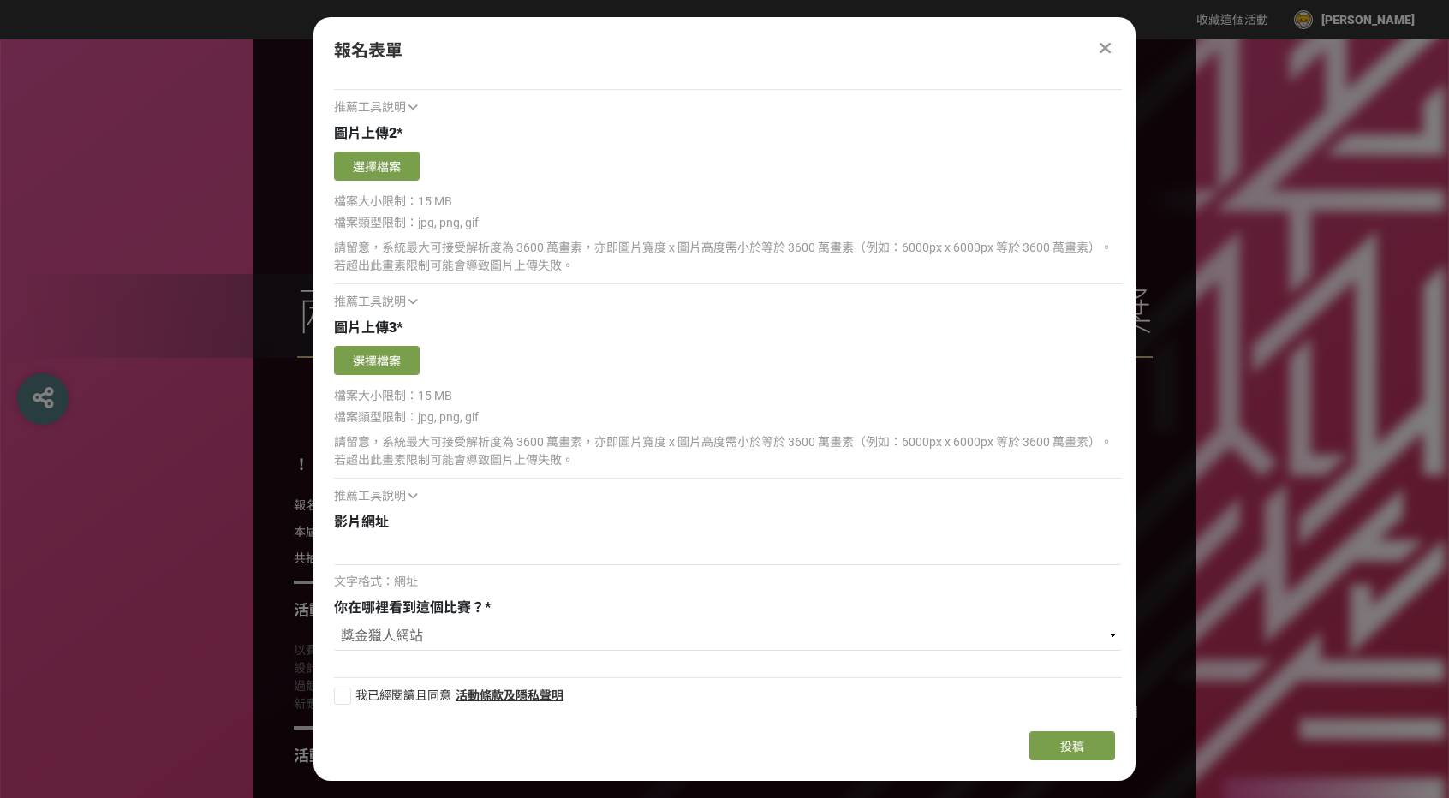
checkbox input "true"
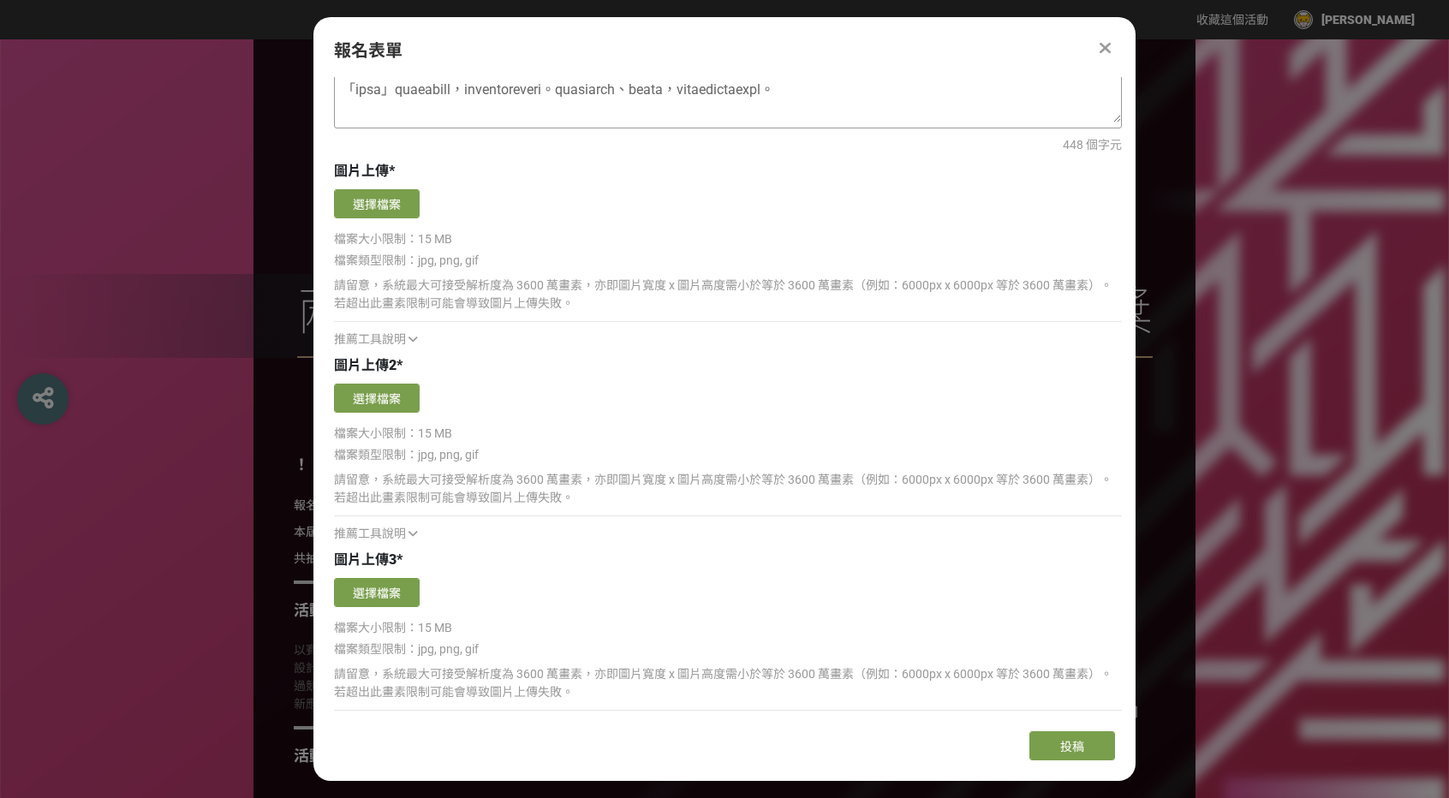
scroll to position [2013, 0]
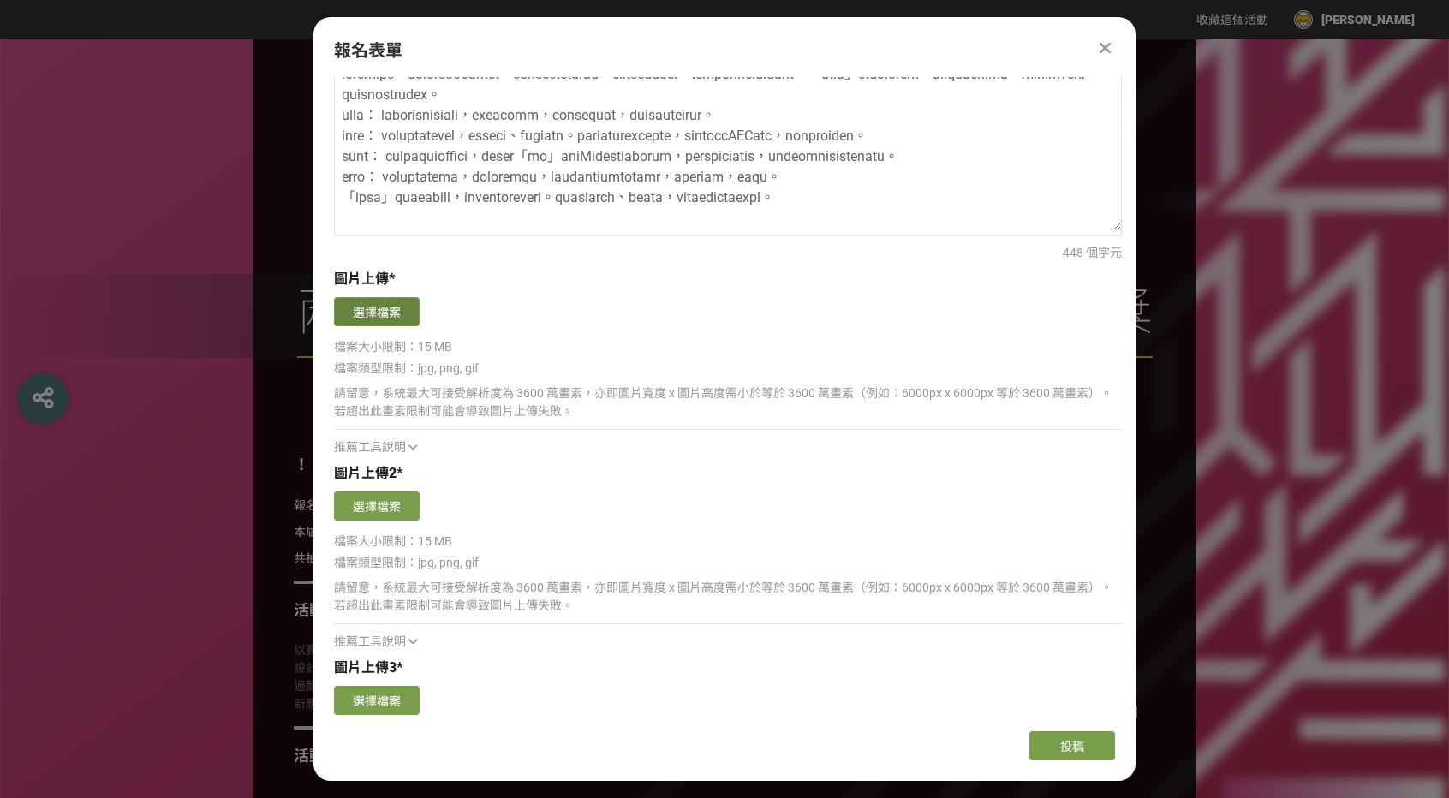
click at [399, 319] on button "選擇檔案" at bounding box center [377, 311] width 86 height 29
click at [375, 505] on button "選擇檔案" at bounding box center [377, 505] width 86 height 29
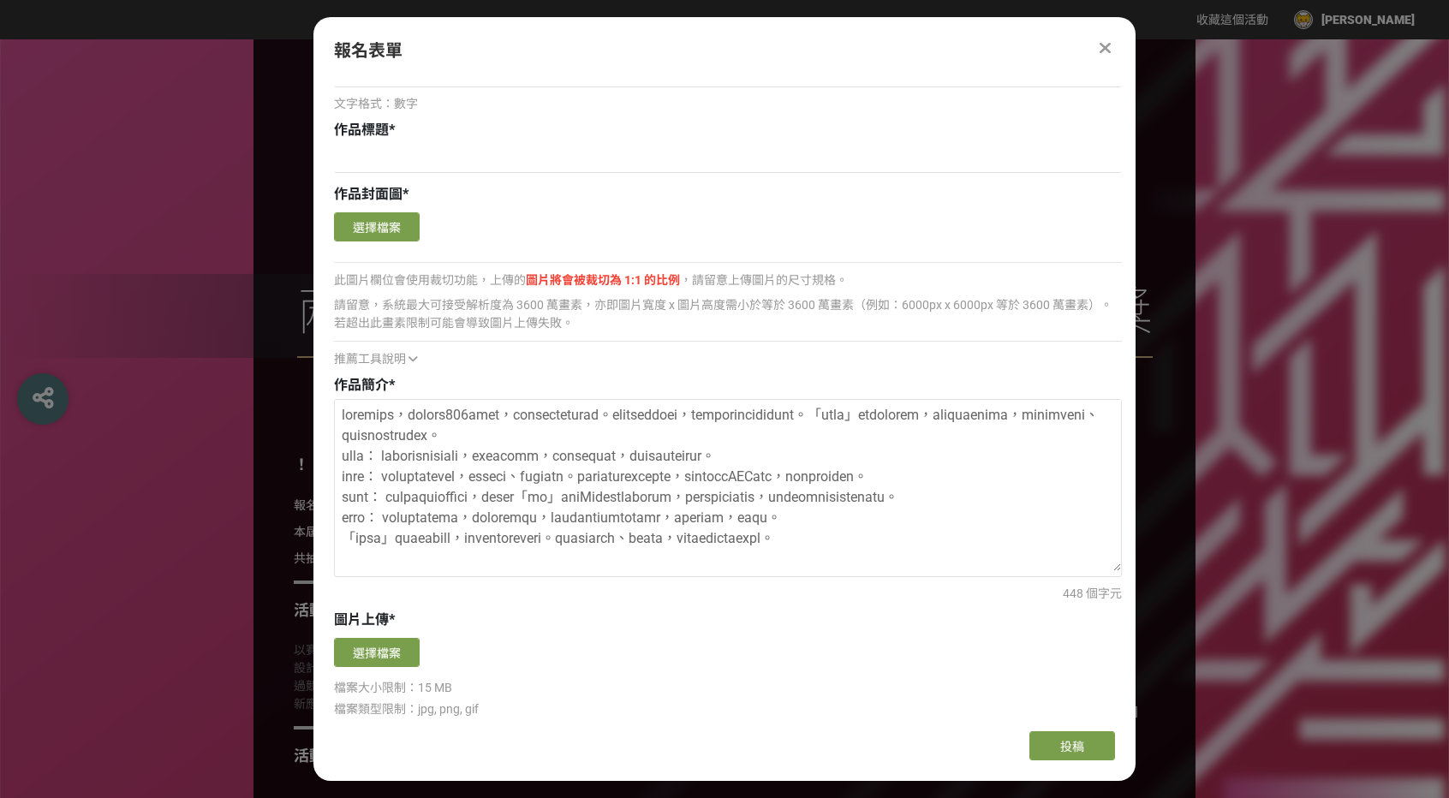
scroll to position [1670, 0]
click at [384, 646] on button "選擇檔案" at bounding box center [377, 654] width 86 height 29
